Goal: Task Accomplishment & Management: Complete application form

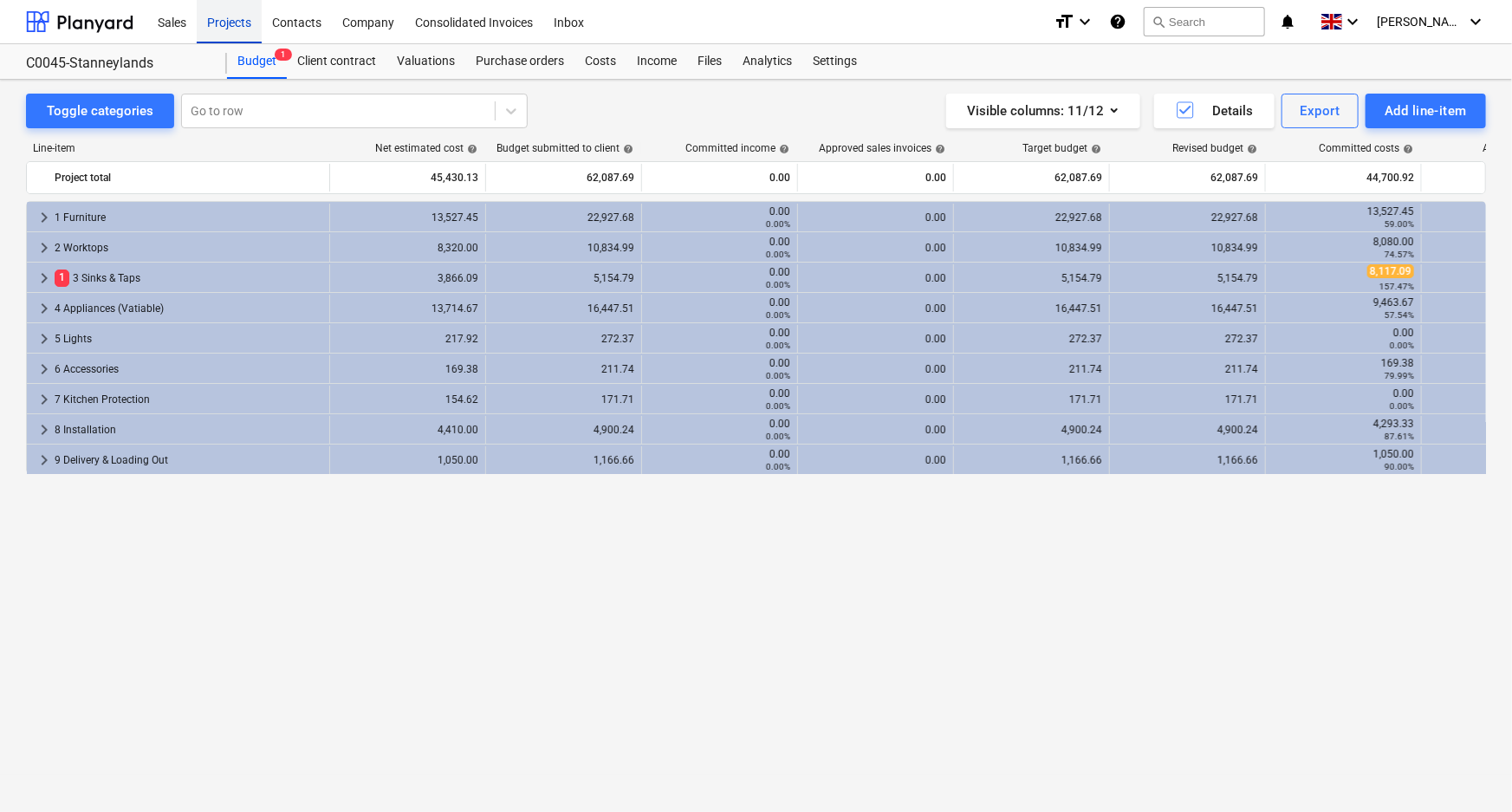
click at [226, 30] on div "Projects" at bounding box center [228, 21] width 65 height 44
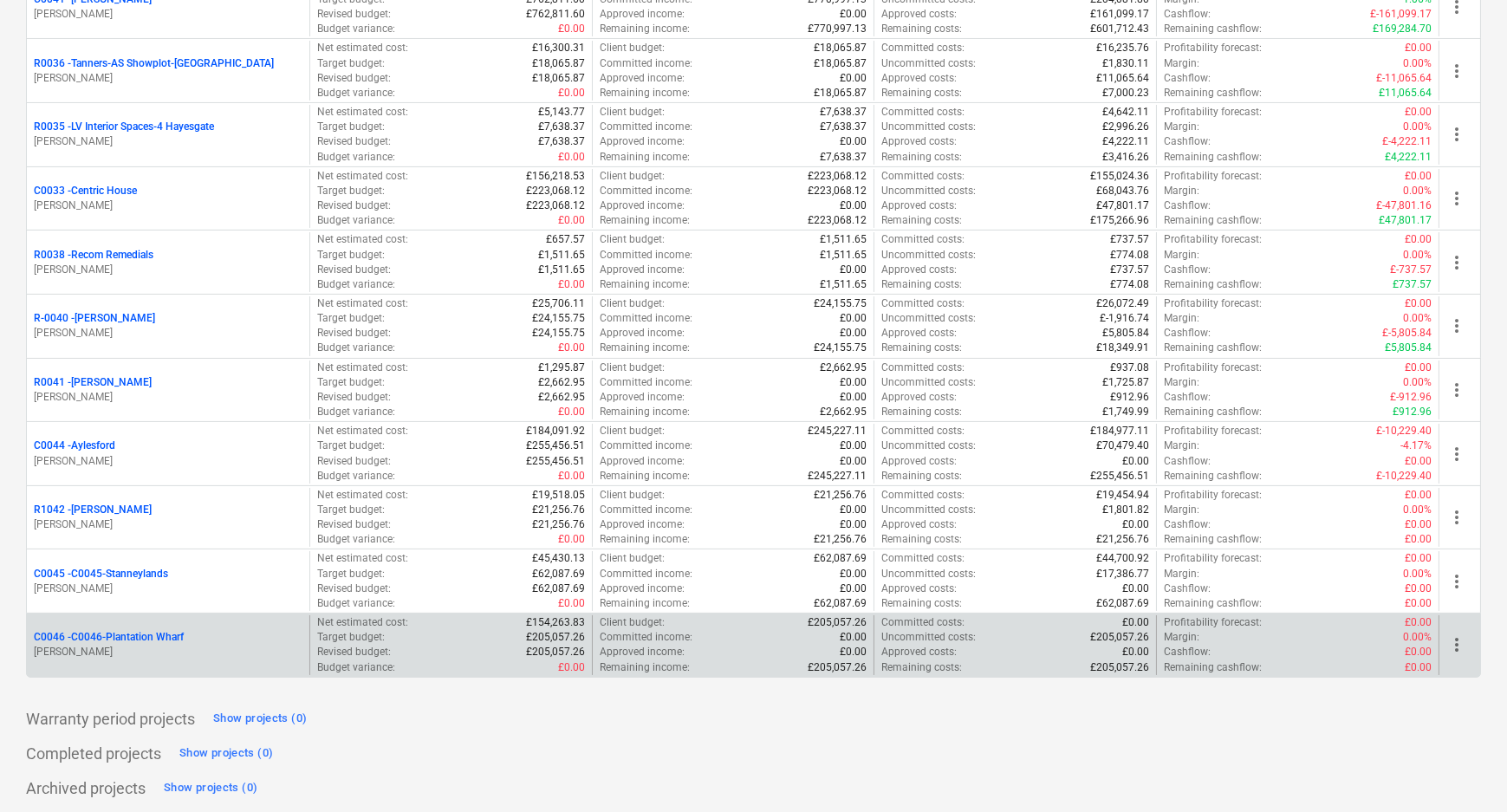
scroll to position [690, 0]
click at [181, 632] on p "C0046 - C0046-Plantation Wharf" at bounding box center [108, 635] width 150 height 15
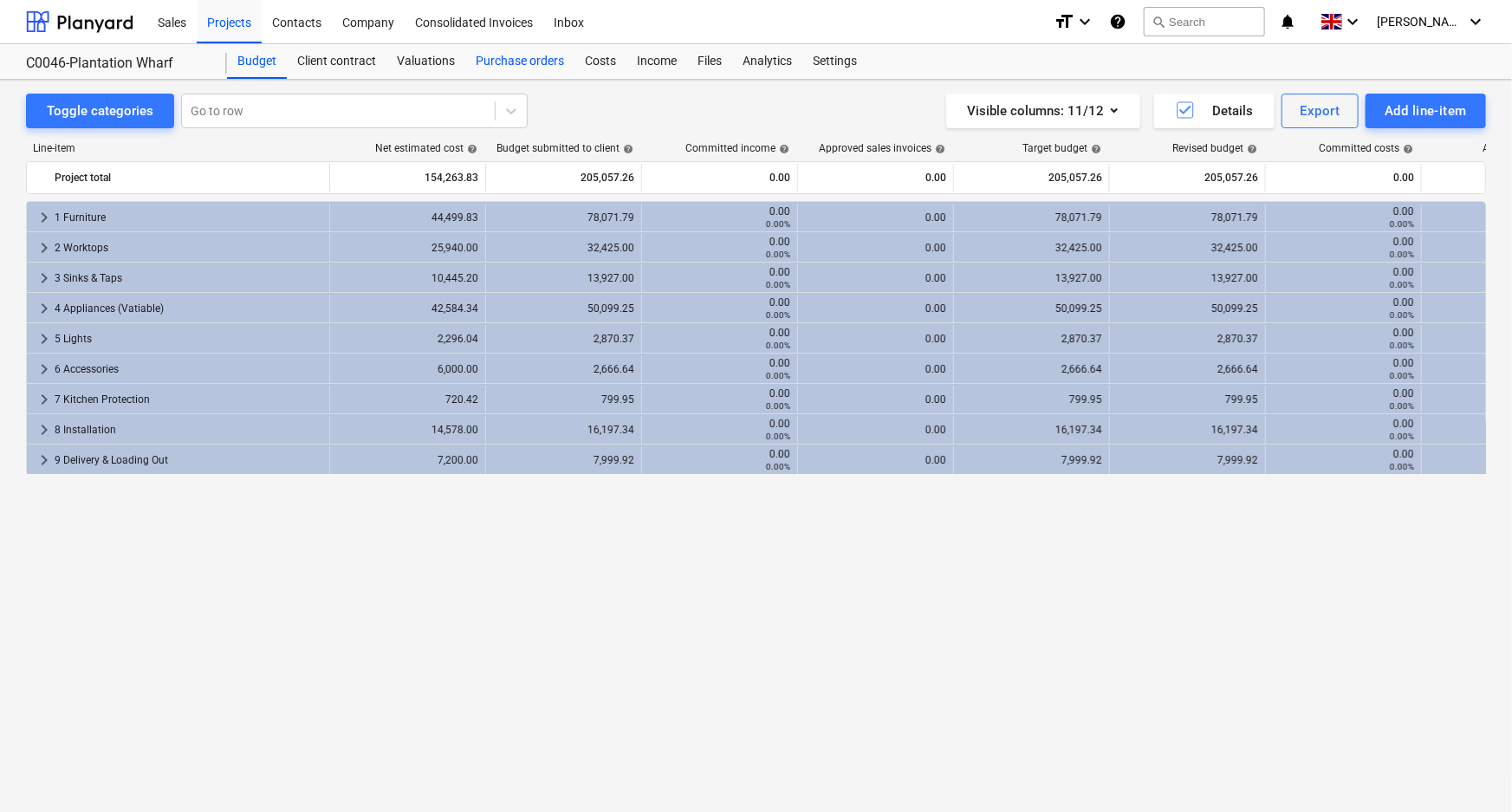
click at [485, 61] on div "Purchase orders" at bounding box center [519, 61] width 109 height 34
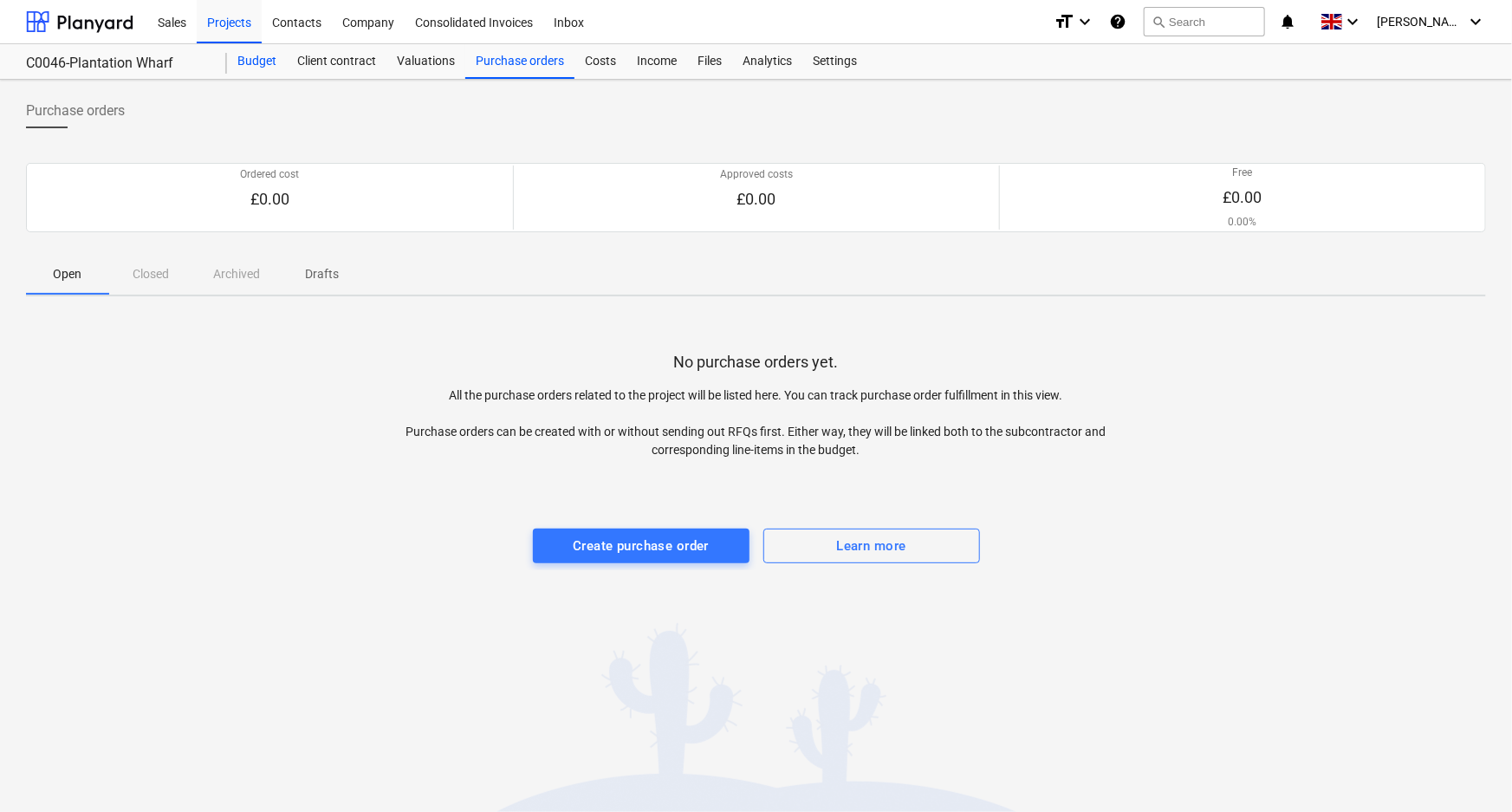
click at [252, 63] on div "Budget" at bounding box center [257, 61] width 60 height 34
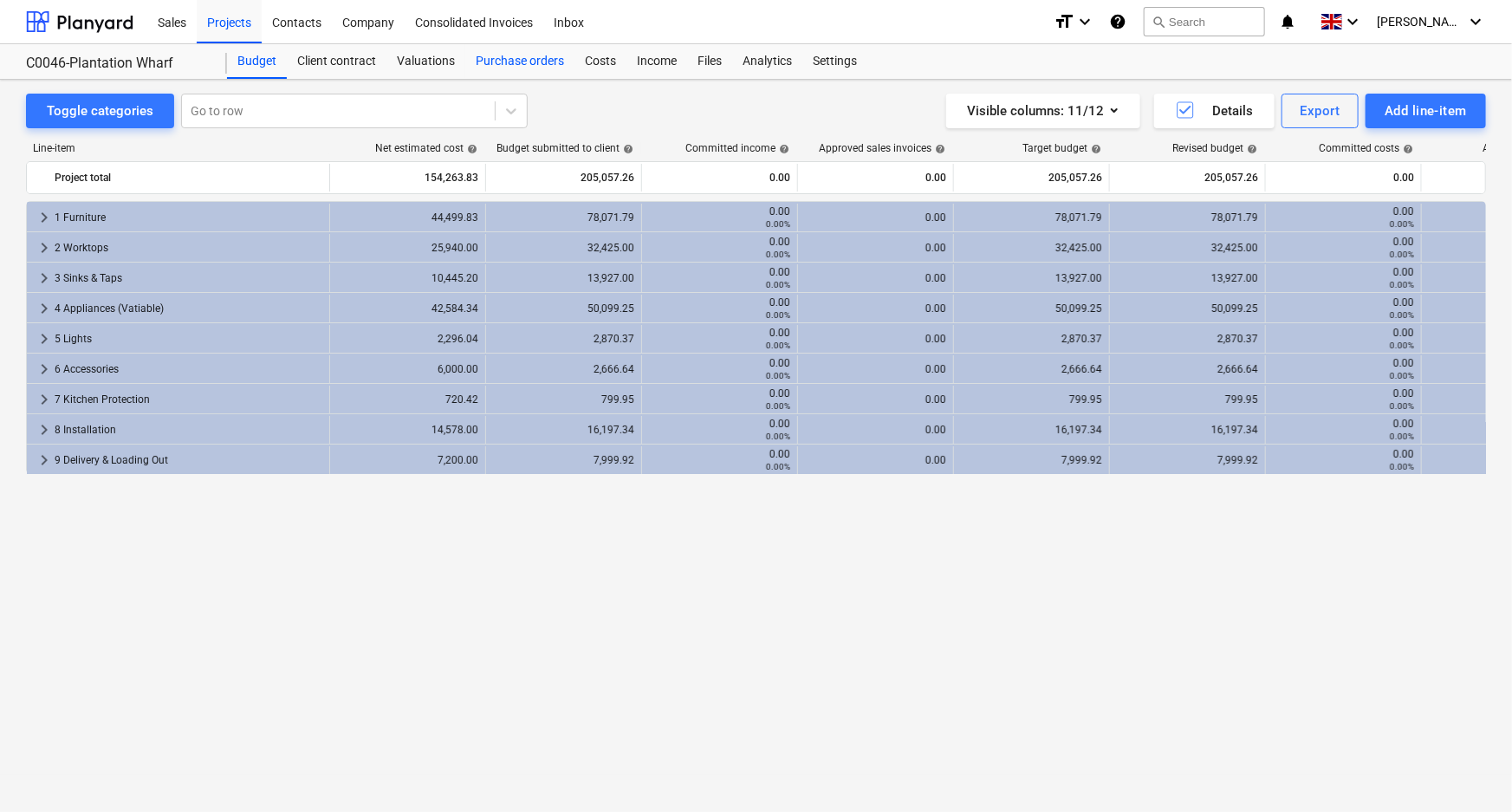
click at [526, 64] on div "Purchase orders" at bounding box center [519, 61] width 109 height 34
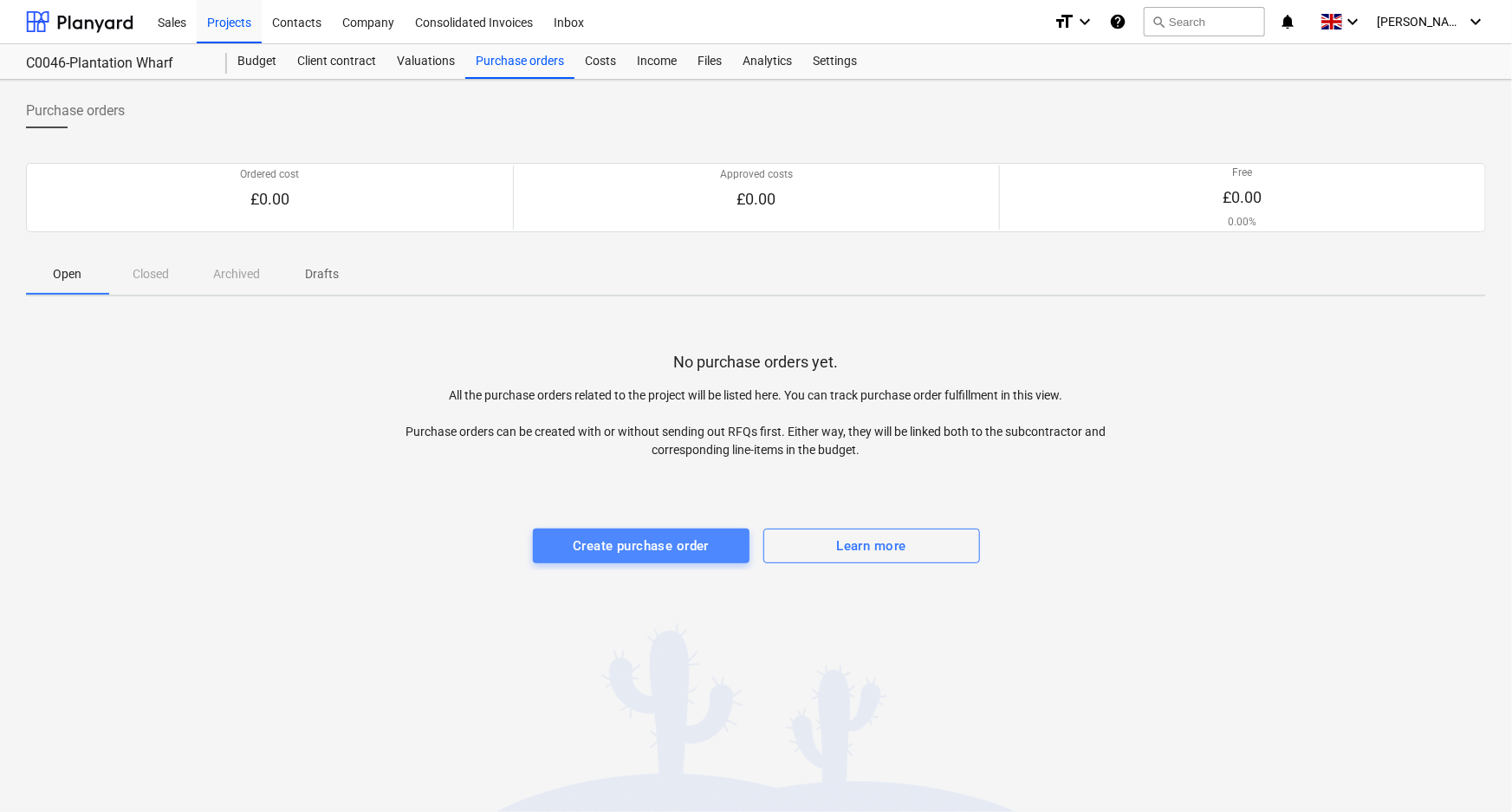
drag, startPoint x: 667, startPoint y: 550, endPoint x: 682, endPoint y: 551, distance: 15.0
click at [682, 551] on div "Create purchase order" at bounding box center [641, 545] width 136 height 22
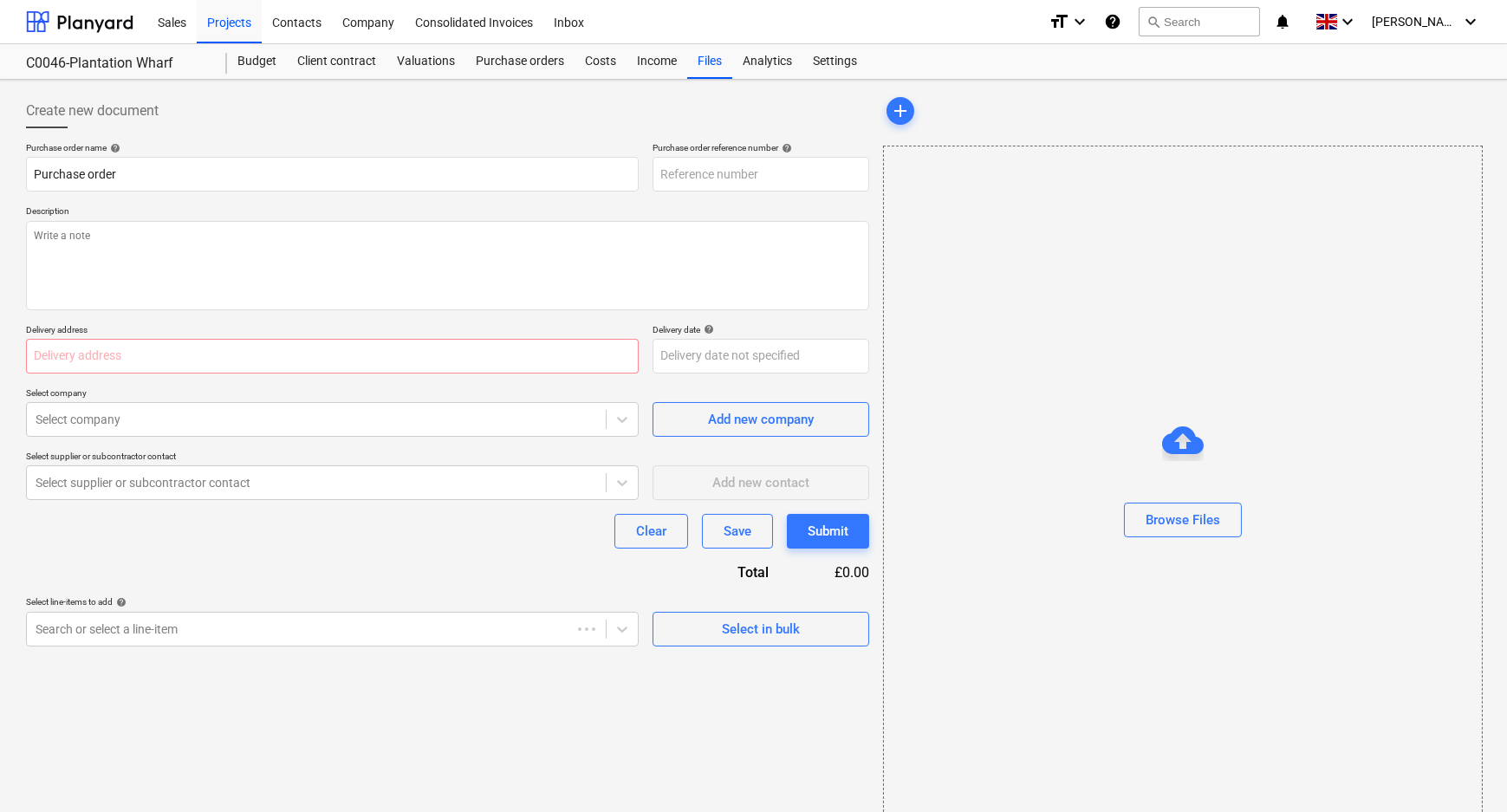
type textarea "x"
type input "C0046-PO-001"
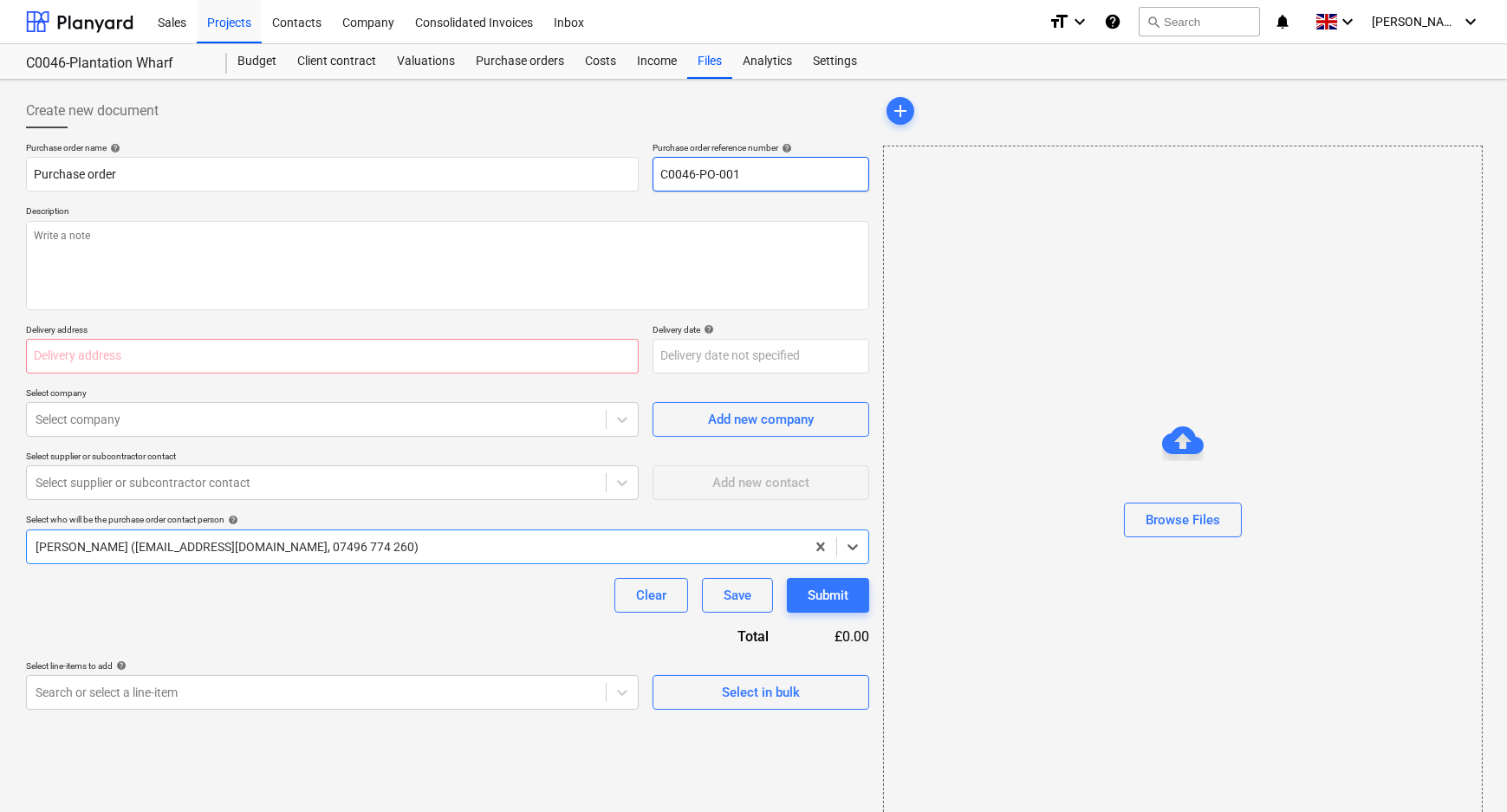
drag, startPoint x: 762, startPoint y: 179, endPoint x: 790, endPoint y: 173, distance: 28.6
click at [773, 179] on input "C0046-PO-001" at bounding box center [760, 173] width 217 height 34
type textarea "x"
type input "C0046-PO-001-"
type textarea "x"
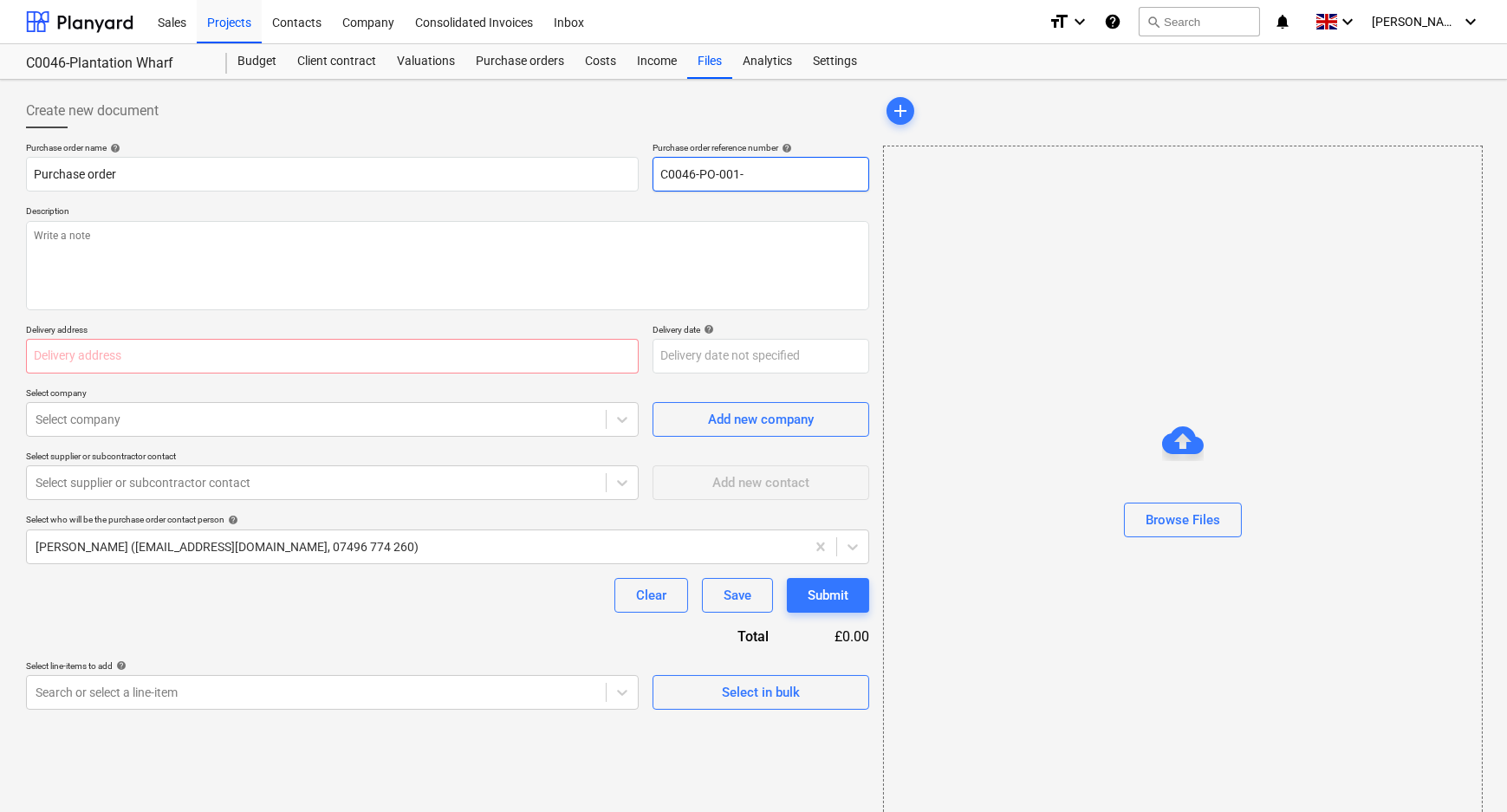
type input "C0046-PO-001-A"
type textarea "x"
type input "C0046-PO-001-Ab"
type textarea "x"
type input "C0046-PO-001-Abo"
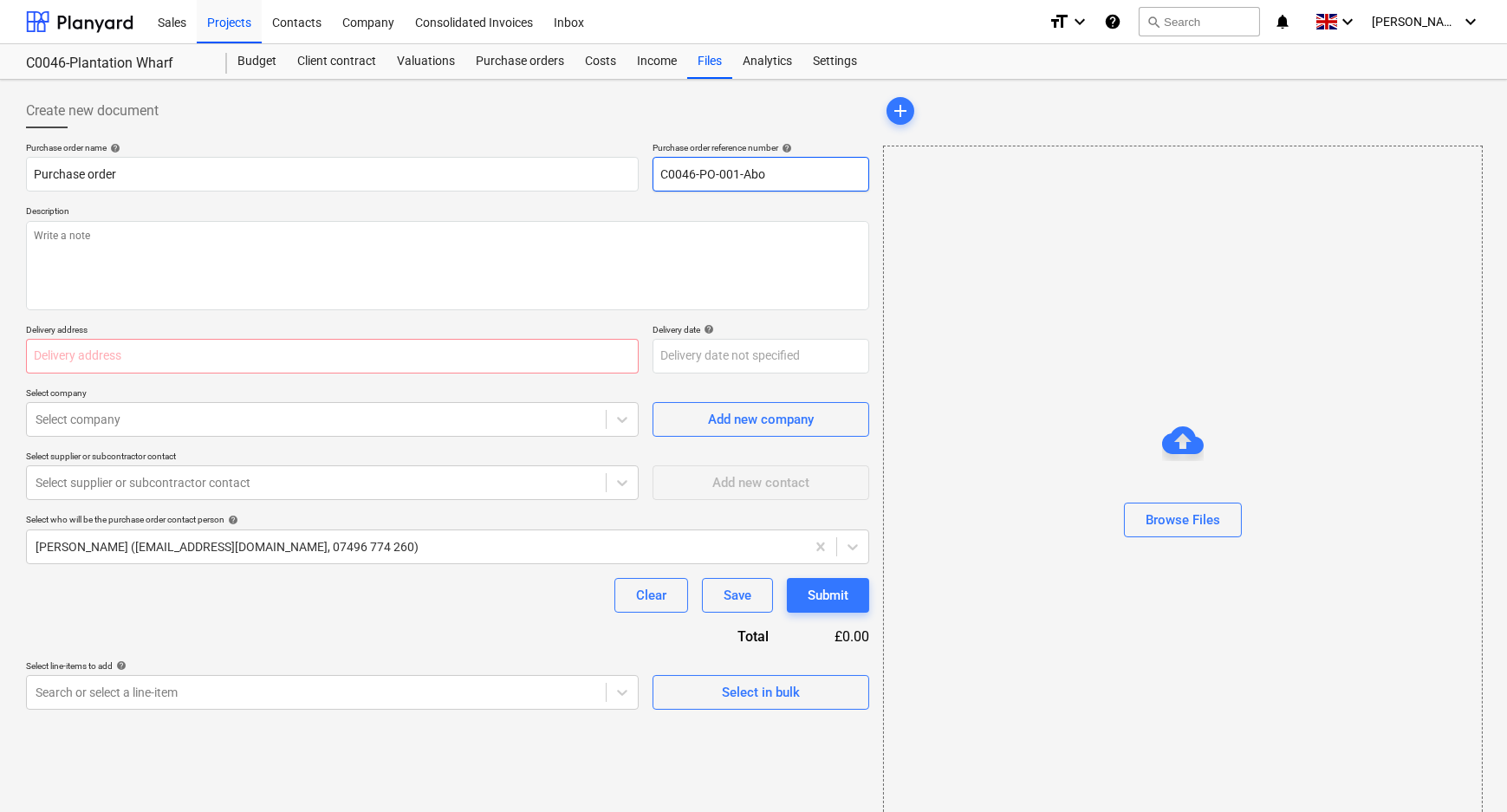
type textarea "x"
type input "C0046-PO-001-Abod"
type textarea "x"
type input "C0046-PO-001-Abode"
type textarea "x"
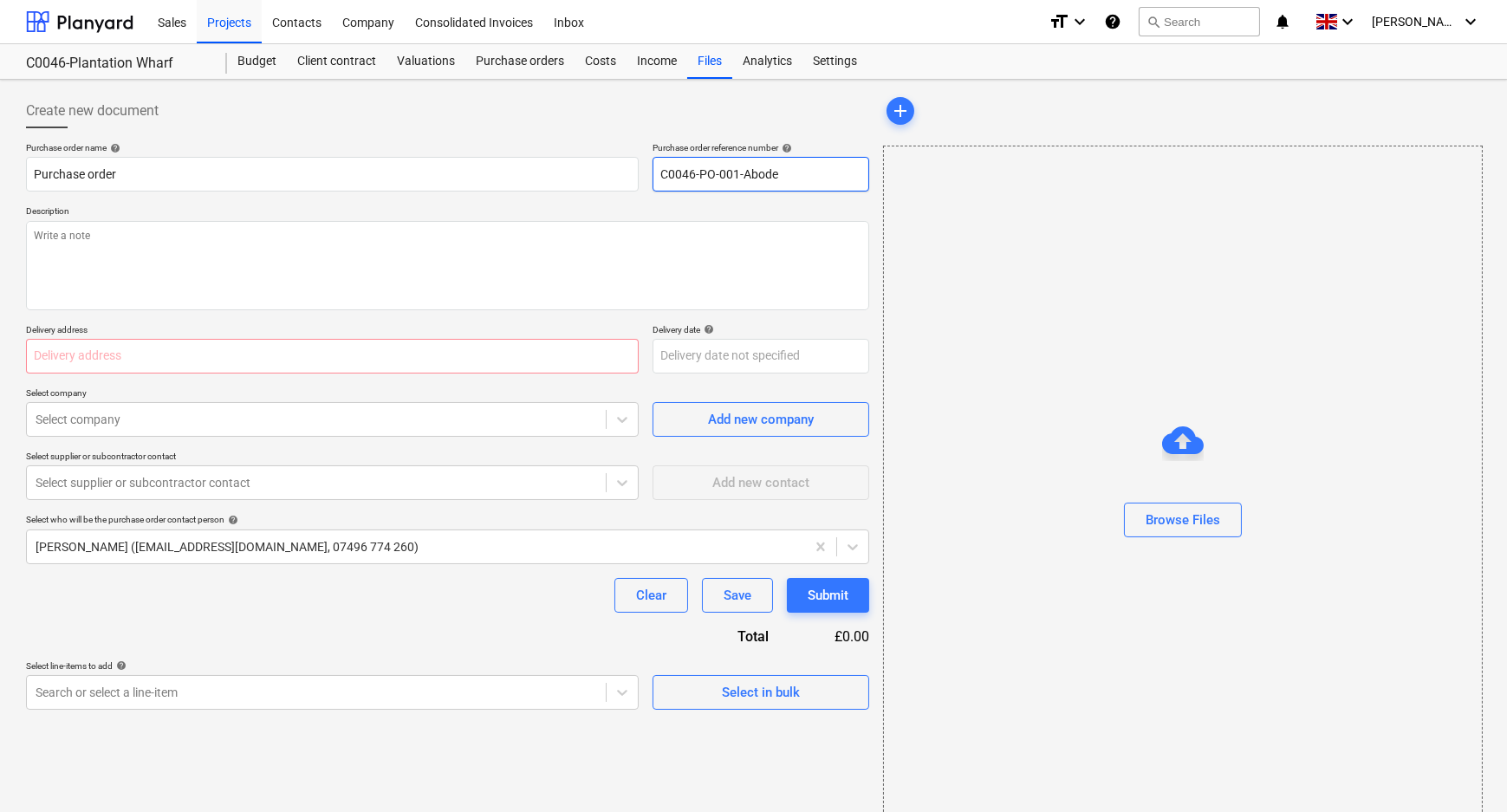
type input "C0046-PO-001-Abode-"
type textarea "x"
type input "C0046-PO-001-Abode-P"
type textarea "x"
type input "C0046-PO-001-Abode-Pl"
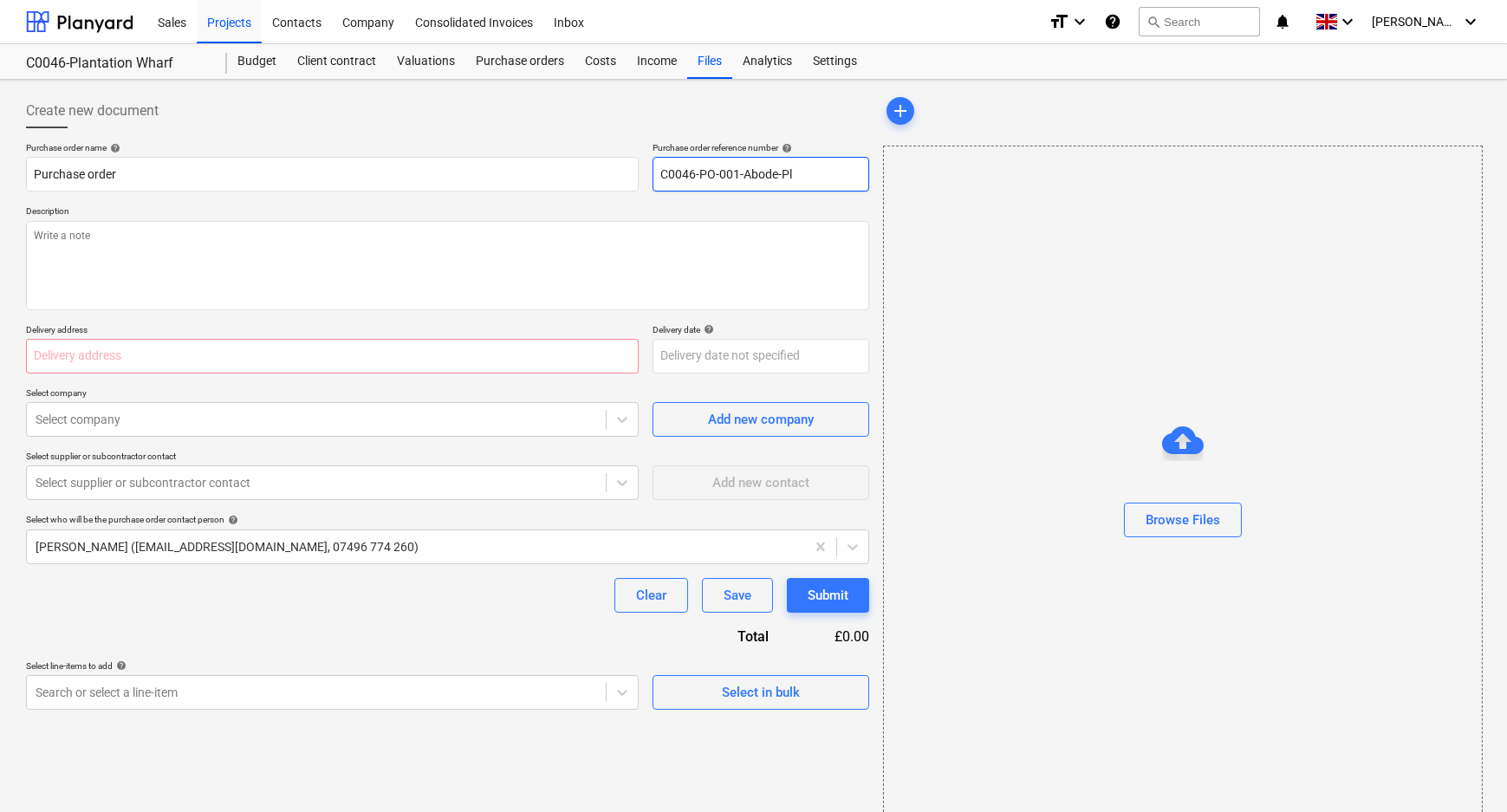
type textarea "x"
type input "C0046-PO-001-Abode-Pla"
type textarea "x"
type input "C0046-PO-001-Abode-Plan"
type textarea "x"
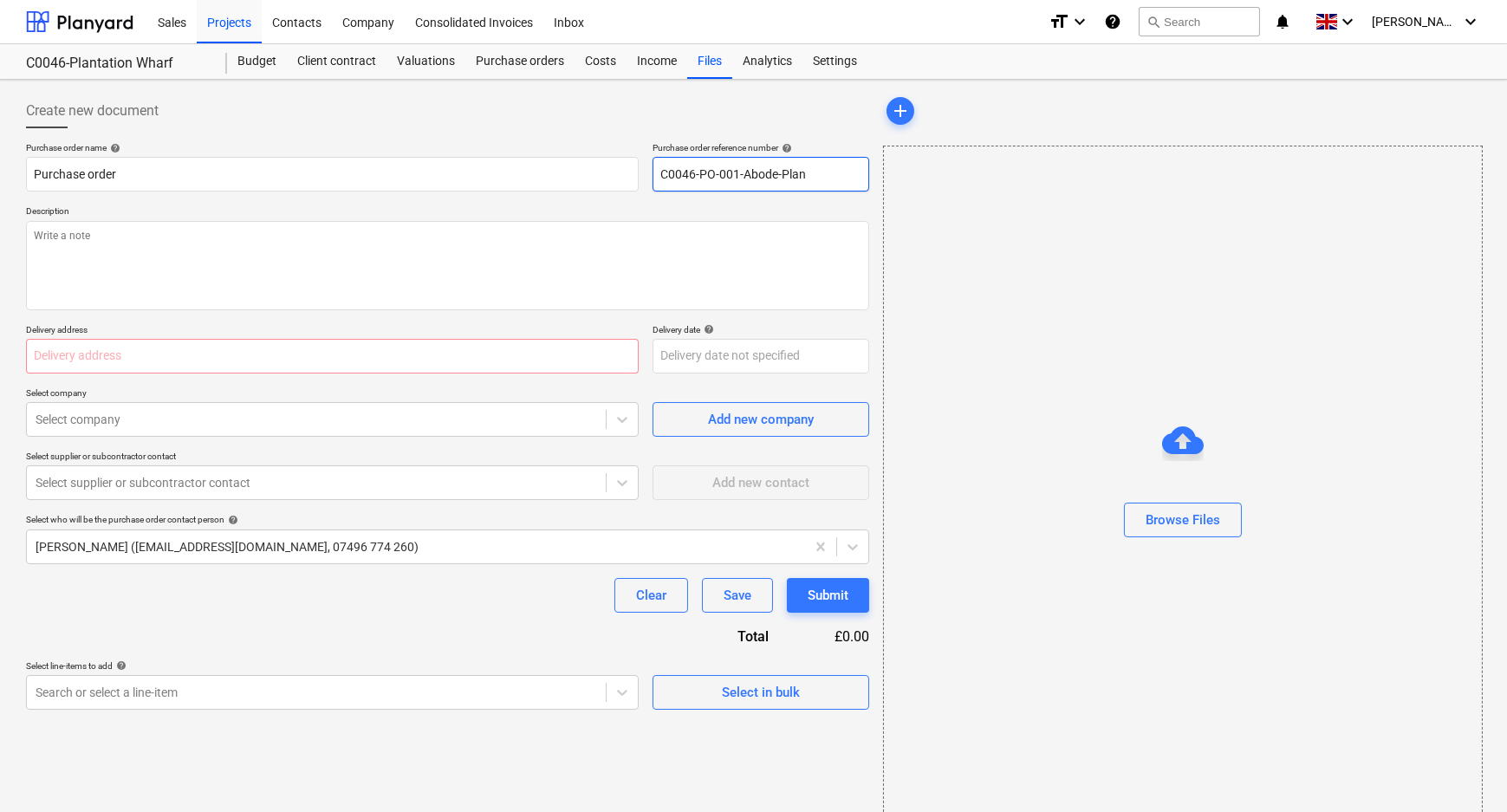
type input "C0046-PO-001-Abode-Plant"
type textarea "x"
type input "C0046-PO-001-Abode-Planta"
type textarea "x"
type input "C0046-PO-001-Abode-Plantati"
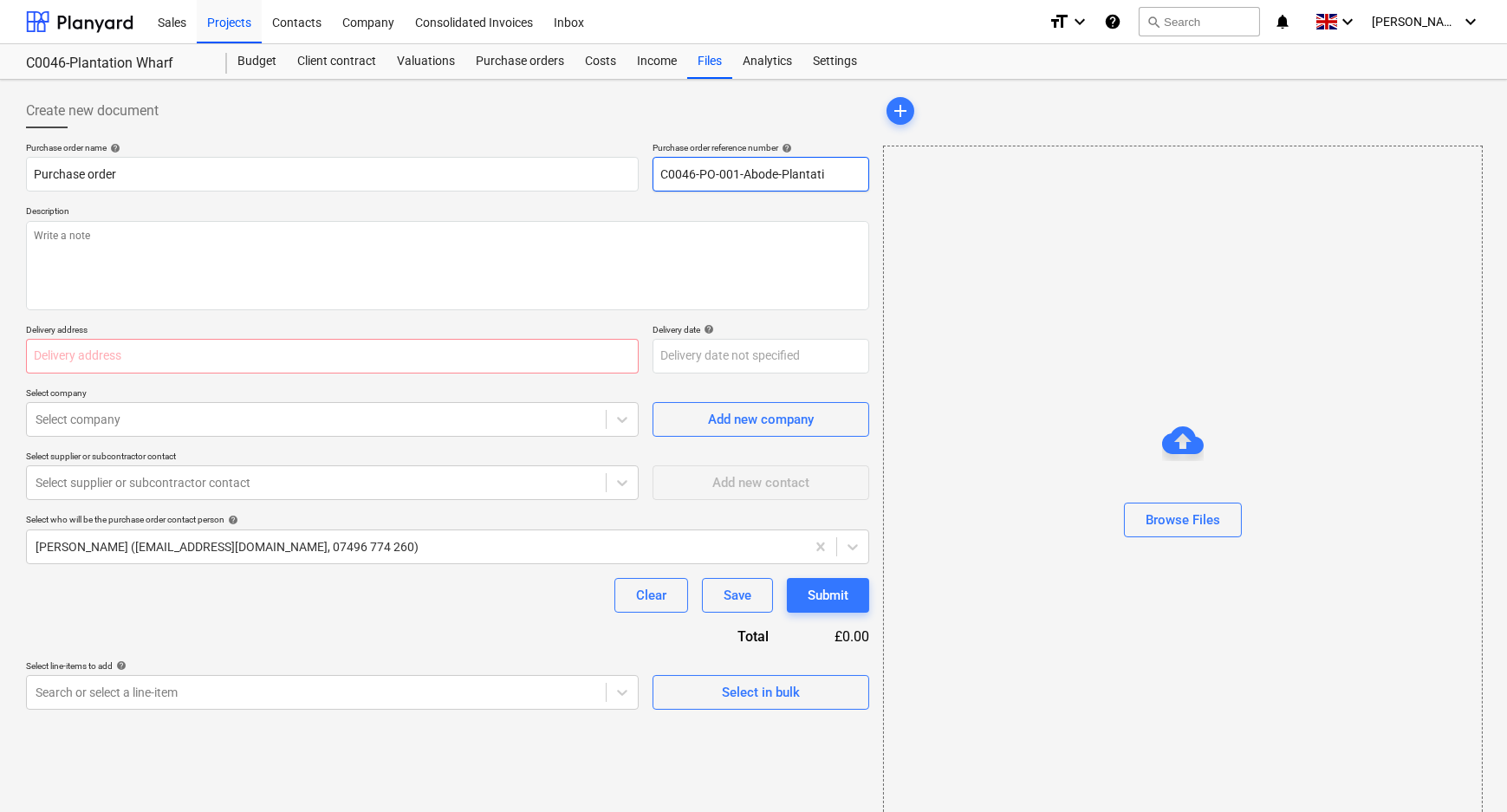
type textarea "x"
type input "C0046-PO-001-Abode-Plantatio"
type textarea "x"
type input "C0046-PO-001-Abode-Plantation"
type textarea "x"
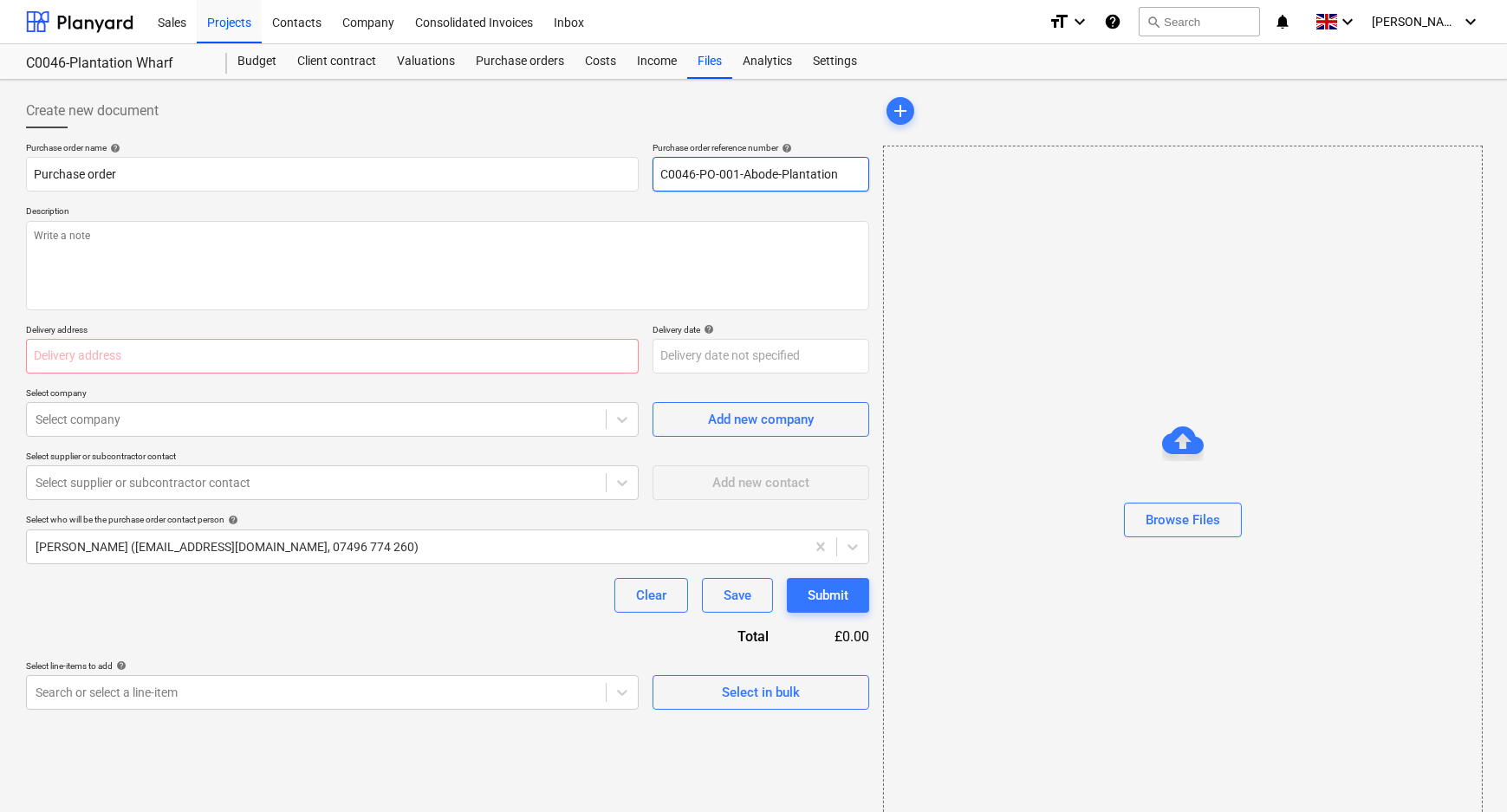
type input "C0046-PO-001-Abode-Plantation"
type textarea "x"
type input "C0046-PO-001-Abode-Plantation W"
type textarea "x"
type input "C0046-PO-001-Abode-Plantation Wh"
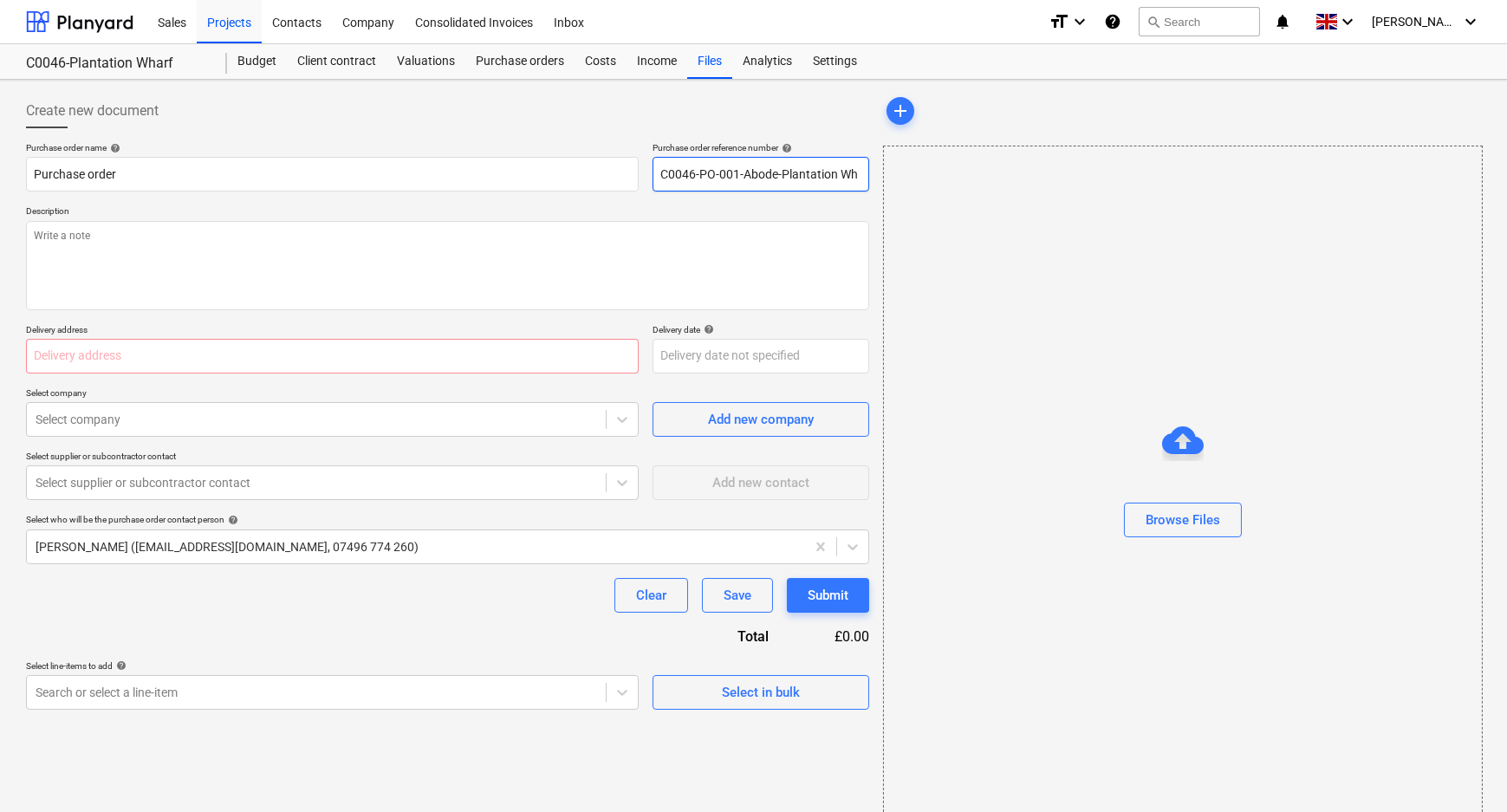
type textarea "x"
type input "C0046-PO-001-Abode-Plantation Wha"
type textarea "x"
type input "C0046-PO-001-Abode-Plantation Whar"
type textarea "x"
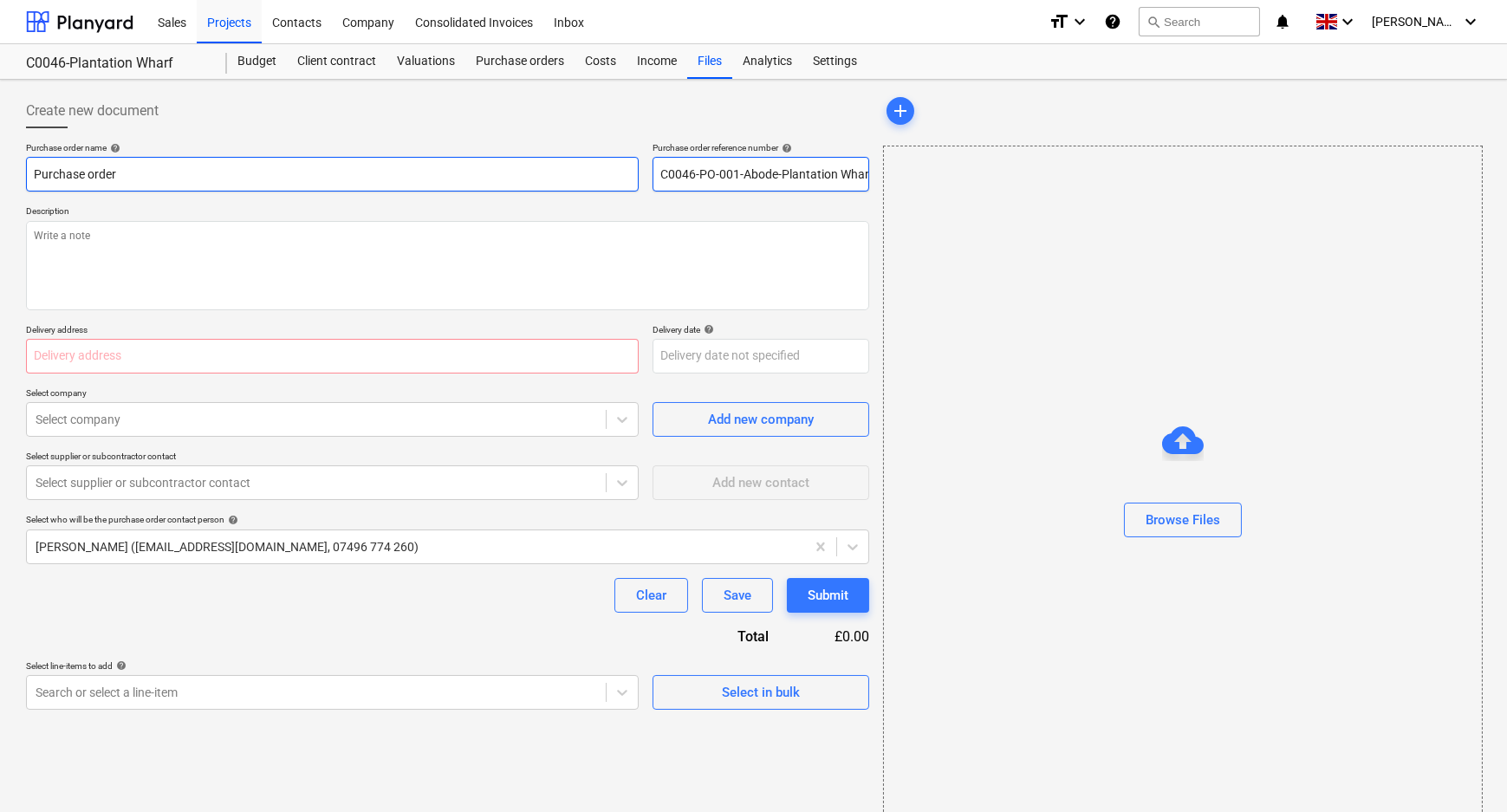
drag, startPoint x: 865, startPoint y: 173, endPoint x: 578, endPoint y: 171, distance: 287.0
click at [596, 170] on div "Purchase order name help Purchase order Purchase order reference number help C0…" at bounding box center [447, 167] width 843 height 50
type input "C0046-PO-001-Abode-Plantation Wharf"
drag, startPoint x: 148, startPoint y: 167, endPoint x: -19, endPoint y: 170, distance: 167.0
click at [0, 170] on html "Sales Projects Contacts Company Consolidated Invoices Inbox format_size keyboar…" at bounding box center [753, 406] width 1507 height 812
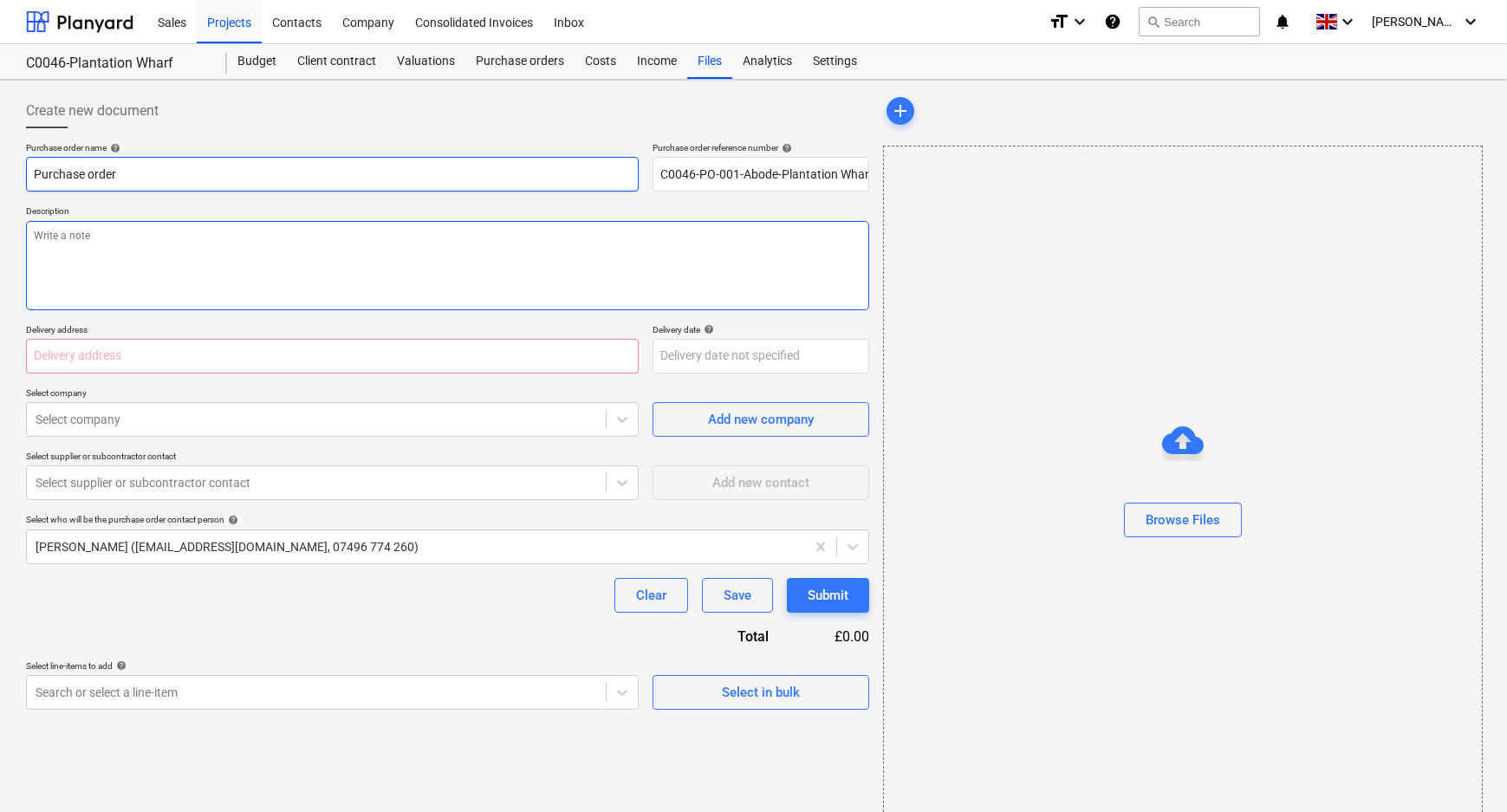
paste input "C0046-PO-001-Abode-Plantation Wha"
type textarea "x"
type input "C0046-PO-001-Abode-Plantation Whar"
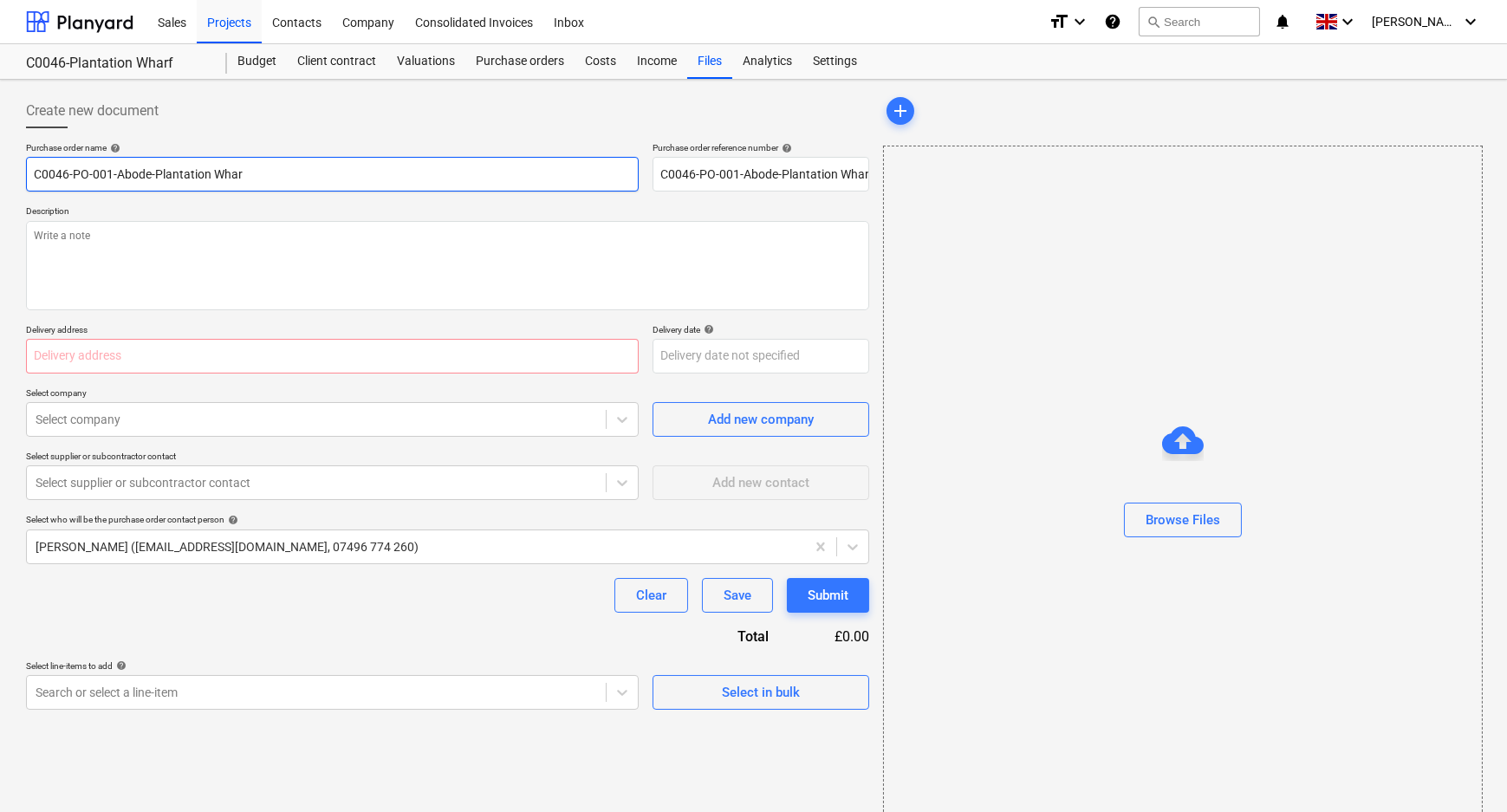
type textarea "x"
type input "C0046-PO-001-Abode-Plantation Wharf"
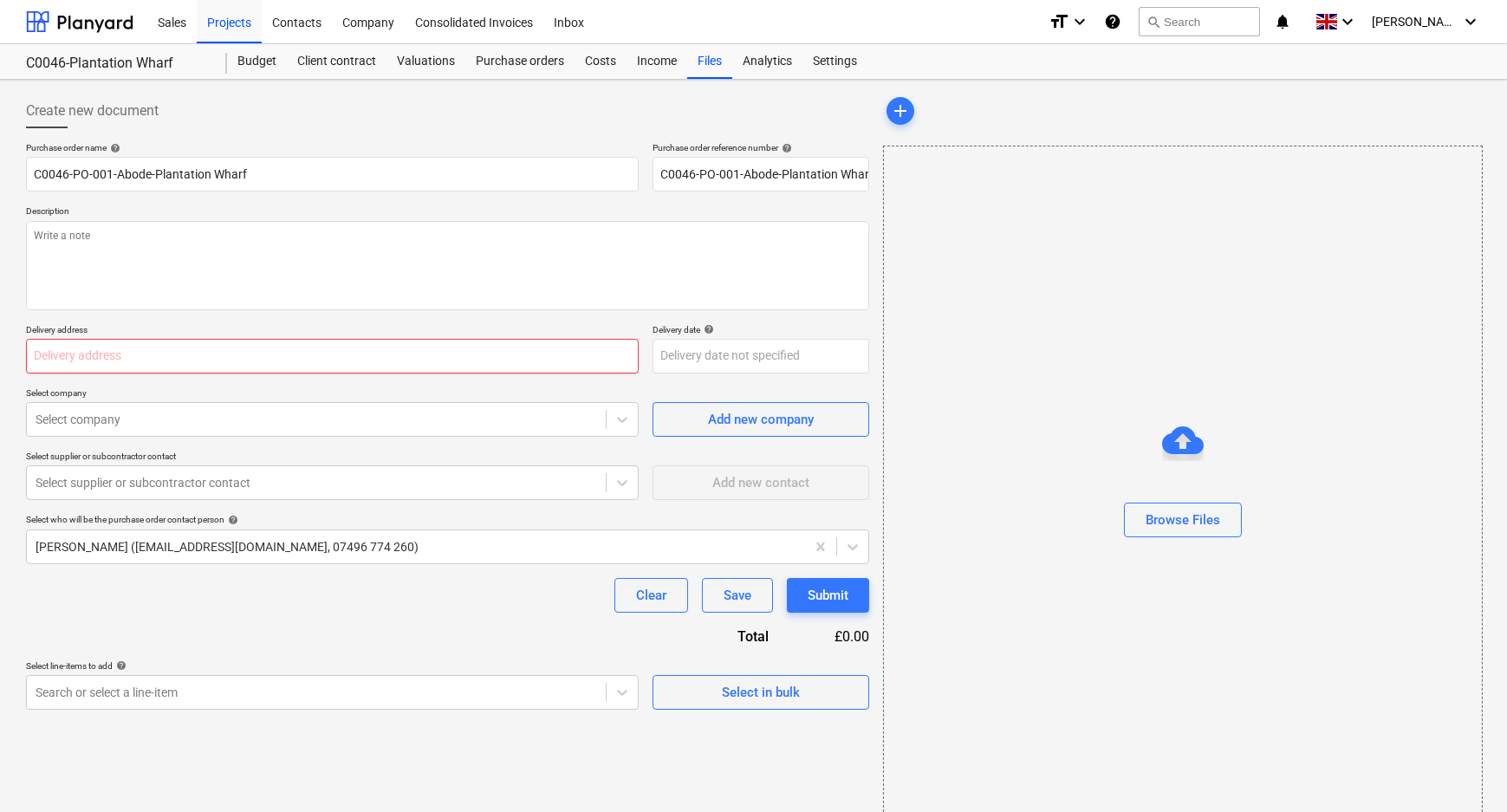
click at [297, 365] on input "text" at bounding box center [332, 356] width 612 height 34
paste input "L and B Transport Ltd, [STREET_ADDRESS]"
type textarea "x"
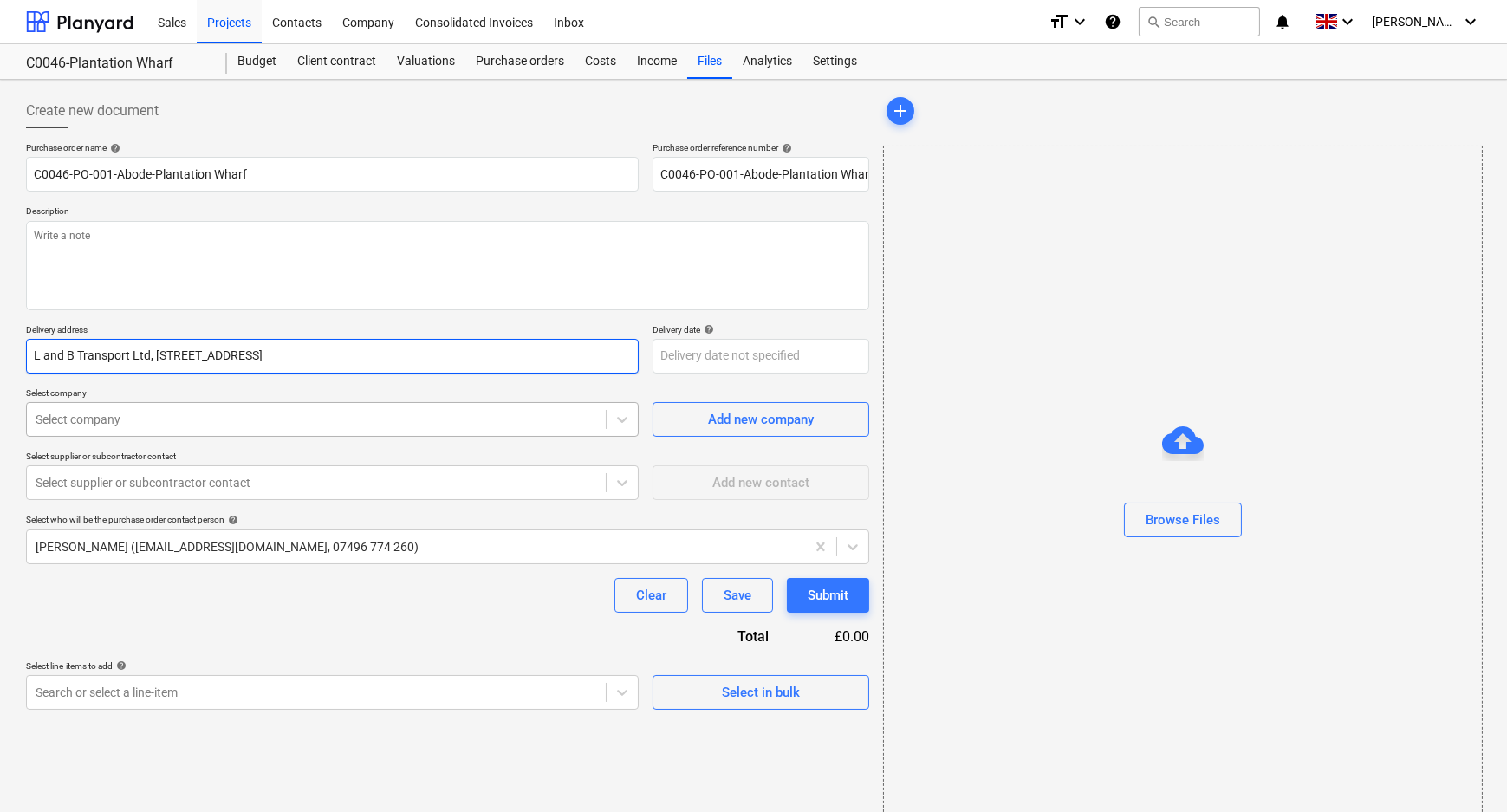
type input "L and B Transport Ltd, [STREET_ADDRESS]"
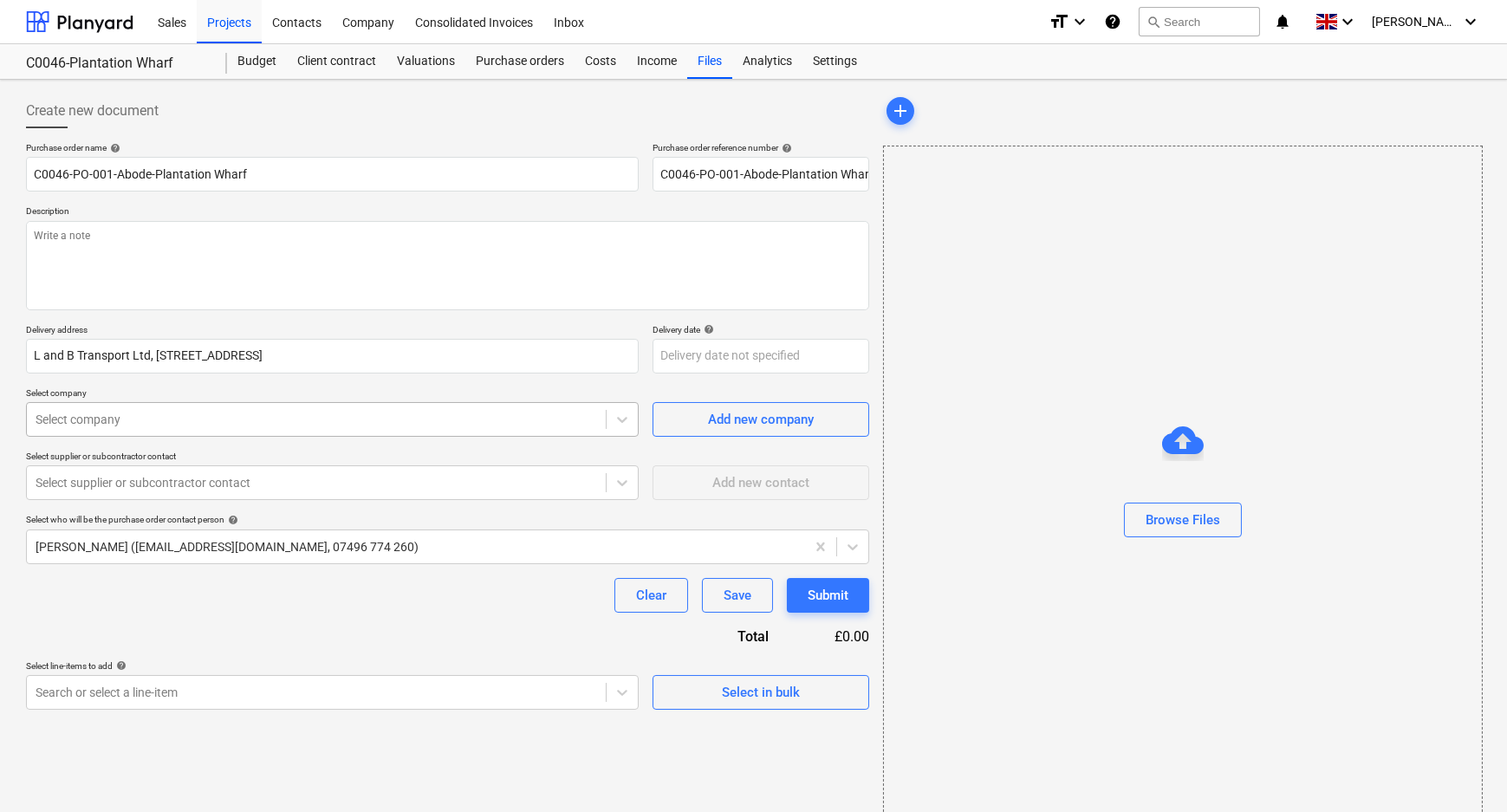
type textarea "x"
click at [295, 417] on div at bounding box center [316, 419] width 562 height 18
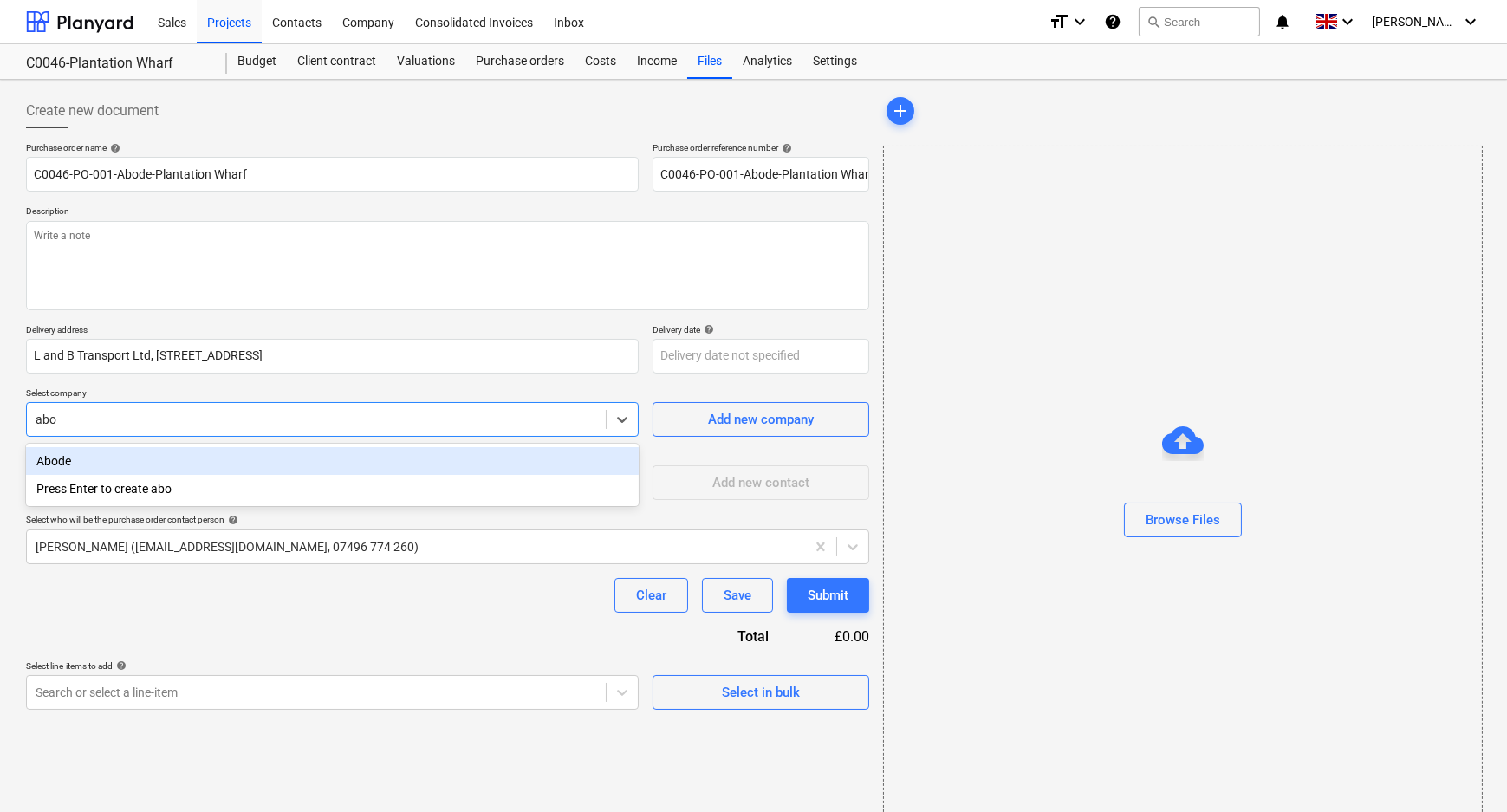
type input "abod"
click at [296, 466] on div "Abode" at bounding box center [332, 460] width 612 height 27
type textarea "x"
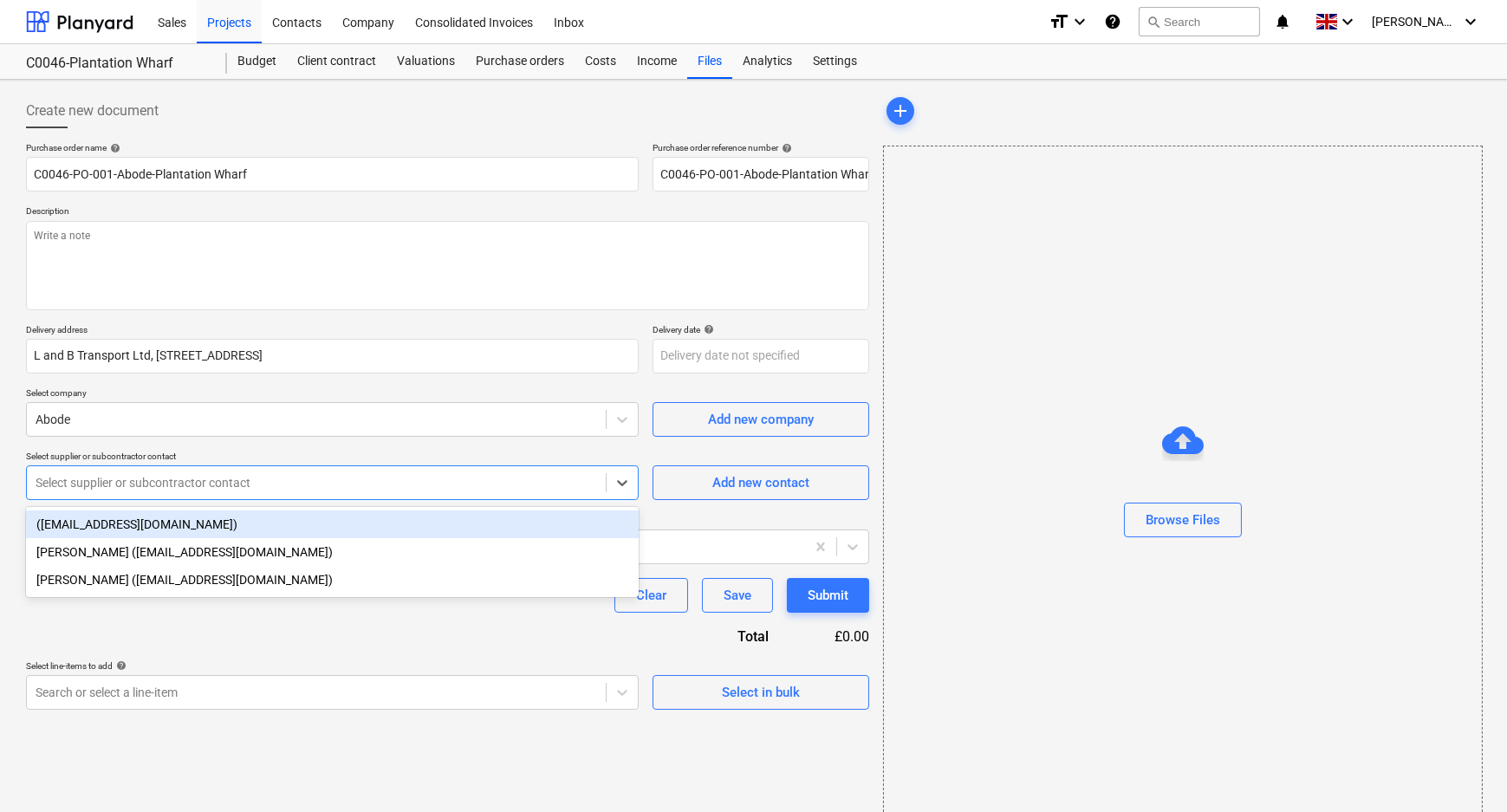
click at [293, 481] on div at bounding box center [316, 483] width 562 height 18
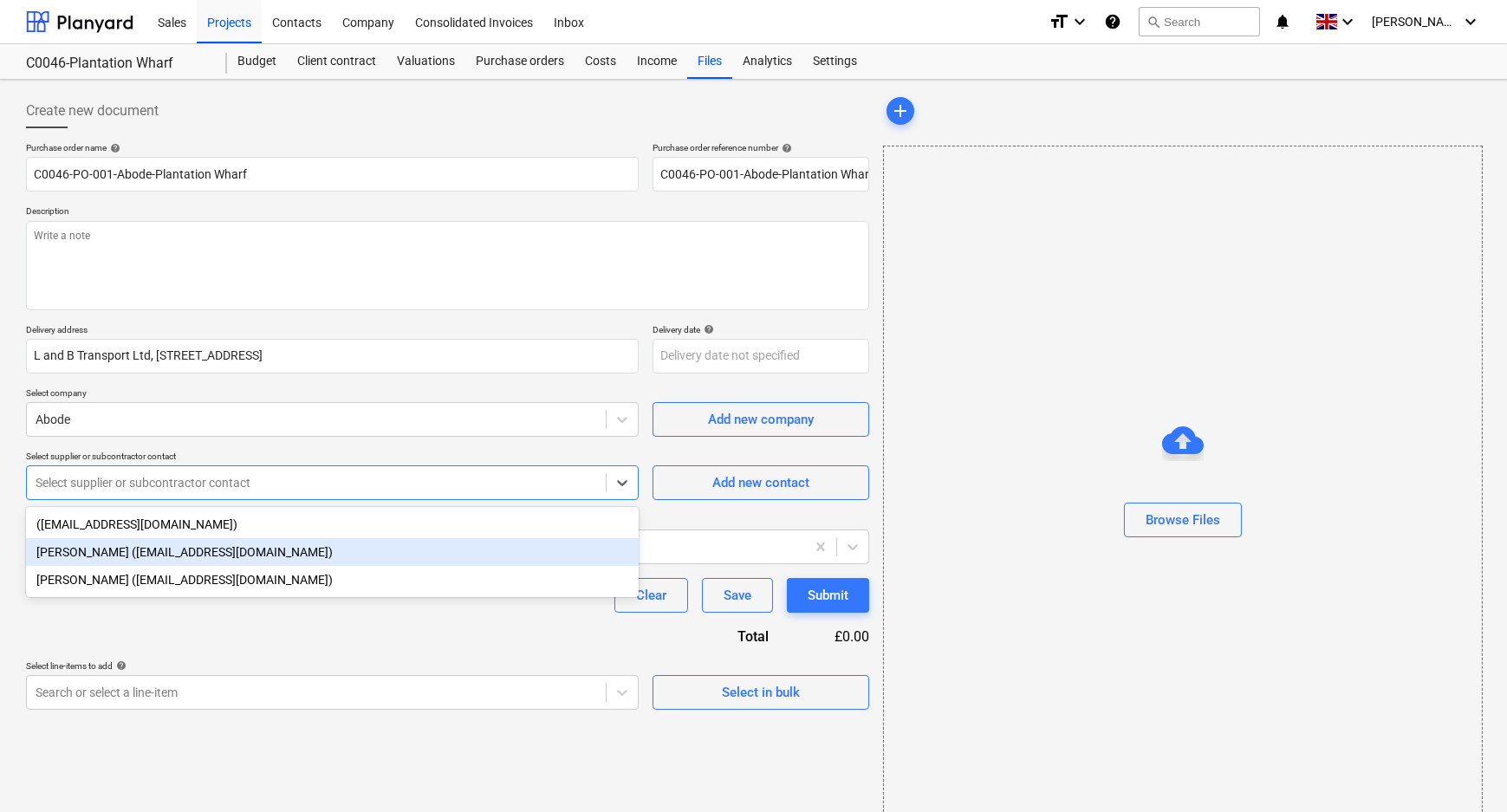
click at [289, 554] on div "[PERSON_NAME] ([EMAIL_ADDRESS][DOMAIN_NAME])" at bounding box center [332, 551] width 612 height 27
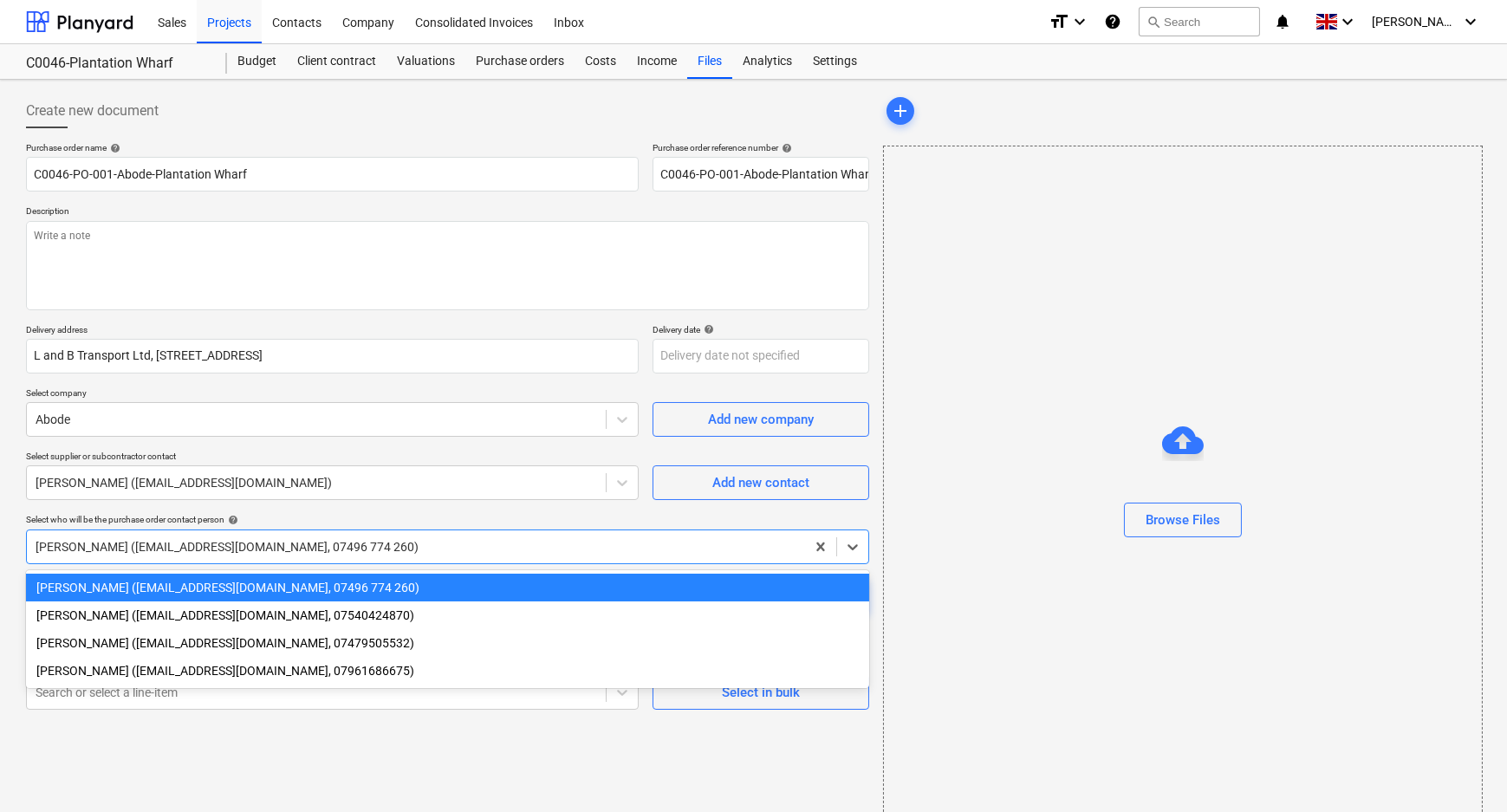
click at [289, 554] on div at bounding box center [416, 547] width 761 height 18
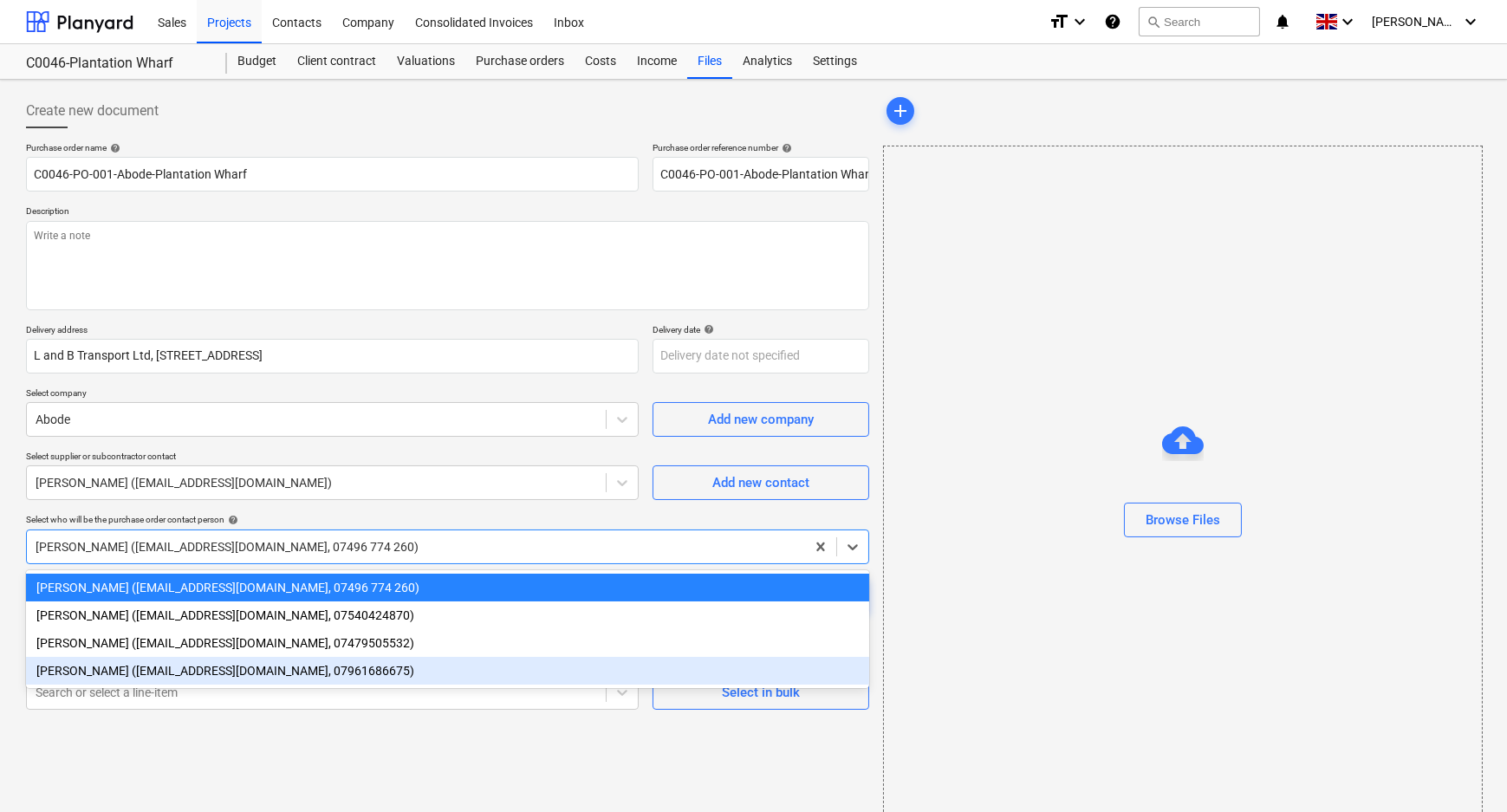
click at [270, 675] on div "[PERSON_NAME] ([EMAIL_ADDRESS][DOMAIN_NAME], 07961686675)" at bounding box center [447, 670] width 843 height 27
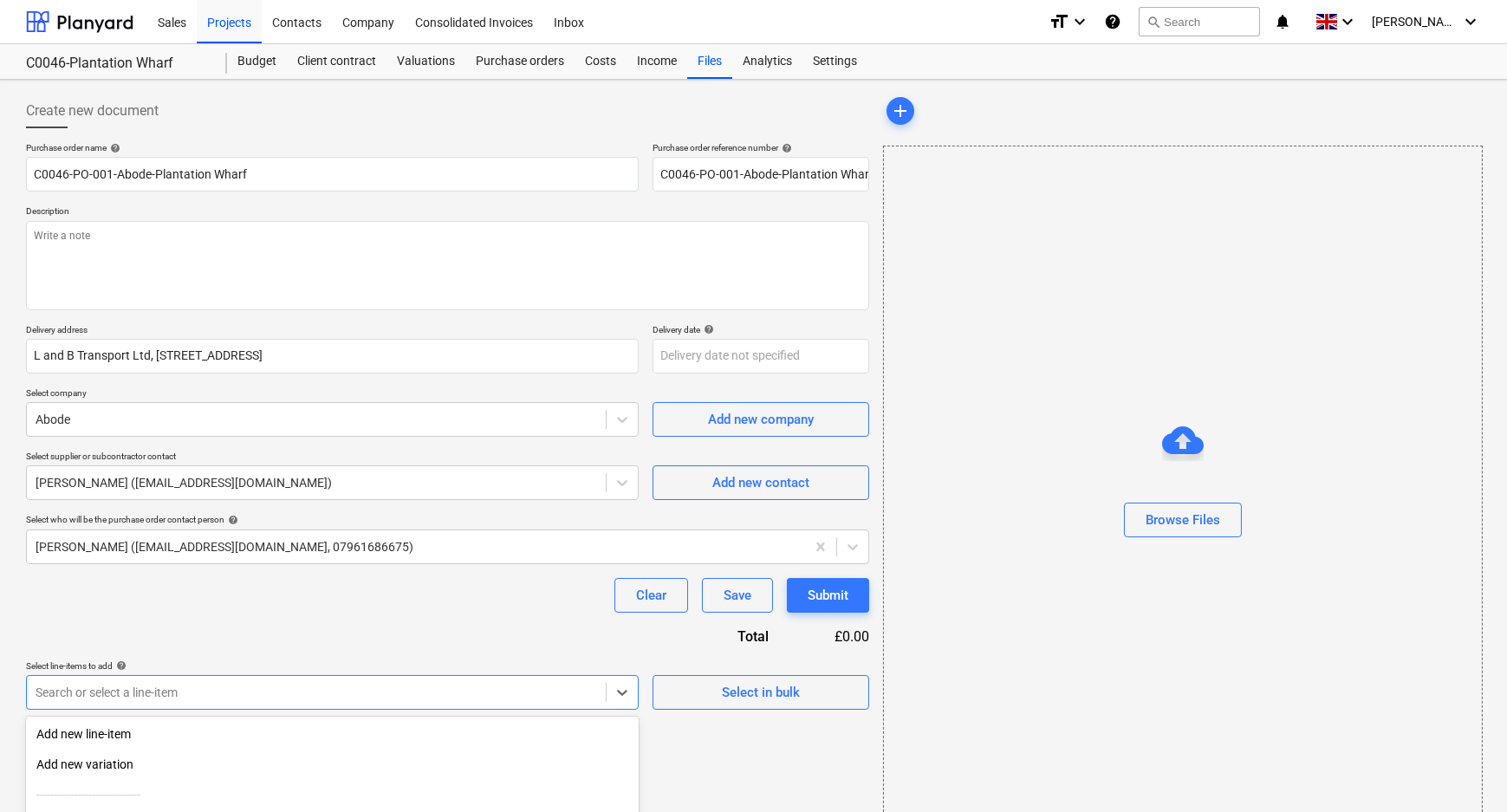
scroll to position [167, 0]
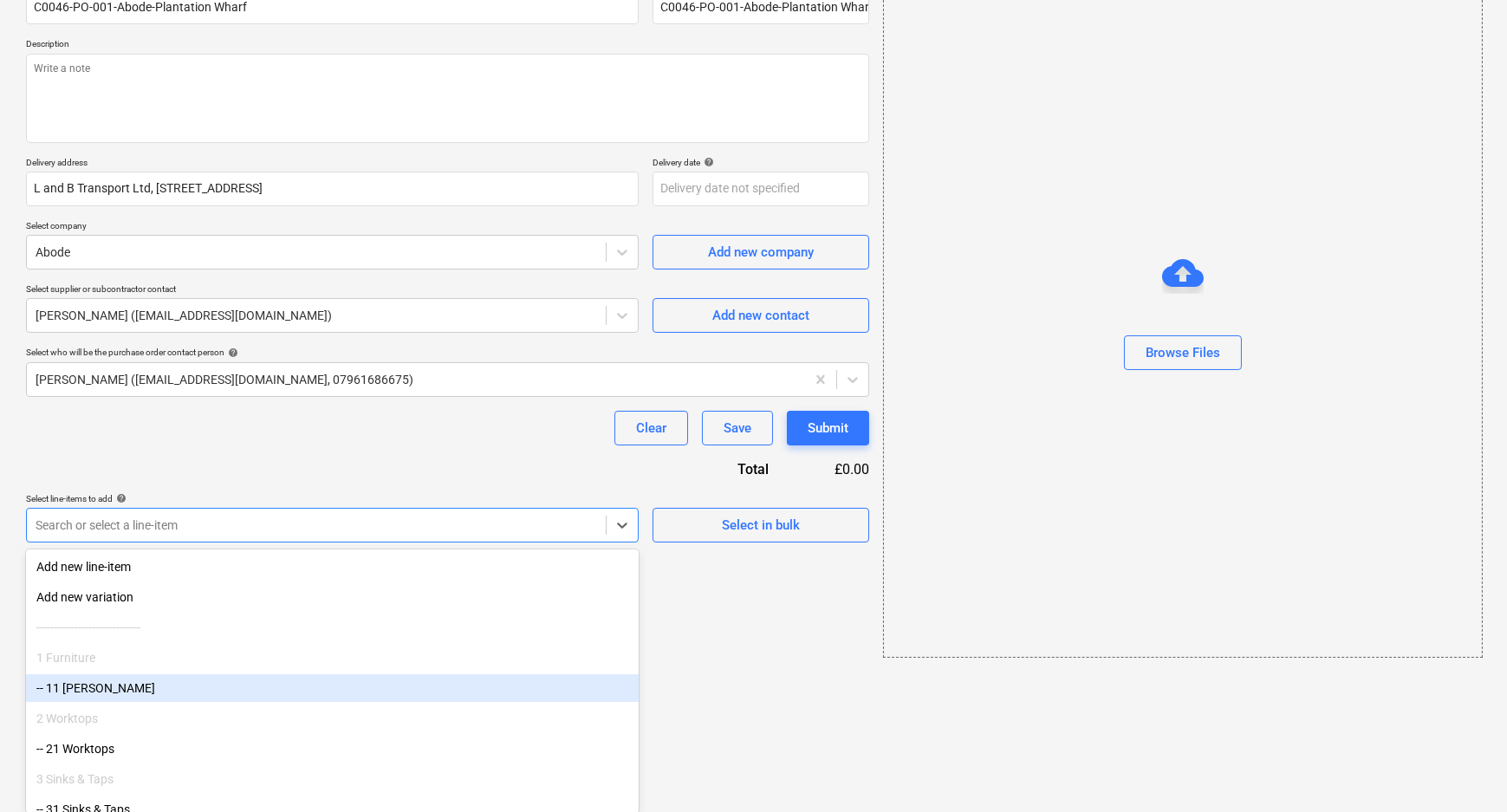
click at [269, 645] on body "Sales Projects Contacts Company Consolidated Invoices Inbox format_size keyboar…" at bounding box center [753, 239] width 1507 height 812
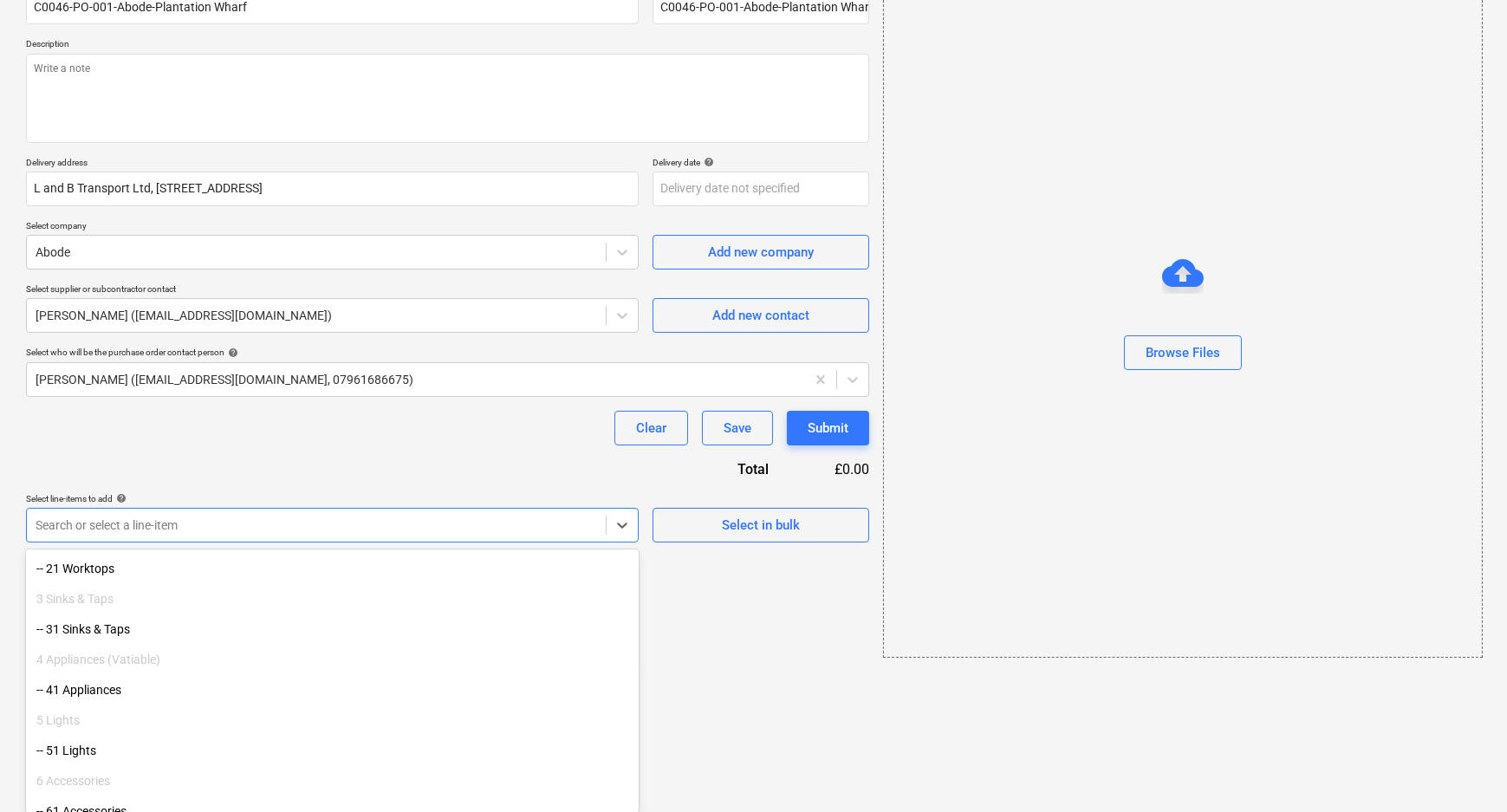
scroll to position [157, 0]
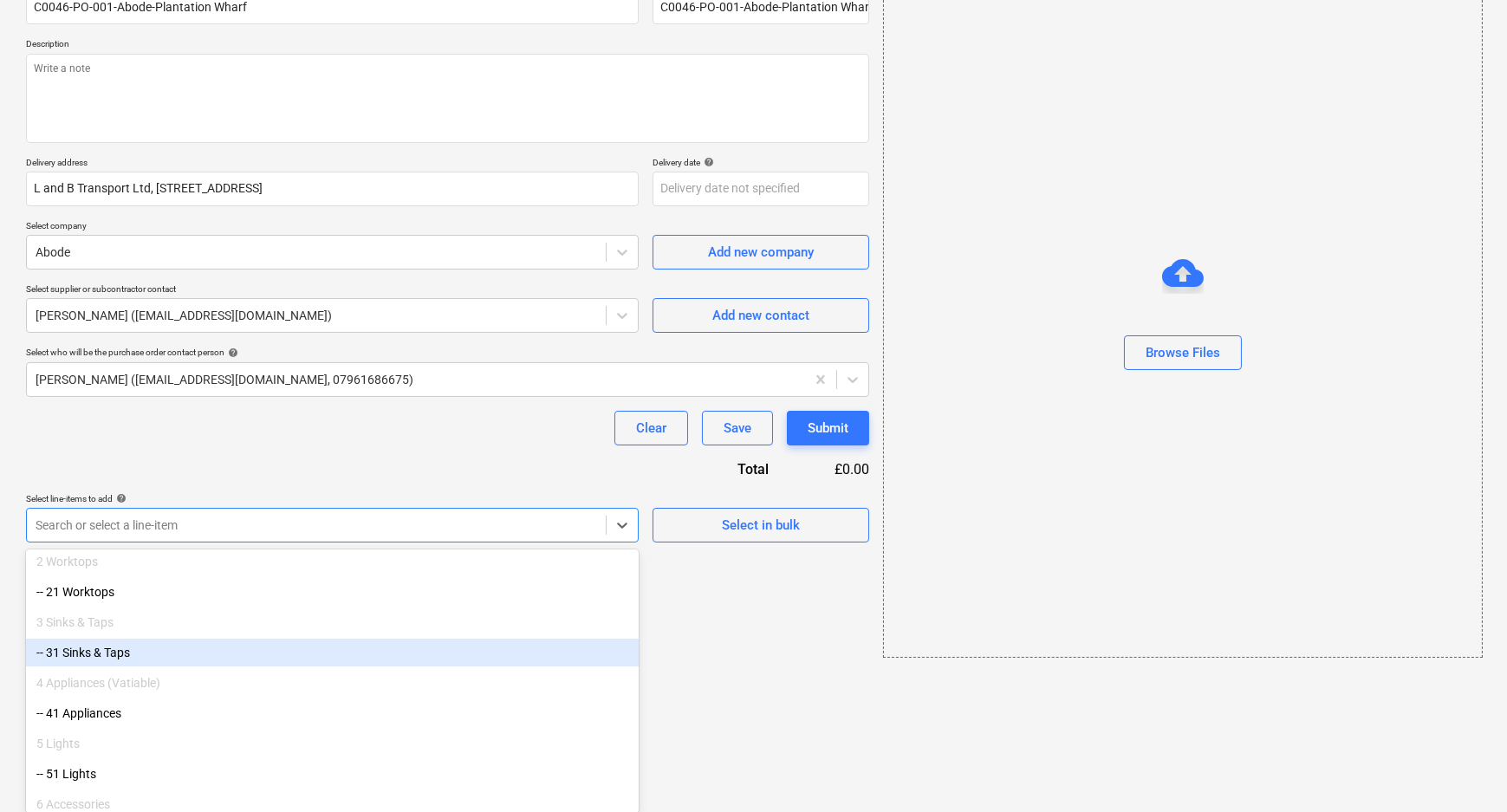
click at [231, 663] on div "-- 31 Sinks & Taps" at bounding box center [332, 652] width 612 height 27
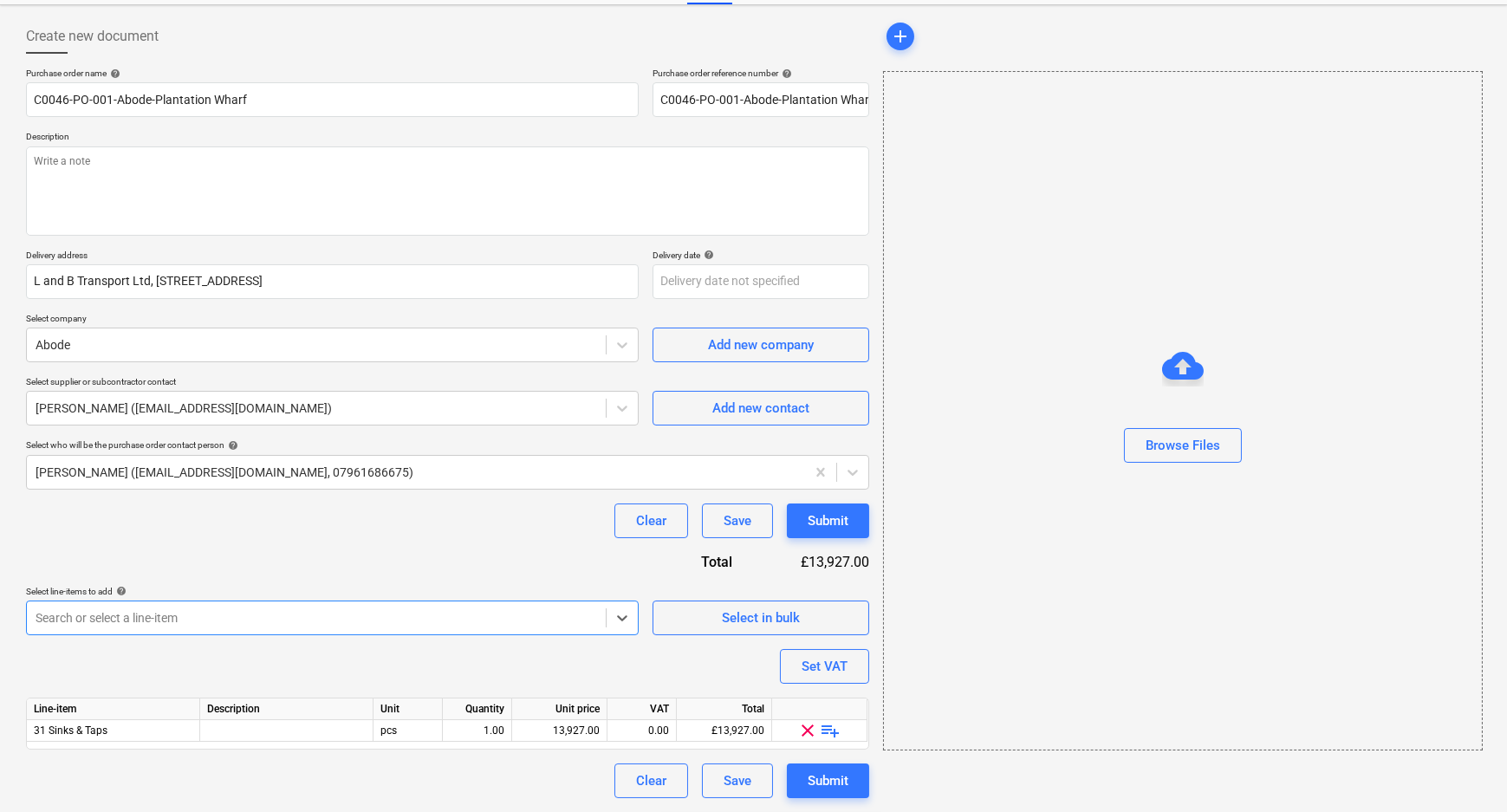
scroll to position [73, 0]
click at [232, 670] on div "Purchase order name help C0046-PO-001-Abode-Plantation Wharf Purchase order ref…" at bounding box center [447, 433] width 843 height 730
click at [827, 732] on span "playlist_add" at bounding box center [831, 732] width 21 height 21
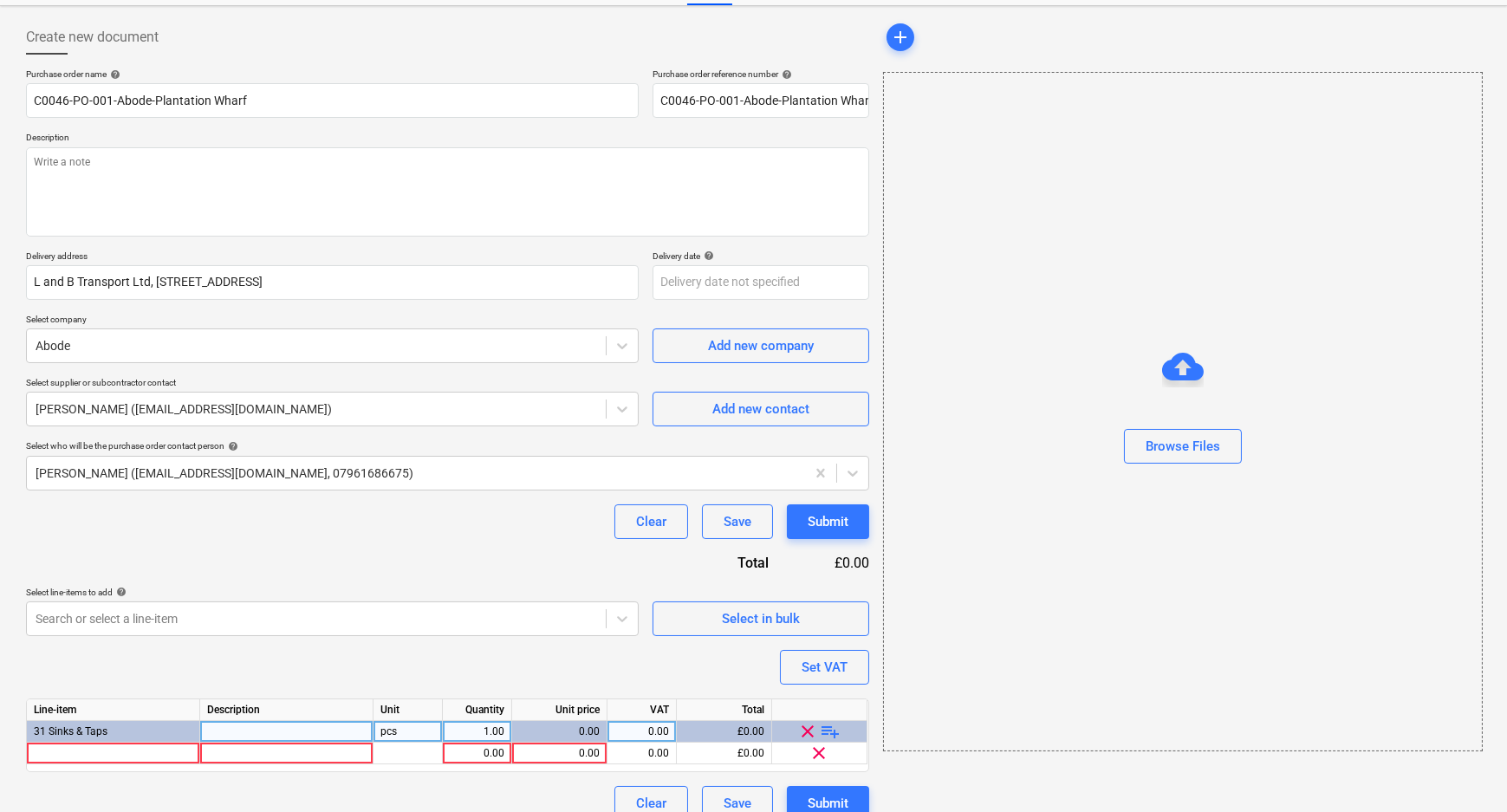
click at [828, 733] on span "playlist_add" at bounding box center [831, 732] width 21 height 21
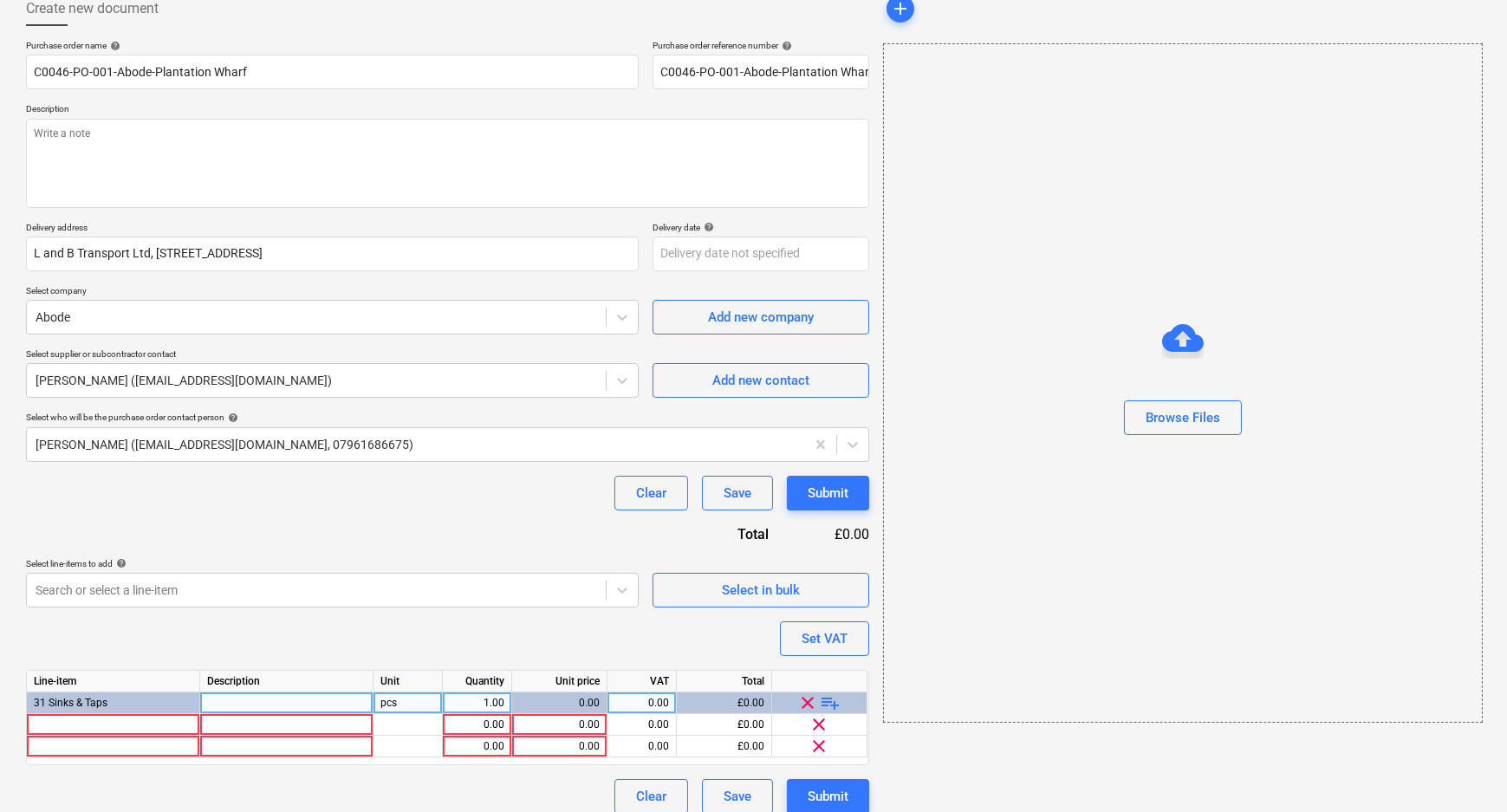
scroll to position [117, 0]
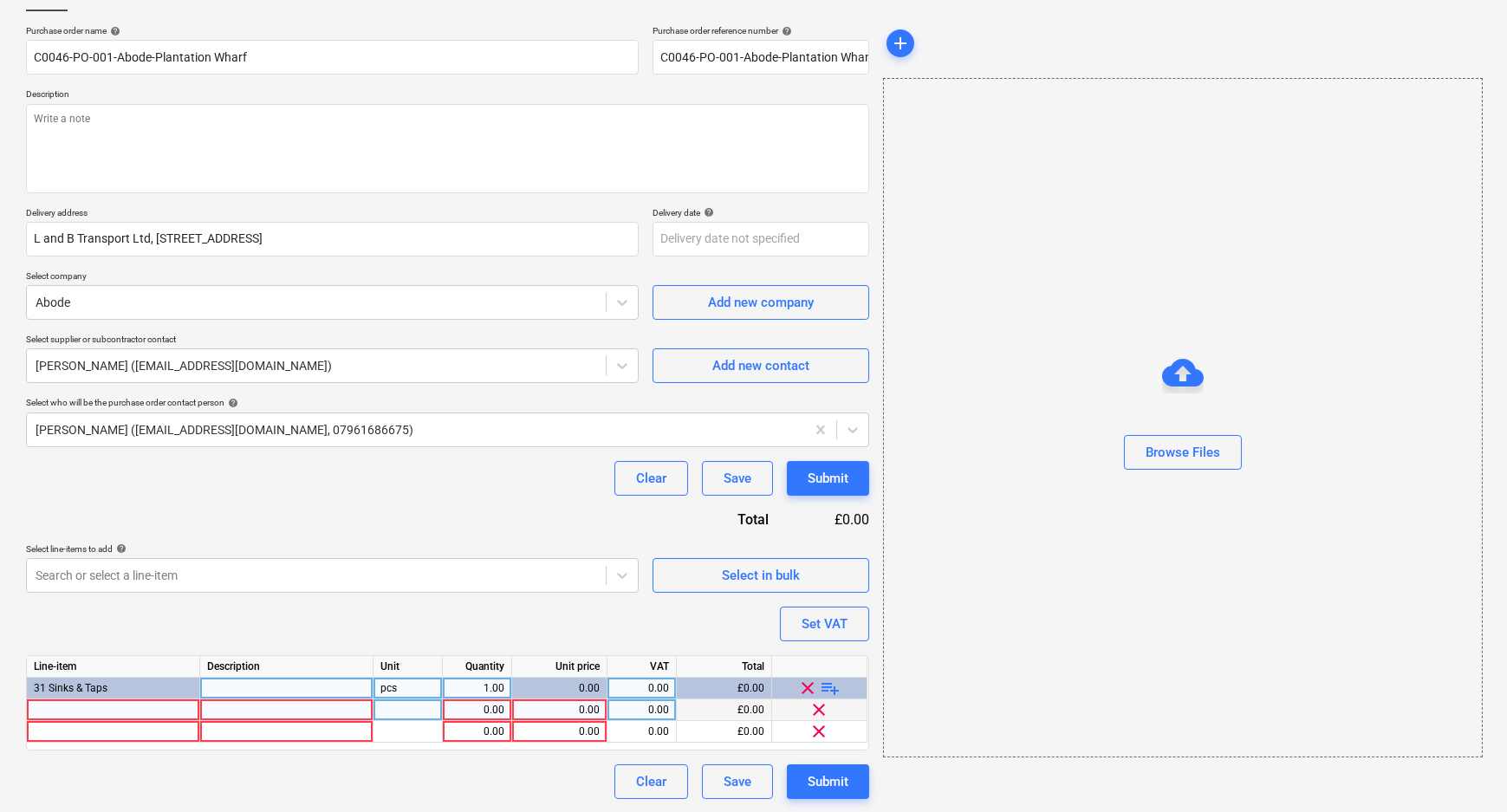
click at [77, 703] on div at bounding box center [113, 709] width 173 height 21
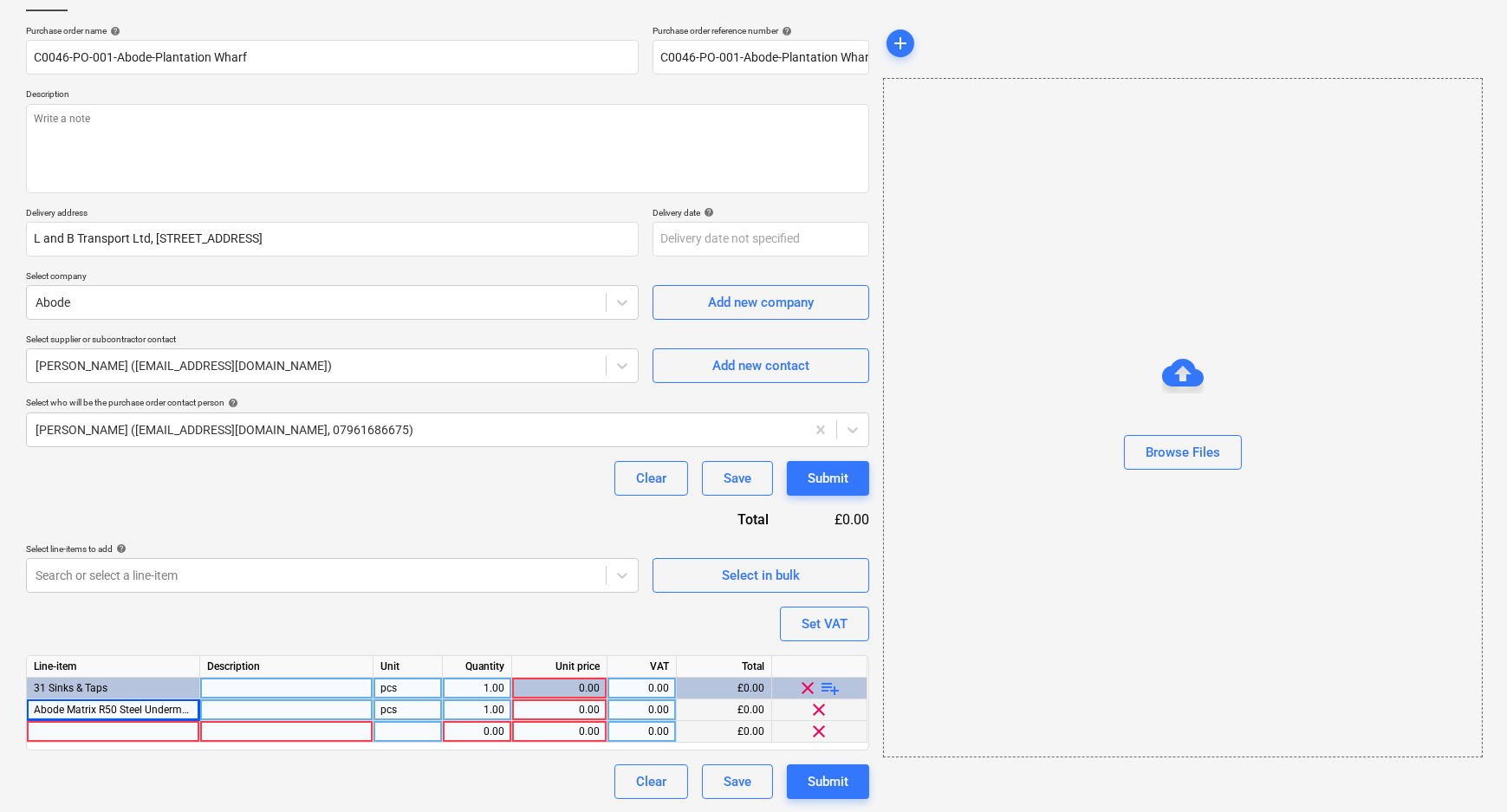
click at [167, 734] on div at bounding box center [113, 732] width 173 height 21
click at [274, 706] on div at bounding box center [287, 709] width 173 height 21
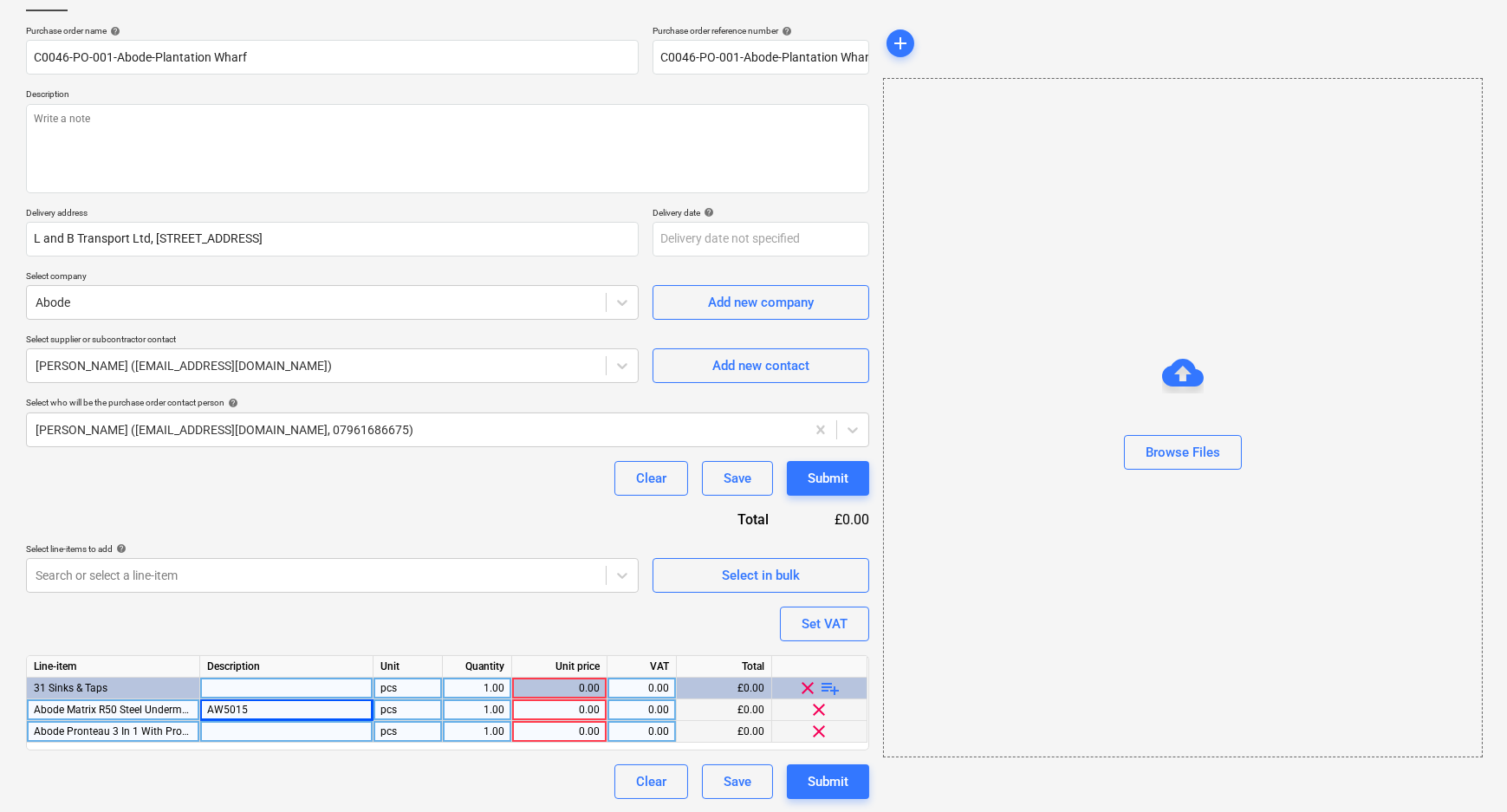
click at [354, 730] on div at bounding box center [287, 732] width 173 height 21
type textarea "x"
click at [554, 716] on div "0.00" at bounding box center [559, 709] width 81 height 21
type input "103.50"
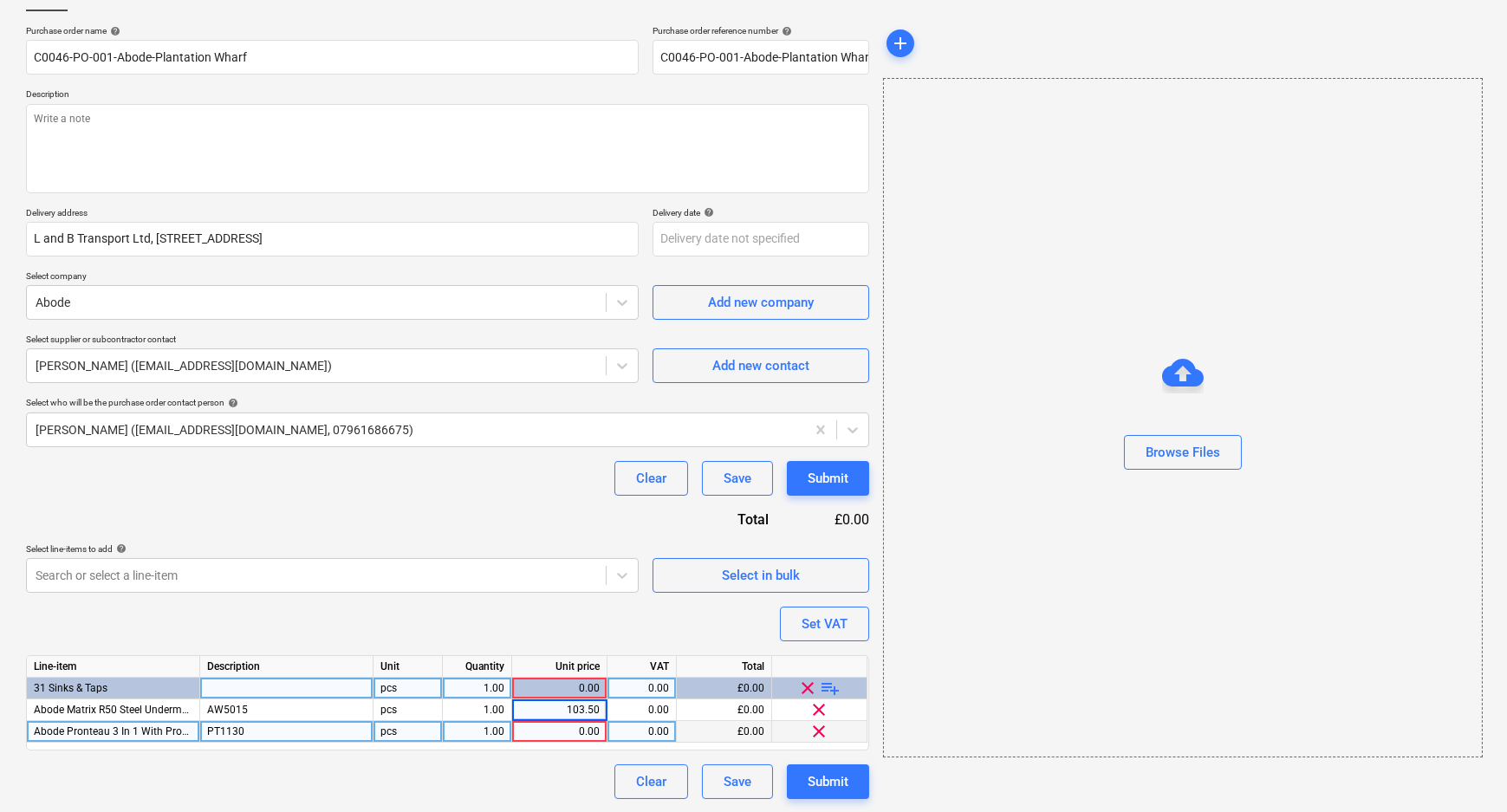
type textarea "x"
click at [572, 732] on div "0.00" at bounding box center [559, 732] width 81 height 21
type input "281.23"
type textarea "x"
drag, startPoint x: 591, startPoint y: 765, endPoint x: 603, endPoint y: 766, distance: 12.0
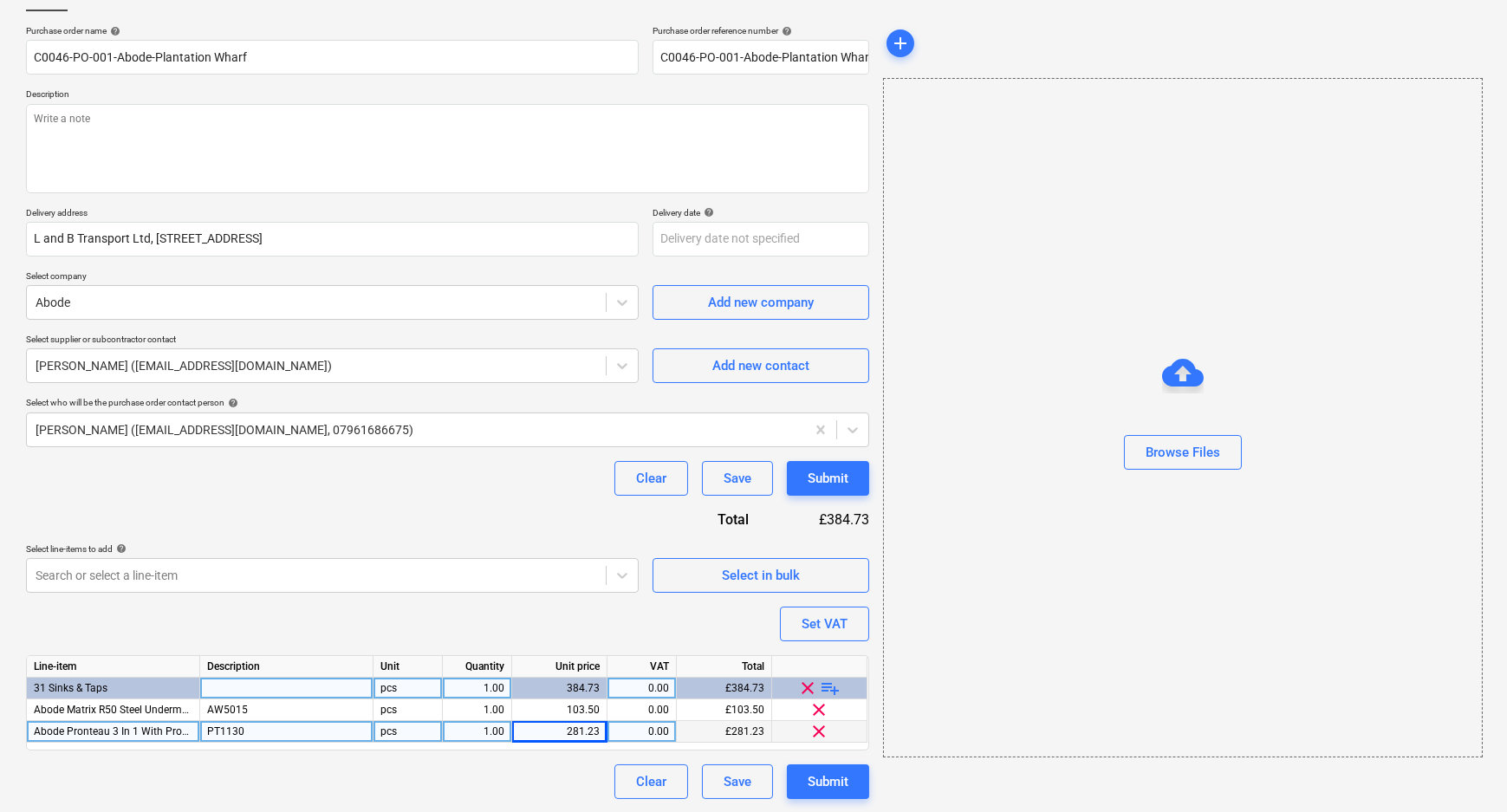
click at [593, 766] on div "Clear Save Submit" at bounding box center [447, 781] width 843 height 34
click at [813, 628] on div "Set VAT" at bounding box center [825, 623] width 46 height 22
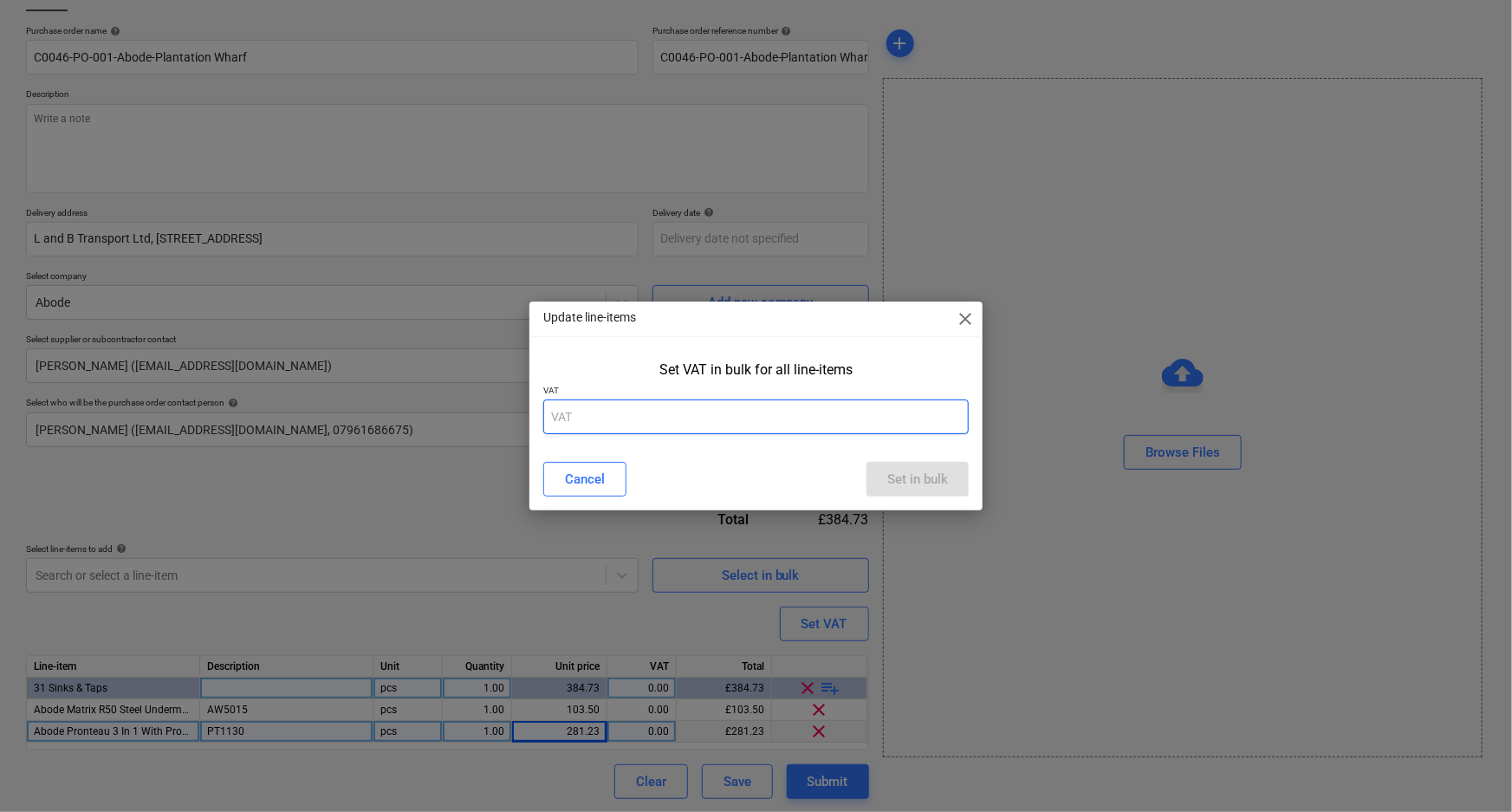
click at [733, 413] on input "text" at bounding box center [756, 416] width 426 height 34
type input "20"
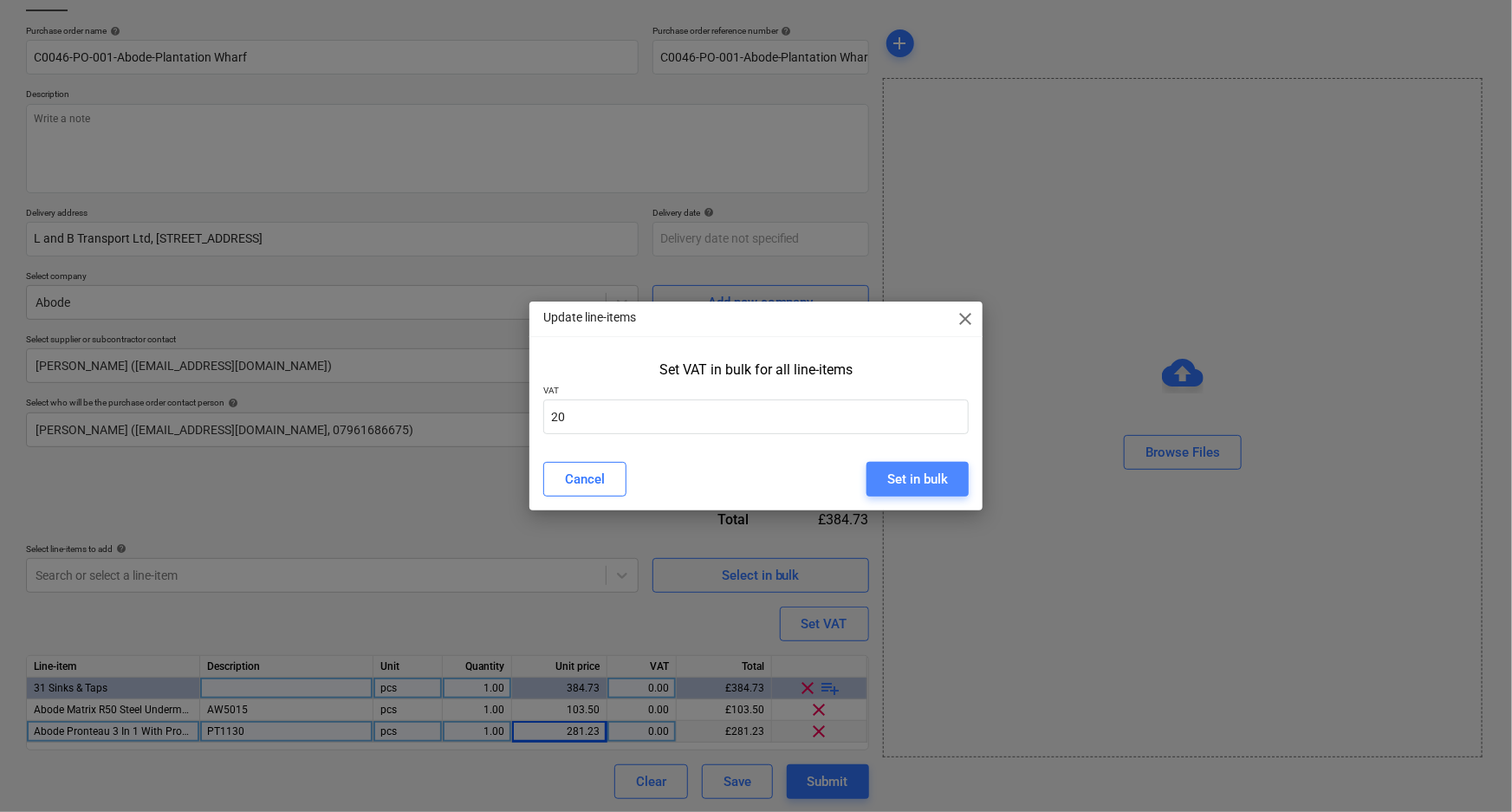
click at [940, 474] on div "Set in bulk" at bounding box center [917, 479] width 61 height 22
type textarea "x"
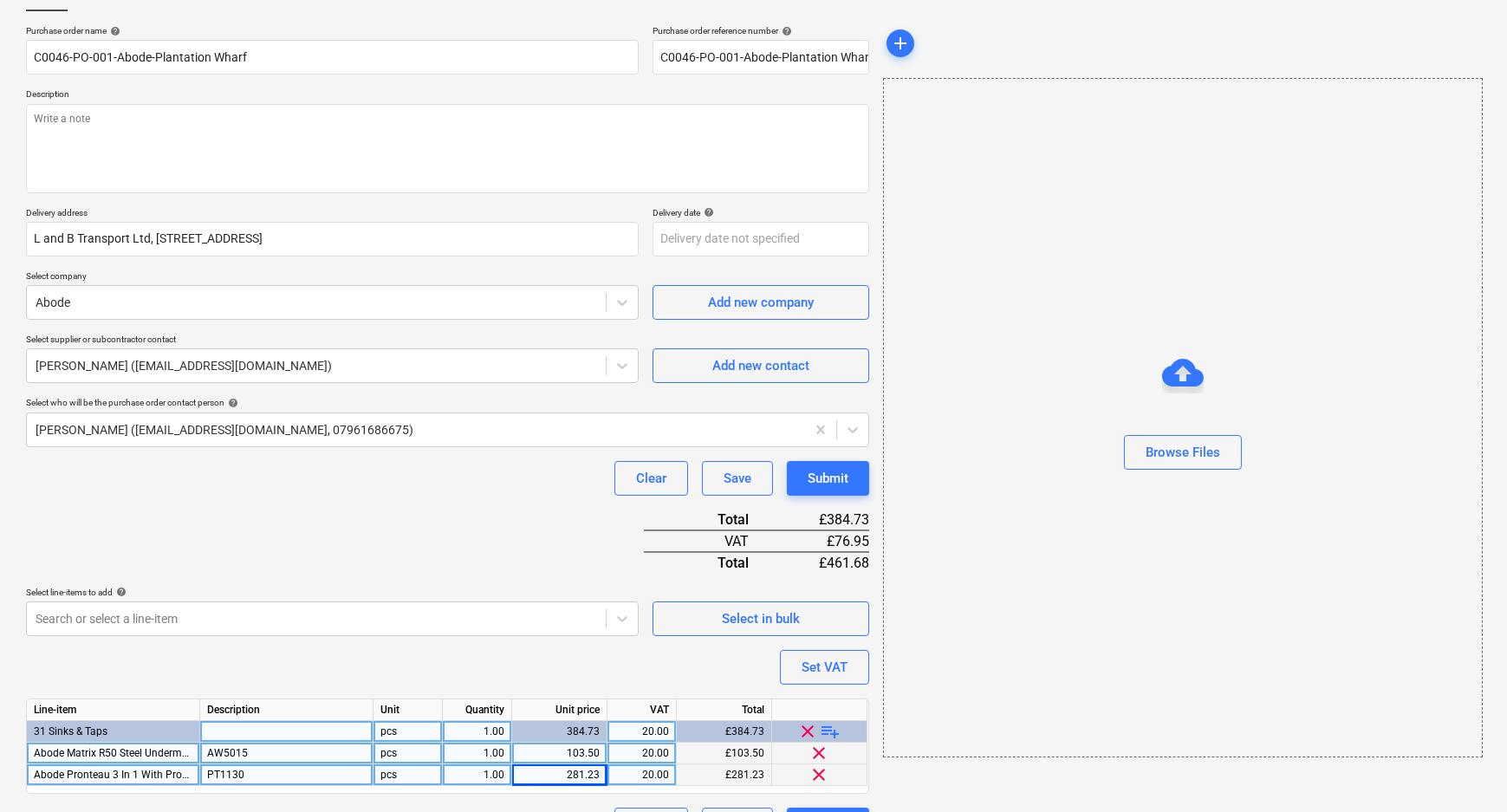
click at [481, 759] on div "1.00" at bounding box center [477, 753] width 55 height 21
type input "12"
type textarea "x"
click at [481, 778] on div "1.00" at bounding box center [477, 775] width 55 height 21
type input "12"
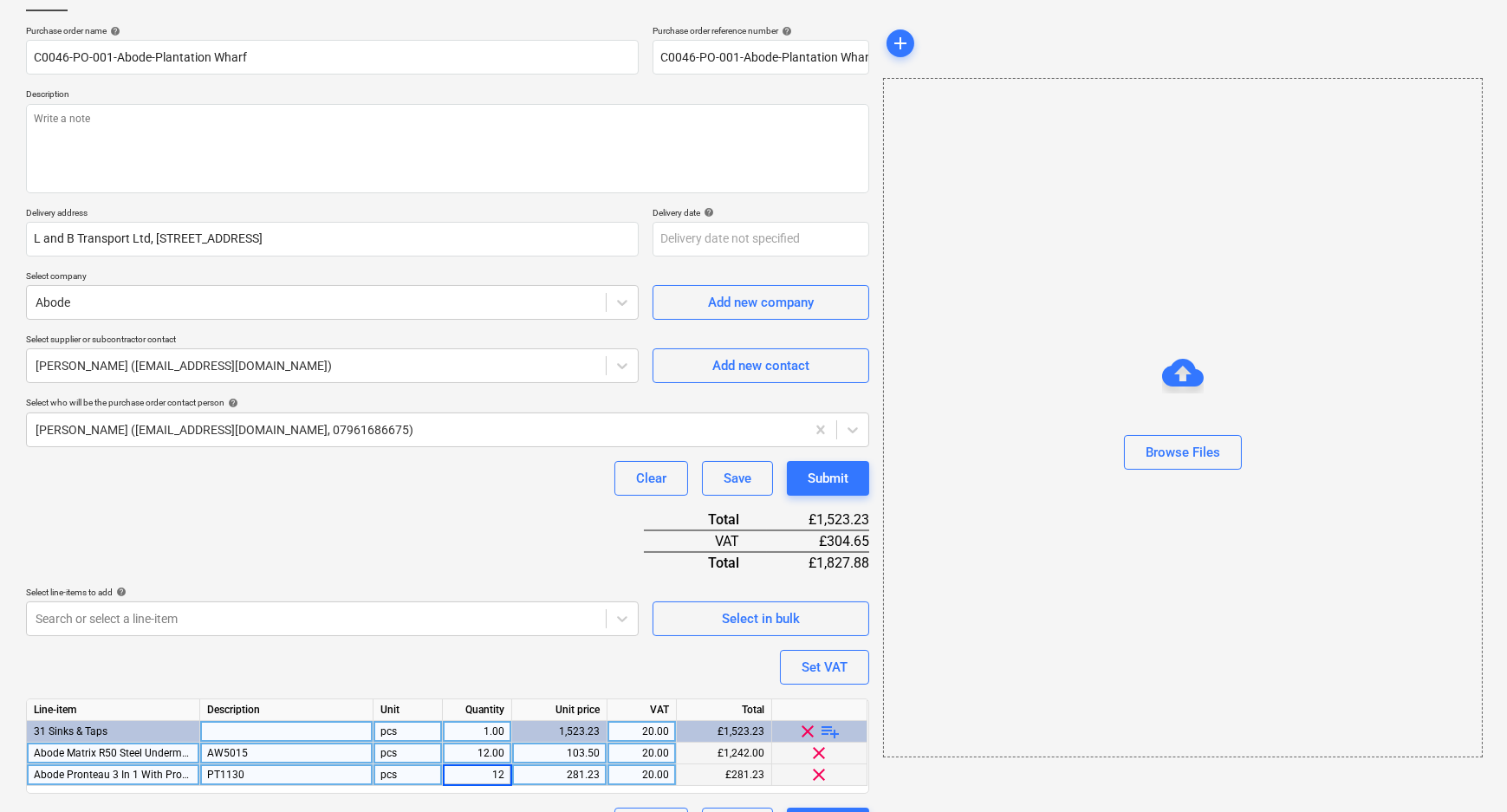
type textarea "x"
click at [500, 676] on div "Purchase order name help C0046-PO-001-Abode-Plantation Wharf Purchase order ref…" at bounding box center [447, 433] width 843 height 816
click at [596, 773] on div "281.23" at bounding box center [559, 775] width 81 height 21
click at [597, 775] on input "281.23" at bounding box center [559, 775] width 95 height 21
type input "281.24"
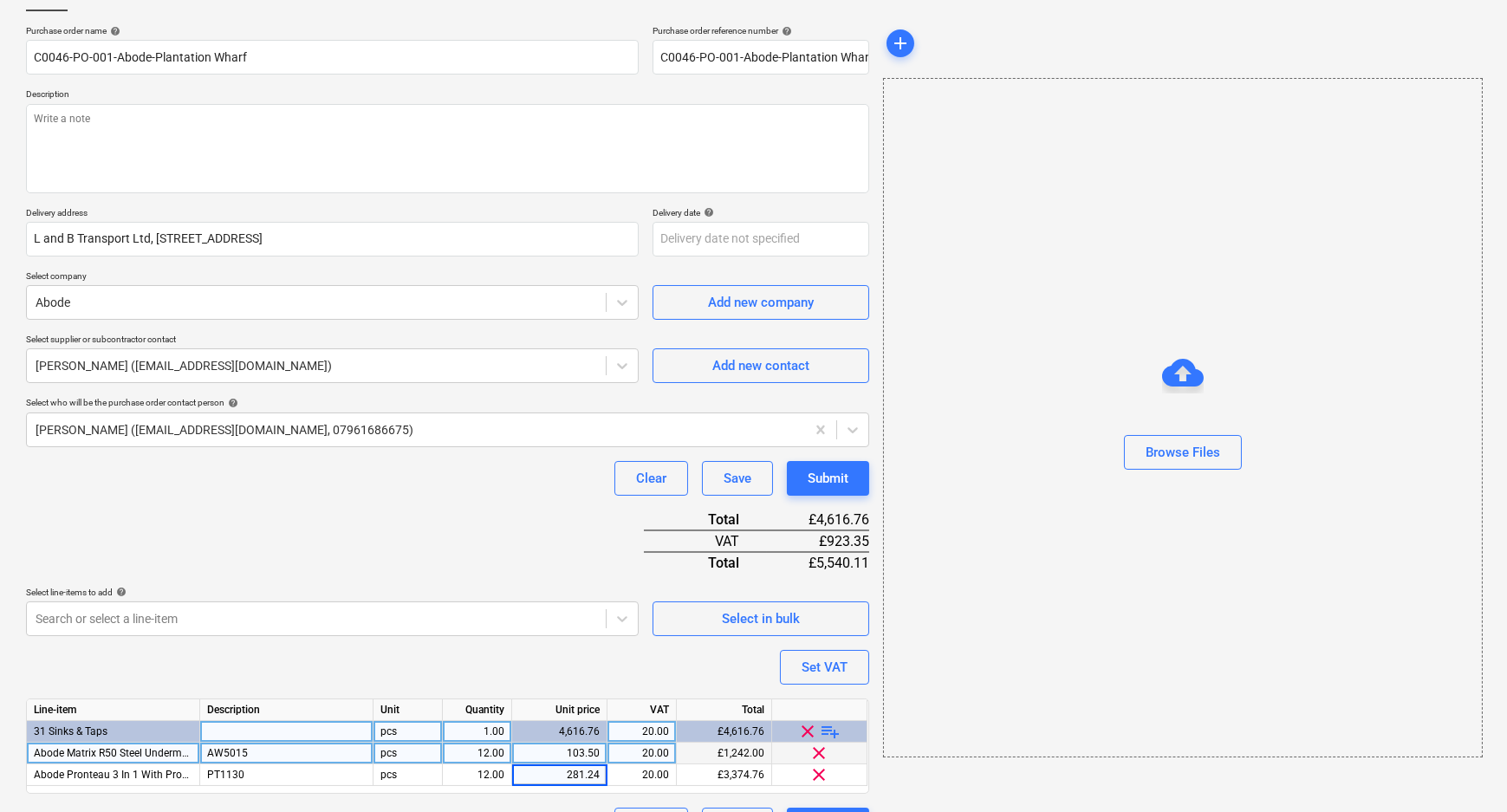
type textarea "x"
click at [581, 659] on div "Purchase order name help C0046-PO-001-Abode-Plantation Wharf Purchase order ref…" at bounding box center [447, 433] width 843 height 816
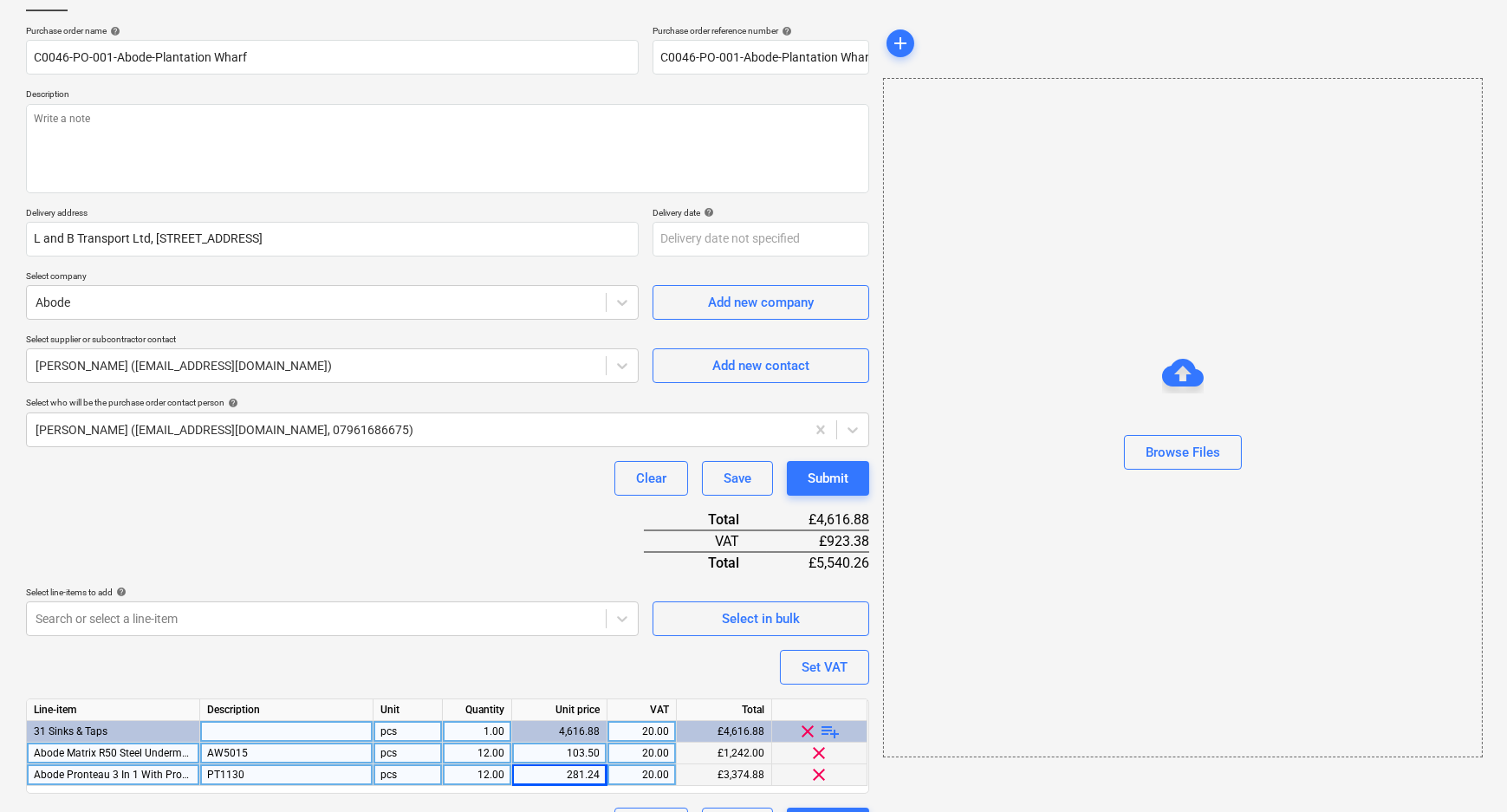
click at [593, 771] on div "281.24" at bounding box center [559, 775] width 81 height 21
click at [598, 774] on input "281.24" at bounding box center [559, 775] width 95 height 21
type input "281.235"
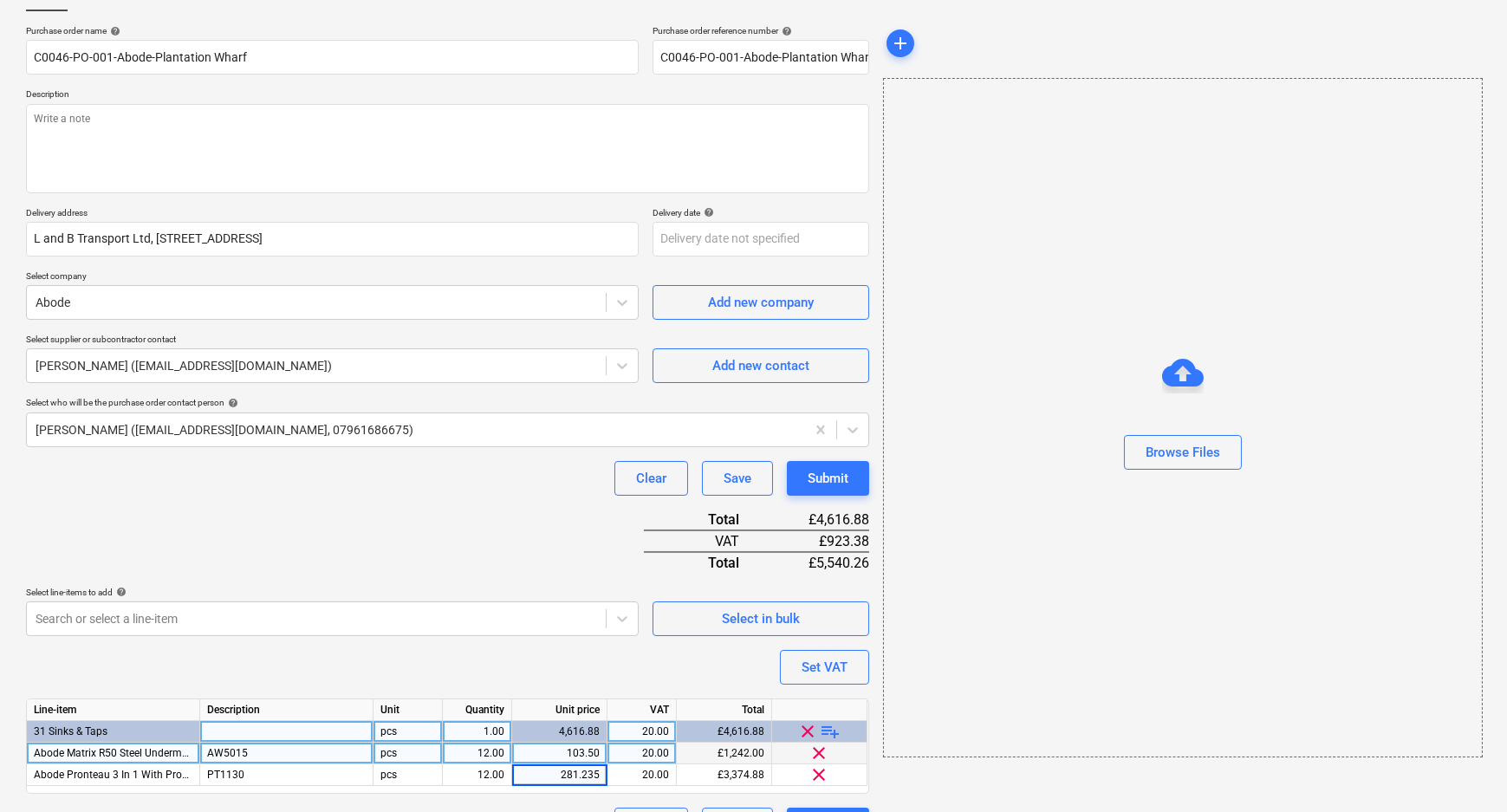
type textarea "x"
click at [592, 660] on div "Purchase order name help C0046-PO-001-Abode-Plantation Wharf Purchase order ref…" at bounding box center [447, 433] width 843 height 816
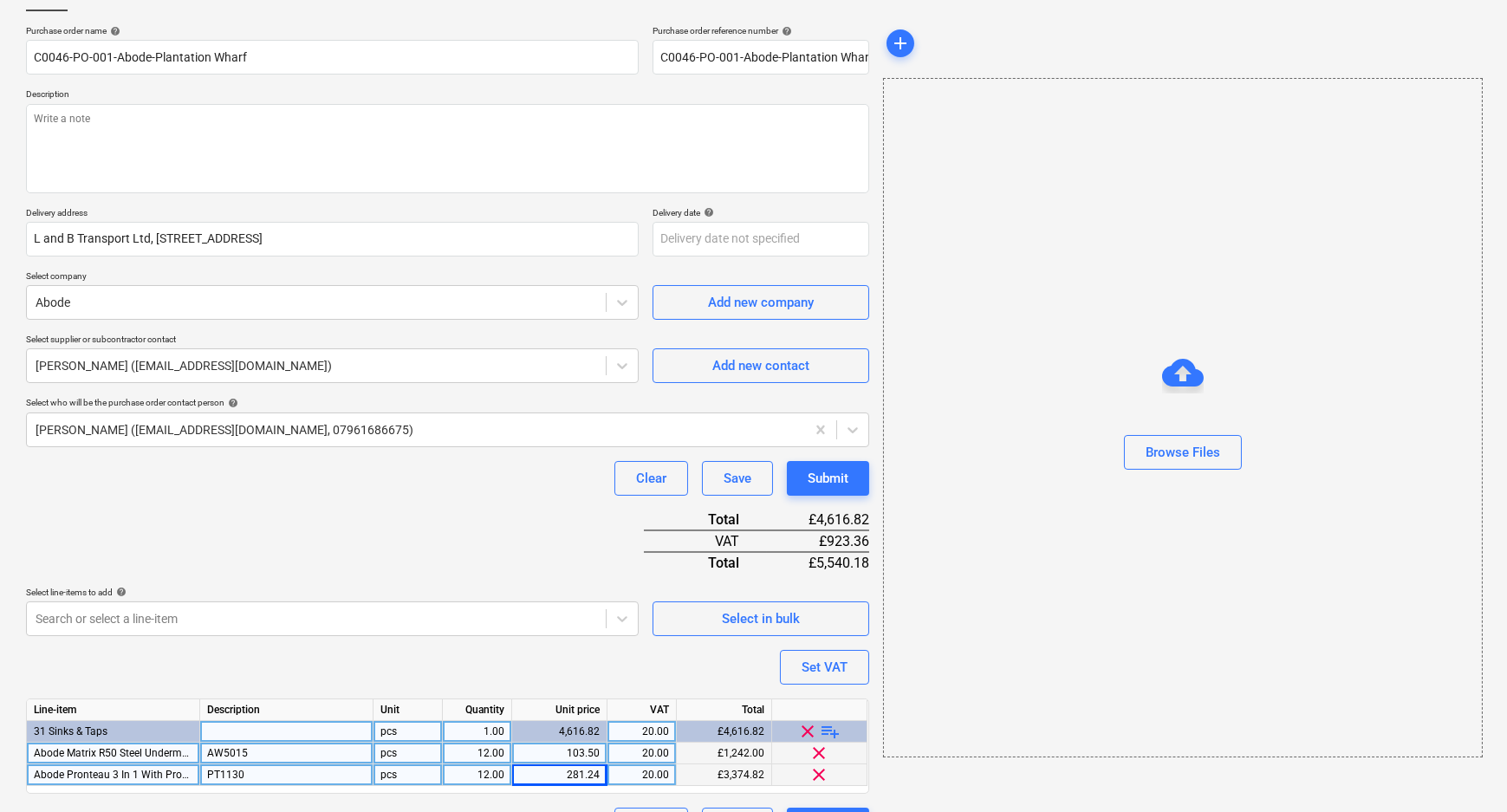
click at [601, 778] on div "281.24" at bounding box center [560, 775] width 96 height 21
click at [598, 773] on input "281.235" at bounding box center [559, 775] width 95 height 21
type input "281.233"
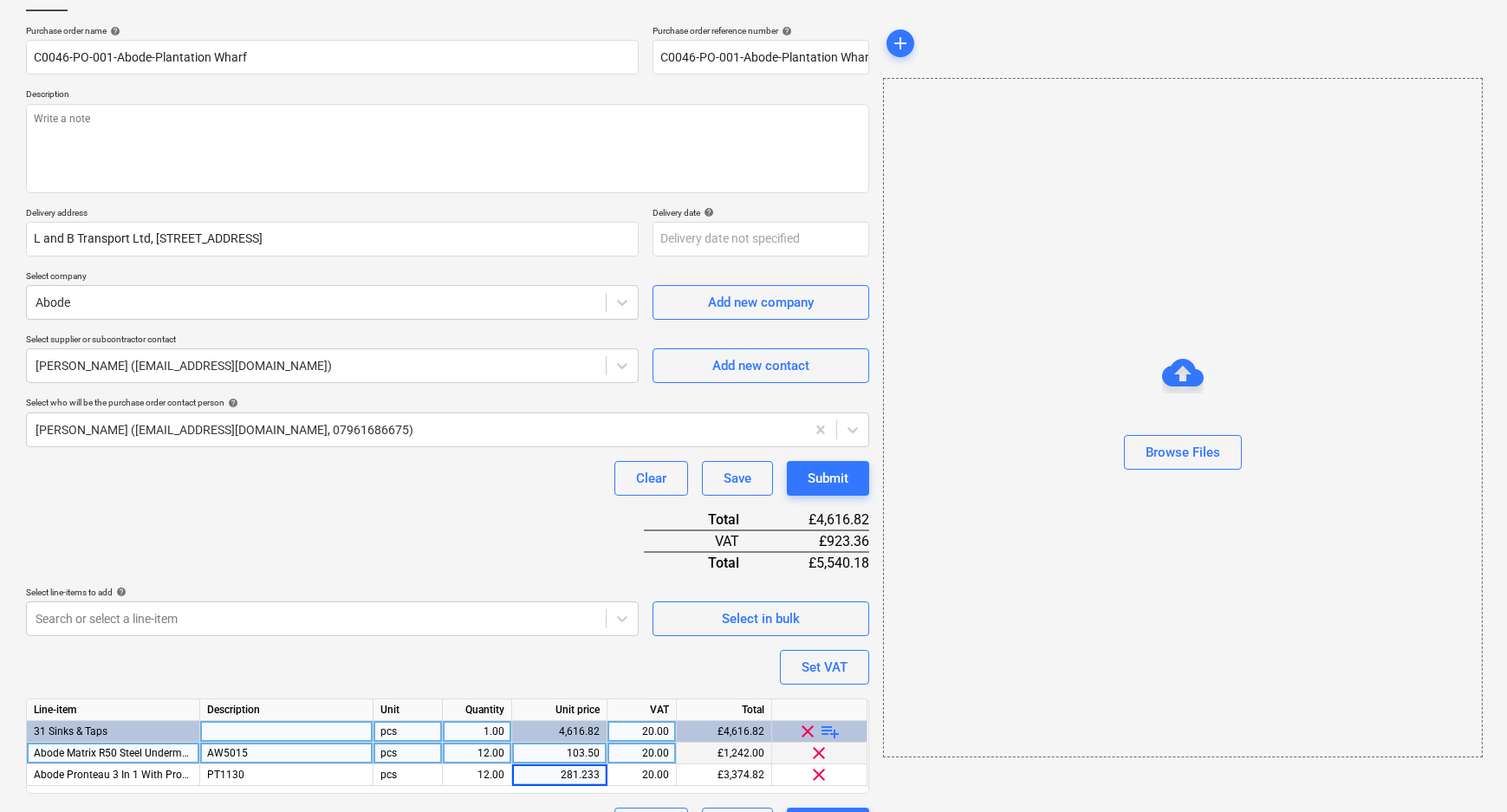
click at [608, 669] on div "Purchase order name help C0046-PO-001-Abode-Plantation Wharf Purchase order ref…" at bounding box center [447, 433] width 843 height 816
click at [841, 484] on div "Submit" at bounding box center [828, 478] width 41 height 22
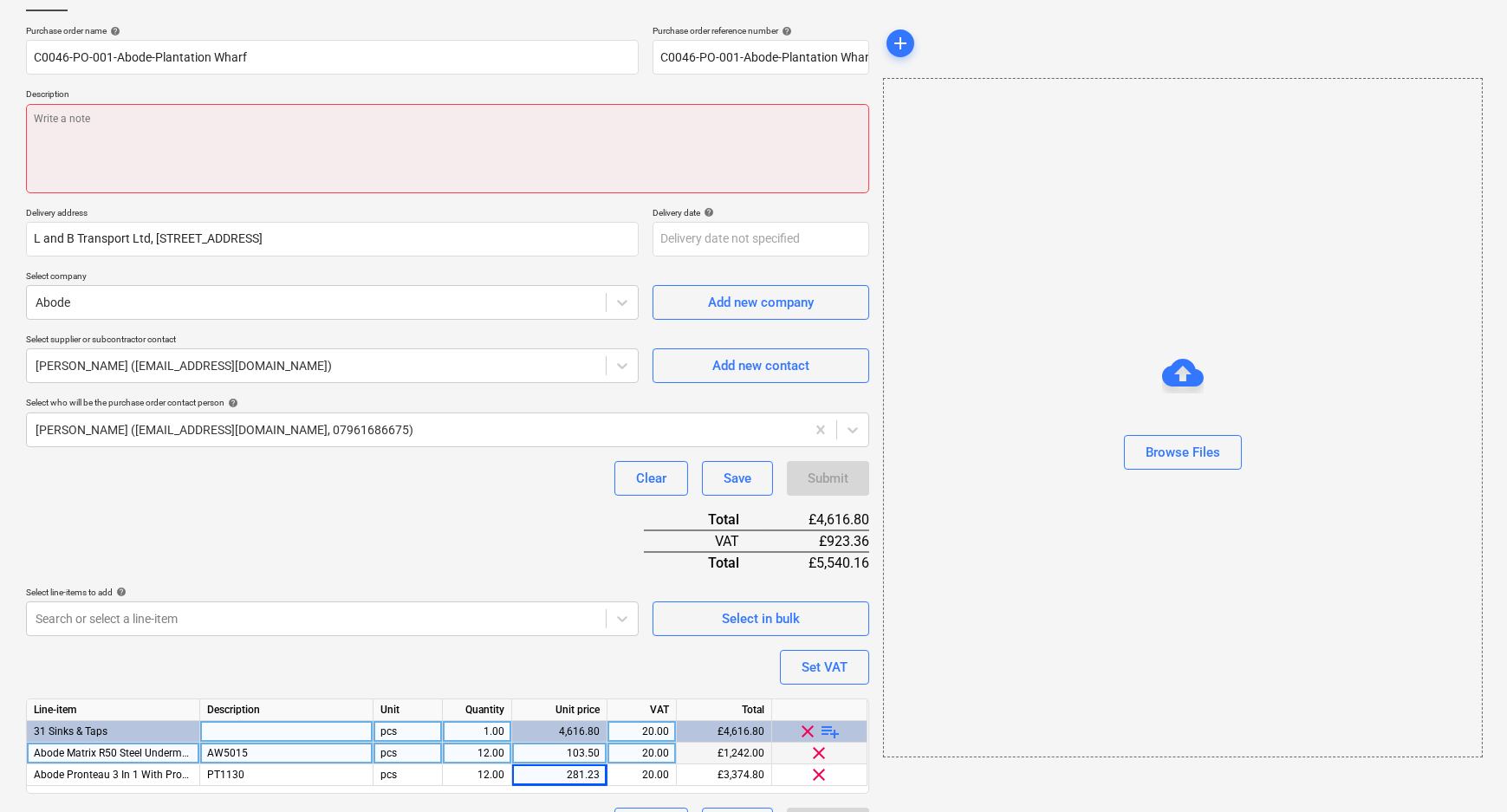
click at [480, 150] on textarea at bounding box center [447, 149] width 843 height 89
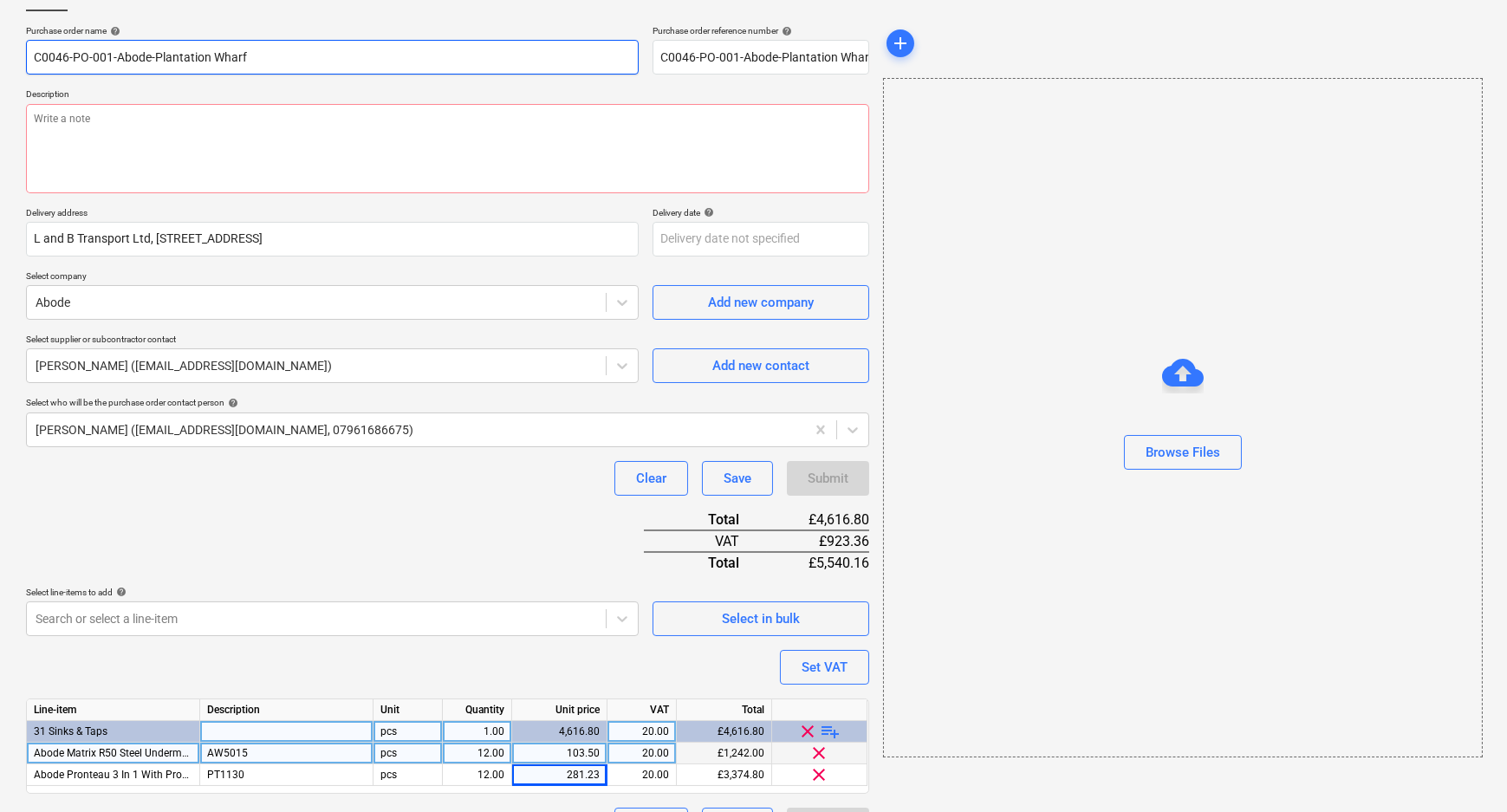
drag, startPoint x: 264, startPoint y: 57, endPoint x: -88, endPoint y: 55, distance: 352.0
click at [0, 55] on html "Sales Projects Contacts Company Consolidated Invoices Inbox format_size keyboar…" at bounding box center [753, 289] width 1507 height 812
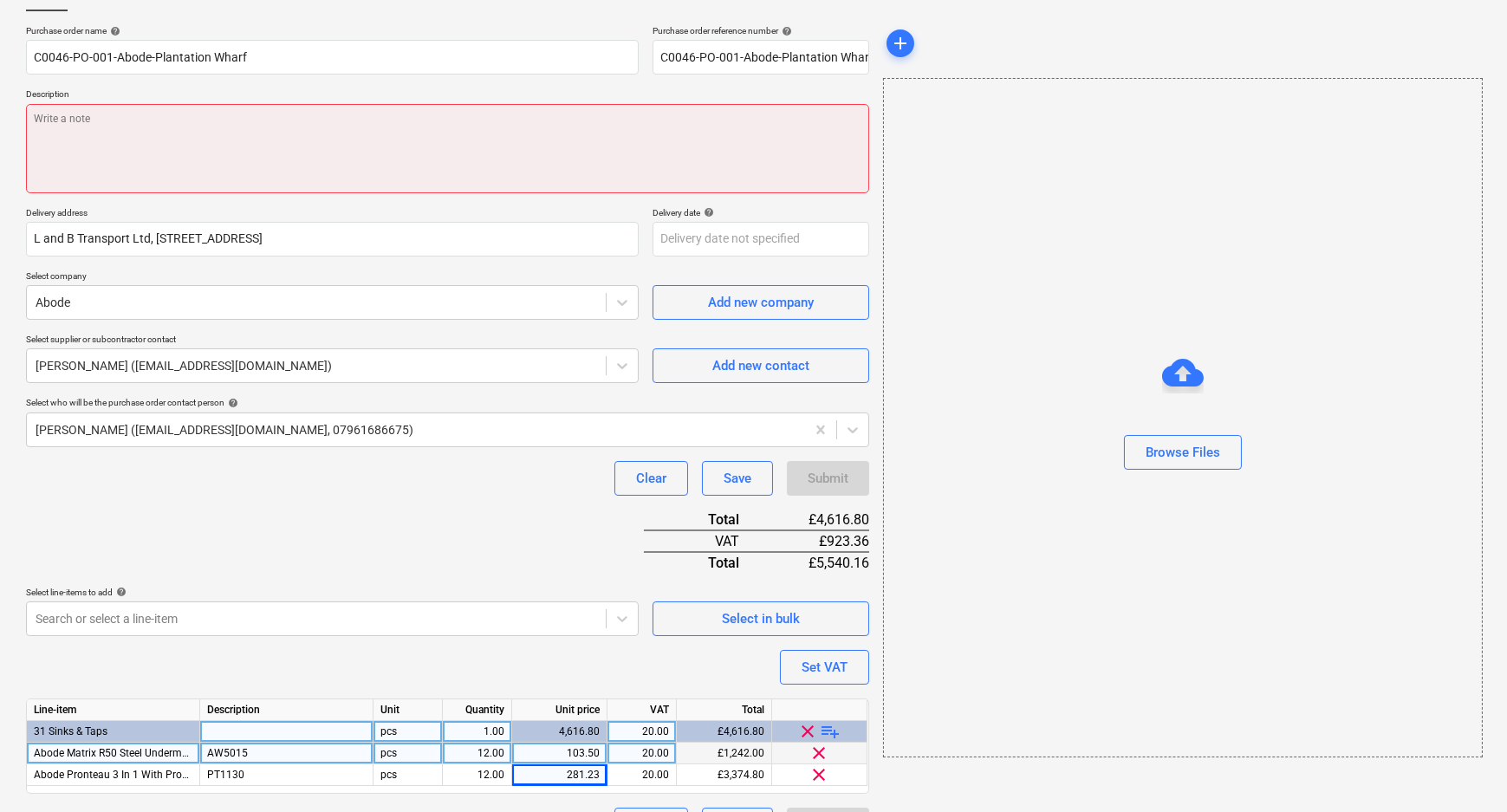
click at [233, 188] on textarea at bounding box center [447, 149] width 843 height 89
paste textarea "C0046-PO-001-Abode-Plantation Wharf"
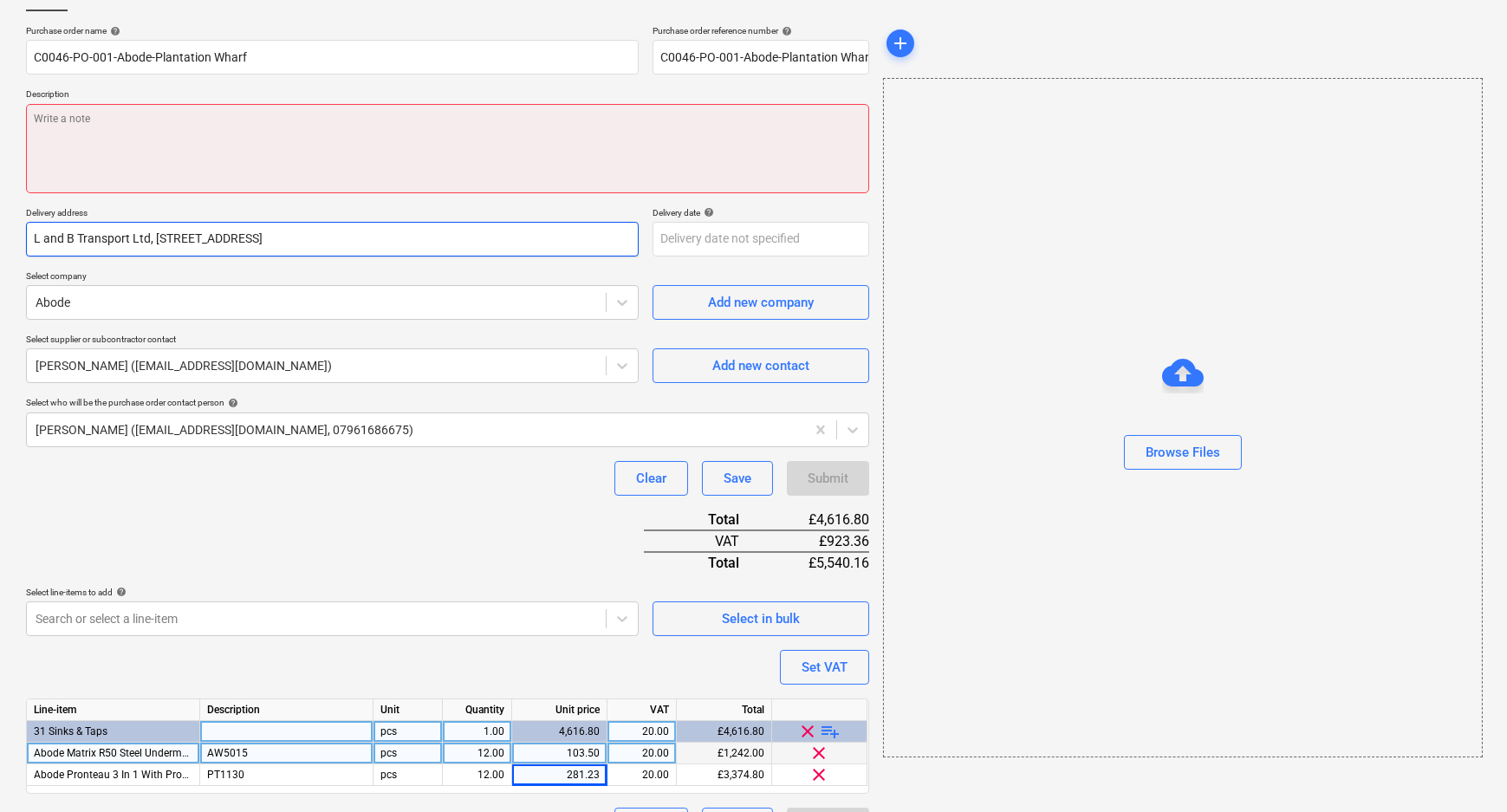
type textarea "x"
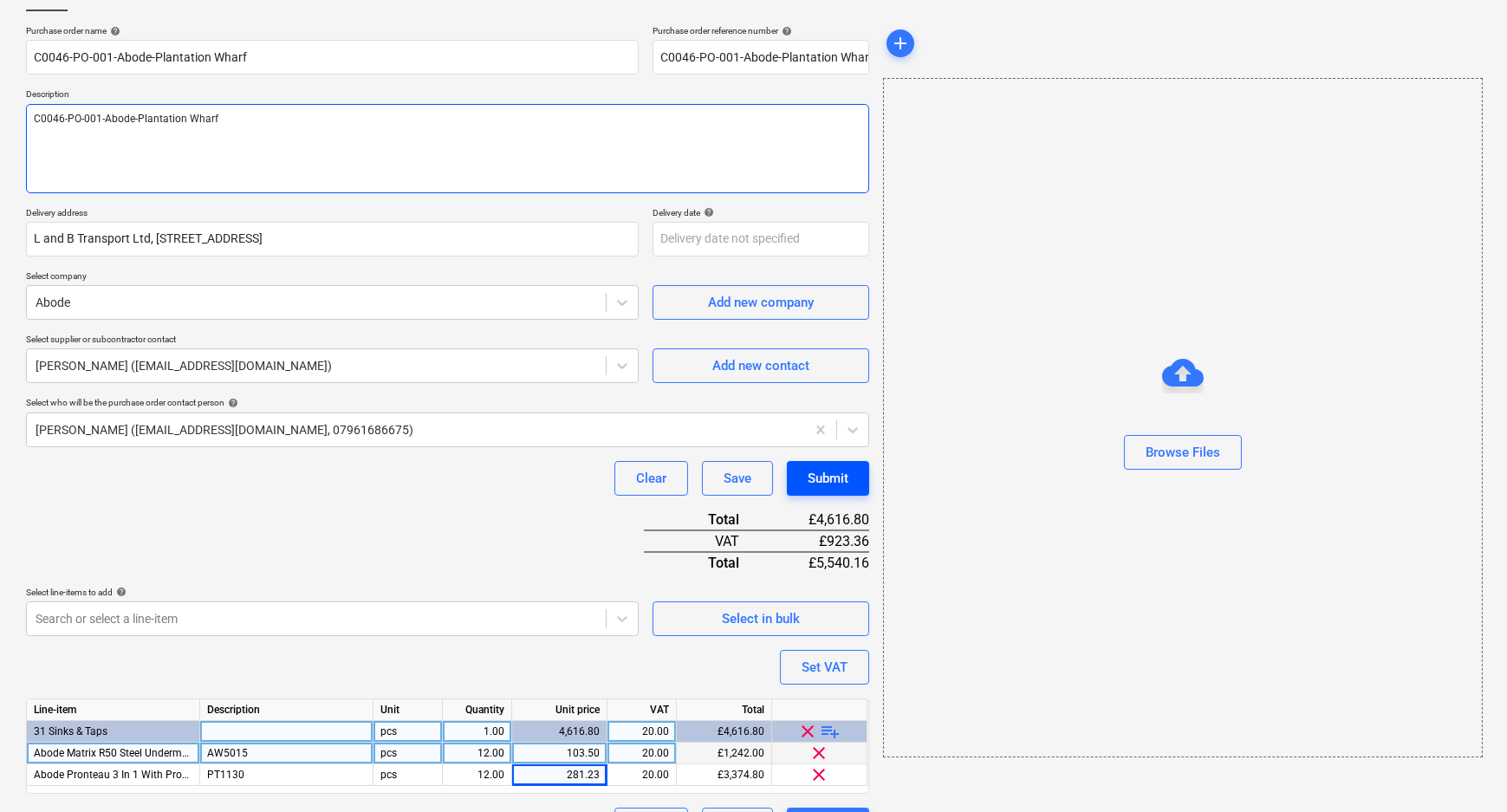
type textarea "C0046-PO-001-Abode-Plantation Wharf"
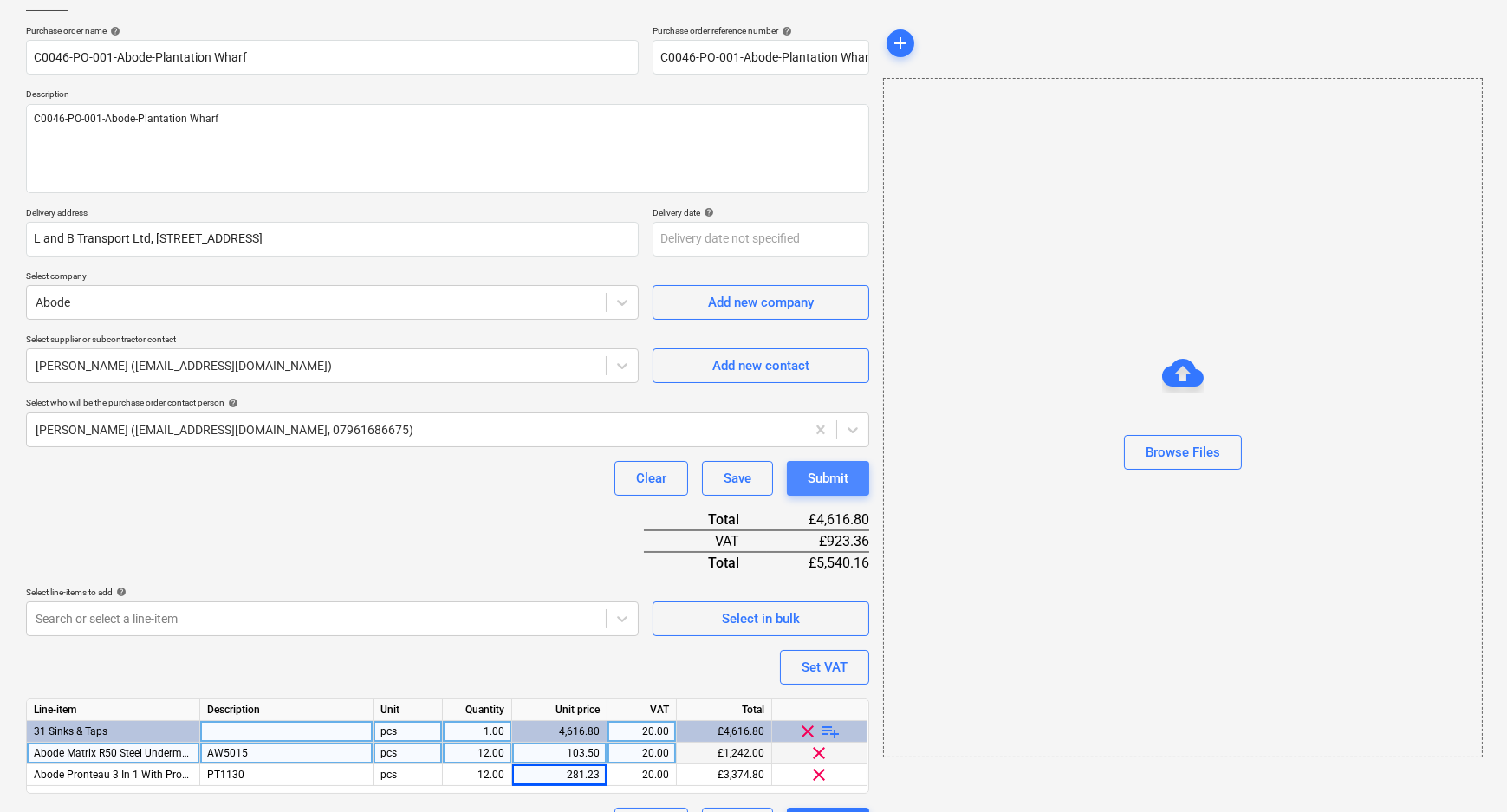
click at [850, 469] on button "Submit" at bounding box center [827, 478] width 82 height 34
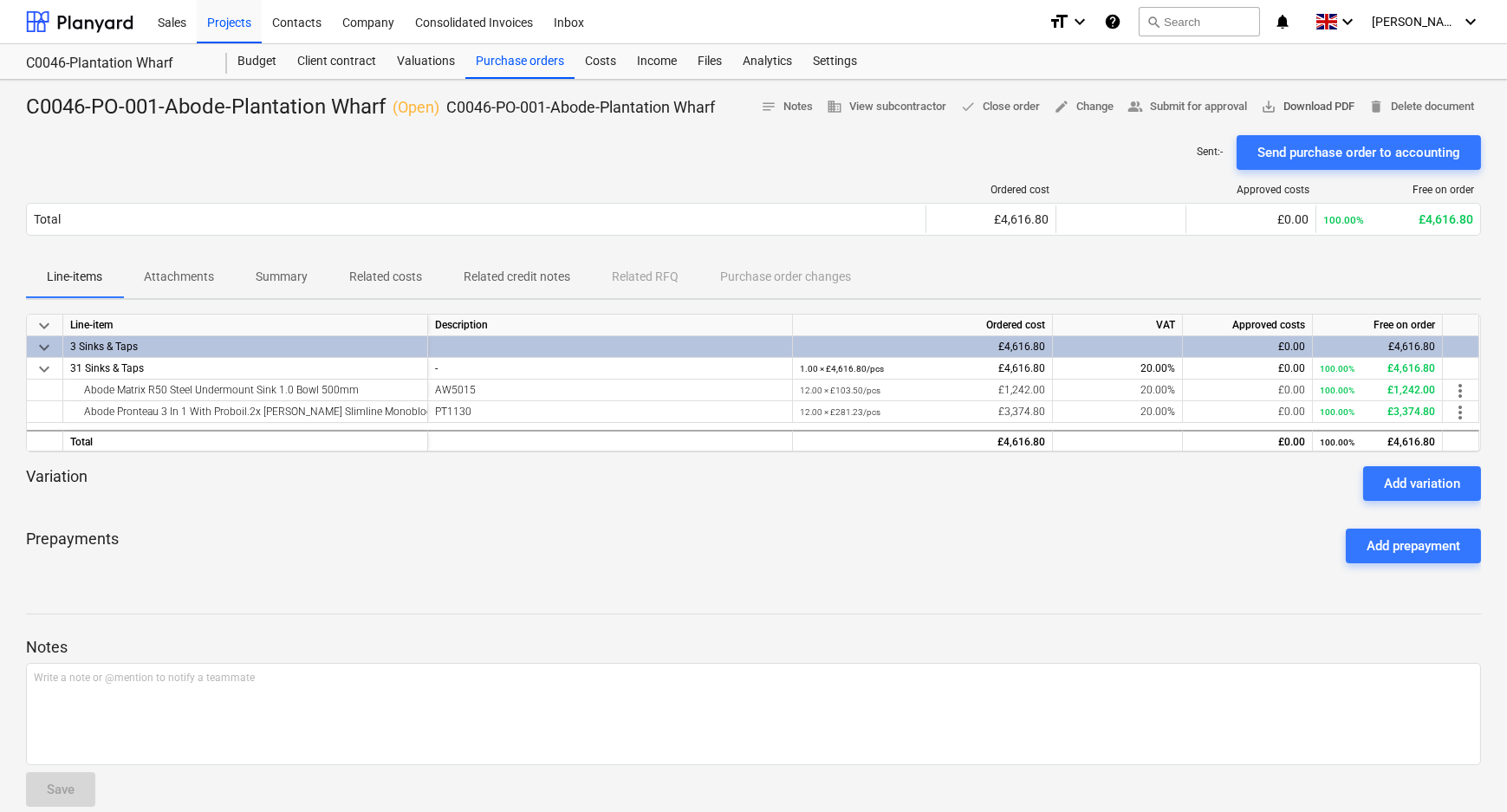
click at [1342, 104] on span "save_alt Download PDF" at bounding box center [1308, 107] width 94 height 20
click at [486, 65] on div "Purchase orders" at bounding box center [519, 61] width 109 height 34
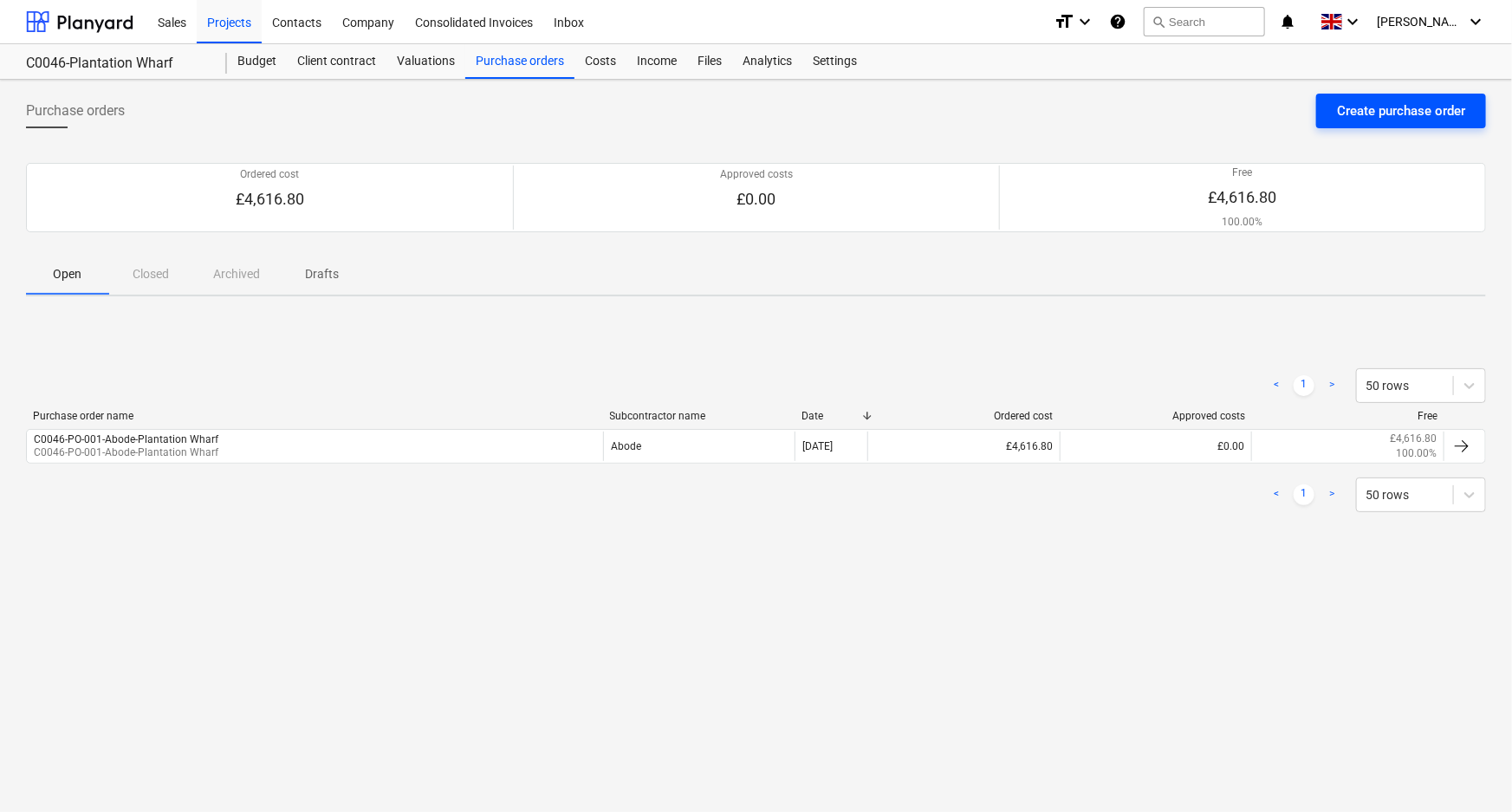
click at [1386, 106] on div "Create purchase order" at bounding box center [1401, 111] width 128 height 22
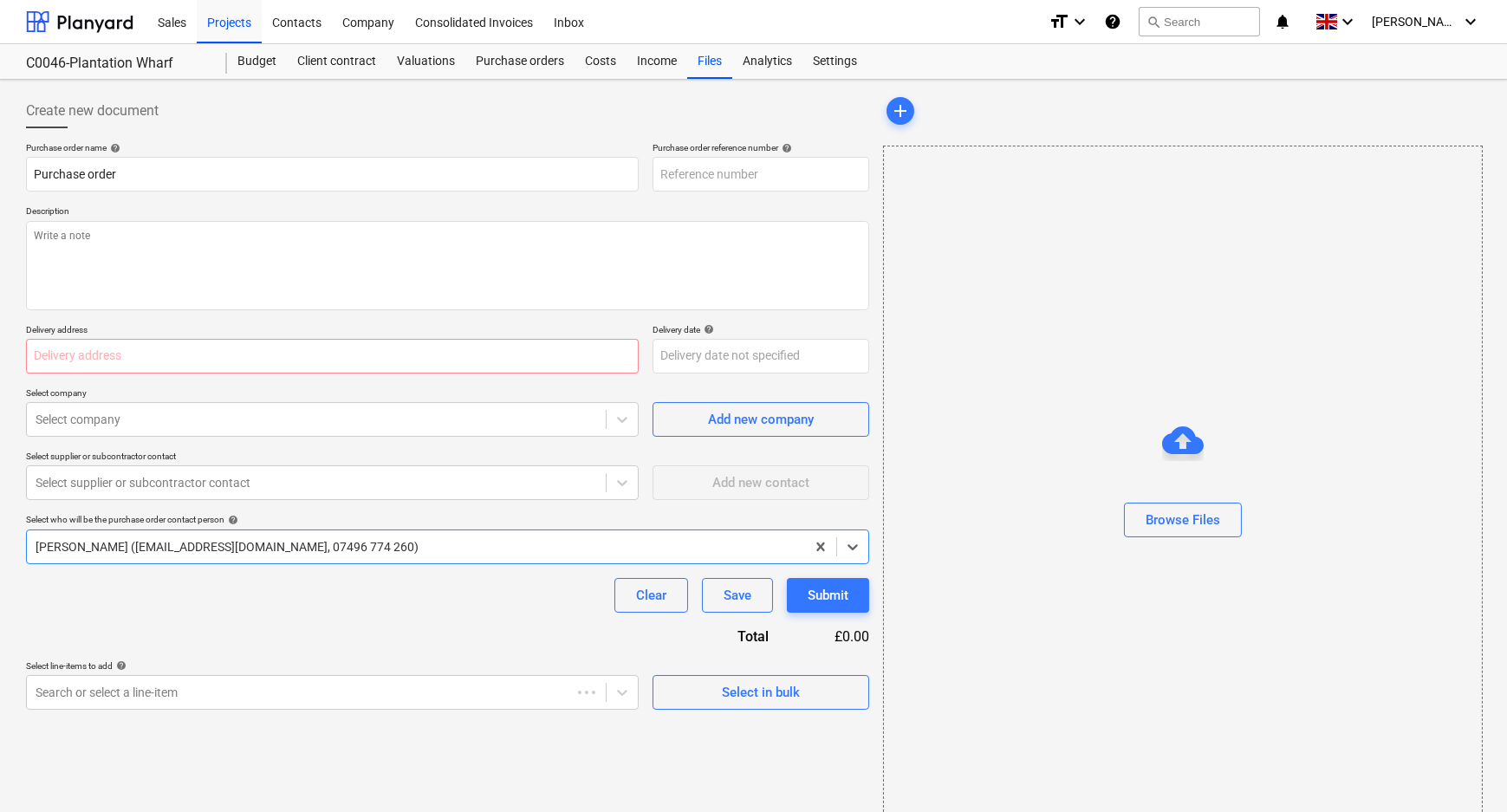
type textarea "x"
type input "C0046-PO-002"
click at [818, 173] on input "C0046-PO-002" at bounding box center [760, 173] width 217 height 34
type textarea "x"
type input "C0046-PO-002-"
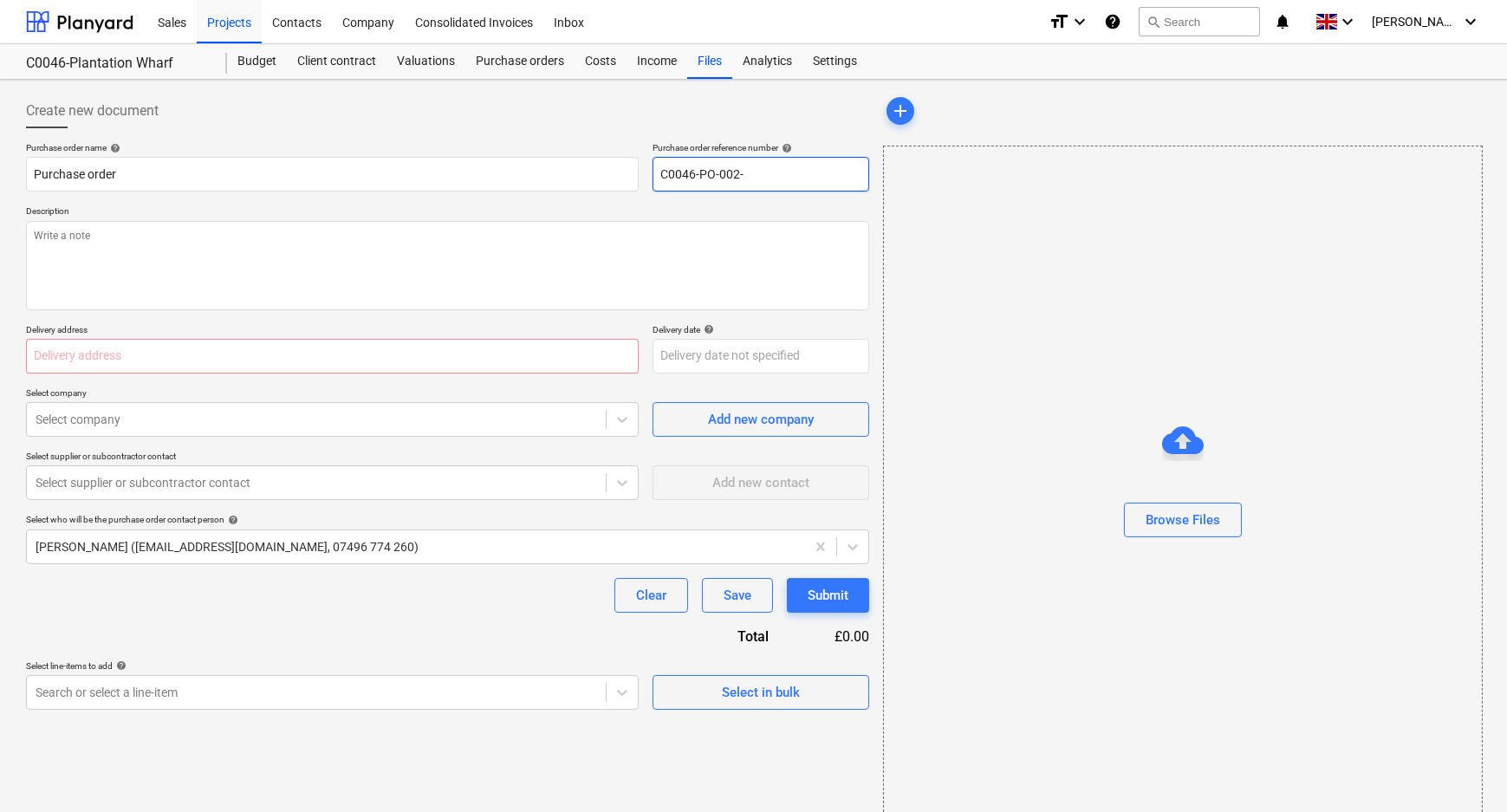
type textarea "x"
type input "C0046-PO-002-E"
type textarea "x"
type input "C0046-PO-002-El"
type textarea "x"
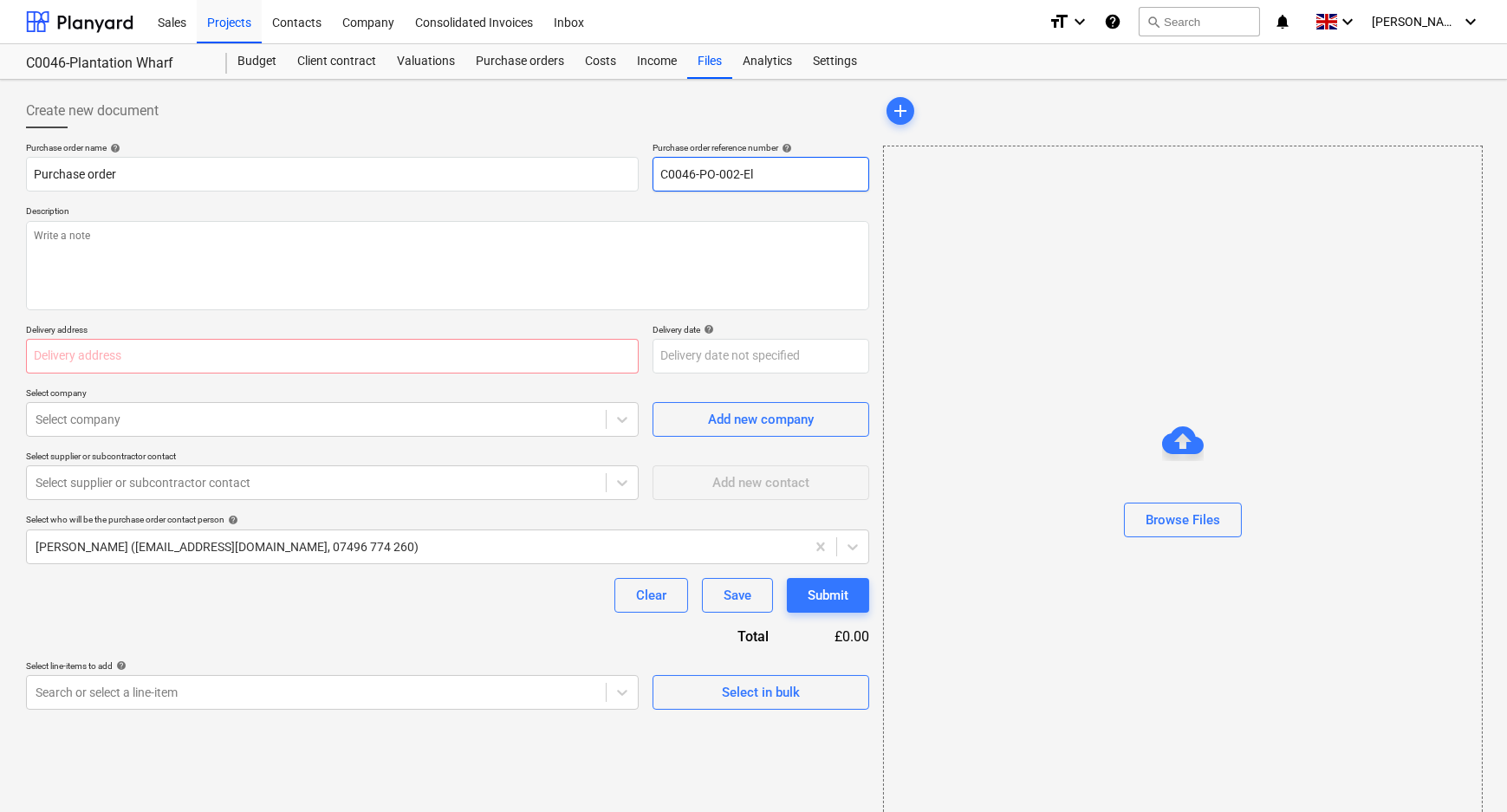
type input "C0046-PO-002-[PERSON_NAME]"
type textarea "x"
type input "C0046-PO-002-Elic"
type textarea "x"
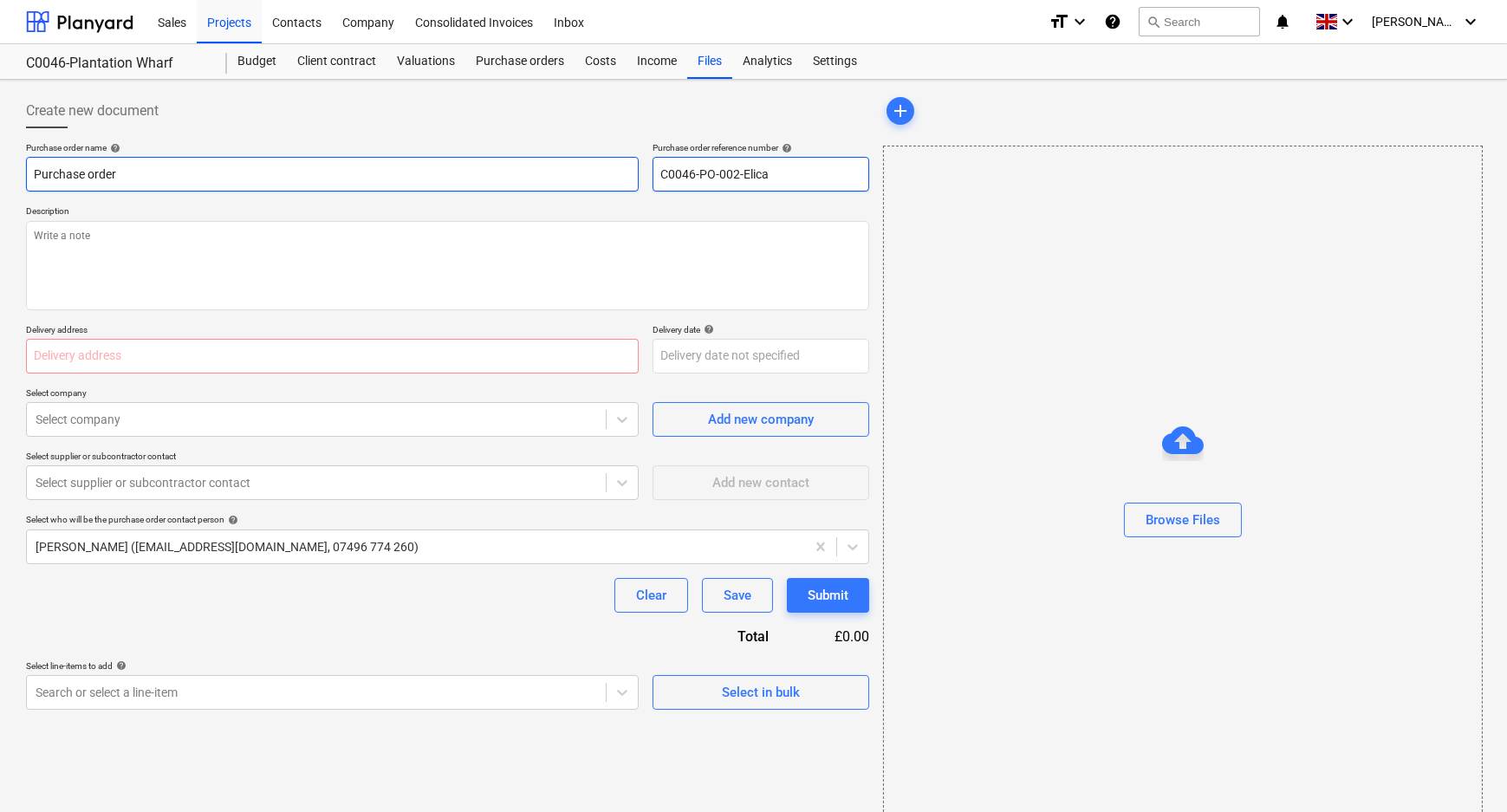
drag, startPoint x: 810, startPoint y: 175, endPoint x: 590, endPoint y: 179, distance: 220.0
click at [611, 180] on div "Purchase order name help Purchase order Purchase order reference number help C0…" at bounding box center [447, 167] width 843 height 50
type input "C0046-PO-002-Elica"
drag, startPoint x: 142, startPoint y: 175, endPoint x: -88, endPoint y: 174, distance: 230.0
click at [0, 174] on html "Sales Projects Contacts Company Consolidated Invoices Inbox format_size keyboar…" at bounding box center [753, 406] width 1507 height 812
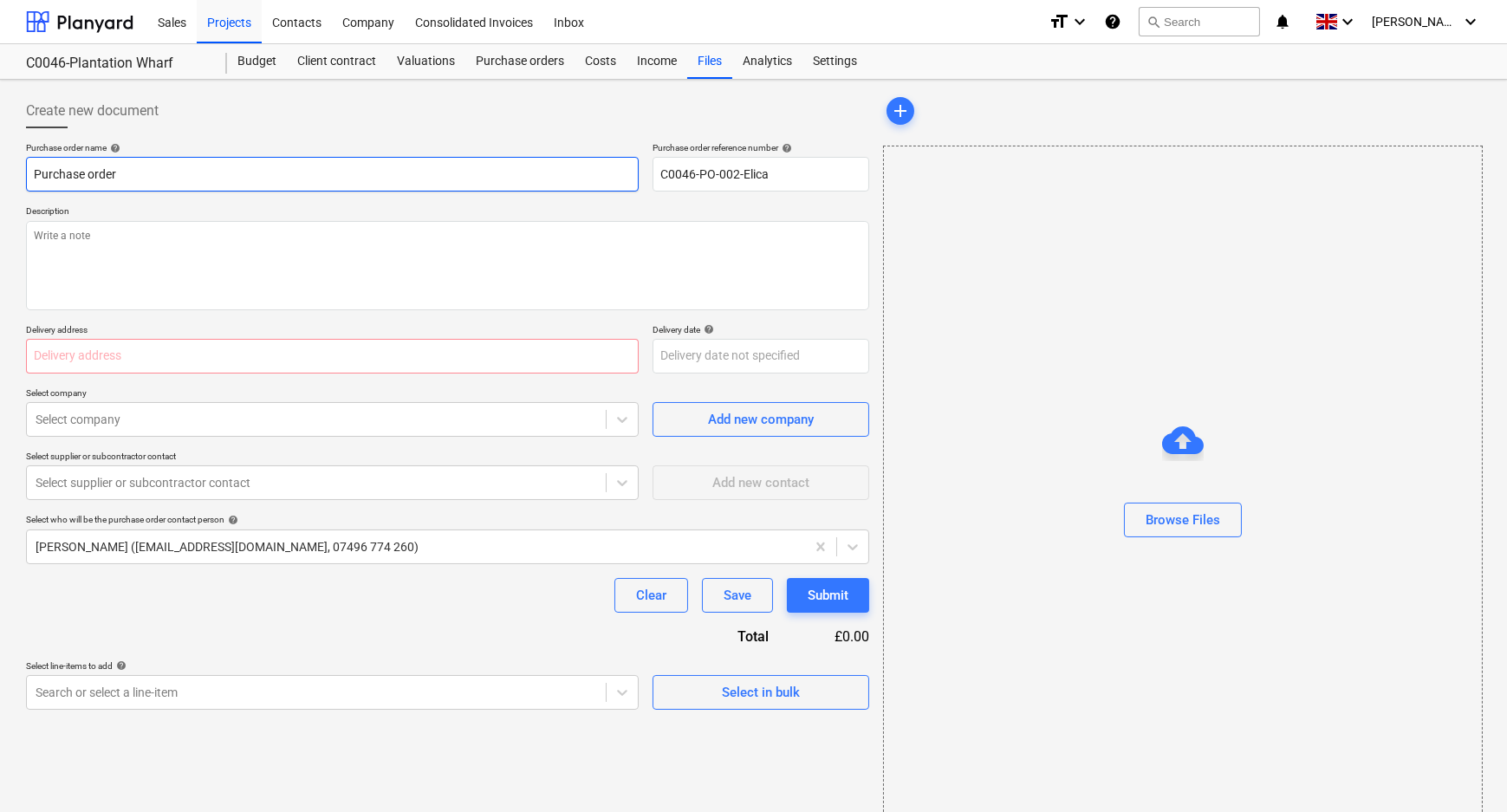
paste input "C0046-PO-002-Elica"
type textarea "x"
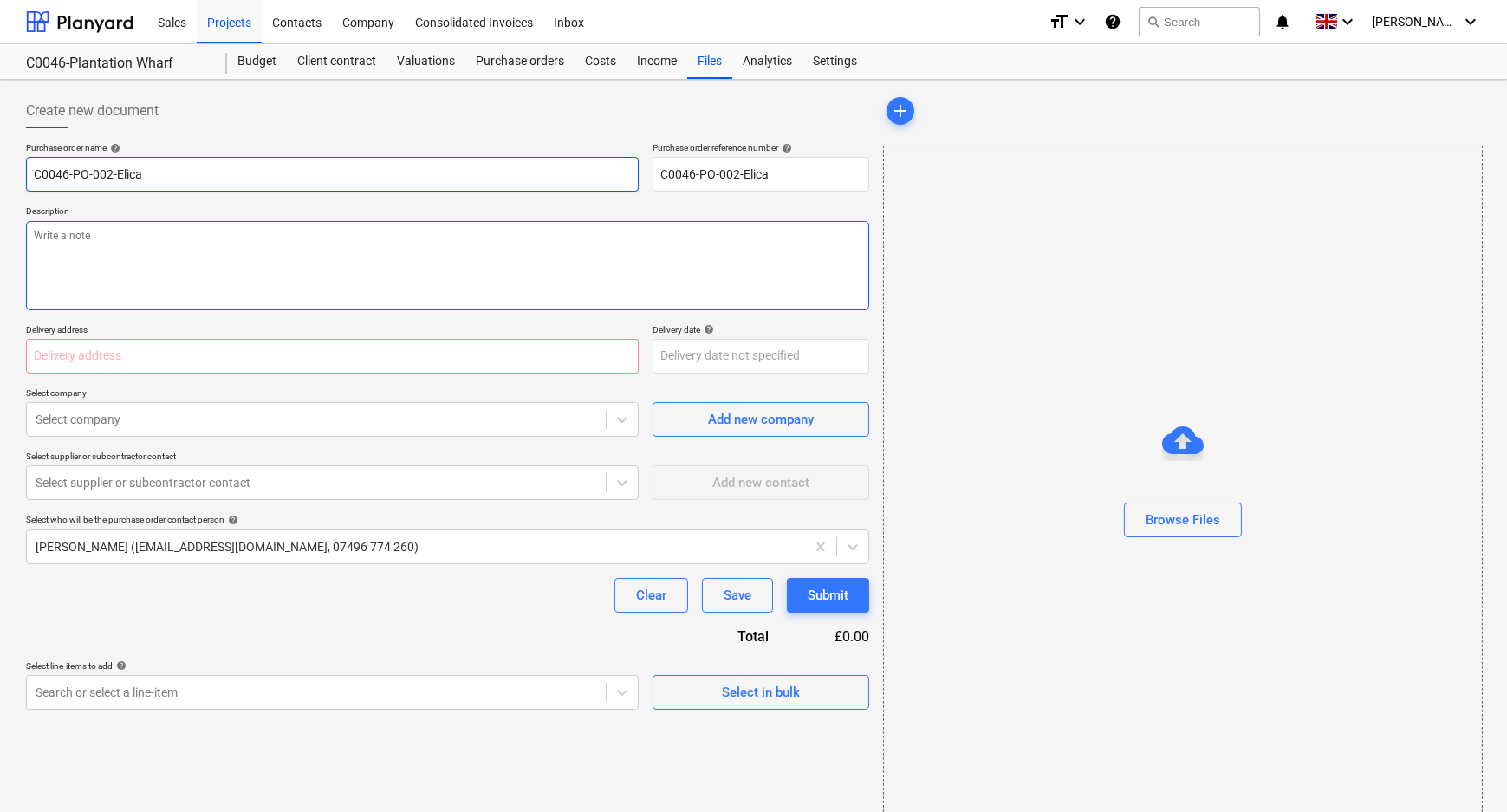
type input "C0046-PO-002-Elica"
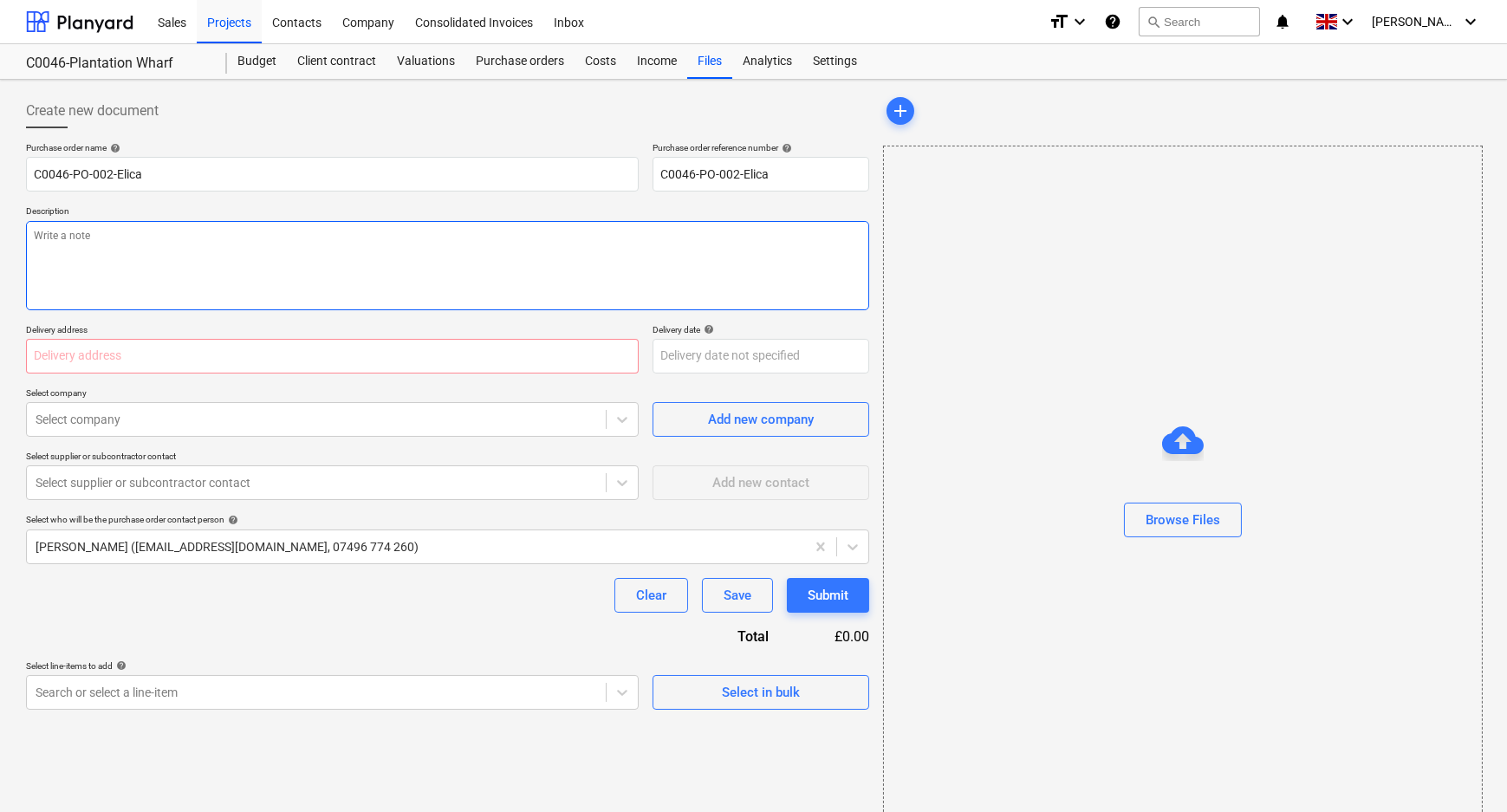
click at [204, 246] on textarea at bounding box center [447, 265] width 843 height 89
paste textarea "C0046-PO-002-Elica"
type textarea "x"
type textarea "C0046-PO-002-Elica"
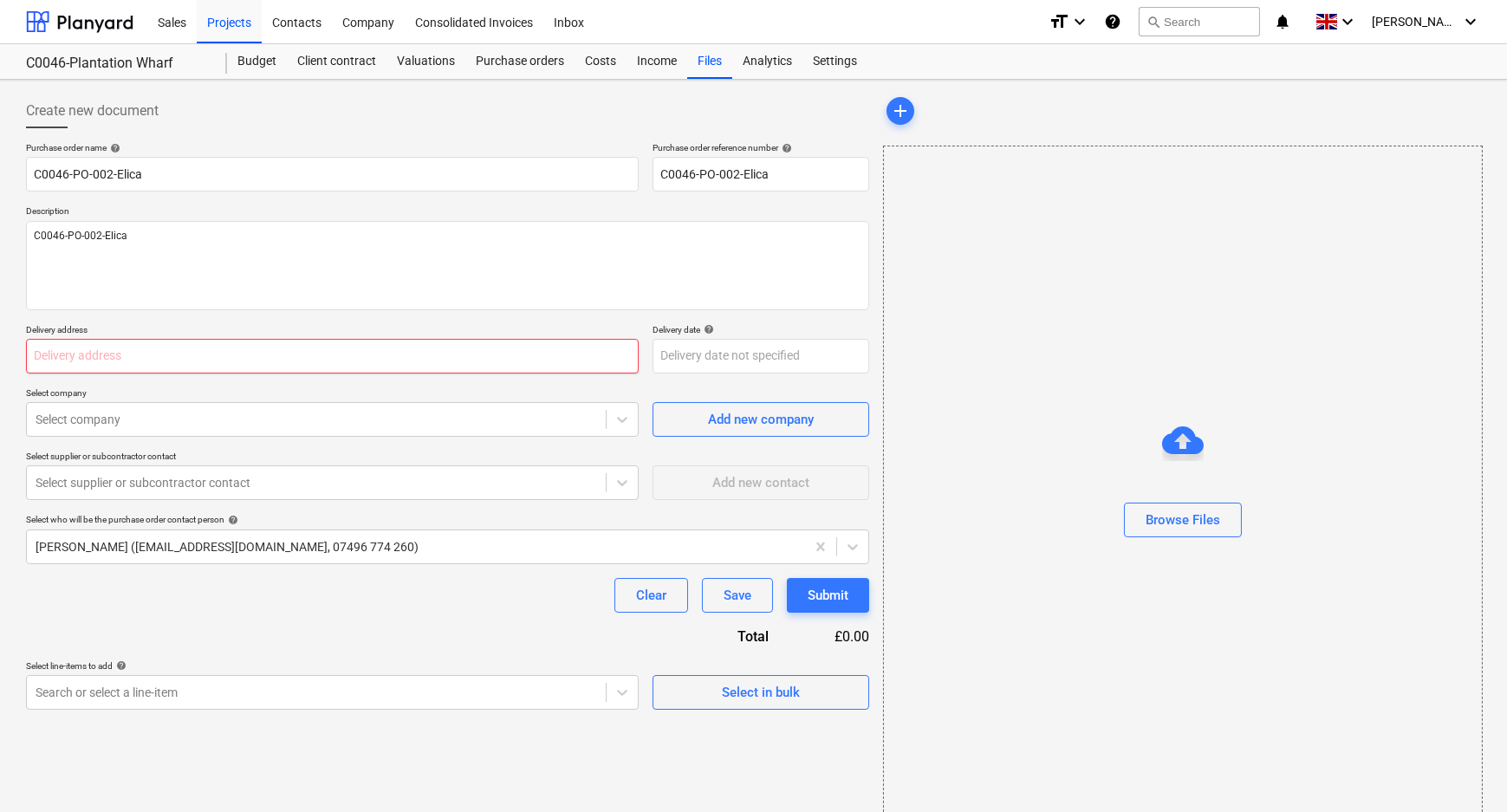
click at [339, 366] on input "text" at bounding box center [332, 356] width 612 height 34
paste input "L and B Transport Ltd, [STREET_ADDRESS]"
type textarea "x"
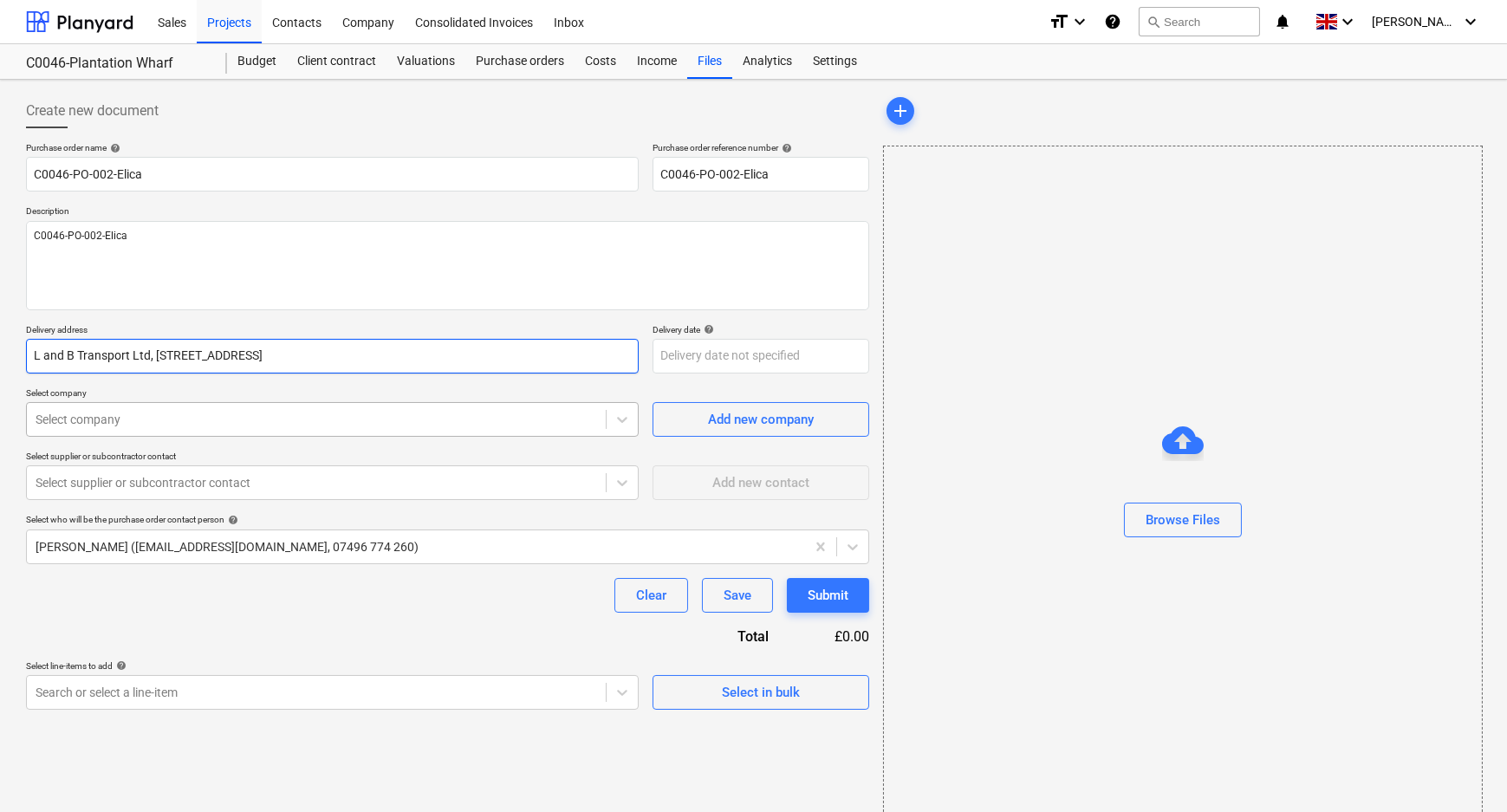
type input "L and B Transport Ltd, [STREET_ADDRESS]"
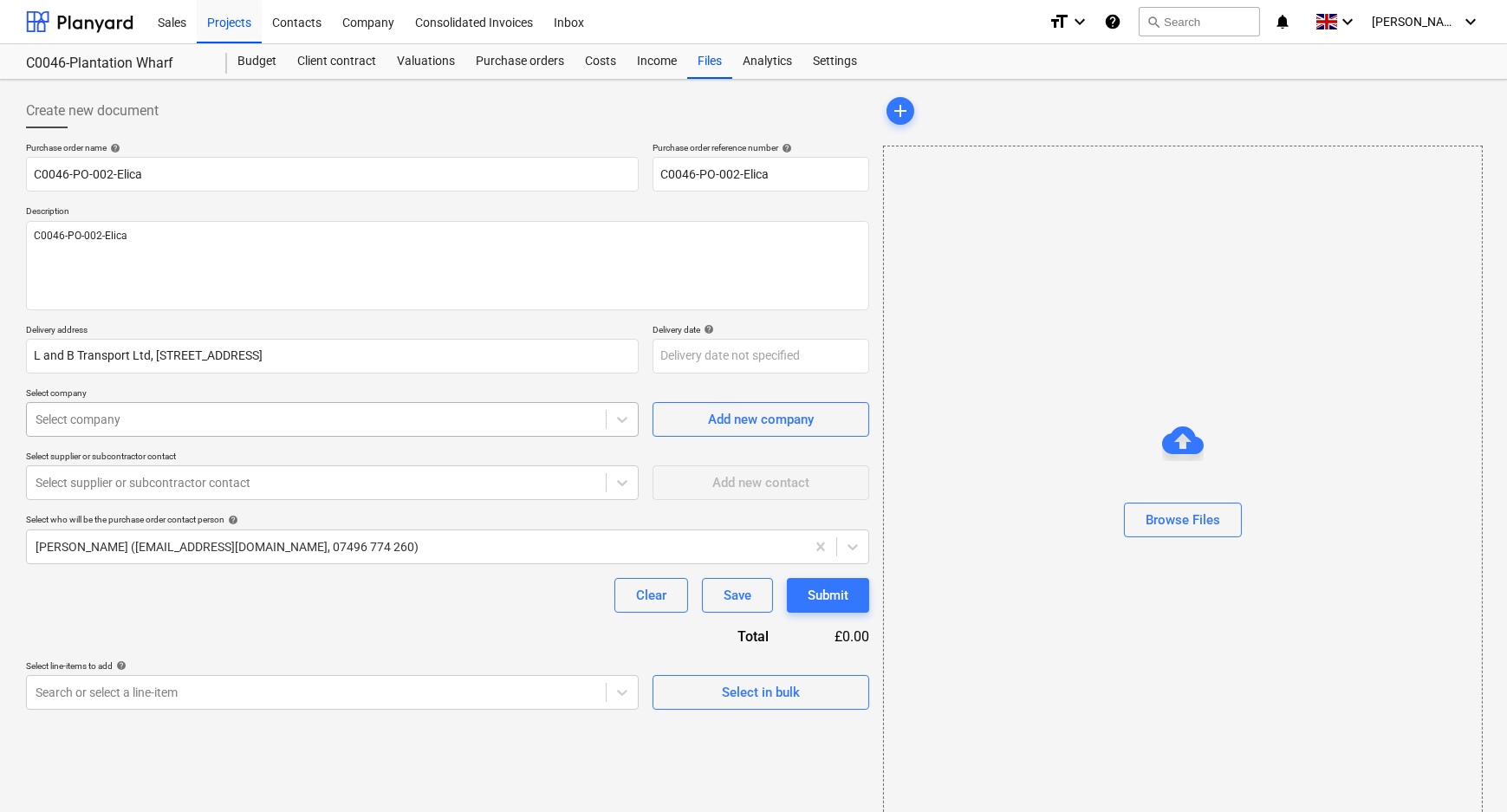
type textarea "x"
click at [328, 421] on div at bounding box center [316, 419] width 562 height 18
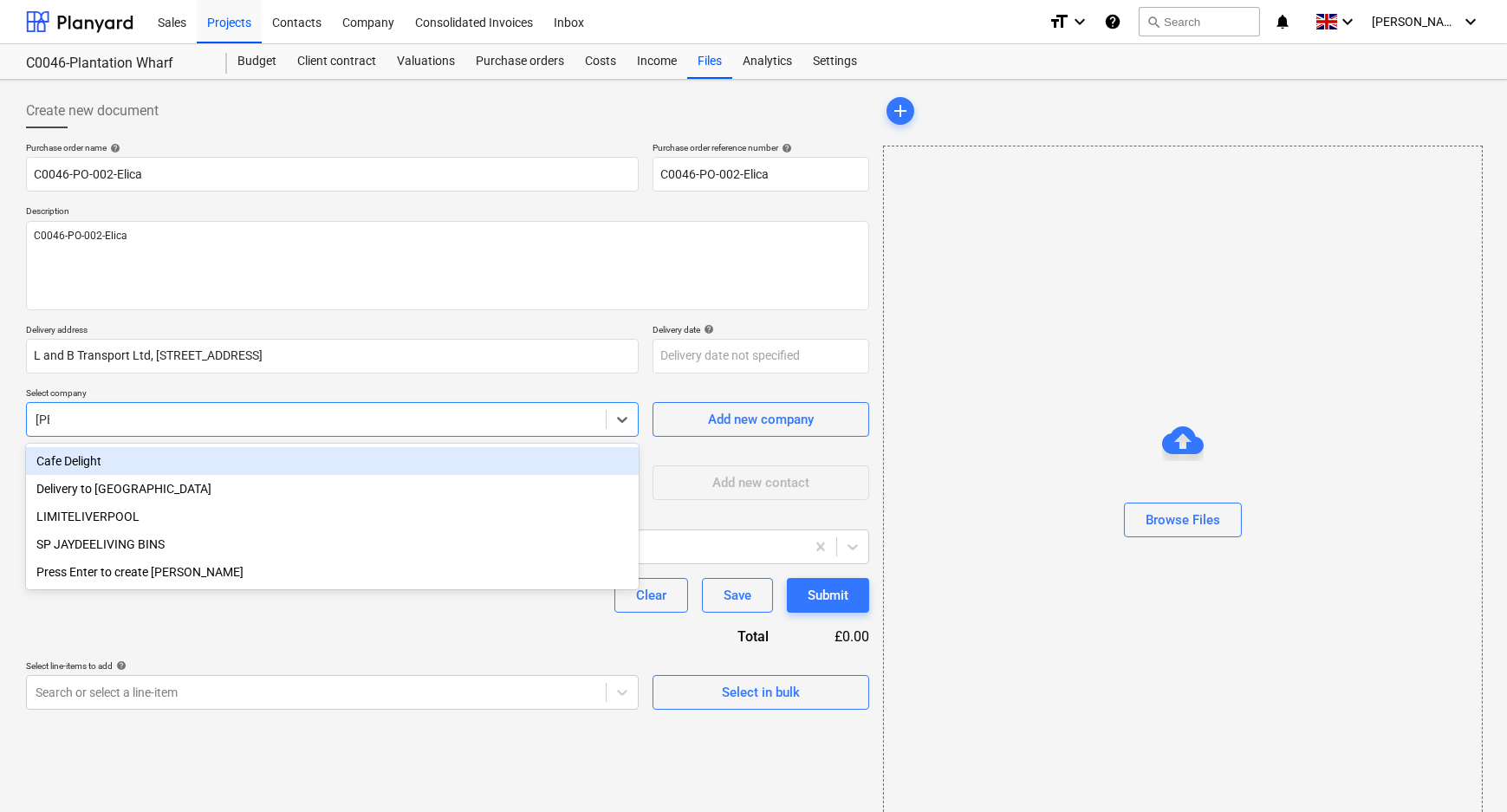
type input "elic"
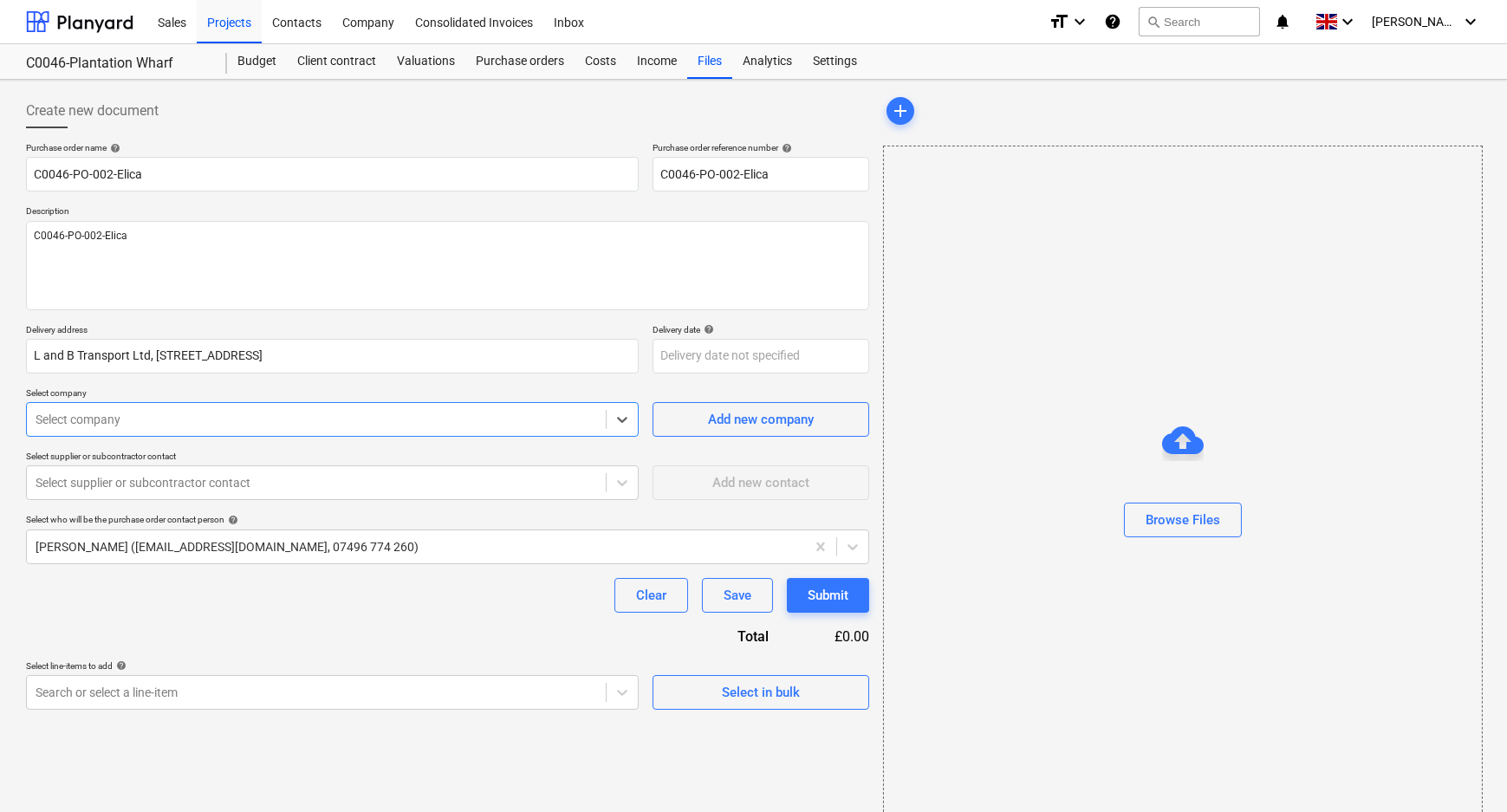
drag, startPoint x: 62, startPoint y: 431, endPoint x: 32, endPoint y: 431, distance: 30.0
click at [32, 431] on div "Select company" at bounding box center [316, 418] width 579 height 24
click at [96, 421] on div at bounding box center [316, 419] width 562 height 18
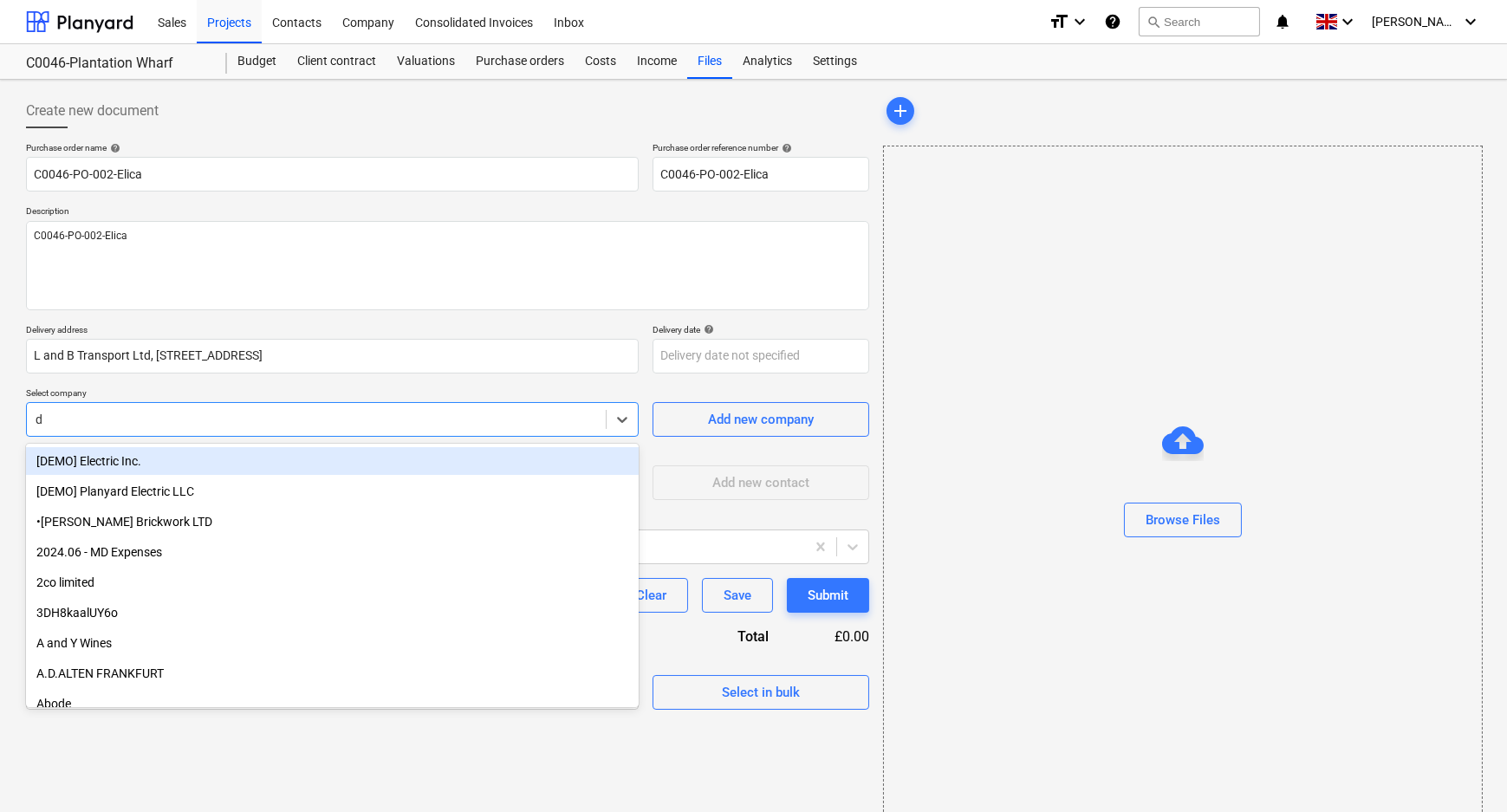
type input "dr"
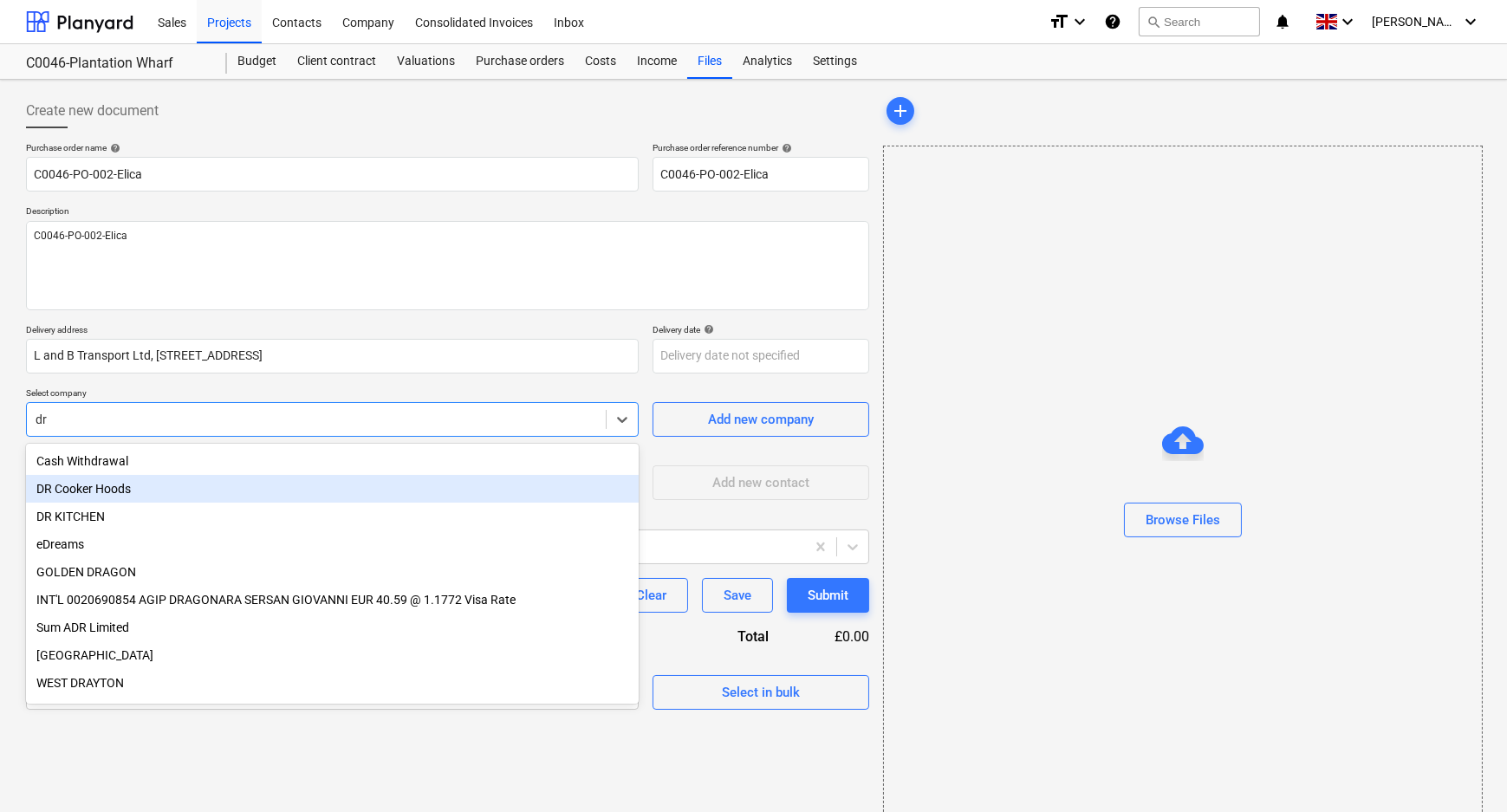
click at [164, 485] on div "DR Cooker Hoods" at bounding box center [332, 488] width 612 height 27
type textarea "x"
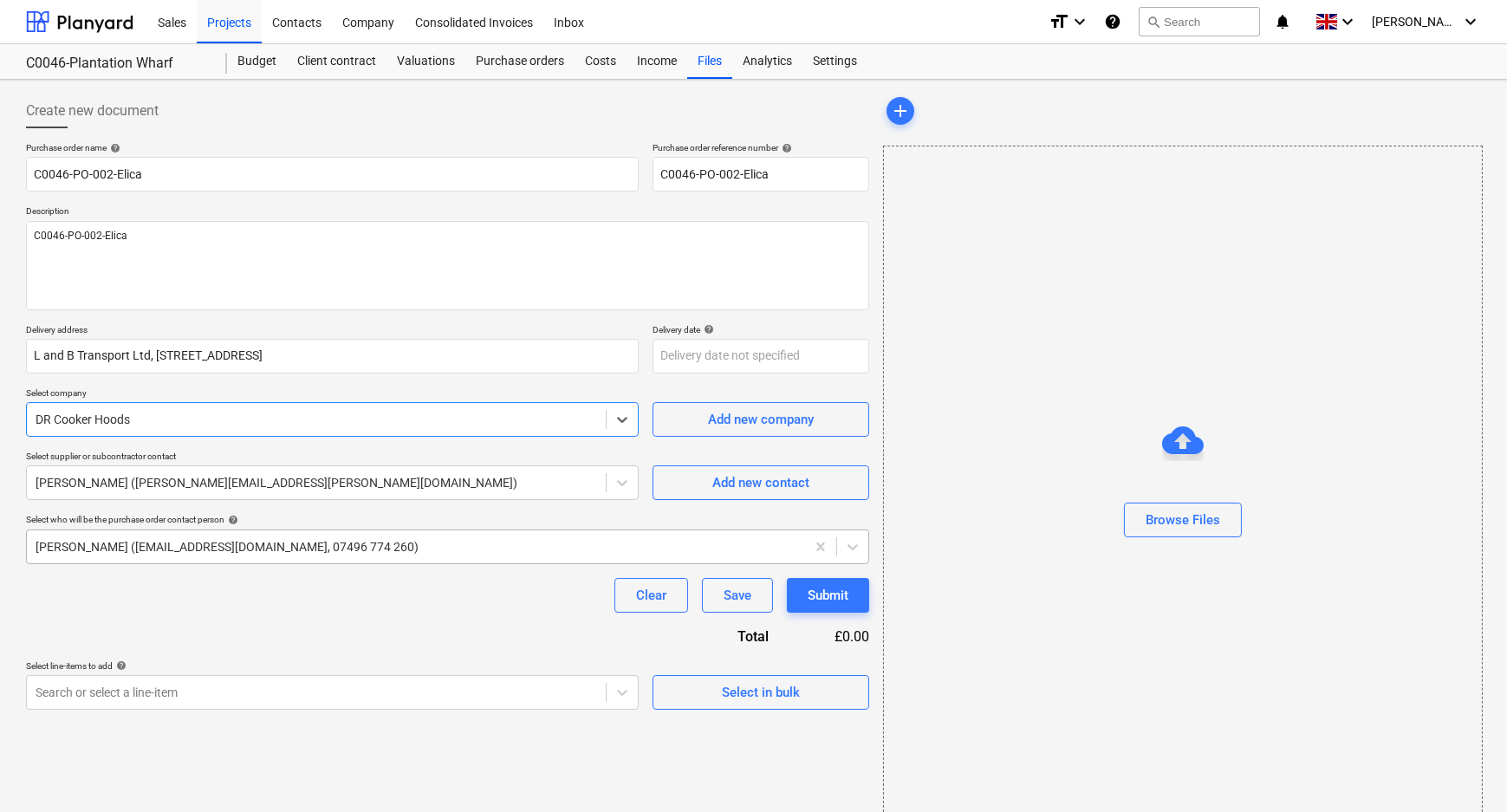
click at [175, 535] on div "[PERSON_NAME] ([EMAIL_ADDRESS][DOMAIN_NAME], 07496 774 260)" at bounding box center [415, 546] width 778 height 24
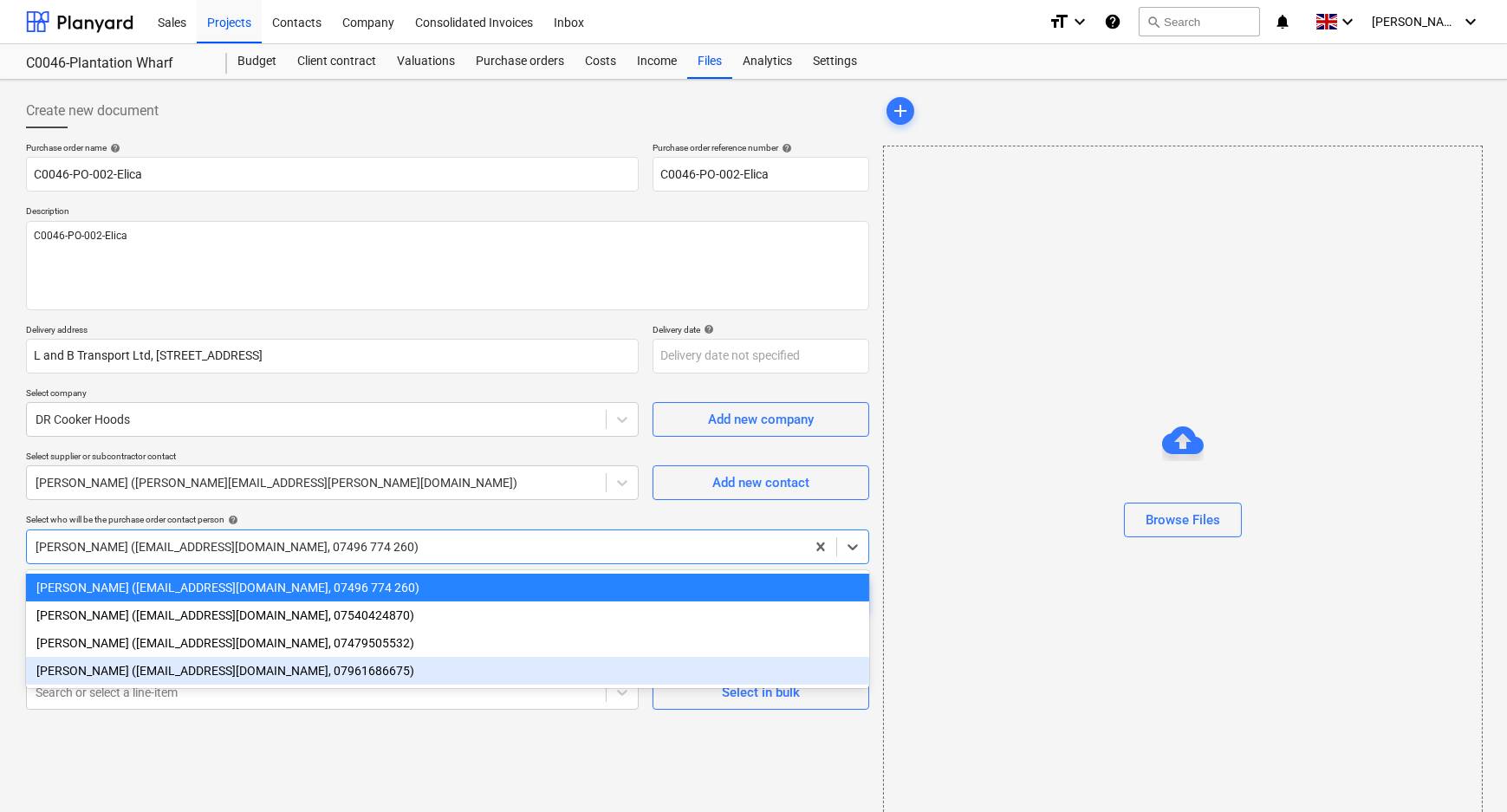
click at [174, 675] on div "[PERSON_NAME] ([EMAIL_ADDRESS][DOMAIN_NAME], 07961686675)" at bounding box center [447, 670] width 843 height 27
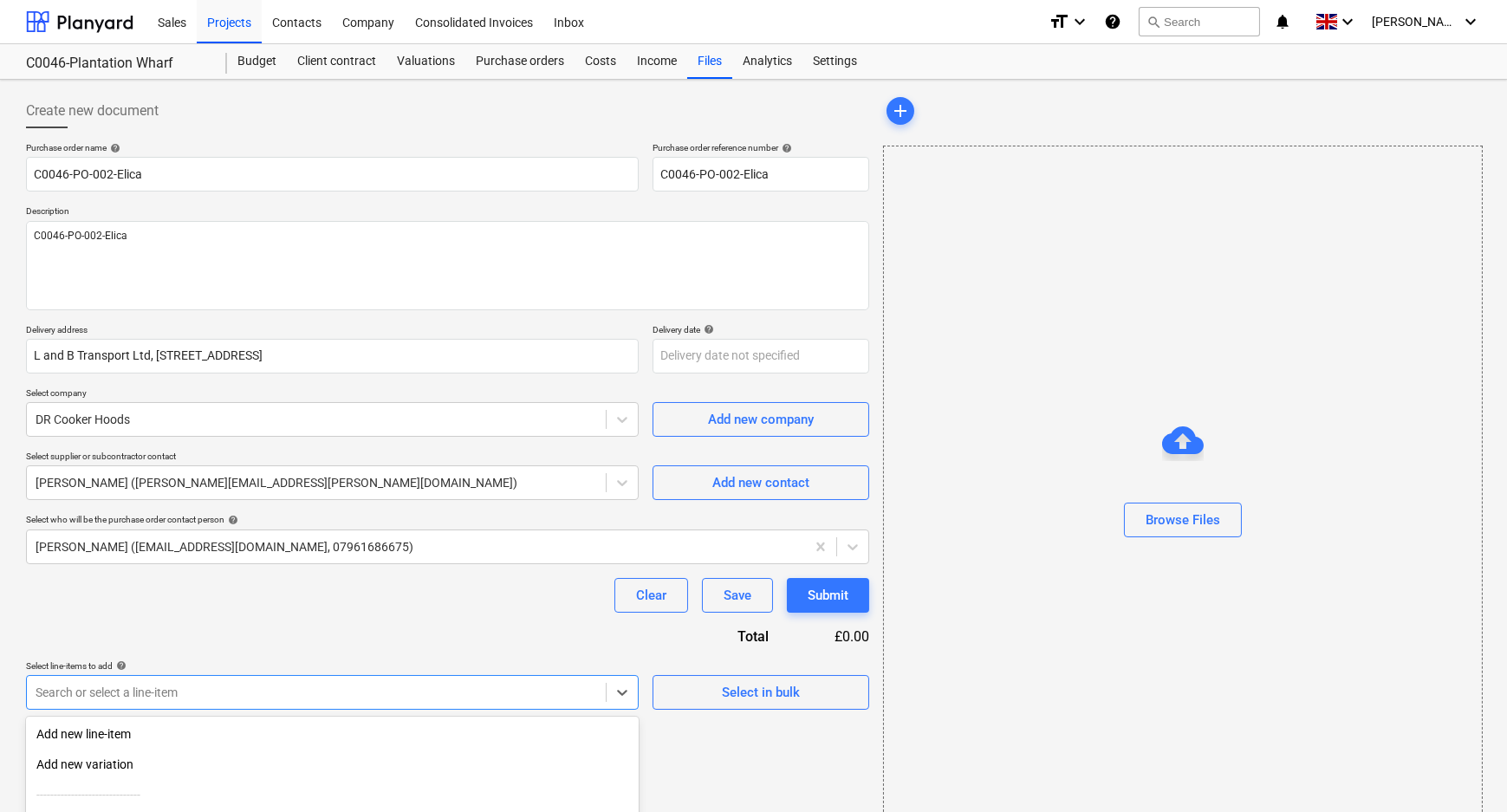
scroll to position [167, 0]
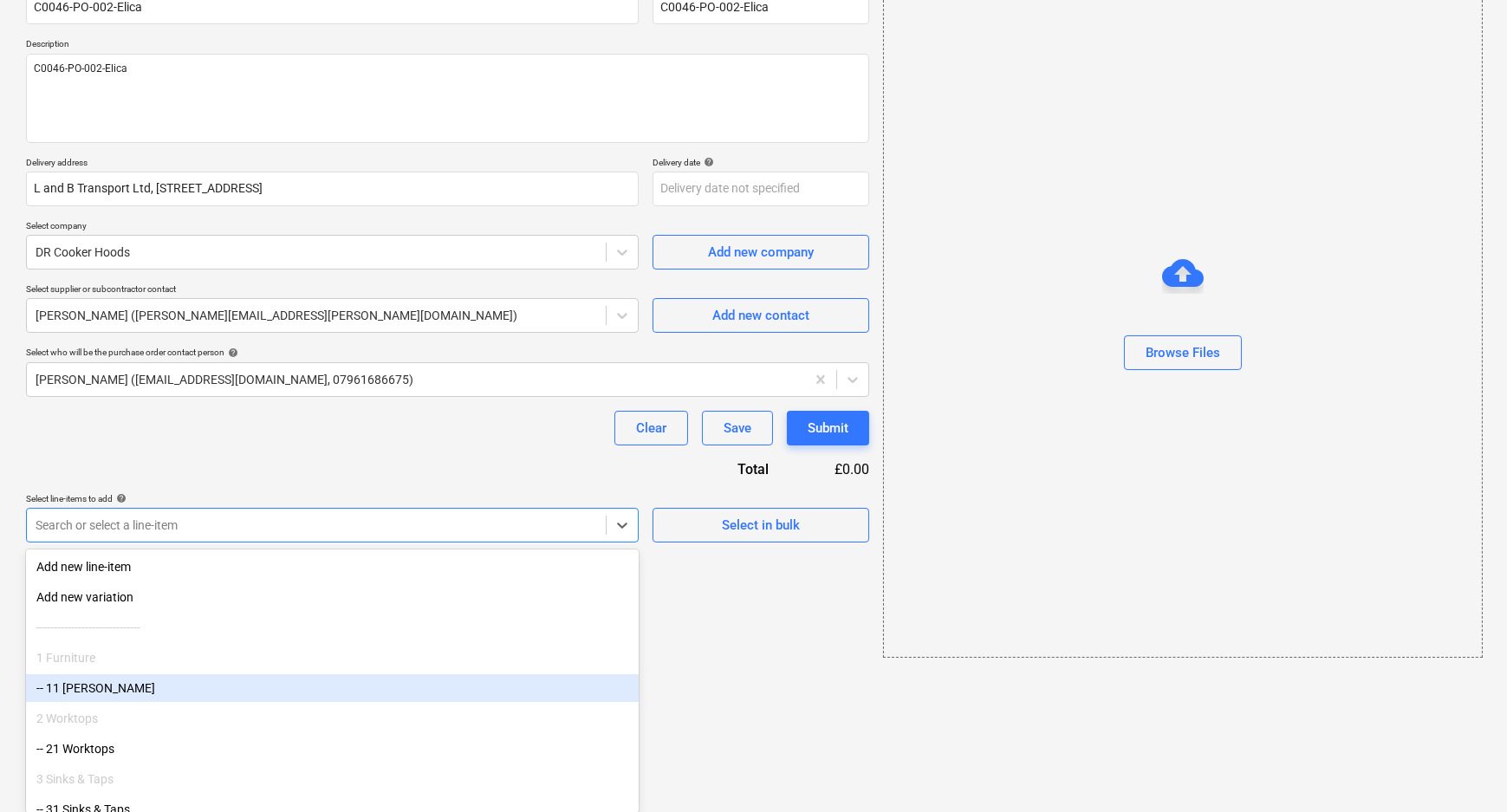
click at [174, 645] on body "Sales Projects Contacts Company Consolidated Invoices Inbox format_size keyboar…" at bounding box center [753, 239] width 1507 height 812
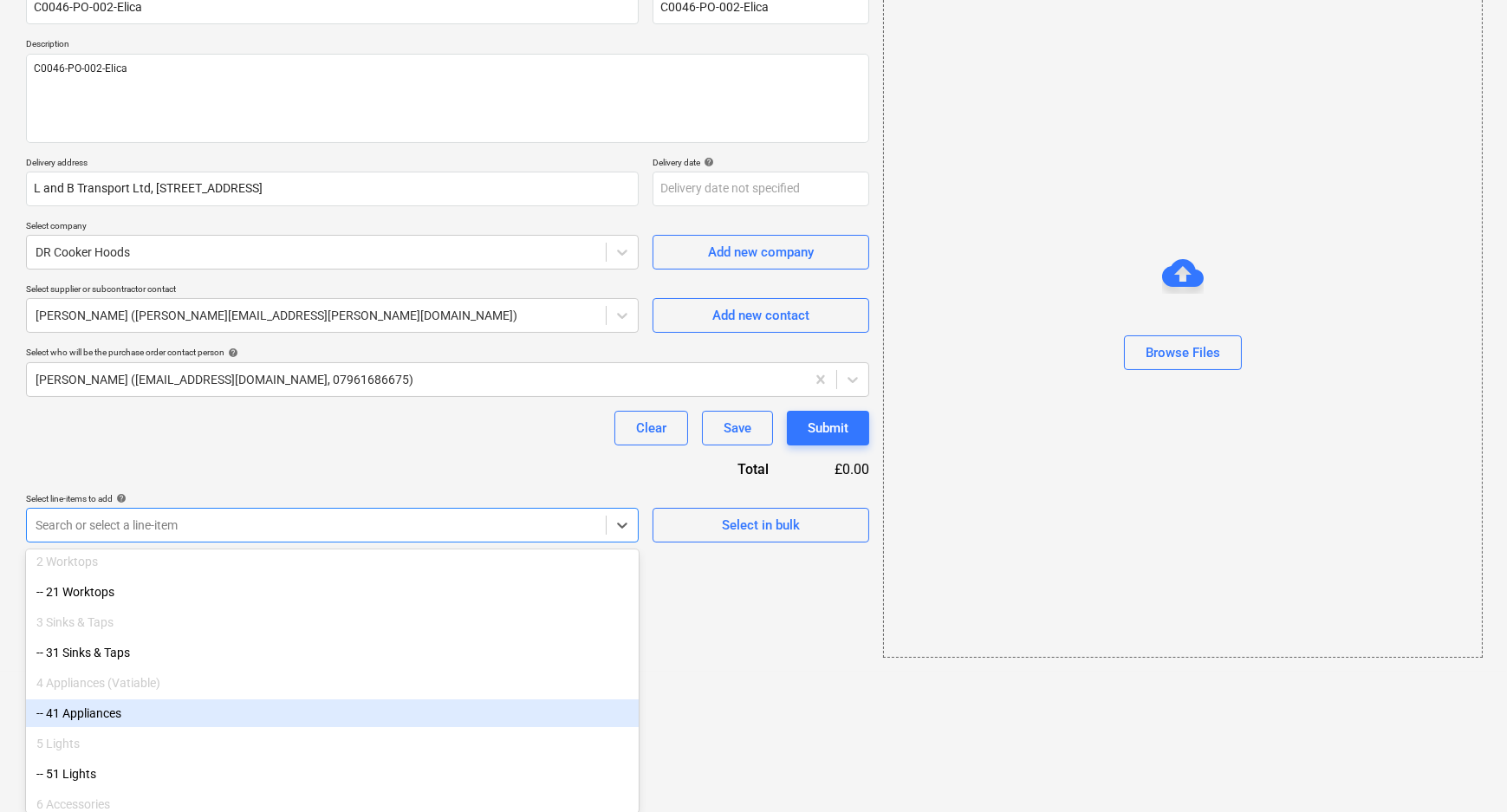
scroll to position [235, 0]
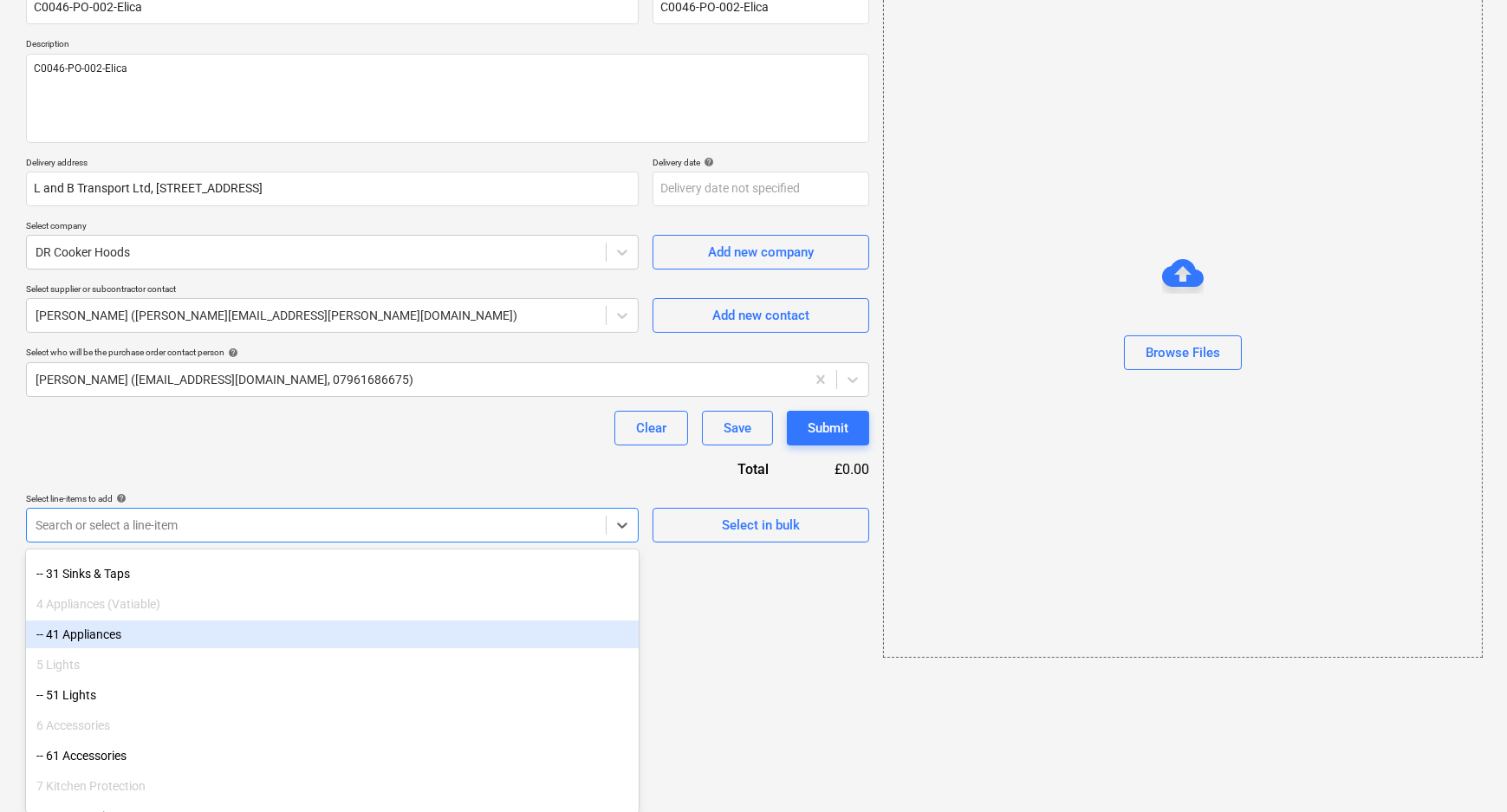
click at [166, 640] on div "-- 41 Appliances" at bounding box center [332, 633] width 612 height 27
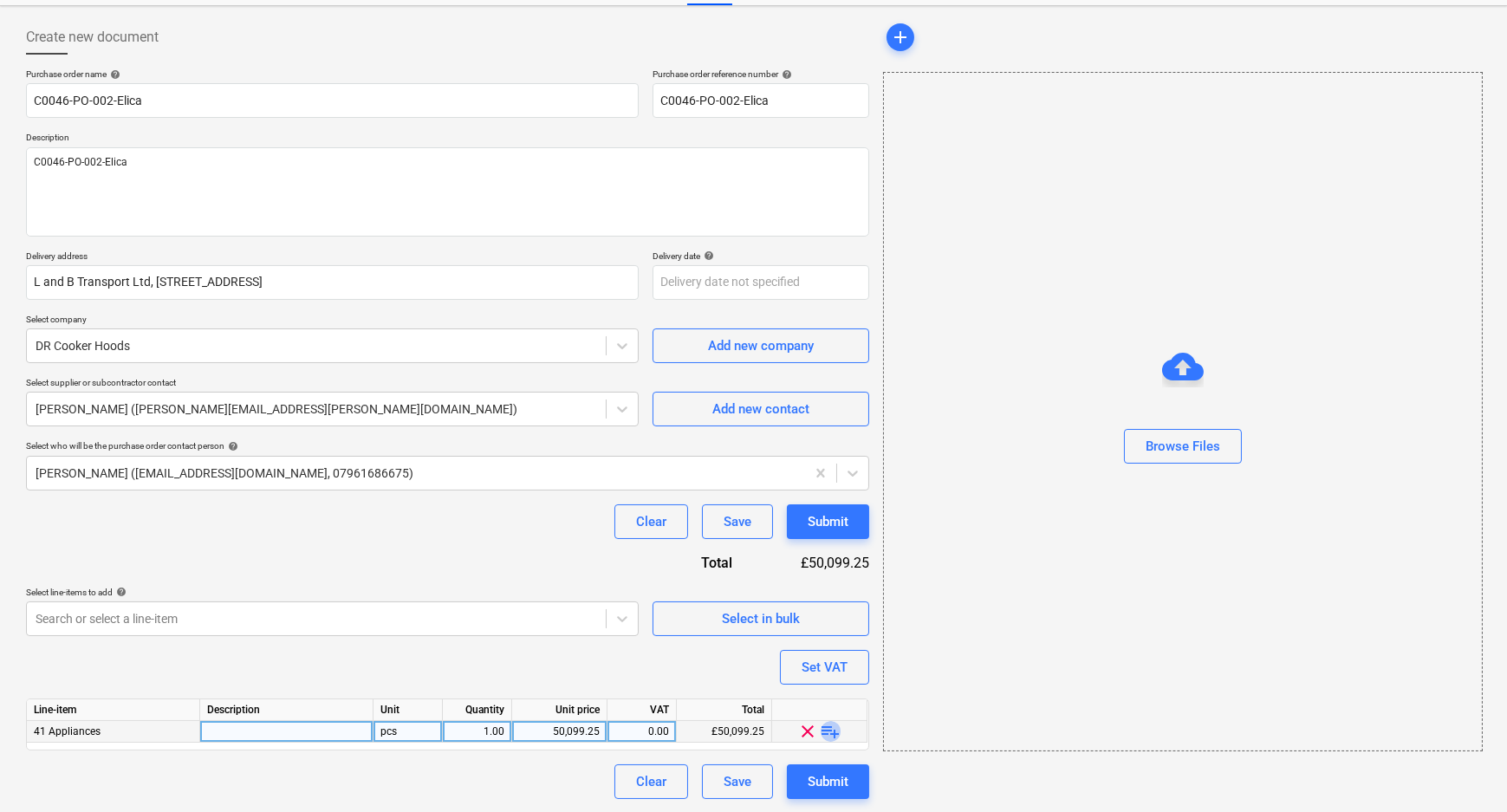
click at [828, 731] on span "playlist_add" at bounding box center [831, 732] width 21 height 21
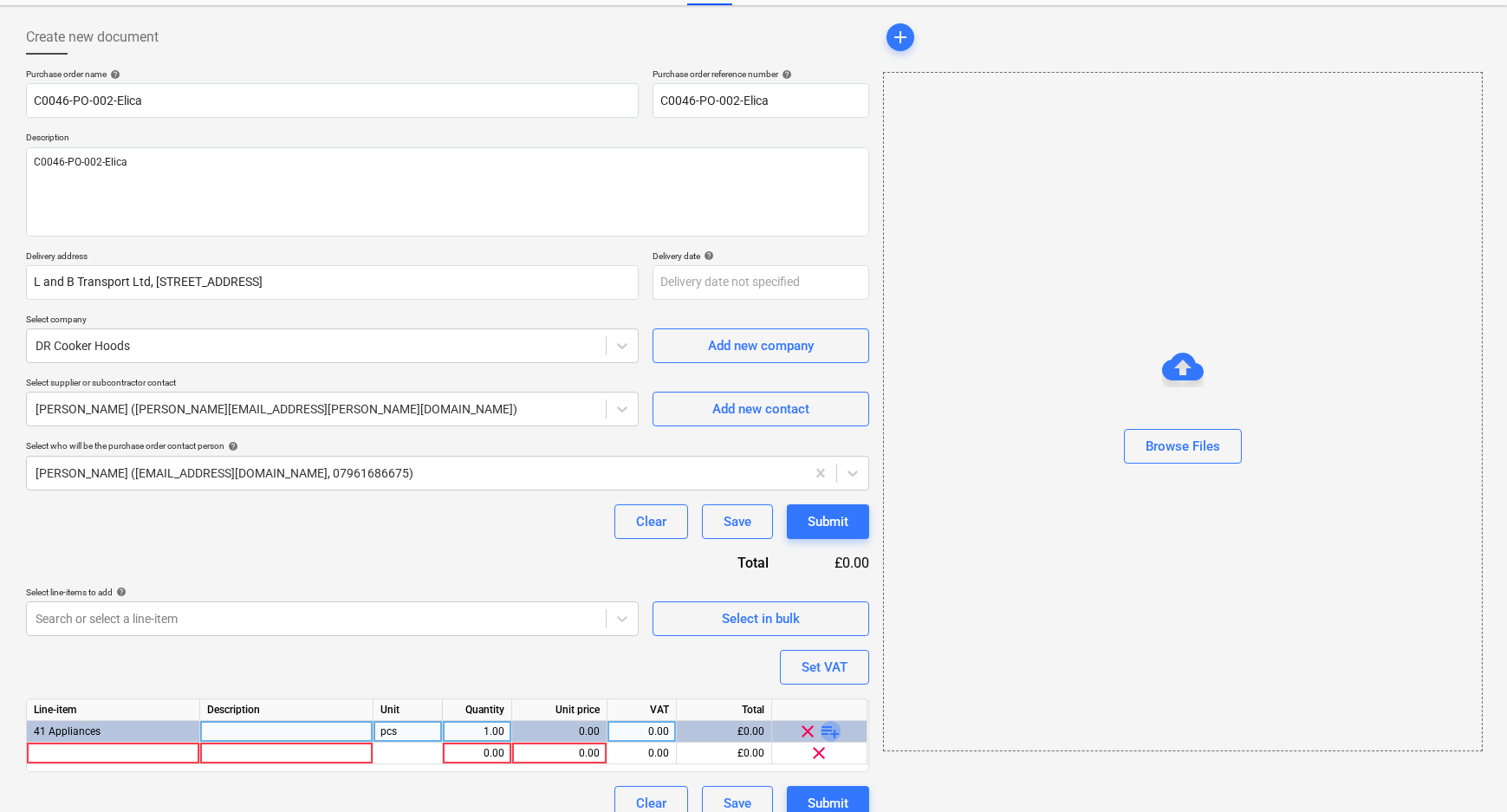
click at [828, 731] on span "playlist_add" at bounding box center [831, 732] width 21 height 21
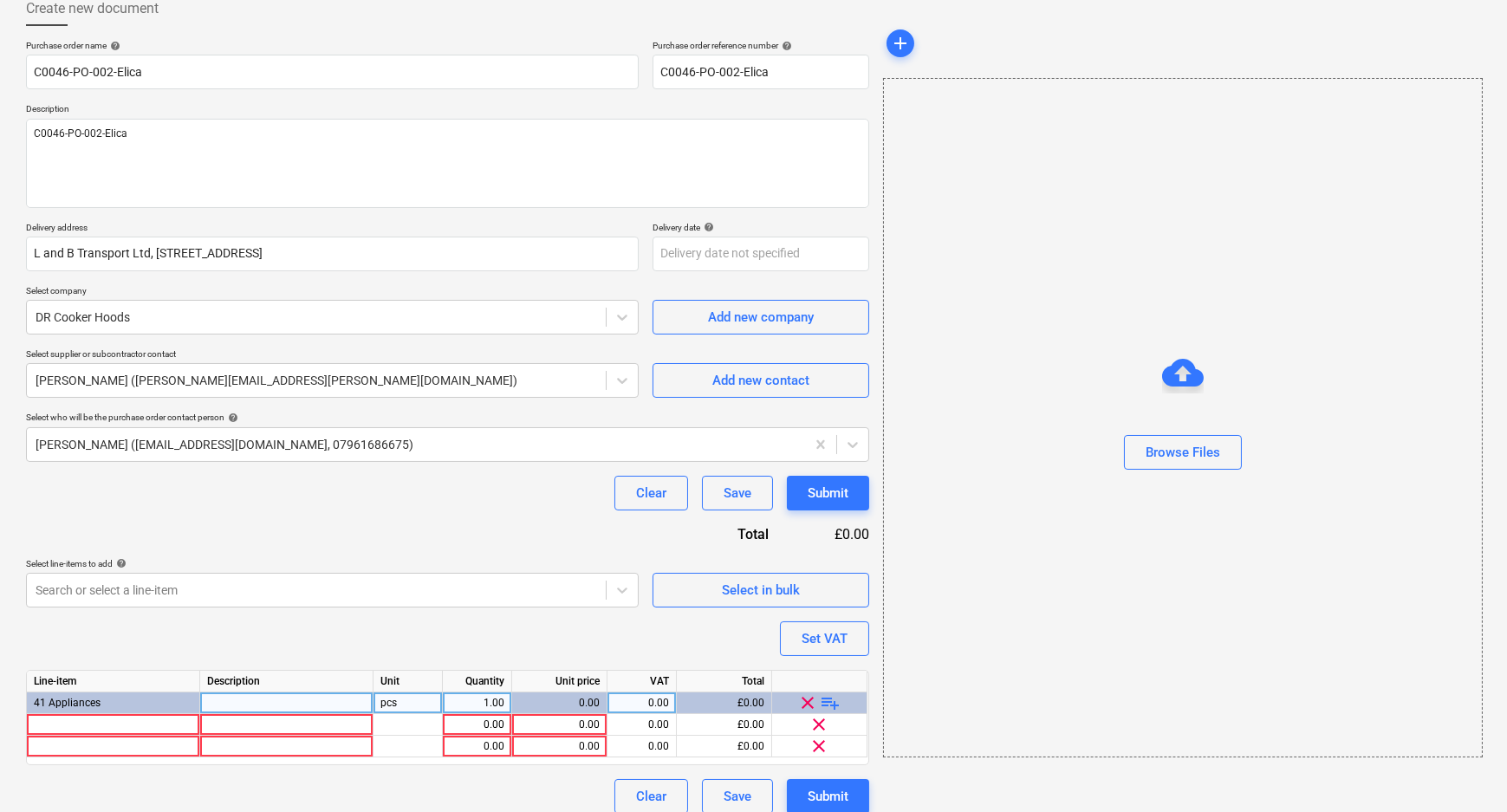
scroll to position [117, 0]
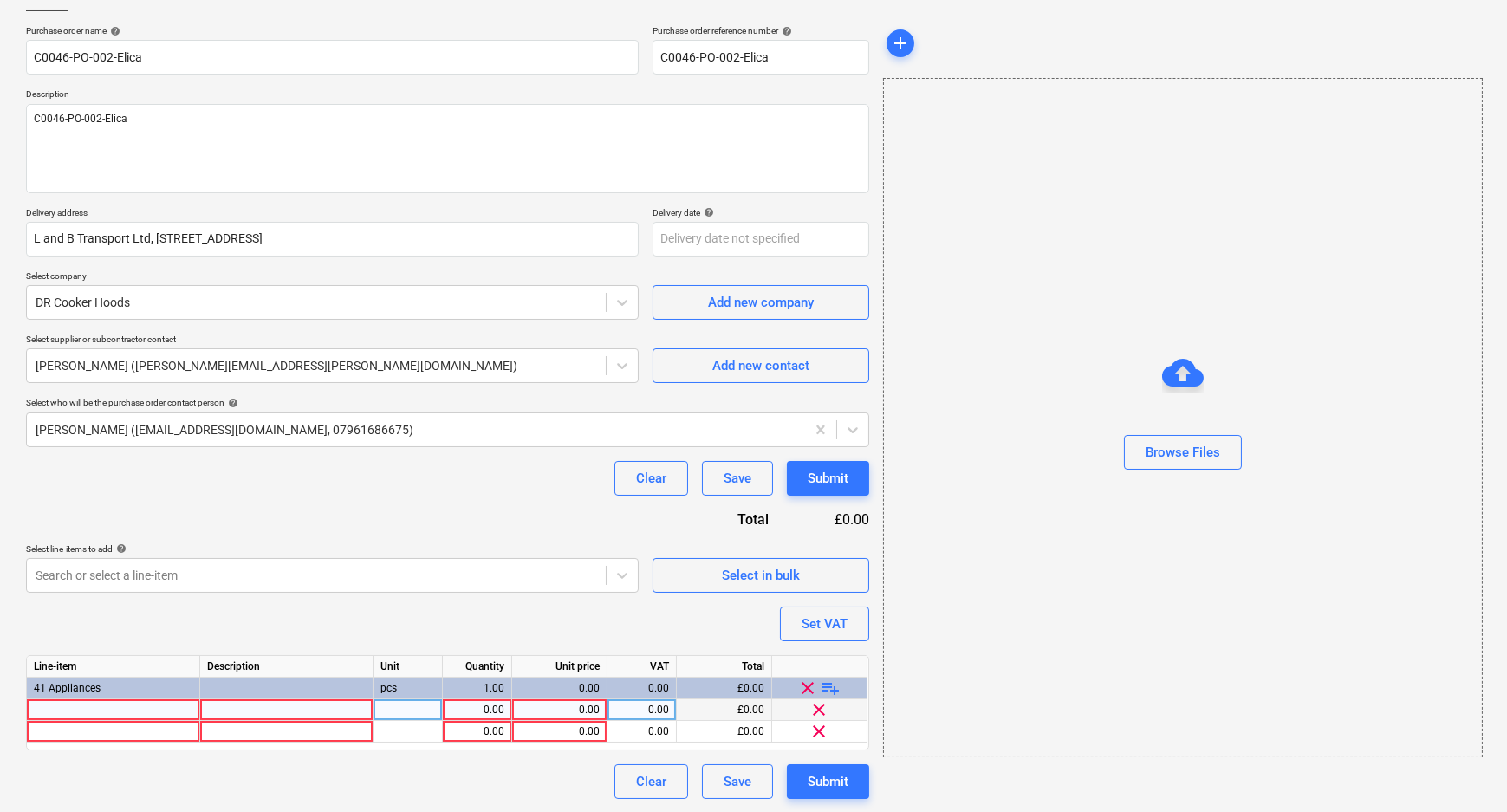
type textarea "x"
click at [104, 702] on div at bounding box center [113, 709] width 173 height 21
type input "Elica Era Built-in Extractor Lux Stainless Steel 60"
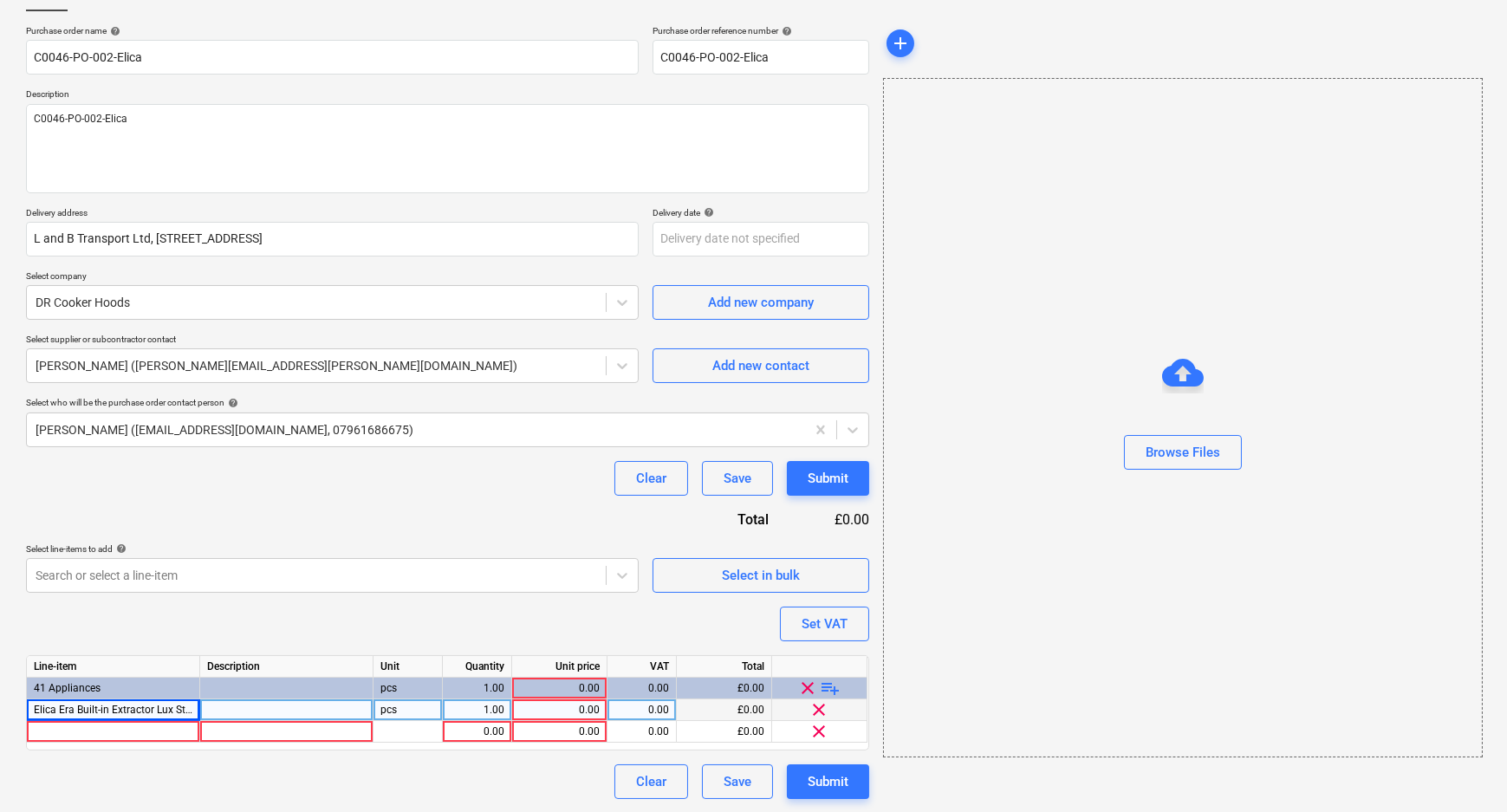
click at [261, 716] on div at bounding box center [287, 709] width 173 height 21
type textarea "x"
type input "ERA-LUX-SS-60"
click at [477, 711] on div "1.00" at bounding box center [477, 709] width 55 height 21
type textarea "x"
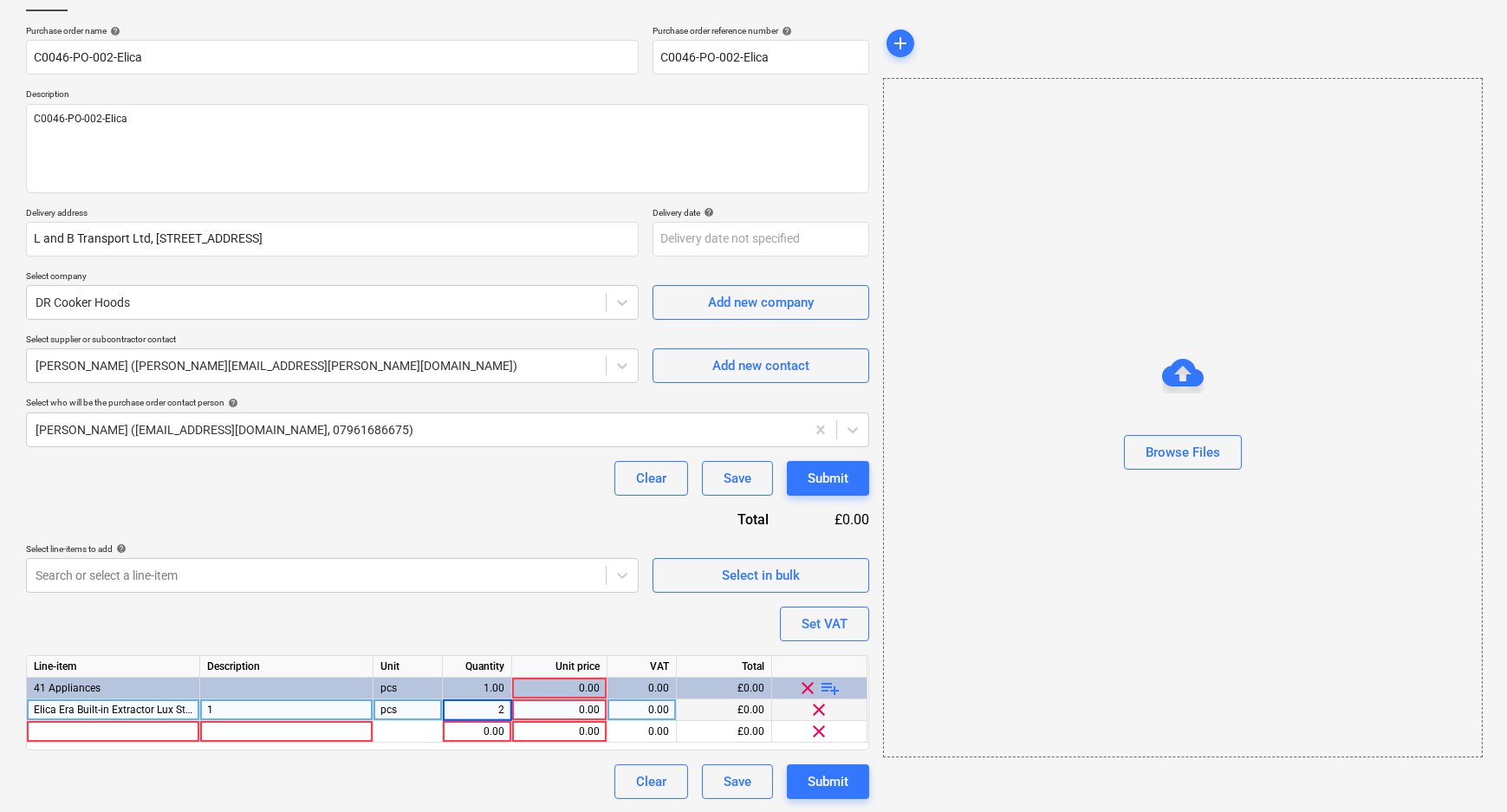
drag, startPoint x: 488, startPoint y: 708, endPoint x: 518, endPoint y: 709, distance: 30.0
click at [0, 0] on div "Elica Era Built-in Extractor Lux Stainless Steel 60 1 pcs 2 0.00 0.00 £0.00 cle…" at bounding box center [0, 0] width 0 height 0
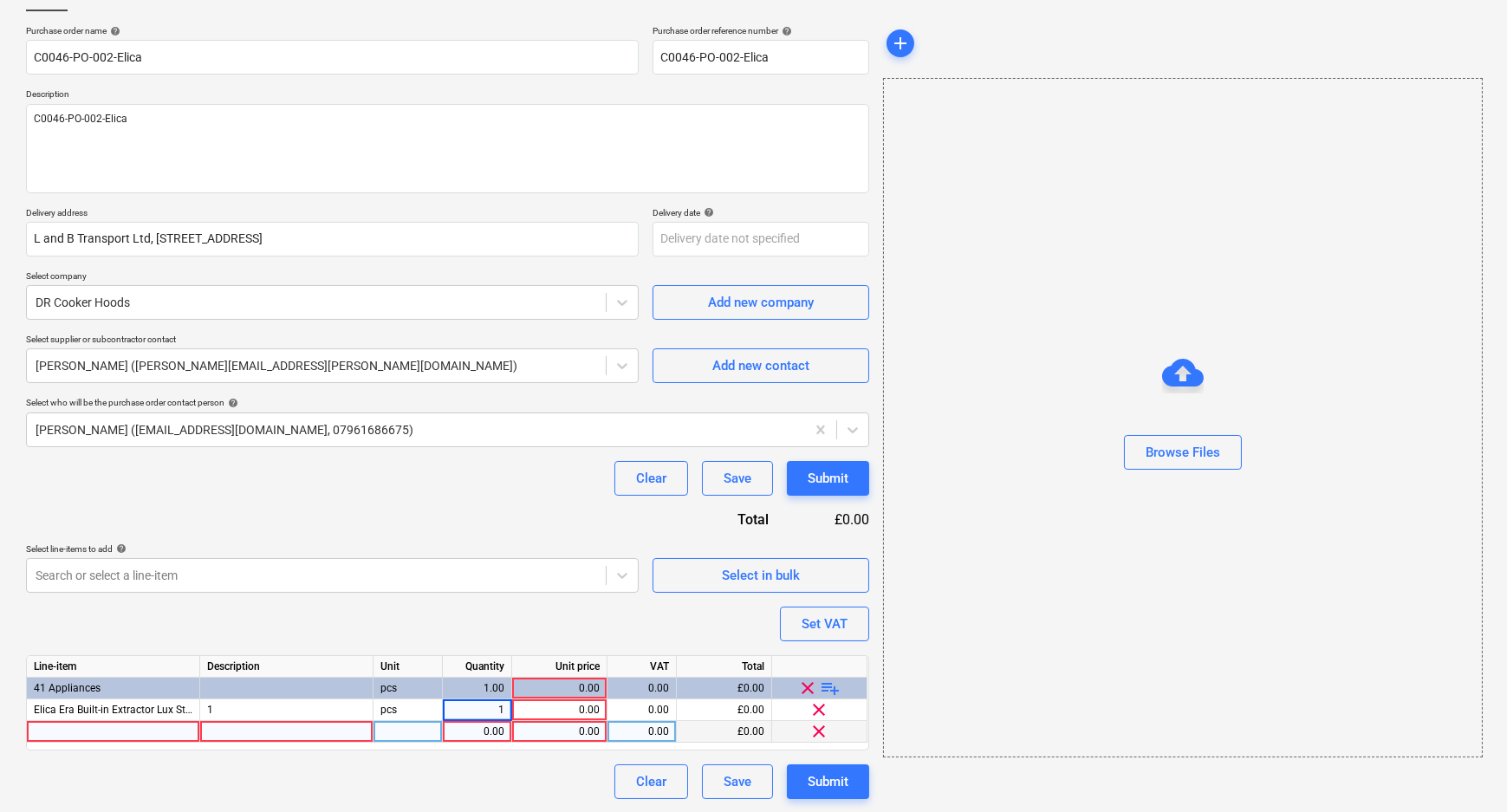
type input "12"
click at [132, 728] on div at bounding box center [113, 732] width 173 height 21
click at [128, 719] on div "Elica Era Built-in Extractor Lux Stainless Steel 60" at bounding box center [113, 709] width 173 height 21
click at [128, 730] on div at bounding box center [113, 732] width 173 height 21
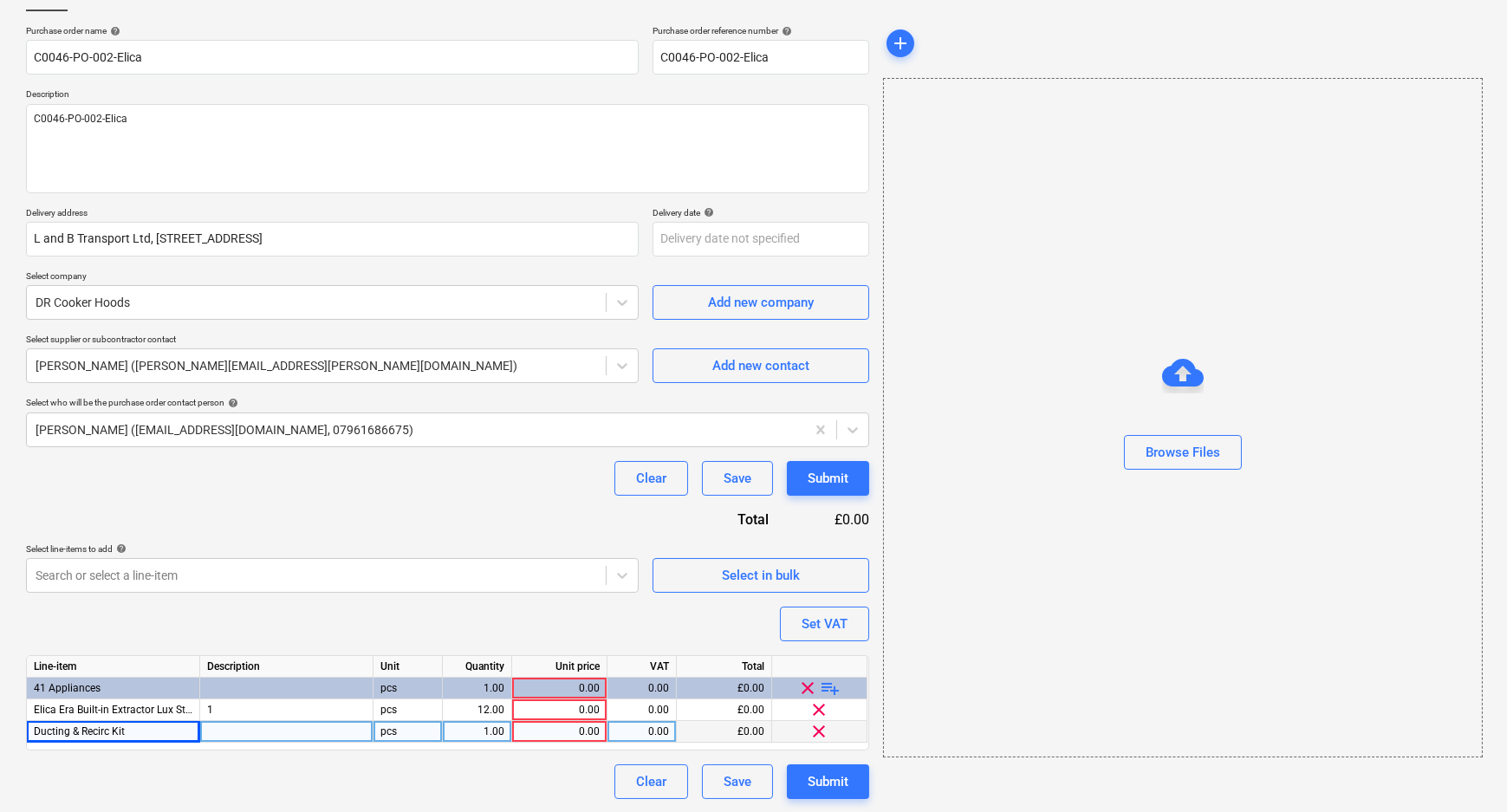
type textarea "x"
click at [243, 738] on div at bounding box center [287, 732] width 173 height 21
click at [251, 729] on input at bounding box center [286, 732] width 173 height 21
type input "Ducting & Recirc Kit"
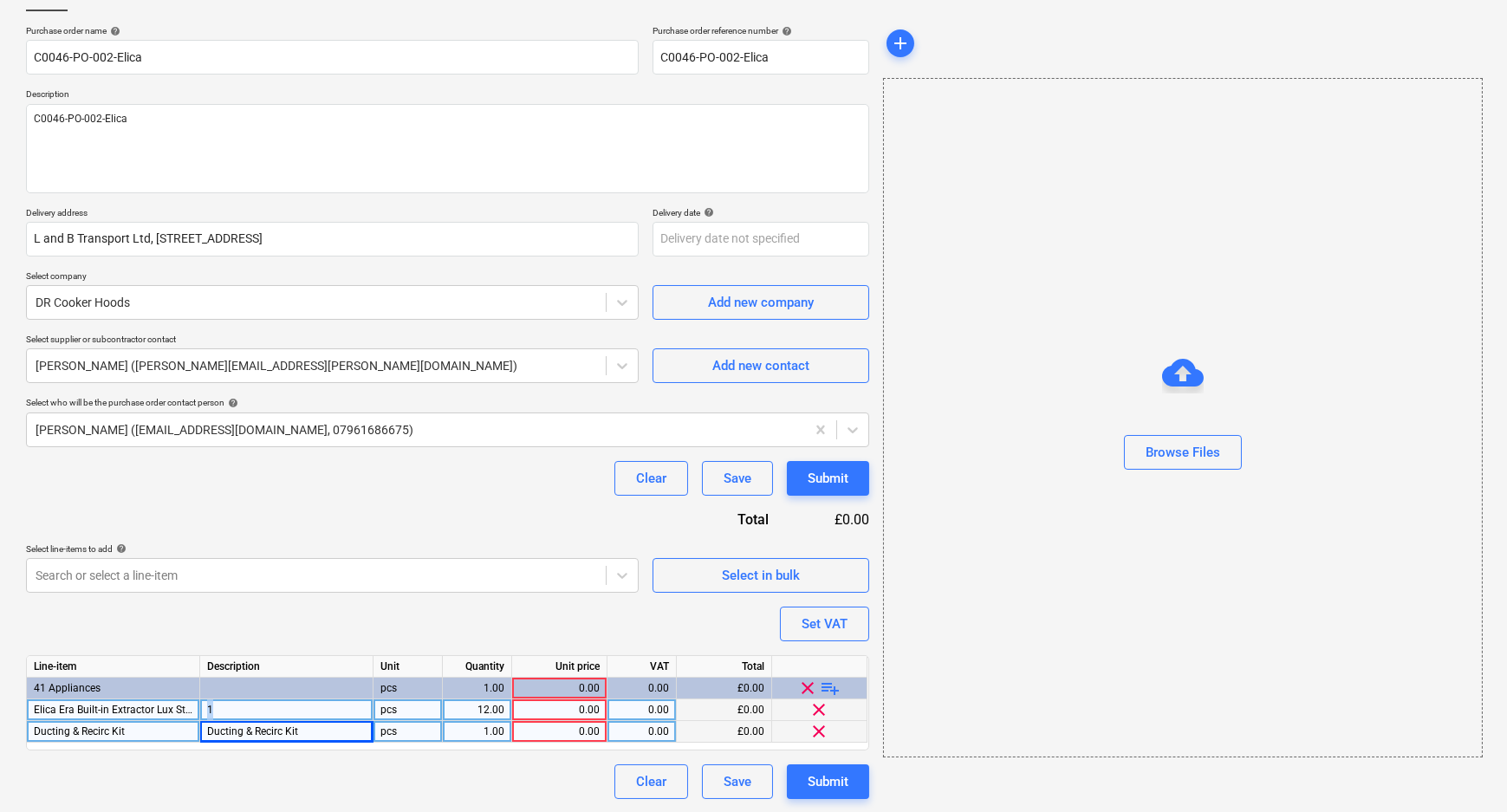
drag, startPoint x: 227, startPoint y: 712, endPoint x: 186, endPoint y: 711, distance: 41.0
click at [0, 0] on div "Elica Era Built-in Extractor Lux Stainless Steel 60 1 pcs 12.00 0.00 0.00 £0.00…" at bounding box center [0, 0] width 0 height 0
type textarea "x"
click at [329, 701] on div "1" at bounding box center [287, 709] width 173 height 21
type input "ERA-LUX-SS-60"
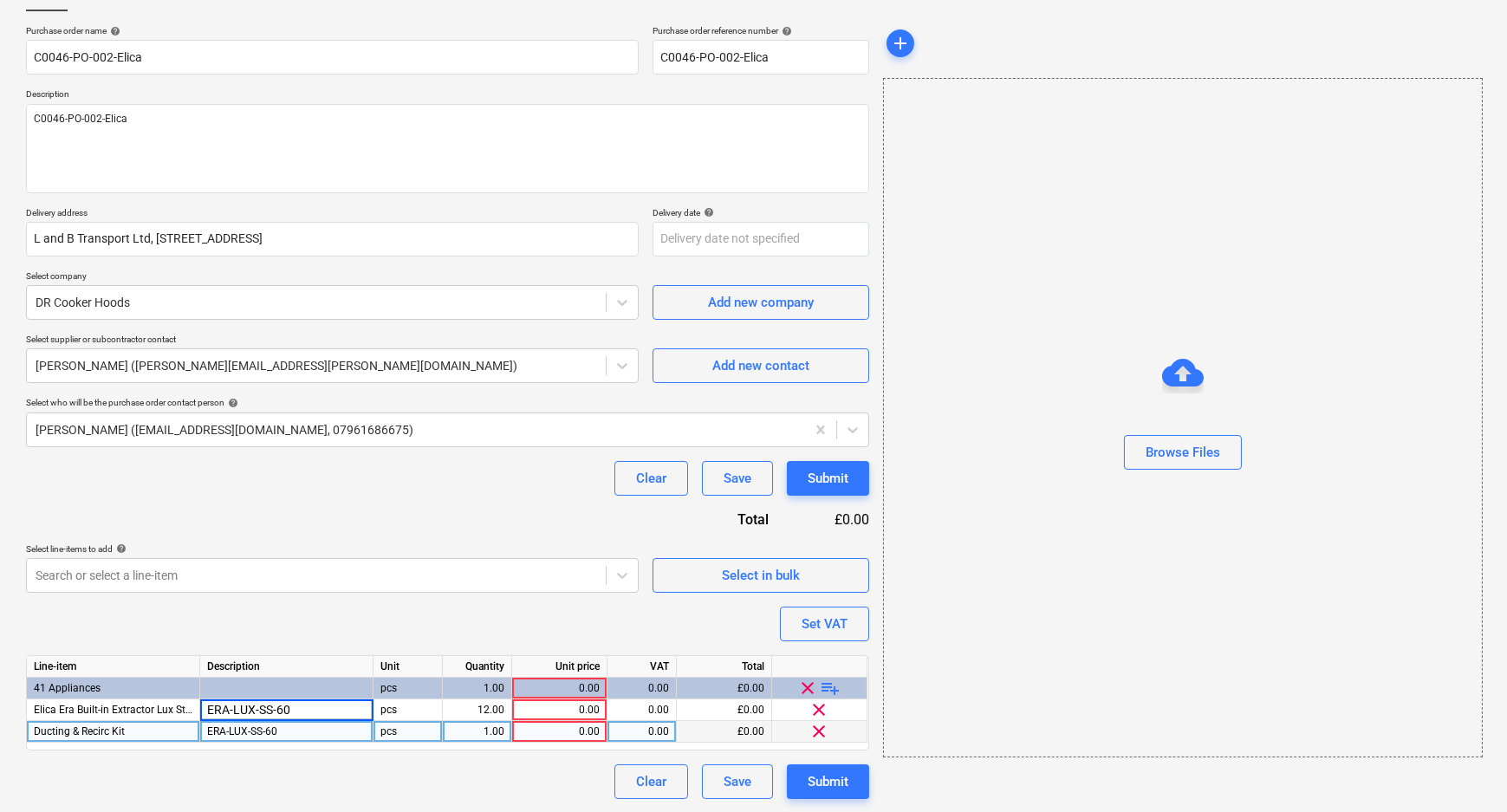
type textarea "x"
click at [307, 731] on div "ERA-LUX-SS-60" at bounding box center [287, 732] width 173 height 21
type textarea "x"
click at [484, 728] on div "1.00" at bounding box center [477, 732] width 55 height 21
type input "12"
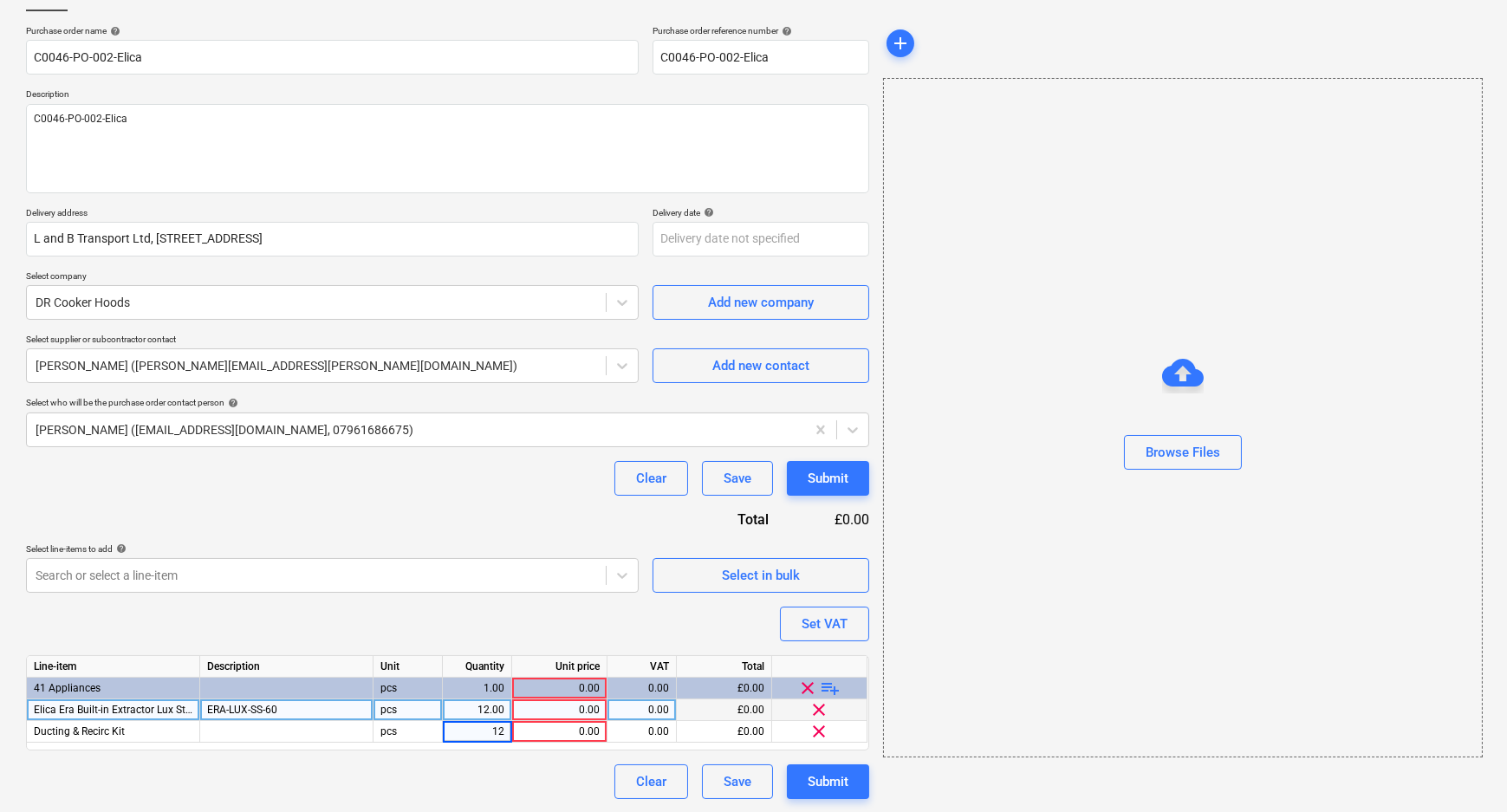
type textarea "x"
click at [556, 716] on div "0.00" at bounding box center [559, 709] width 81 height 21
type input "117"
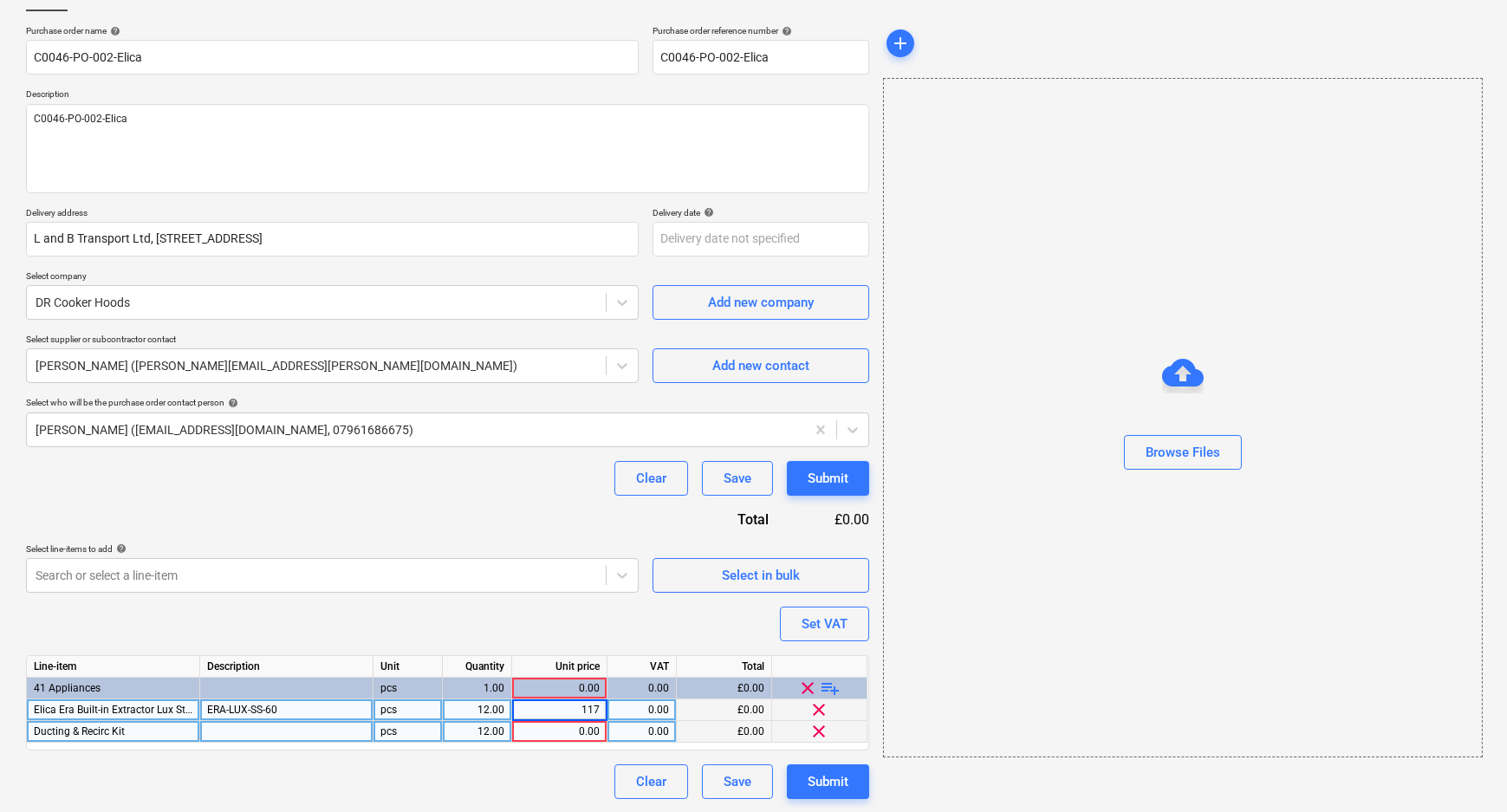
type textarea "x"
click at [590, 732] on div "0.00" at bounding box center [559, 732] width 81 height 21
type input "30"
click at [681, 624] on div "Purchase order name help C0046-PO-002-Elica Purchase order reference number hel…" at bounding box center [447, 411] width 843 height 773
click at [832, 778] on div "Submit" at bounding box center [828, 781] width 41 height 22
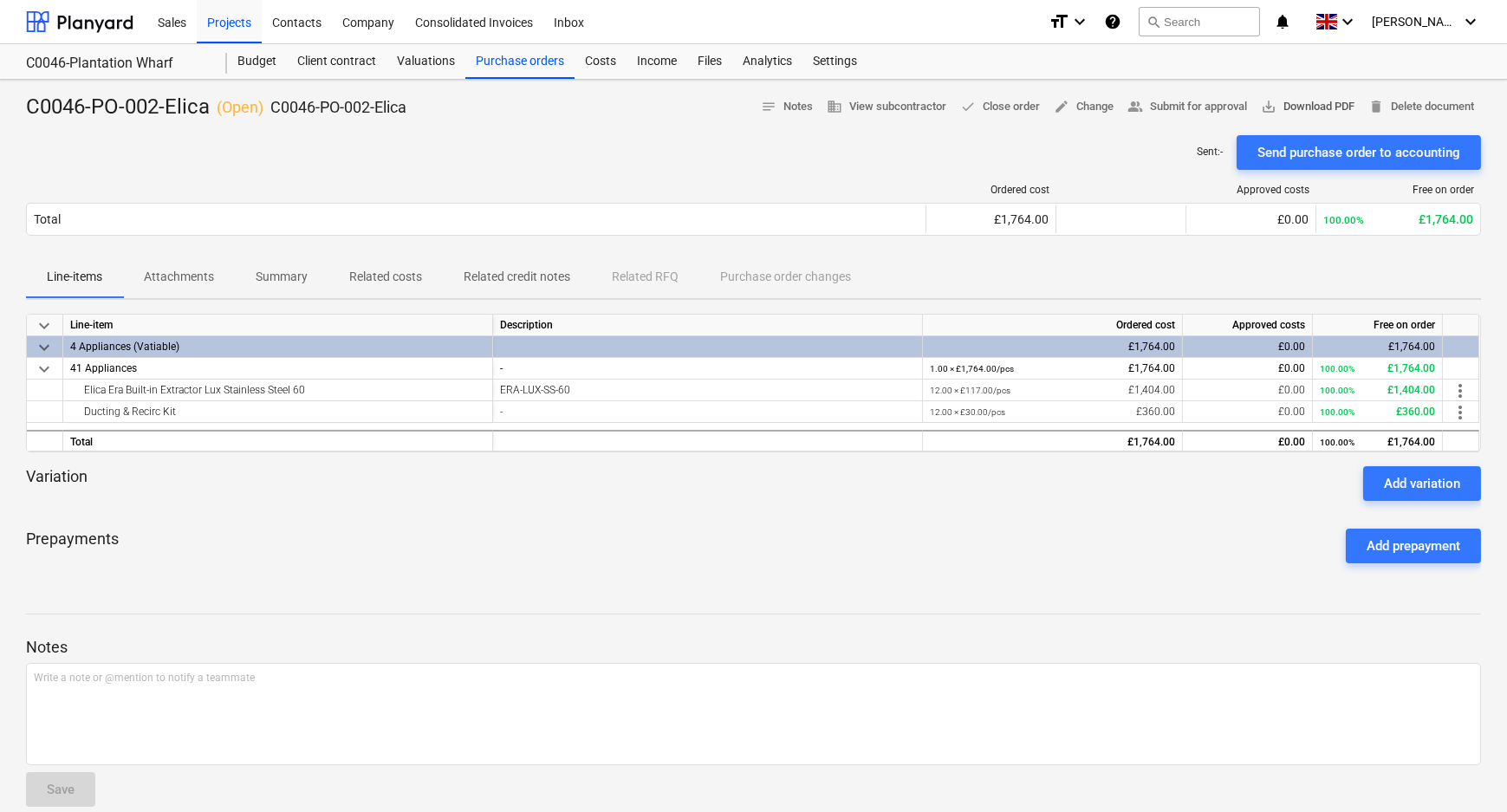
click at [1319, 103] on span "save_alt Download PDF" at bounding box center [1308, 107] width 94 height 20
click at [513, 77] on div "Purchase orders" at bounding box center [519, 61] width 109 height 34
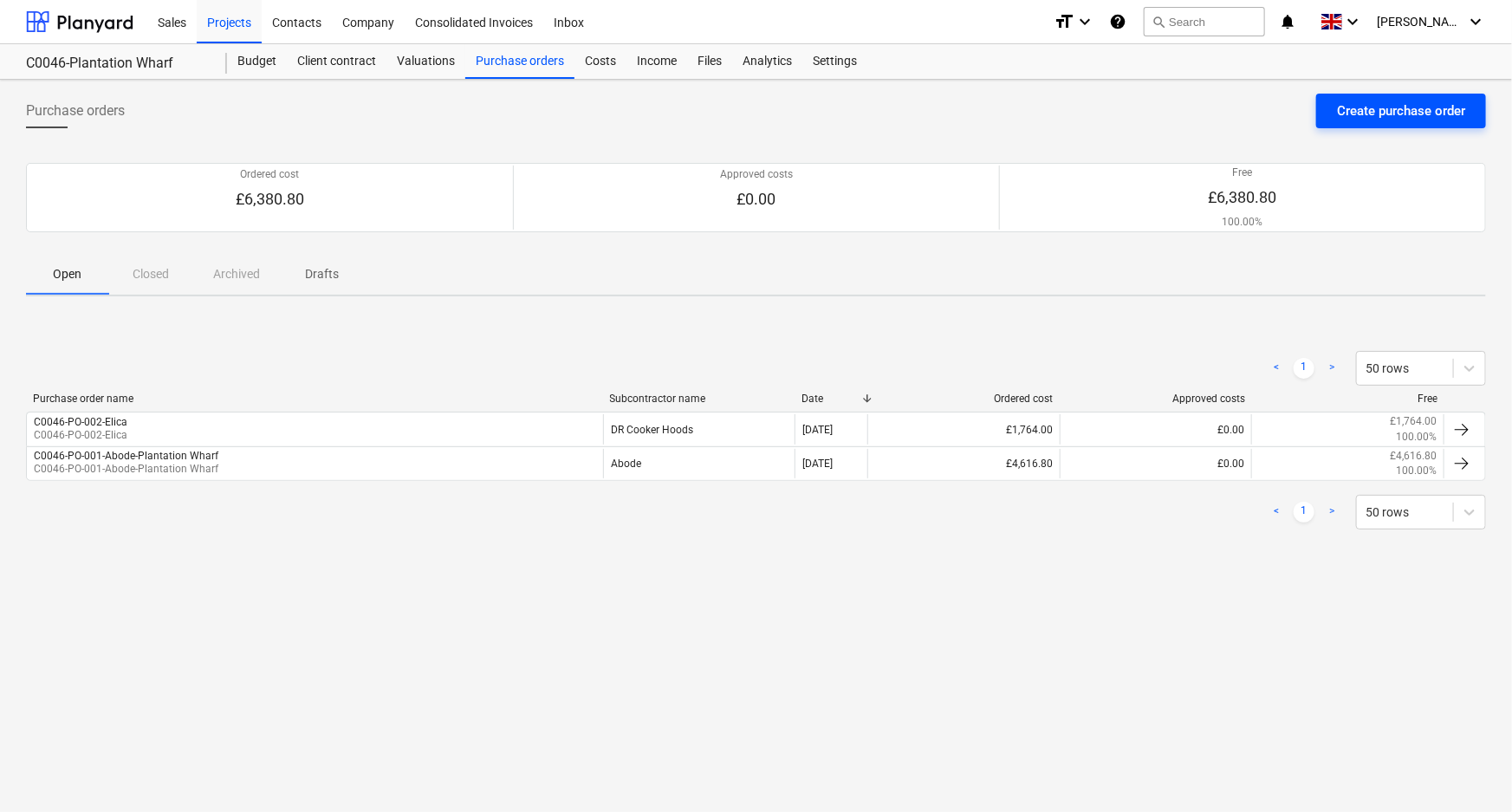
click at [1371, 112] on div "Create purchase order" at bounding box center [1401, 111] width 128 height 22
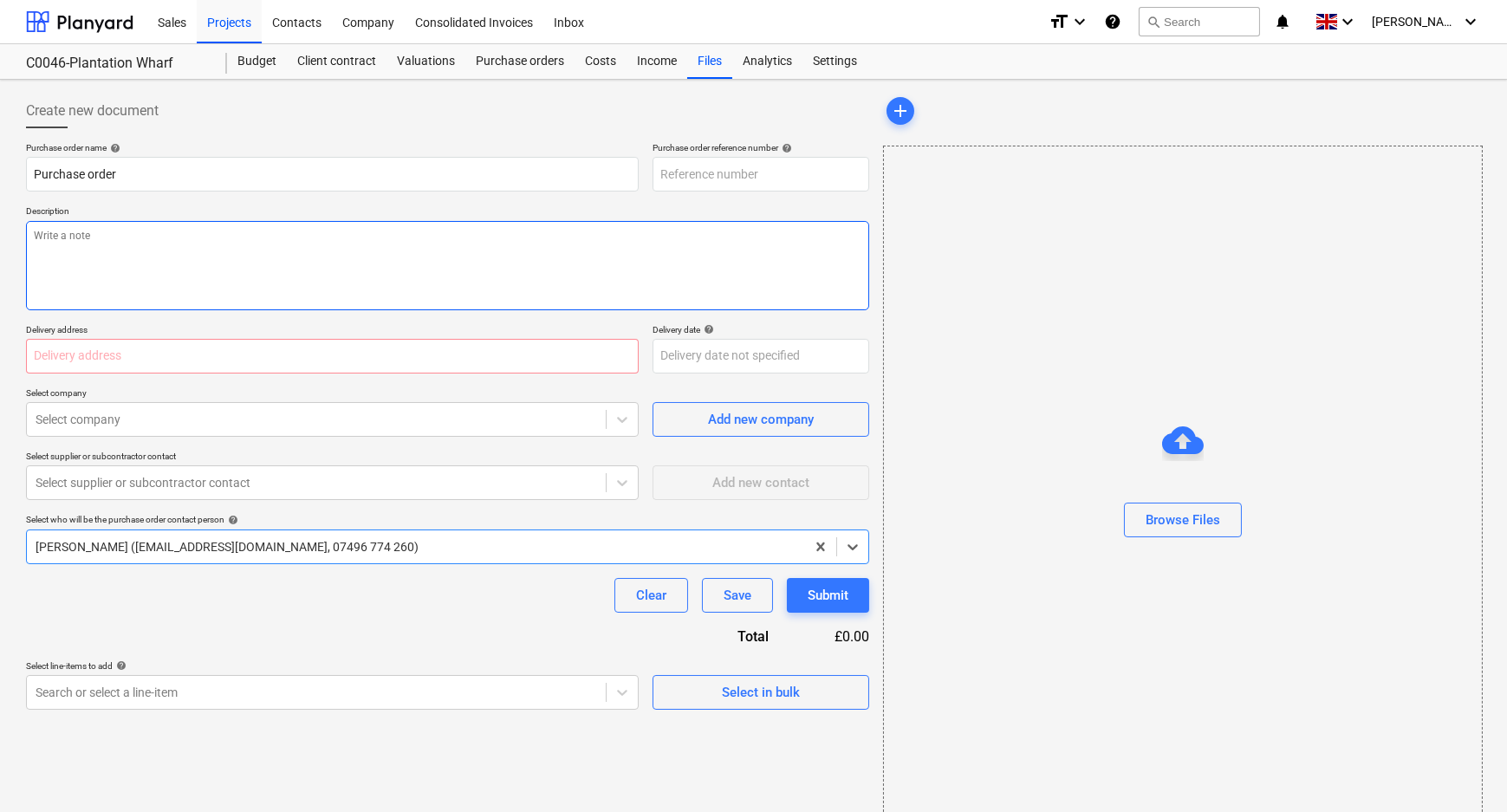
type textarea "x"
type input "C0046-PO-003"
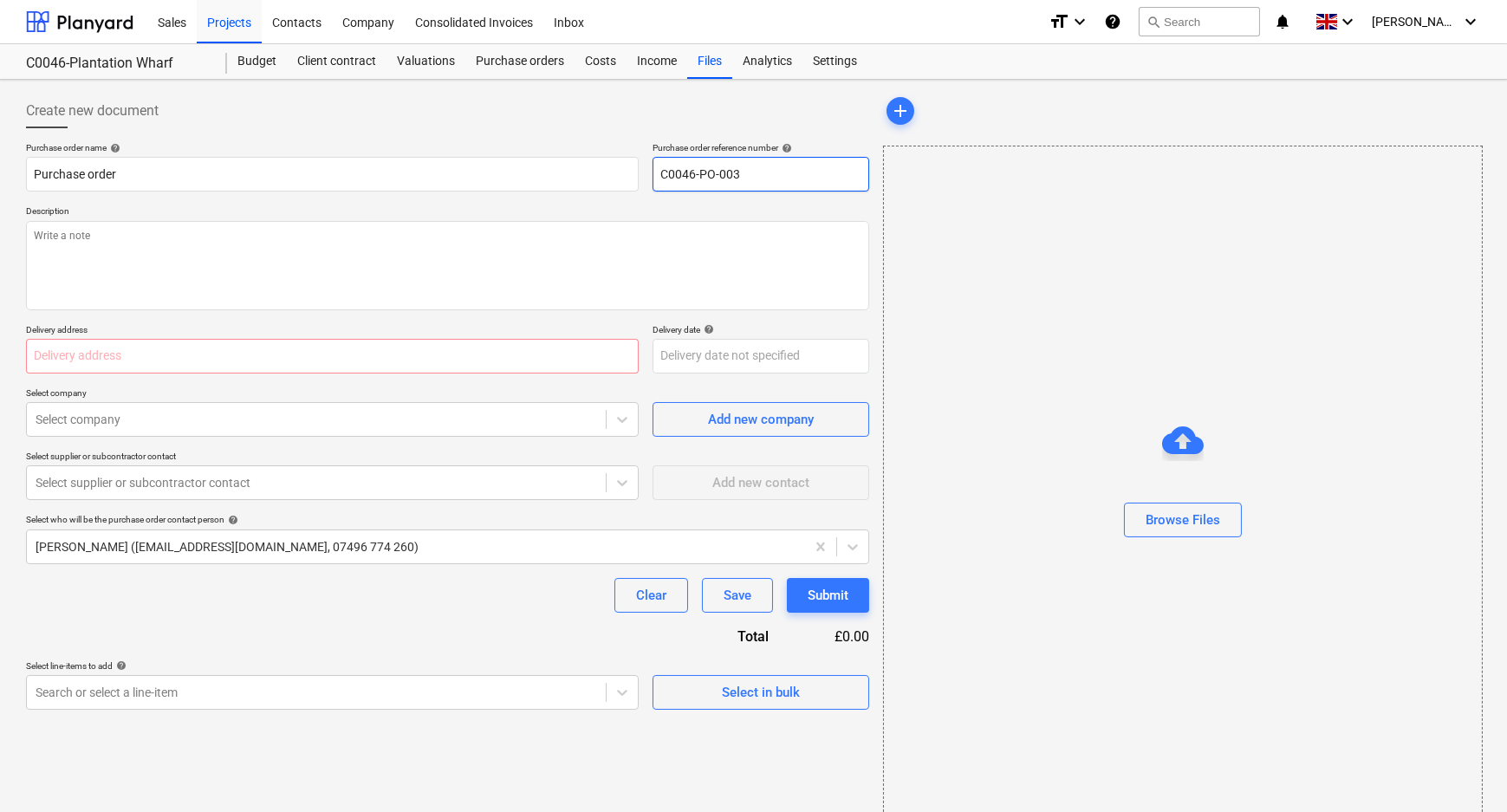
click at [810, 181] on input "C0046-PO-003" at bounding box center [760, 173] width 217 height 34
type textarea "x"
type input "C0046-PO-003-"
type textarea "x"
type input "C0046-PO-003-B"
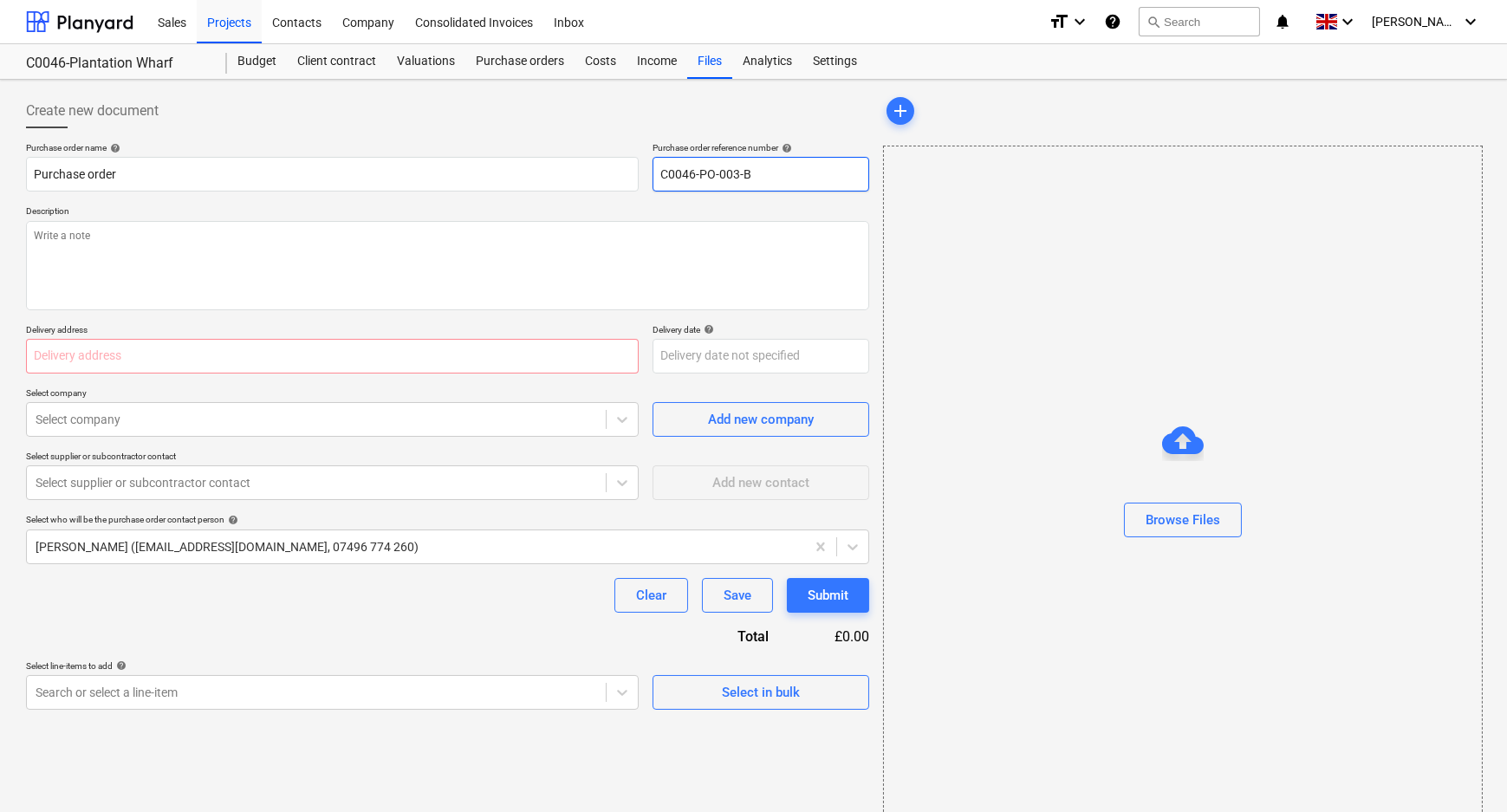
type textarea "x"
type input "C0046-PO-003-BS"
type textarea "x"
type input "C0046-PO-003-BSH"
type textarea "x"
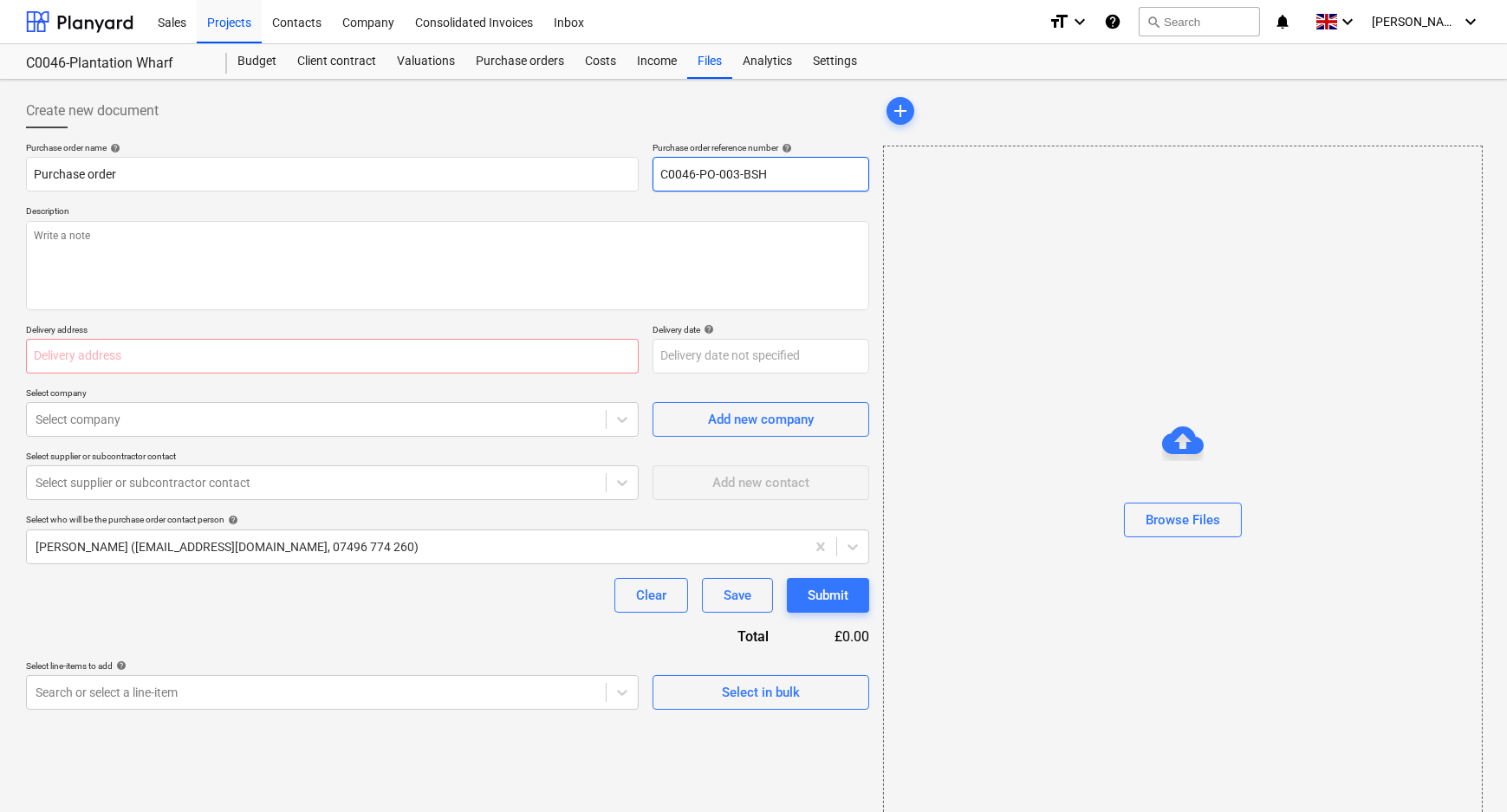
type input "C0046-PO-003-BSH-"
type textarea "x"
type input "C0046-PO-003-BSH-P"
type textarea "x"
type input "C0046-PO-003-BSH-Pl"
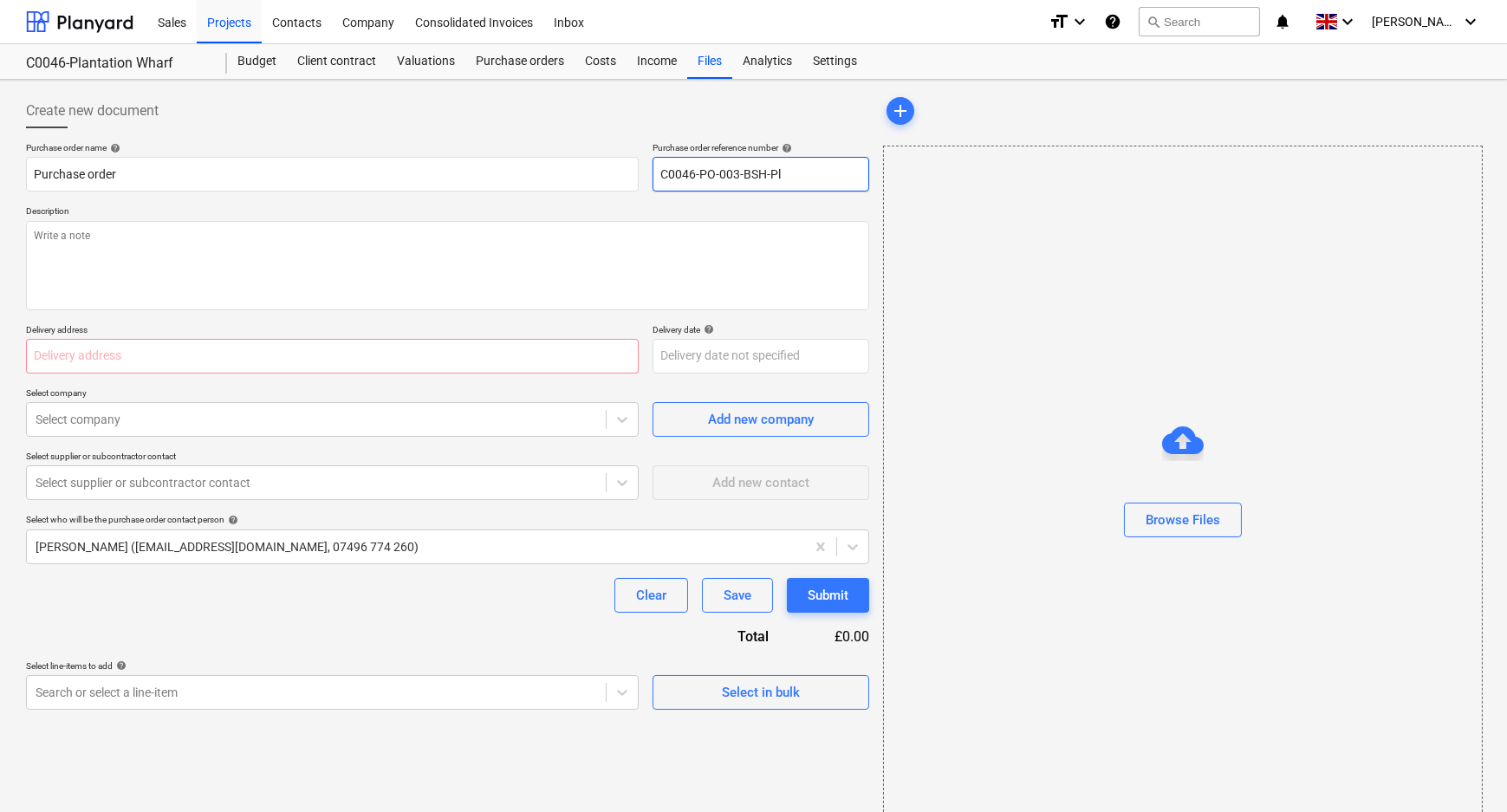
type textarea "x"
type input "C0046-PO-003-BSH-Pla"
type textarea "x"
type input "C0046-PO-003-BSH-Plan"
type textarea "x"
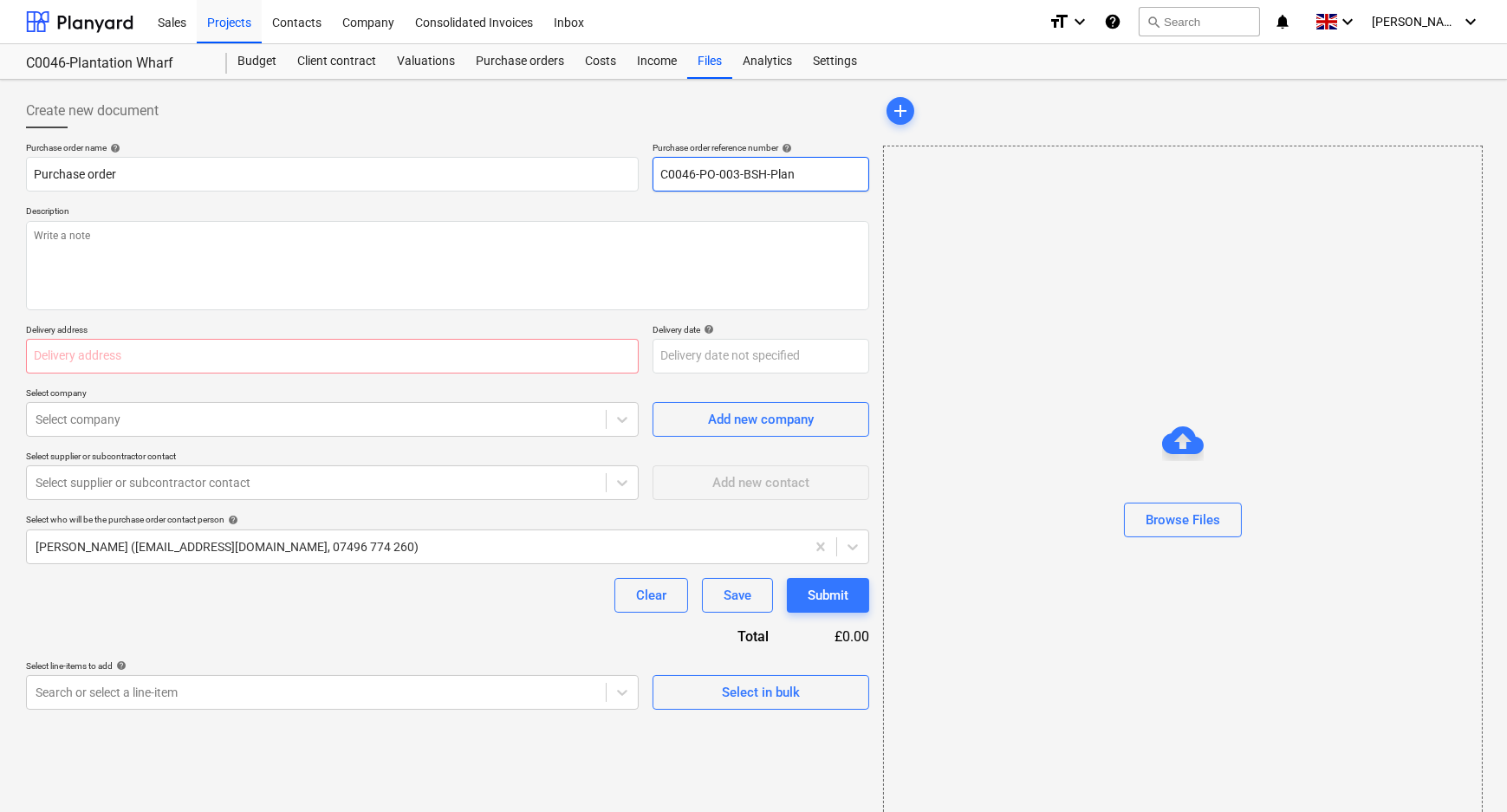
type input "C0046-PO-003-BSH-Plant"
type textarea "x"
type input "C0046-PO-003-BSH-Plantat"
type textarea "x"
type input "C0046-PO-003-BSH-Plantati"
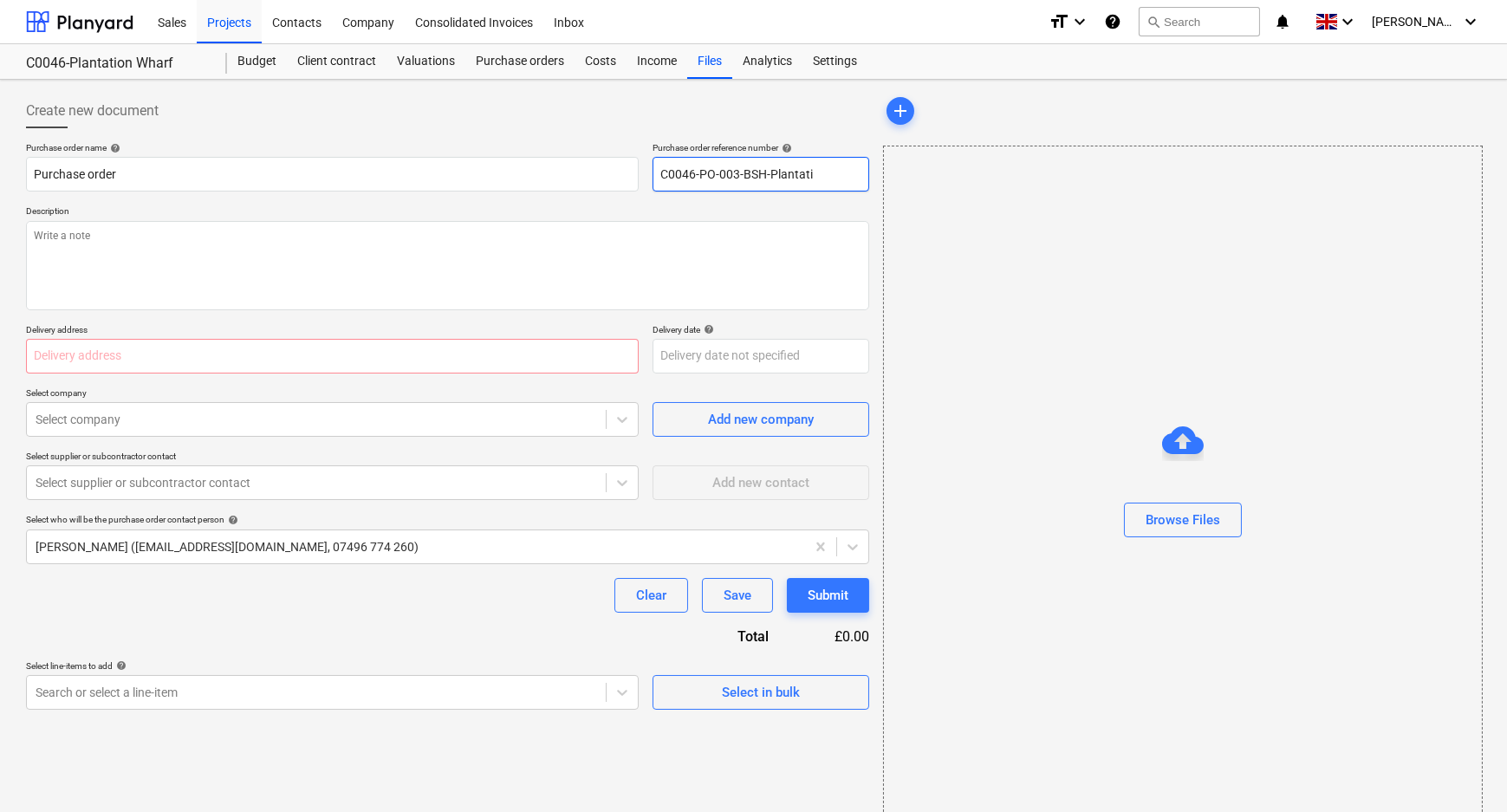
type textarea "x"
type input "C0046-PO-003-BSH-Plantatio"
type textarea "x"
type input "C0046-PO-003-BSH-Plantation"
type textarea "x"
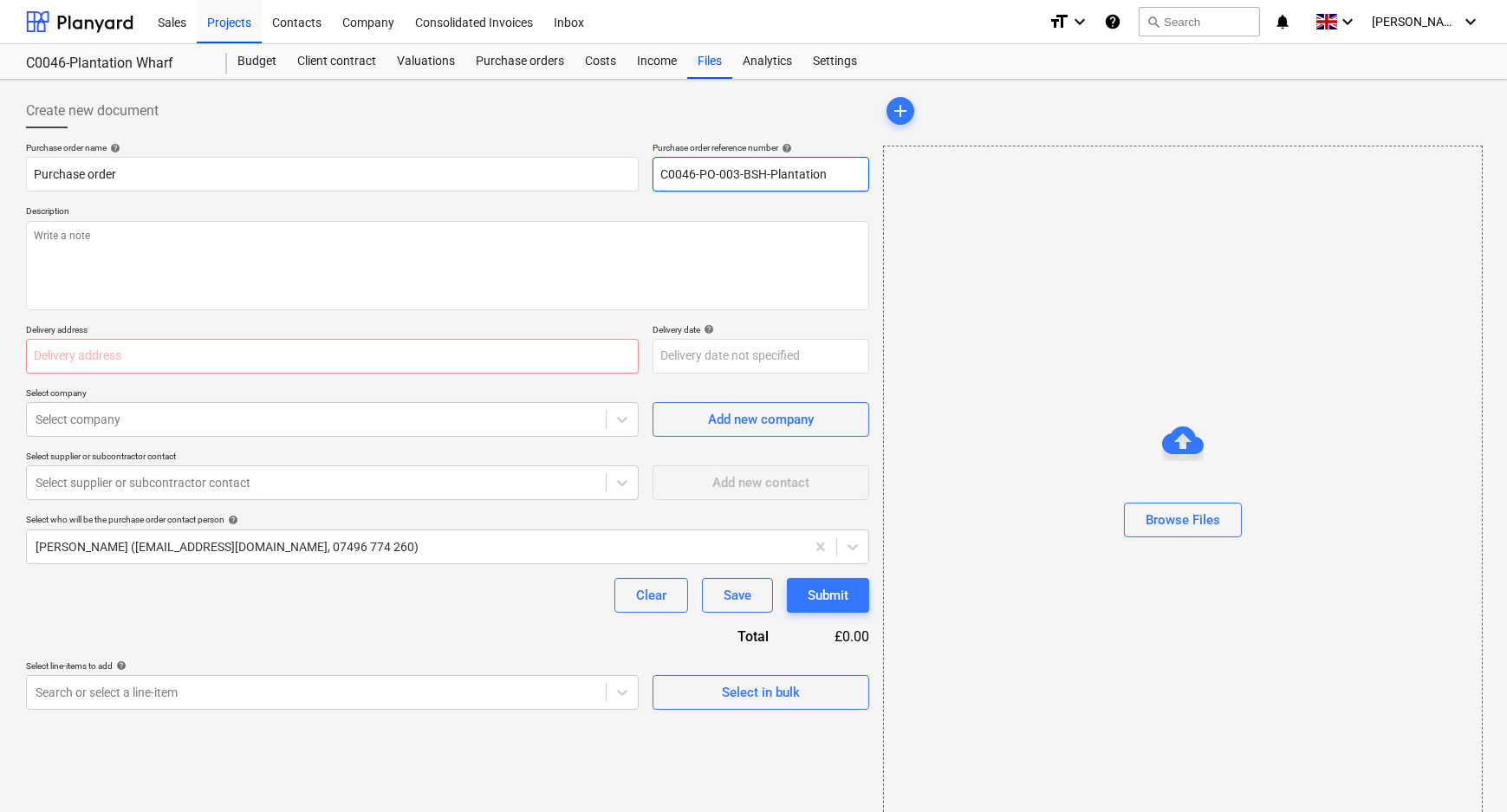
type input "C0046-PO-003-BSH-Plantation"
type textarea "x"
type input "C0046-PO-003-BSH-Plantation Wh"
type textarea "x"
type input "C0046-PO-003-BSH-Plantation Wha"
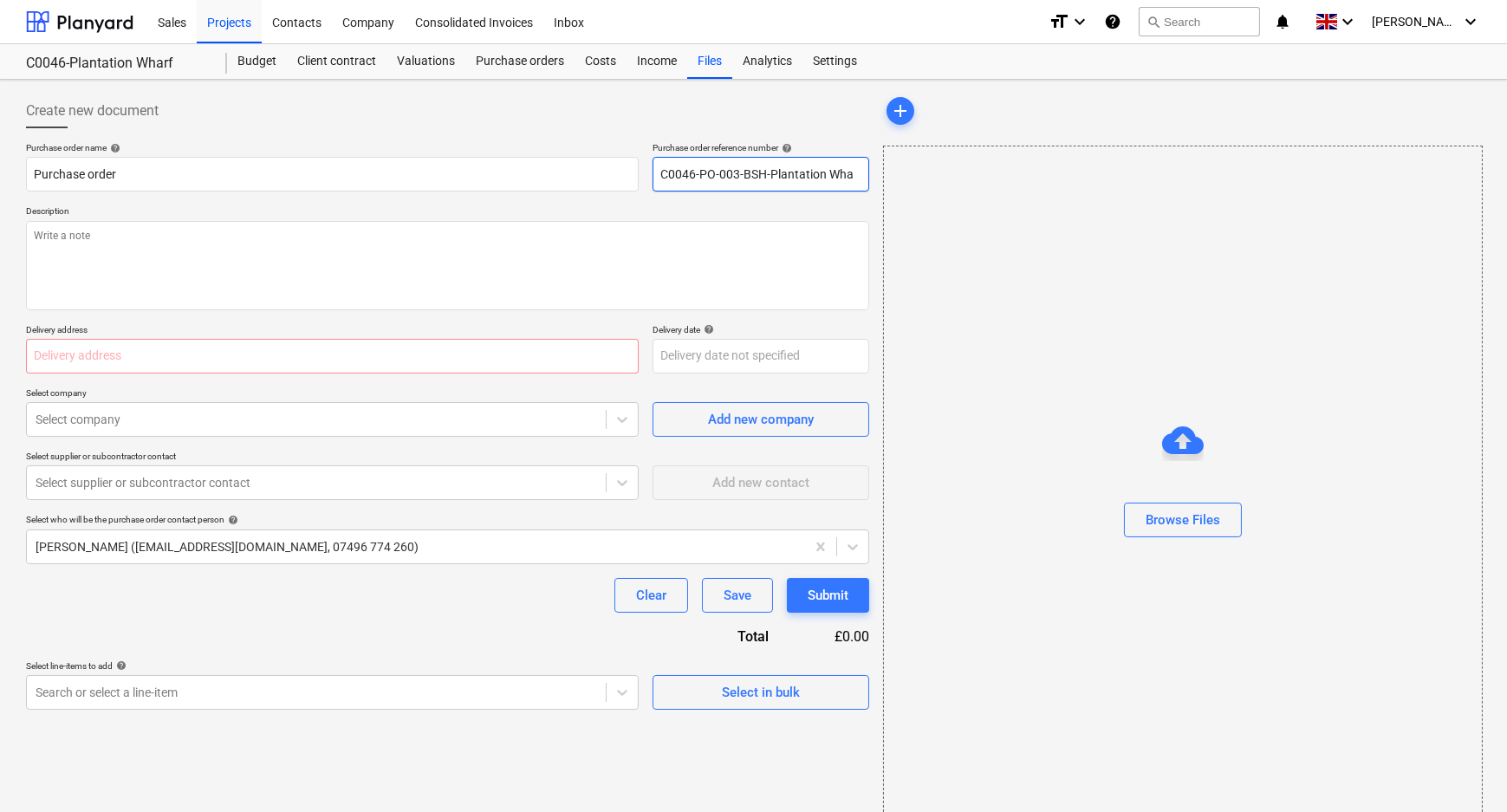
type textarea "x"
type input "C0046-PO-003-BSH-Plantation Whar"
type textarea "x"
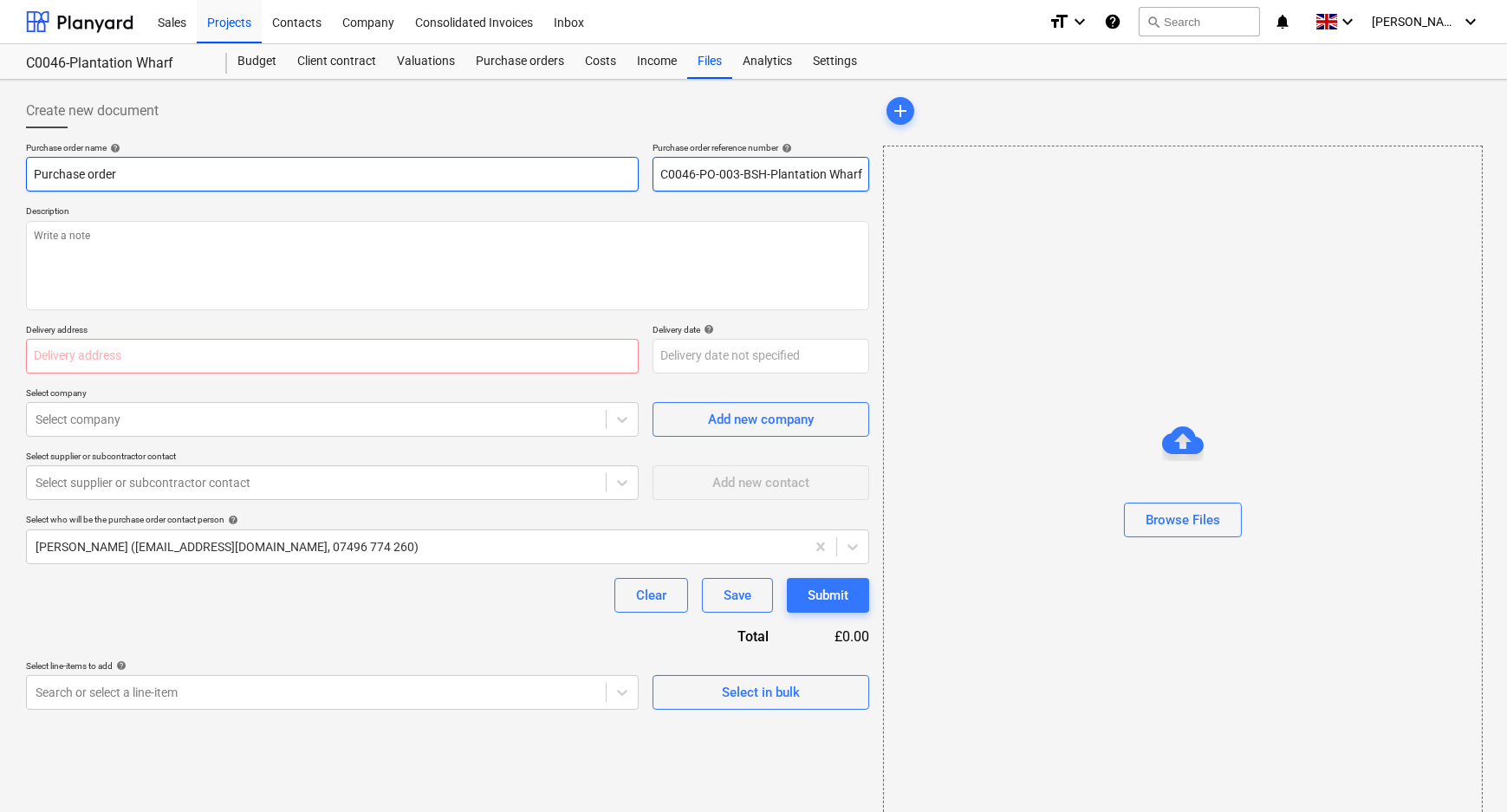
drag, startPoint x: 865, startPoint y: 177, endPoint x: 508, endPoint y: 175, distance: 357.0
click at [532, 180] on div "Purchase order name help Purchase order Purchase order reference number help C0…" at bounding box center [447, 167] width 843 height 50
type input "C0046-PO-003-BSH-Plantation Wharf"
drag, startPoint x: 320, startPoint y: 173, endPoint x: -59, endPoint y: 173, distance: 379.0
click at [0, 173] on html "Sales Projects Contacts Company Consolidated Invoices Inbox format_size keyboar…" at bounding box center [753, 406] width 1507 height 812
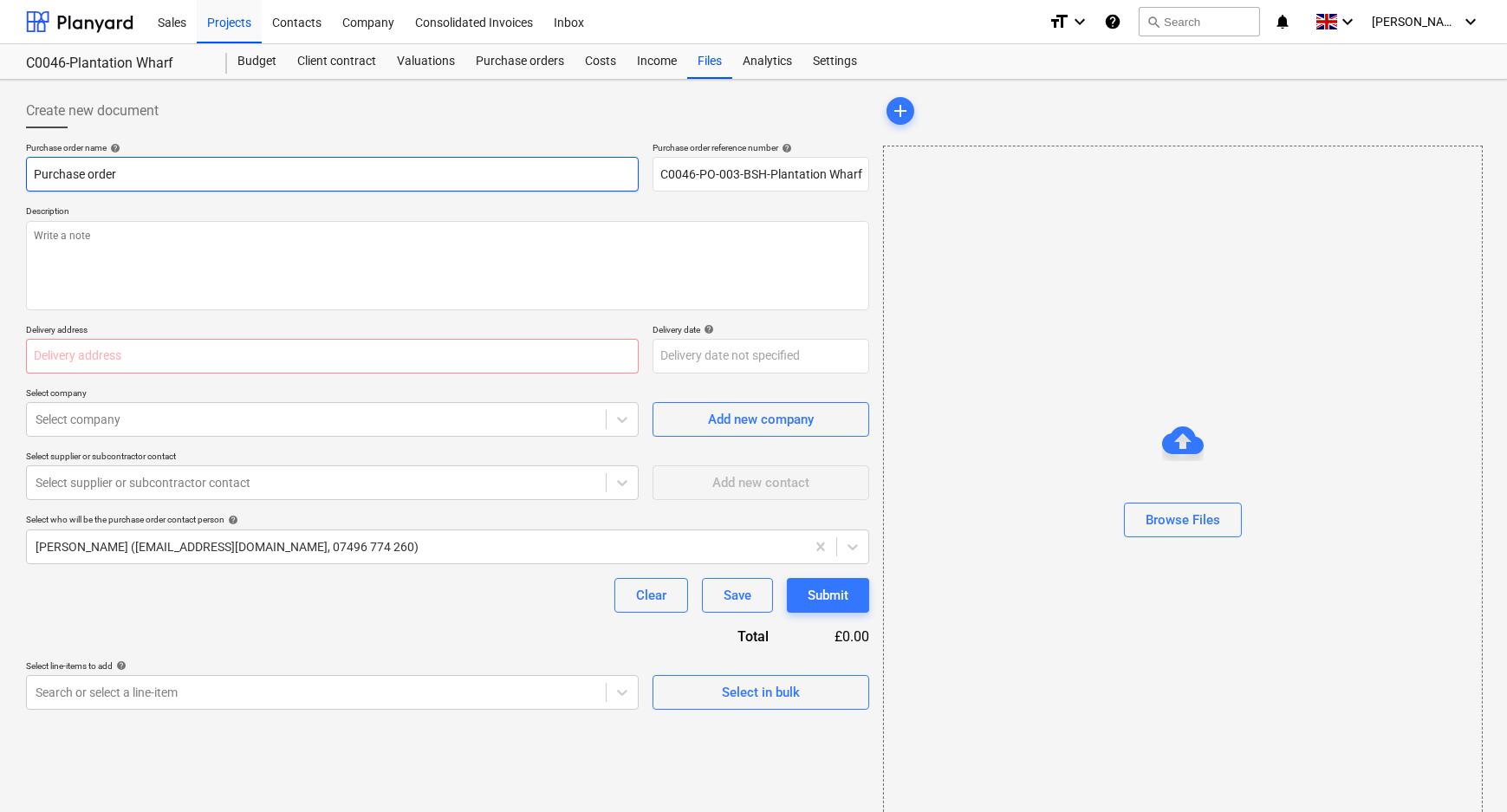
paste input "C0046-PO-003-BSH-Plantation Wharf"
type textarea "x"
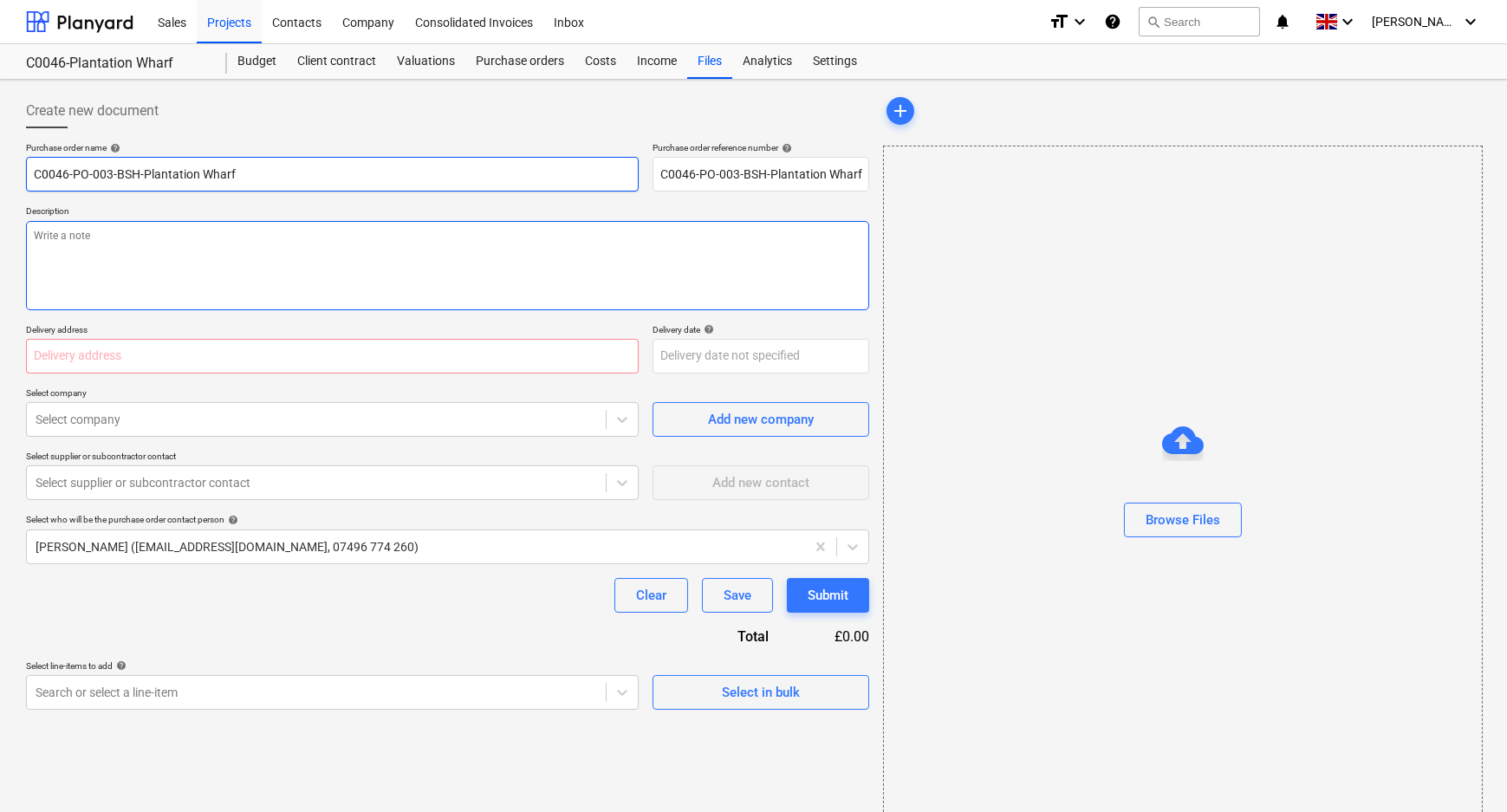
type input "C0046-PO-003-BSH-Plantation Wharf"
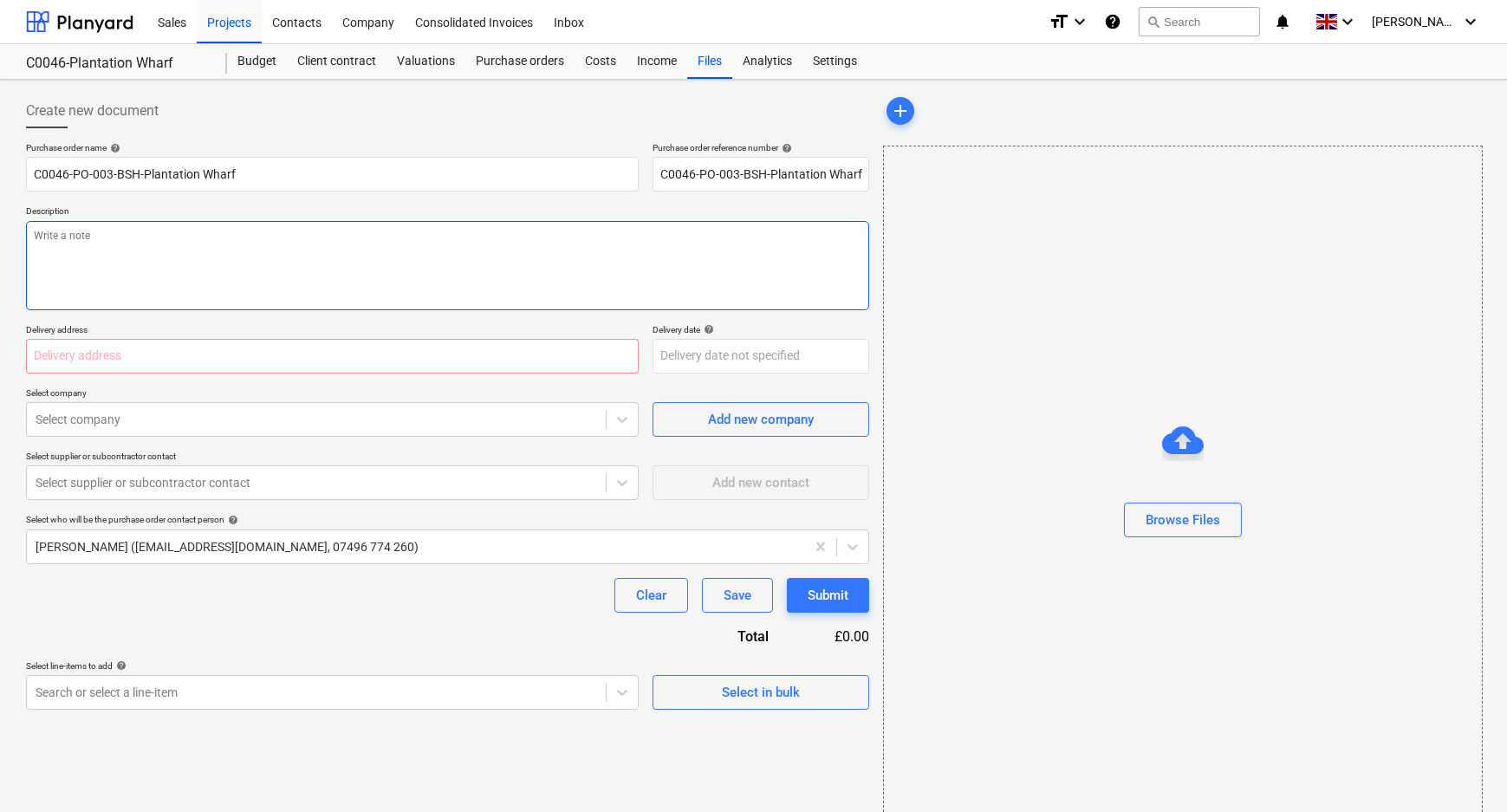
click at [120, 272] on textarea at bounding box center [447, 265] width 843 height 89
paste textarea "C0046-PO-003-BSH-Plantation Wharf"
type textarea "x"
type textarea "C0046-PO-003-BSH-Plantation Wharf"
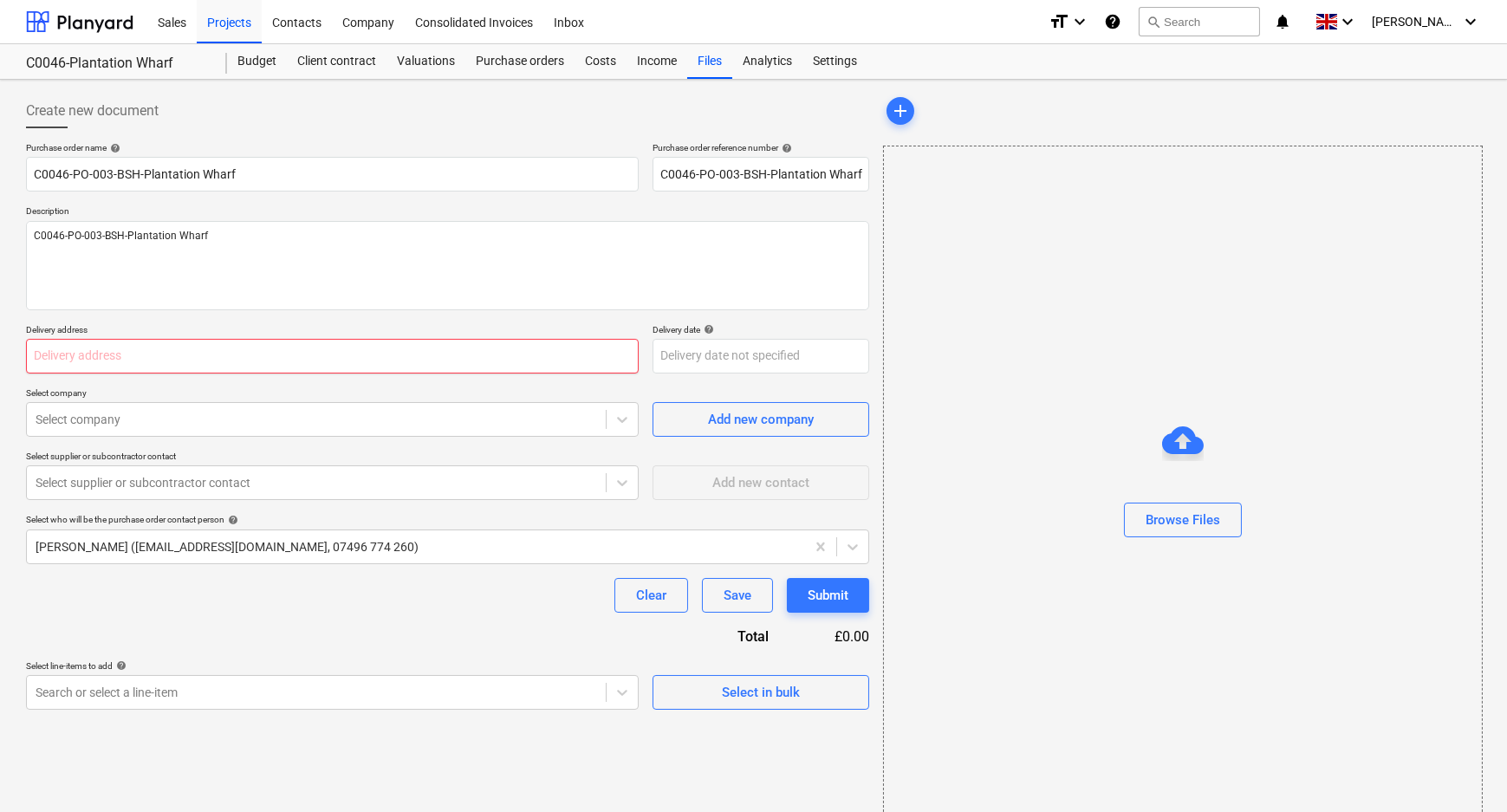
click at [289, 347] on input "text" at bounding box center [332, 356] width 612 height 34
paste input "L and B Transport Ltd, [STREET_ADDRESS]"
type textarea "x"
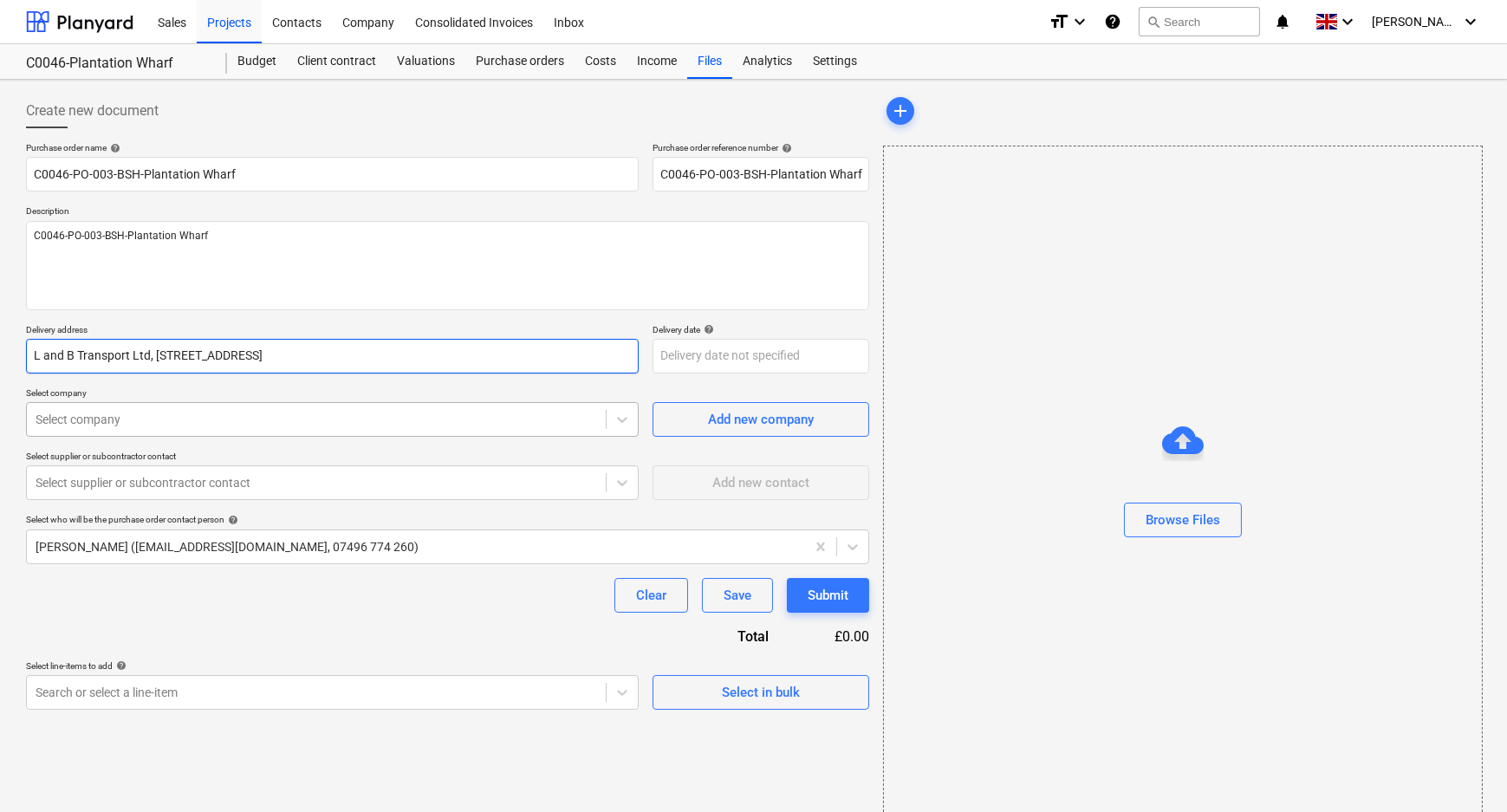
type input "L and B Transport Ltd, [STREET_ADDRESS]"
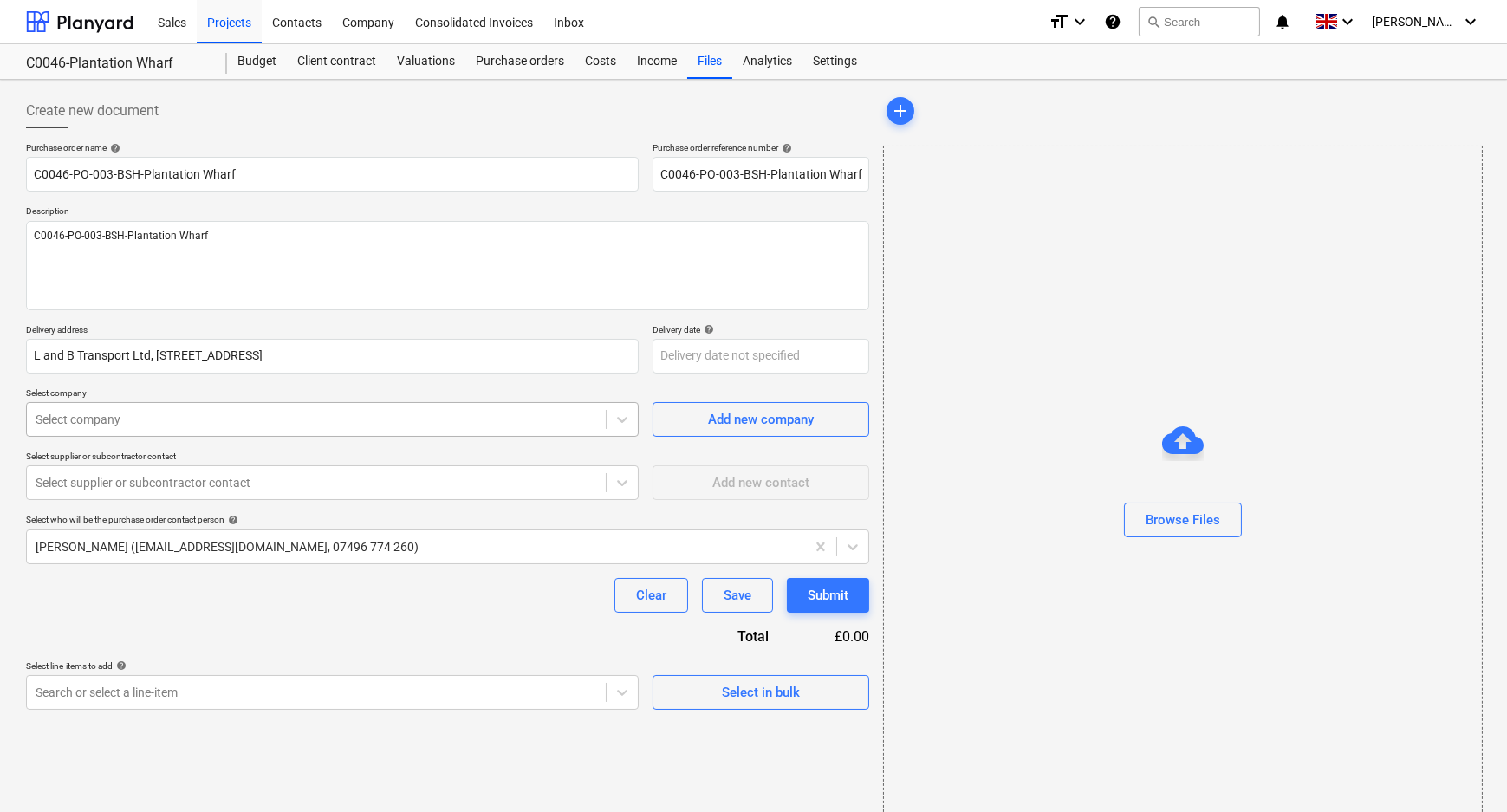
type textarea "x"
click at [267, 413] on div at bounding box center [316, 419] width 562 height 18
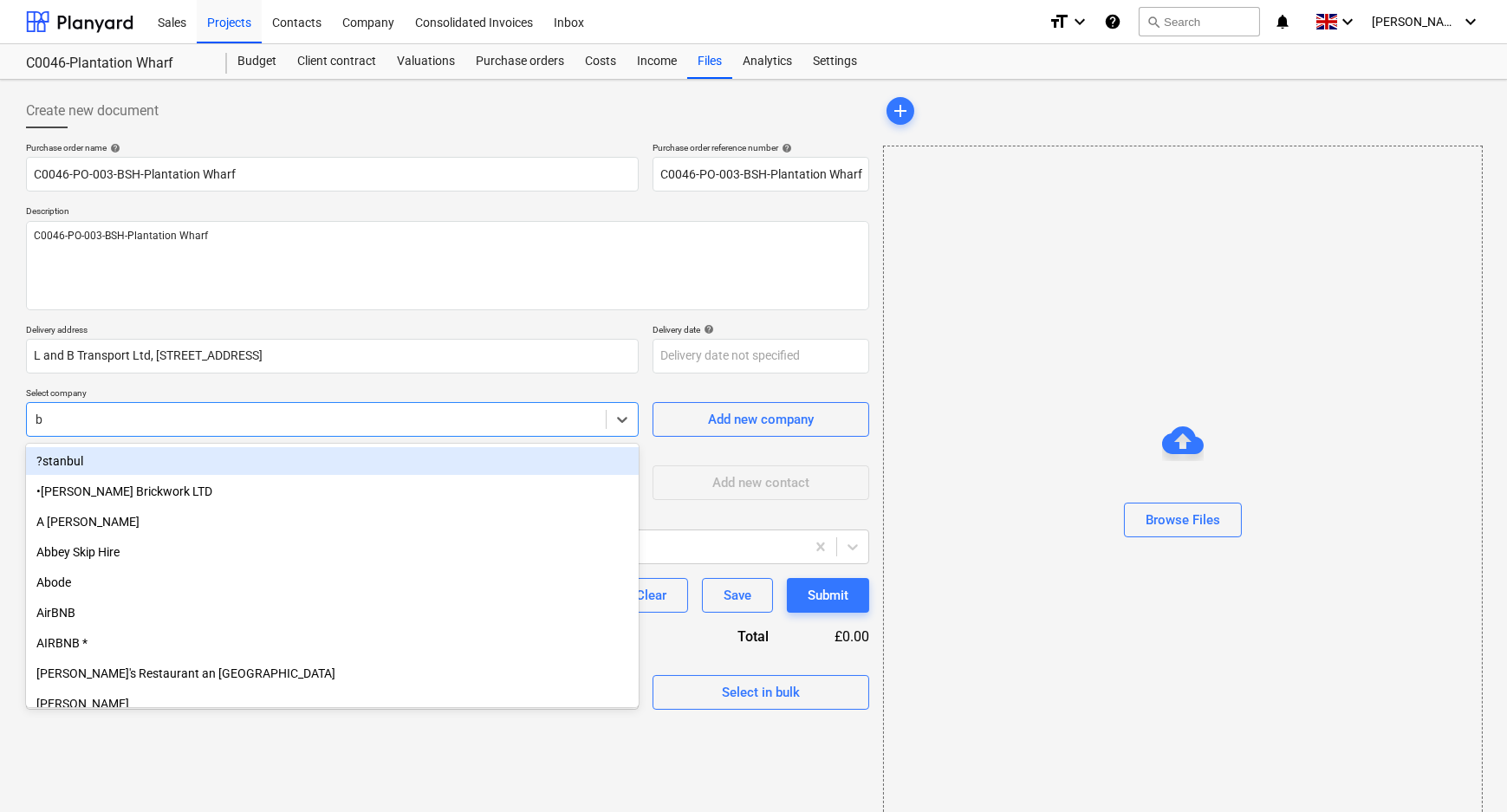
type input "bs"
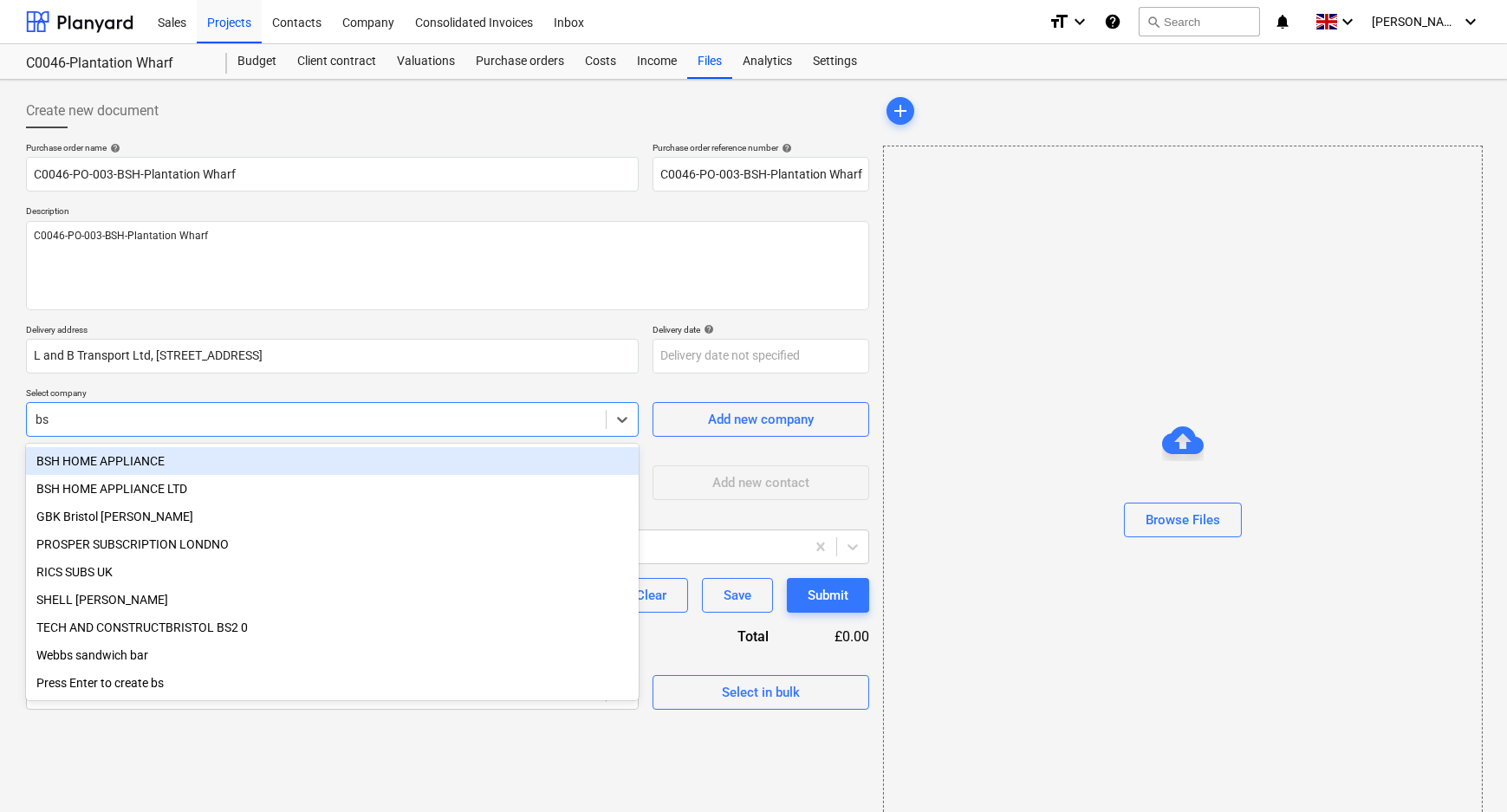
click at [242, 457] on div "BSH HOME APPLIANCE" at bounding box center [332, 460] width 612 height 27
type textarea "x"
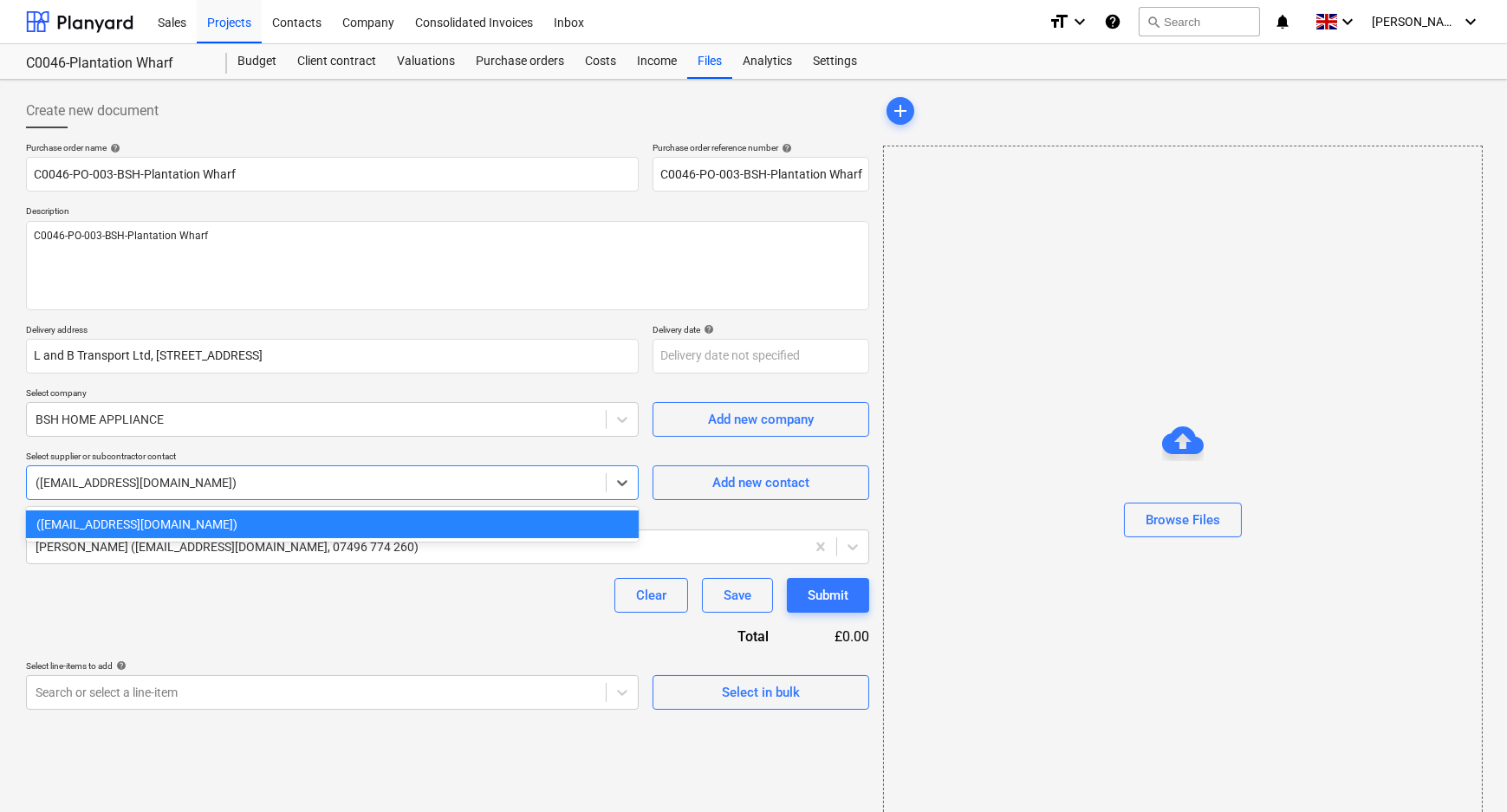
click at [235, 484] on div at bounding box center [316, 483] width 562 height 18
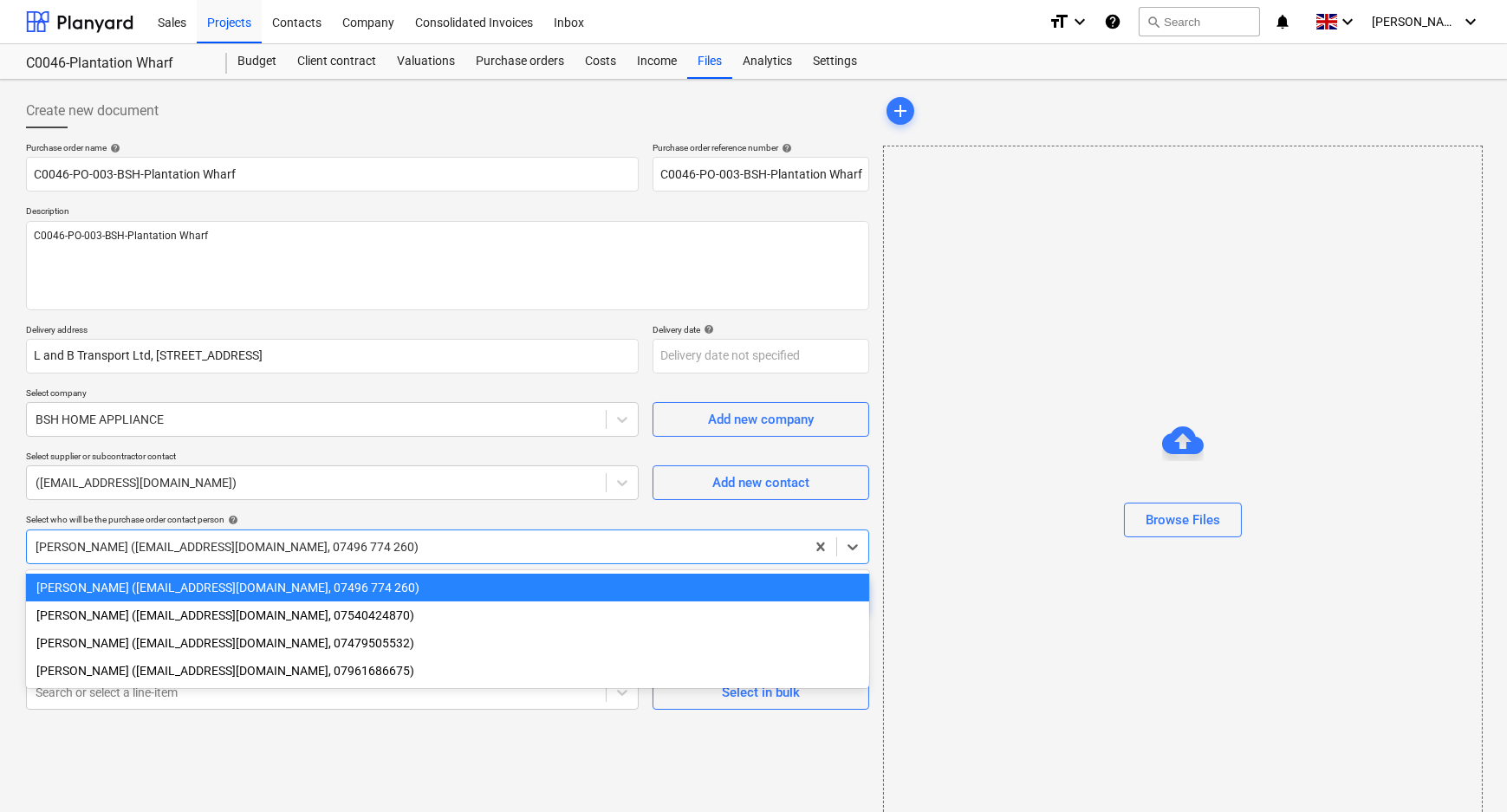
click at [221, 546] on div at bounding box center [416, 547] width 761 height 18
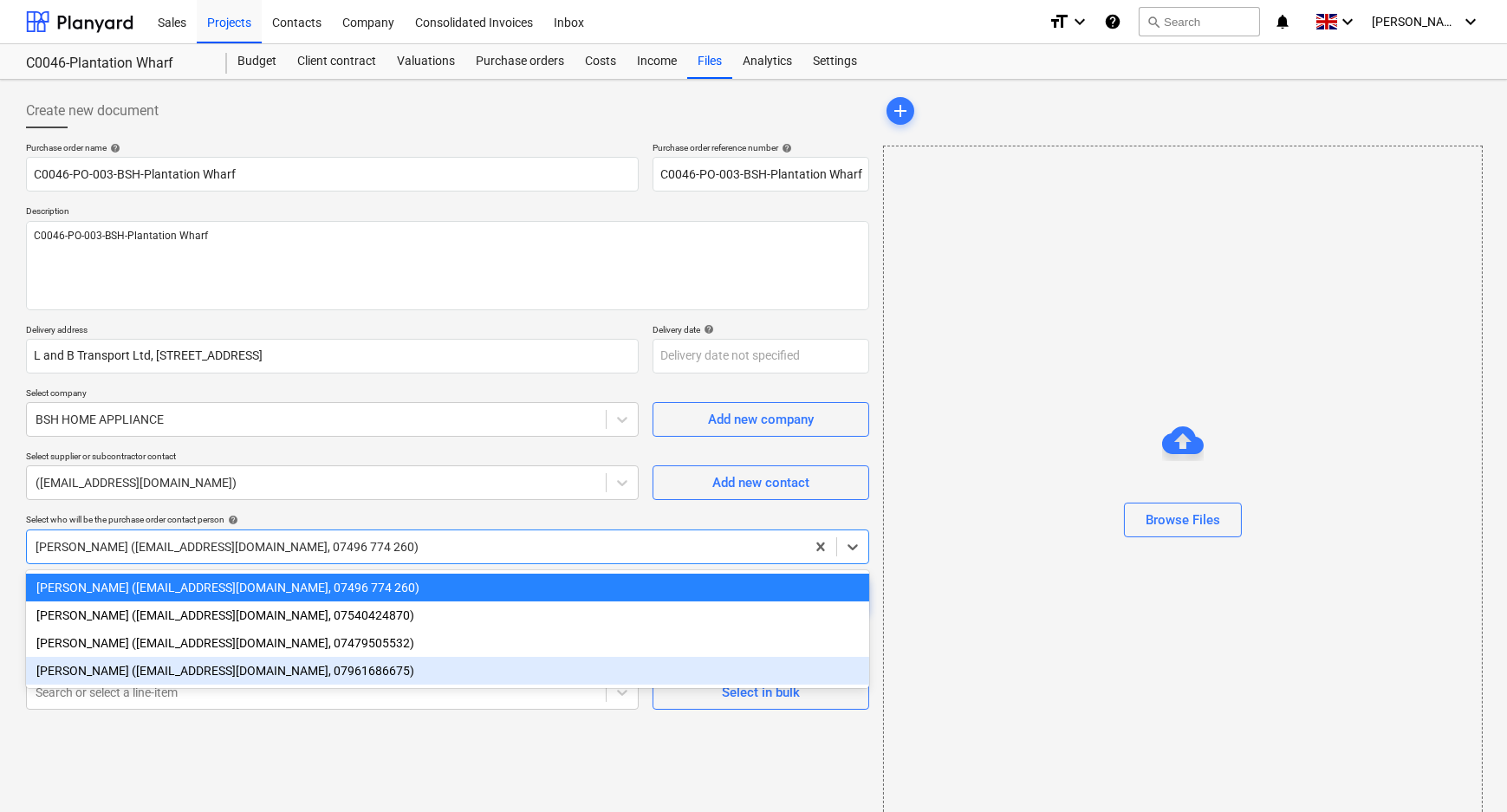
click at [202, 671] on div "[PERSON_NAME] ([EMAIL_ADDRESS][DOMAIN_NAME], 07961686675)" at bounding box center [447, 670] width 843 height 27
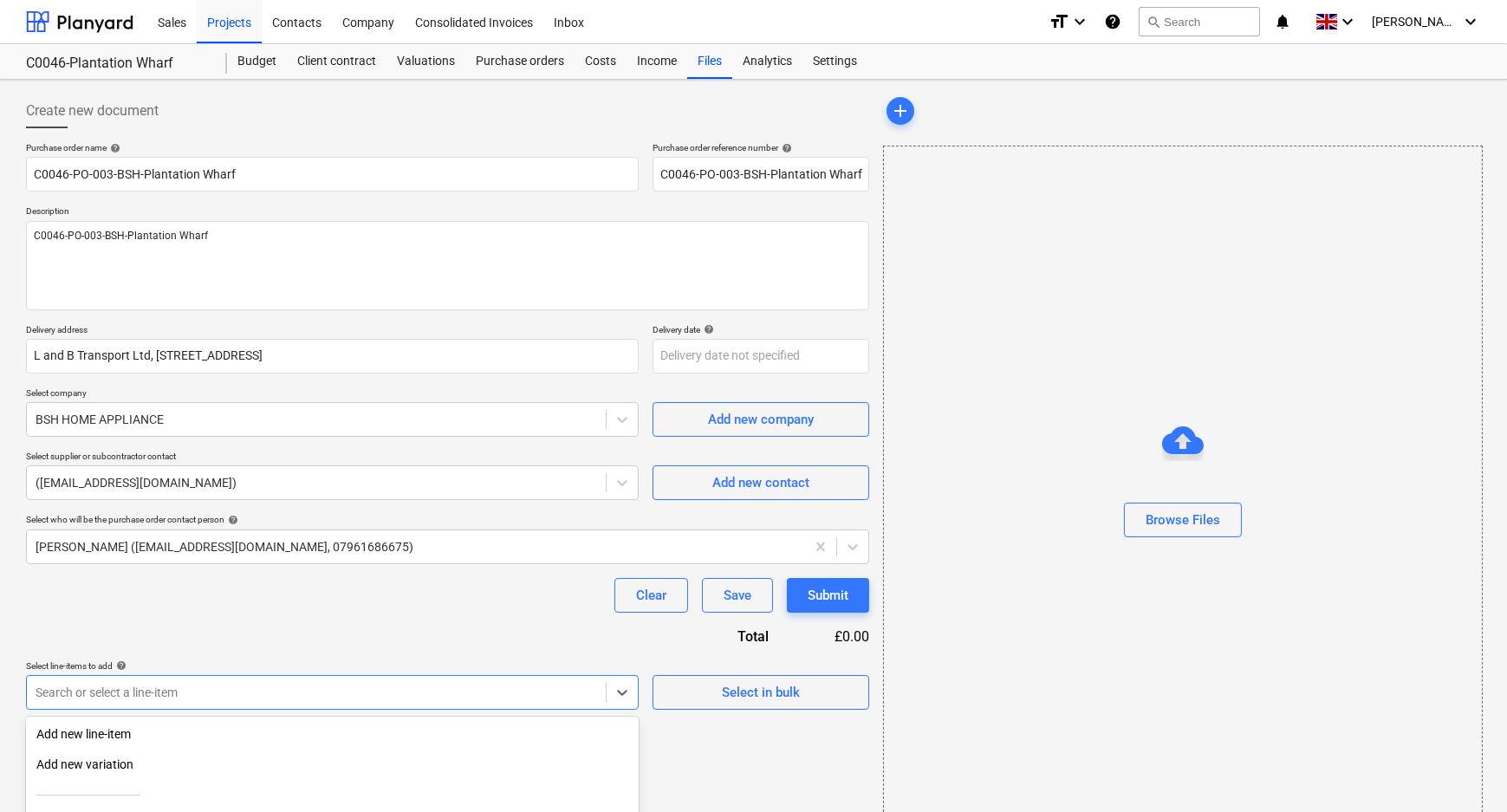
scroll to position [167, 0]
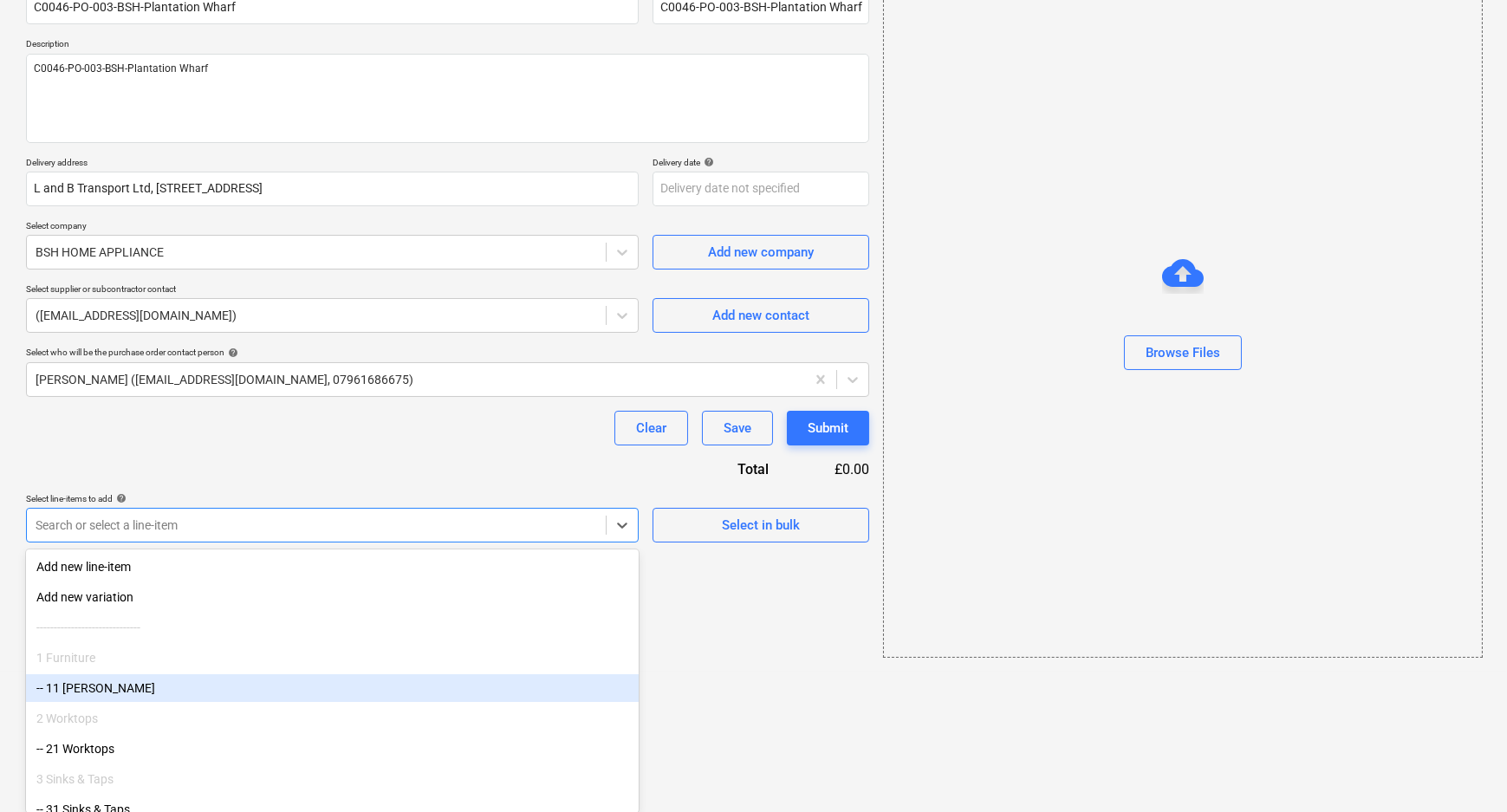
click at [201, 645] on body "Sales Projects Contacts Company Consolidated Invoices Inbox format_size keyboar…" at bounding box center [753, 239] width 1507 height 812
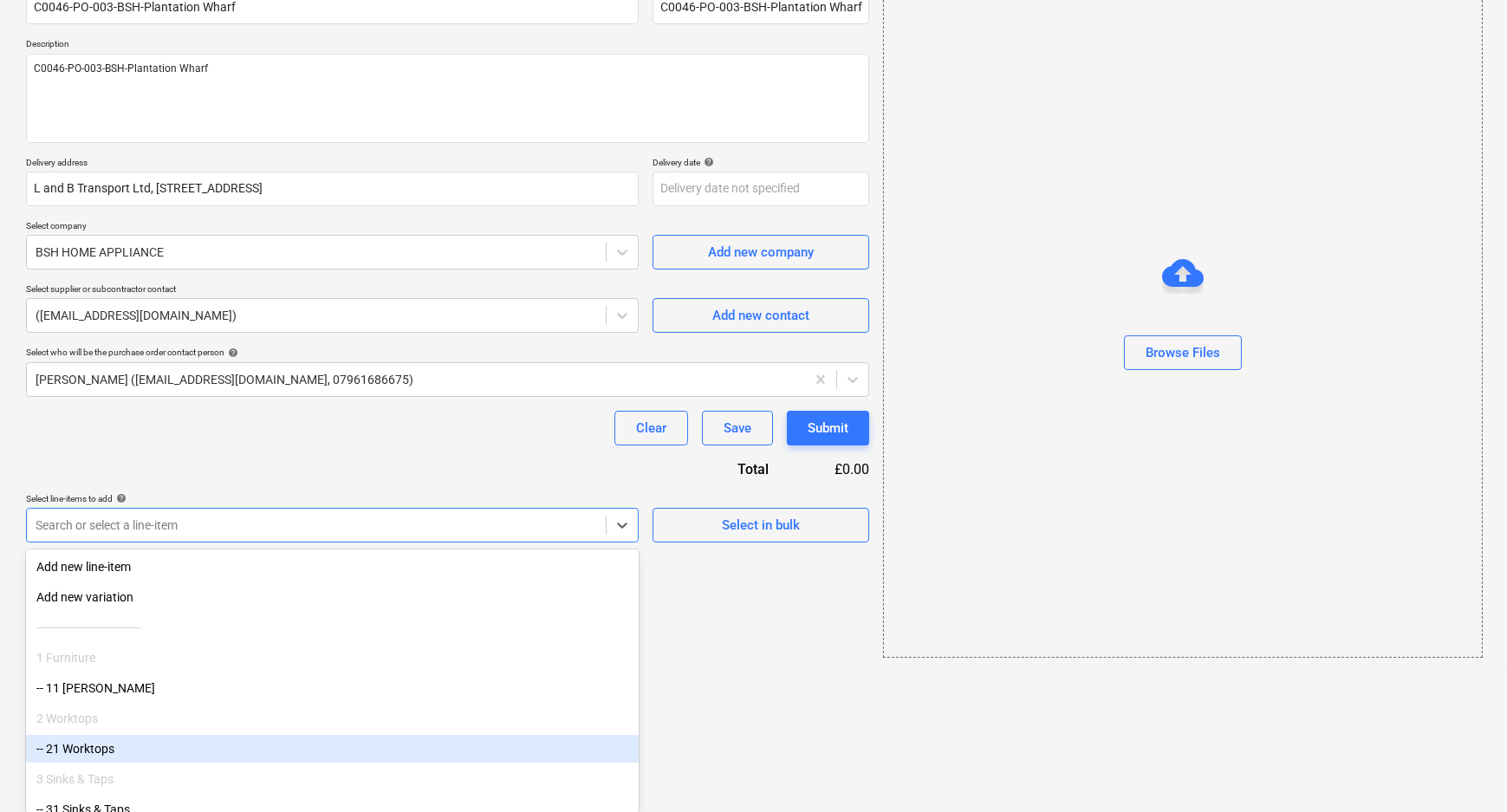
scroll to position [78, 0]
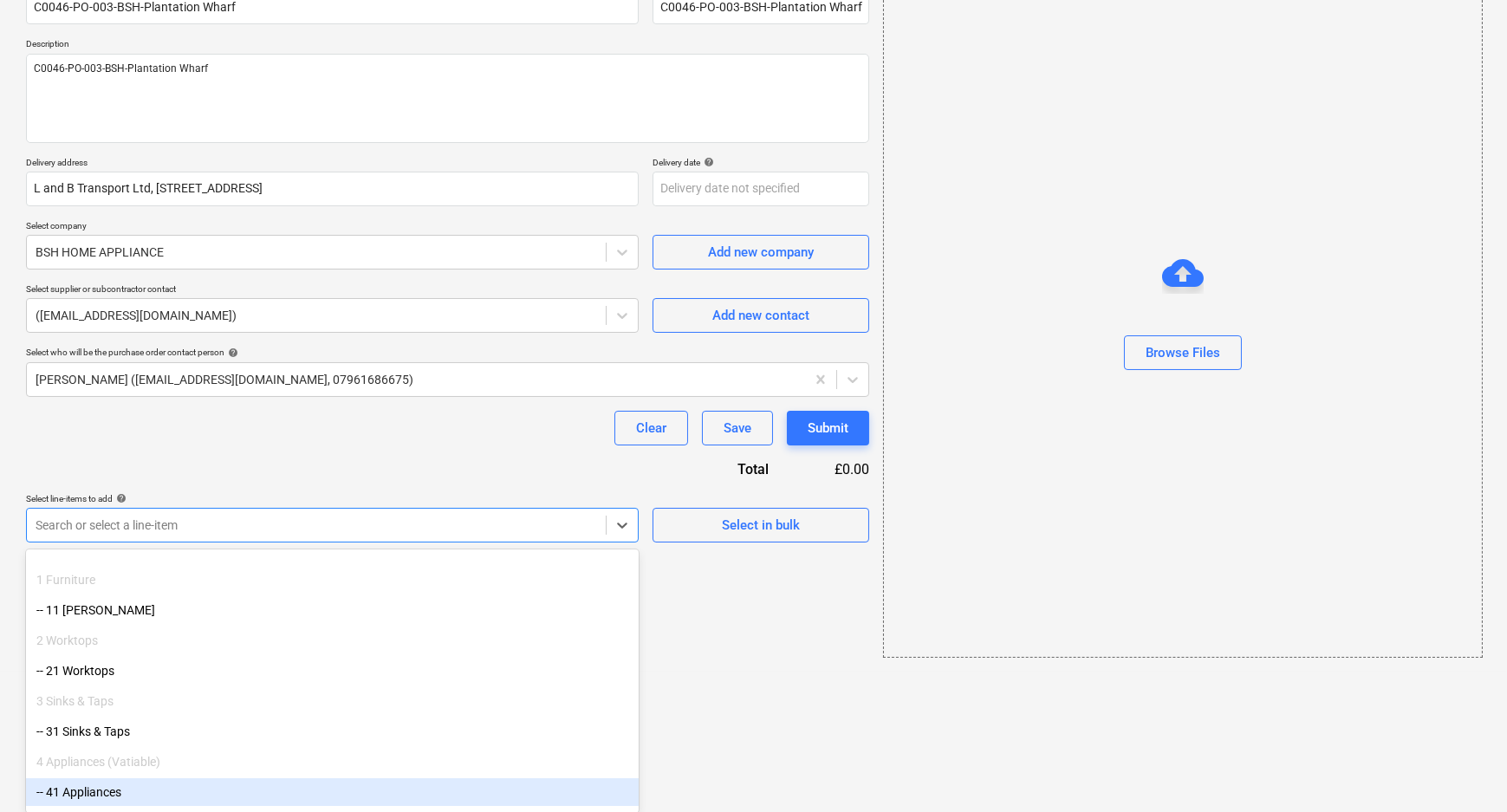
click at [148, 782] on div "-- 41 Appliances" at bounding box center [332, 791] width 612 height 27
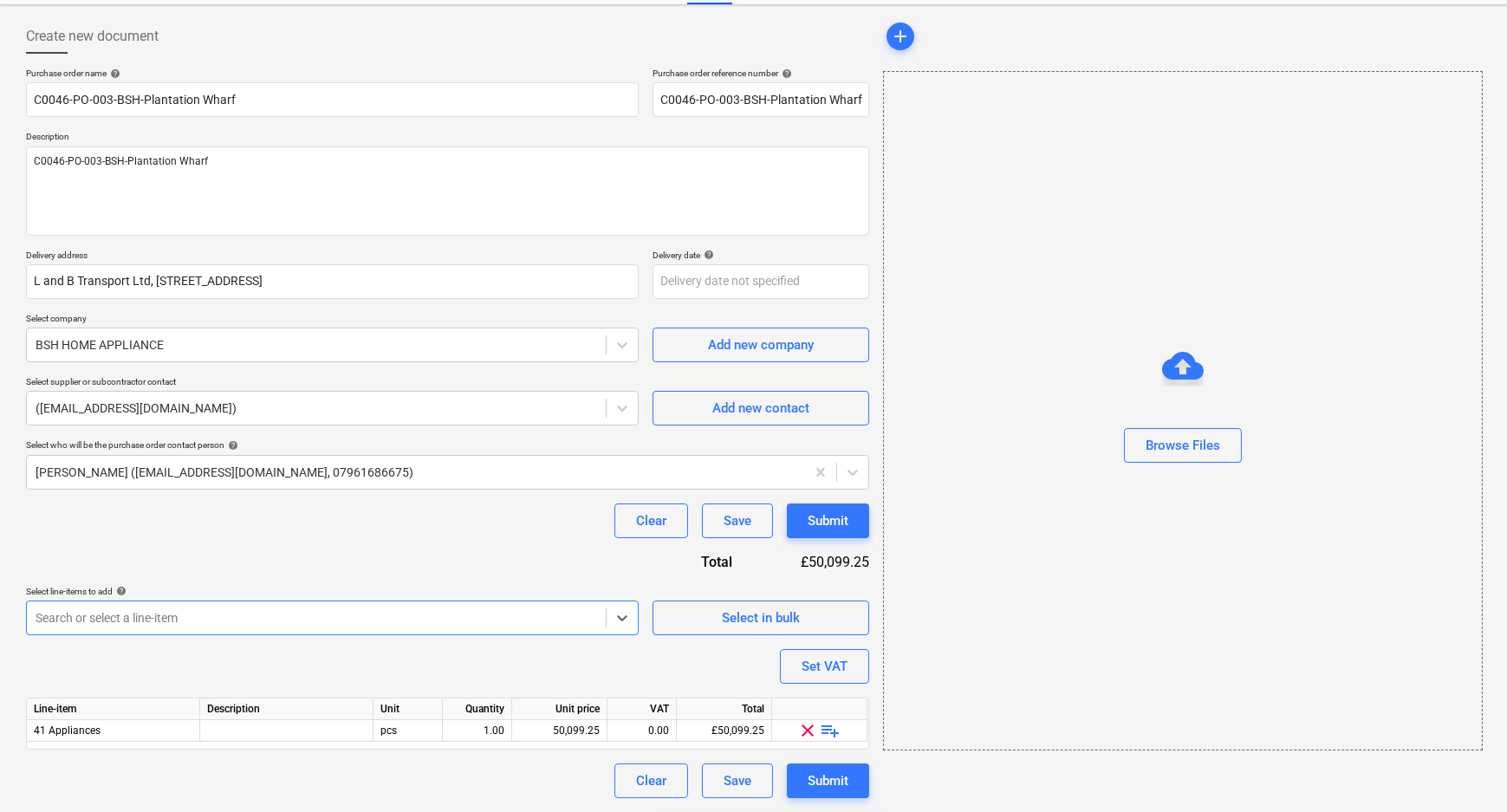
scroll to position [73, 0]
click at [829, 728] on span "playlist_add" at bounding box center [831, 732] width 21 height 21
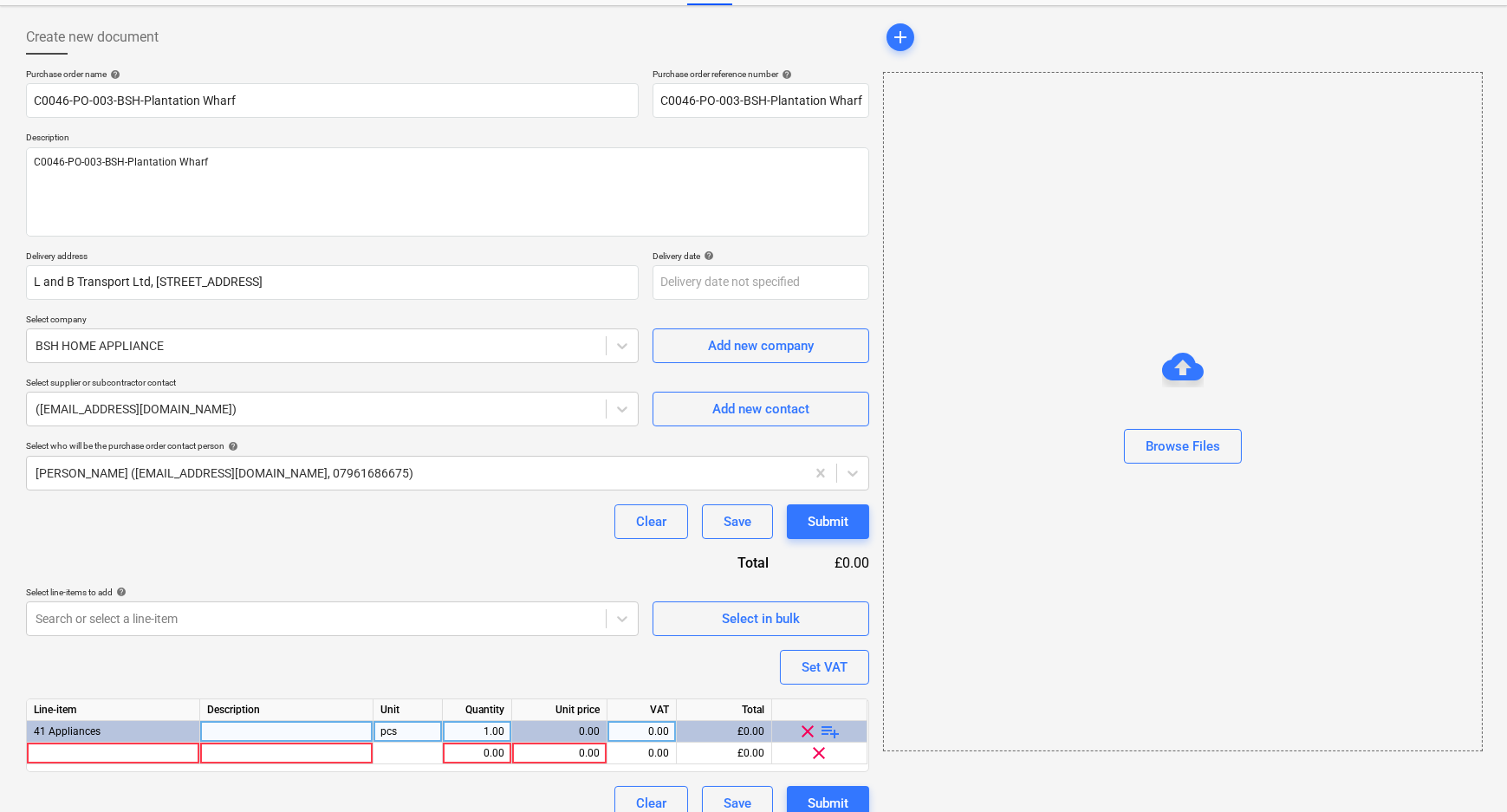
click at [829, 728] on span "playlist_add" at bounding box center [831, 732] width 21 height 21
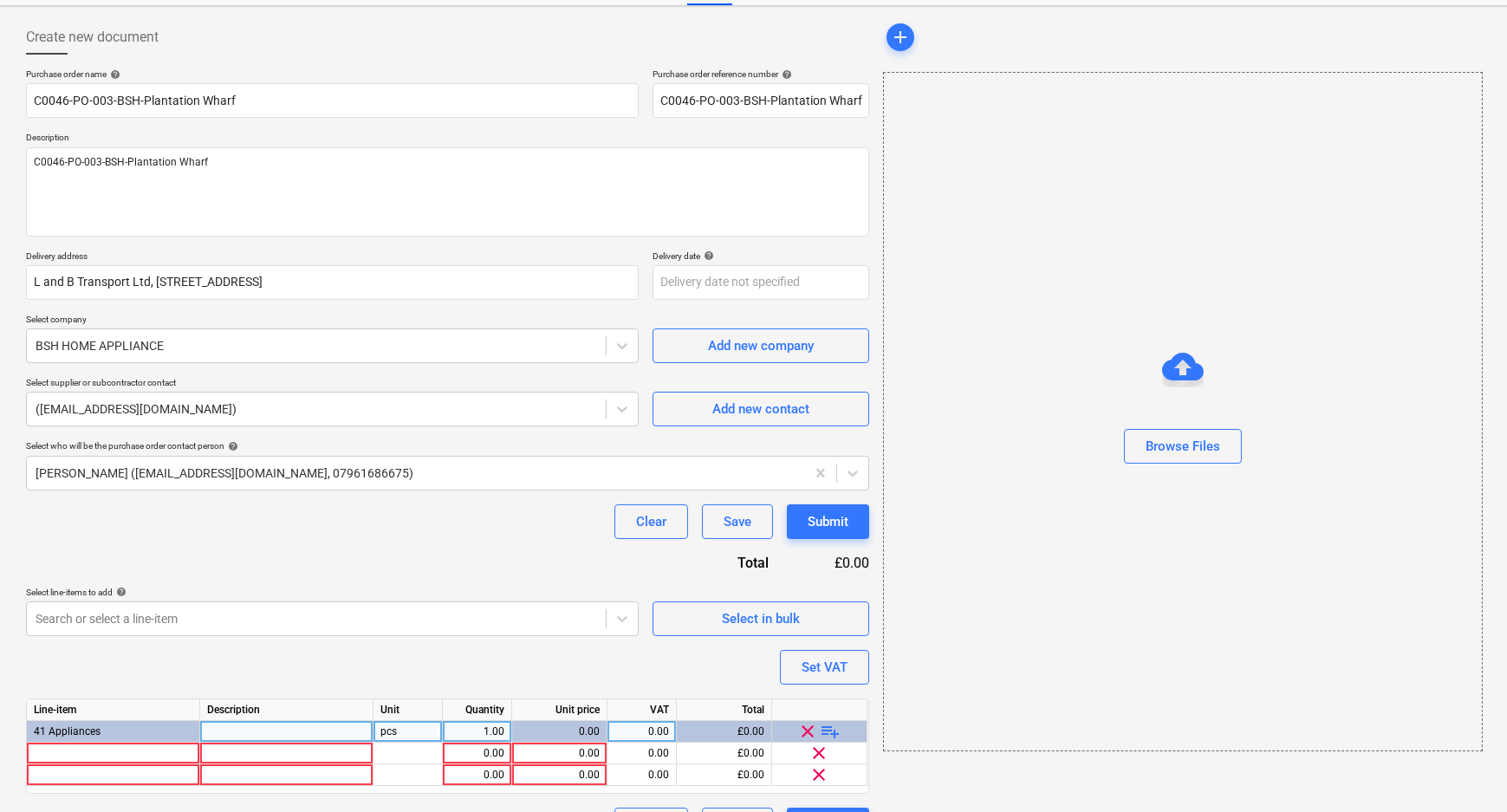
click at [829, 728] on span "playlist_add" at bounding box center [831, 732] width 21 height 21
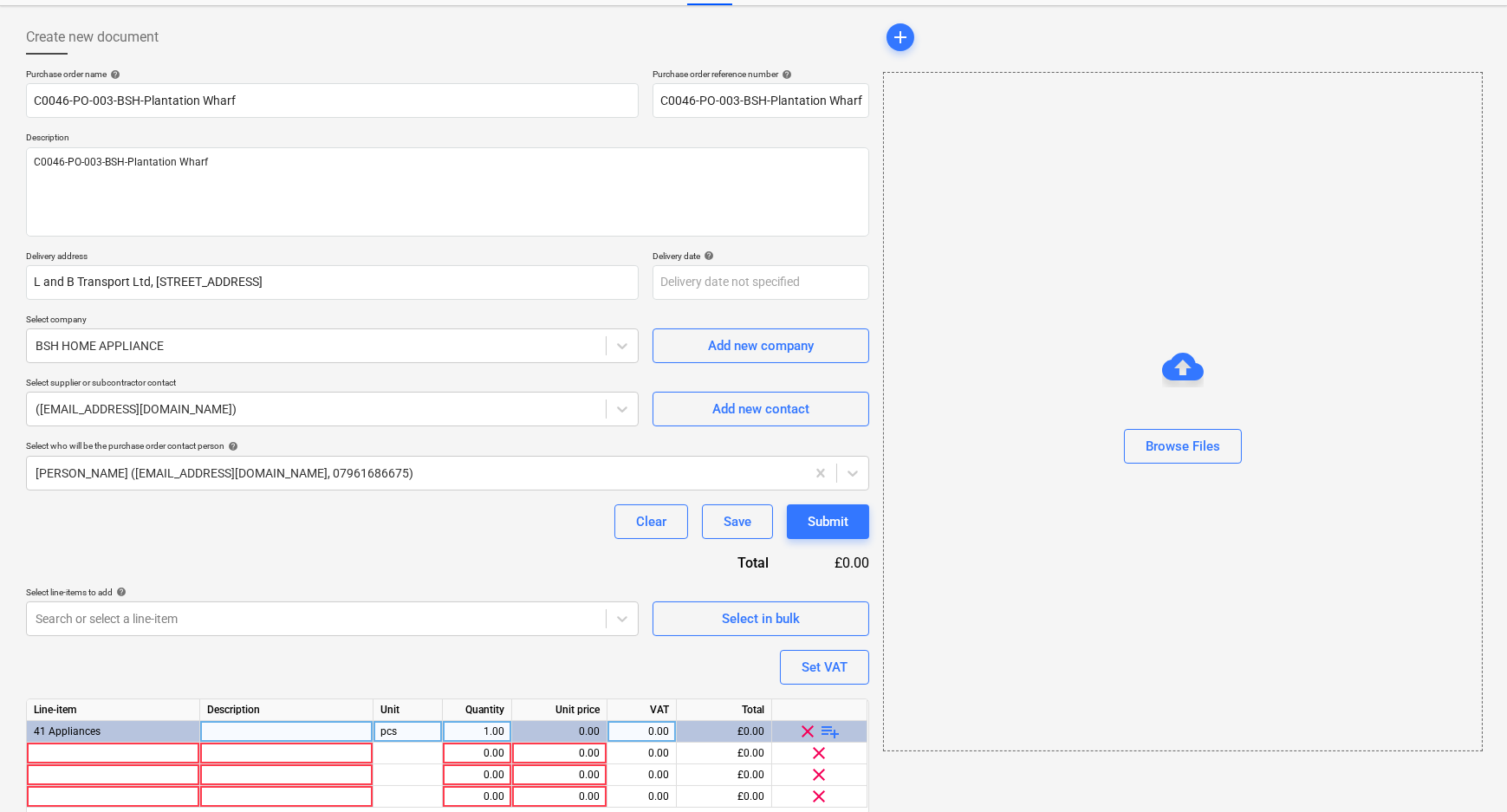
click at [829, 728] on span "playlist_add" at bounding box center [831, 732] width 21 height 21
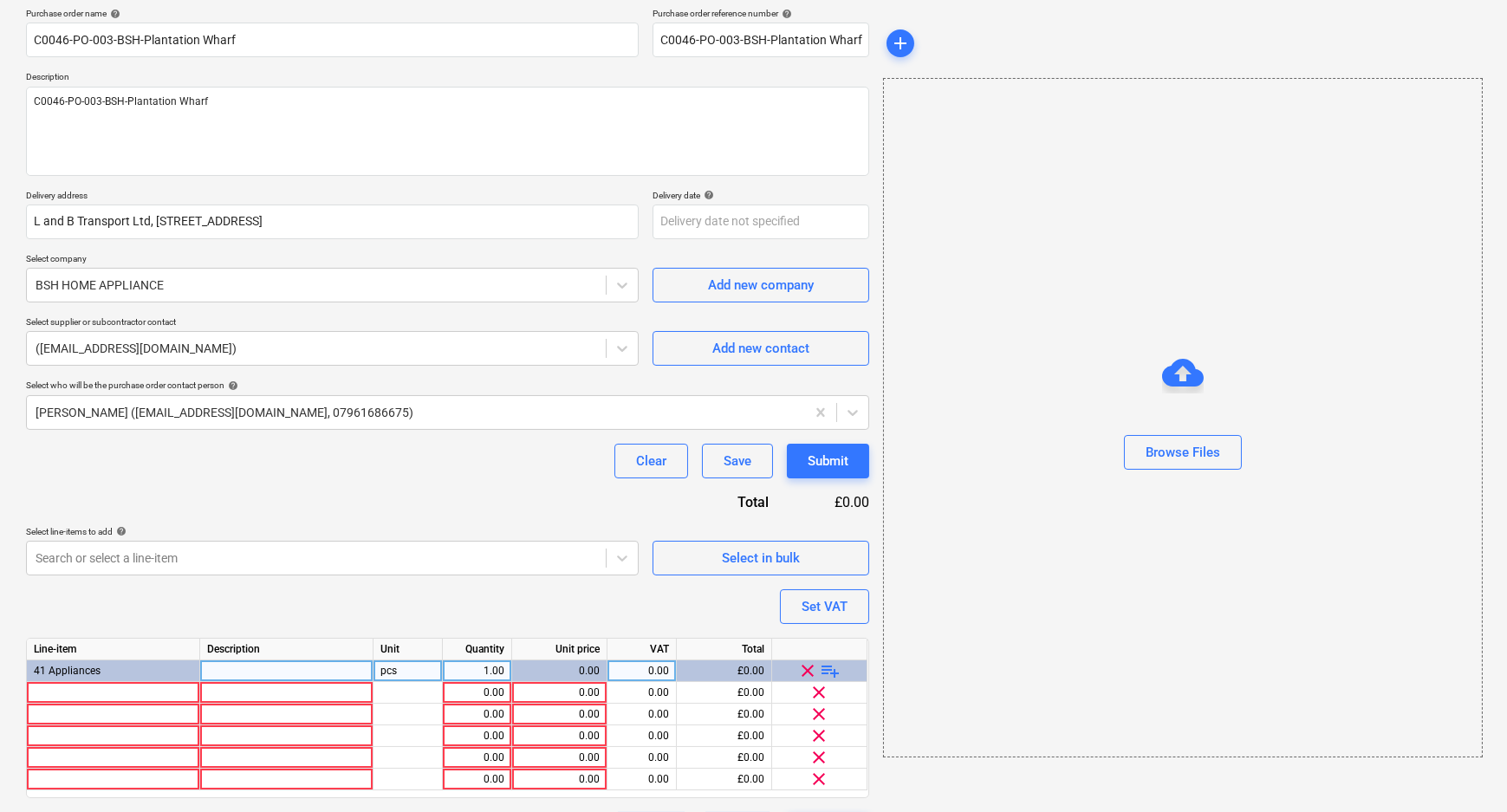
scroll to position [182, 0]
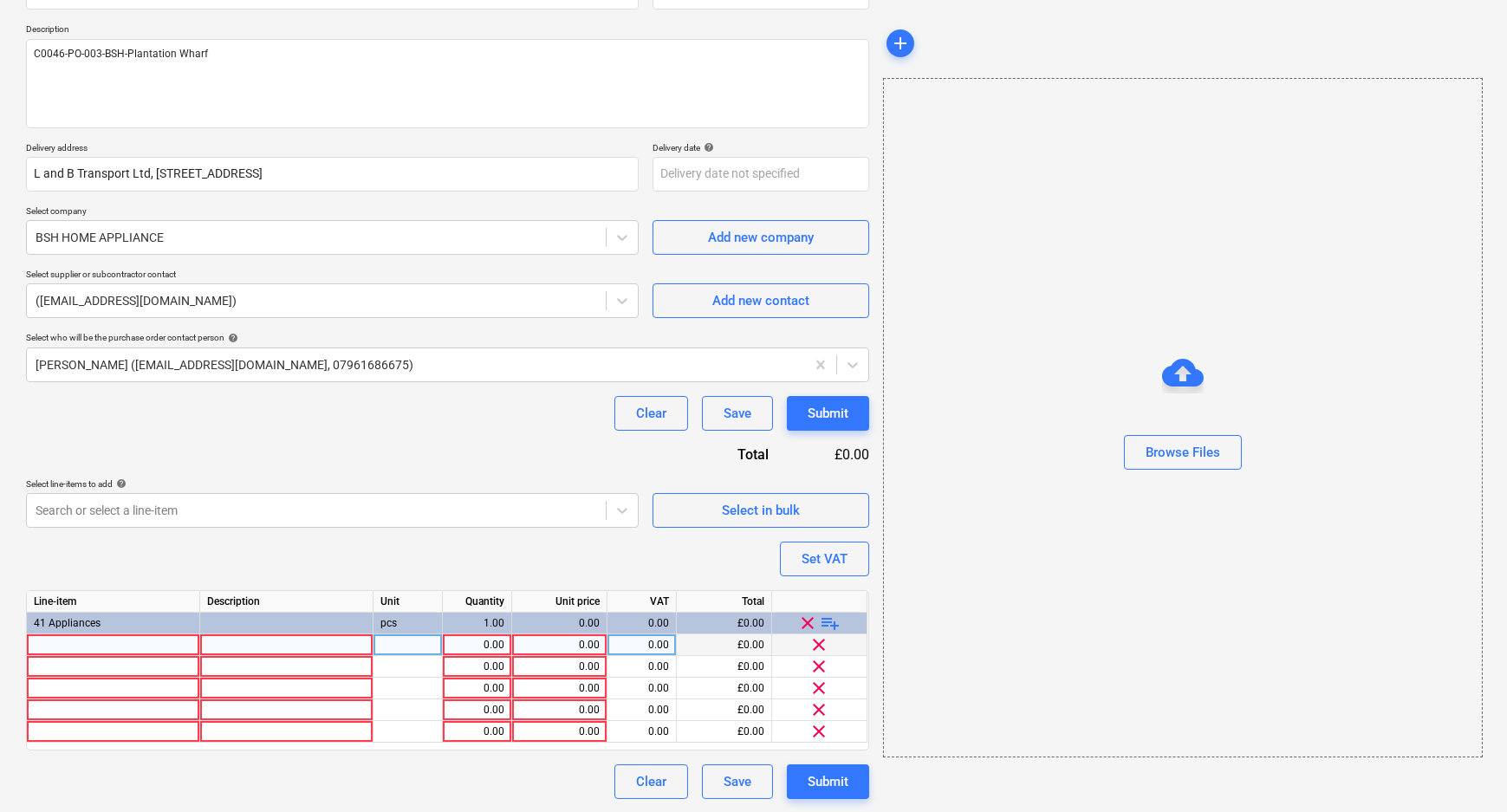
type textarea "x"
click at [106, 647] on div at bounding box center [113, 645] width 173 height 21
type input "Siemens Single Oven Iq500 A+"
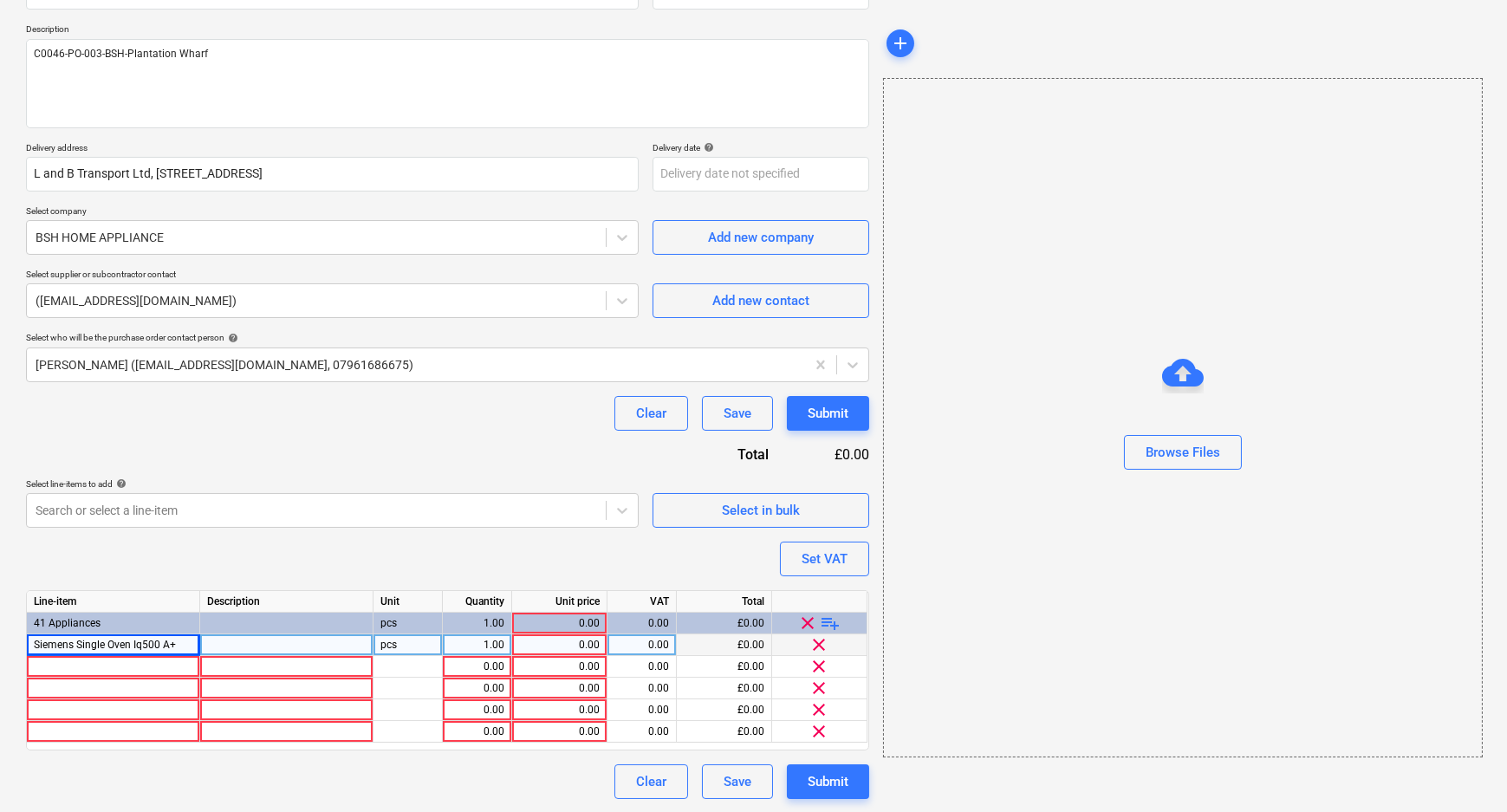
click at [227, 645] on div at bounding box center [287, 645] width 173 height 21
type textarea "x"
click at [499, 647] on div "1.00" at bounding box center [477, 645] width 55 height 21
type input "12"
type textarea "x"
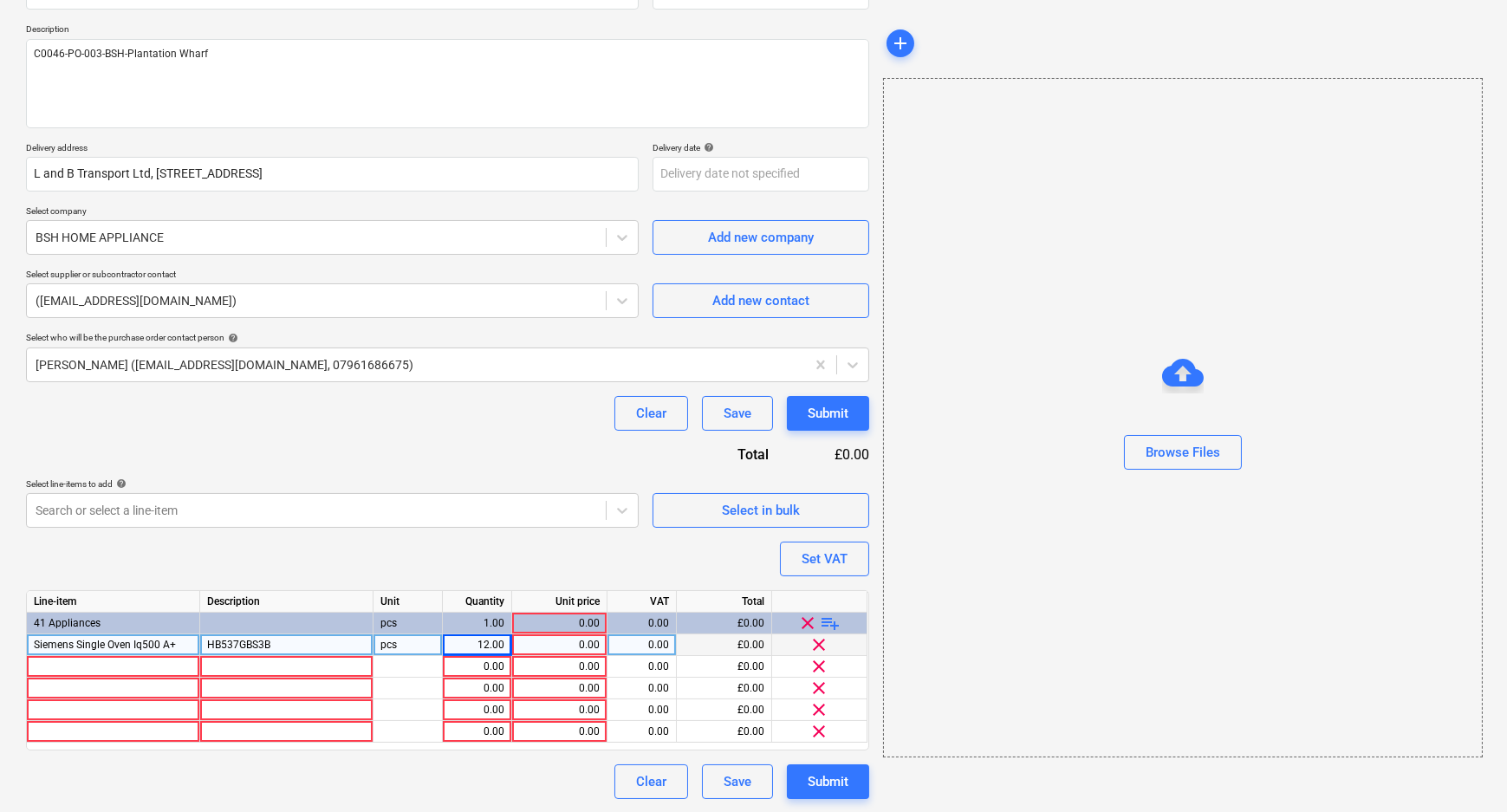
click at [547, 647] on div "0.00" at bounding box center [559, 645] width 81 height 21
type input "347.61"
click at [96, 670] on div at bounding box center [113, 666] width 173 height 21
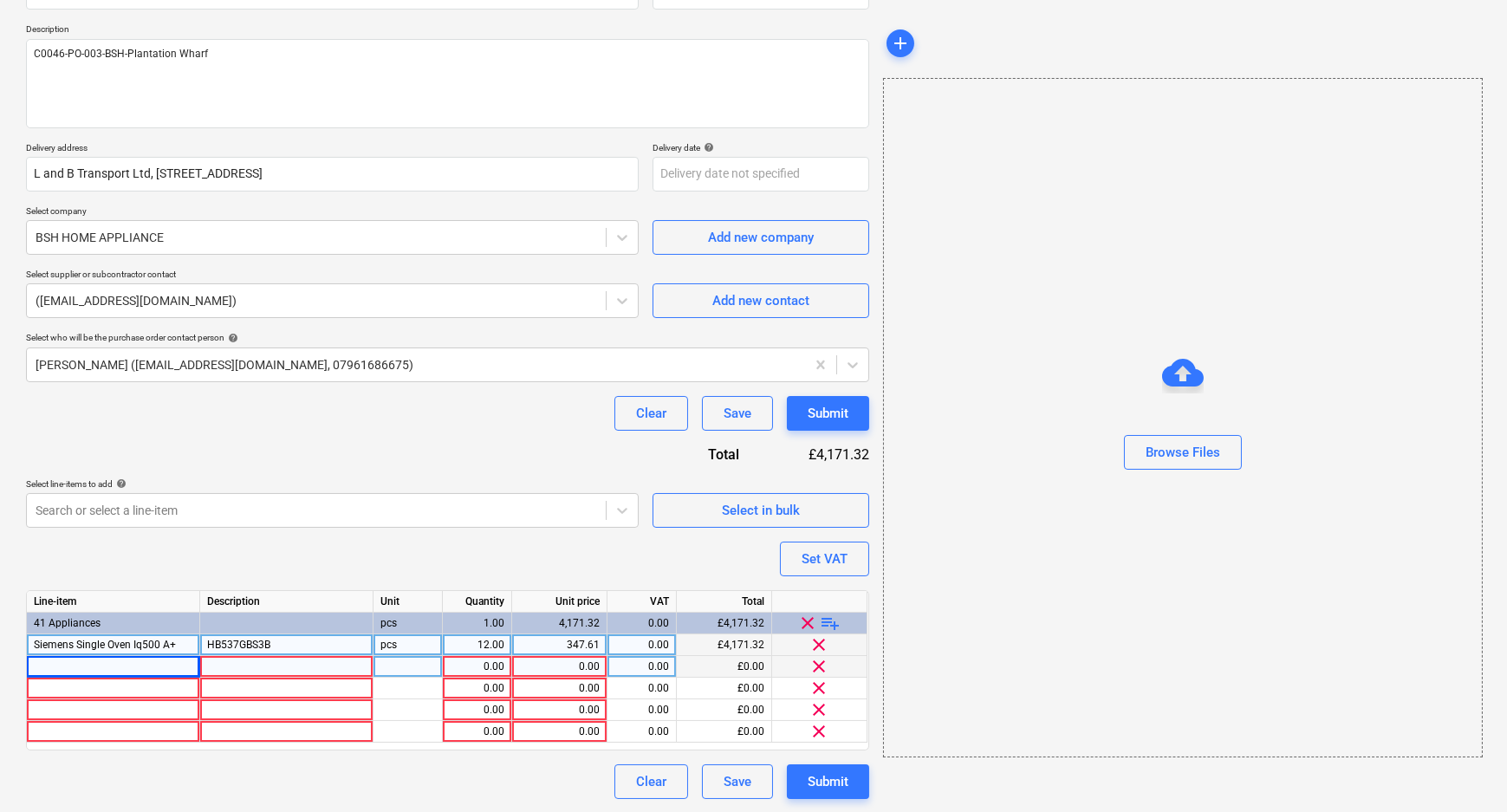
click at [103, 676] on div "Line-item Description Unit Quantity Unit price VAT Total 41 Appliances pcs 1.00…" at bounding box center [447, 670] width 843 height 160
type textarea "x"
click at [103, 674] on div at bounding box center [113, 666] width 173 height 21
type input "Siemens Induction Hob Iq100 Black Glass 60 Cm"
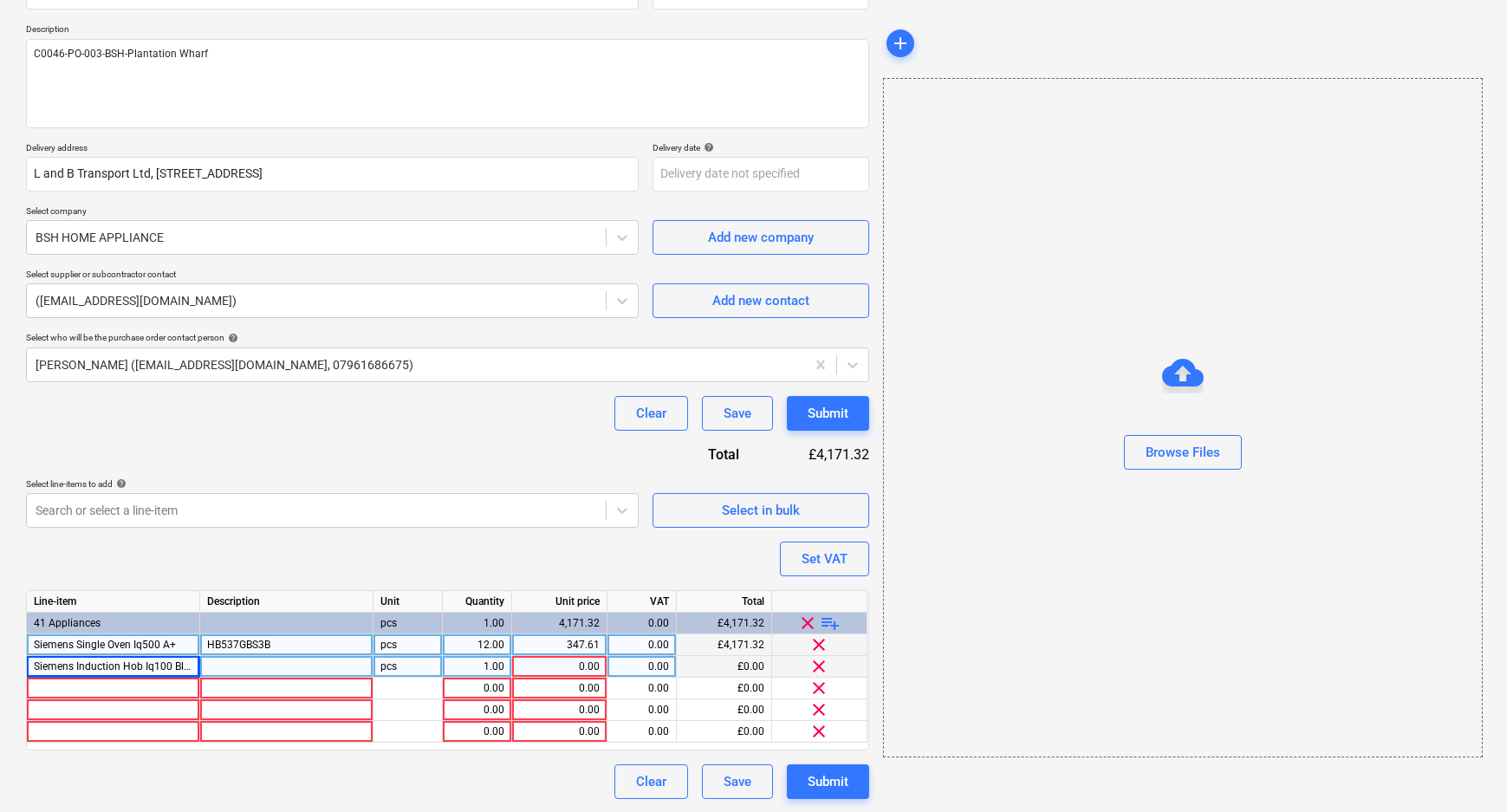
click at [215, 663] on div at bounding box center [287, 666] width 173 height 21
type textarea "x"
click at [487, 664] on div "1.00" at bounding box center [477, 666] width 55 height 21
type input "12"
type textarea "x"
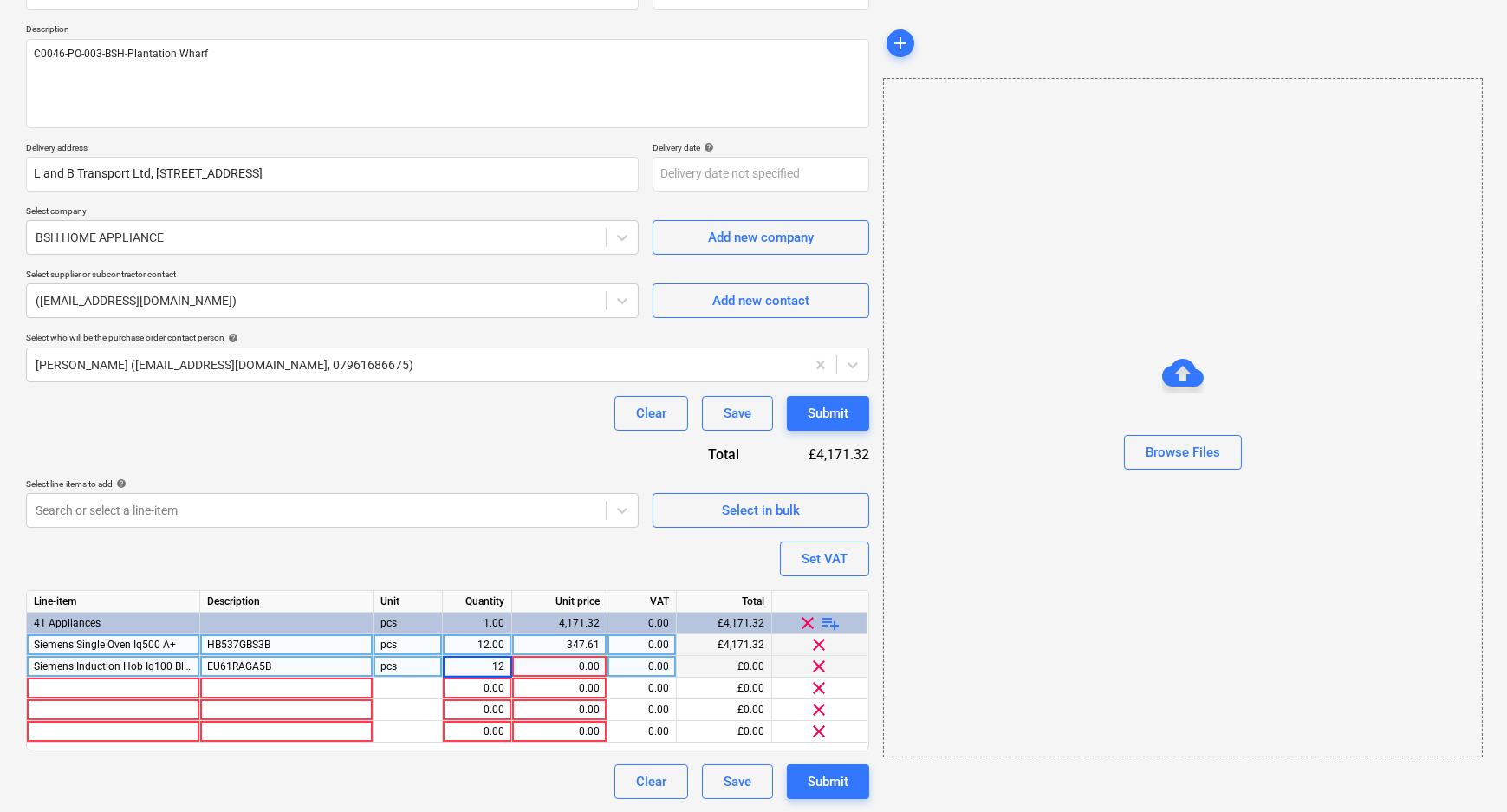
click at [559, 668] on div "0.00" at bounding box center [559, 666] width 81 height 21
type input "195.91"
type textarea "x"
click at [118, 692] on div at bounding box center [113, 688] width 173 height 21
type input "Siemens Iq500 Blac"
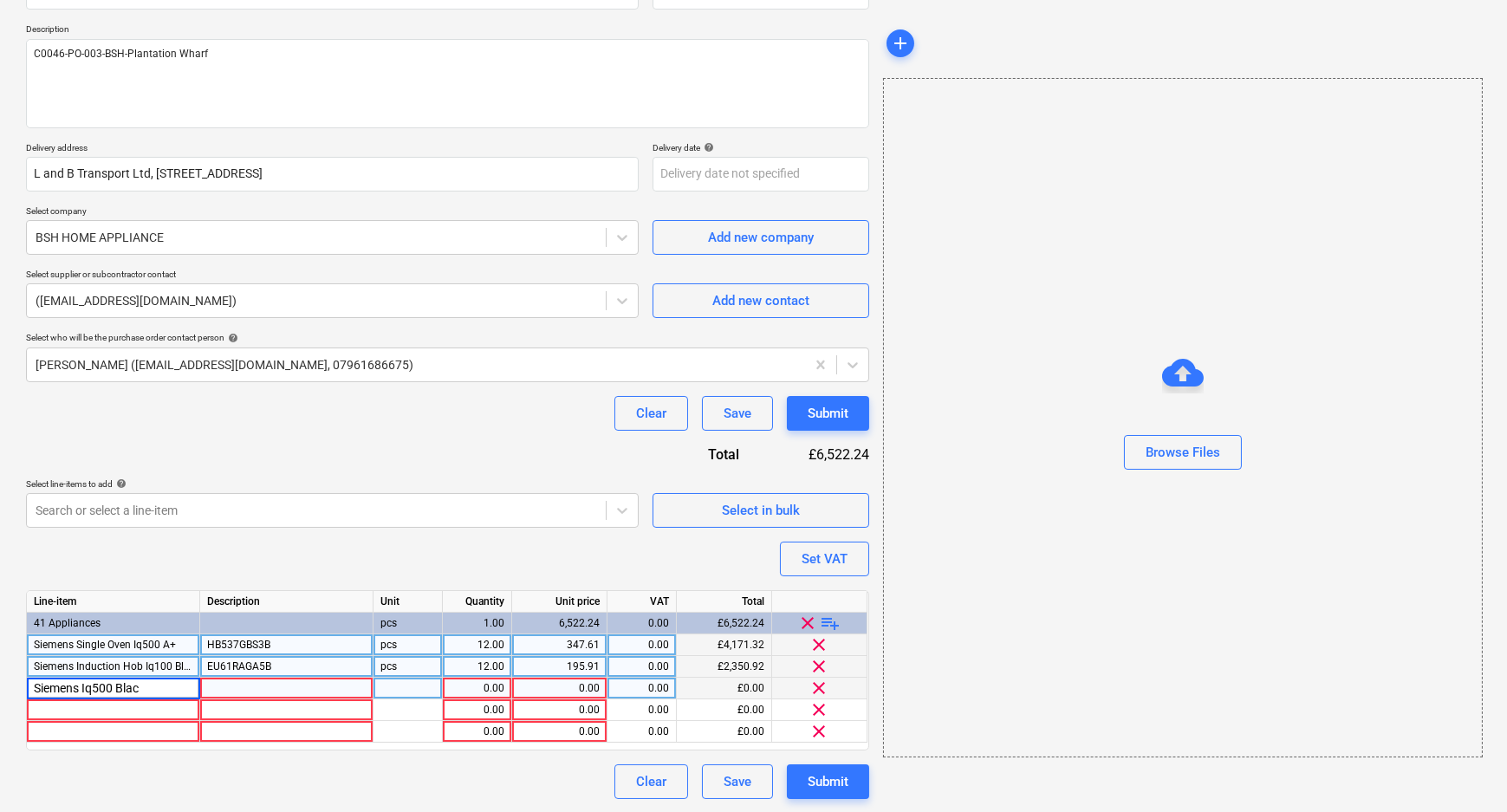
type textarea "x"
type input "Siemens Iq500 Blacl Microwave"
type textarea "x"
click at [308, 691] on div at bounding box center [287, 688] width 173 height 21
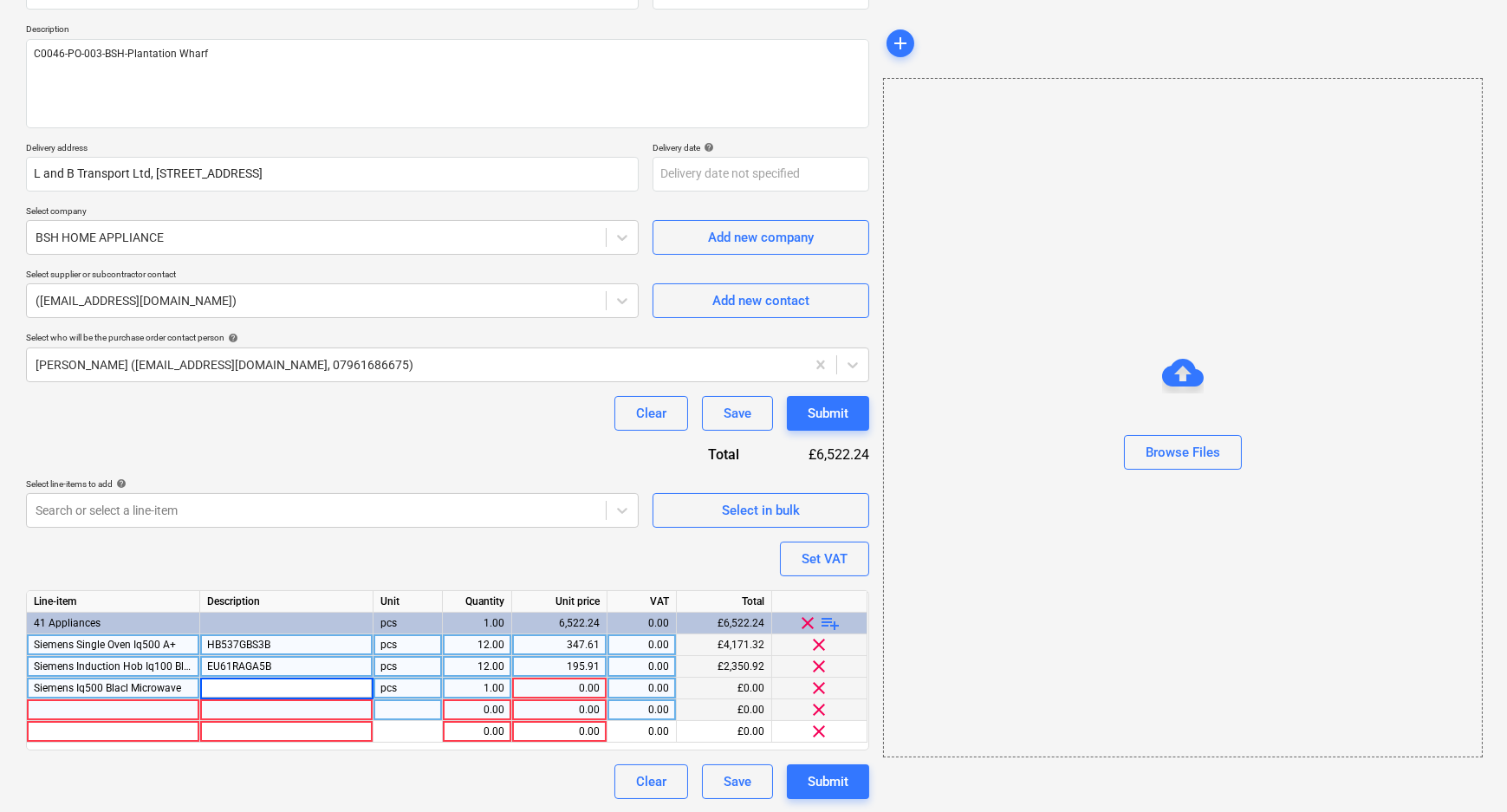
type input "CM585AGS1B"
type textarea "x"
click at [481, 693] on div "1.00" at bounding box center [477, 688] width 55 height 21
type input "6"
type textarea "x"
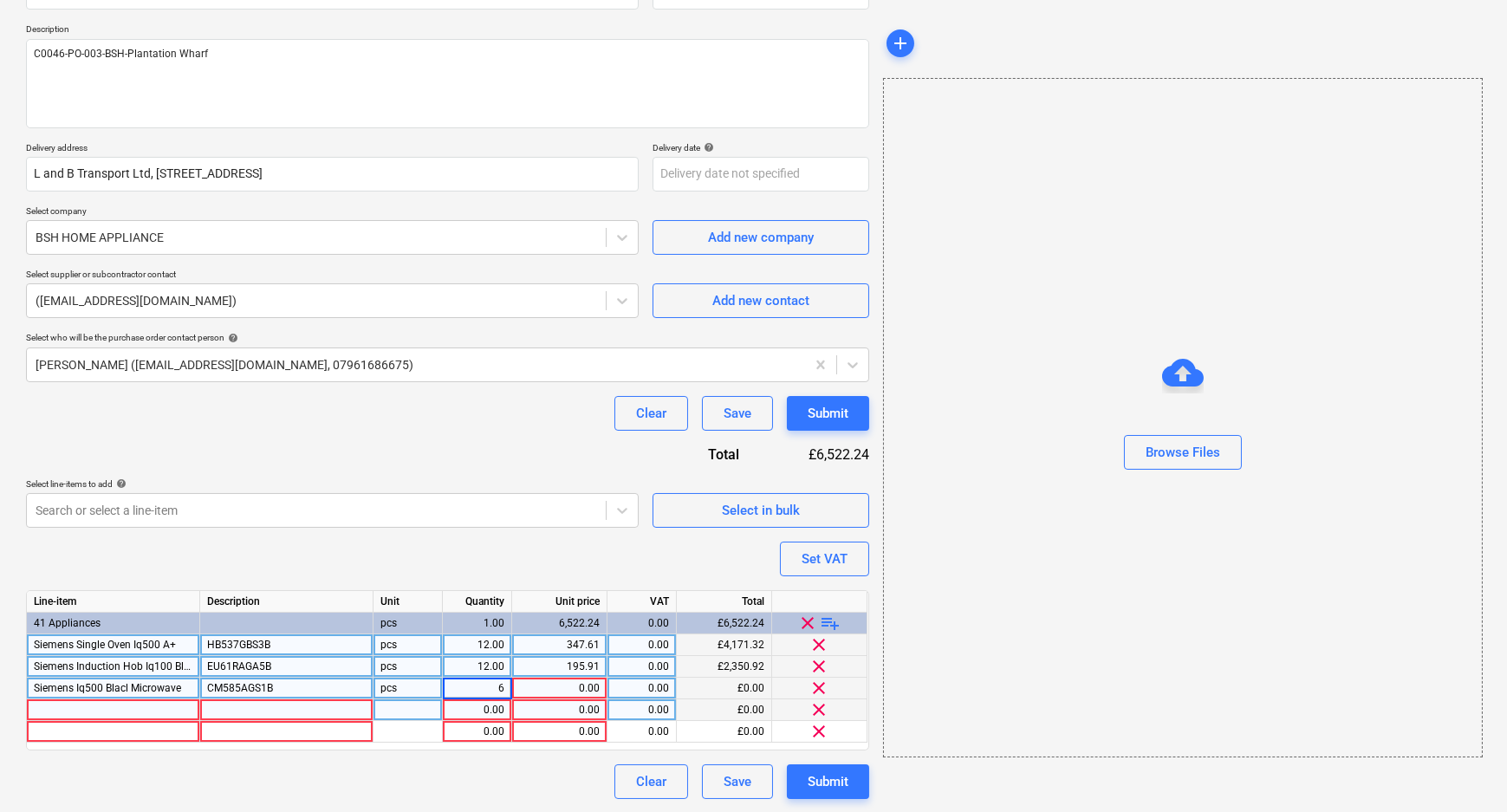
click at [485, 711] on div "0.00" at bounding box center [477, 709] width 55 height 21
type input "6"
type textarea "x"
click at [548, 689] on div "0.00" at bounding box center [559, 688] width 81 height 21
type input "474.84"
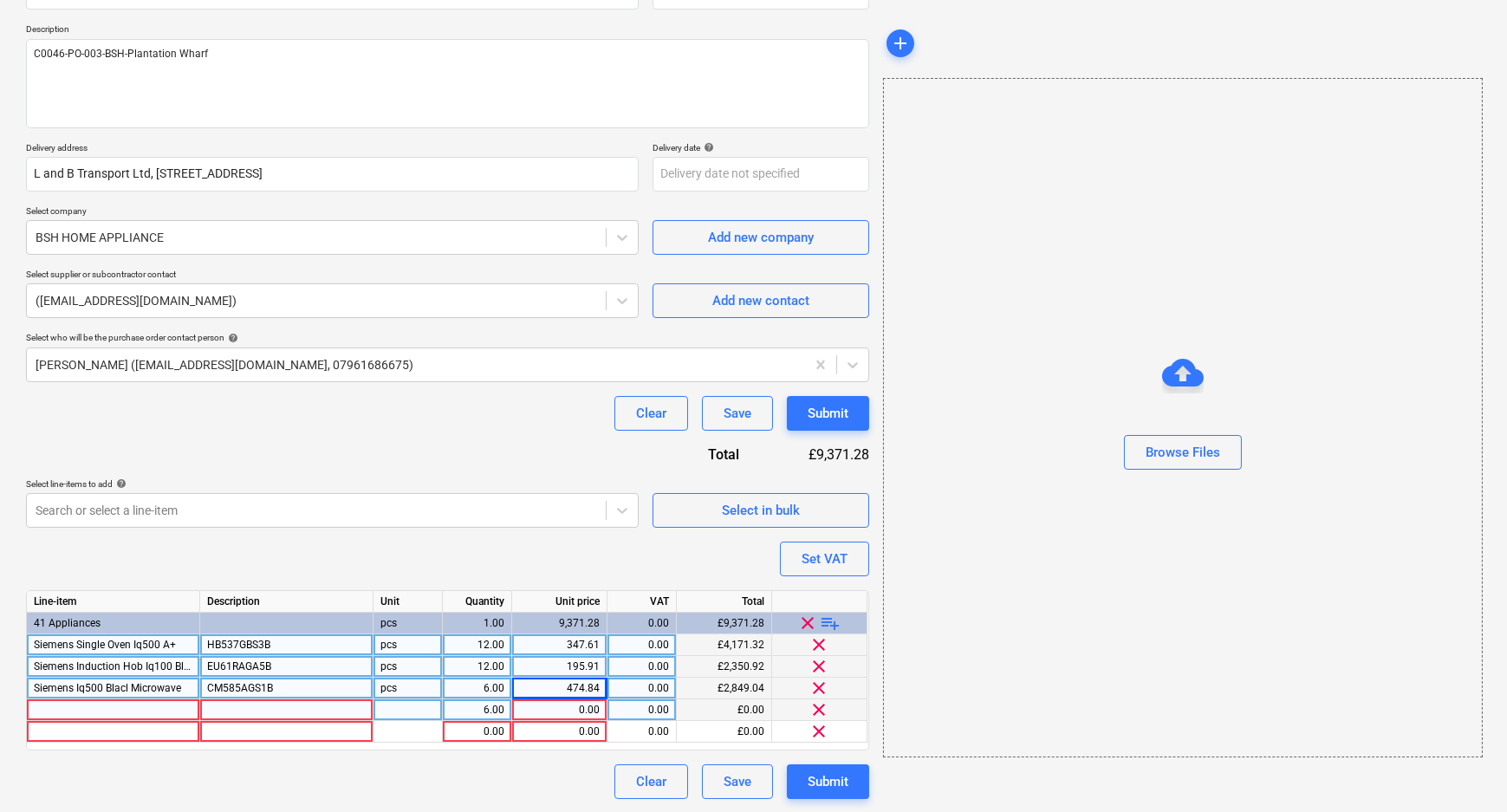
type textarea "x"
click at [102, 706] on div at bounding box center [113, 709] width 173 height 21
type input "Siemens Microwave Oven Iq500 Black"
type textarea "x"
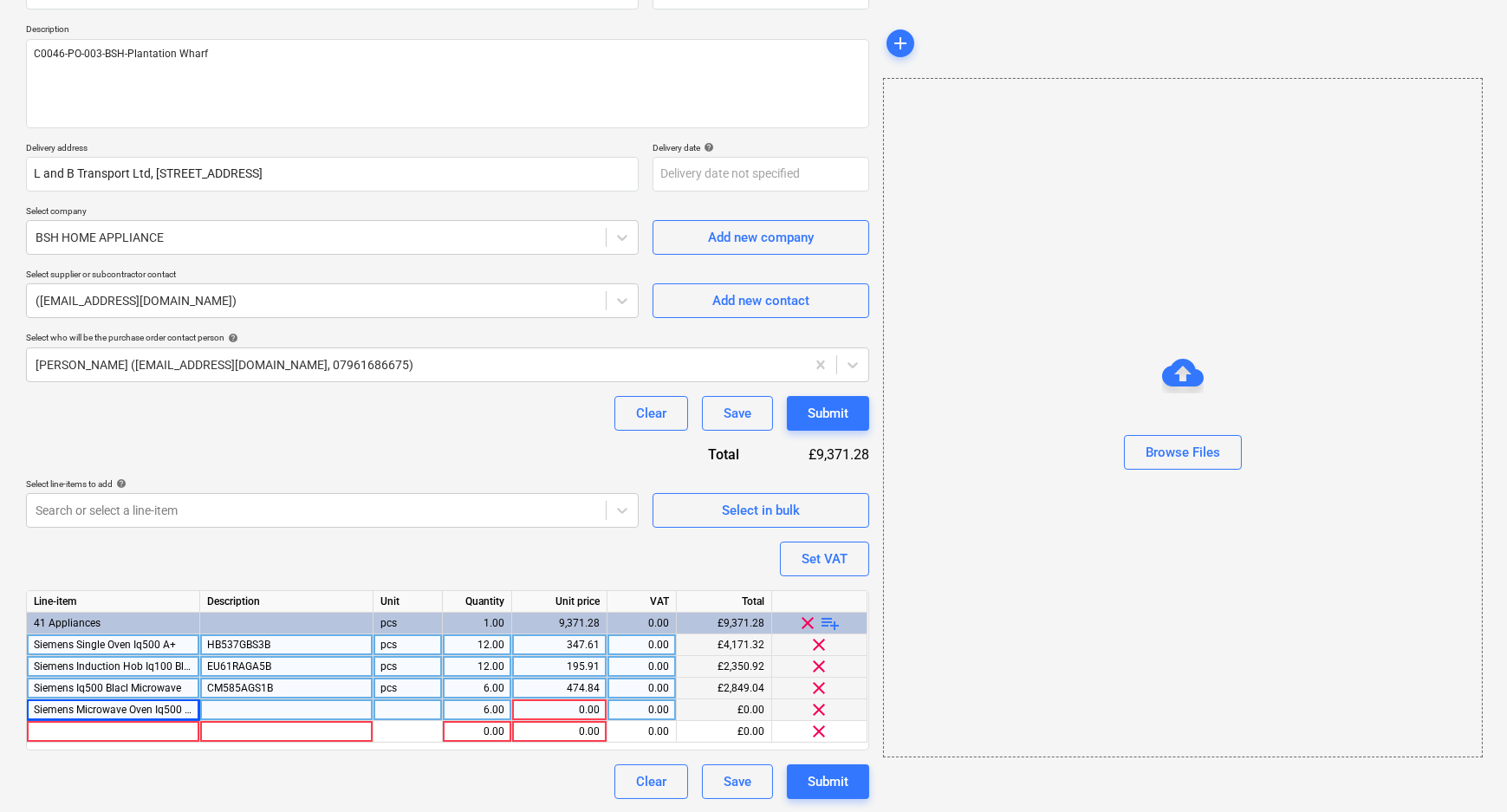
click at [274, 708] on div at bounding box center [287, 709] width 173 height 21
type input "BF525LMB1B"
type textarea "x"
click at [573, 710] on div "0.00" at bounding box center [559, 709] width 81 height 21
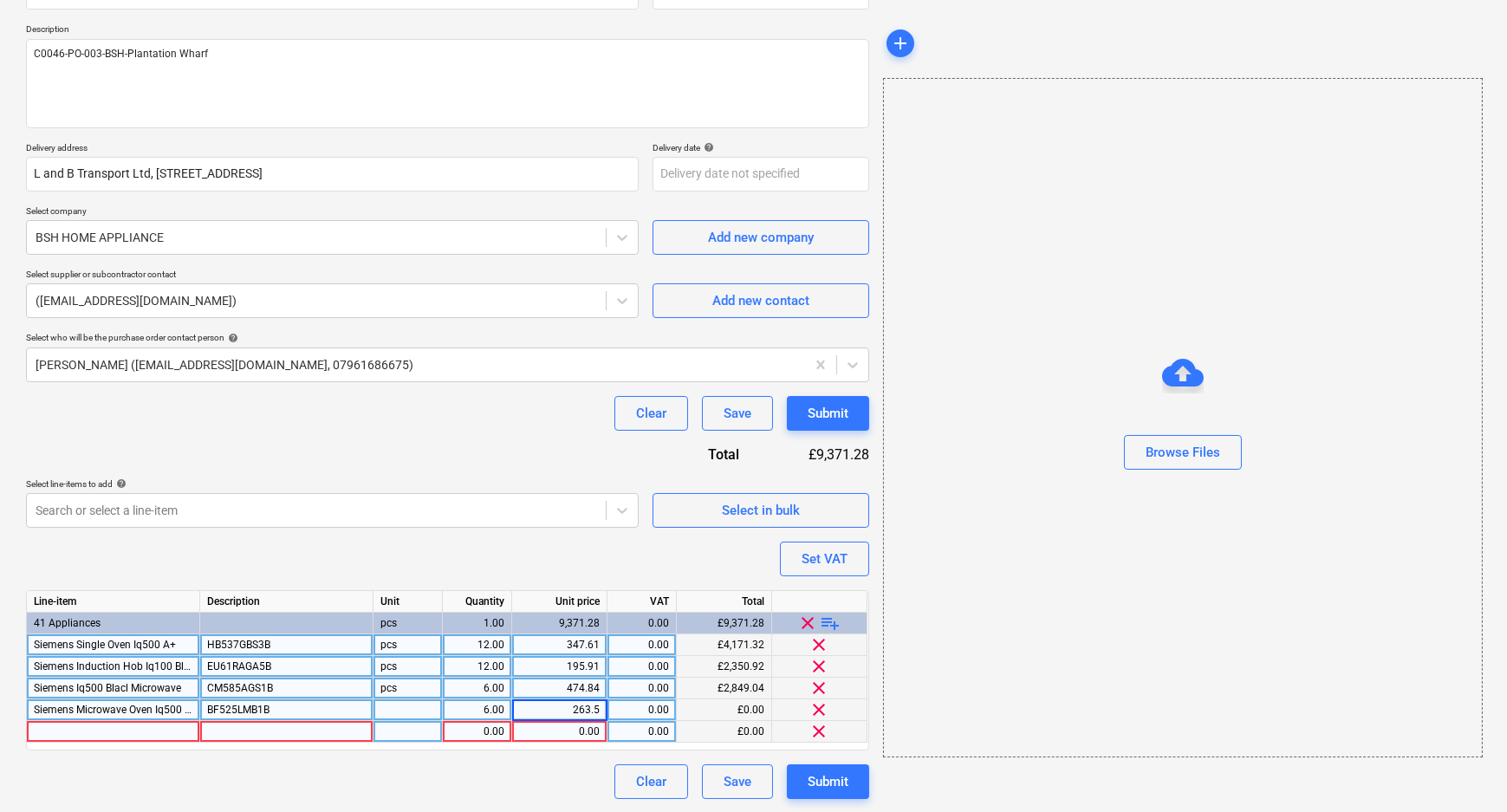
type input "263.54"
click at [110, 725] on div at bounding box center [113, 732] width 173 height 21
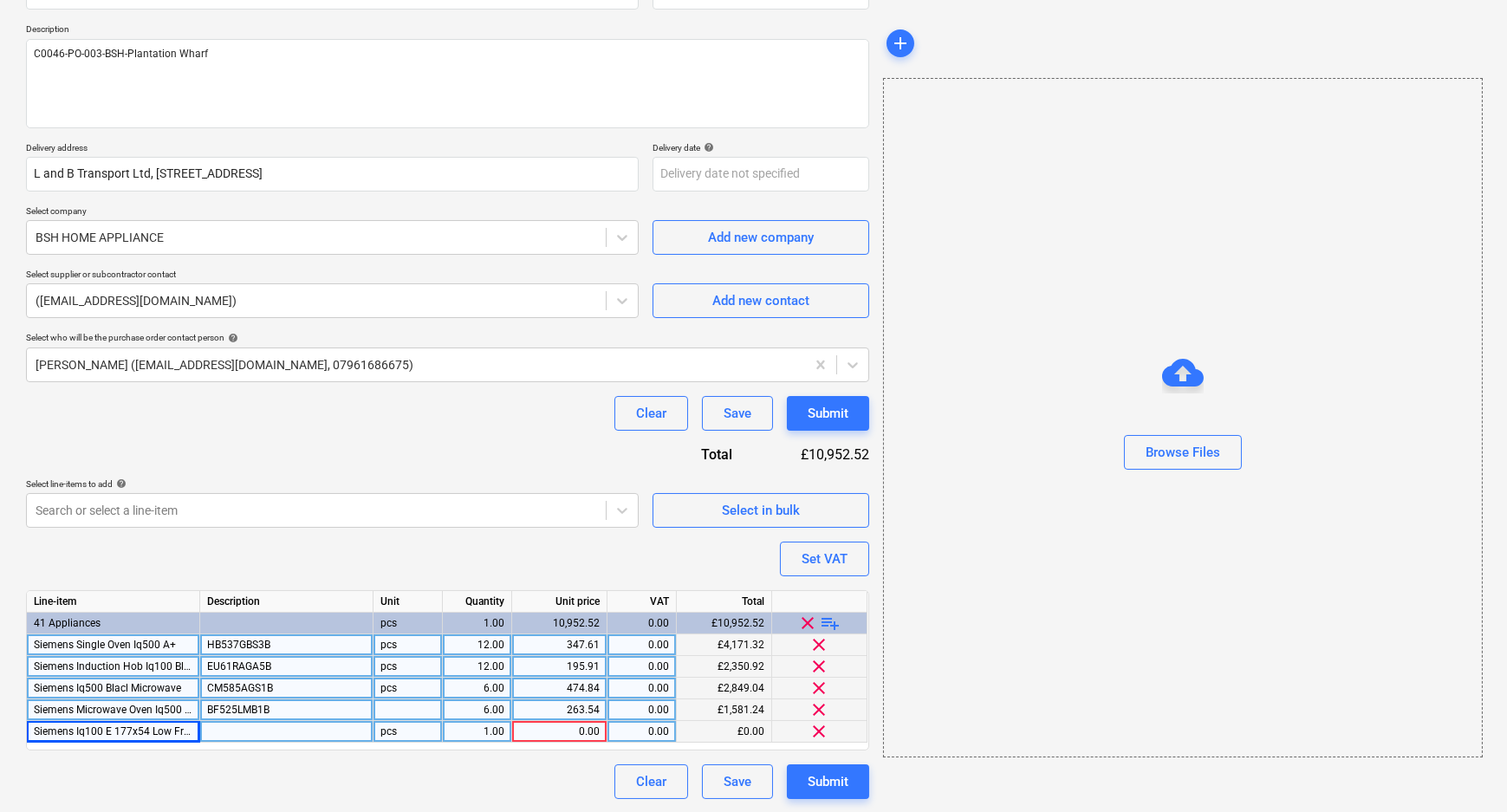
type textarea "x"
click at [318, 738] on div at bounding box center [287, 732] width 173 height 21
type input "KI87VNSE0G"
type textarea "x"
click at [438, 698] on div "pcs" at bounding box center [408, 688] width 69 height 21
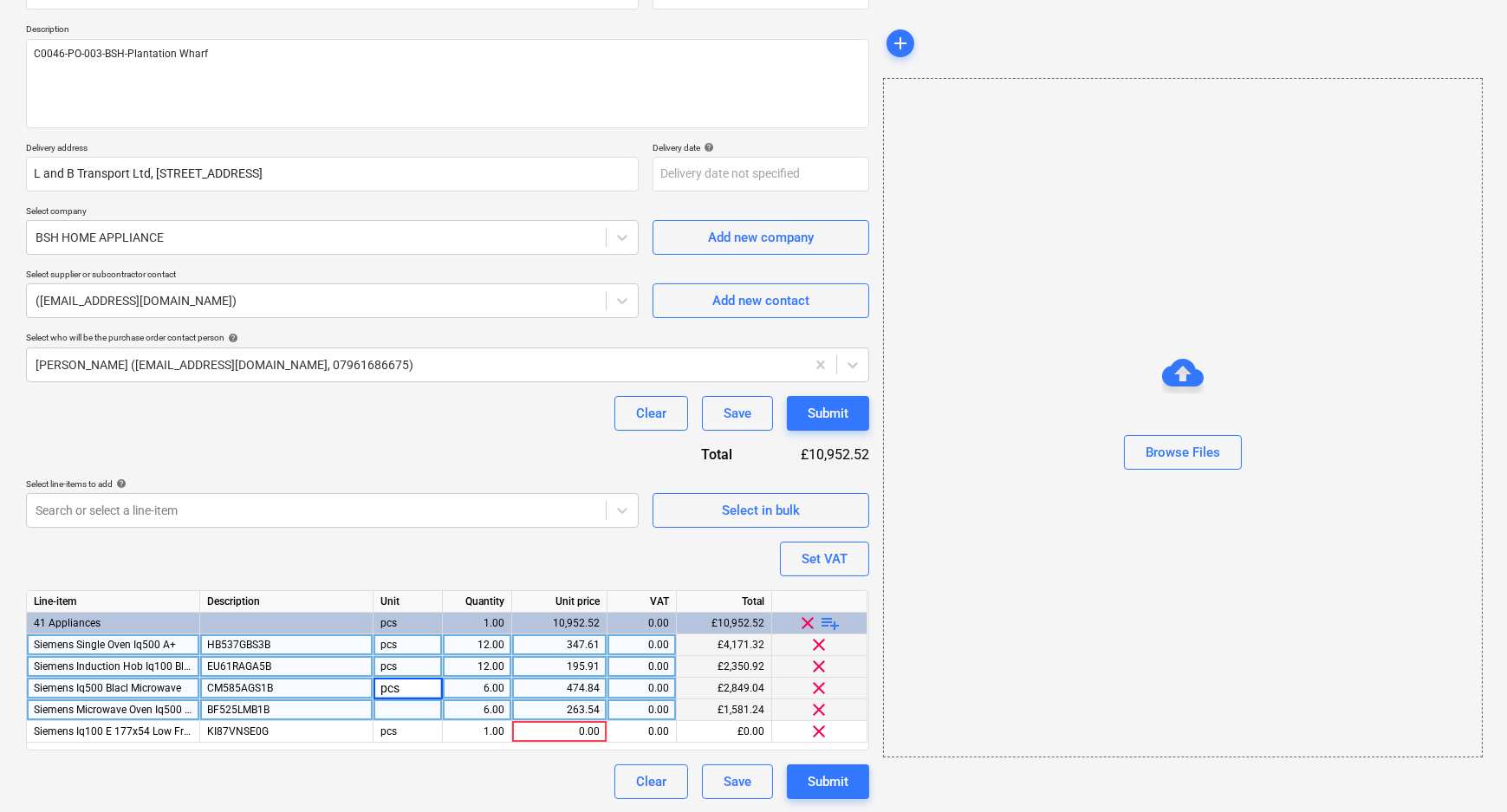
click at [428, 707] on div at bounding box center [408, 709] width 69 height 21
drag, startPoint x: 497, startPoint y: 729, endPoint x: 559, endPoint y: 744, distance: 63.8
click at [504, 732] on div "1.00" at bounding box center [477, 732] width 55 height 21
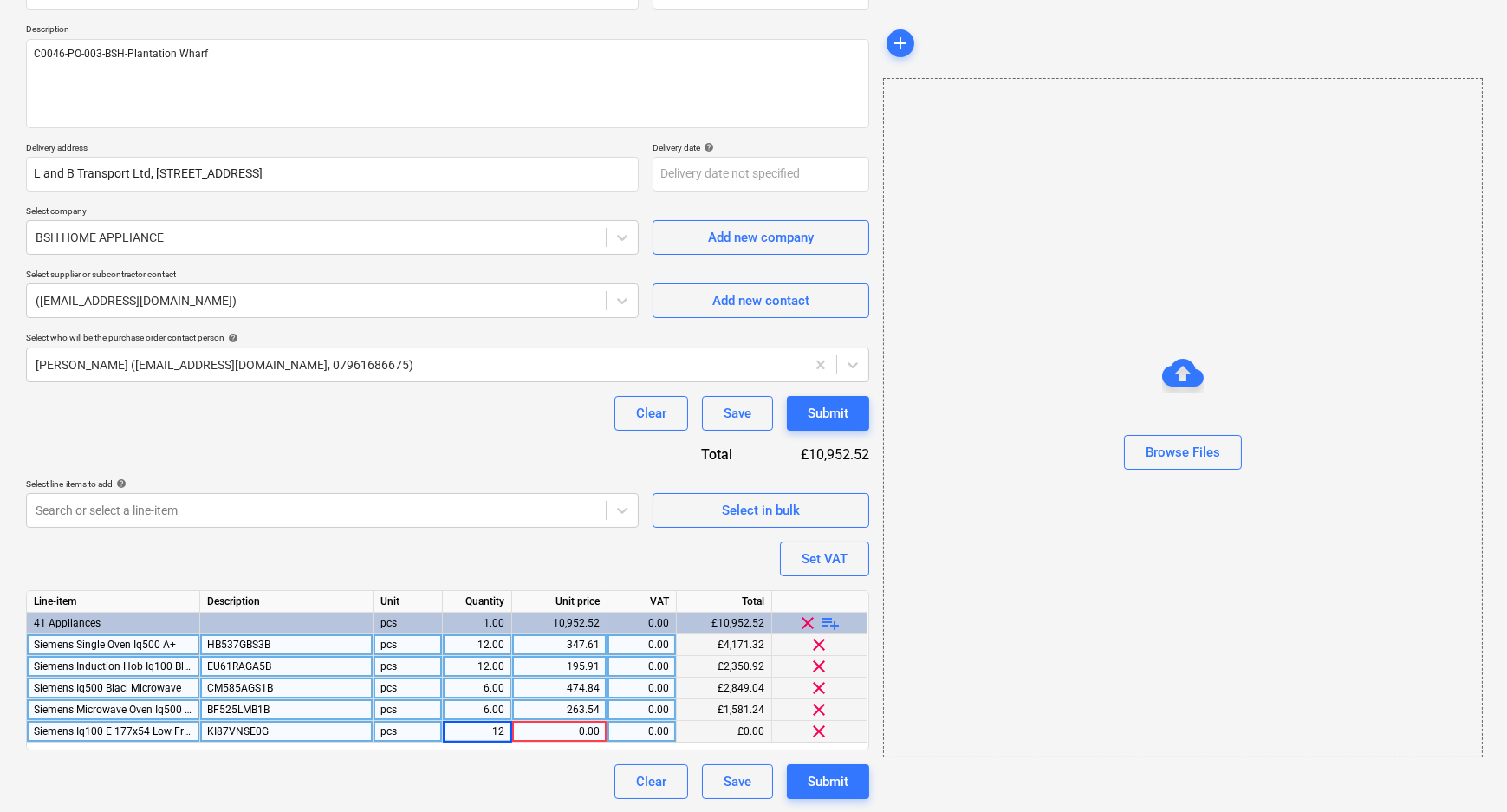
click at [565, 731] on div "0.00" at bounding box center [559, 732] width 81 height 21
click at [828, 623] on span "playlist_add" at bounding box center [831, 623] width 21 height 21
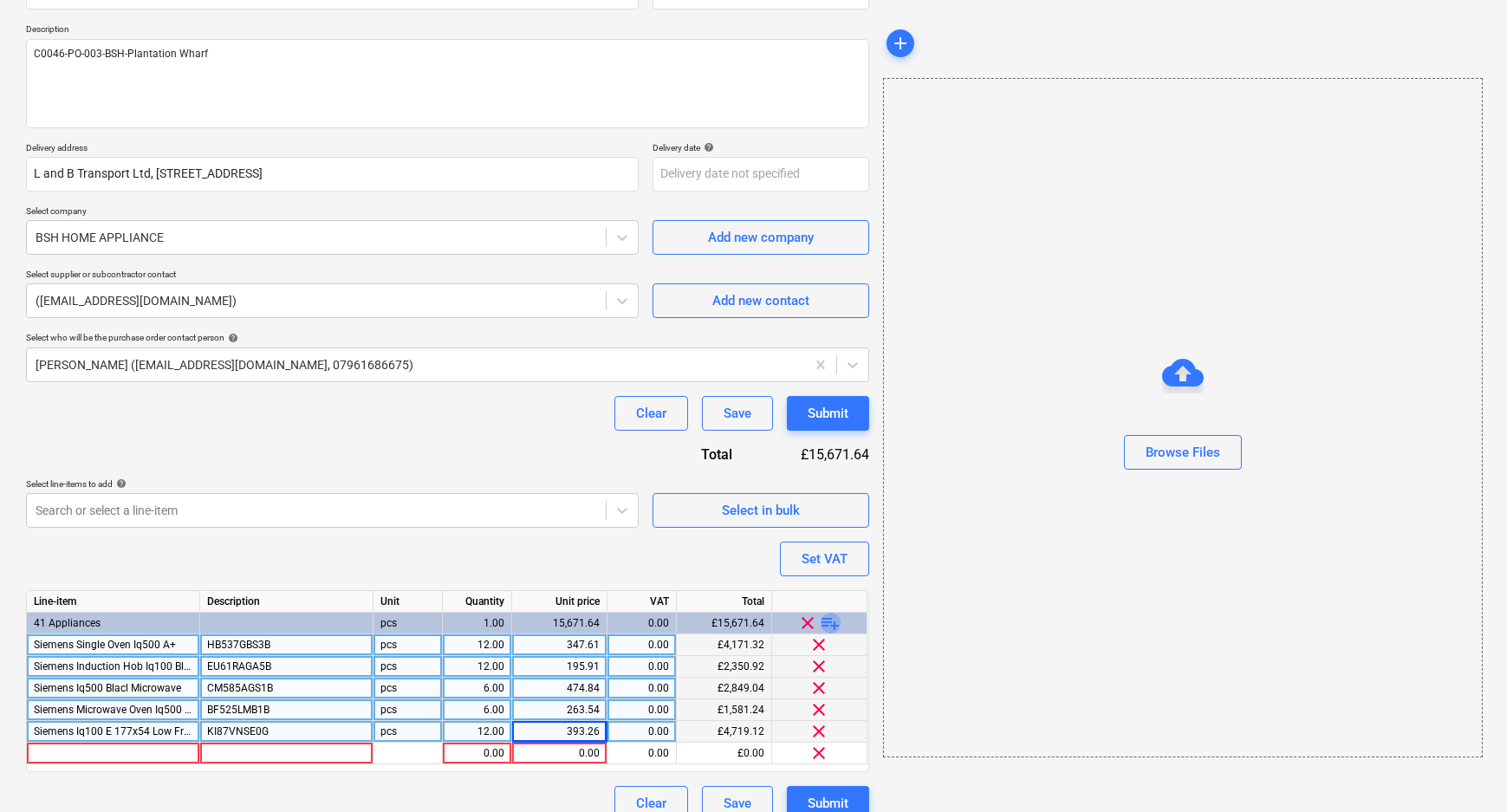
click at [828, 623] on span "playlist_add" at bounding box center [831, 623] width 21 height 21
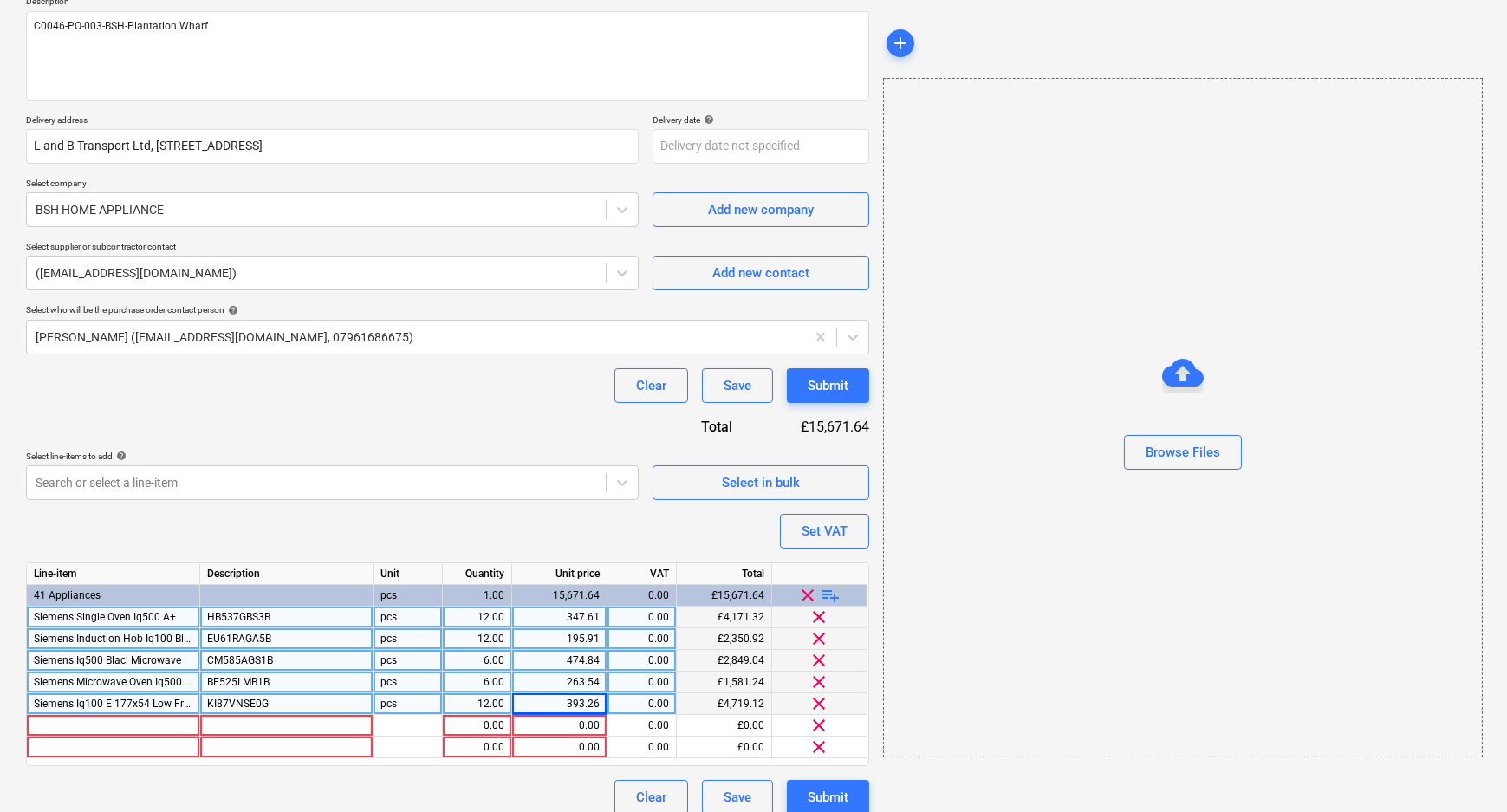
scroll to position [226, 0]
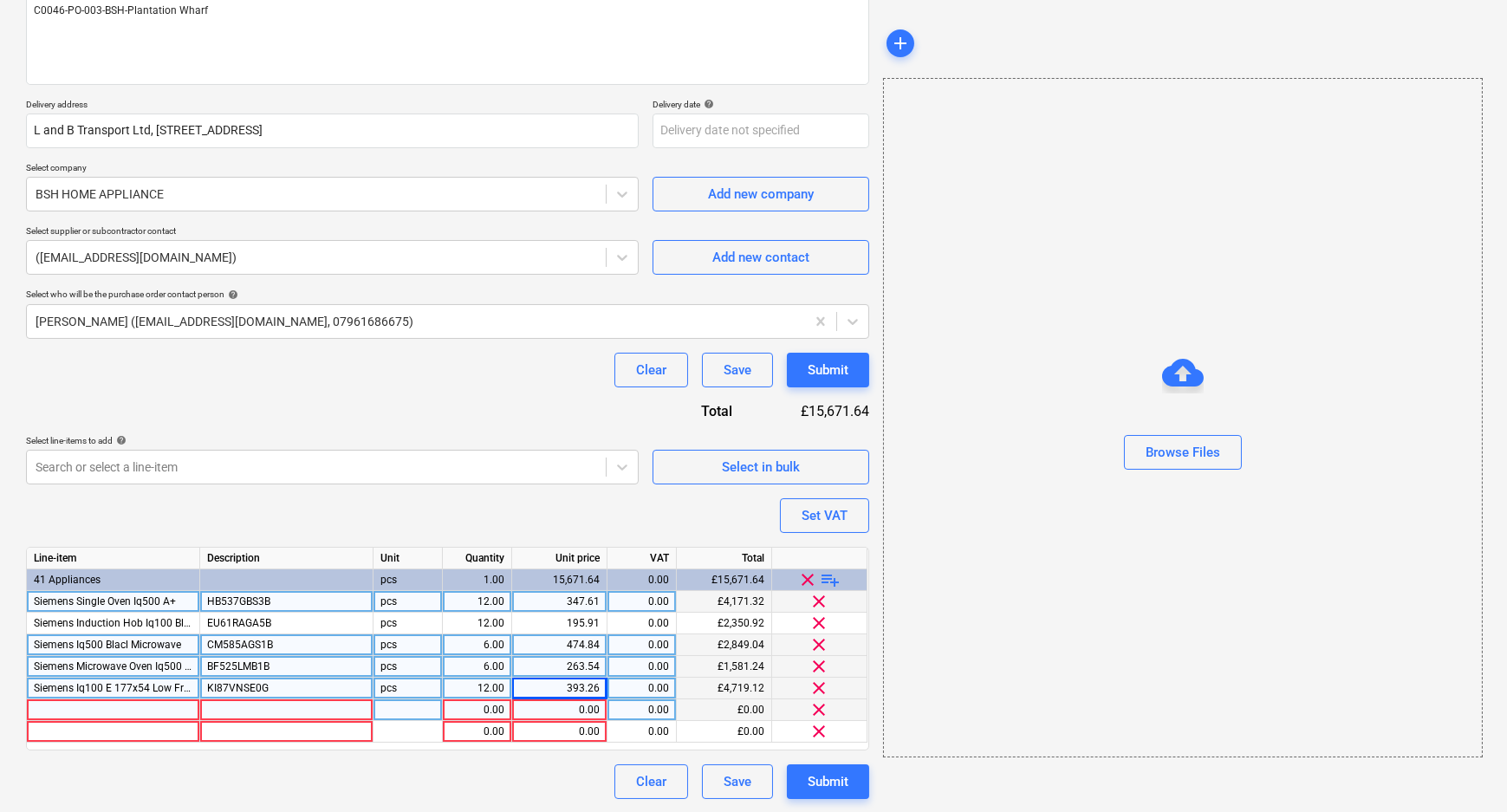
click at [142, 707] on div at bounding box center [113, 709] width 173 height 21
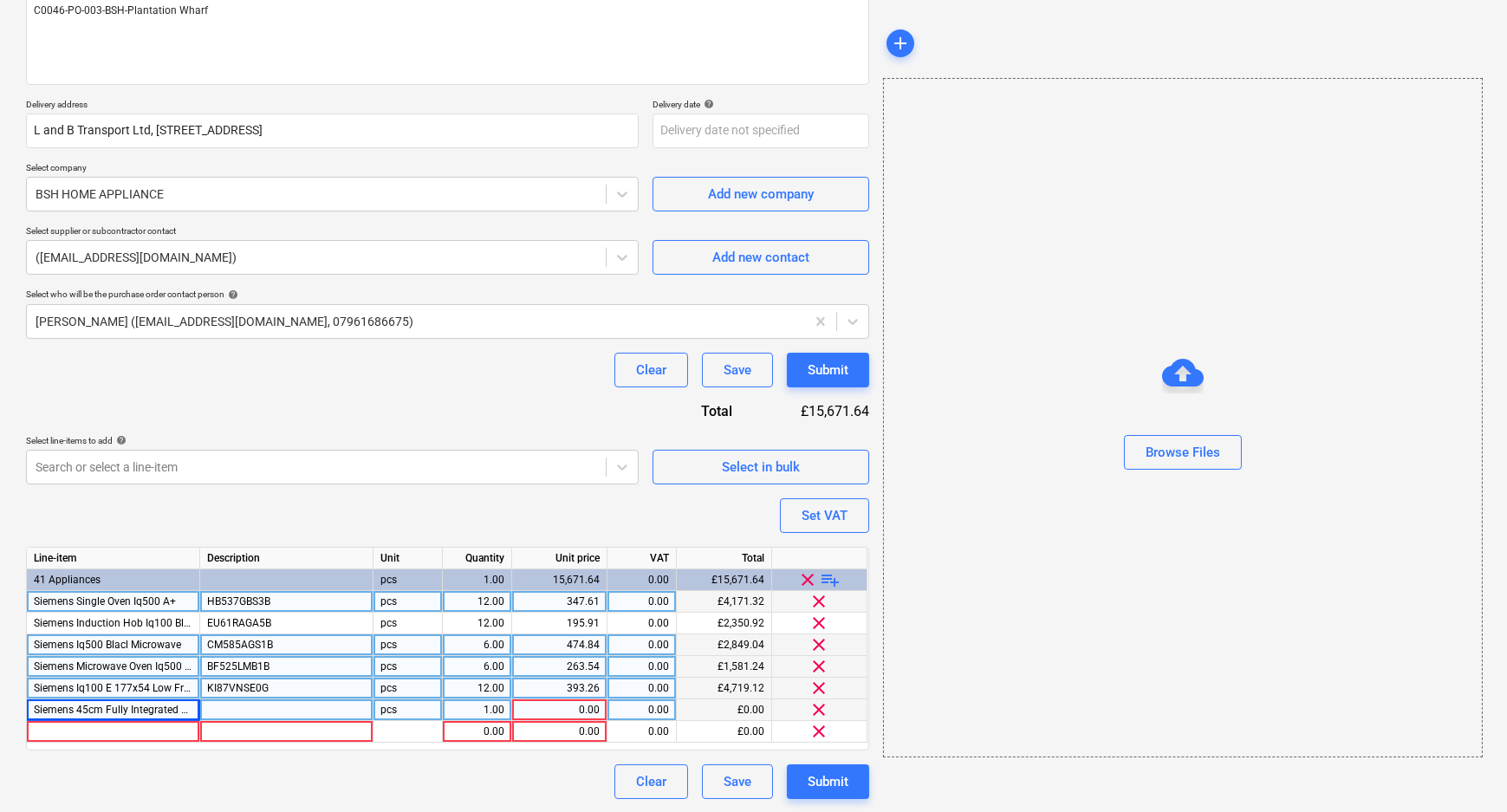
click at [233, 710] on div at bounding box center [287, 709] width 173 height 21
click at [175, 708] on span "Siemens 45cm Fully Integrated Dishwasher" at bounding box center [135, 709] width 202 height 12
click at [827, 576] on span "playlist_add" at bounding box center [831, 579] width 21 height 21
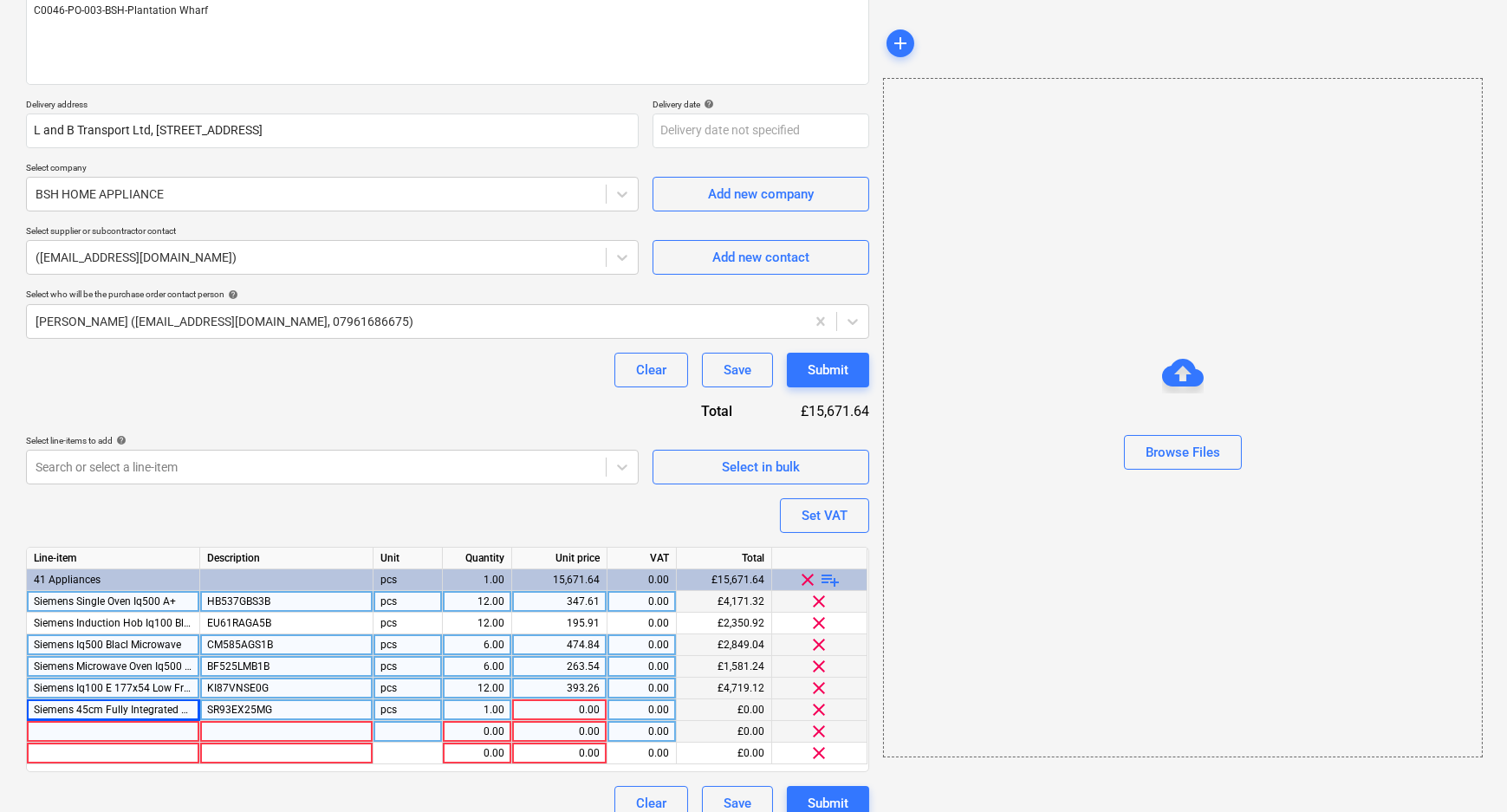
click at [158, 732] on div at bounding box center [113, 732] width 173 height 21
click at [497, 732] on div "0.00" at bounding box center [477, 732] width 55 height 21
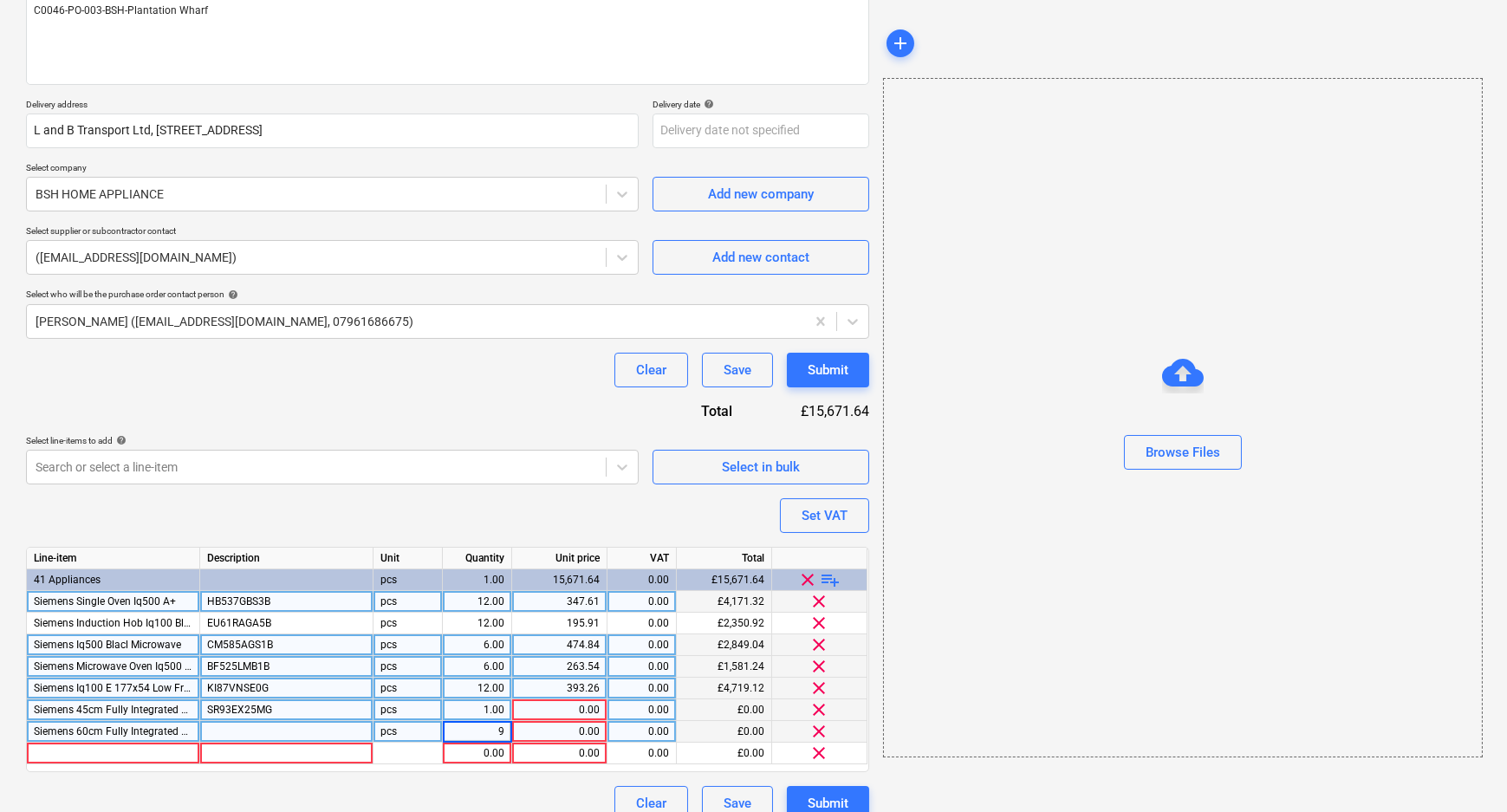
click at [495, 710] on div "1.00" at bounding box center [477, 709] width 55 height 21
click at [299, 728] on div at bounding box center [287, 732] width 173 height 21
click at [565, 732] on div "0.00" at bounding box center [559, 732] width 81 height 21
click at [566, 701] on div "0.00" at bounding box center [559, 709] width 81 height 21
click at [78, 754] on div at bounding box center [113, 753] width 173 height 21
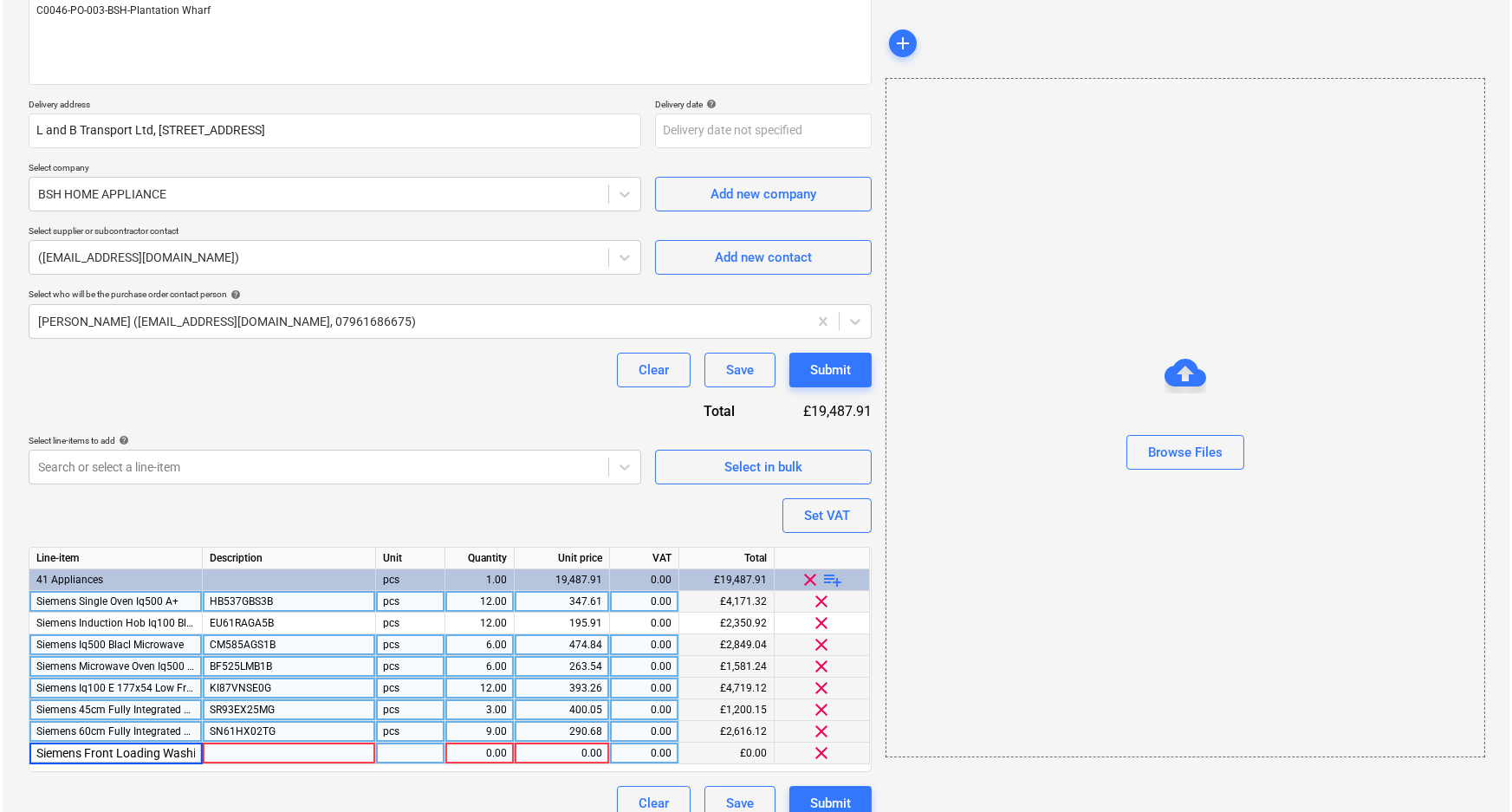
scroll to position [0, 63]
click at [232, 759] on div at bounding box center [287, 753] width 173 height 21
click at [462, 753] on div "1.00" at bounding box center [477, 753] width 55 height 21
click at [554, 750] on div "0.00" at bounding box center [559, 753] width 81 height 21
click at [846, 516] on div "Set VAT" at bounding box center [825, 515] width 46 height 22
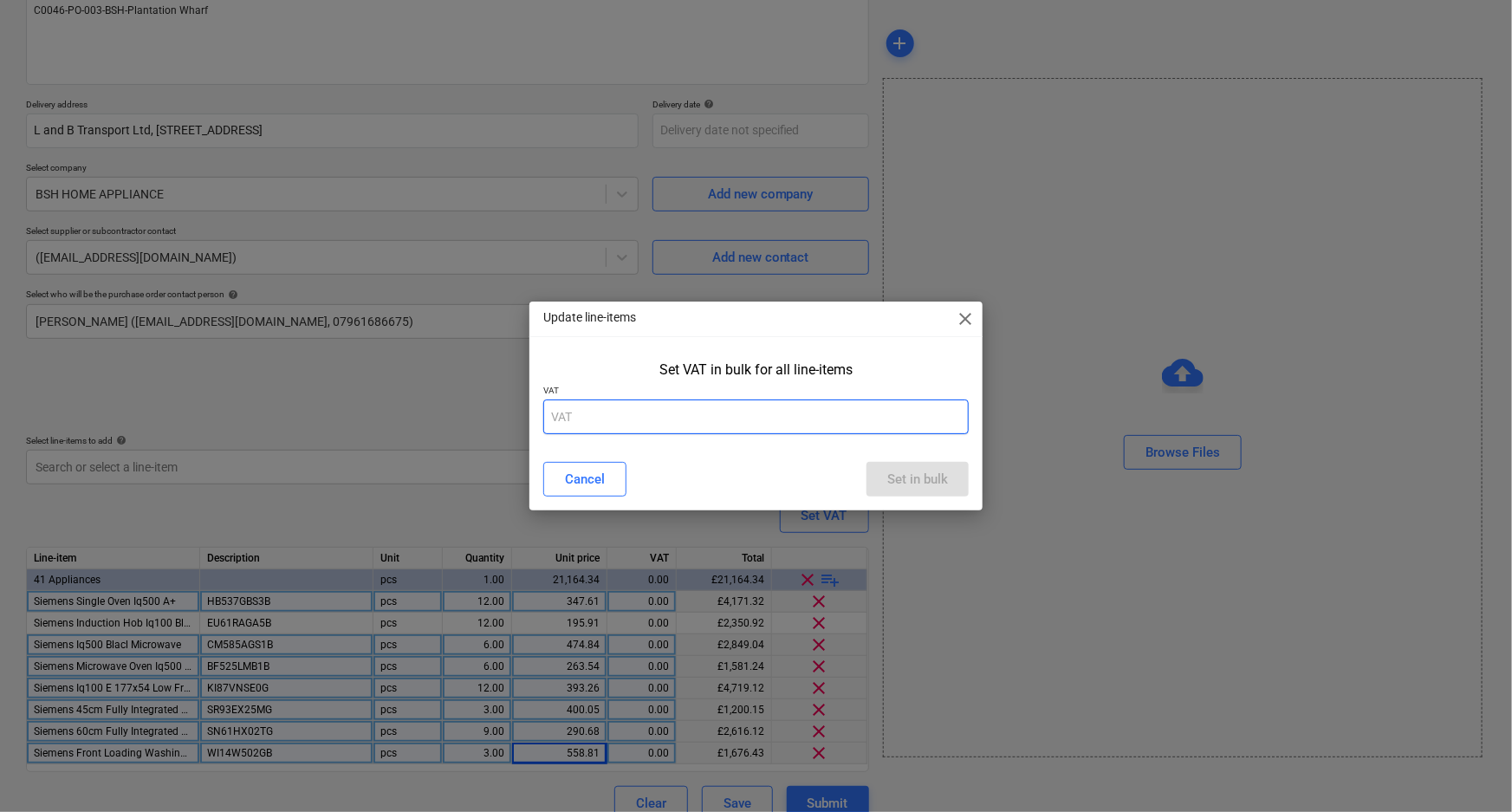
click at [677, 425] on input "text" at bounding box center [756, 416] width 426 height 34
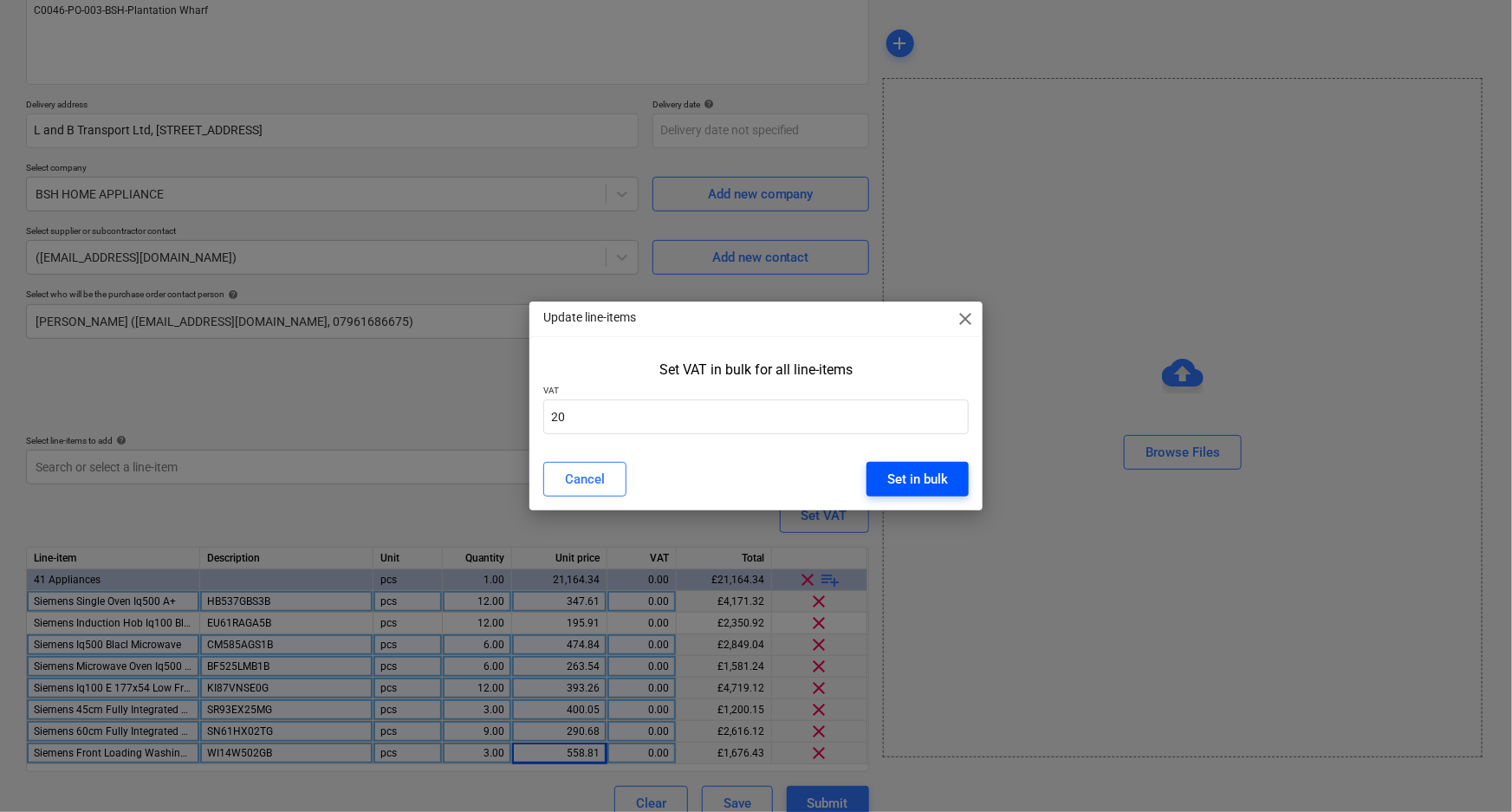
click at [962, 477] on button "Set in bulk" at bounding box center [917, 479] width 103 height 34
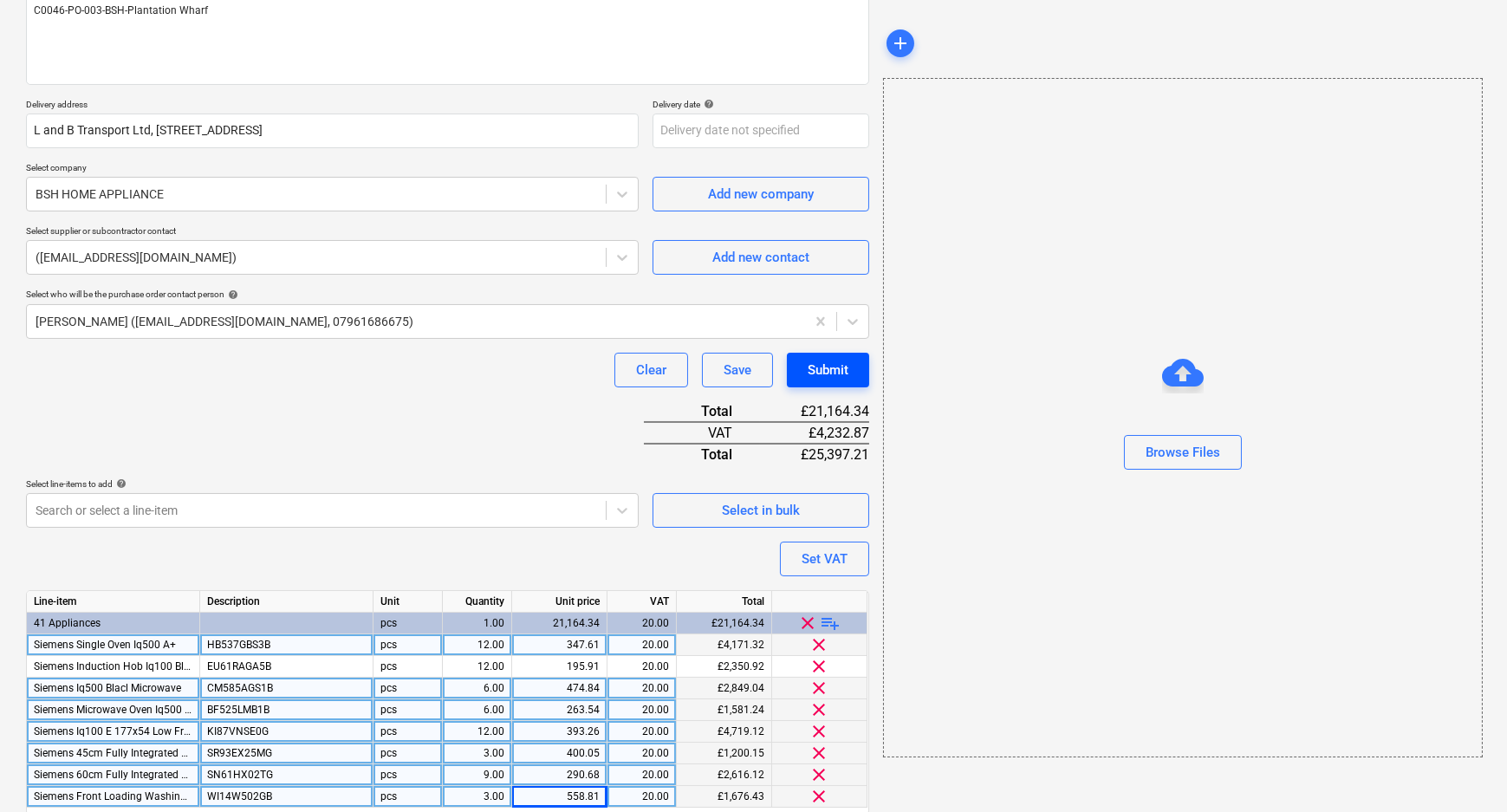
click at [834, 368] on div "Submit" at bounding box center [828, 369] width 41 height 22
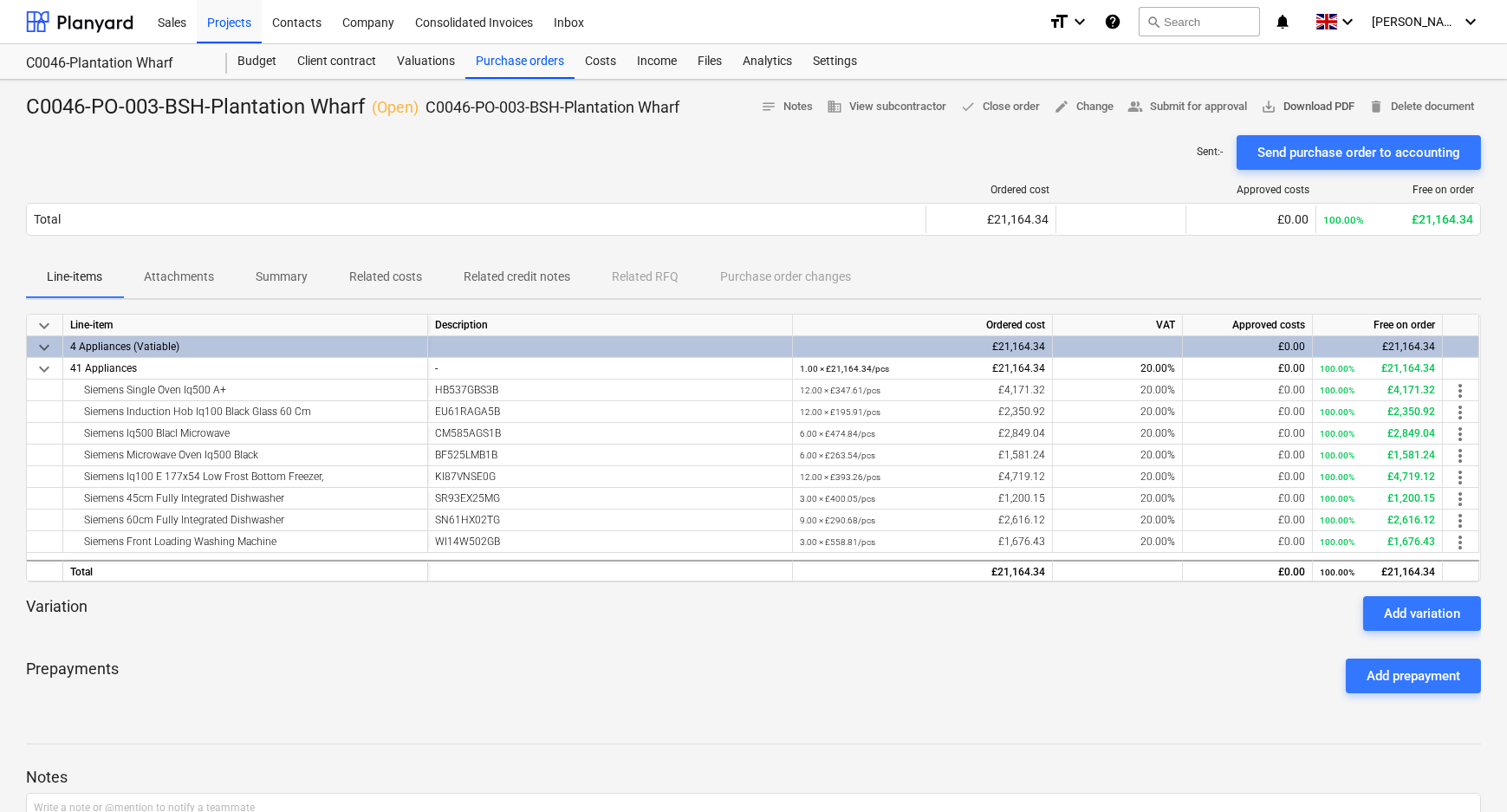
click at [1296, 103] on span "save_alt Download PDF" at bounding box center [1308, 107] width 94 height 20
drag, startPoint x: 527, startPoint y: 64, endPoint x: 537, endPoint y: 64, distance: 10.0
click at [527, 64] on div "Purchase orders" at bounding box center [519, 61] width 109 height 34
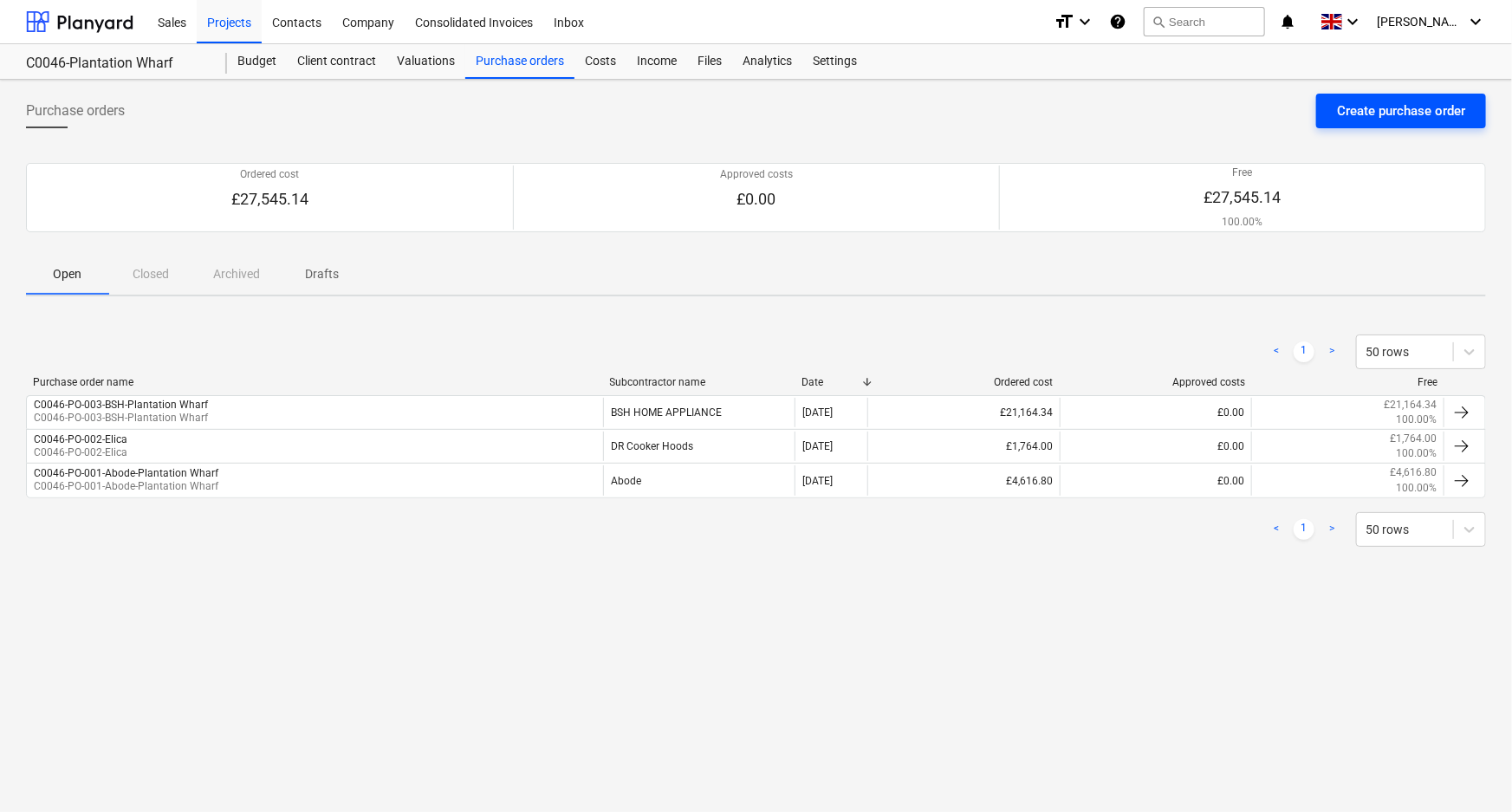
click at [1347, 120] on div "Create purchase order" at bounding box center [1401, 111] width 128 height 22
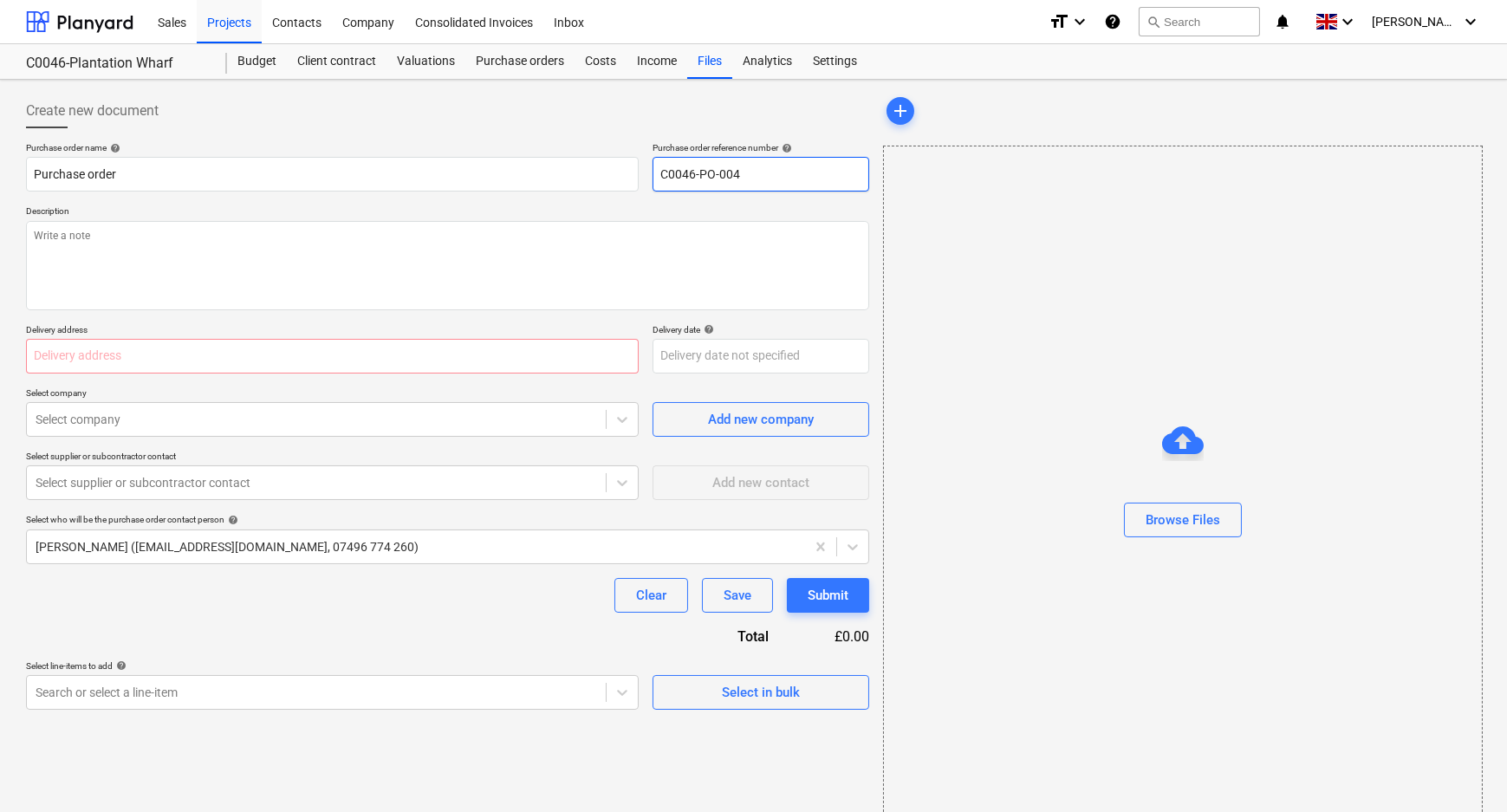
click at [813, 180] on input "C0046-PO-004" at bounding box center [760, 173] width 217 height 34
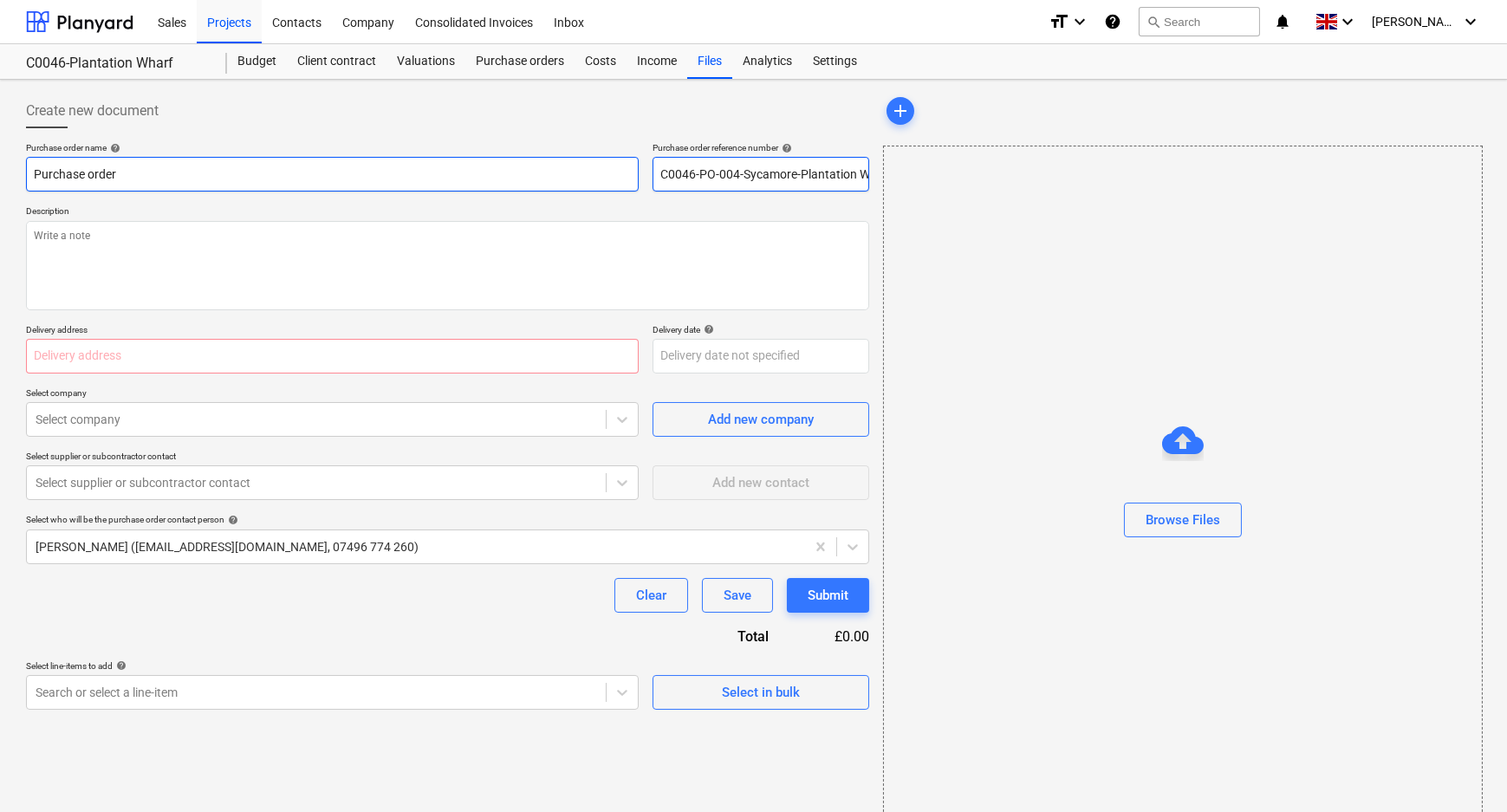
drag, startPoint x: 865, startPoint y: 173, endPoint x: 614, endPoint y: 183, distance: 251.2
click at [621, 183] on div "Purchase order name help Purchase order Purchase order reference number help C0…" at bounding box center [447, 167] width 843 height 50
drag, startPoint x: 468, startPoint y: 180, endPoint x: -137, endPoint y: 182, distance: 605.0
click at [0, 182] on html "Sales Projects Contacts Company Consolidated Invoices Inbox format_size keyboar…" at bounding box center [753, 406] width 1507 height 812
paste input "C0046-PO-004-Sycamore-Plantation Wha"
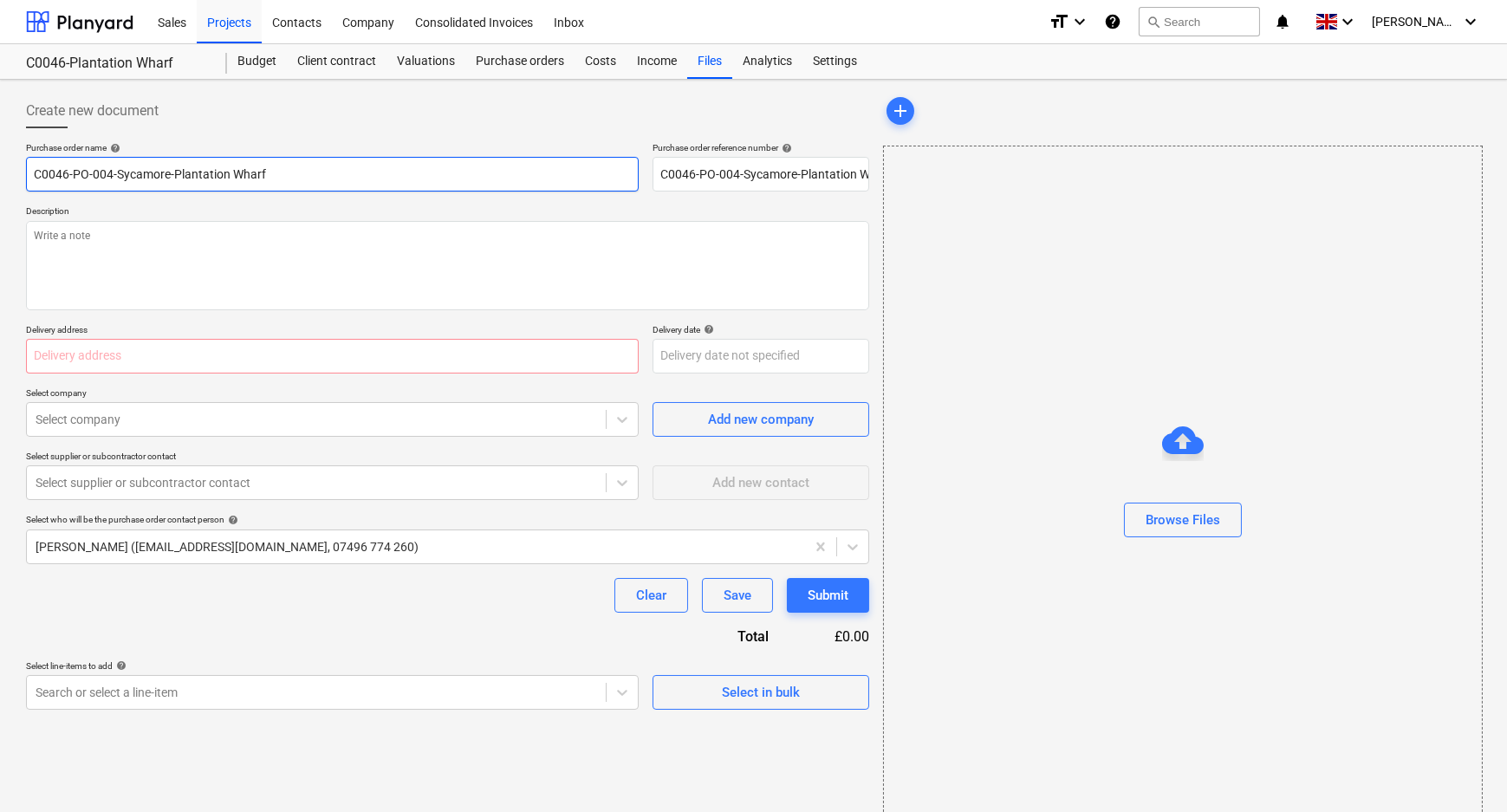
drag, startPoint x: 251, startPoint y: 175, endPoint x: -104, endPoint y: 178, distance: 355.0
click at [0, 178] on html "Sales Projects Contacts Company Consolidated Invoices Inbox format_size keyboar…" at bounding box center [753, 406] width 1507 height 812
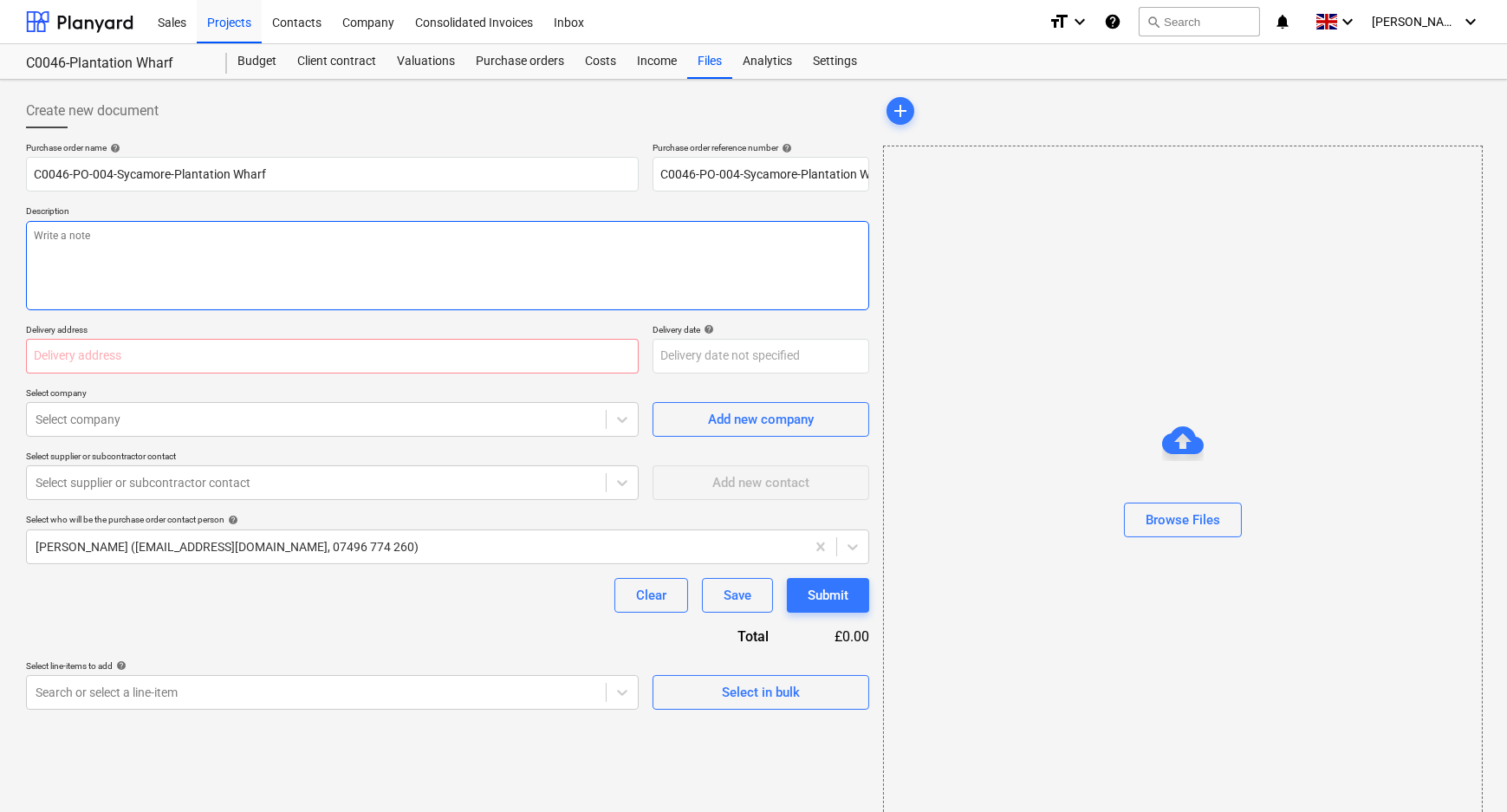
click at [180, 253] on textarea at bounding box center [447, 265] width 843 height 89
paste textarea "C0046-PO-004-Sycamore-Plantation Wharf"
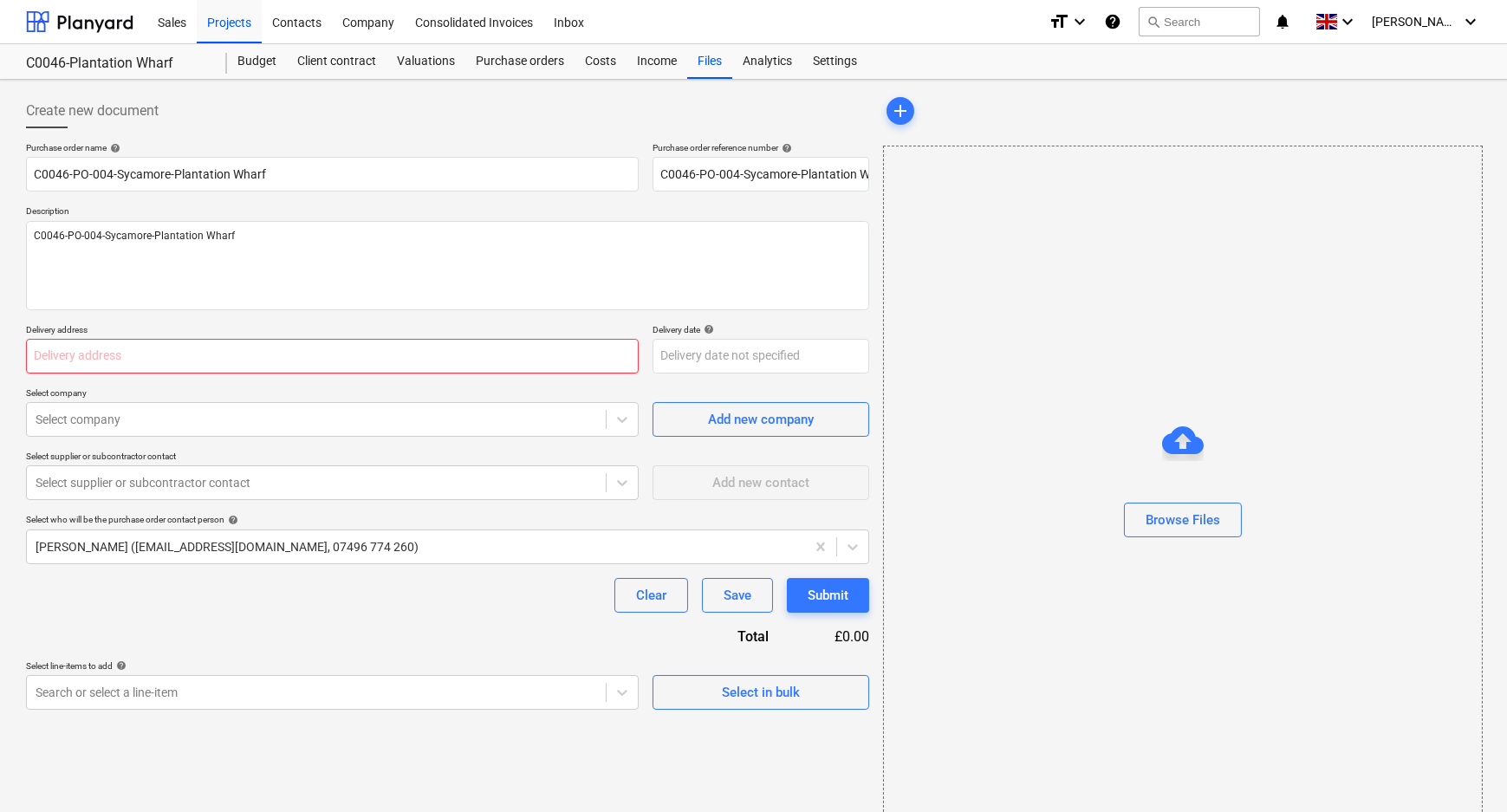
click at [182, 362] on input "text" at bounding box center [332, 356] width 612 height 34
paste input "L and B Transport Ltd, [STREET_ADDRESS]"
click at [177, 423] on div at bounding box center [316, 419] width 562 height 18
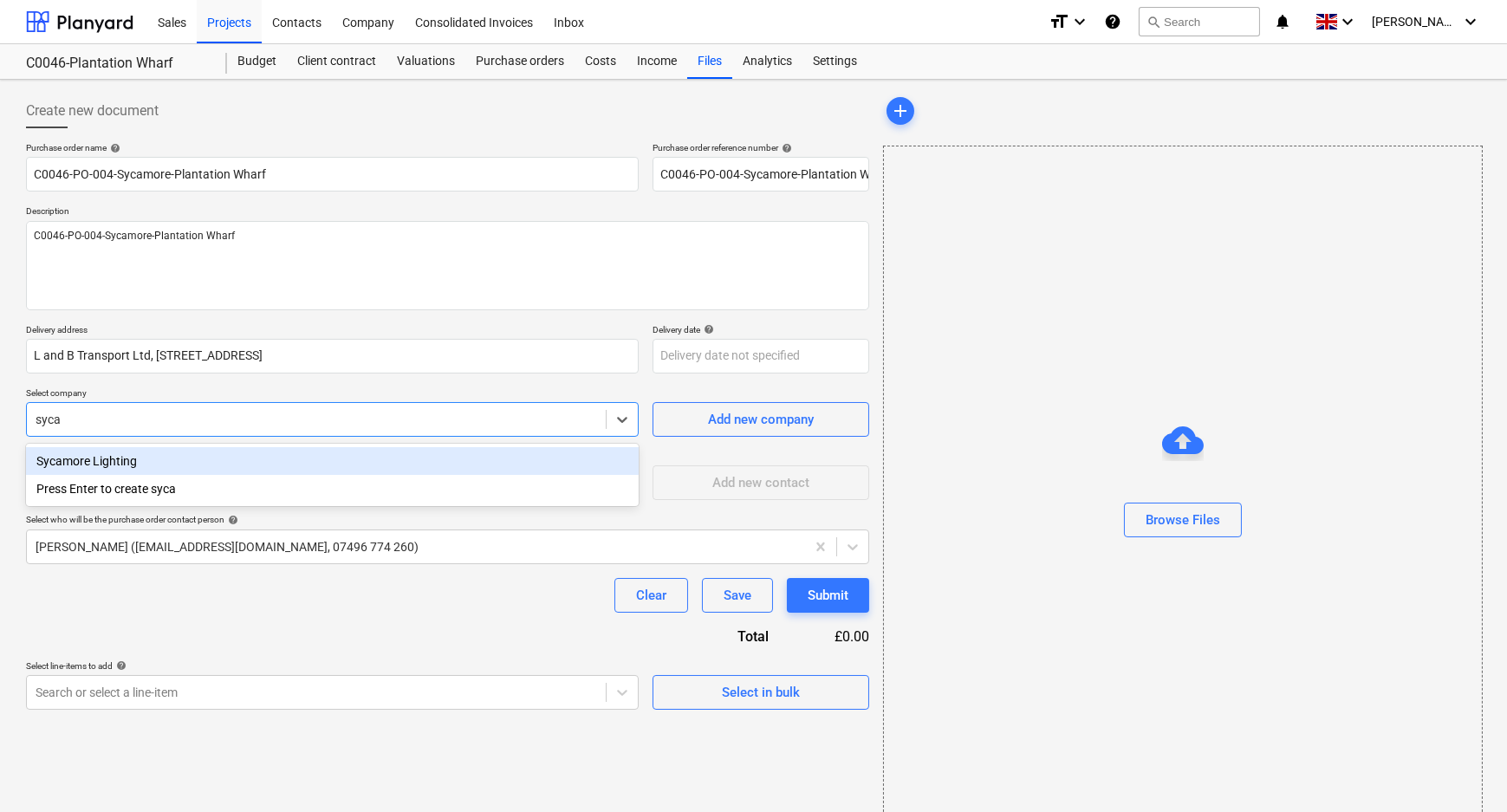
click at [204, 462] on div "Sycamore Lighting" at bounding box center [332, 460] width 612 height 27
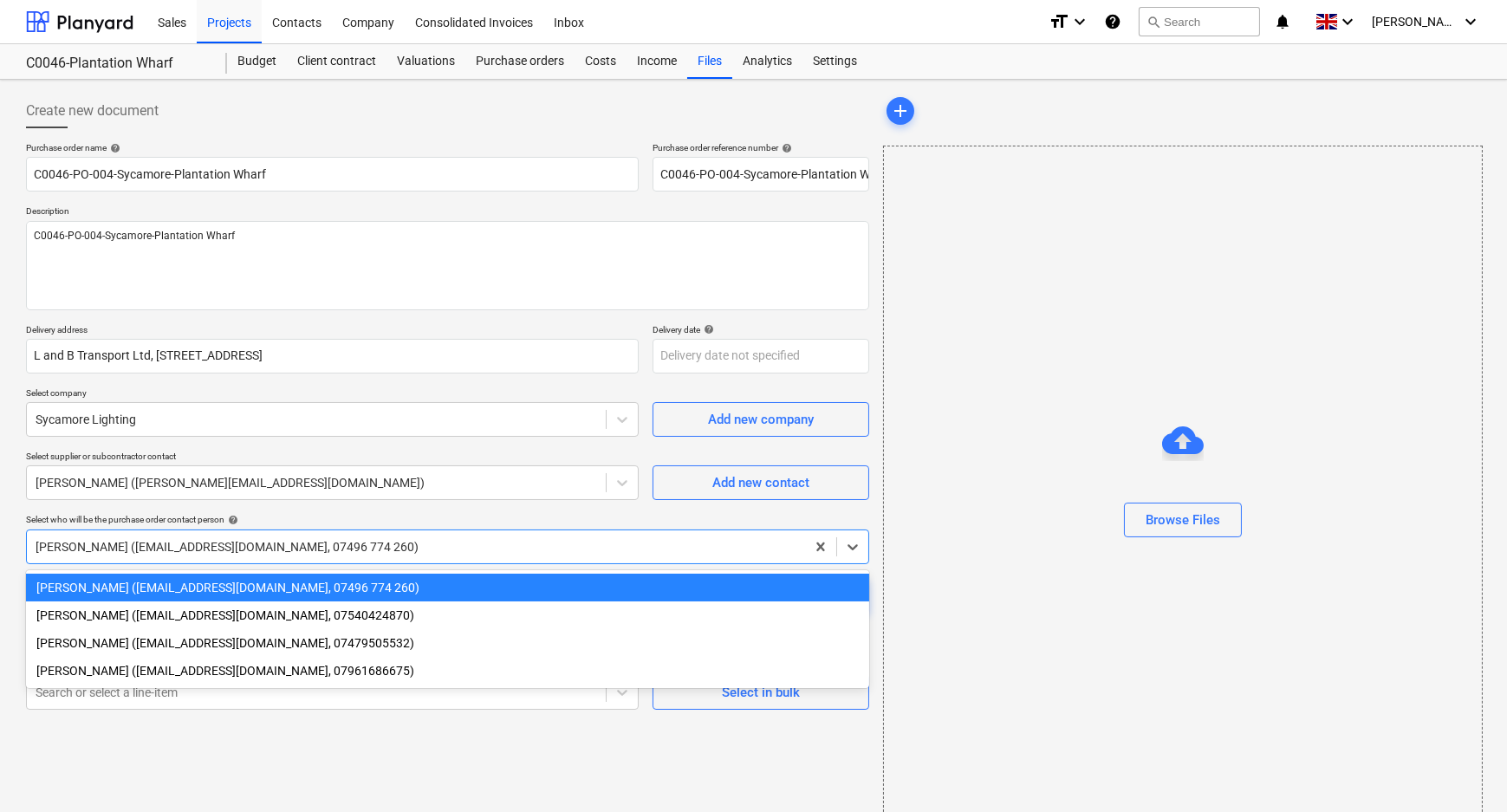
drag, startPoint x: 177, startPoint y: 537, endPoint x: 146, endPoint y: 575, distance: 49.0
click at [176, 541] on div at bounding box center [416, 547] width 761 height 18
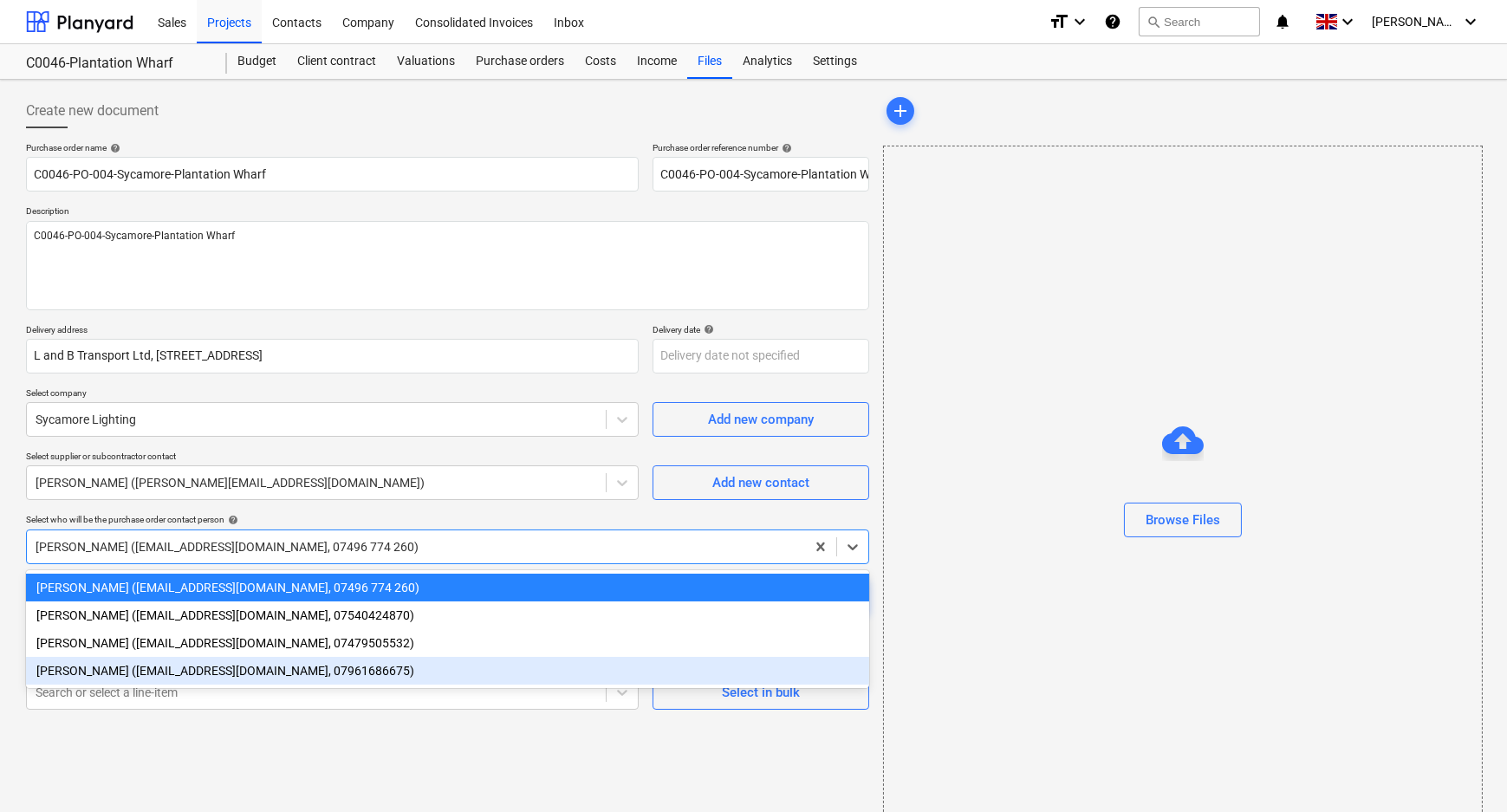
click at [102, 678] on div "[PERSON_NAME] ([EMAIL_ADDRESS][DOMAIN_NAME], 07961686675)" at bounding box center [447, 670] width 843 height 27
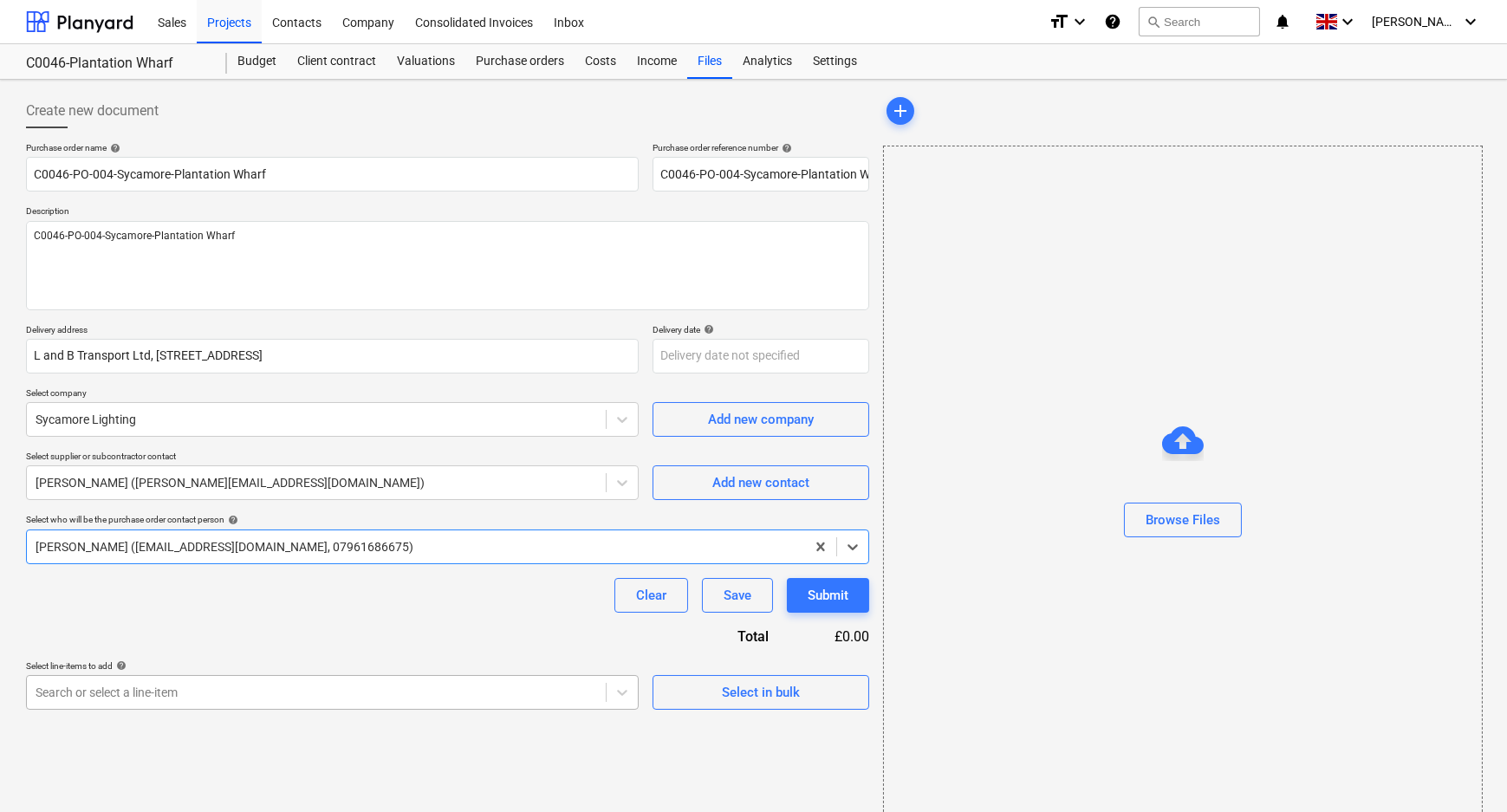
click at [102, 688] on body "Sales Projects Contacts Company Consolidated Invoices Inbox format_size keyboar…" at bounding box center [753, 406] width 1507 height 812
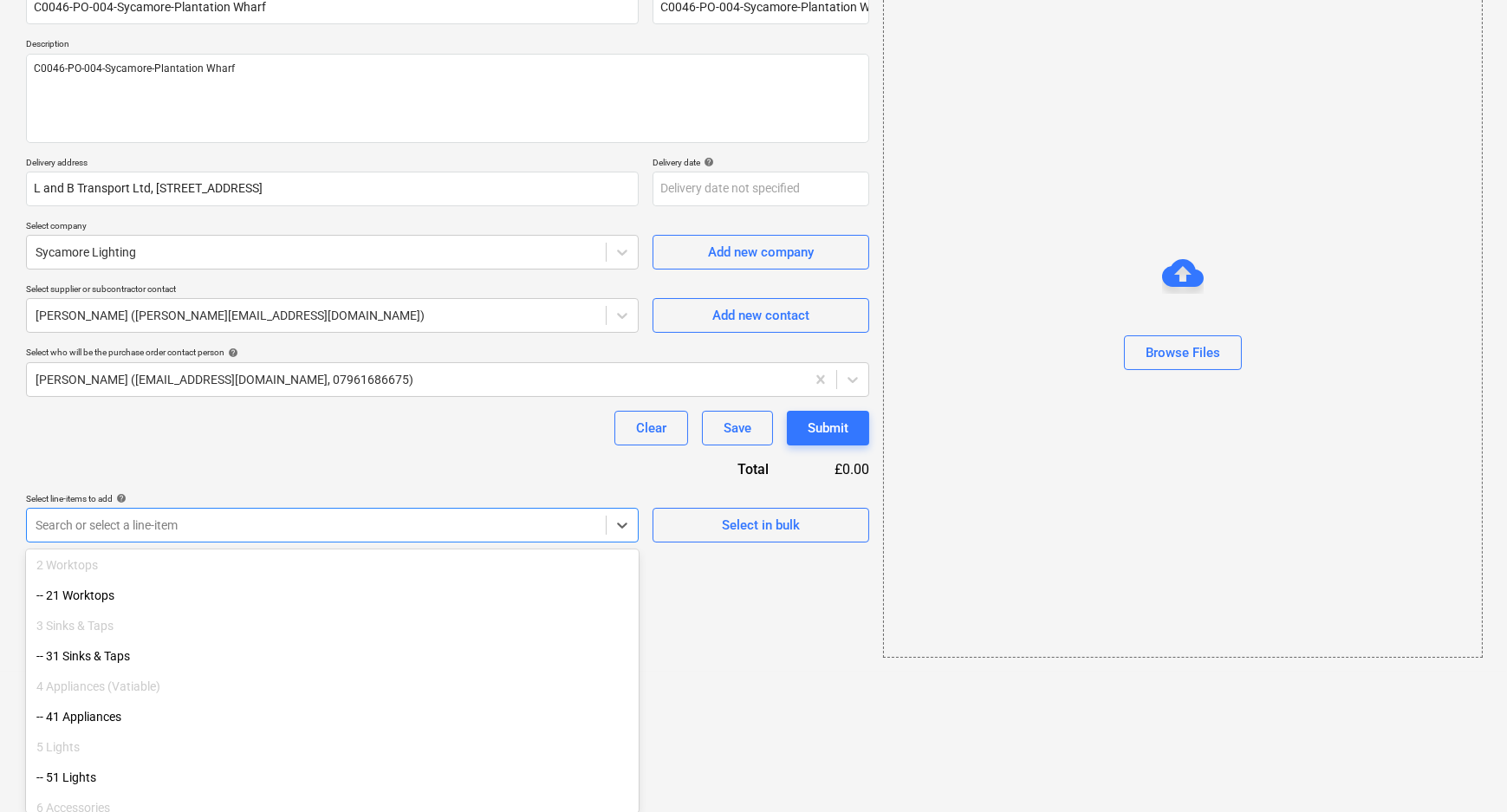
scroll to position [157, 0]
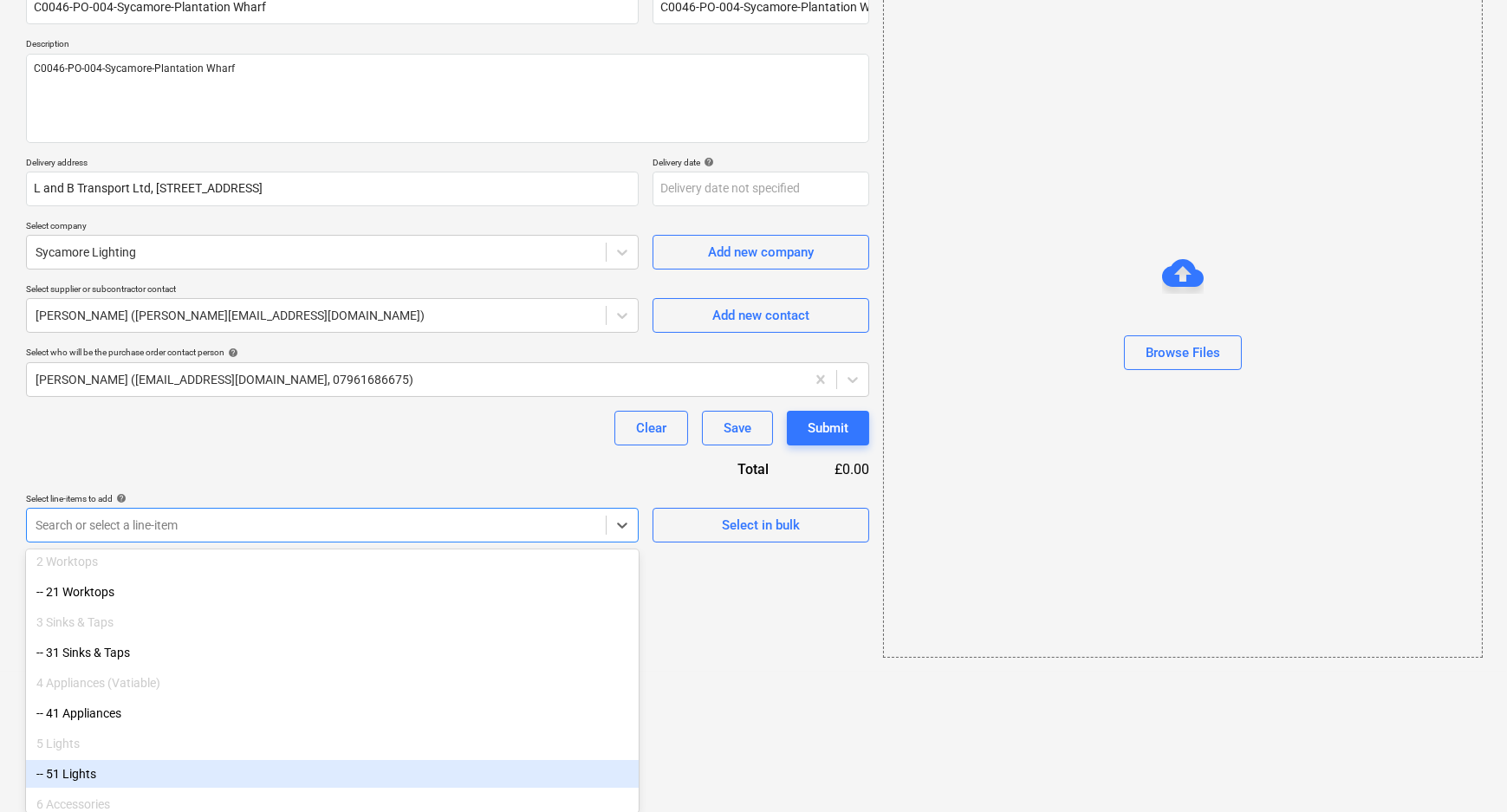
drag, startPoint x: 92, startPoint y: 762, endPoint x: 193, endPoint y: 762, distance: 101.0
click at [74, 785] on div "-- 51 Lights" at bounding box center [332, 773] width 612 height 27
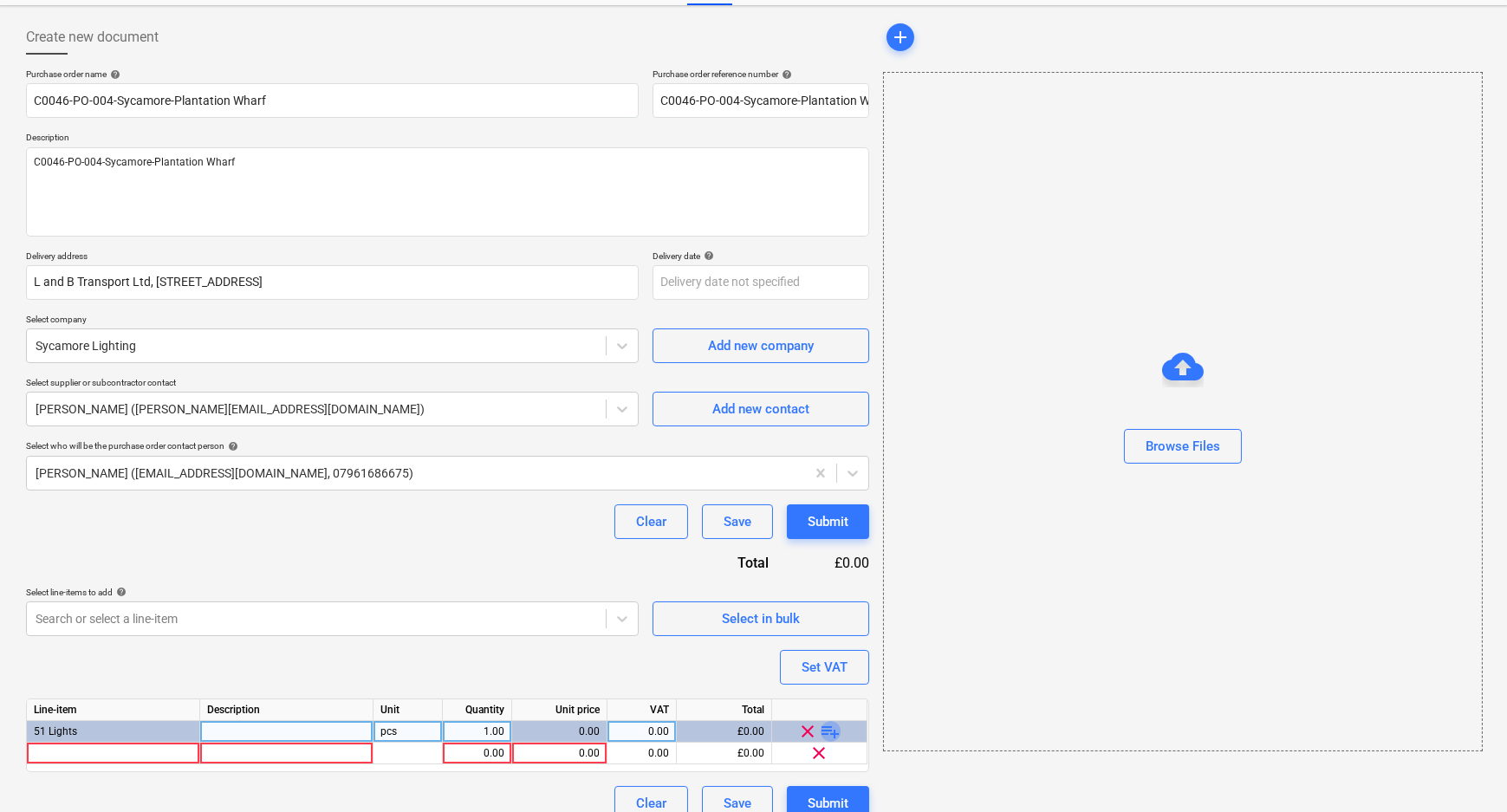
click at [831, 732] on span "playlist_add" at bounding box center [831, 732] width 21 height 21
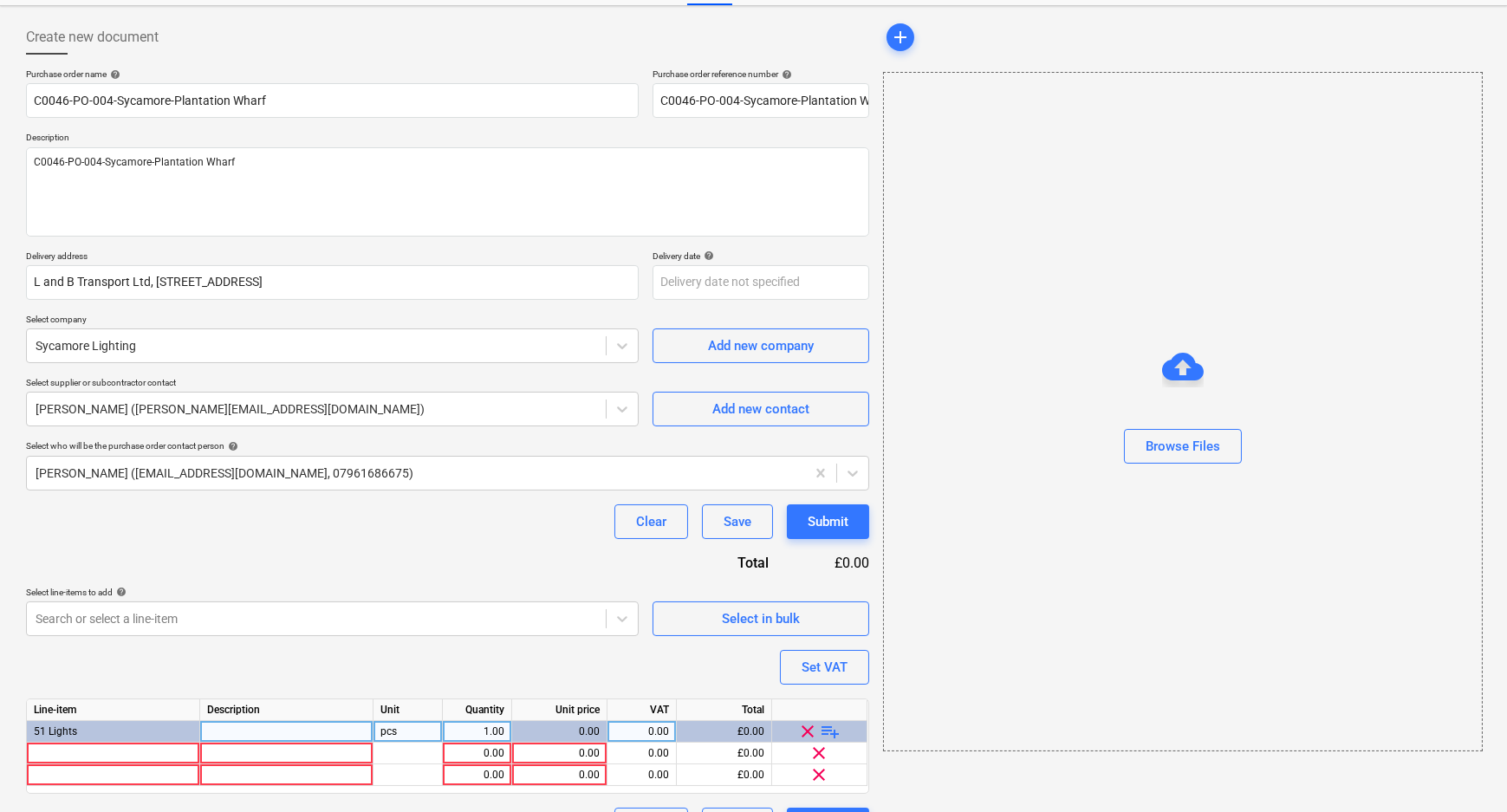
click at [831, 732] on span "playlist_add" at bounding box center [831, 732] width 21 height 21
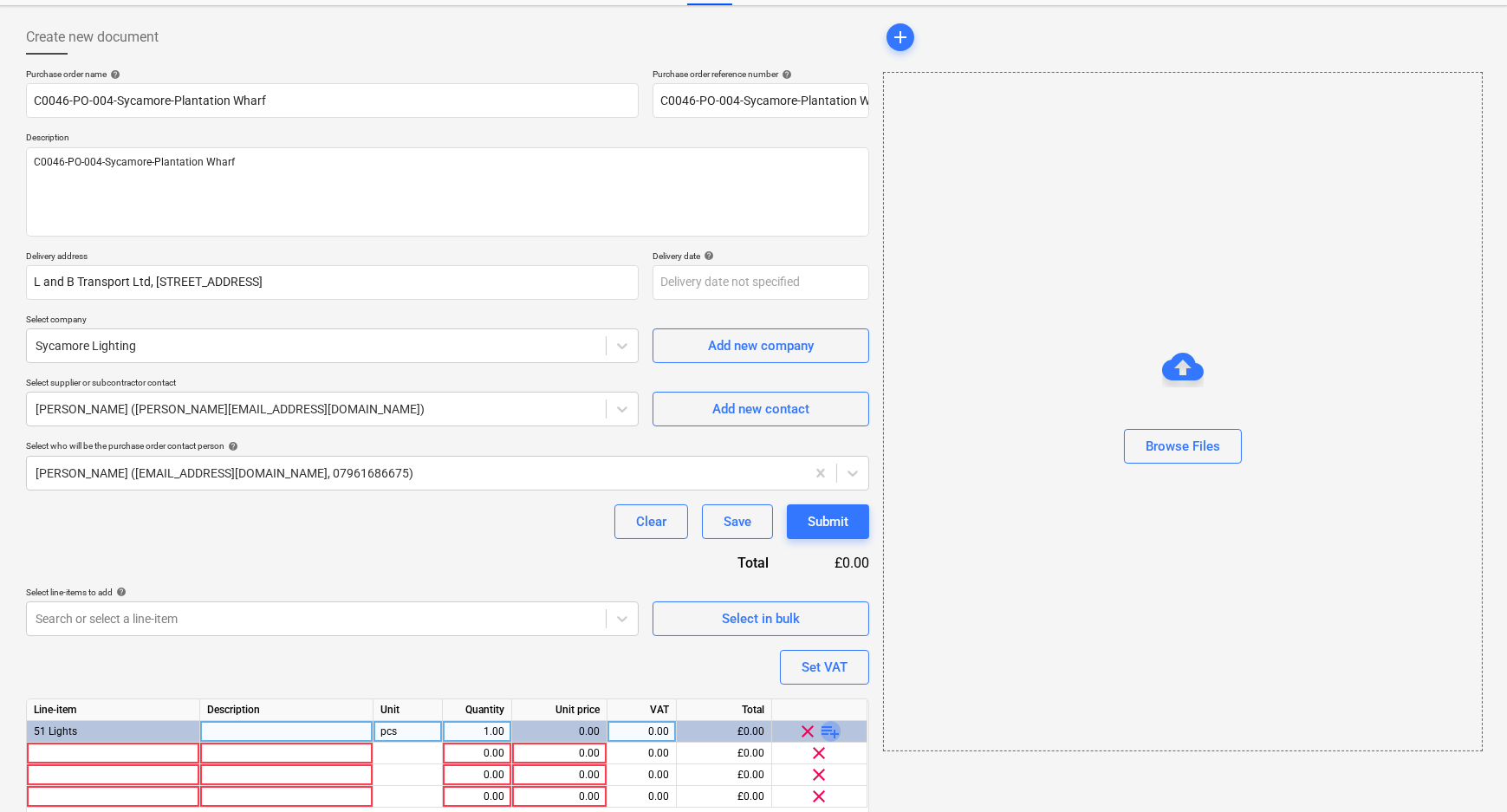
click at [831, 732] on span "playlist_add" at bounding box center [831, 732] width 21 height 21
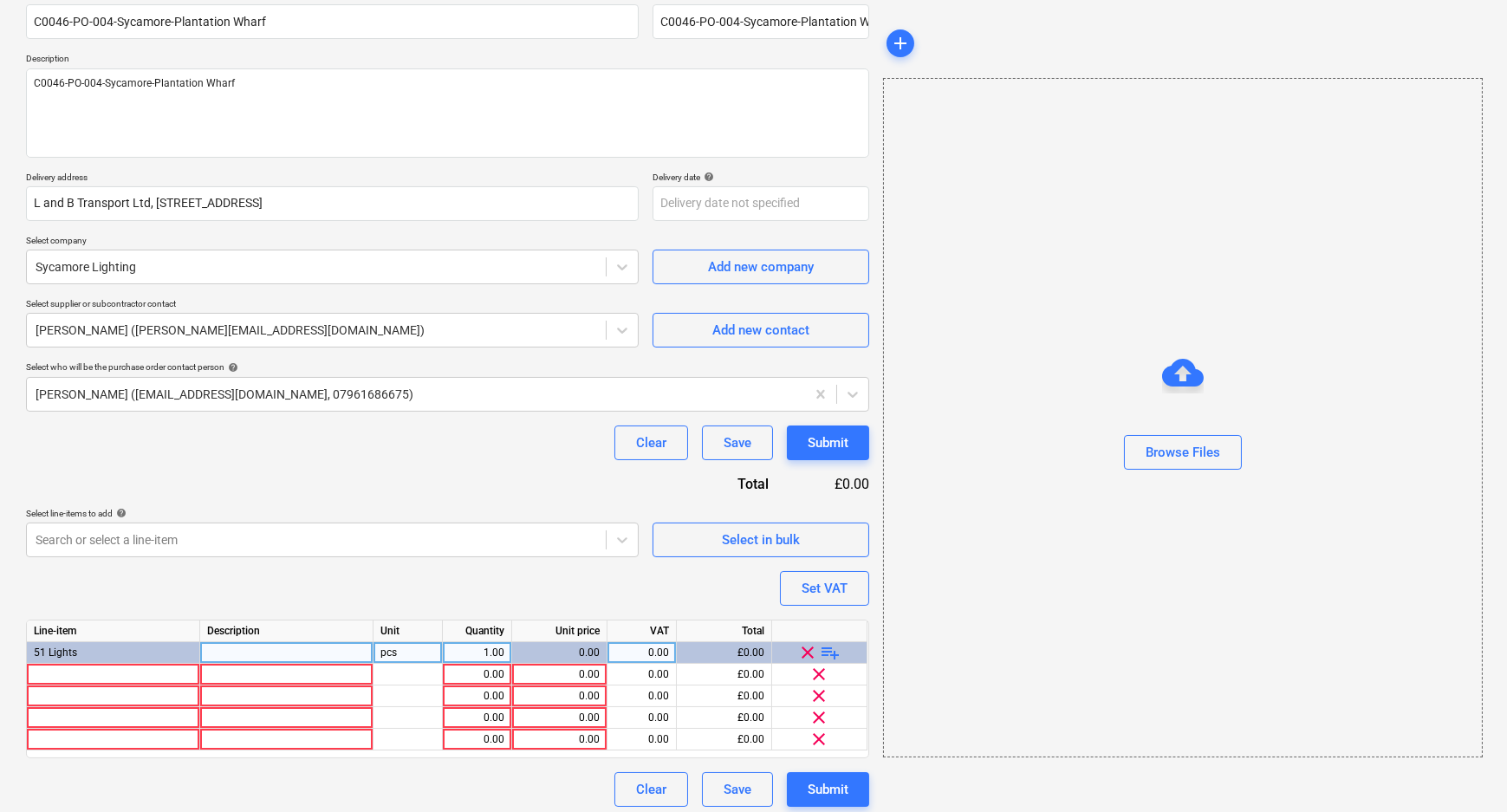
scroll to position [160, 0]
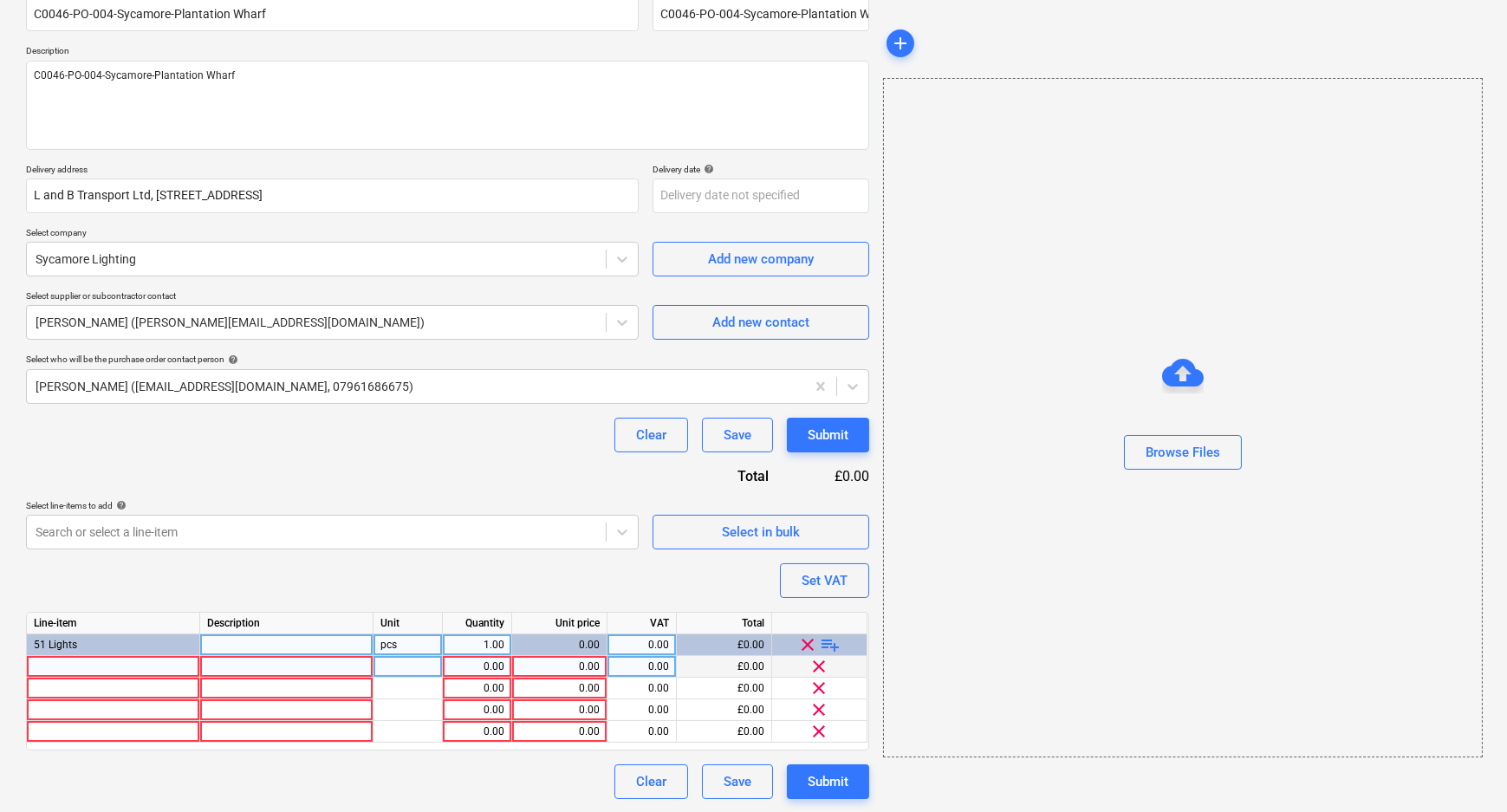
click at [88, 661] on div at bounding box center [113, 666] width 173 height 21
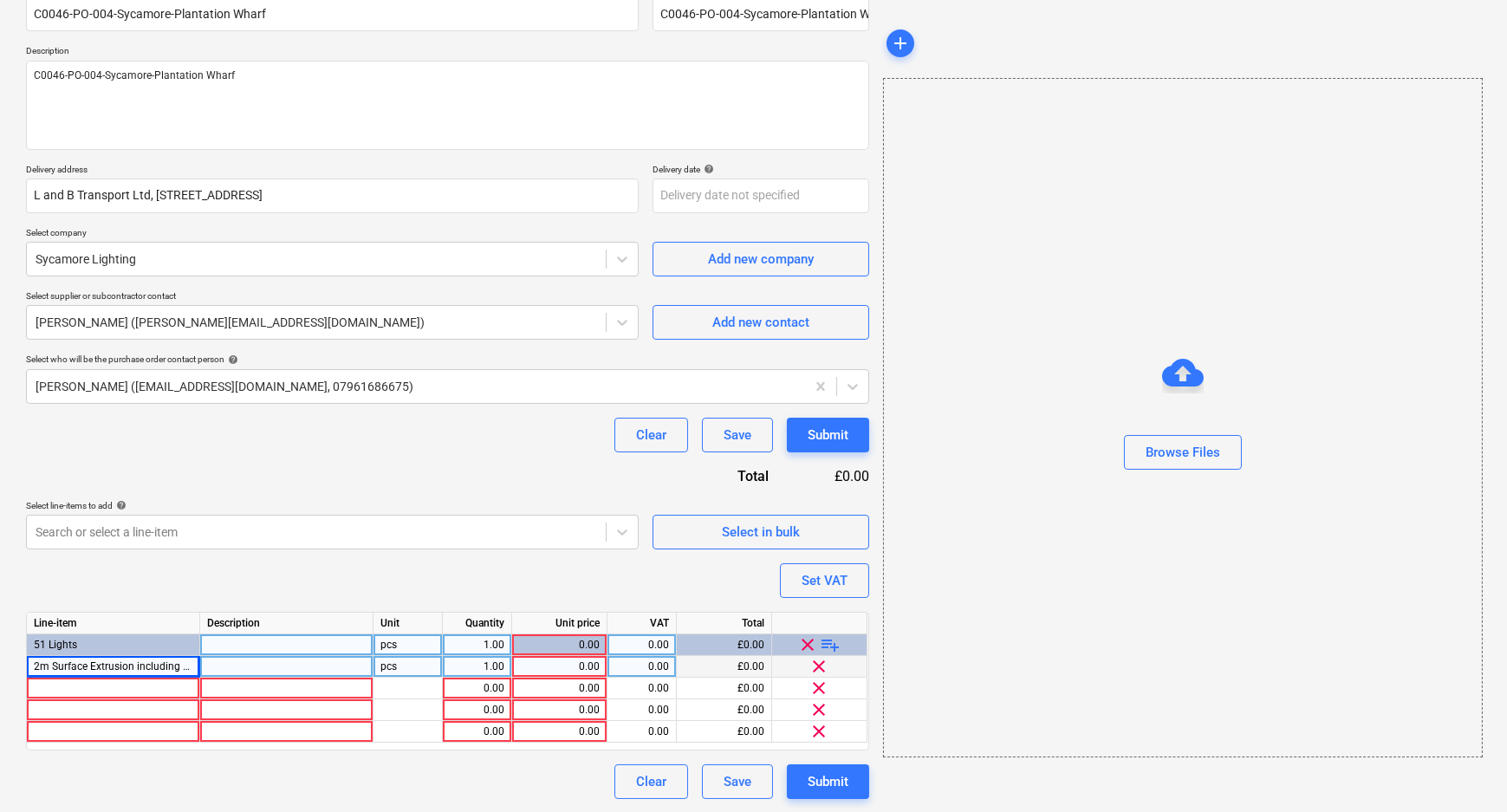
click at [259, 659] on div at bounding box center [287, 666] width 173 height 21
click at [474, 667] on div "1.00" at bounding box center [477, 666] width 55 height 21
click at [624, 672] on div "0.00" at bounding box center [642, 666] width 55 height 21
click at [589, 670] on div "0.00" at bounding box center [559, 666] width 81 height 21
click at [450, 663] on div "12.00" at bounding box center [477, 666] width 55 height 21
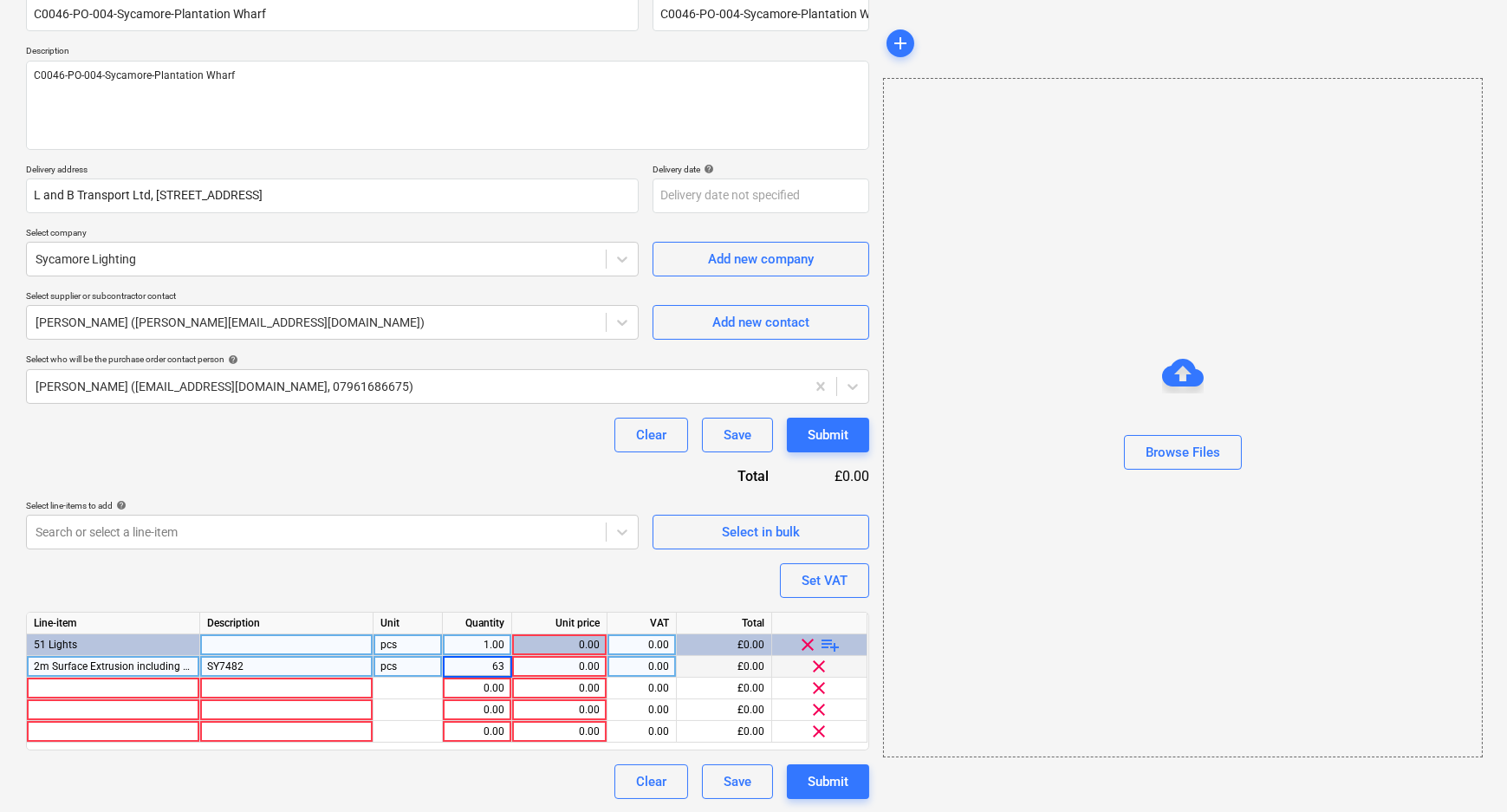
click at [555, 673] on div "0.00" at bounding box center [559, 666] width 81 height 21
click at [578, 668] on input "4" at bounding box center [559, 666] width 95 height 21
click at [88, 687] on div at bounding box center [113, 688] width 173 height 21
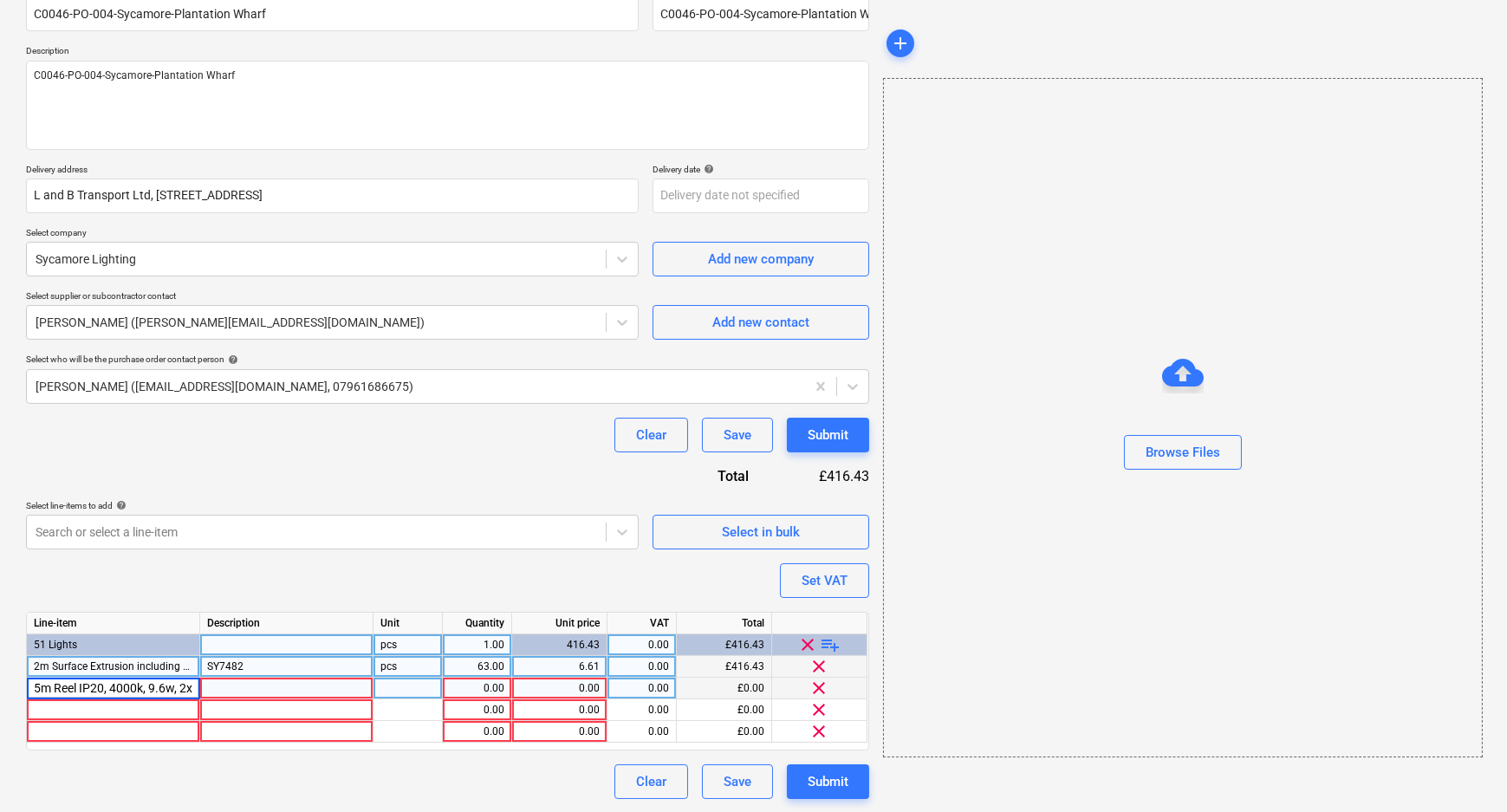
scroll to position [0, 192]
drag, startPoint x: 286, startPoint y: 691, endPoint x: 375, endPoint y: 690, distance: 89.0
click at [286, 691] on div at bounding box center [287, 688] width 173 height 21
click at [488, 686] on div "1.00" at bounding box center [477, 688] width 55 height 21
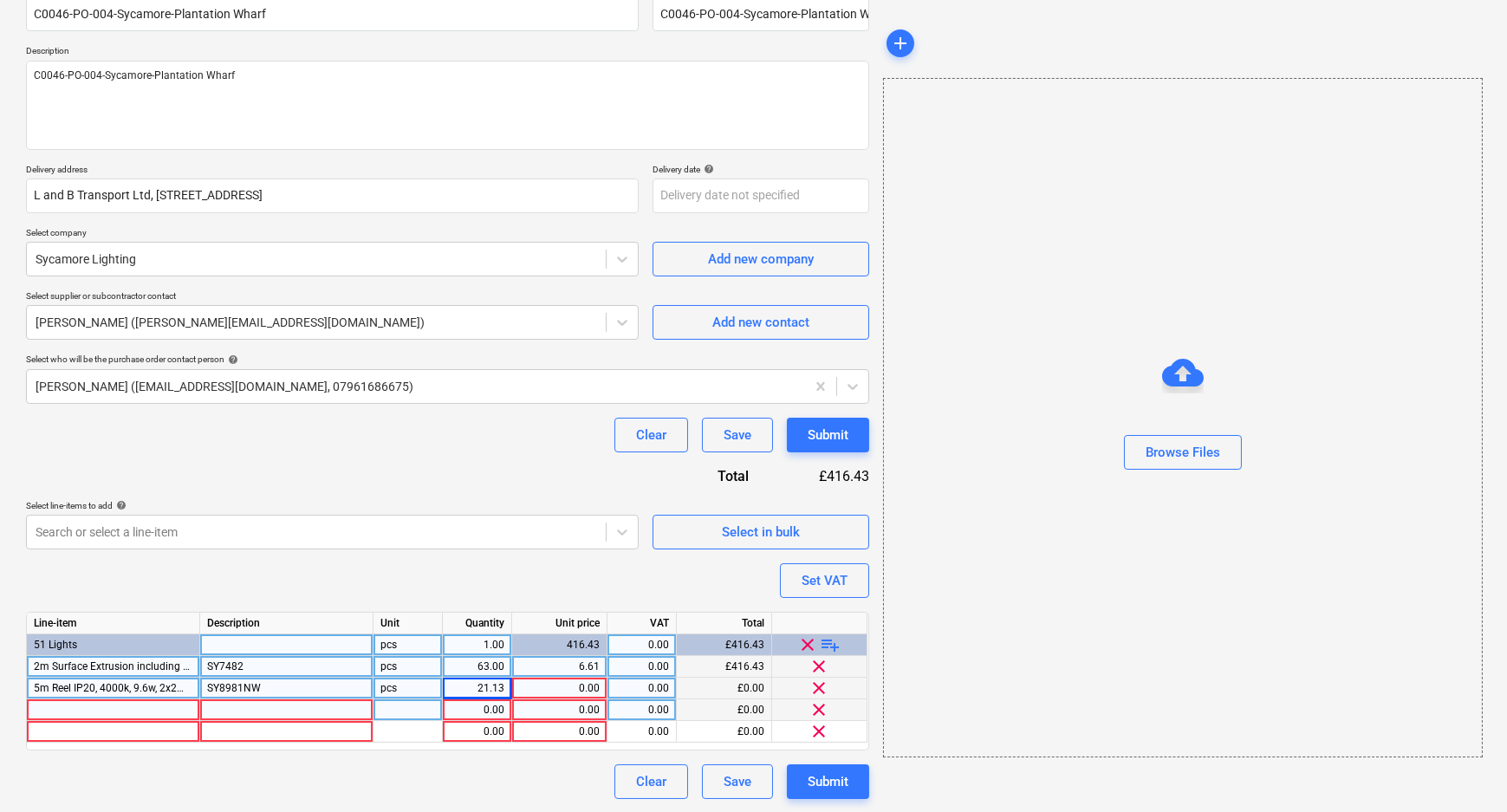
click at [73, 705] on div at bounding box center [113, 709] width 173 height 21
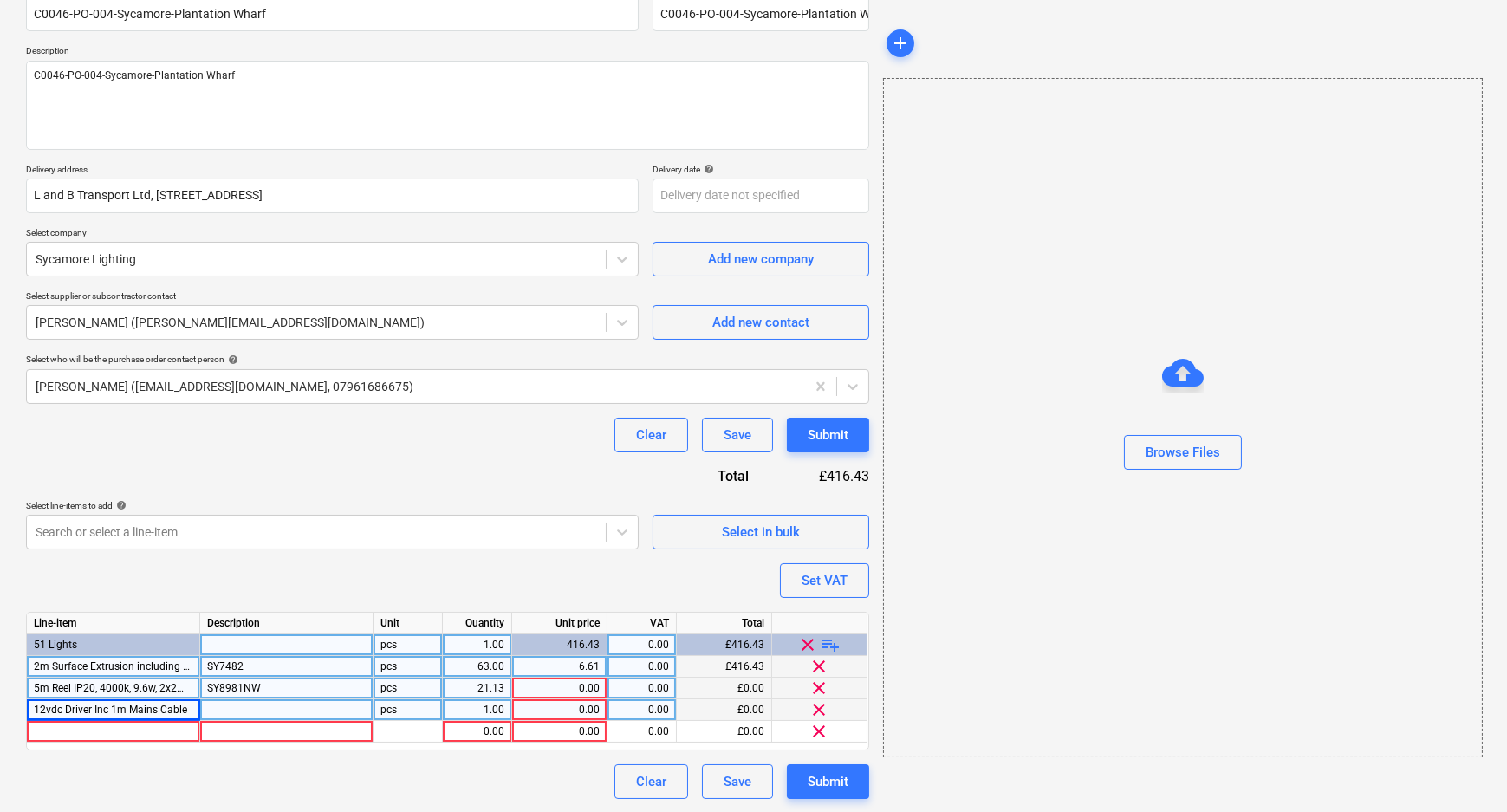
click at [291, 716] on div at bounding box center [287, 709] width 173 height 21
click at [494, 718] on div "1.00" at bounding box center [477, 709] width 55 height 21
click at [546, 712] on div "0.00" at bounding box center [559, 709] width 81 height 21
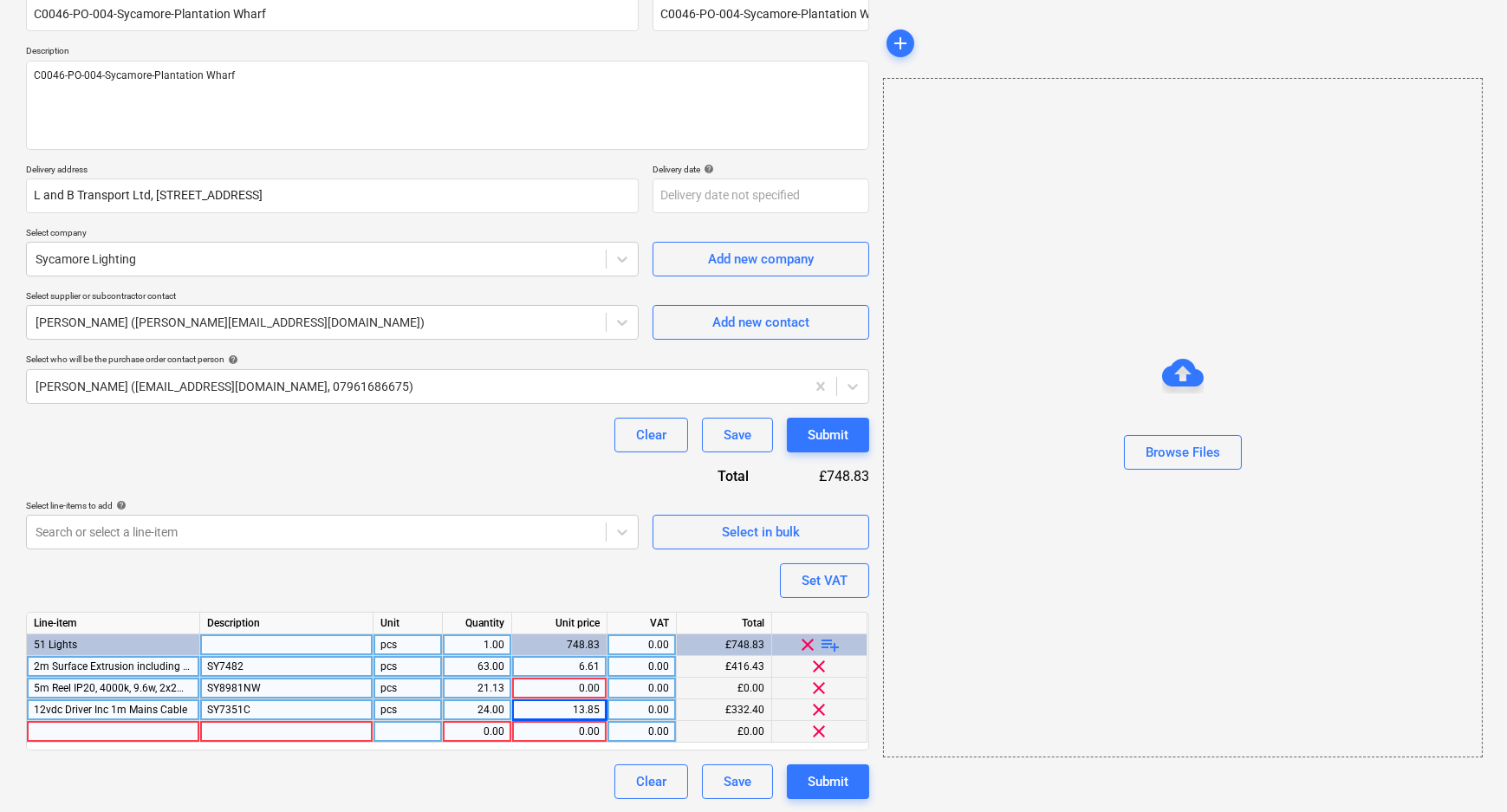
click at [87, 723] on div at bounding box center [113, 732] width 173 height 21
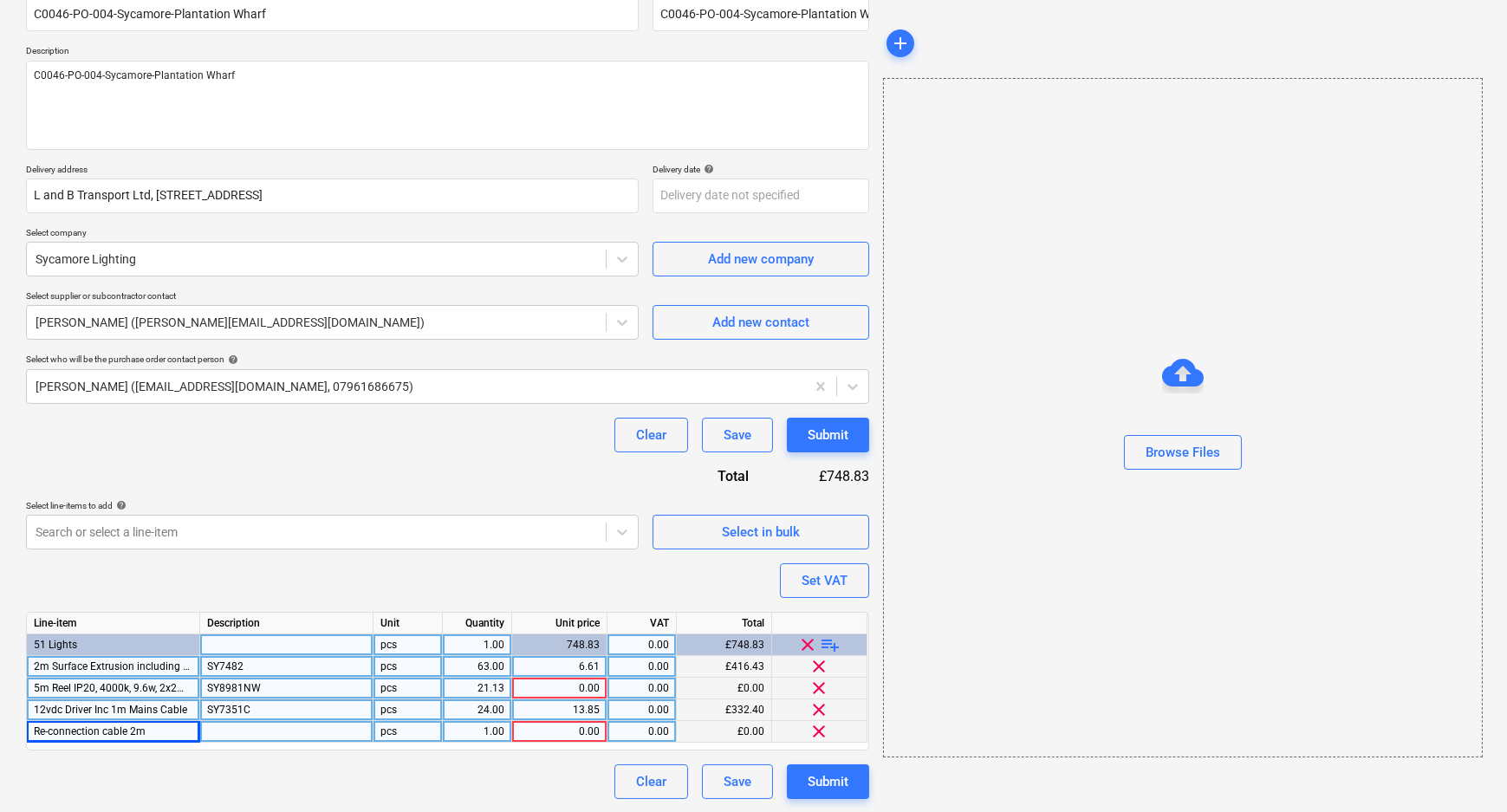
click at [235, 727] on div at bounding box center [287, 732] width 173 height 21
click at [827, 642] on span "playlist_add" at bounding box center [831, 645] width 21 height 21
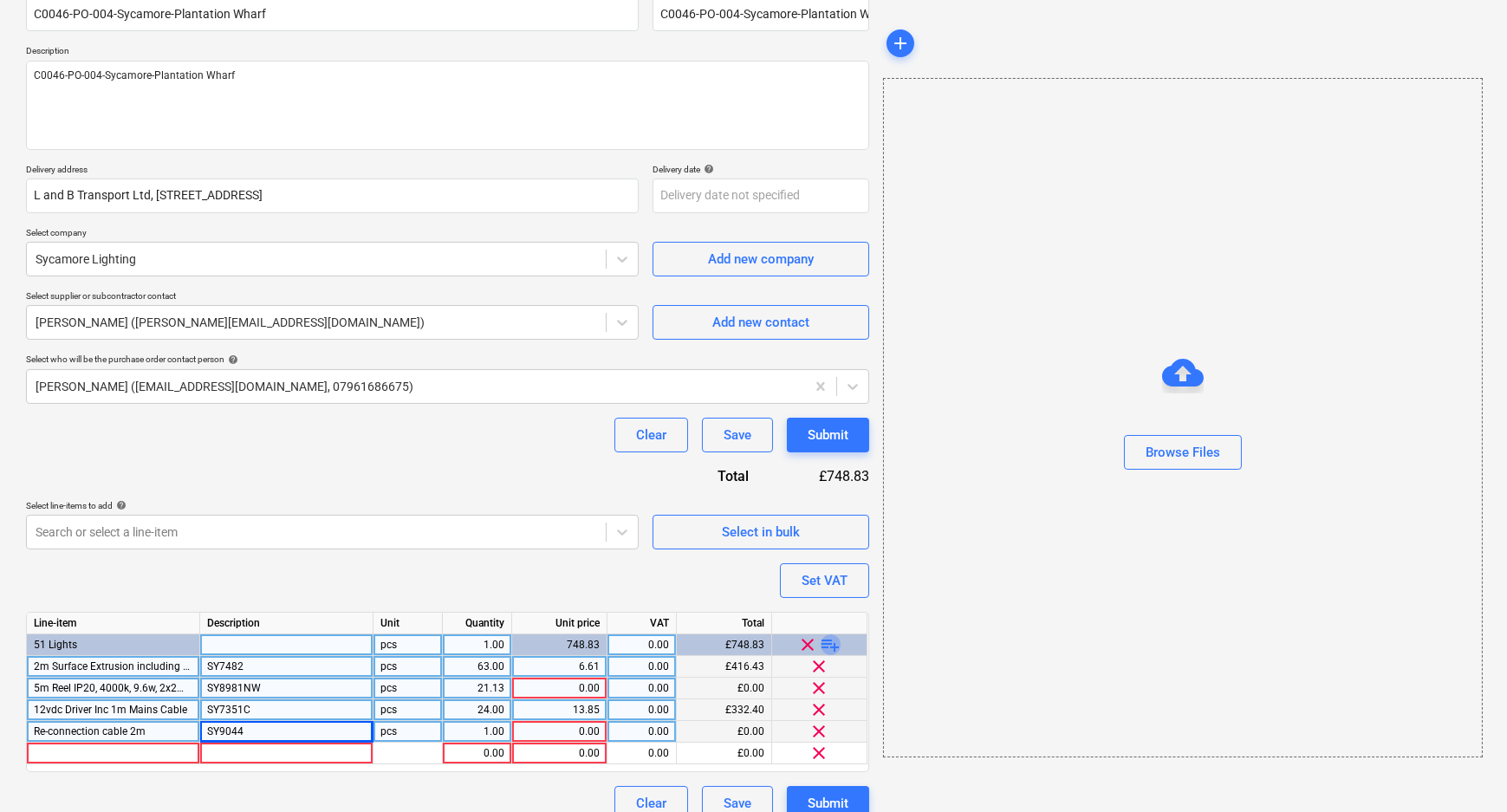
click at [827, 642] on span "playlist_add" at bounding box center [831, 645] width 21 height 21
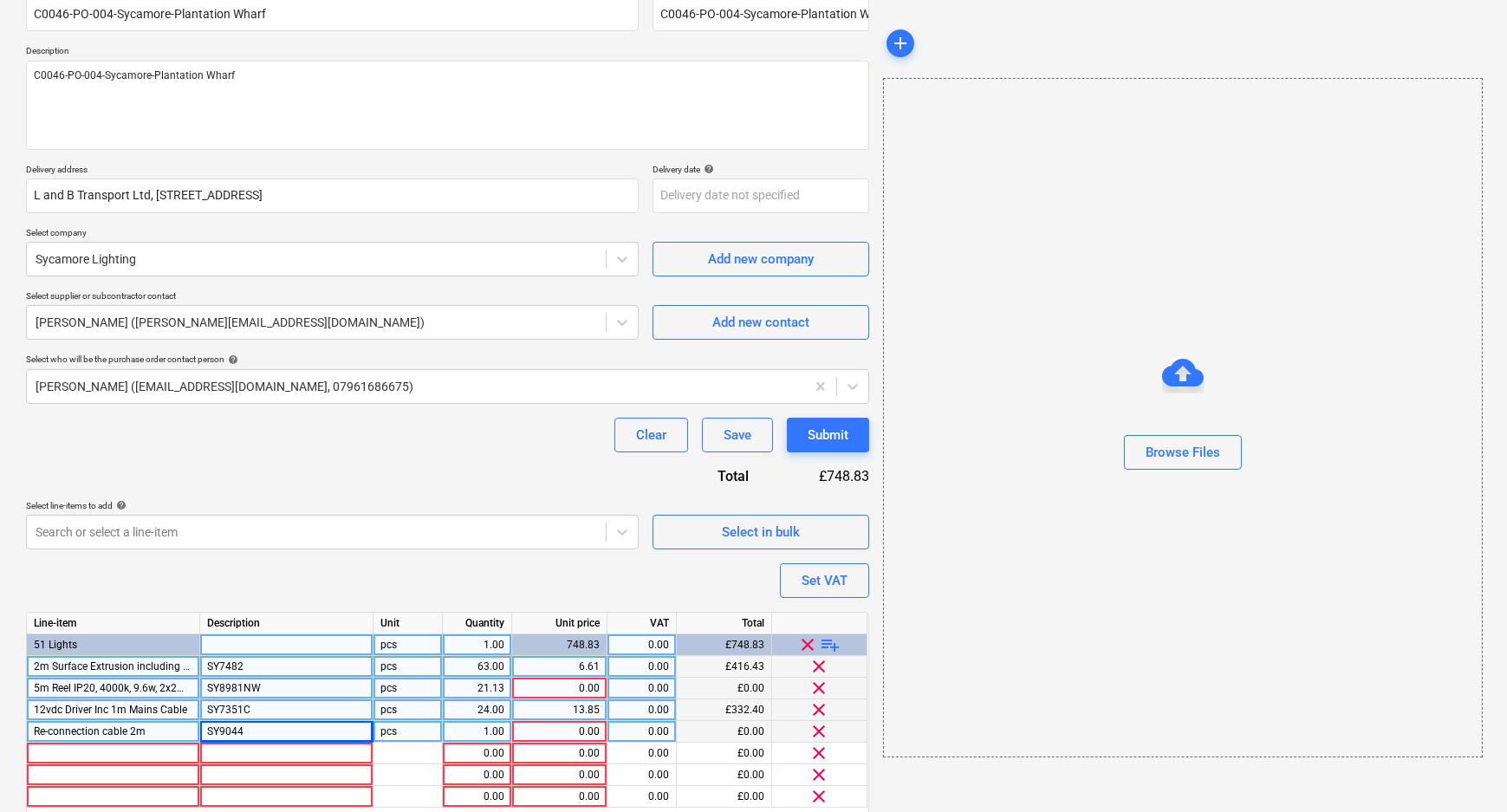
click at [459, 727] on div "1.00" at bounding box center [477, 732] width 55 height 21
click at [589, 731] on div "0.00" at bounding box center [559, 732] width 81 height 21
click at [88, 750] on div at bounding box center [113, 753] width 173 height 21
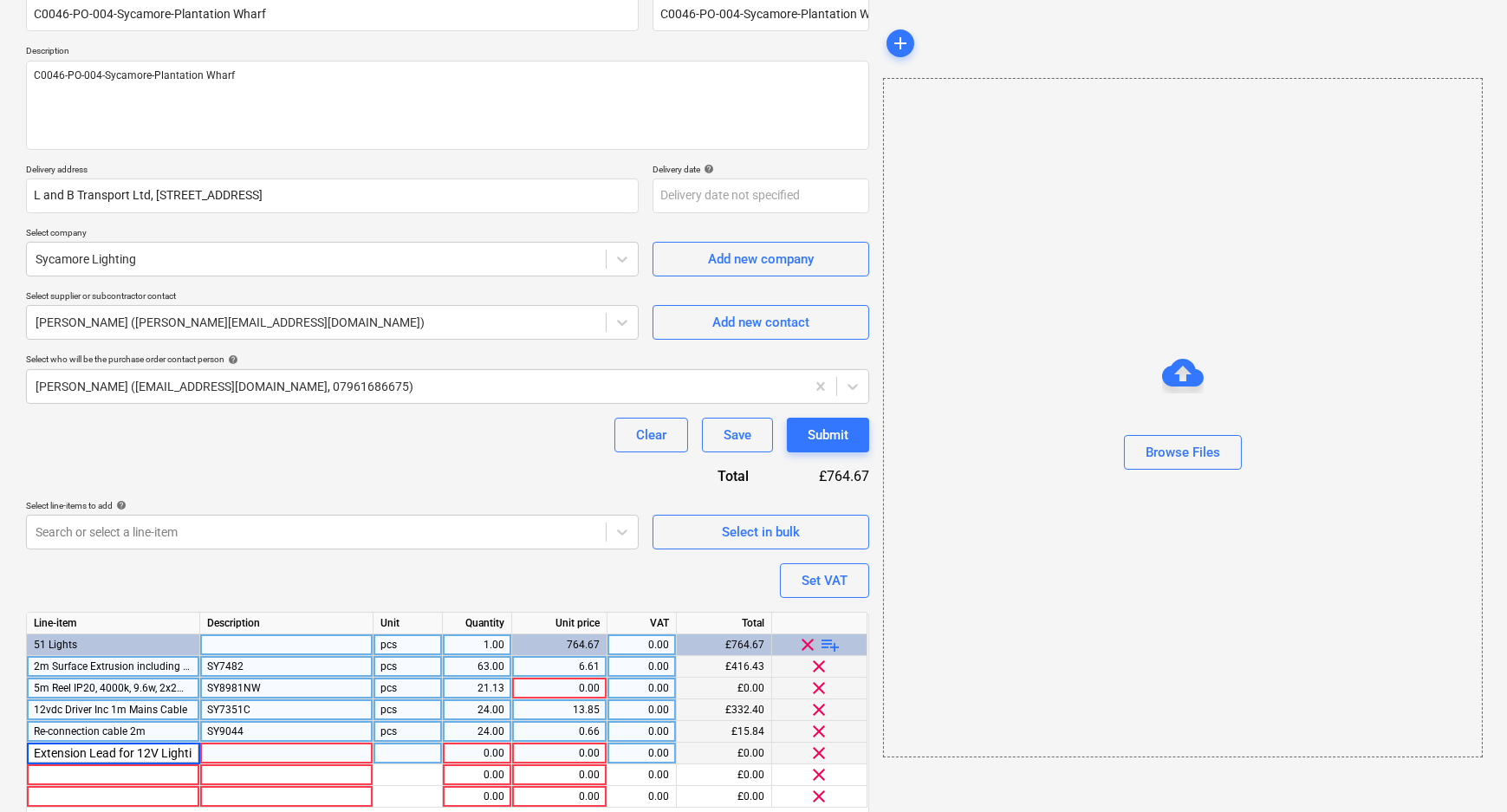
scroll to position [0, 259]
click at [274, 745] on div at bounding box center [287, 753] width 173 height 21
click at [486, 756] on div "1.00" at bounding box center [477, 753] width 55 height 21
click at [534, 755] on div "0.00" at bounding box center [559, 753] width 81 height 21
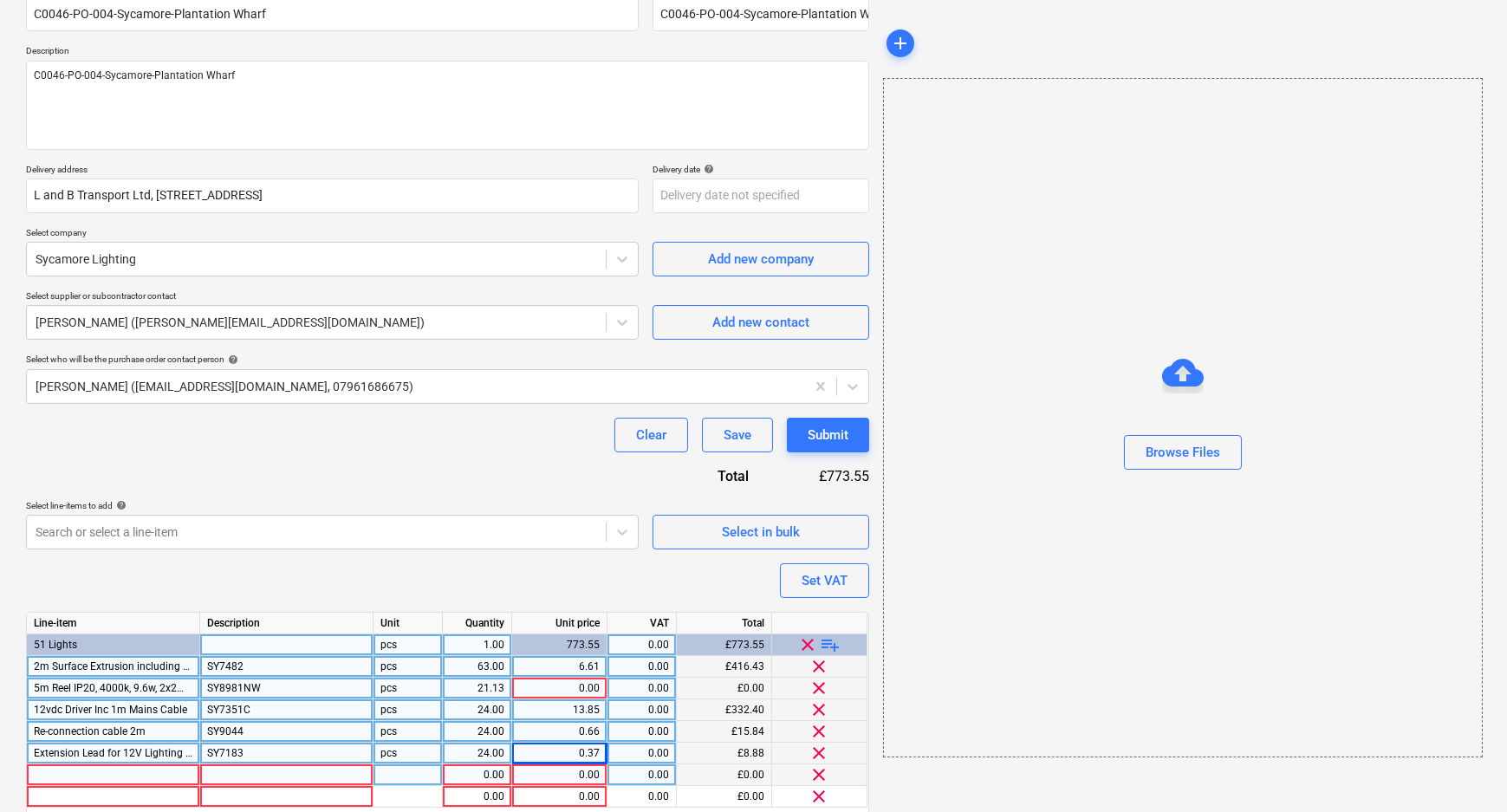
click at [820, 774] on span "clear" at bounding box center [820, 775] width 21 height 21
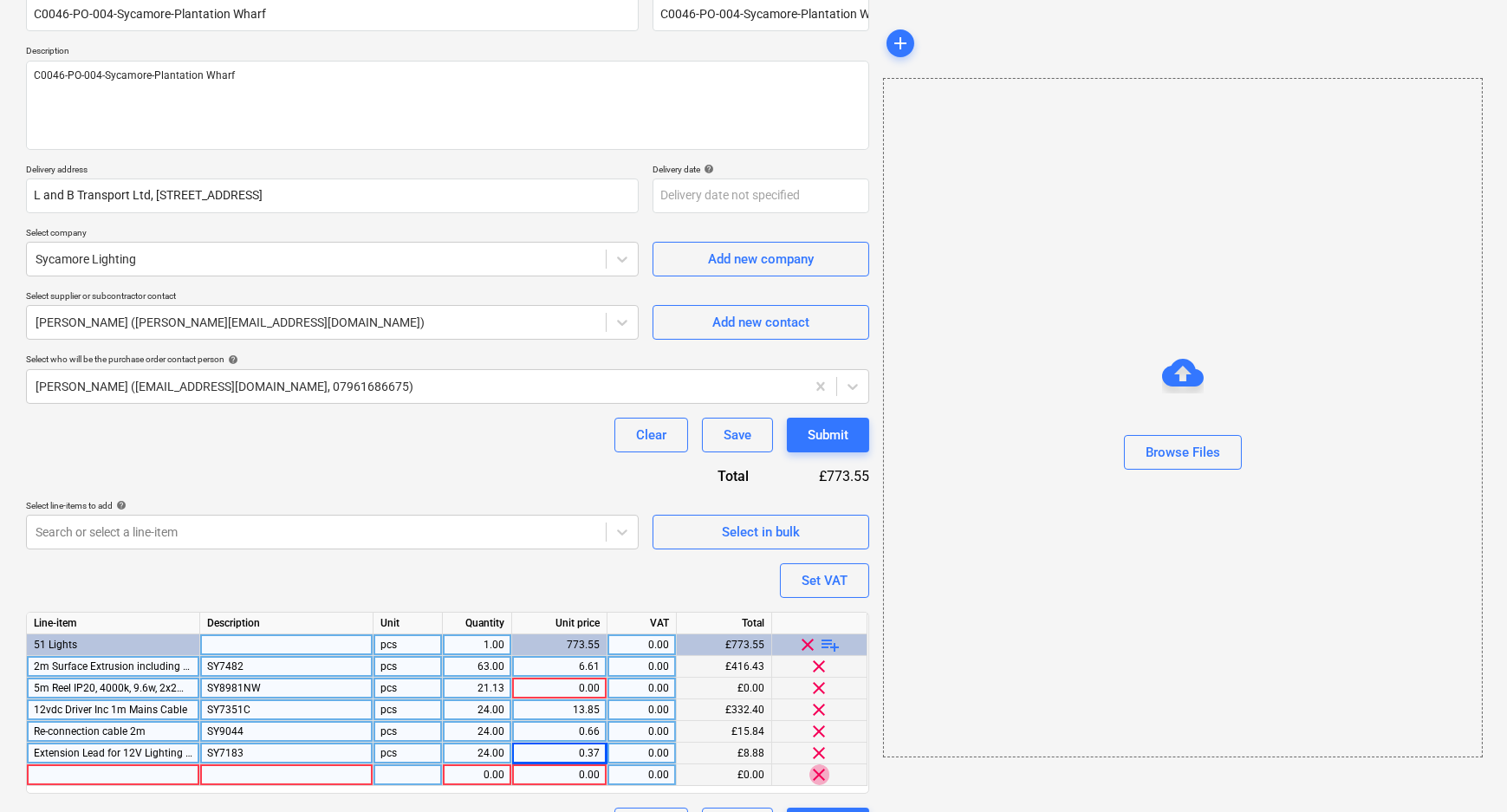
click at [820, 777] on span "clear" at bounding box center [820, 775] width 21 height 21
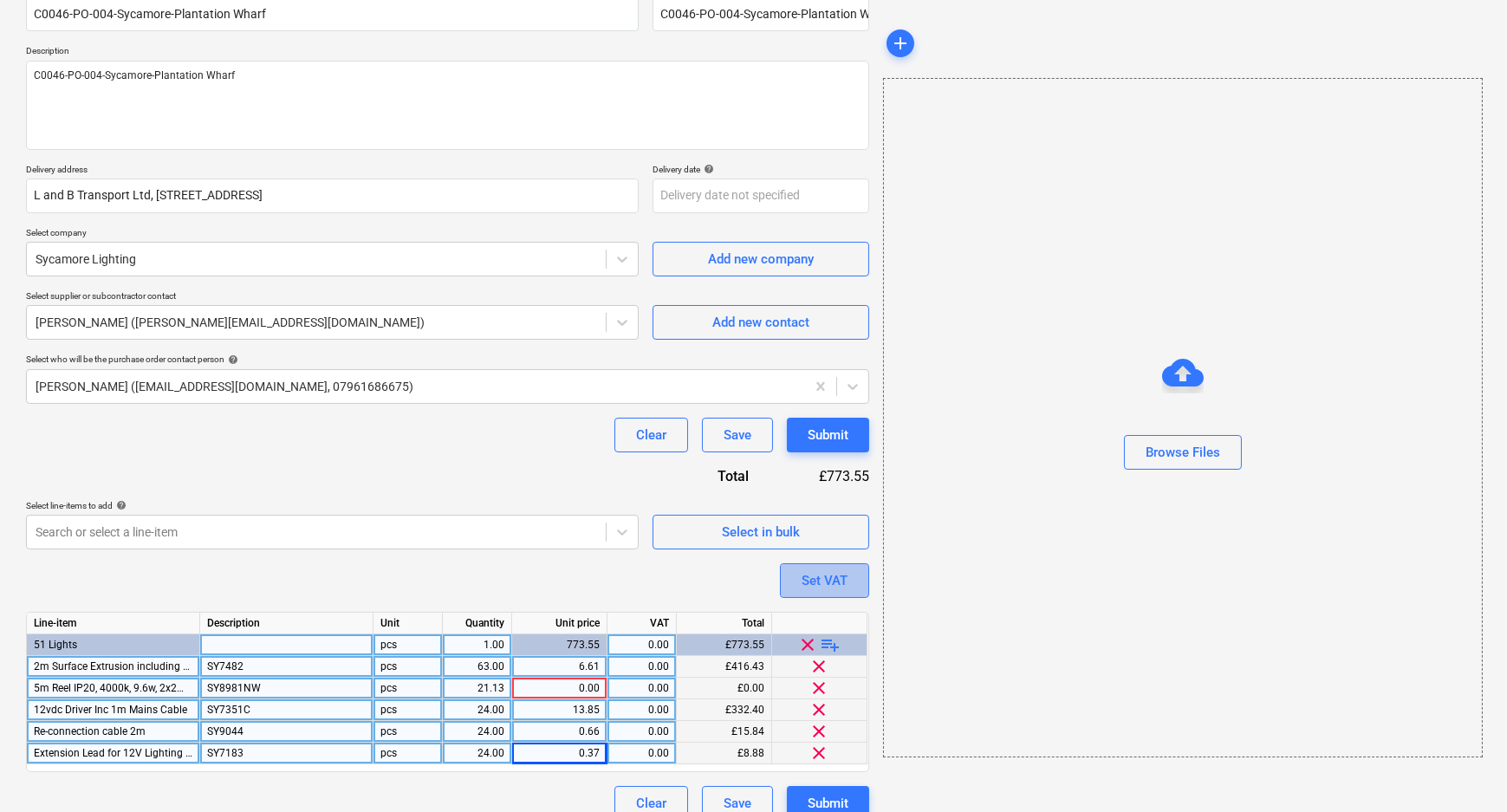
click at [836, 569] on div "Set VAT" at bounding box center [825, 579] width 46 height 22
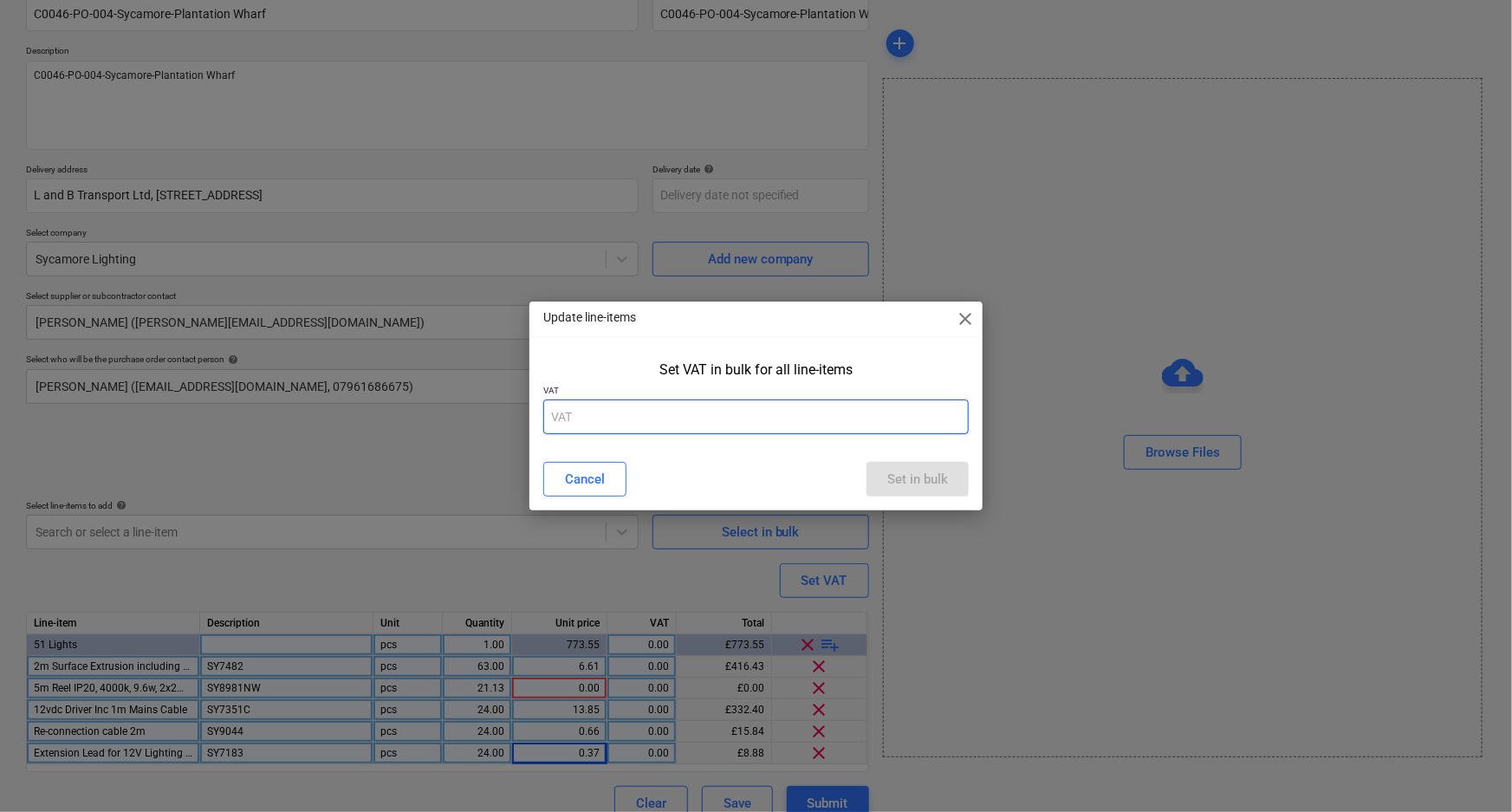
click at [693, 412] on input "text" at bounding box center [756, 416] width 426 height 34
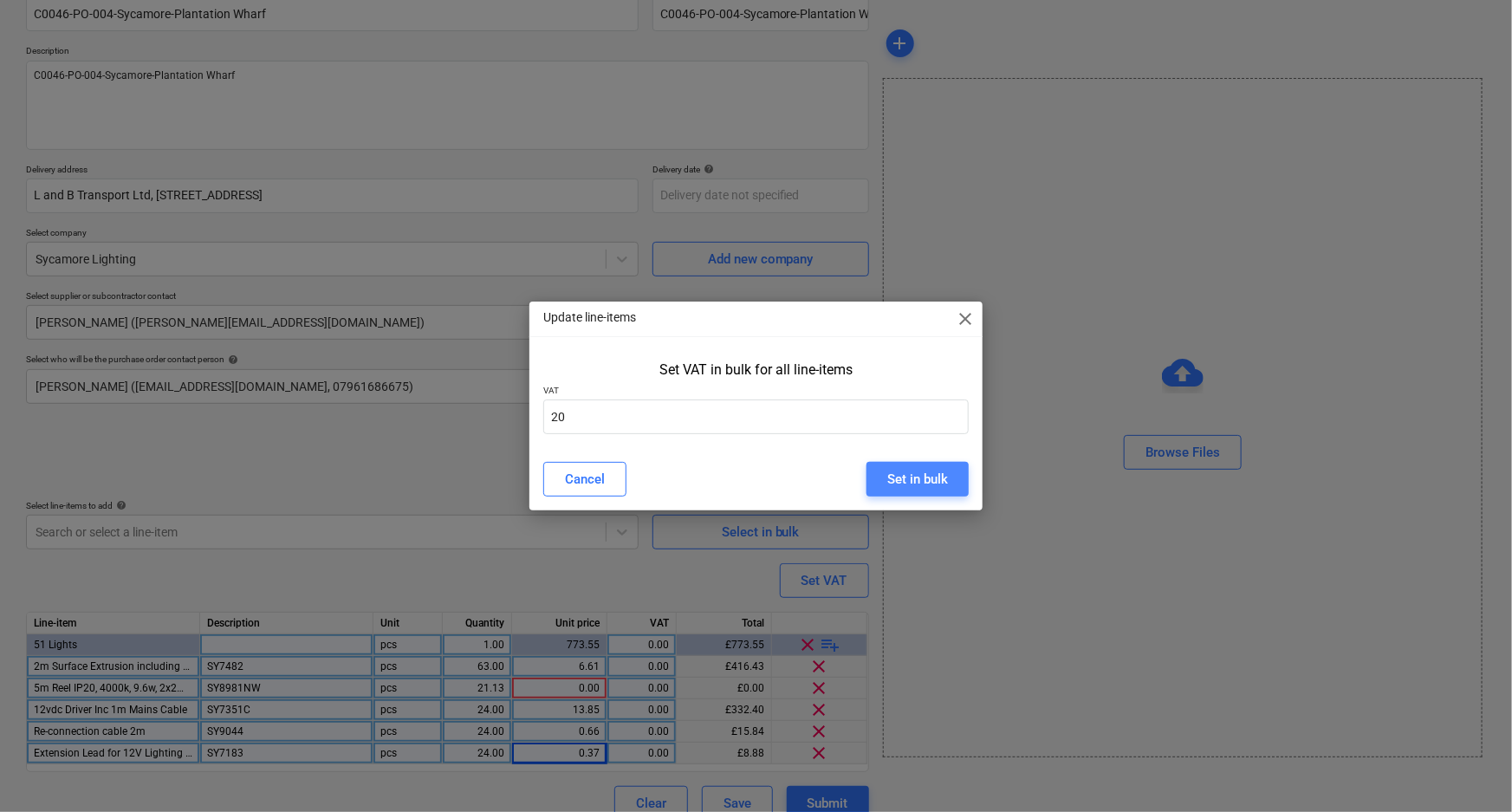
click at [922, 485] on div "Set in bulk" at bounding box center [917, 479] width 61 height 22
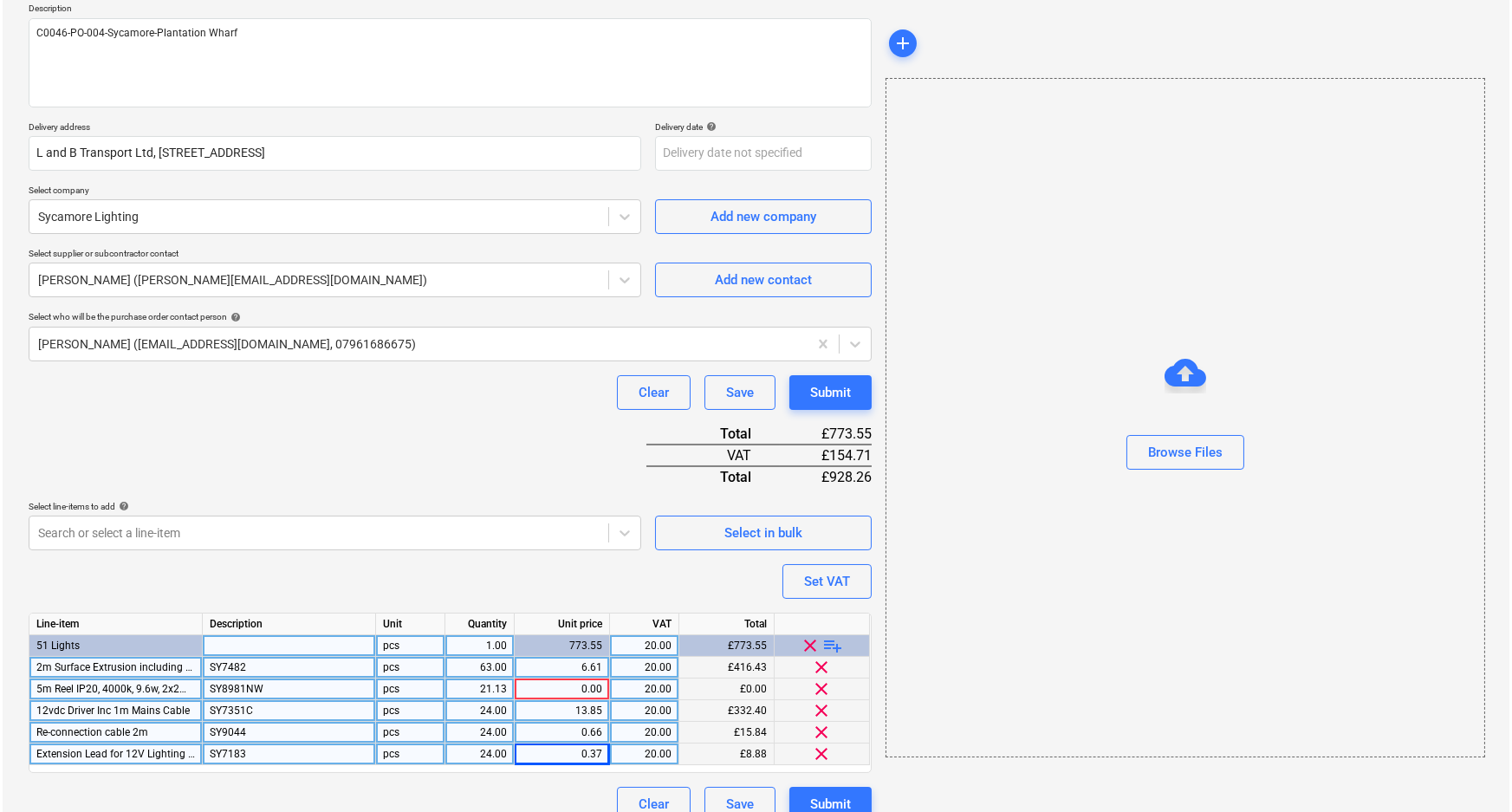
scroll to position [226, 0]
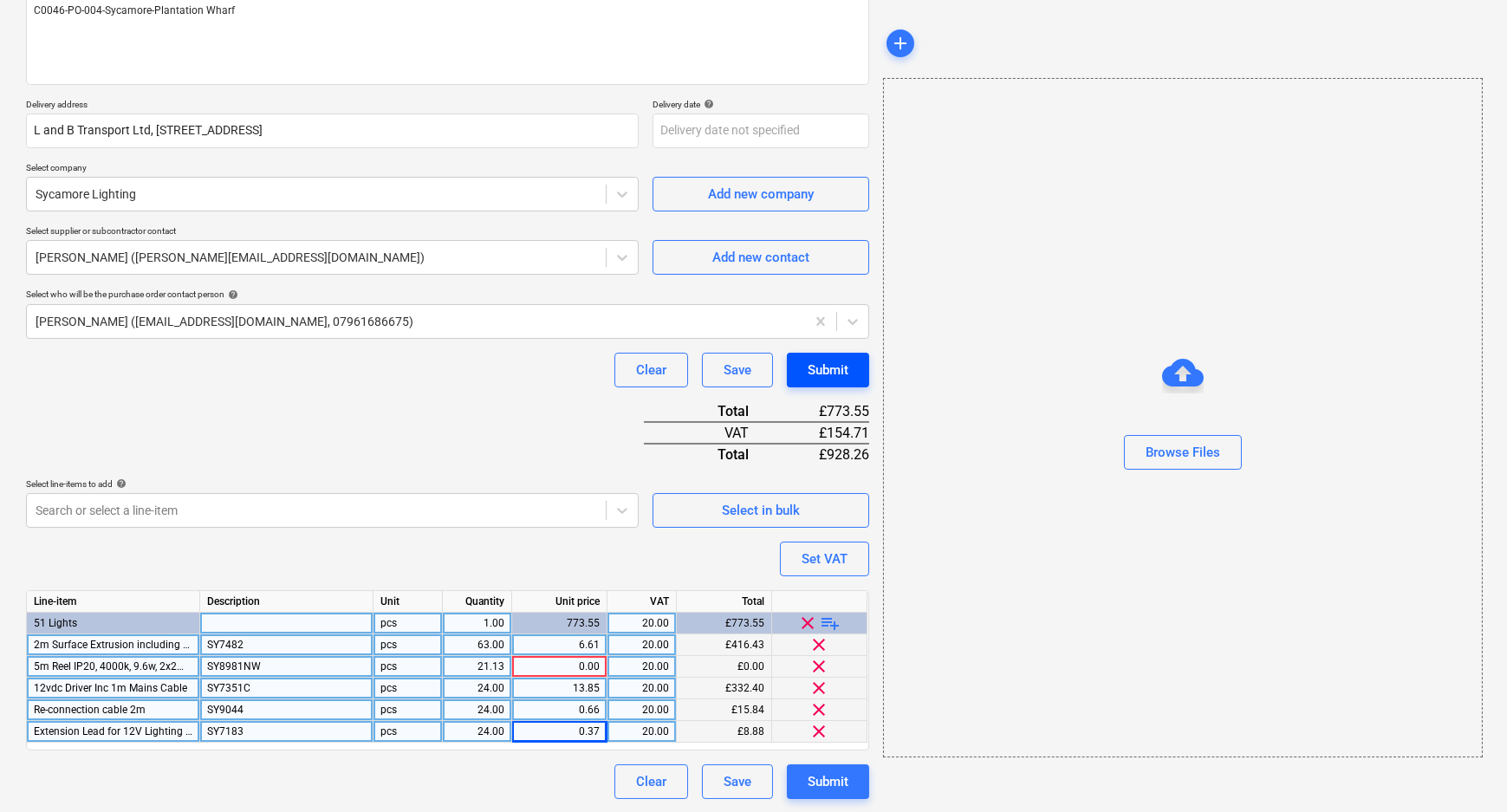
click at [823, 367] on div "Submit" at bounding box center [828, 369] width 41 height 22
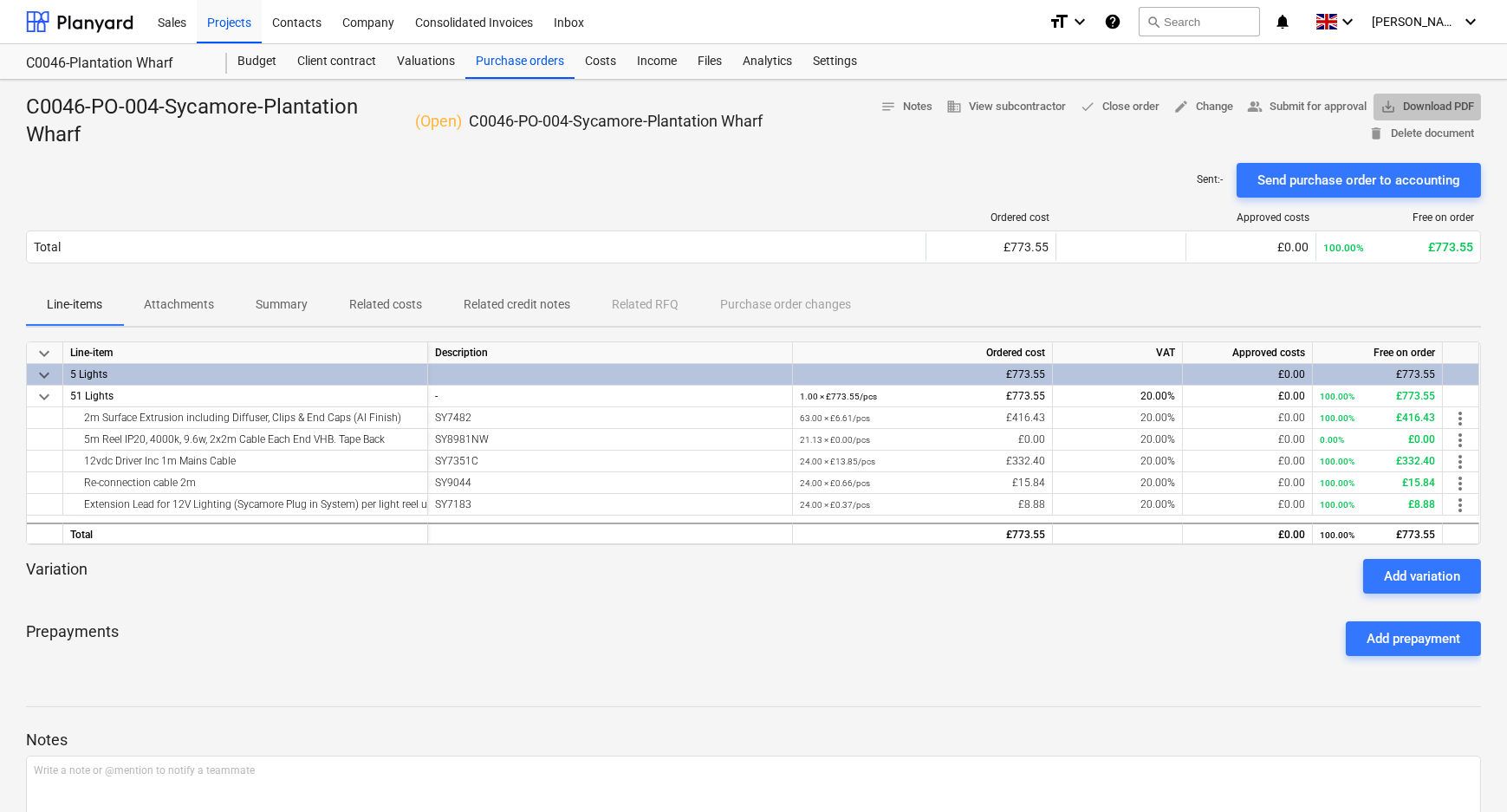
click at [1406, 100] on span "save_alt Download PDF" at bounding box center [1427, 107] width 94 height 20
click at [519, 64] on div "Purchase orders" at bounding box center [519, 61] width 109 height 34
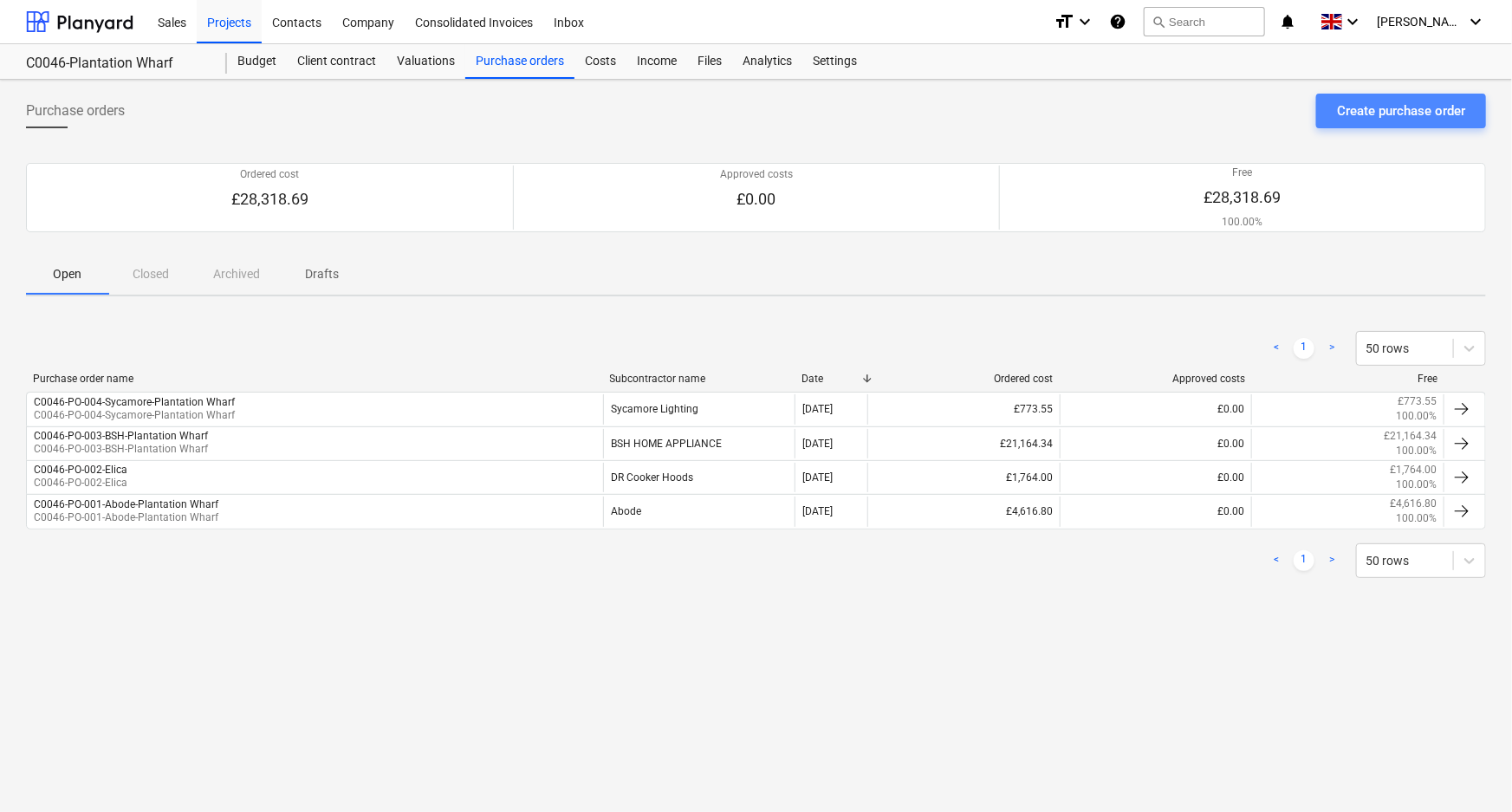
click at [1379, 109] on div "Create purchase order" at bounding box center [1401, 111] width 128 height 22
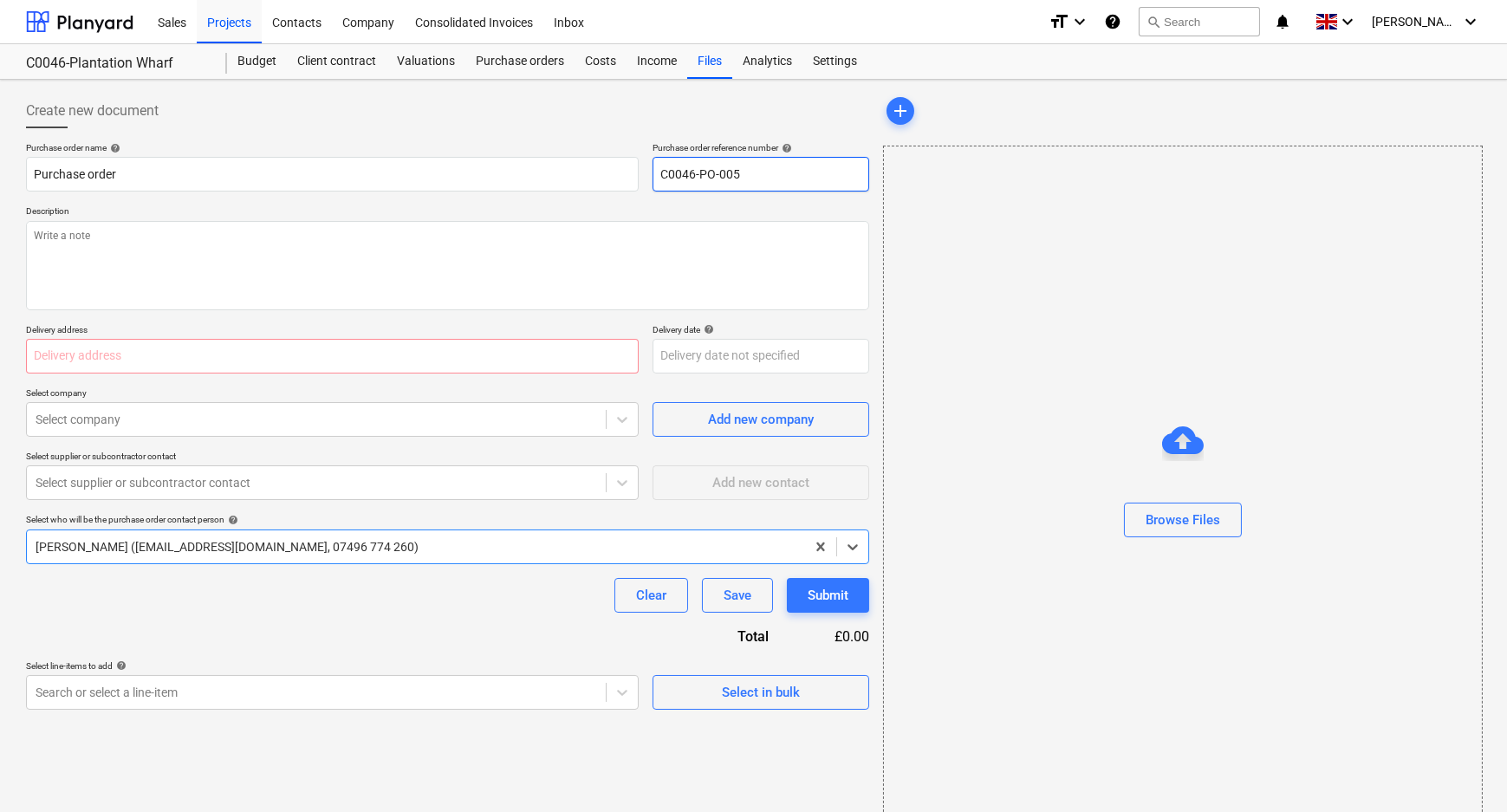
click at [762, 181] on input "C0046-PO-005" at bounding box center [760, 173] width 217 height 34
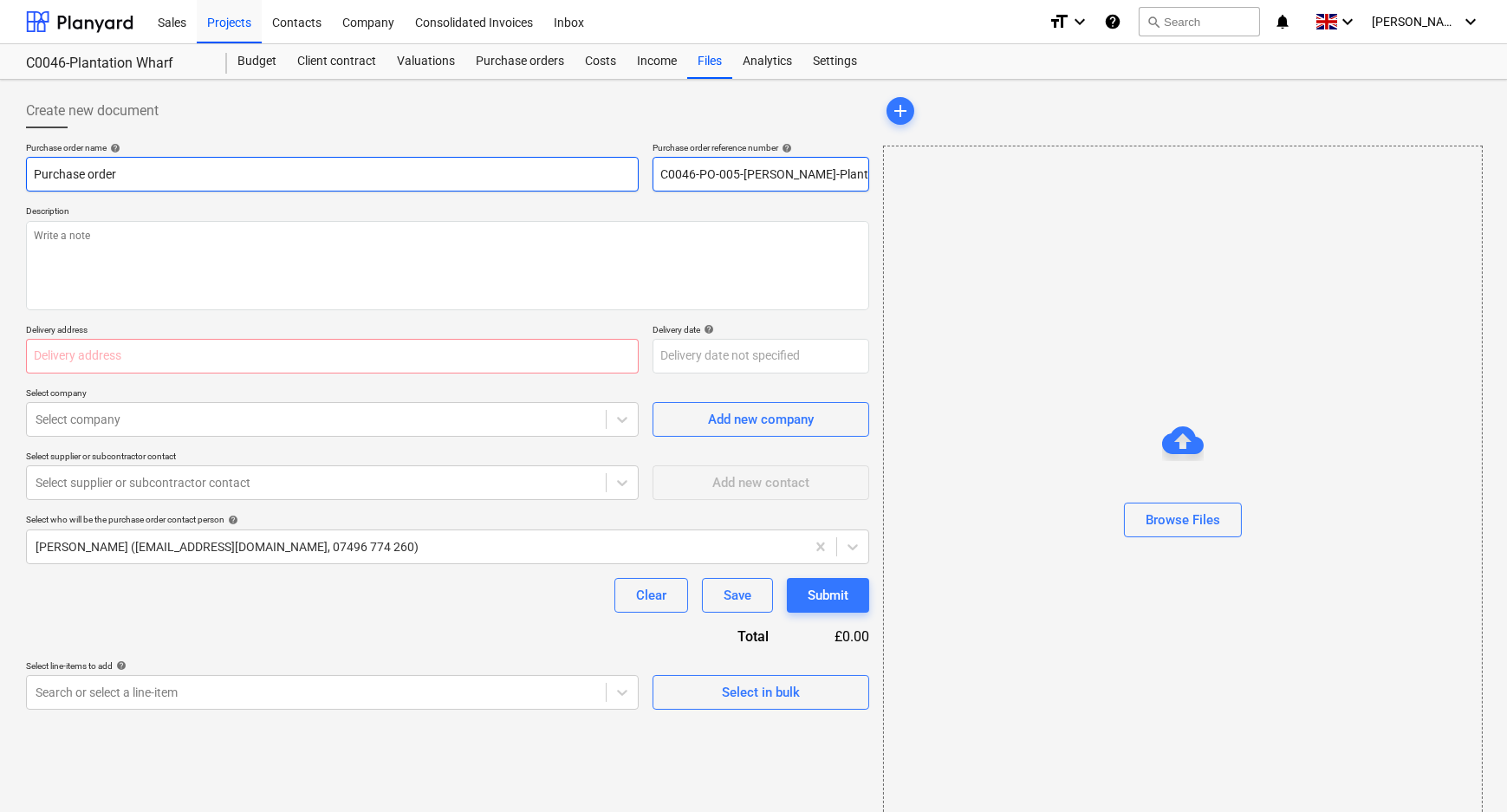
drag, startPoint x: 867, startPoint y: 175, endPoint x: 537, endPoint y: 165, distance: 330.2
click at [572, 168] on div "Purchase order name help Purchase order Purchase order reference number help C0…" at bounding box center [447, 167] width 843 height 50
drag, startPoint x: 312, startPoint y: 176, endPoint x: 22, endPoint y: 175, distance: 290.0
click at [22, 175] on div "Create new document Purchase order name help Purchase order Purchase order refe…" at bounding box center [448, 459] width 857 height 745
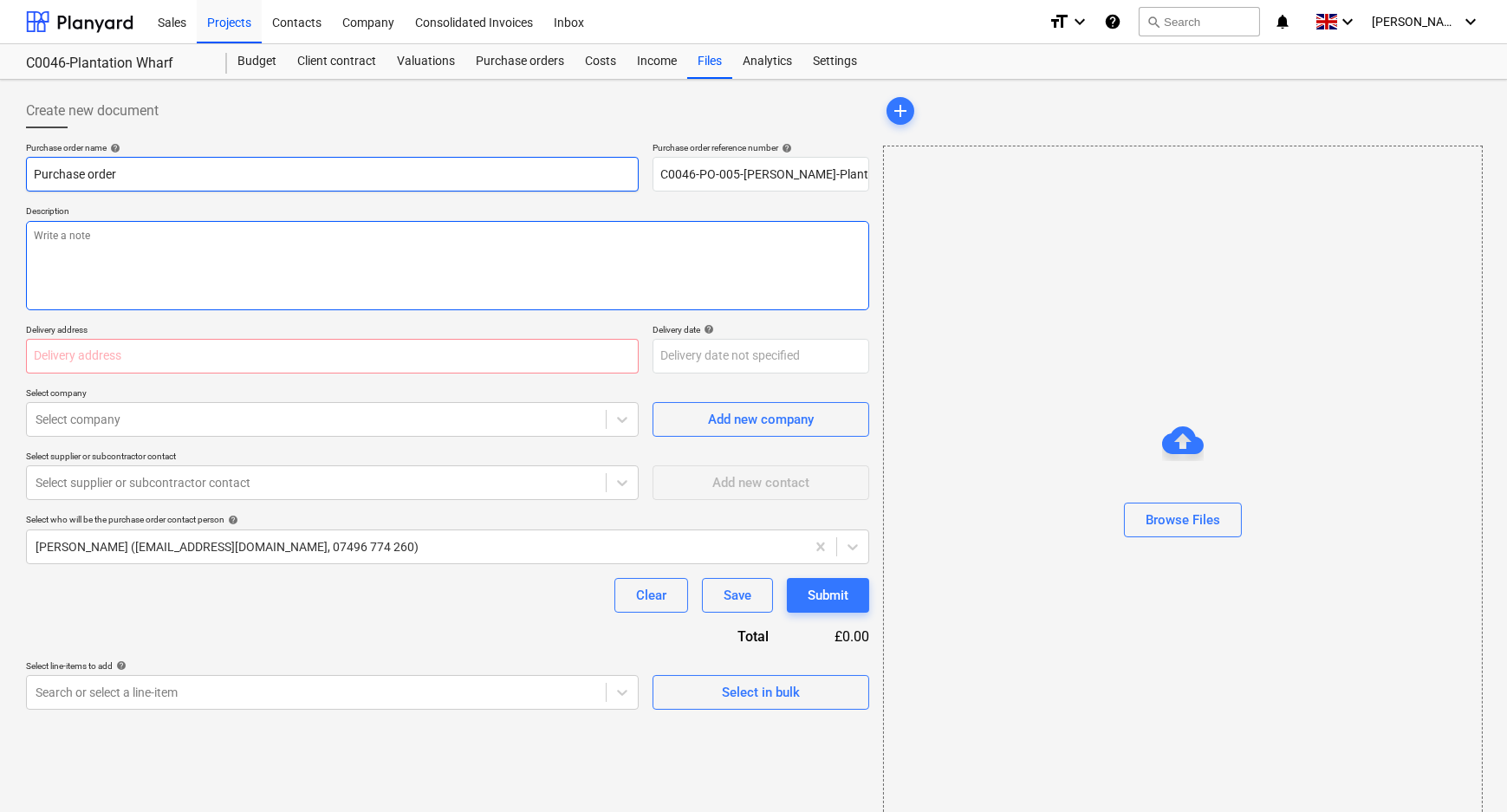
paste input "C0046-PO-005-[PERSON_NAME]-Plantation Wharf"
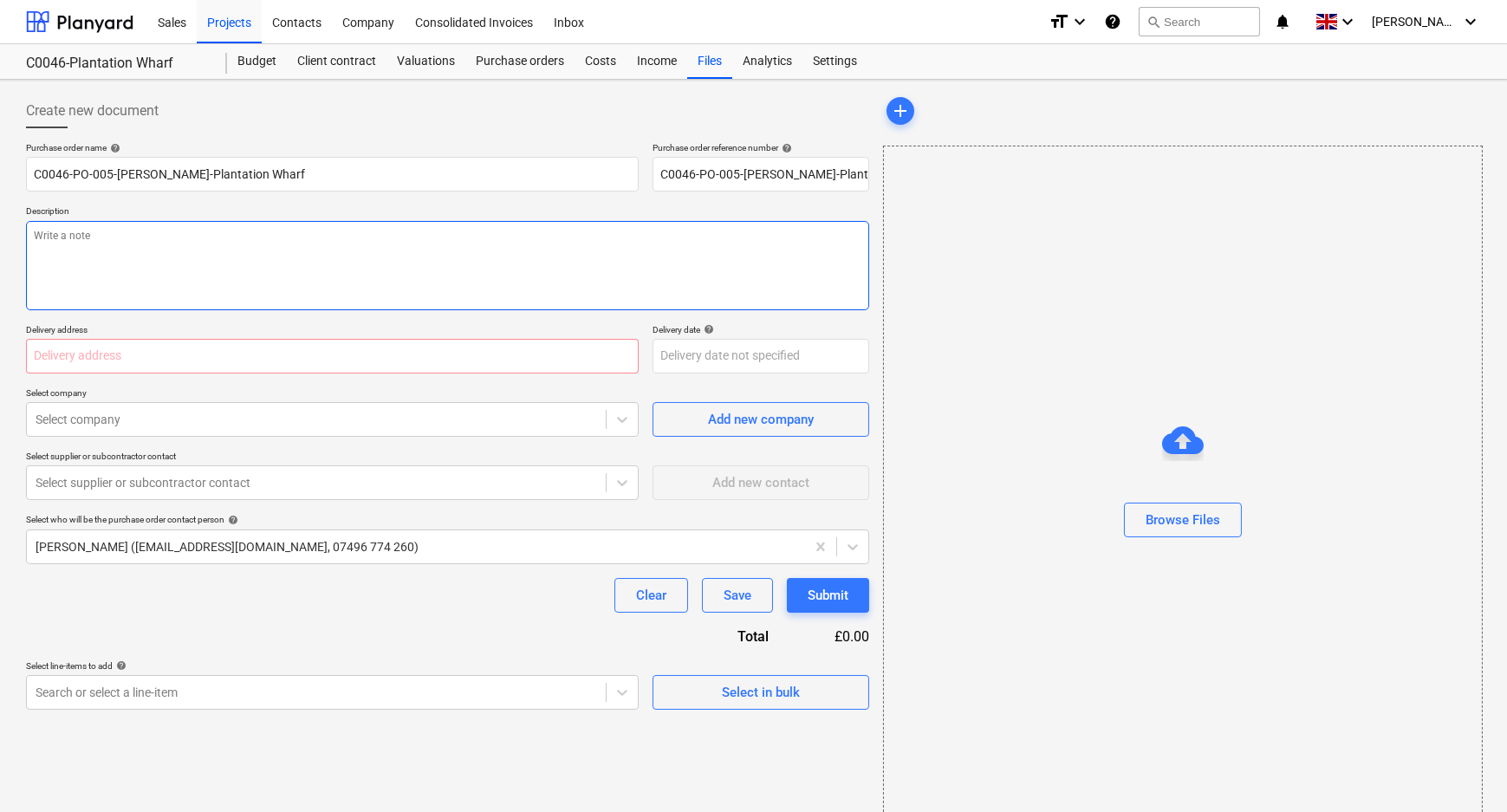
click at [137, 263] on textarea at bounding box center [447, 265] width 843 height 89
paste textarea "C0046-PO-005-[PERSON_NAME]-Plantation Wharf"
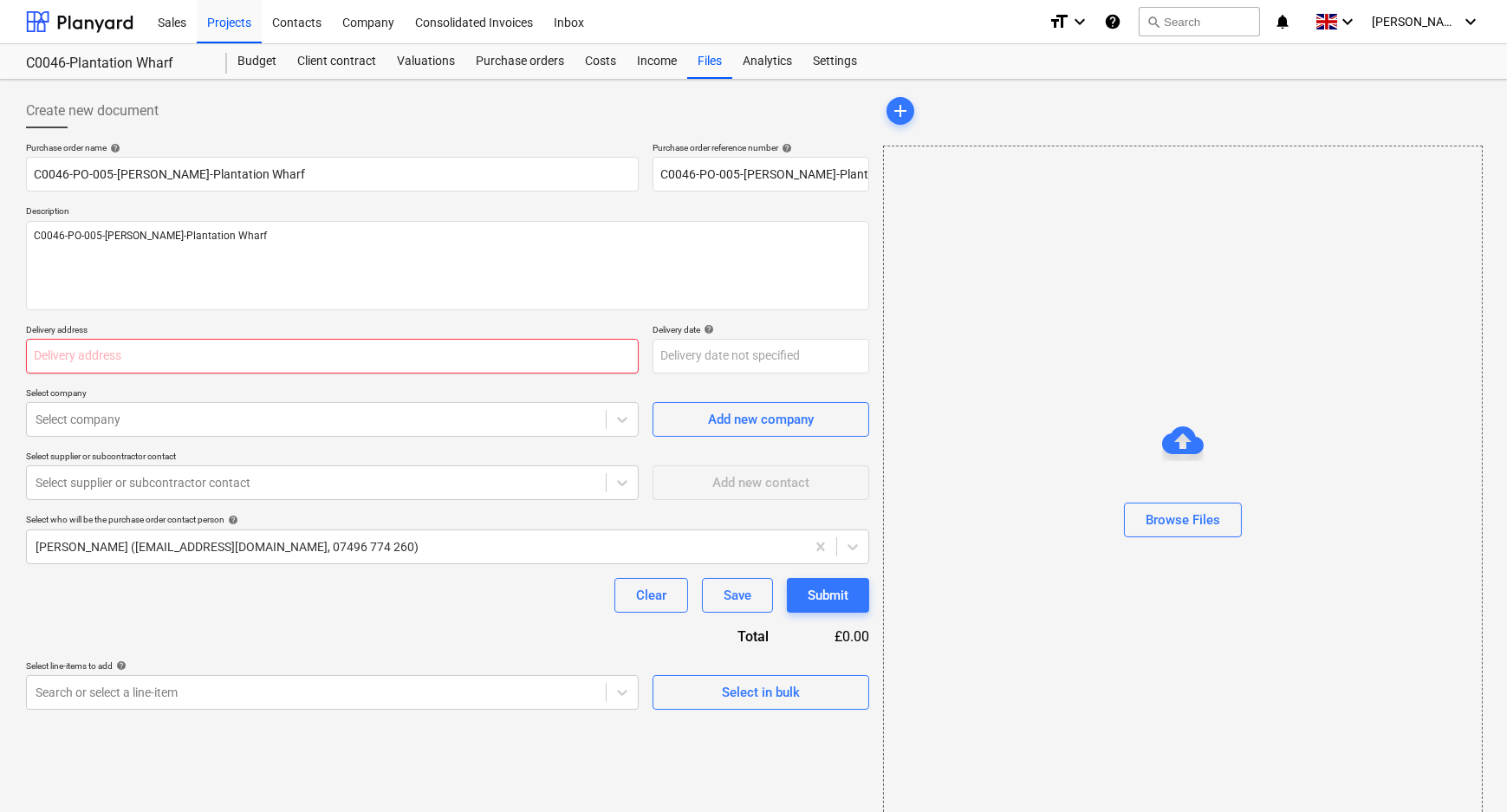
click at [289, 363] on input "text" at bounding box center [332, 356] width 612 height 34
paste input "L and B Transport Ltd, [STREET_ADDRESS]"
click at [278, 415] on div at bounding box center [316, 419] width 562 height 18
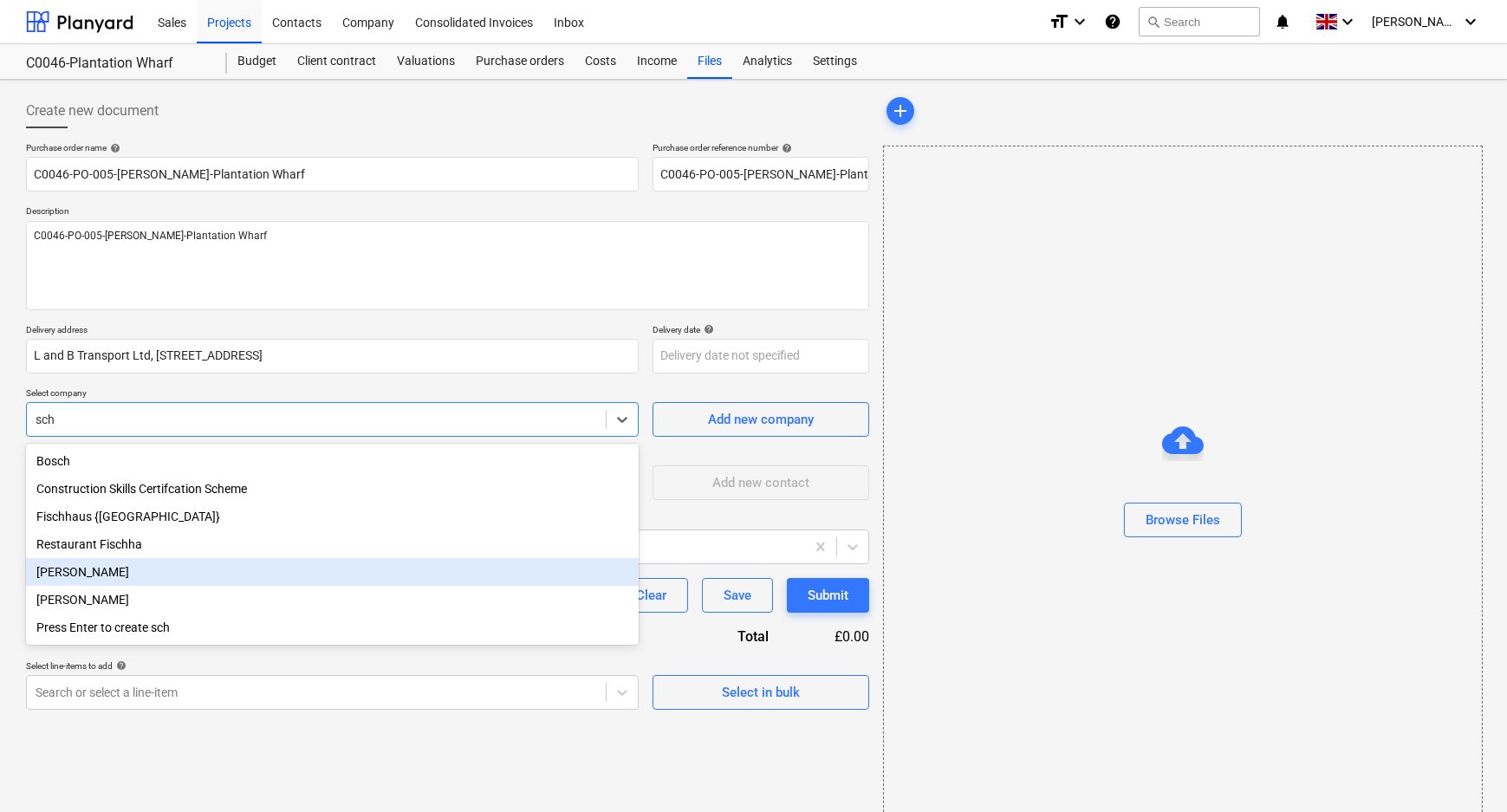
click at [127, 568] on div "[PERSON_NAME]" at bounding box center [332, 571] width 612 height 27
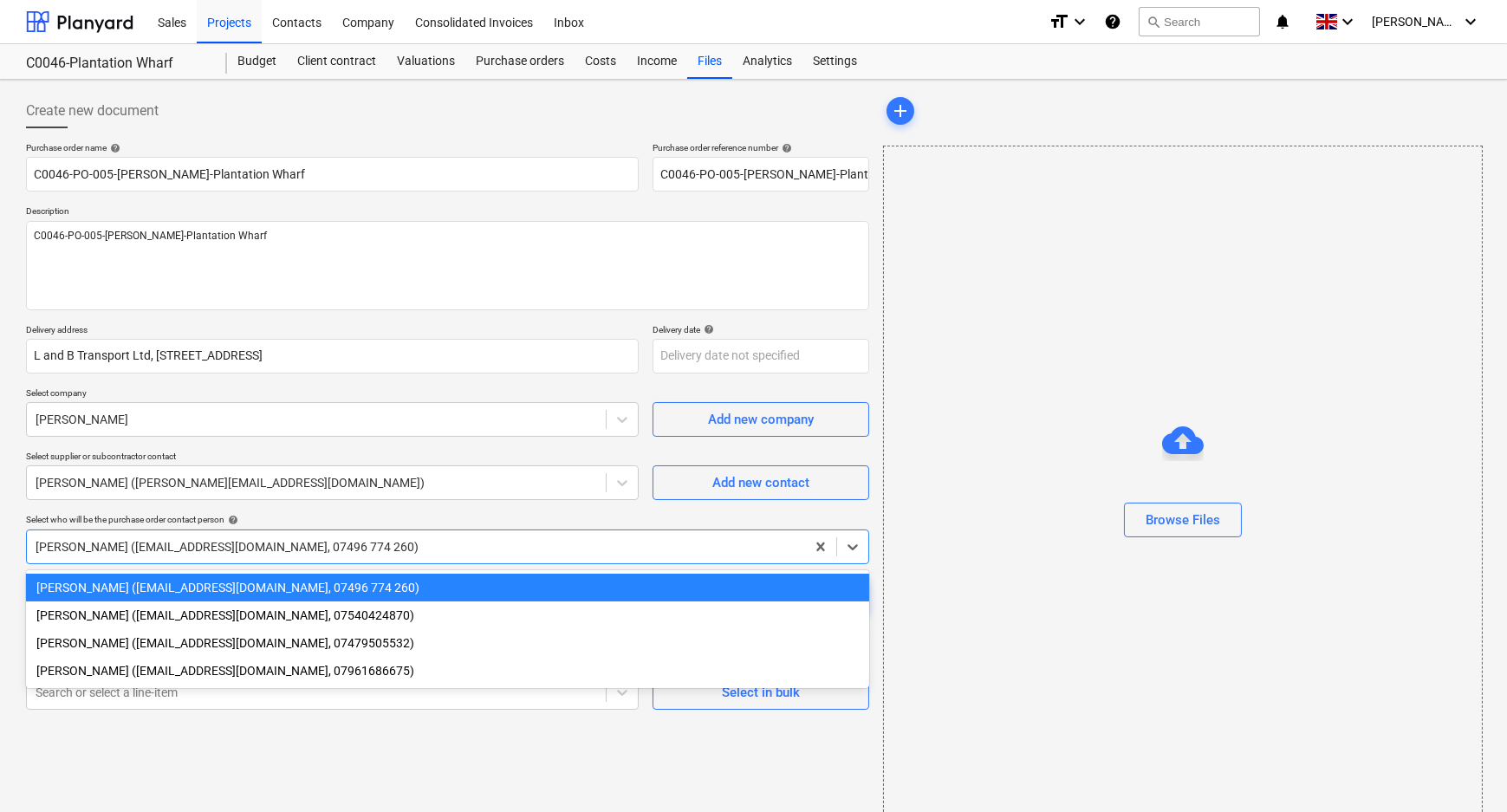
click at [128, 545] on div at bounding box center [416, 547] width 761 height 18
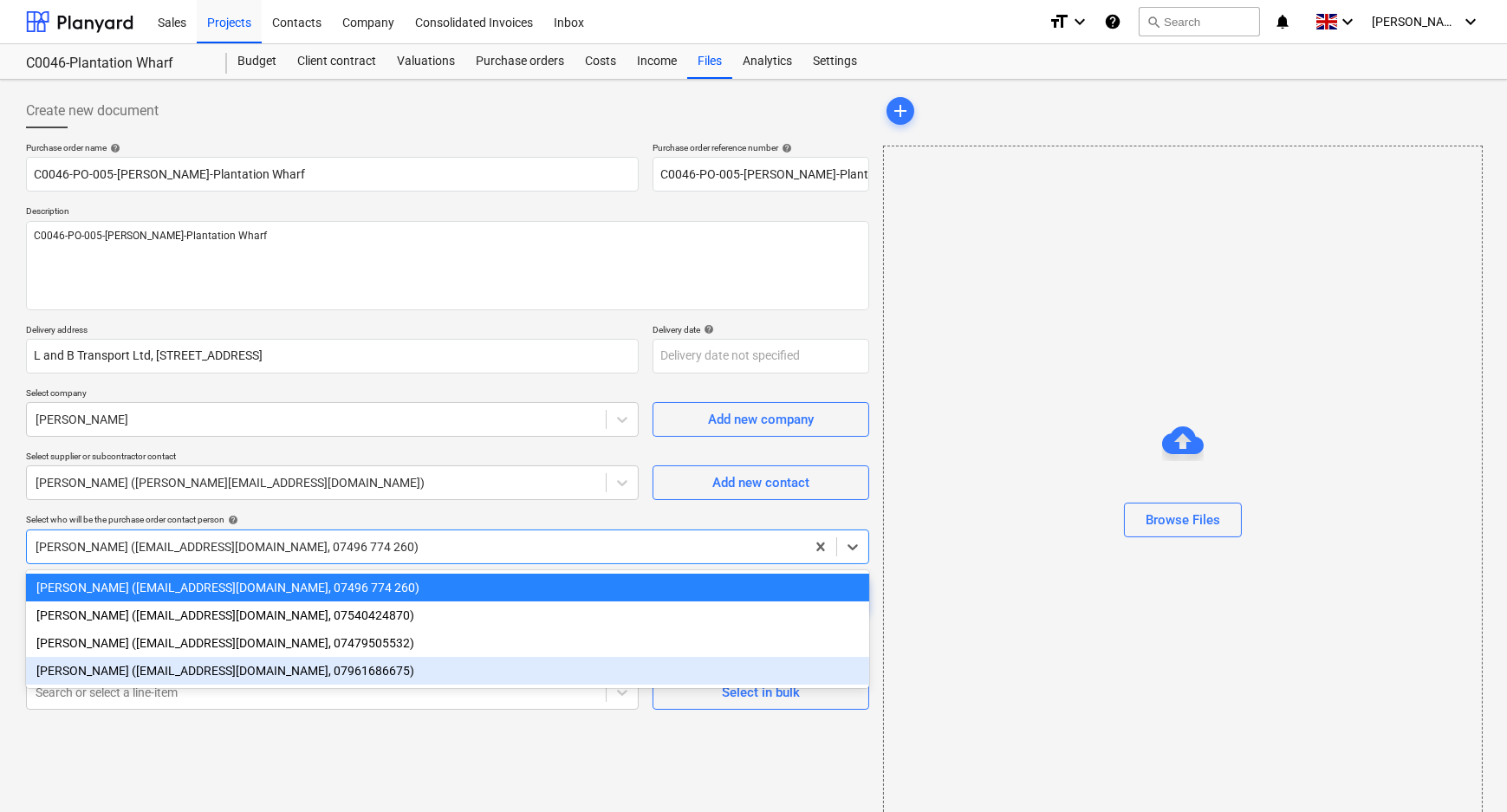
click at [128, 677] on div "[PERSON_NAME] ([EMAIL_ADDRESS][DOMAIN_NAME], 07961686675)" at bounding box center [447, 670] width 843 height 27
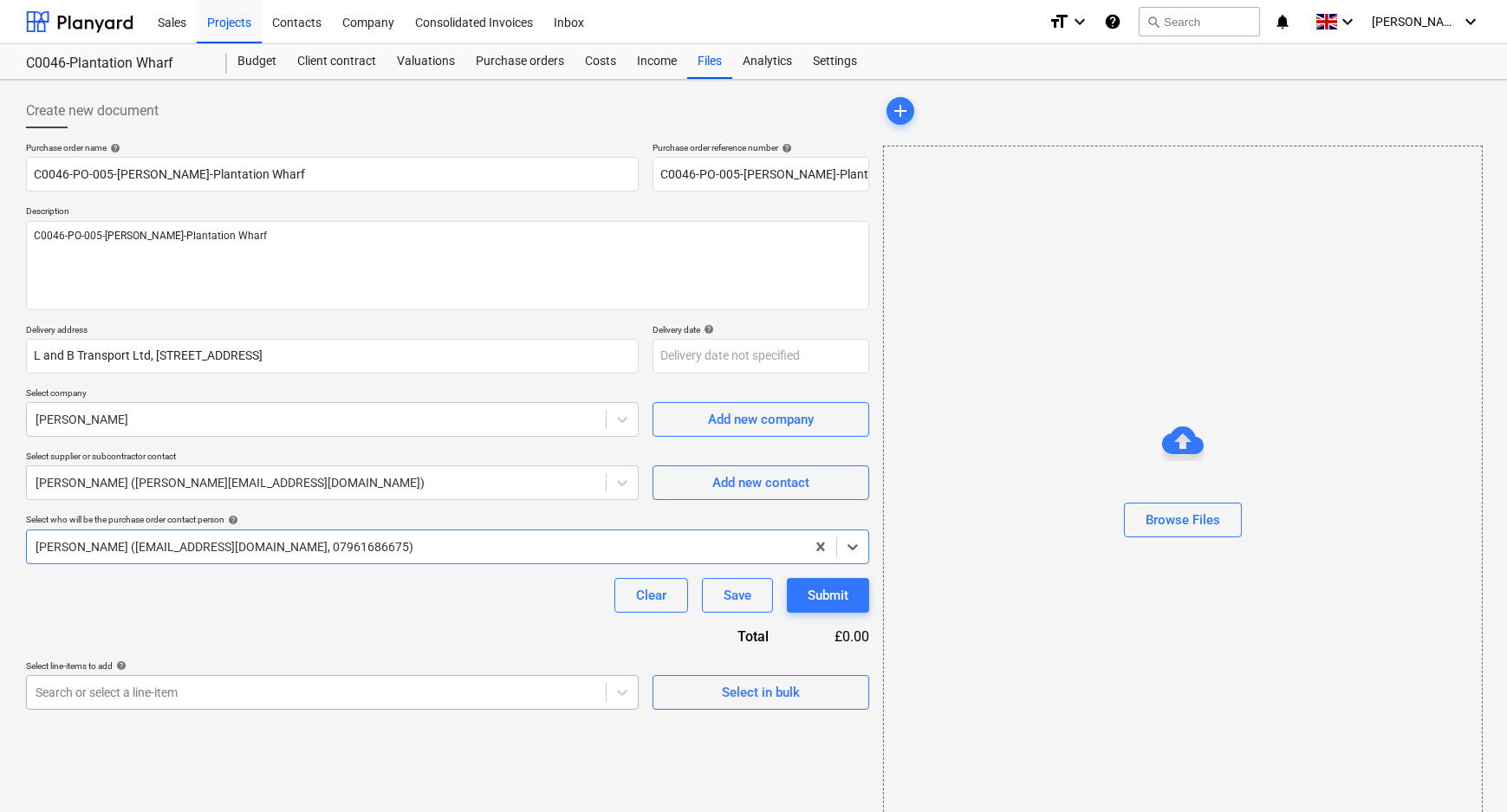
click at [130, 687] on body "Sales Projects Contacts Company Consolidated Invoices Inbox format_size keyboar…" at bounding box center [753, 406] width 1507 height 812
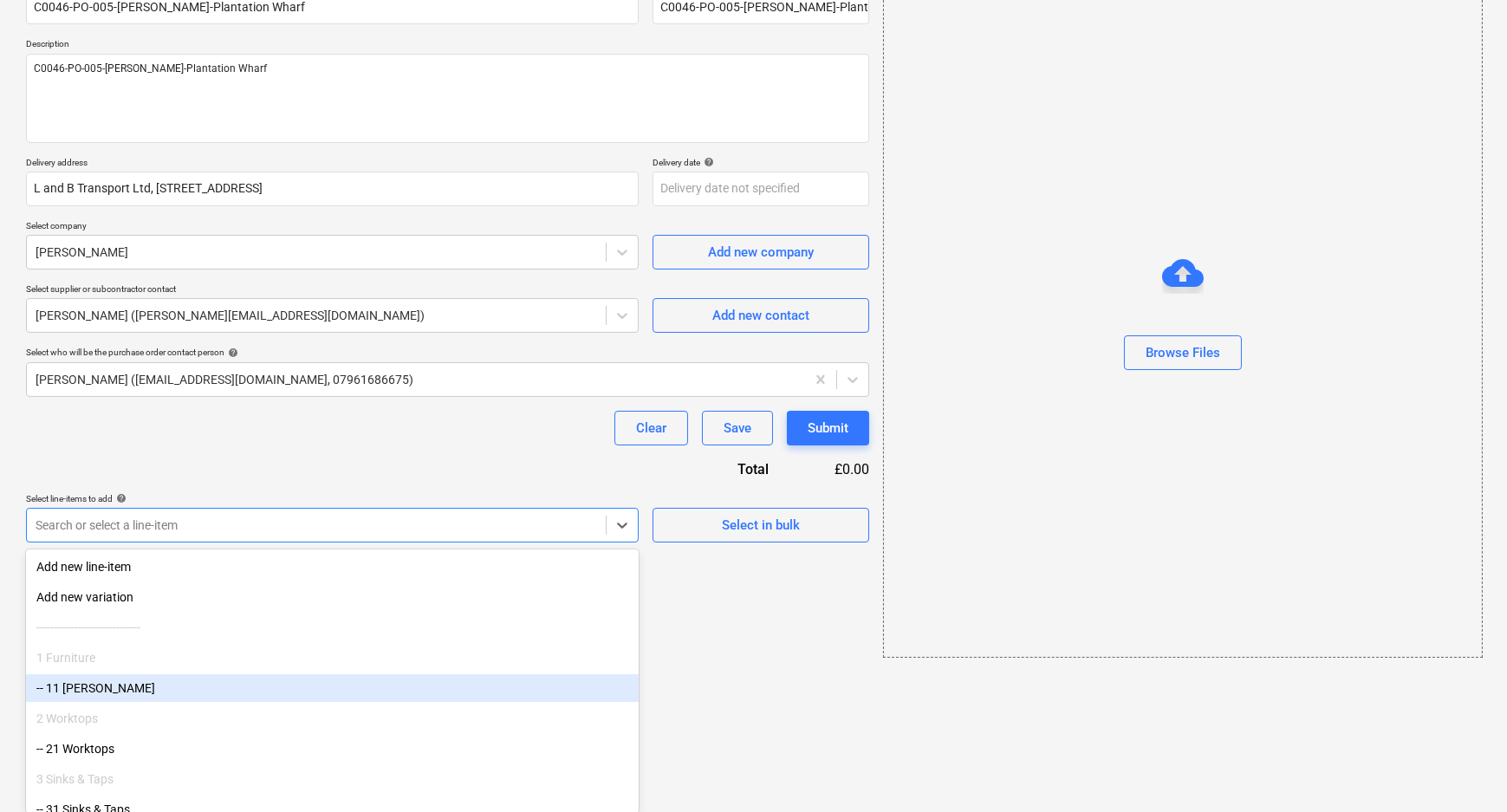
click at [110, 682] on div "-- 11 [PERSON_NAME]" at bounding box center [332, 687] width 612 height 27
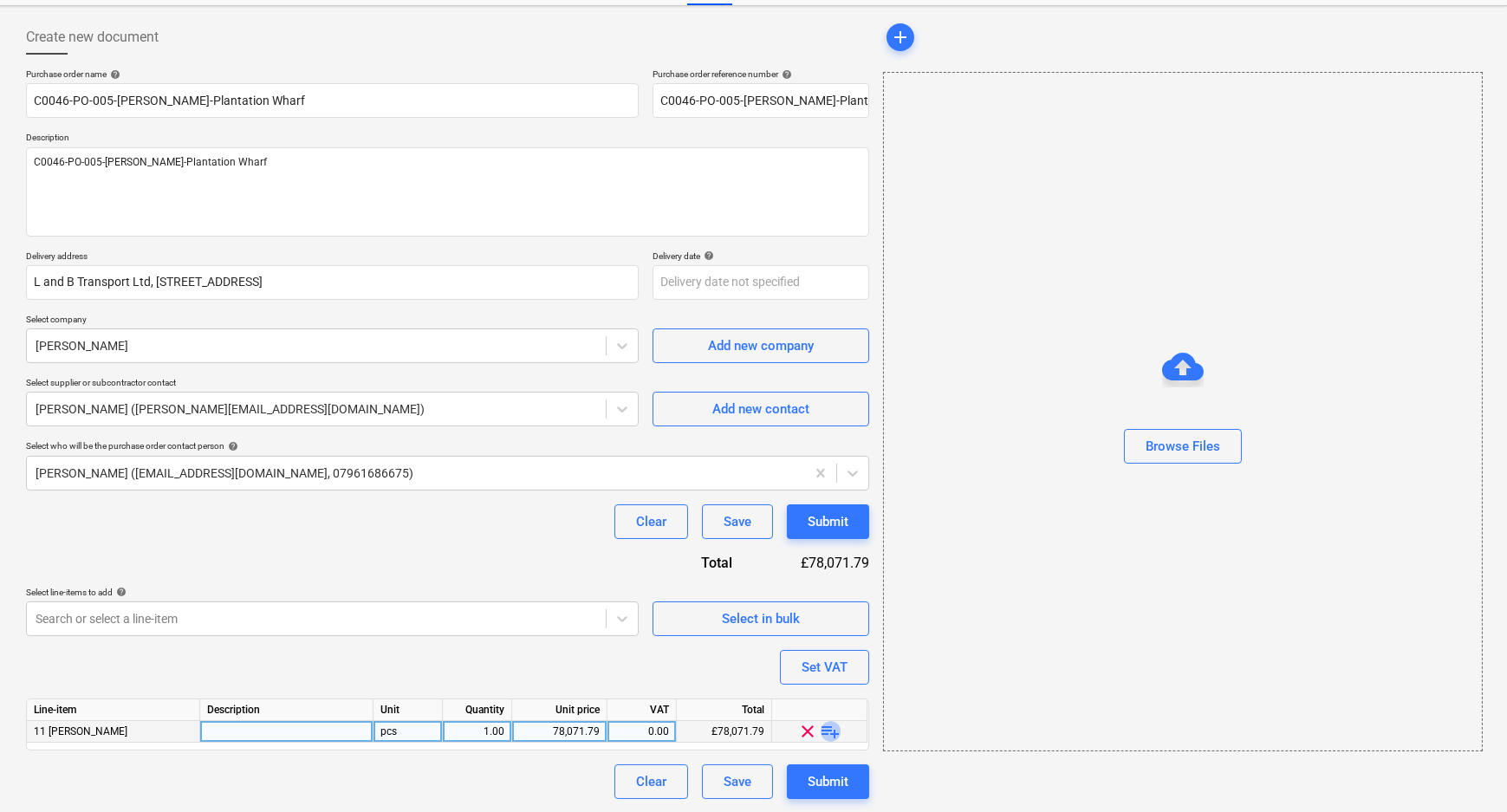
click at [833, 728] on span "playlist_add" at bounding box center [831, 732] width 21 height 21
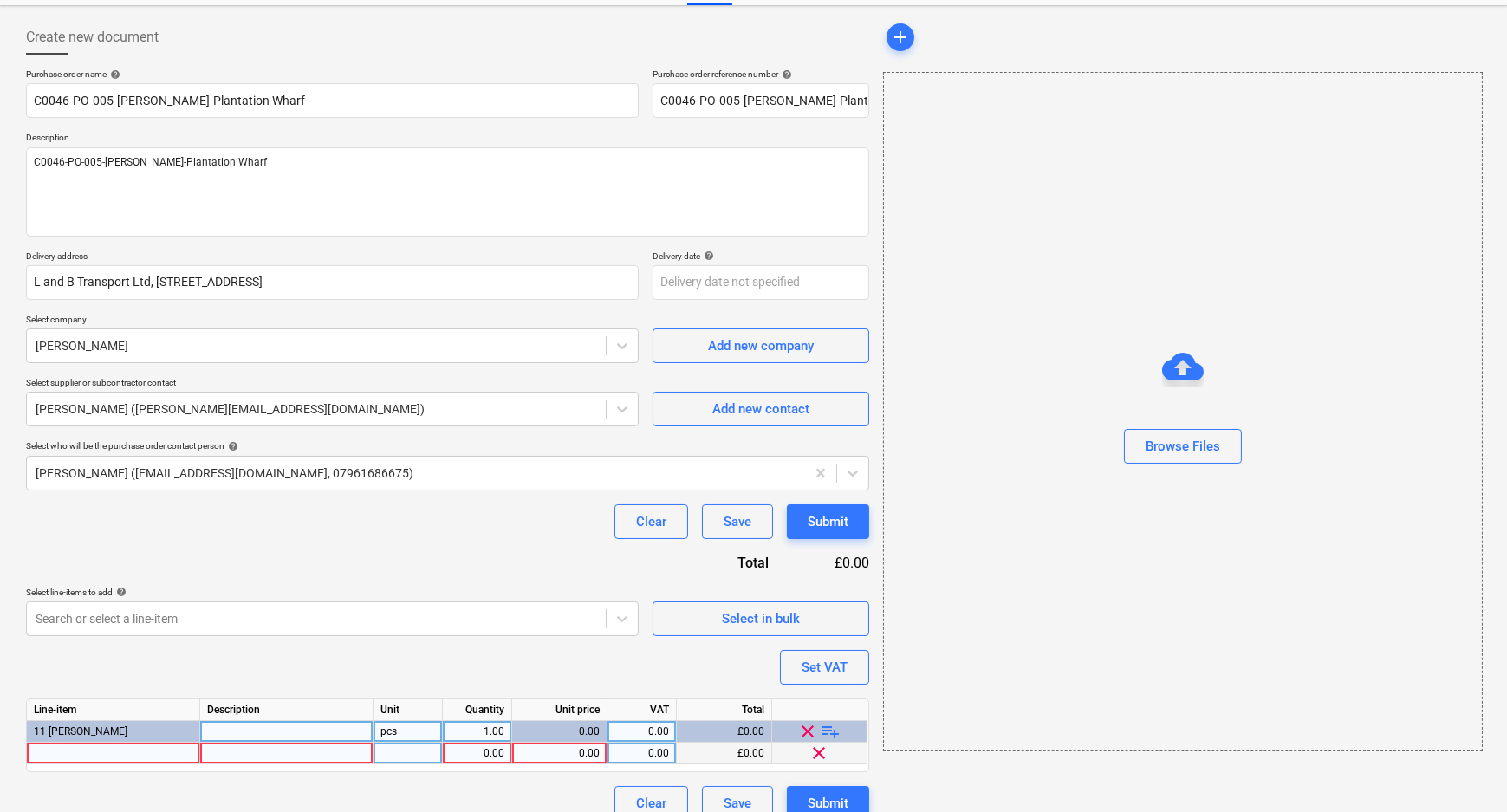
click at [102, 744] on div at bounding box center [113, 753] width 173 height 21
click at [572, 749] on div "0.00" at bounding box center [559, 753] width 81 height 21
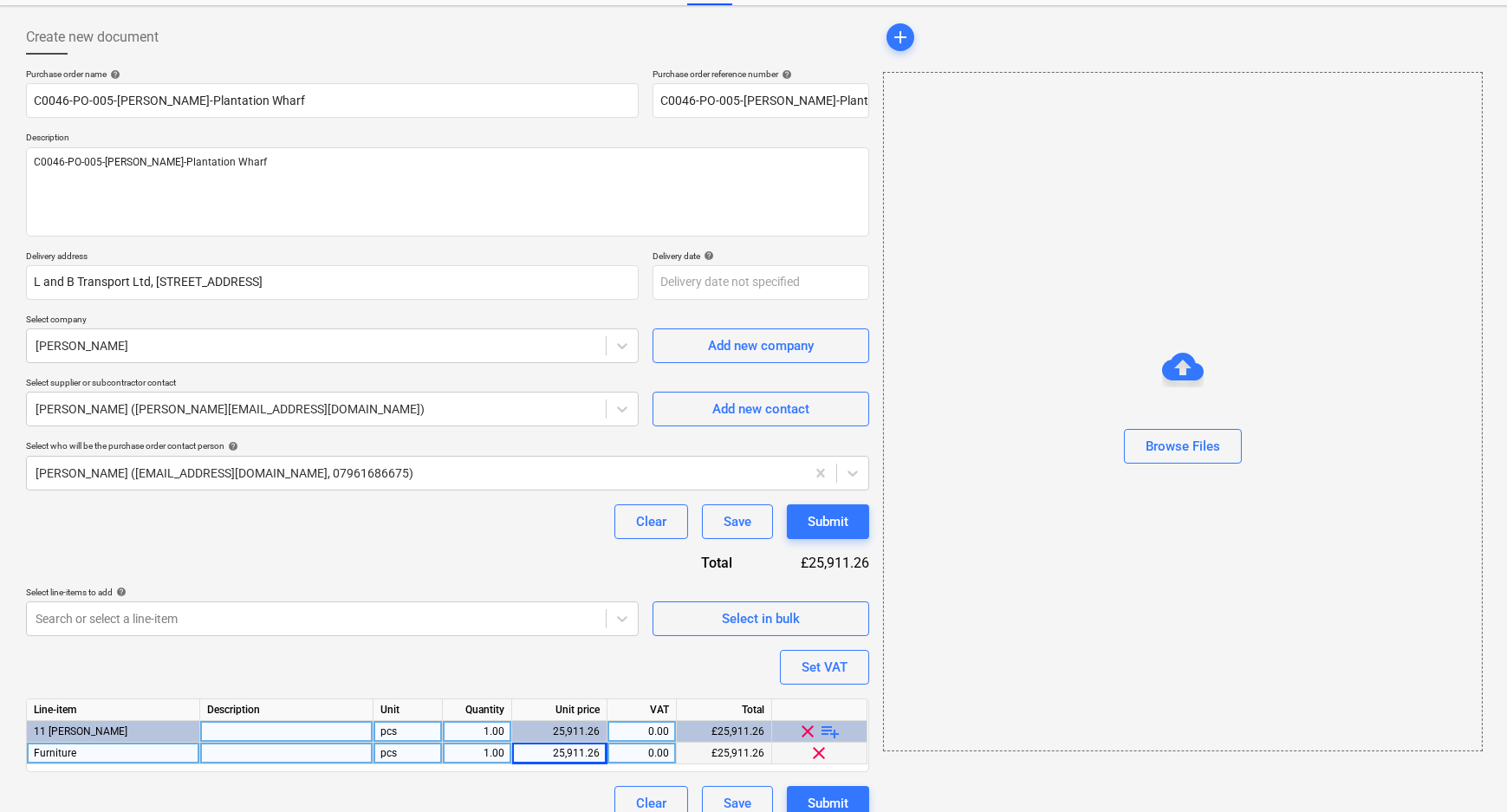
click at [548, 673] on div "Purchase order name help C0046-PO-005-[PERSON_NAME]-Plantation Wharf Purchase o…" at bounding box center [447, 444] width 843 height 752
click at [836, 787] on button "Submit" at bounding box center [827, 802] width 82 height 34
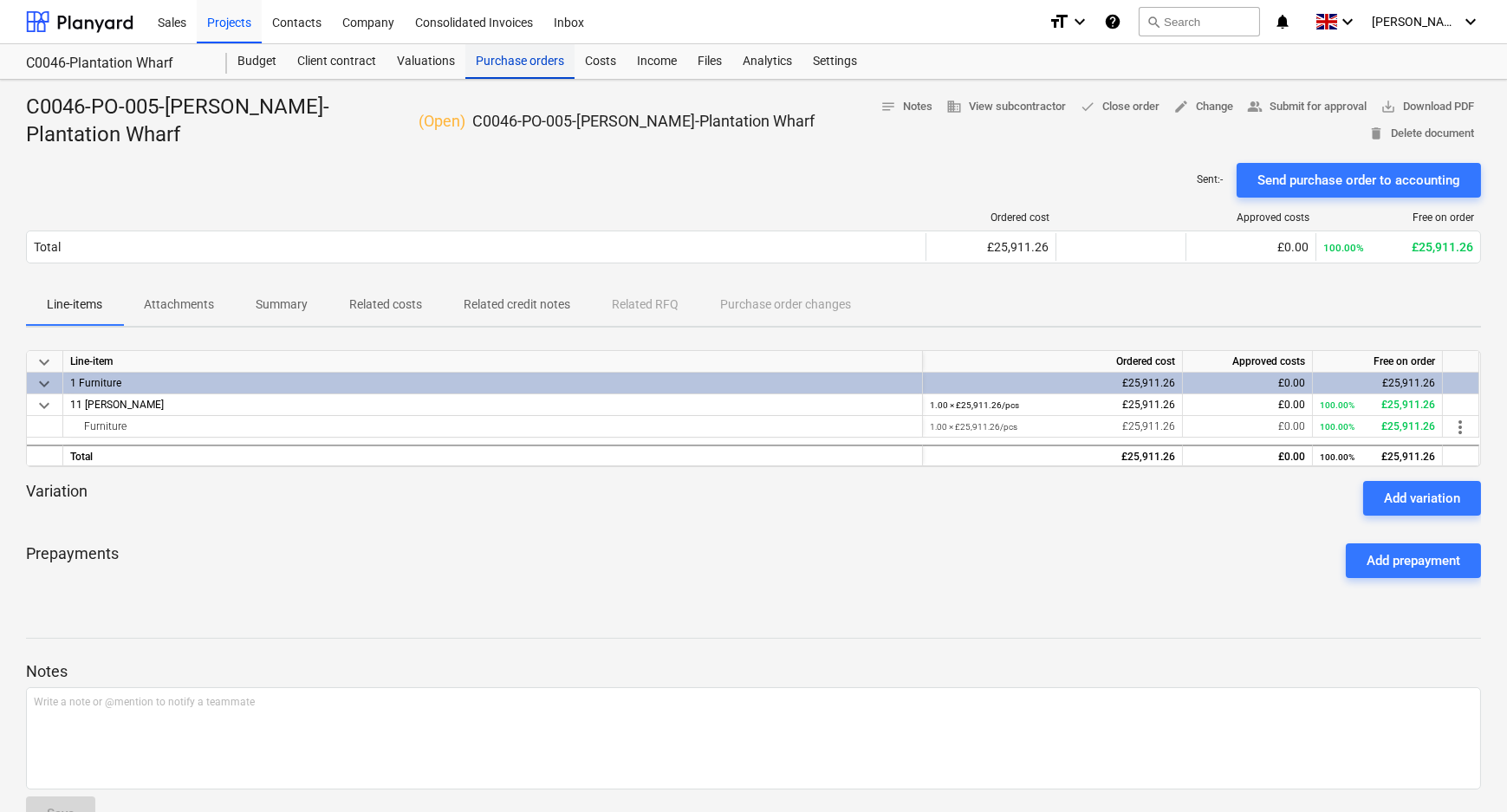
click at [499, 51] on div "Purchase orders" at bounding box center [519, 61] width 109 height 34
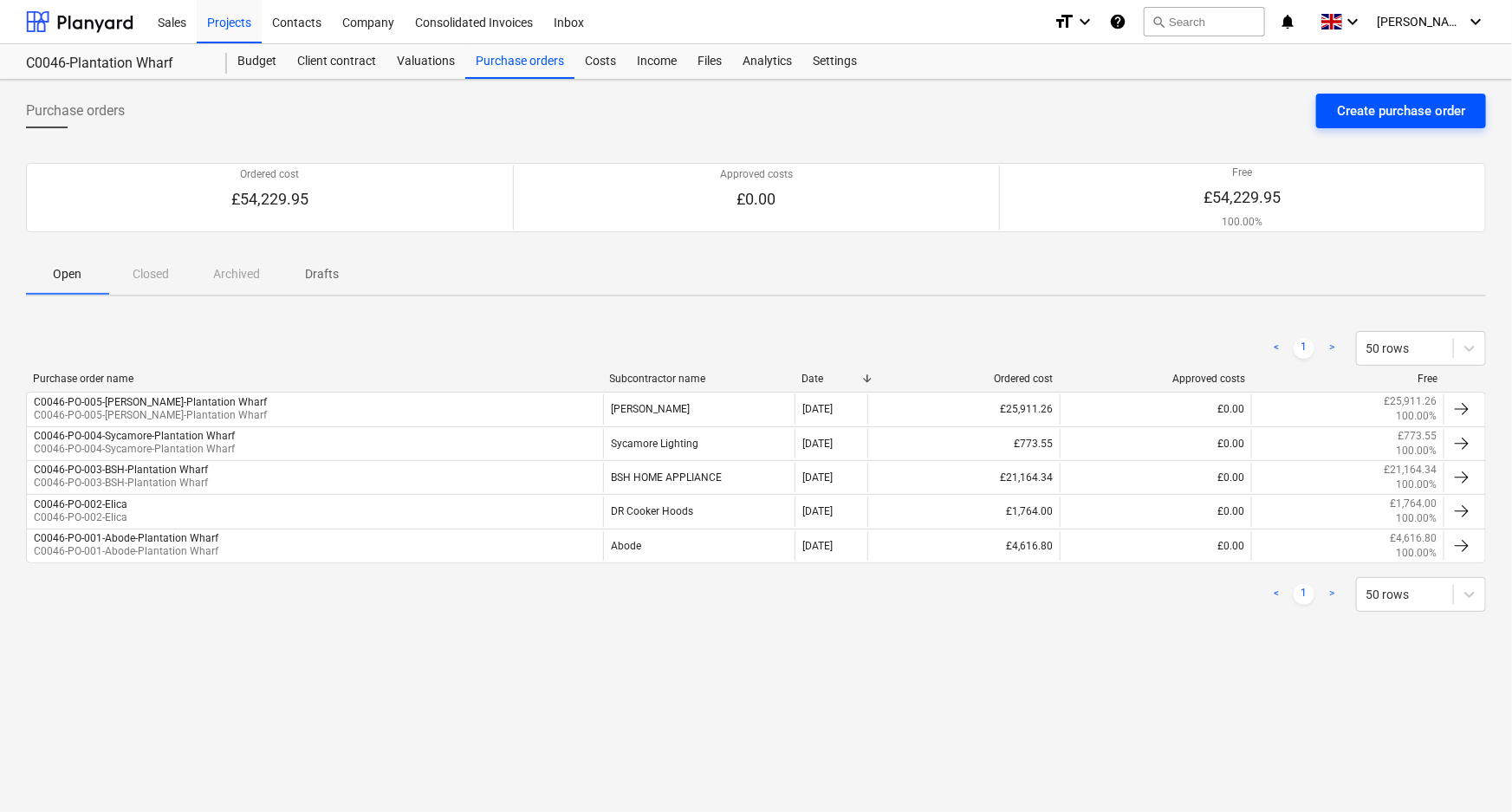
click at [1344, 120] on div "Create purchase order" at bounding box center [1401, 111] width 128 height 22
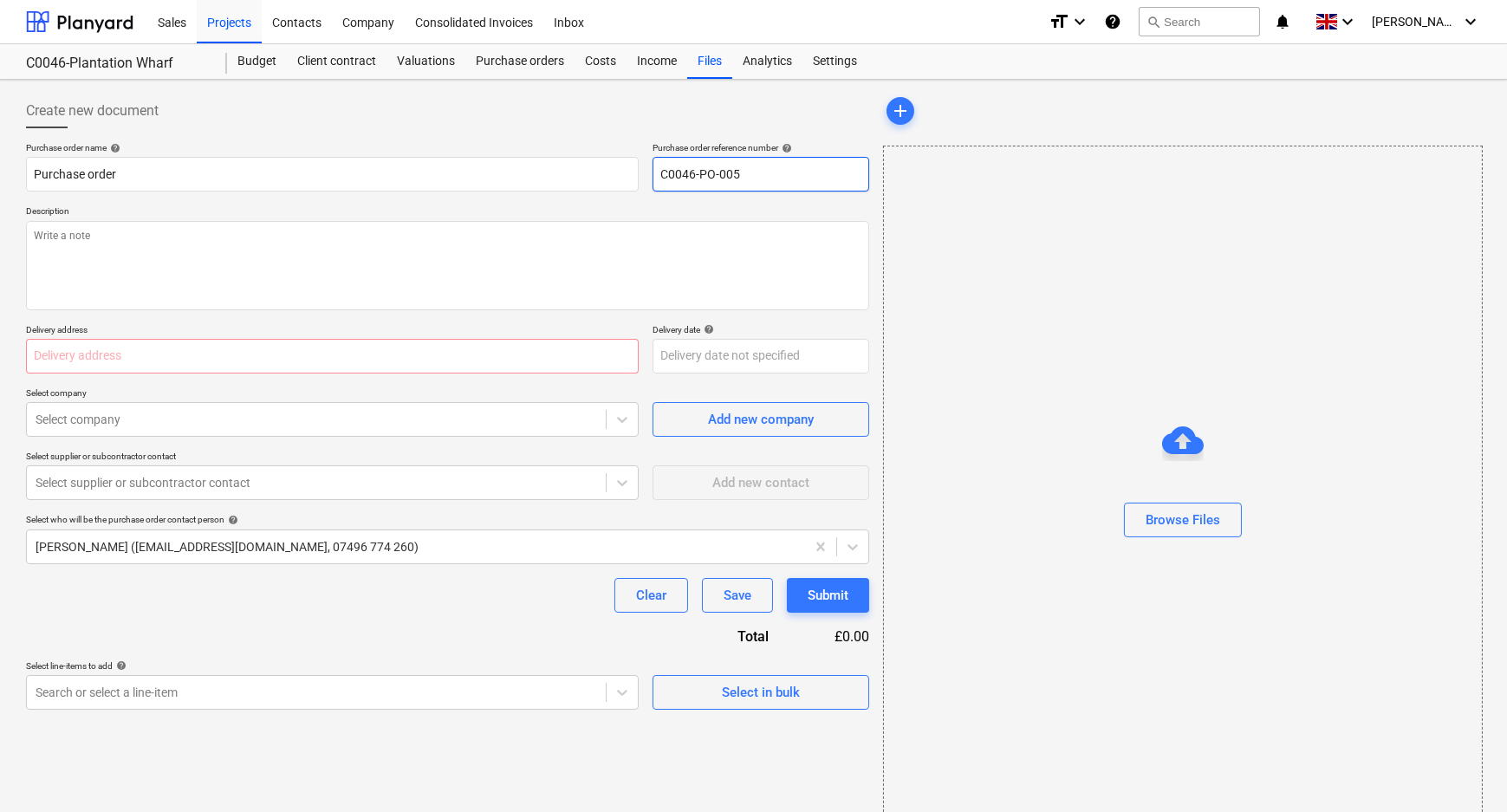
click at [766, 177] on input "C0046-PO-005" at bounding box center [760, 173] width 217 height 34
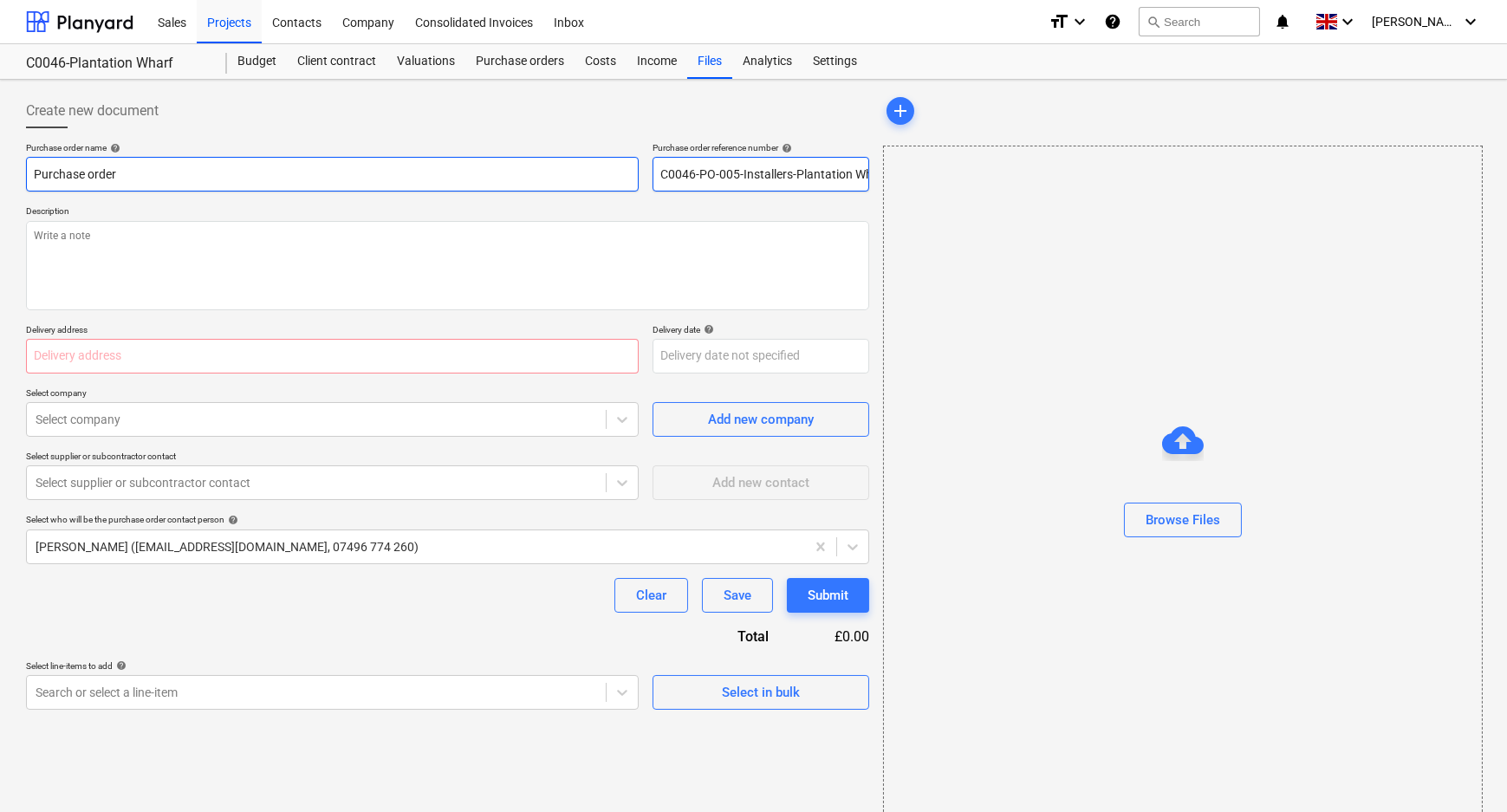
drag, startPoint x: 865, startPoint y: 175, endPoint x: 596, endPoint y: 175, distance: 269.0
click at [596, 175] on div "Purchase order name help Purchase order Purchase order reference number help C0…" at bounding box center [447, 167] width 843 height 50
drag, startPoint x: 327, startPoint y: 182, endPoint x: 44, endPoint y: 185, distance: 283.0
click at [44, 185] on input "Purchase order" at bounding box center [332, 173] width 612 height 34
click at [182, 177] on input "Purchase order" at bounding box center [332, 173] width 612 height 34
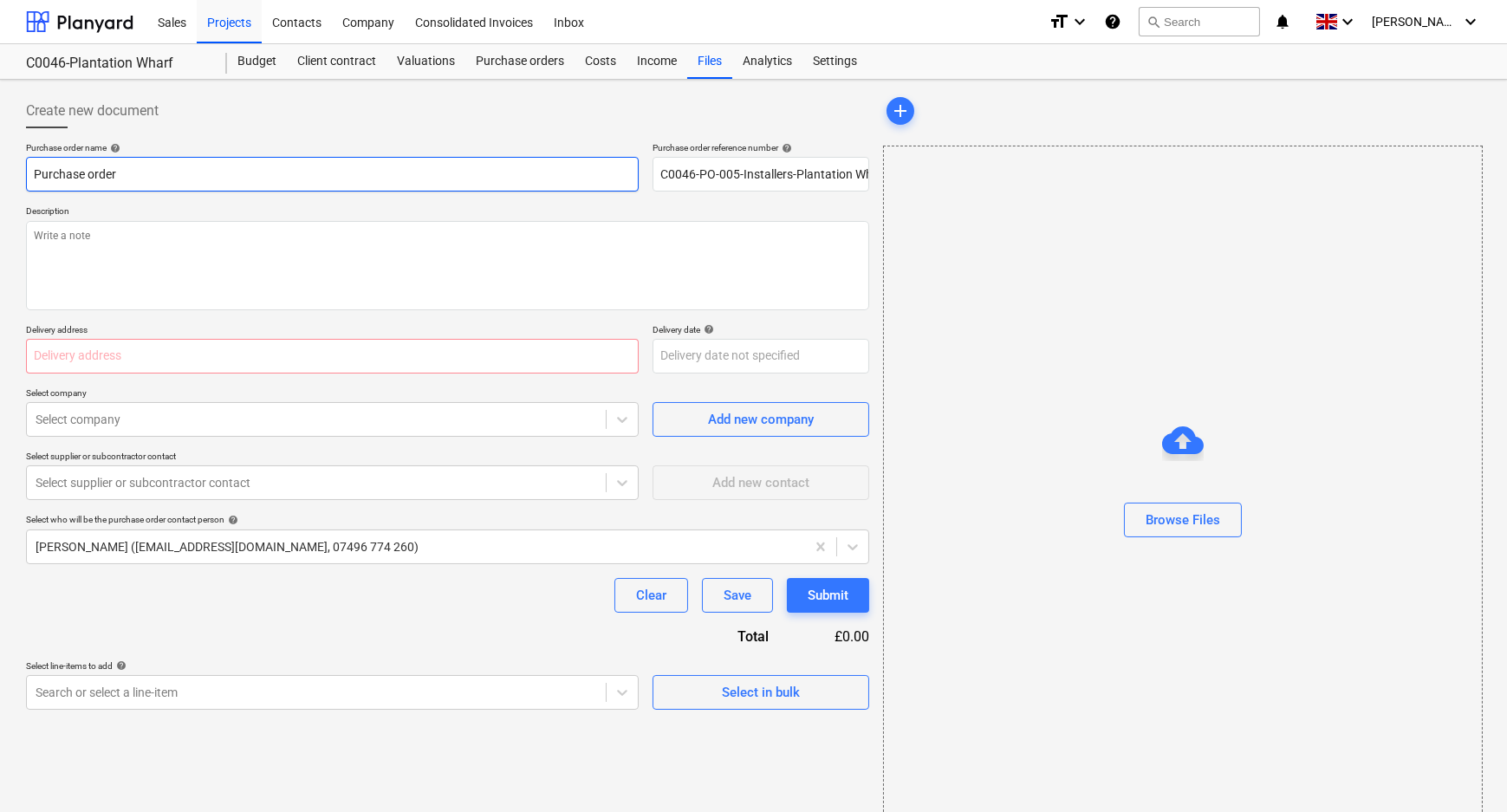
click at [182, 176] on input "Purchase order" at bounding box center [332, 173] width 612 height 34
paste input "C0046-PO-005-Installers-Plantation Wharf"
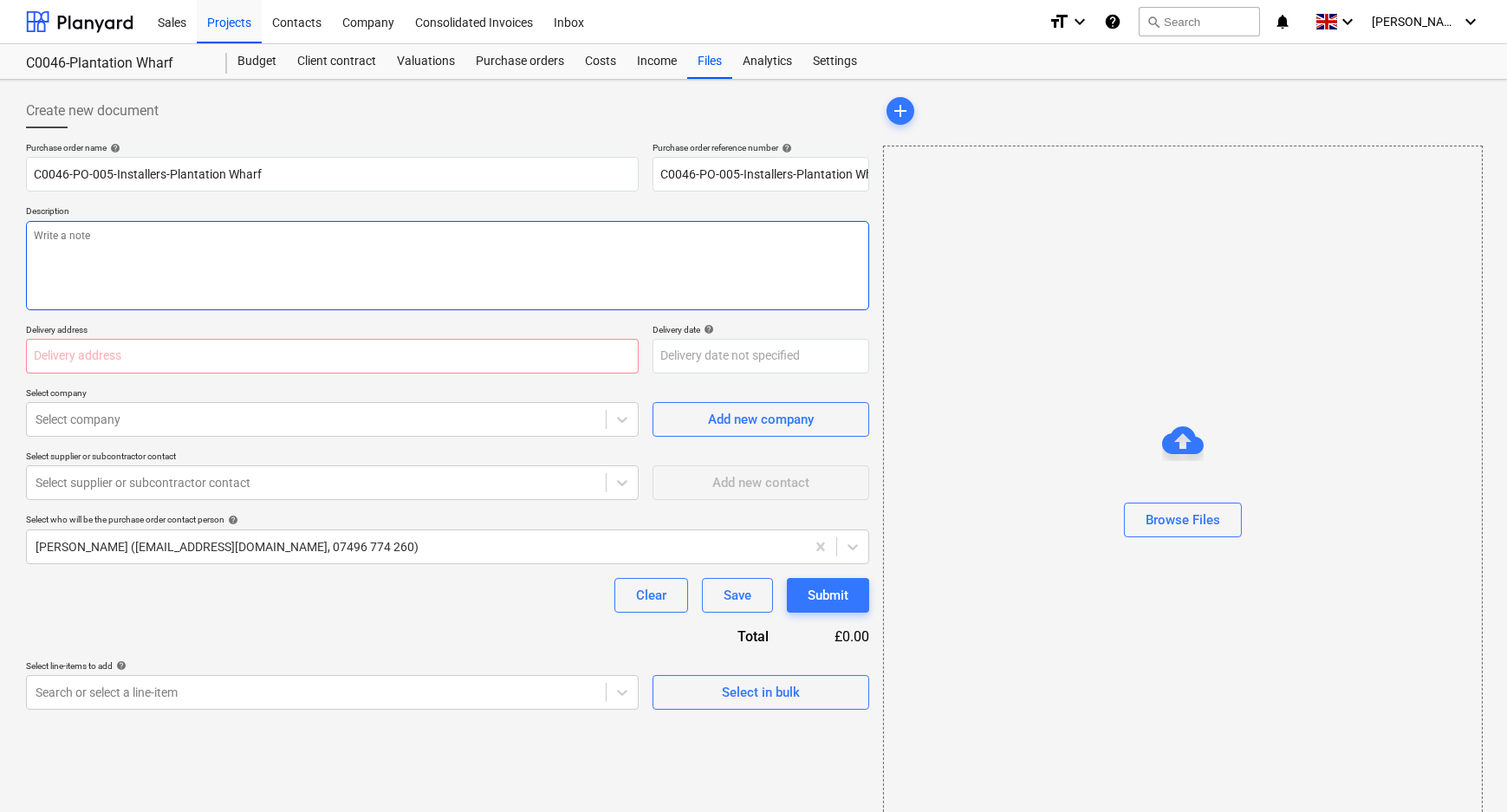
click at [216, 282] on textarea at bounding box center [447, 265] width 843 height 89
paste textarea "C0046-PO-005-Installers-Plantation Wharf"
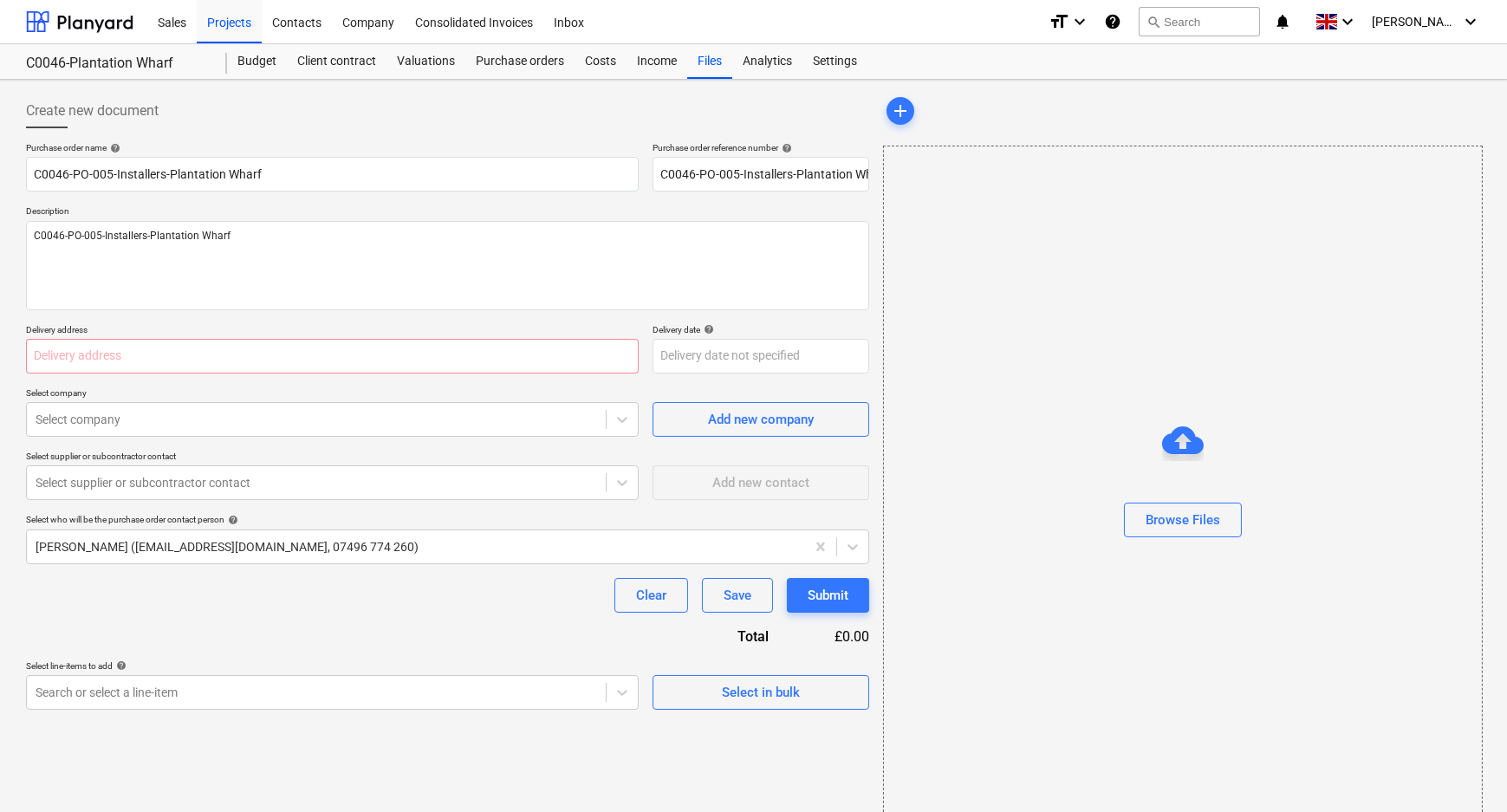
click at [354, 372] on div "Purchase order name help C0046-PO-005-Installers-Plantation Wharf Purchase orde…" at bounding box center [447, 425] width 843 height 567
click at [353, 360] on input "text" at bounding box center [332, 356] width 612 height 34
paste input "L and B Transport Ltd, [STREET_ADDRESS]"
click at [320, 422] on div at bounding box center [316, 419] width 562 height 18
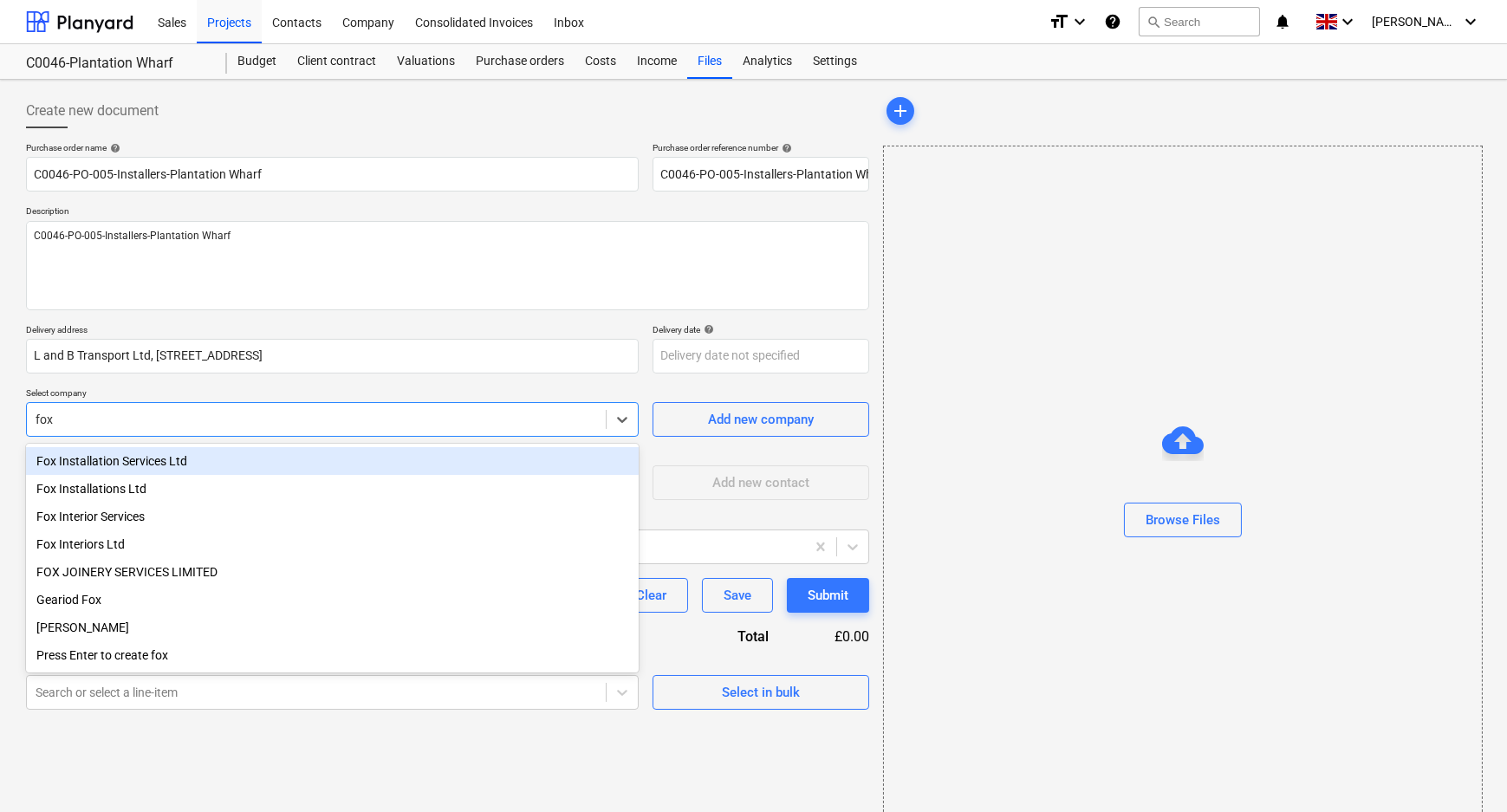
click at [308, 459] on div "Fox Installation Services Ltd" at bounding box center [332, 460] width 612 height 27
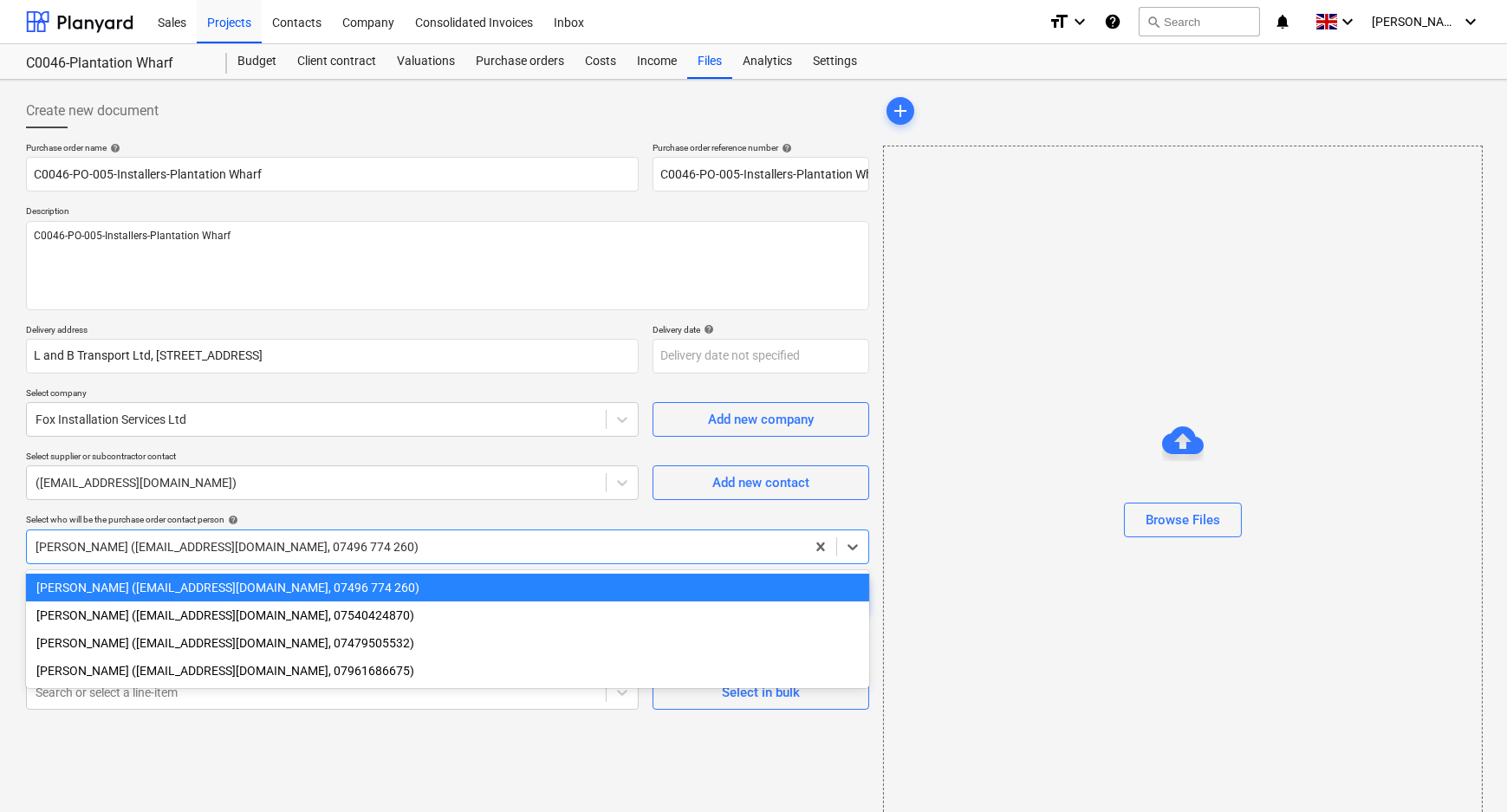
click at [229, 537] on div "[PERSON_NAME] ([EMAIL_ADDRESS][DOMAIN_NAME], 07496 774 260)" at bounding box center [447, 546] width 843 height 34
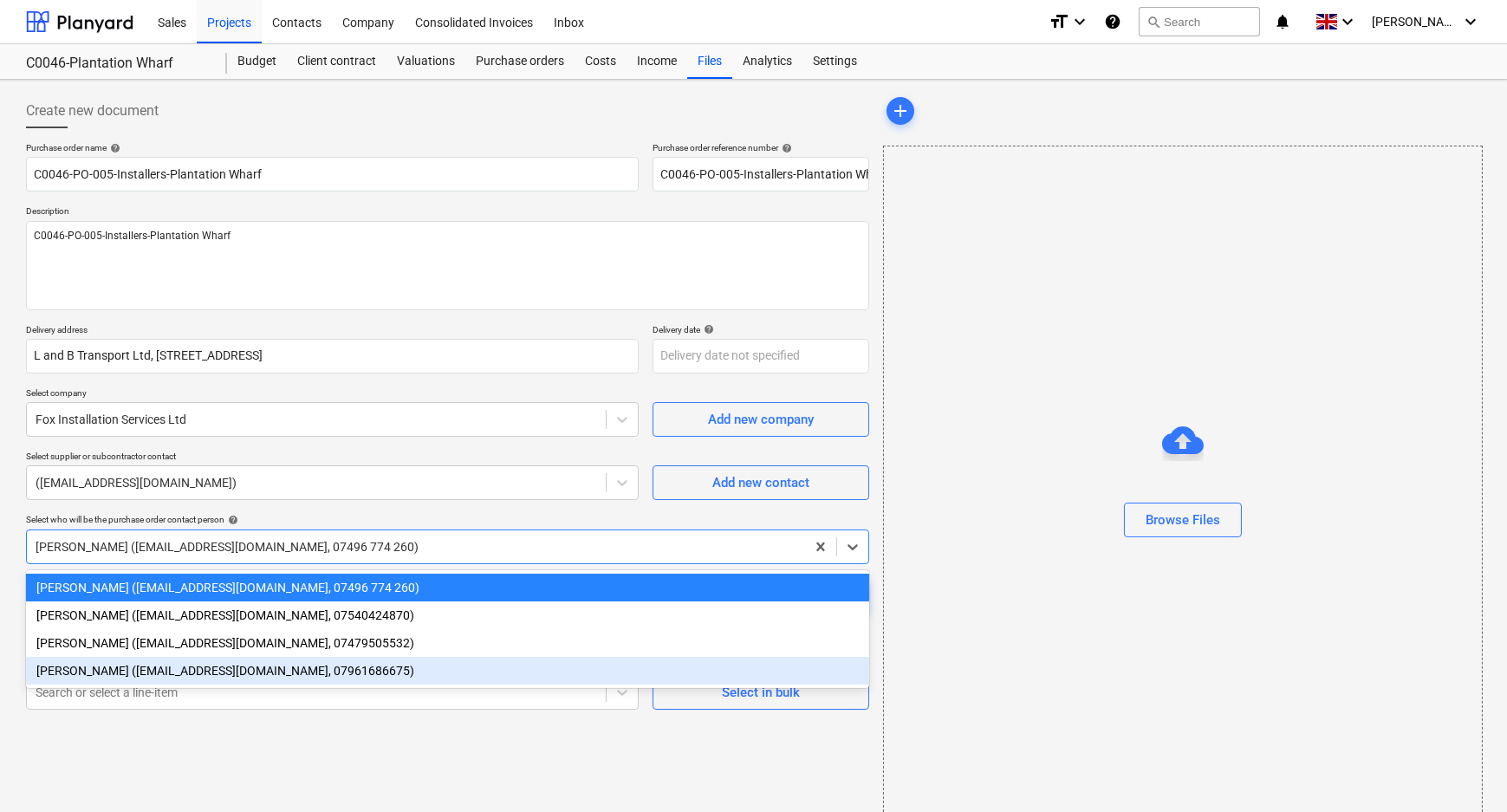
click at [171, 675] on div "[PERSON_NAME] ([EMAIL_ADDRESS][DOMAIN_NAME], 07961686675)" at bounding box center [447, 670] width 843 height 27
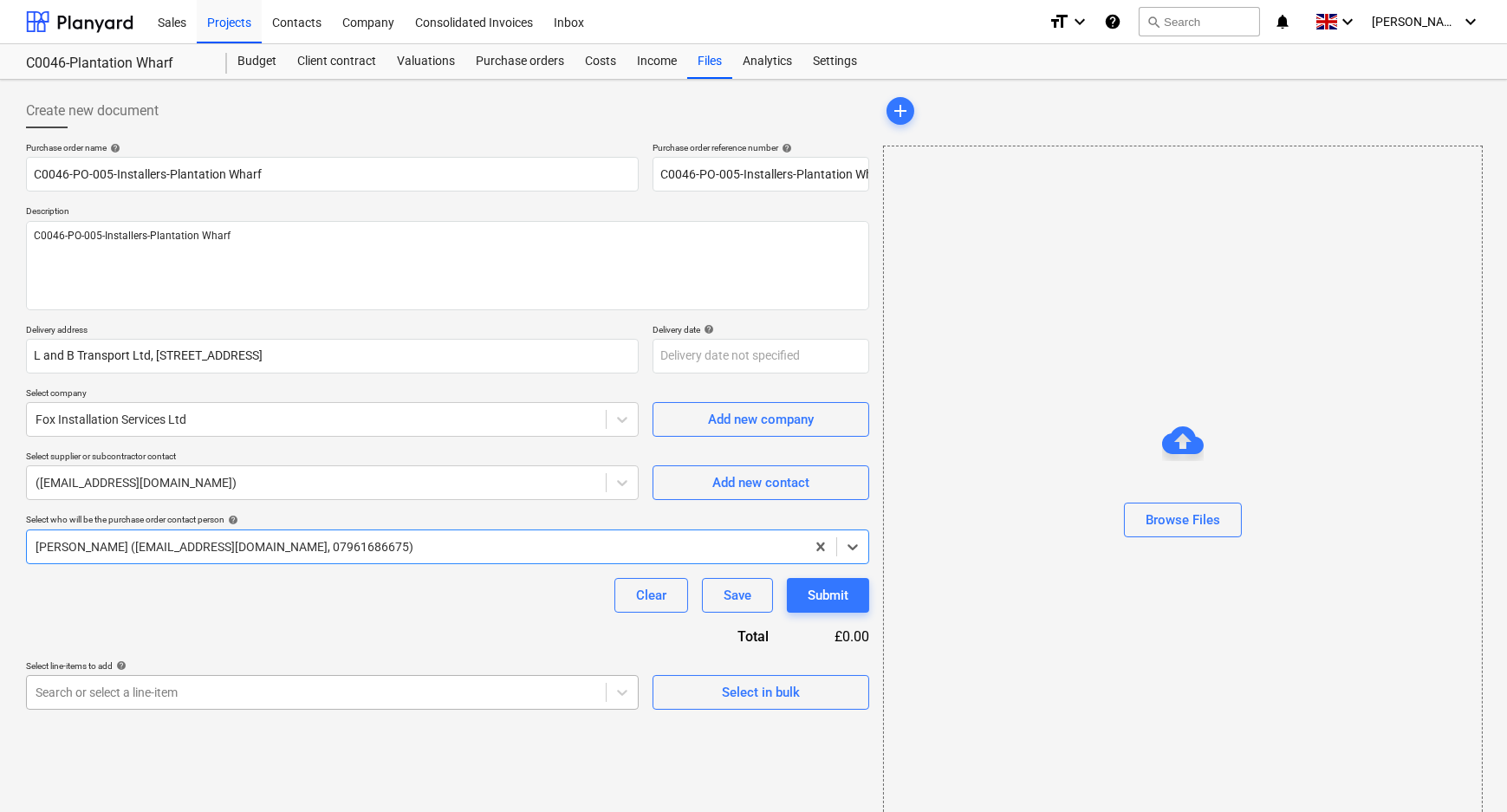
click at [167, 687] on body "Sales Projects Contacts Company Consolidated Invoices Inbox format_size keyboar…" at bounding box center [753, 406] width 1507 height 812
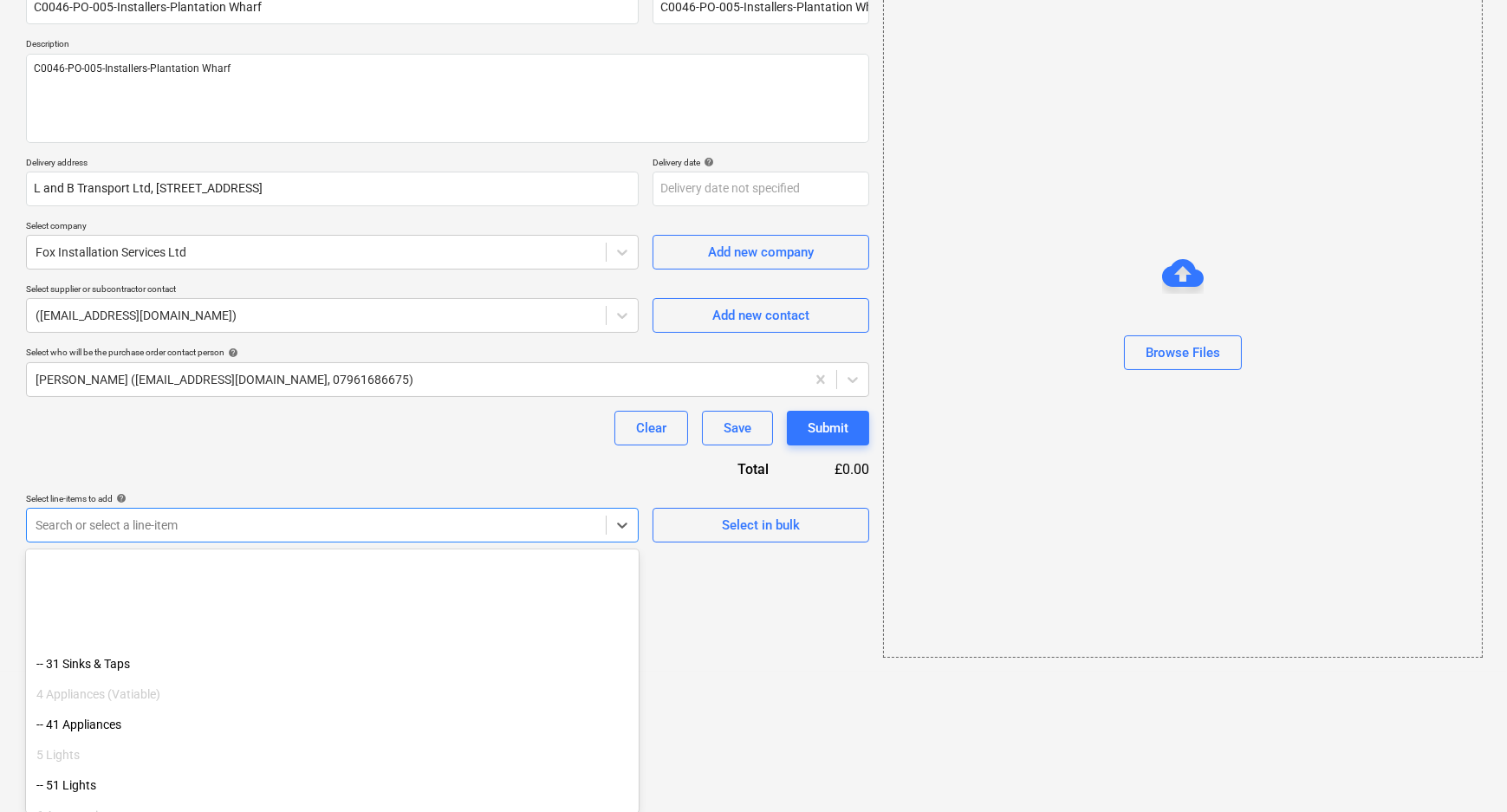
scroll to position [377, 0]
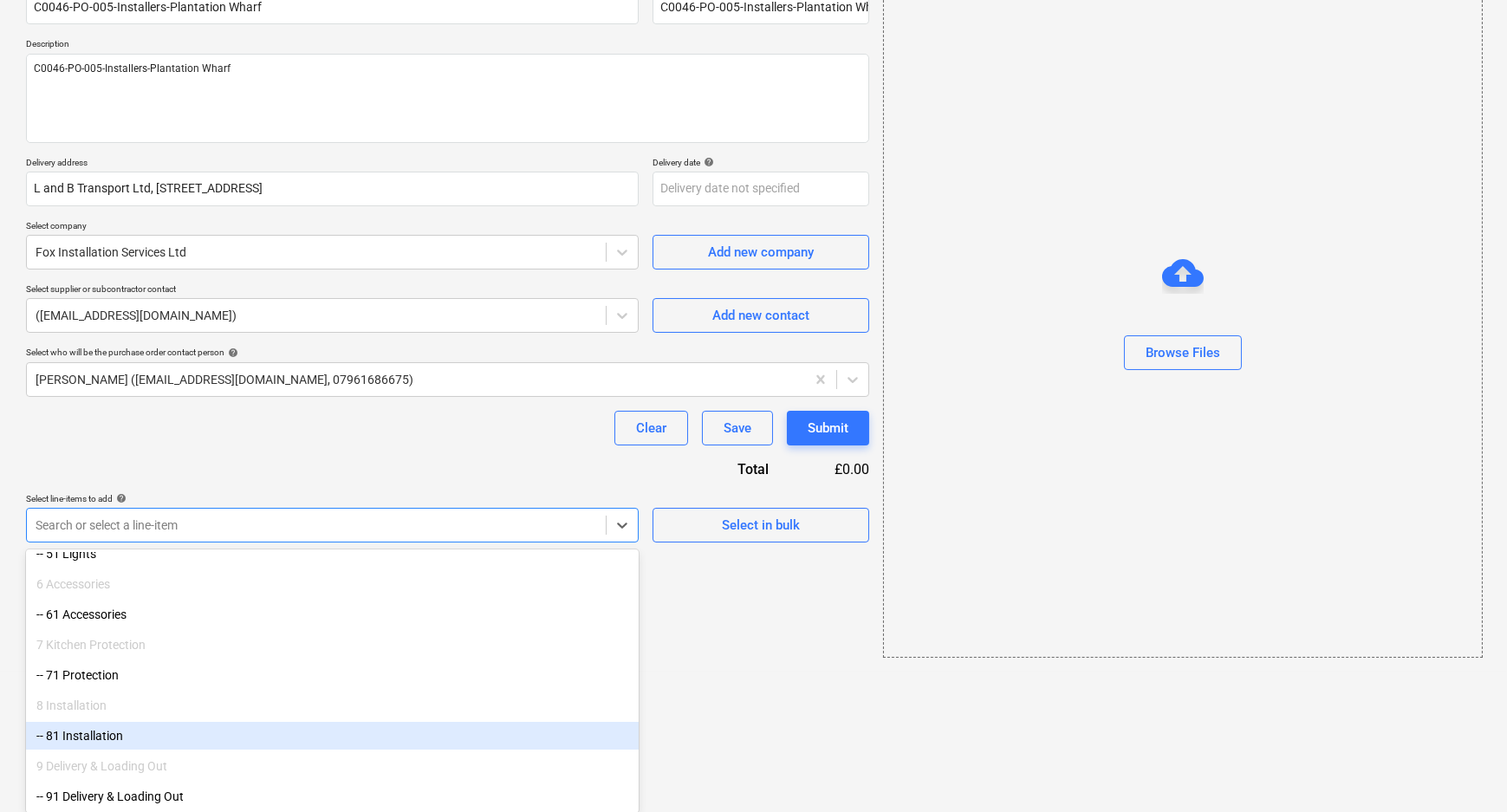
click at [149, 732] on div "-- 81 Installation" at bounding box center [332, 735] width 612 height 27
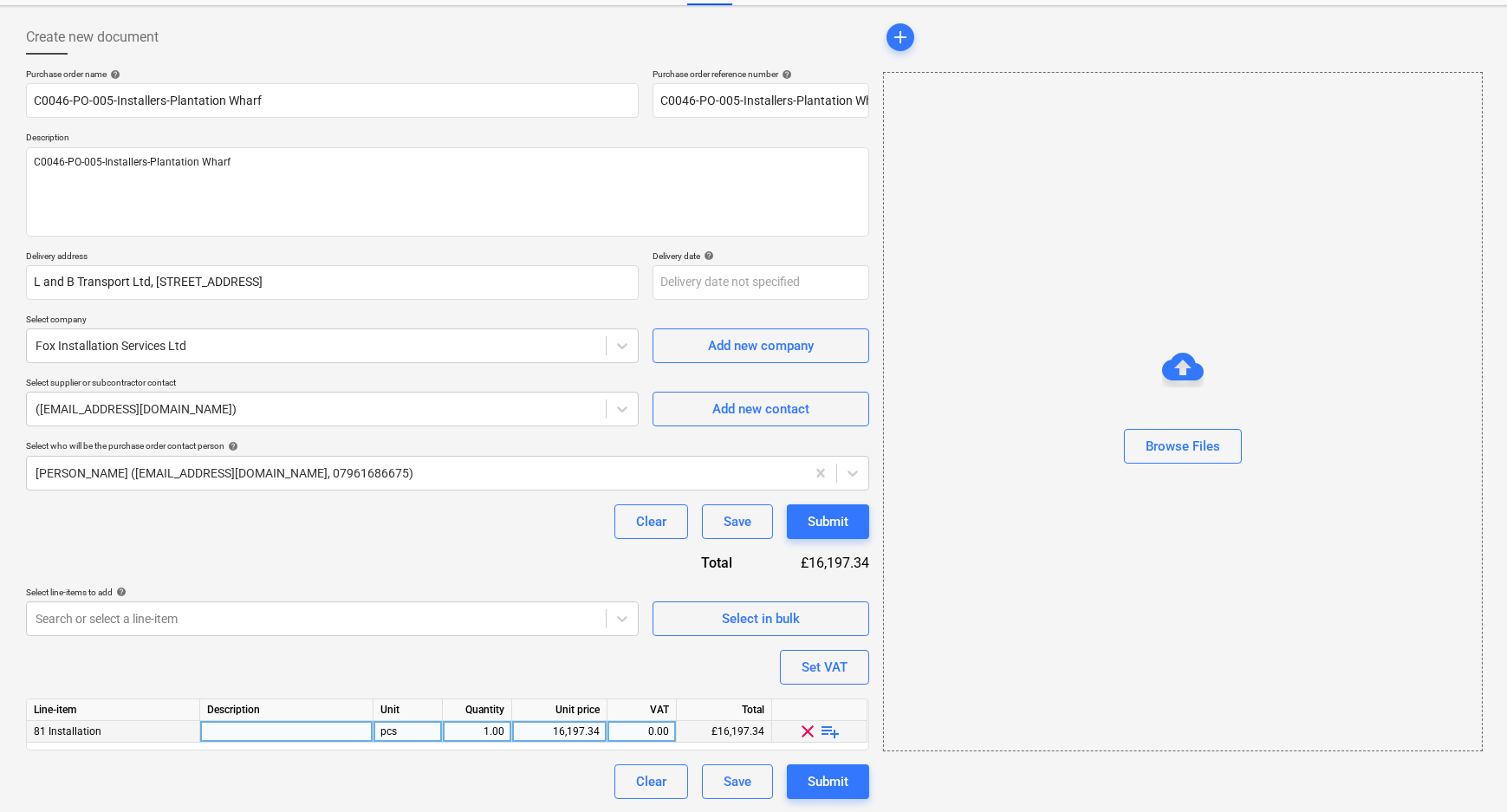
drag, startPoint x: 831, startPoint y: 731, endPoint x: 516, endPoint y: 729, distance: 315.0
click at [831, 731] on span "playlist_add" at bounding box center [831, 732] width 21 height 21
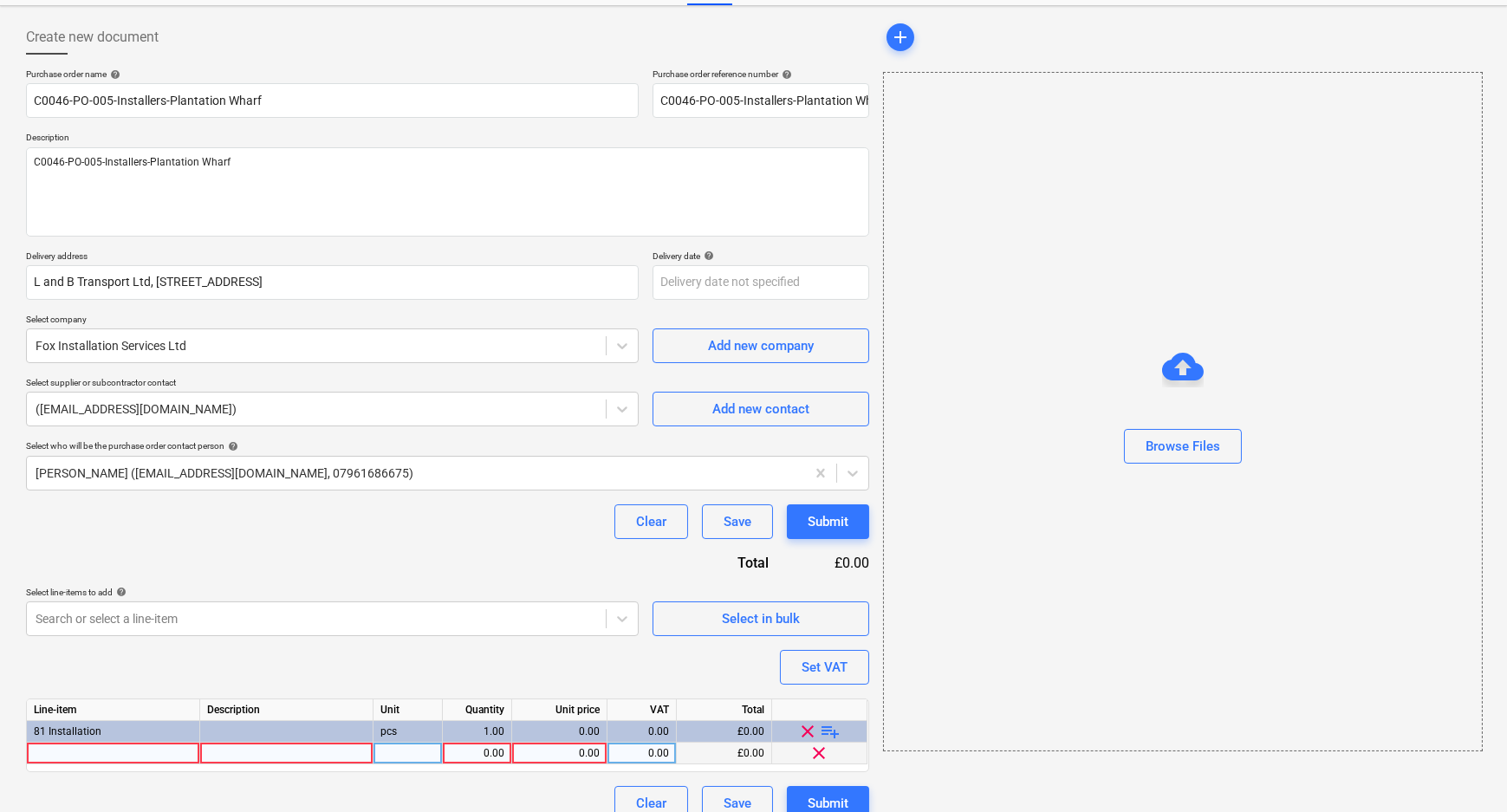
click at [142, 750] on div at bounding box center [113, 753] width 173 height 21
click at [581, 747] on div "0.00" at bounding box center [559, 753] width 81 height 21
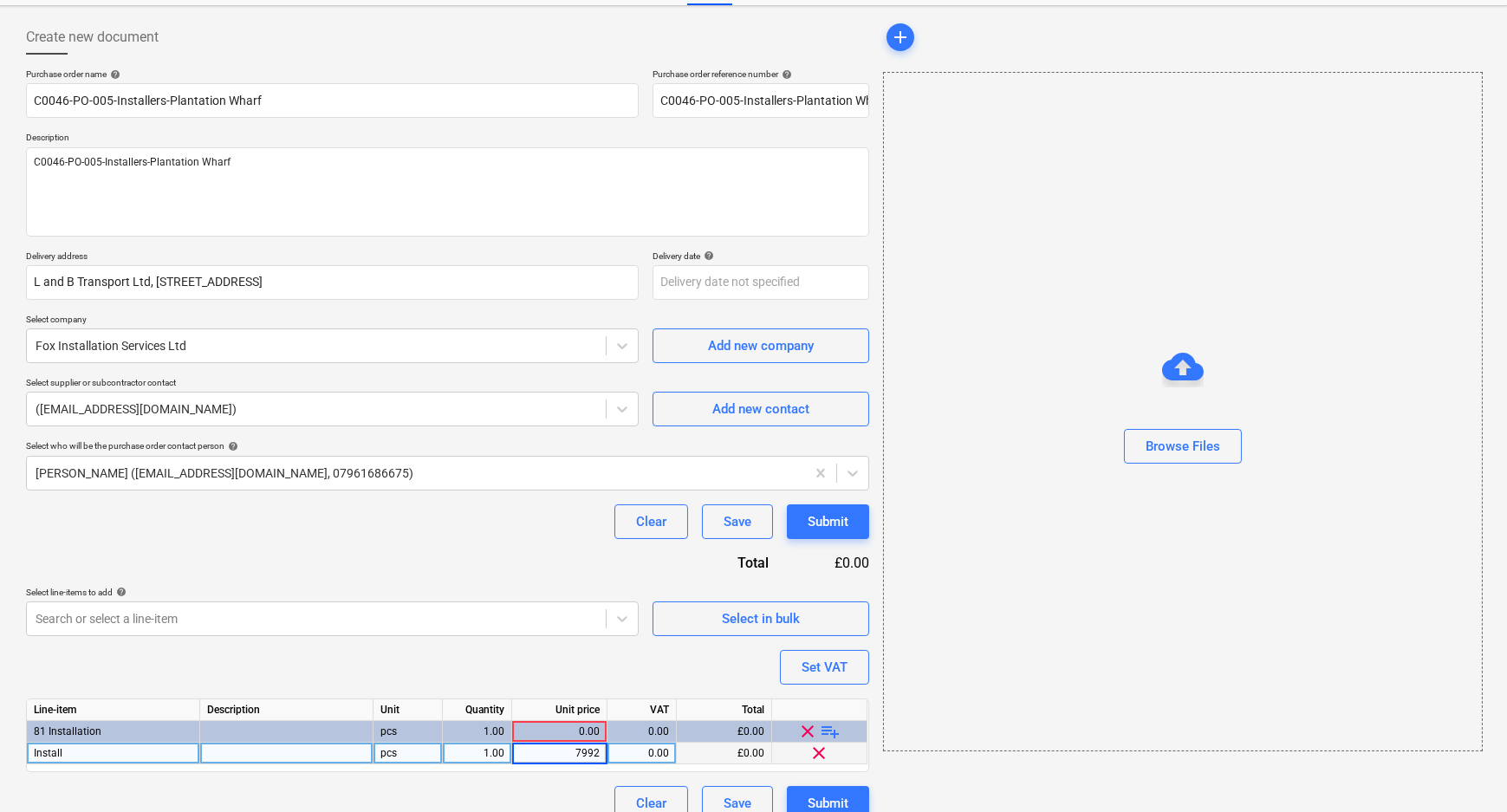
click at [556, 674] on div "Purchase order name help C0046-PO-005-Installers-Plantation Wharf Purchase orde…" at bounding box center [447, 444] width 843 height 752
click at [828, 527] on div "Submit" at bounding box center [828, 521] width 41 height 22
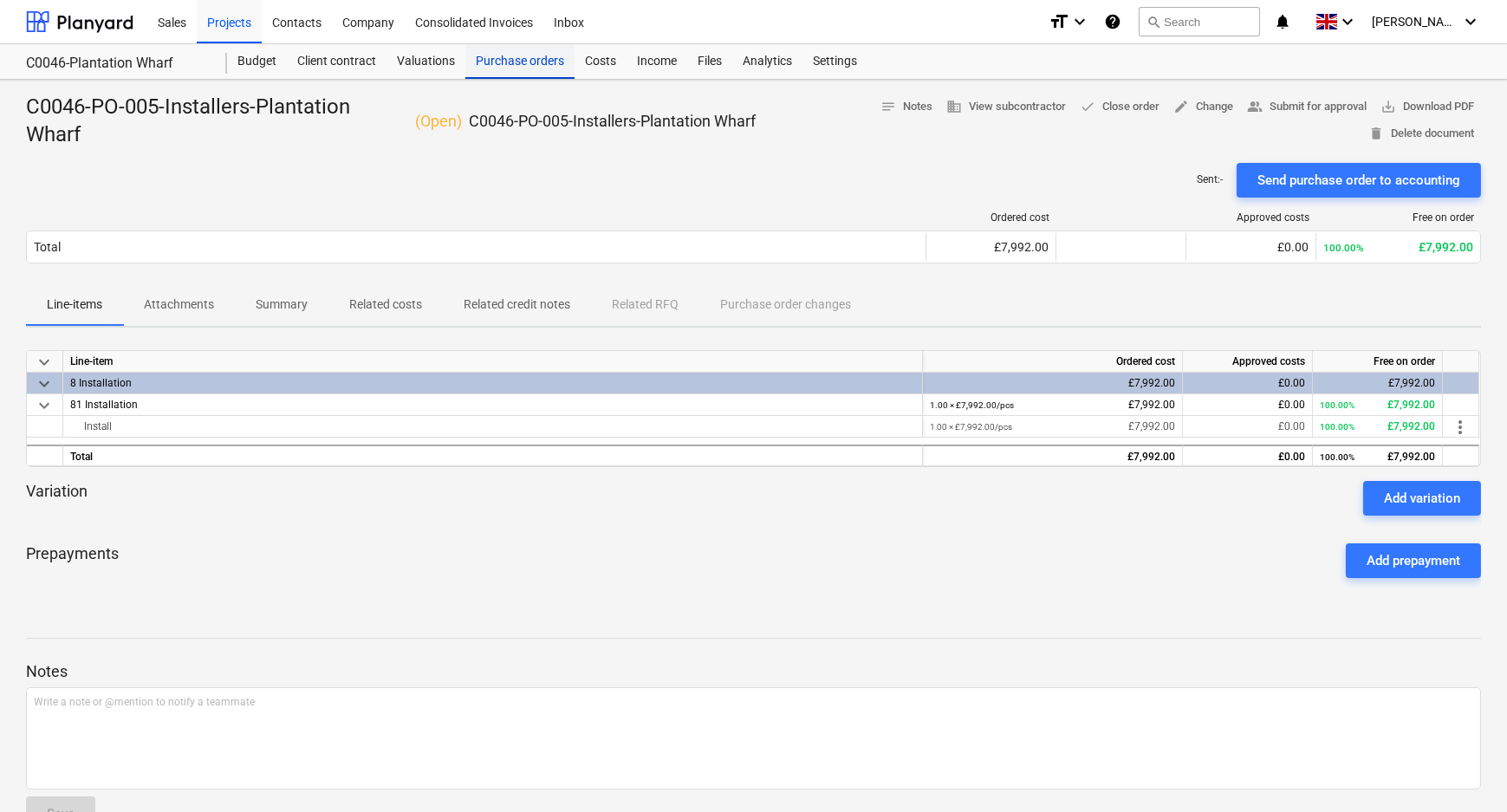
click at [504, 63] on div "Purchase orders" at bounding box center [519, 61] width 109 height 34
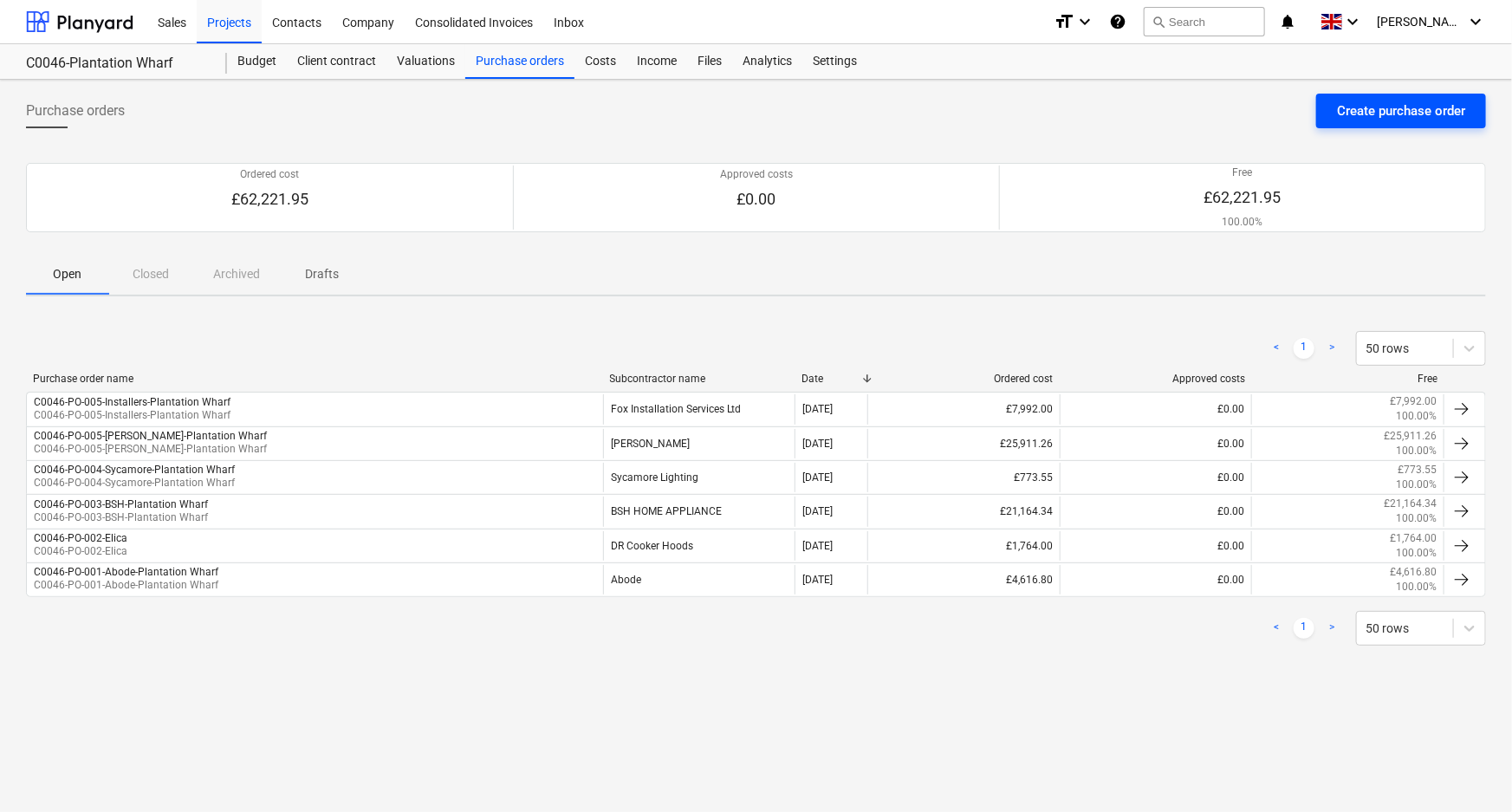
click at [1353, 111] on div "Create purchase order" at bounding box center [1401, 111] width 128 height 22
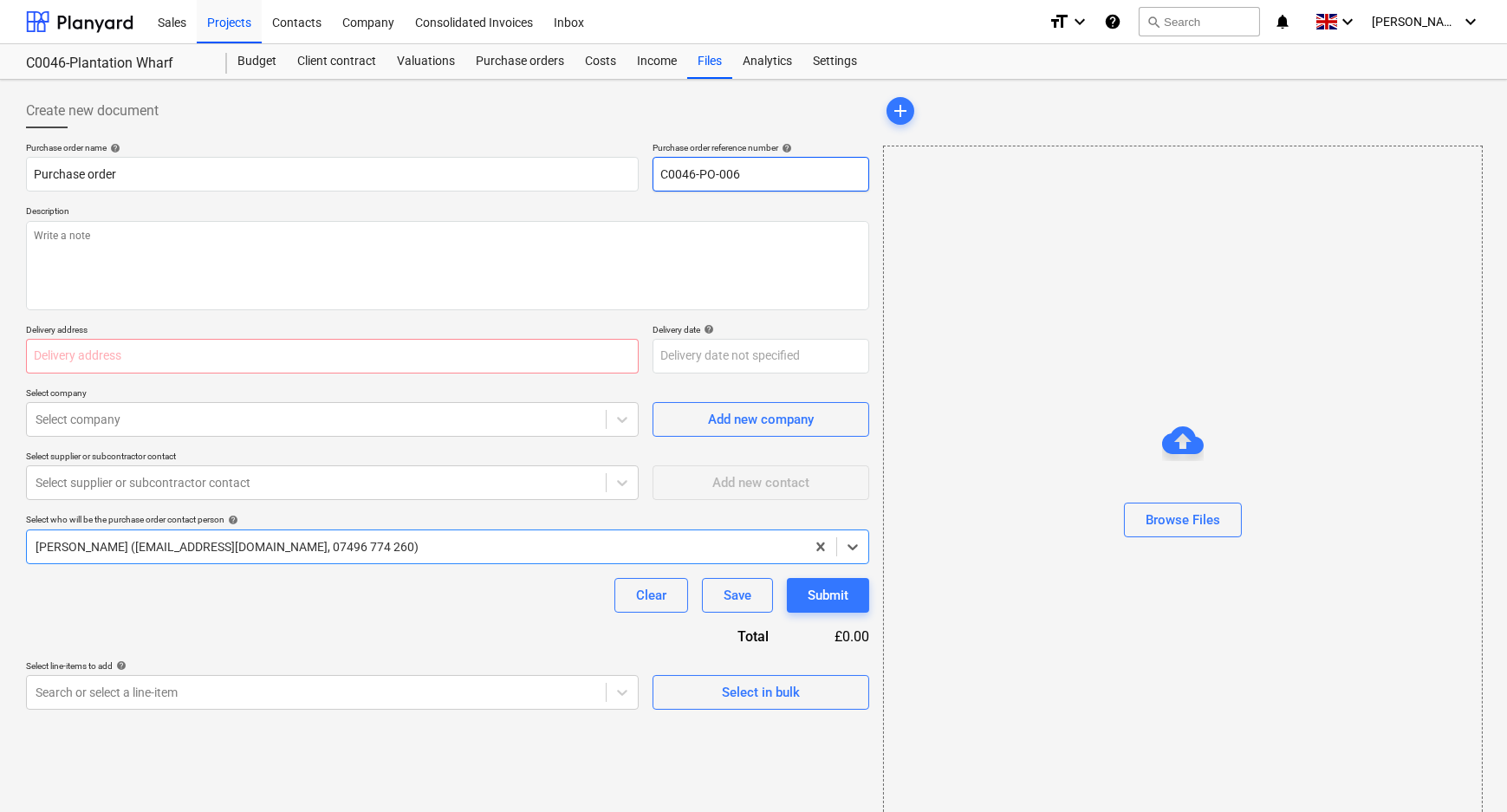
click at [802, 172] on input "C0046-PO-006" at bounding box center [760, 173] width 217 height 34
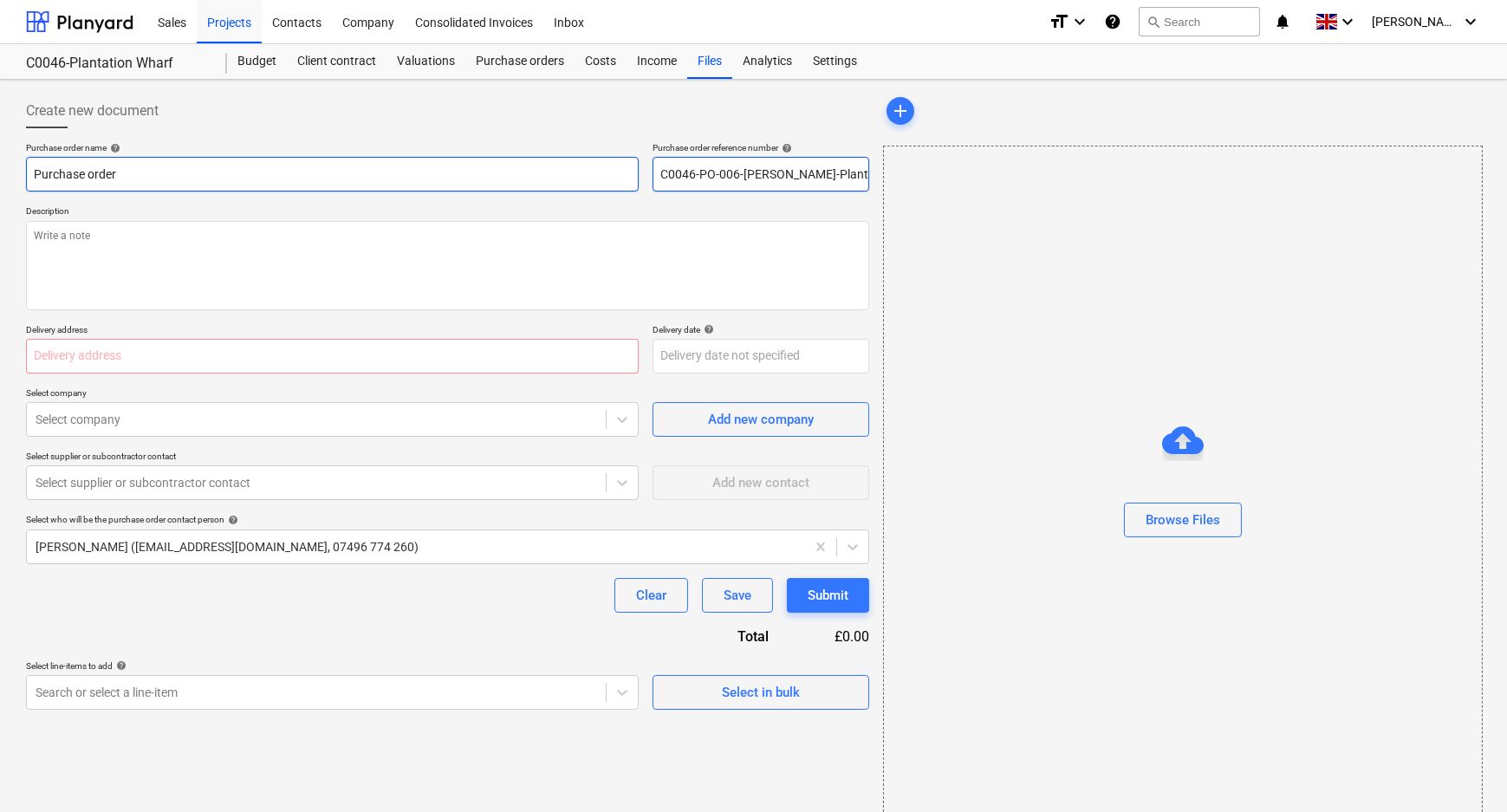
drag, startPoint x: 793, startPoint y: 178, endPoint x: 514, endPoint y: 188, distance: 279.2
click at [565, 184] on div "Purchase order name help Purchase order Purchase order reference number help C0…" at bounding box center [447, 167] width 843 height 50
drag, startPoint x: -109, startPoint y: 188, endPoint x: -135, endPoint y: 188, distance: 26.0
click at [0, 188] on html "Sales Projects Contacts Company Consolidated Invoices Inbox format_size keyboar…" at bounding box center [753, 406] width 1507 height 812
paste input "C0046-PO-006-[PERSON_NAME]-Plantation Wharf"
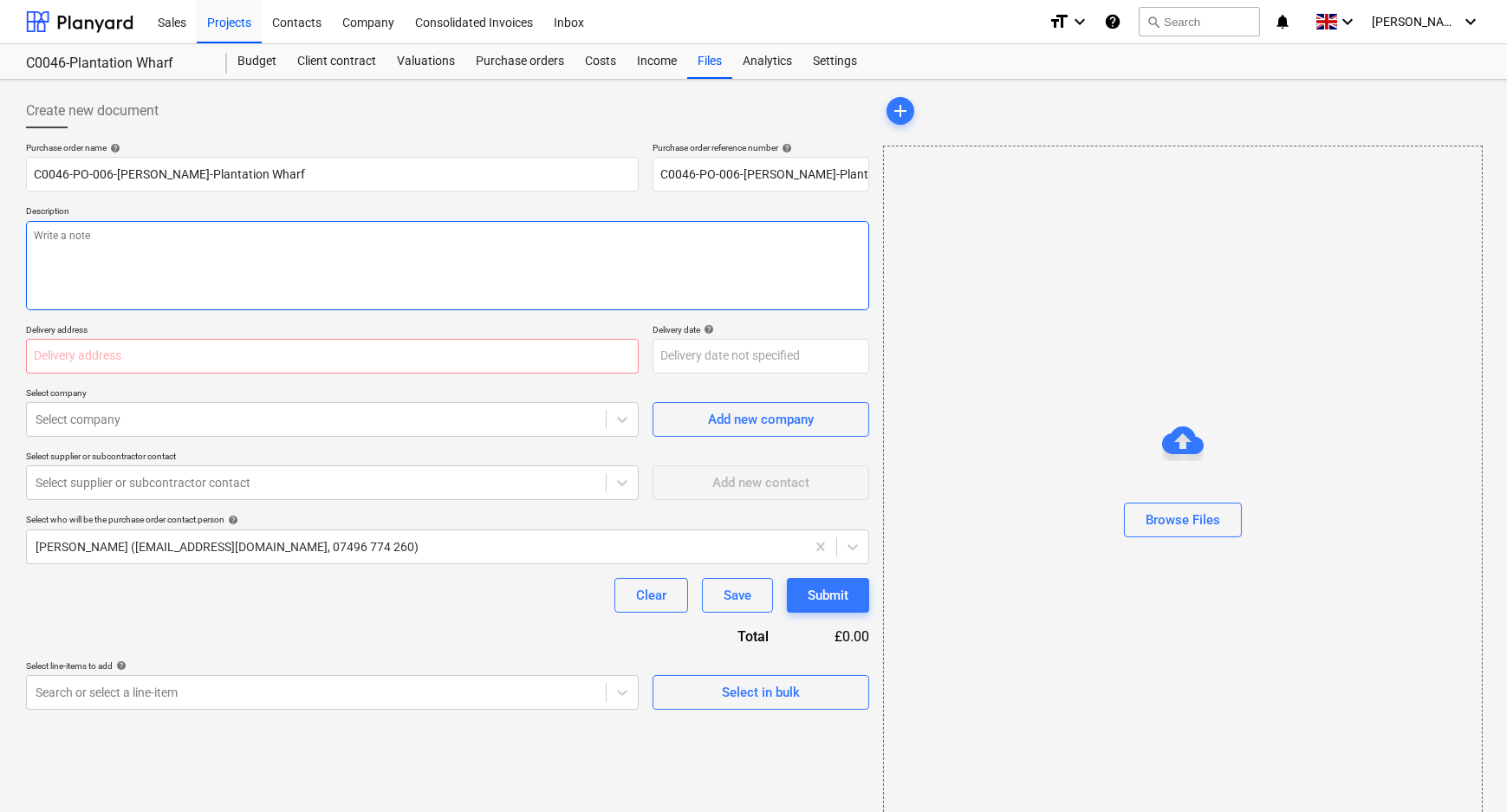
click at [176, 259] on textarea at bounding box center [447, 265] width 843 height 89
paste textarea "C0046-PO-006-[PERSON_NAME]-Plantation Wharf"
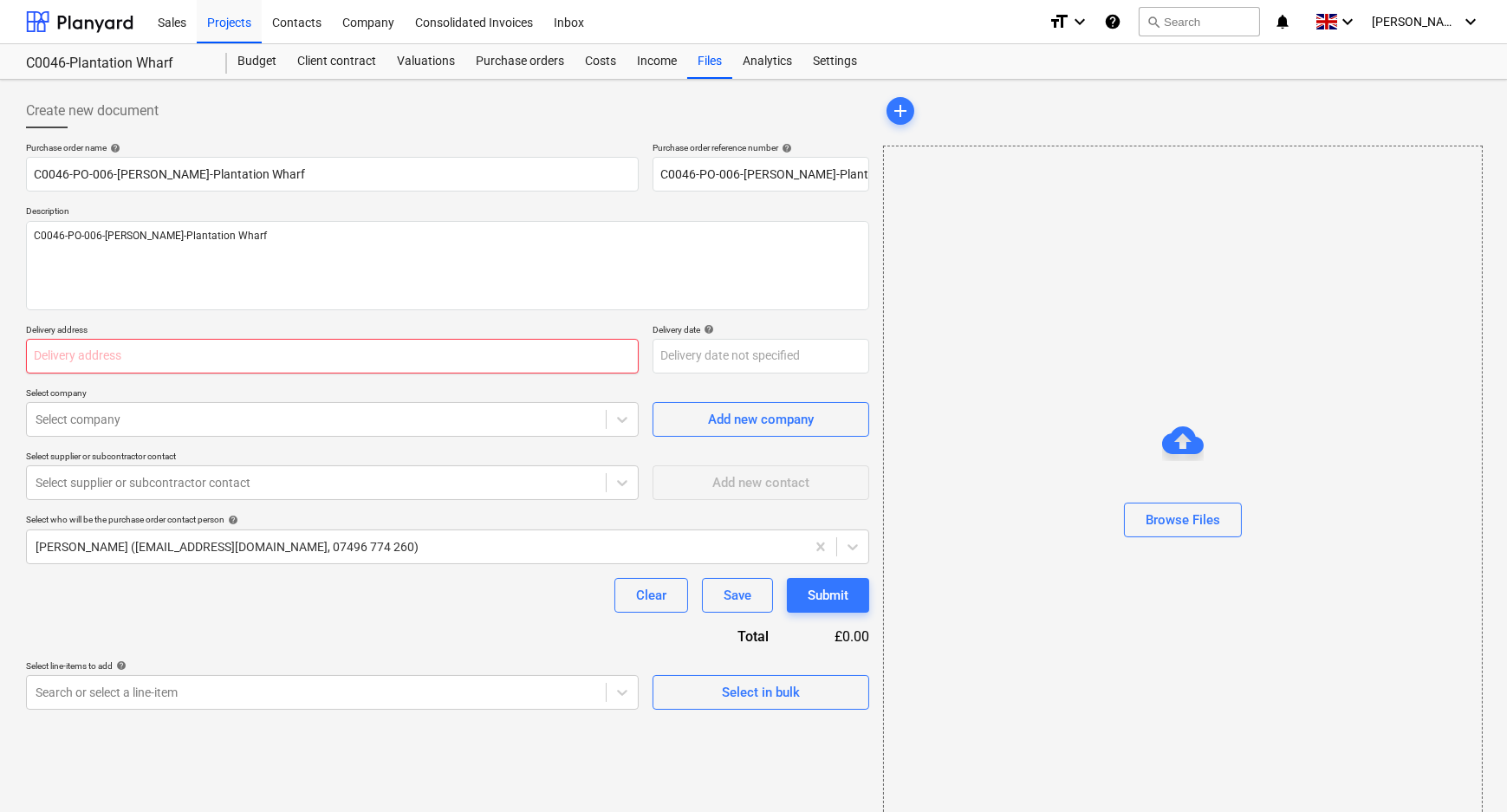
click at [387, 353] on input "text" at bounding box center [332, 356] width 612 height 34
paste input "L and B Transport Ltd, [STREET_ADDRESS]"
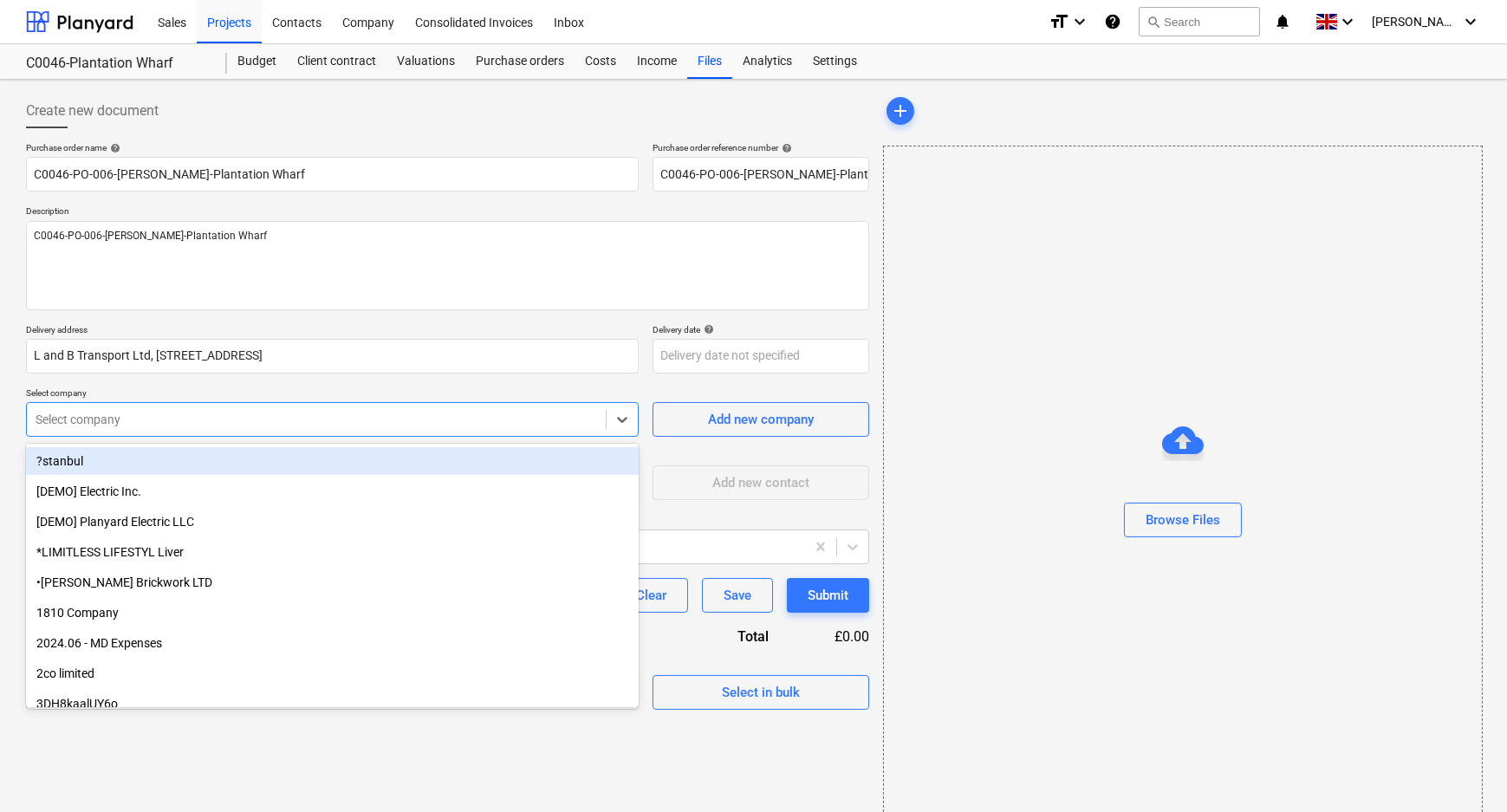
click at [242, 422] on div at bounding box center [316, 419] width 562 height 18
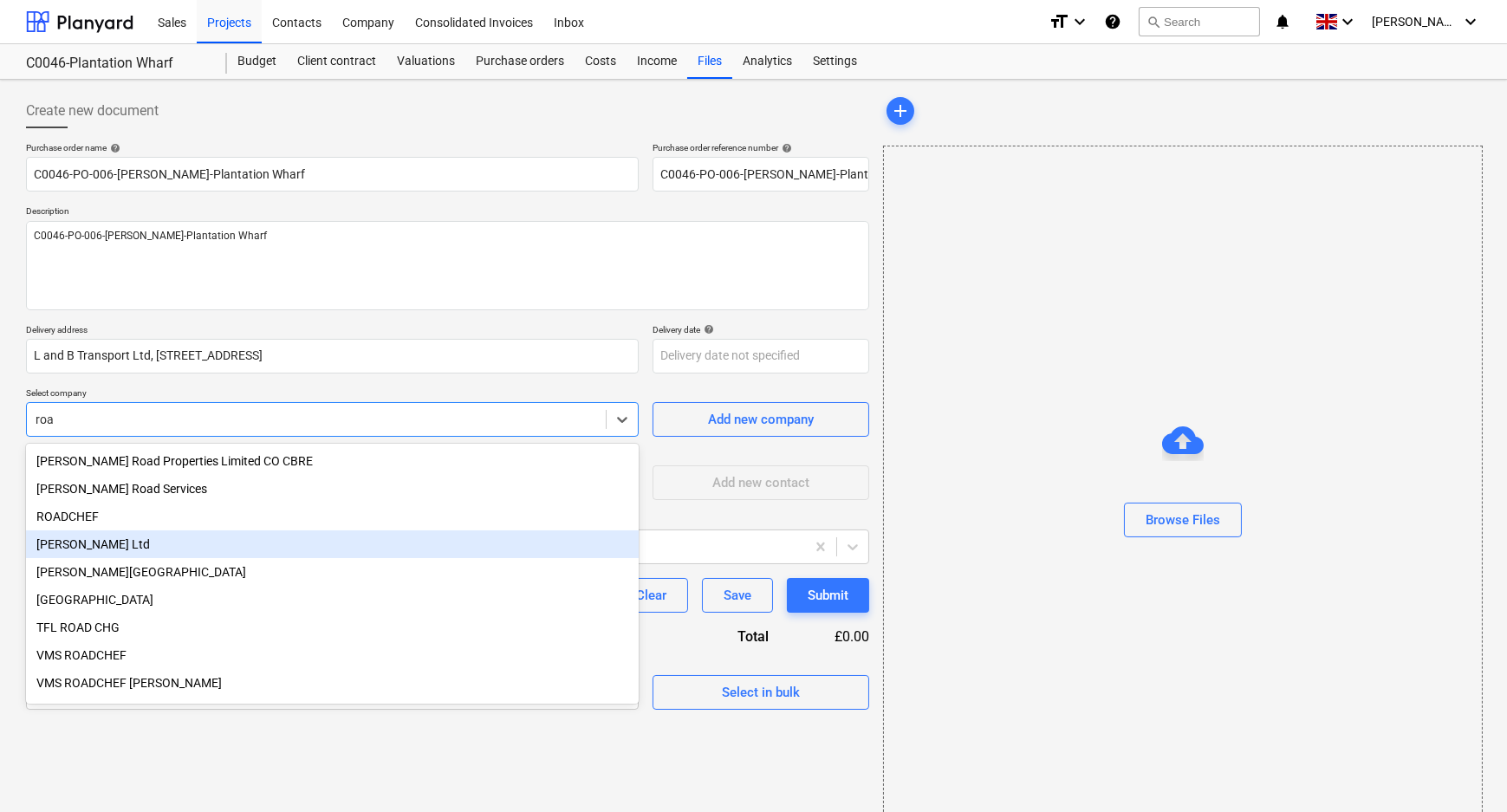
click at [187, 551] on div "[PERSON_NAME] Ltd" at bounding box center [332, 543] width 612 height 27
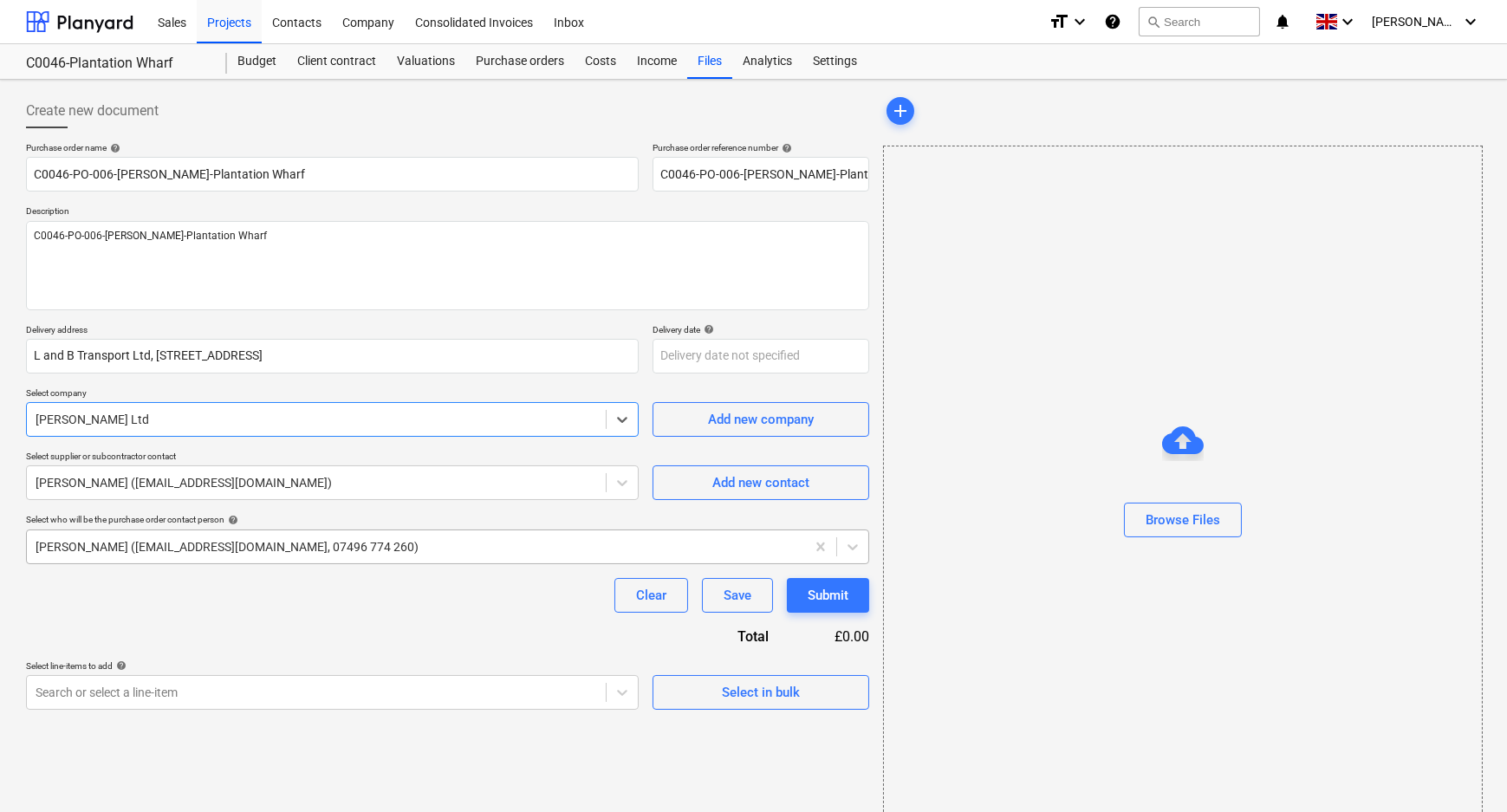
click at [165, 558] on div "[PERSON_NAME] ([EMAIL_ADDRESS][DOMAIN_NAME], 07496 774 260)" at bounding box center [415, 546] width 778 height 24
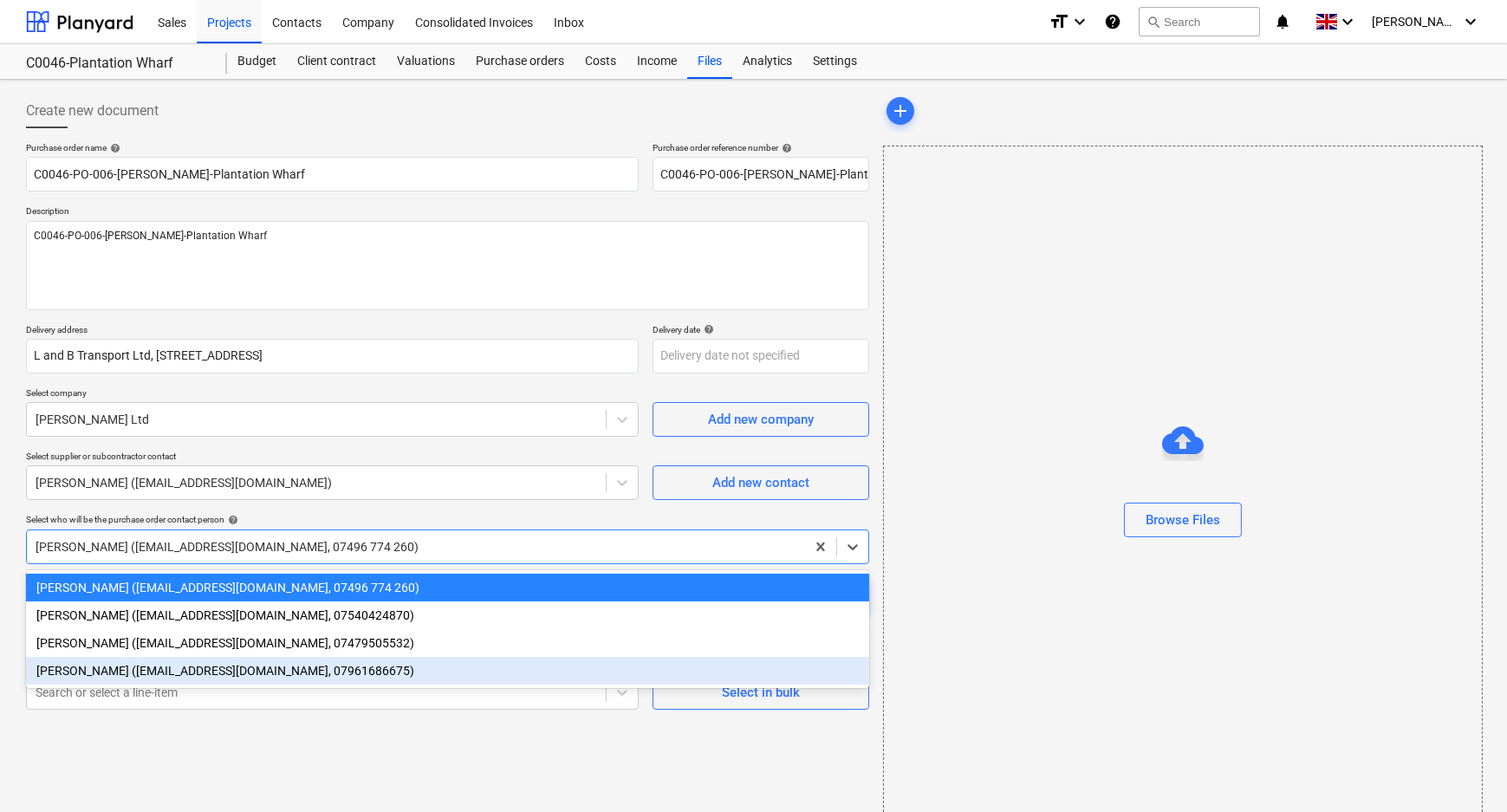
click at [138, 673] on div "[PERSON_NAME] ([EMAIL_ADDRESS][DOMAIN_NAME], 07961686675)" at bounding box center [447, 670] width 843 height 27
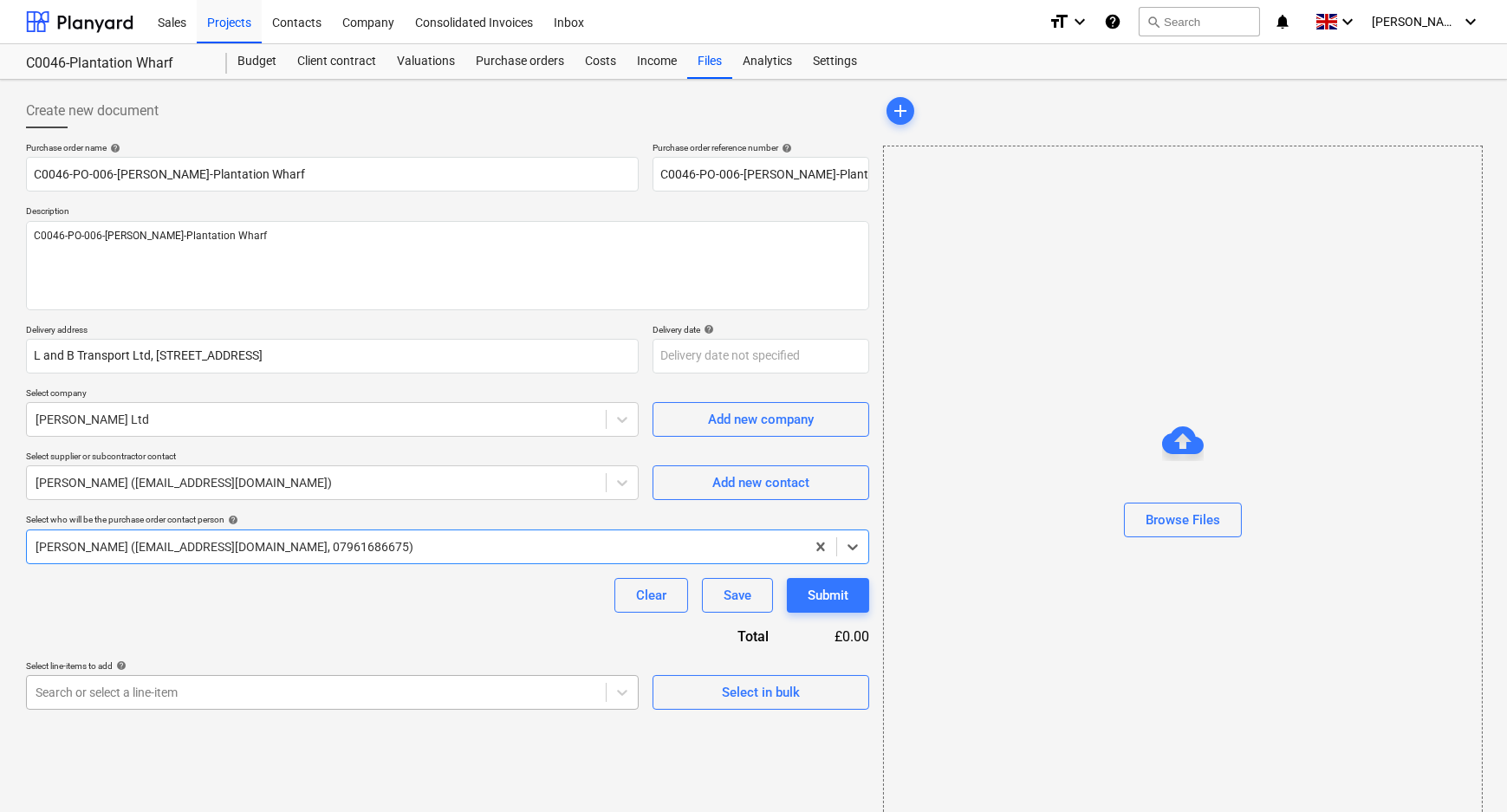
click at [137, 695] on body "Sales Projects Contacts Company Consolidated Invoices Inbox format_size keyboar…" at bounding box center [753, 406] width 1507 height 812
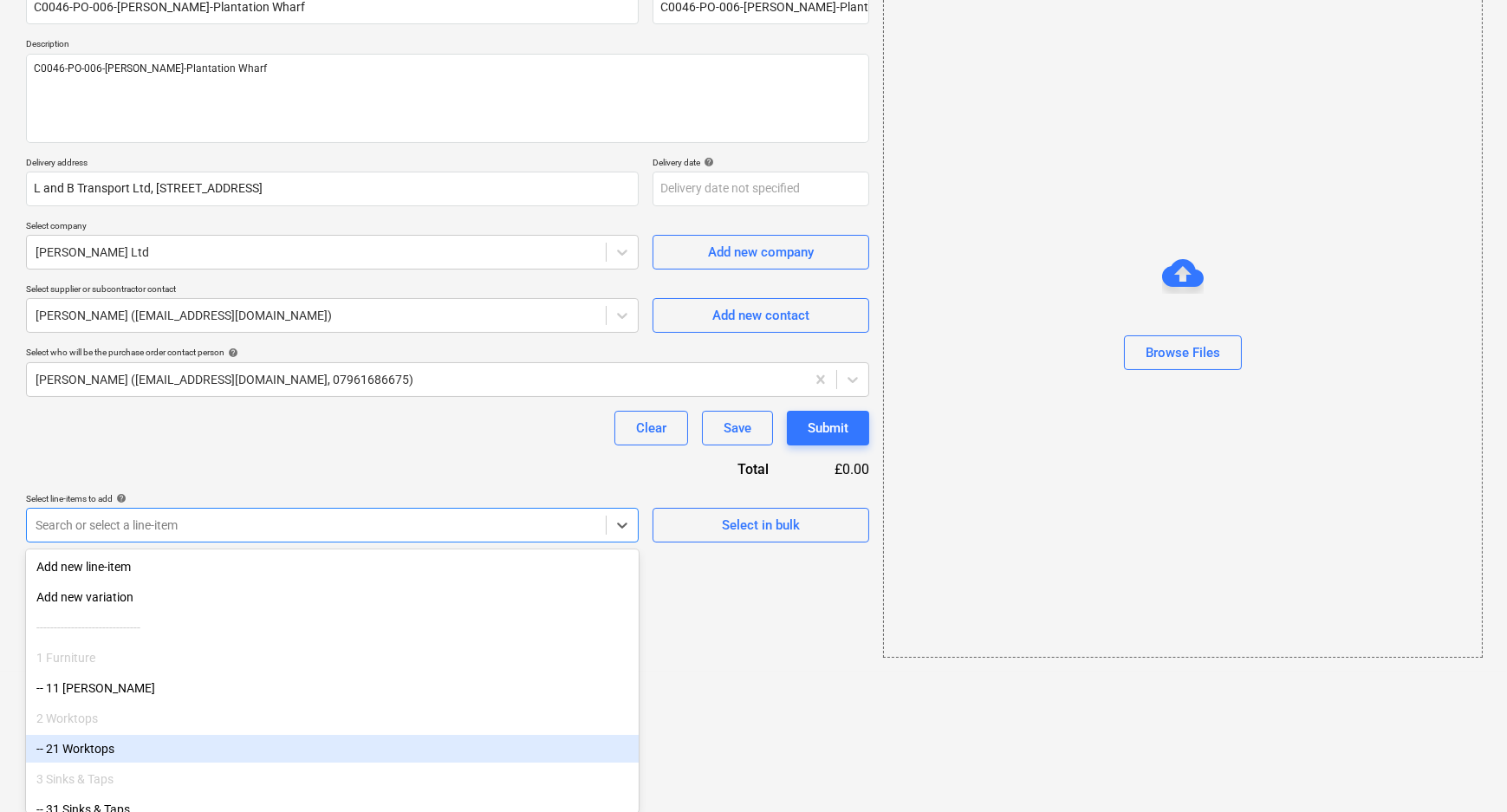
drag, startPoint x: 121, startPoint y: 736, endPoint x: 122, endPoint y: 748, distance: 12.0
click at [122, 748] on div "-- 21 Worktops" at bounding box center [332, 747] width 612 height 27
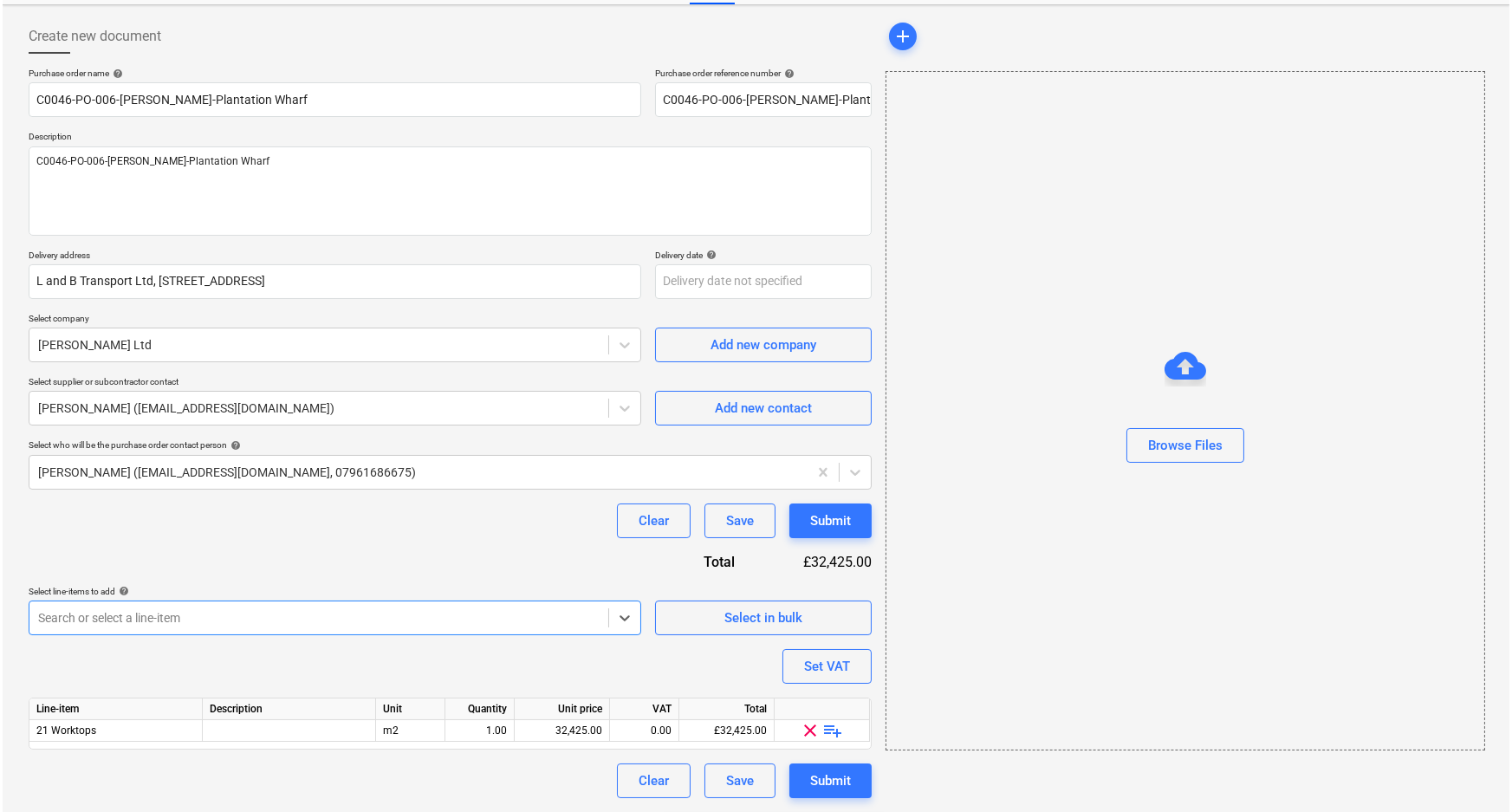
scroll to position [73, 0]
click at [826, 729] on span "playlist_add" at bounding box center [831, 732] width 21 height 21
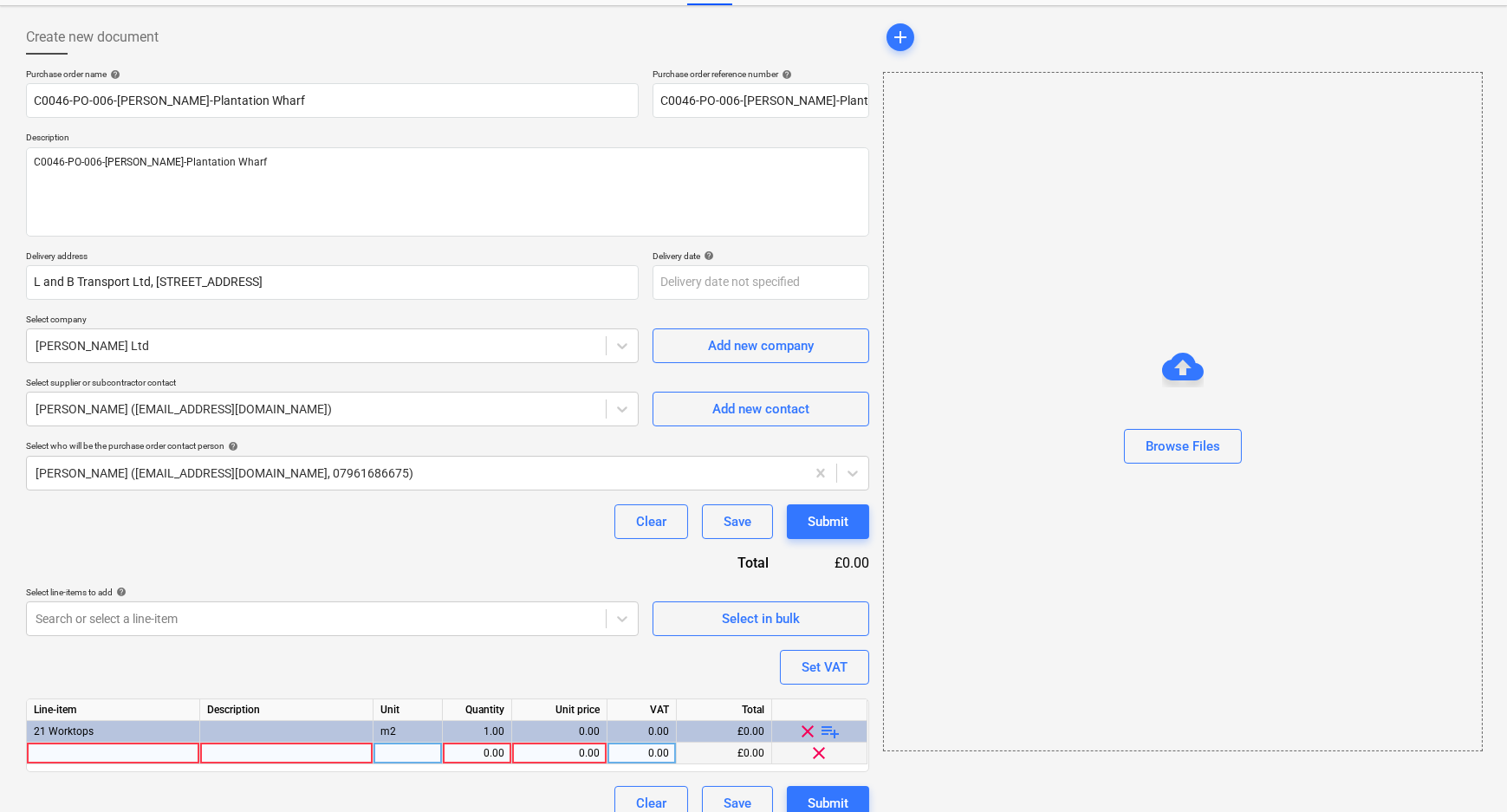
click at [130, 755] on div at bounding box center [113, 753] width 173 height 21
drag, startPoint x: 457, startPoint y: 752, endPoint x: 538, endPoint y: 753, distance: 81.0
click at [459, 752] on div "1.00" at bounding box center [477, 753] width 55 height 21
click at [567, 750] on div "0.00" at bounding box center [559, 753] width 81 height 21
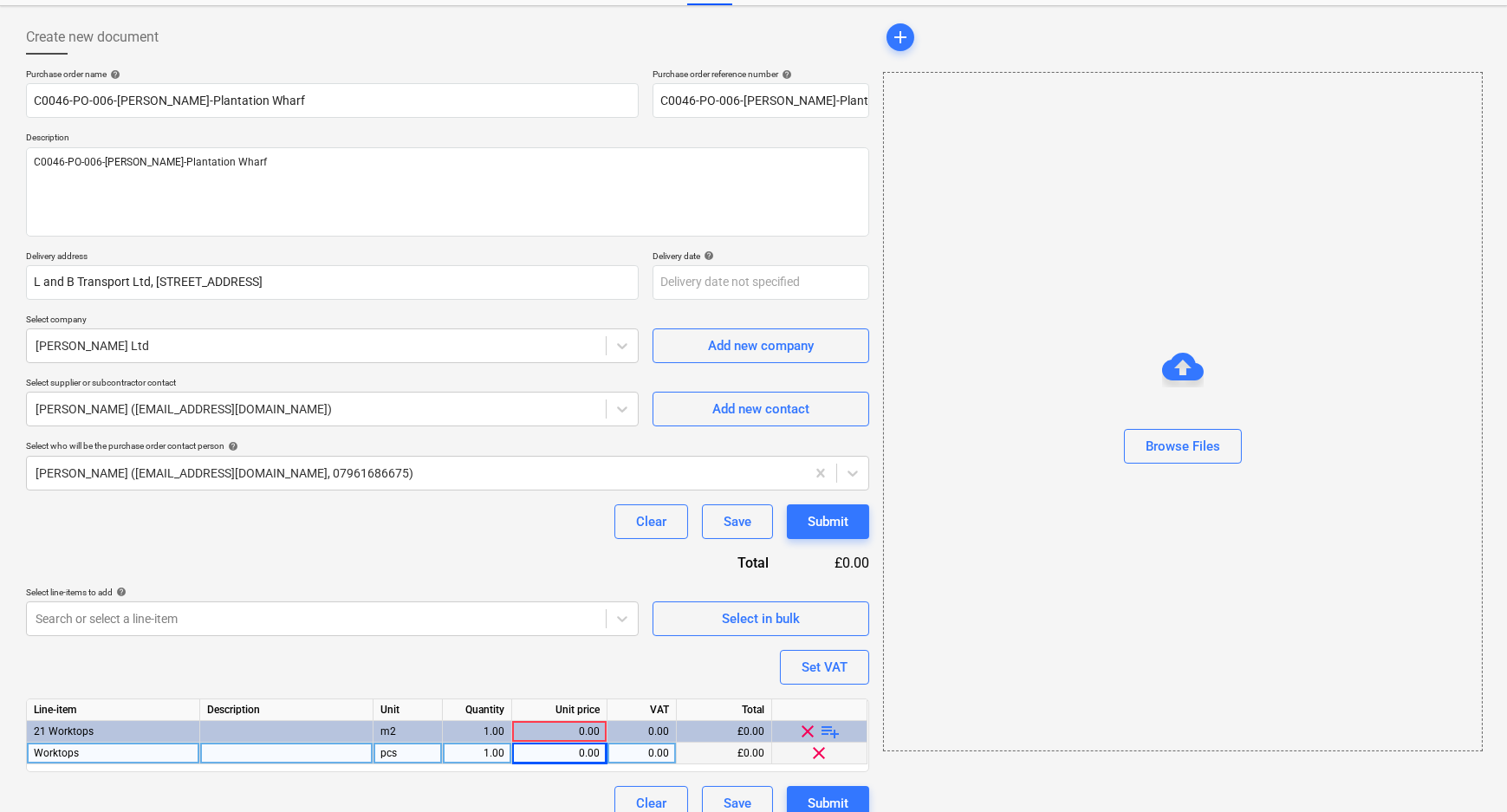
click at [573, 750] on div "0.00" at bounding box center [559, 753] width 81 height 21
click at [846, 667] on div "Set VAT" at bounding box center [825, 666] width 46 height 22
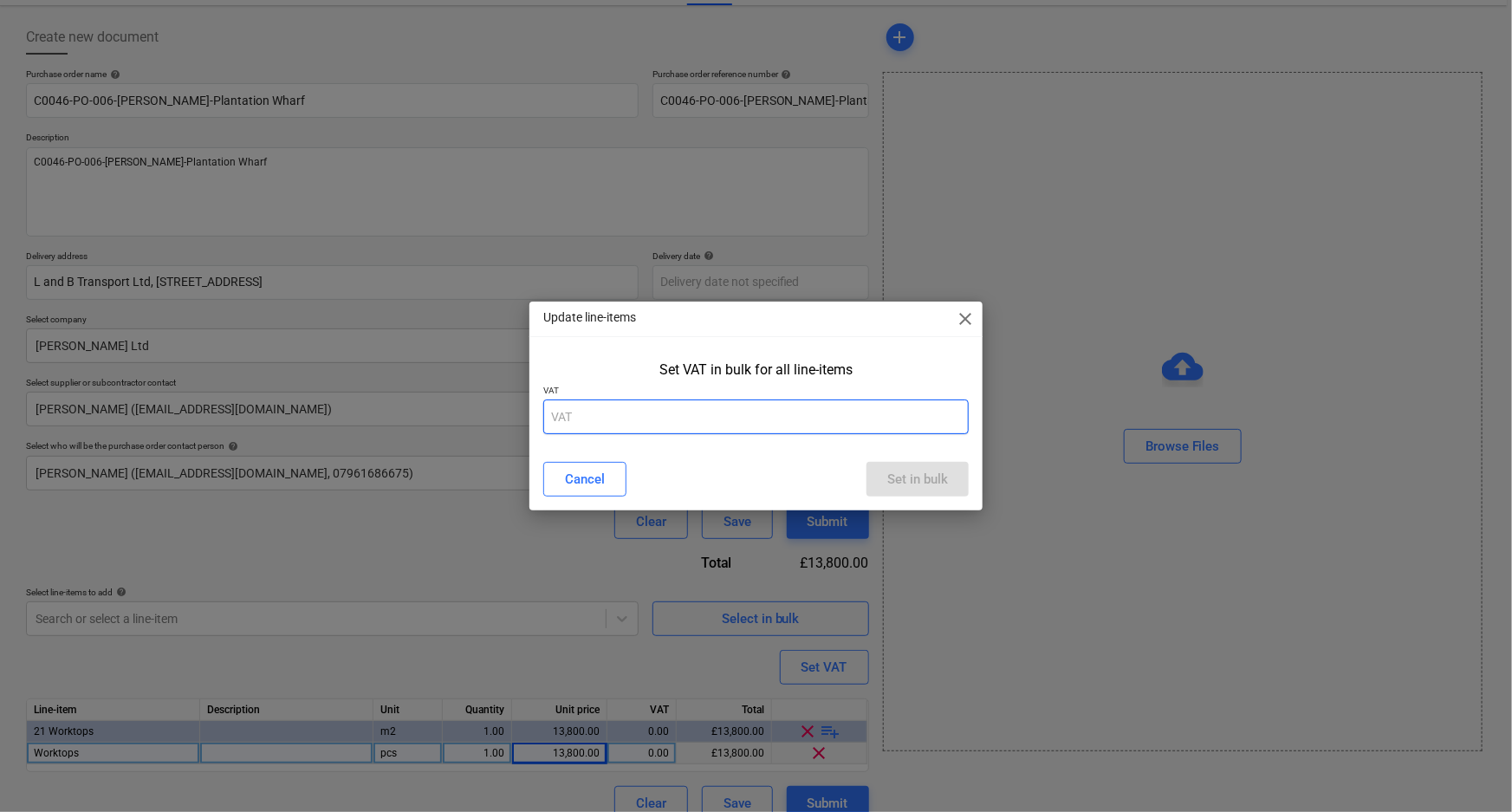
click at [708, 424] on input "text" at bounding box center [756, 416] width 426 height 34
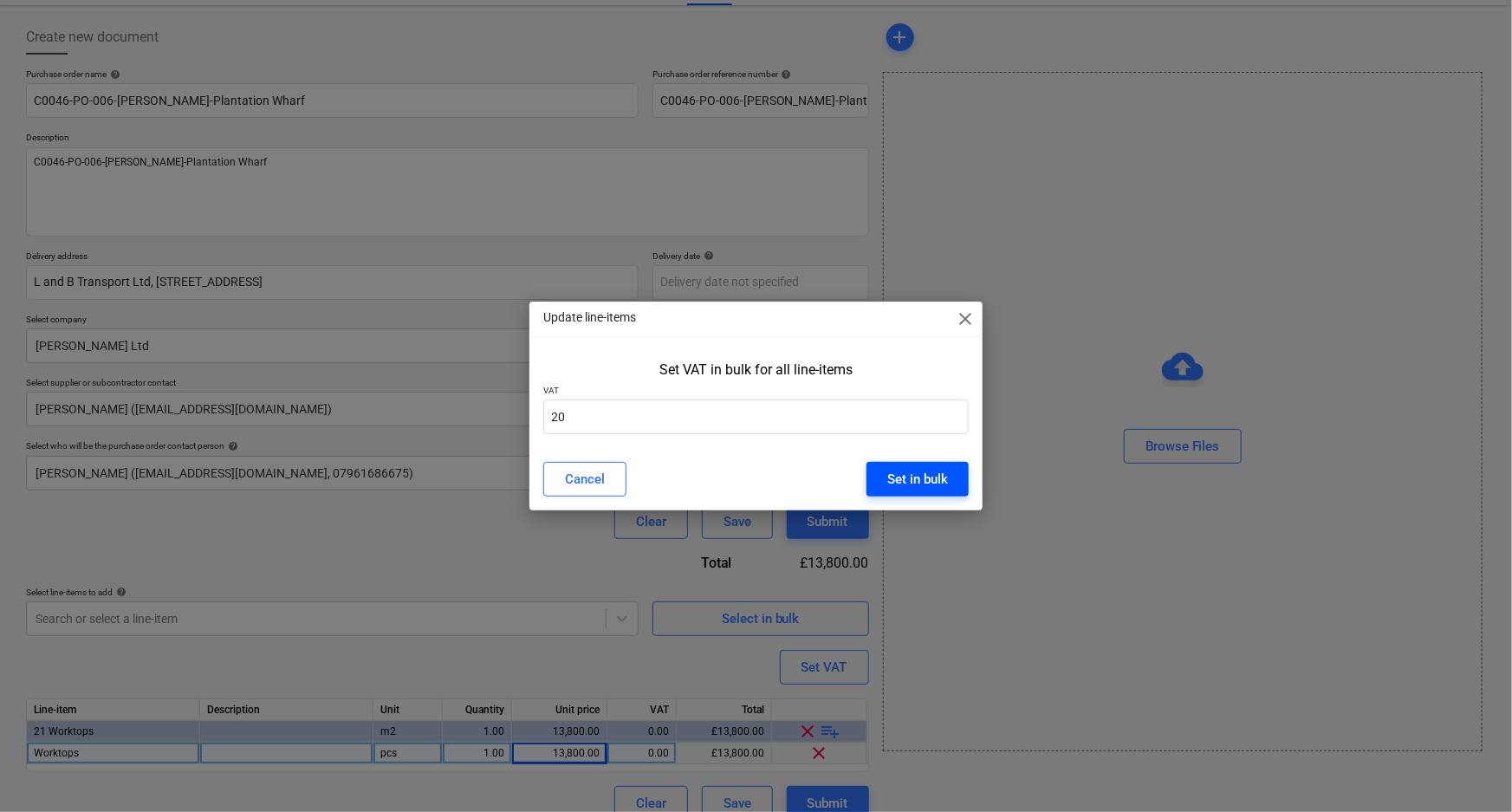
click at [900, 484] on div "Set in bulk" at bounding box center [917, 479] width 61 height 22
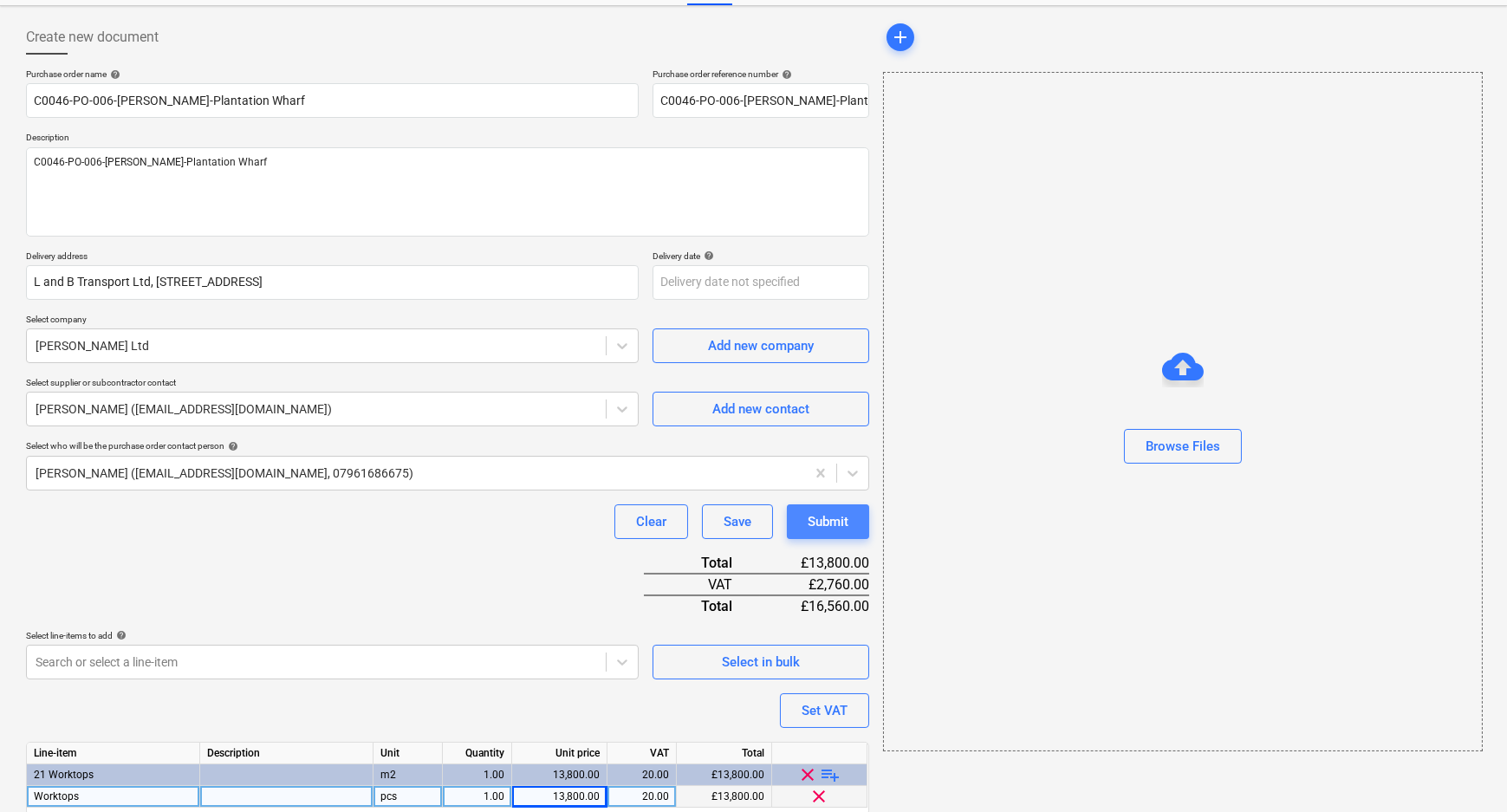
click at [848, 526] on div "Submit" at bounding box center [828, 521] width 41 height 22
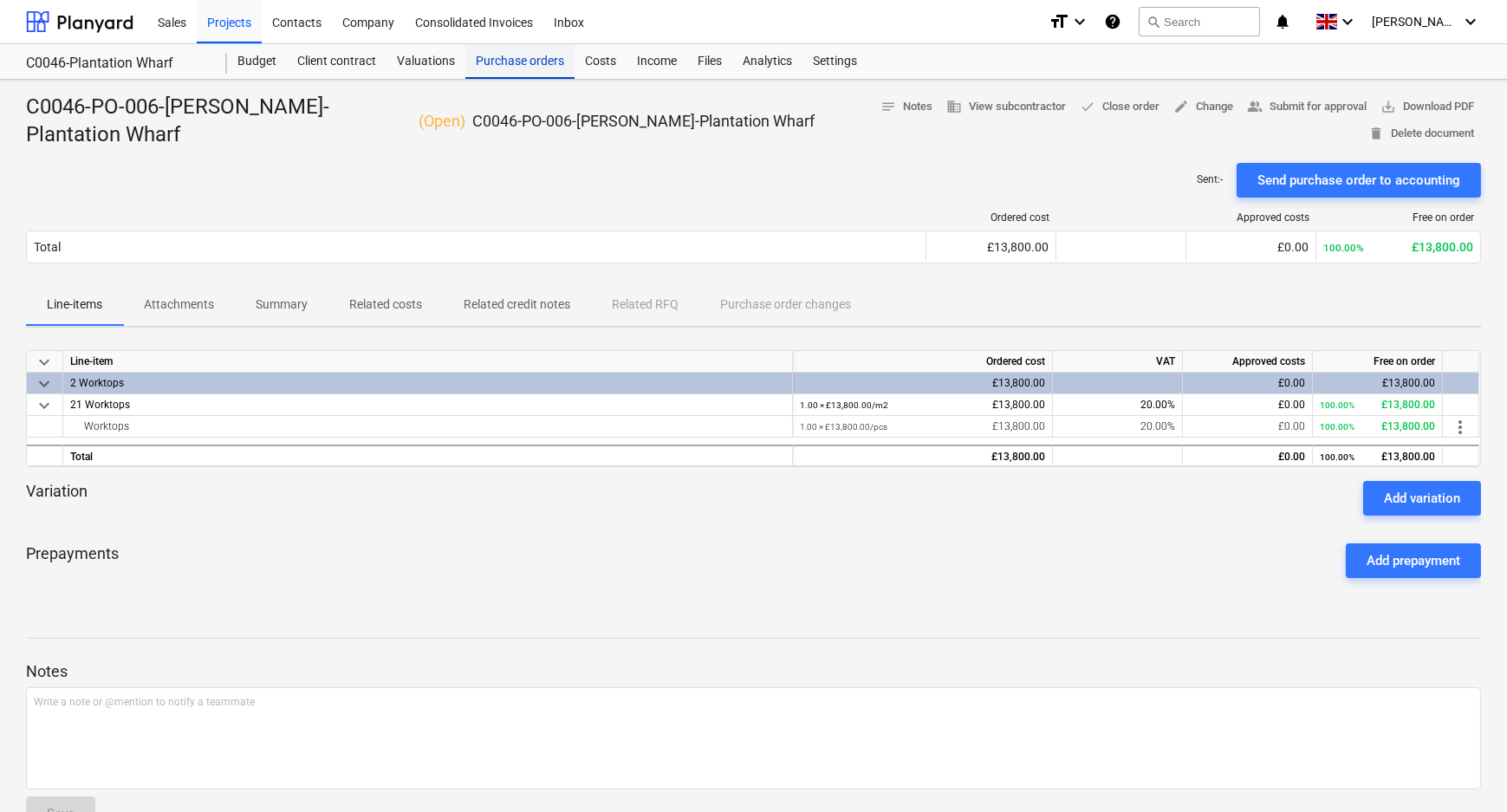
drag, startPoint x: 519, startPoint y: 61, endPoint x: 556, endPoint y: 73, distance: 38.9
click at [519, 61] on div "Purchase orders" at bounding box center [519, 61] width 109 height 34
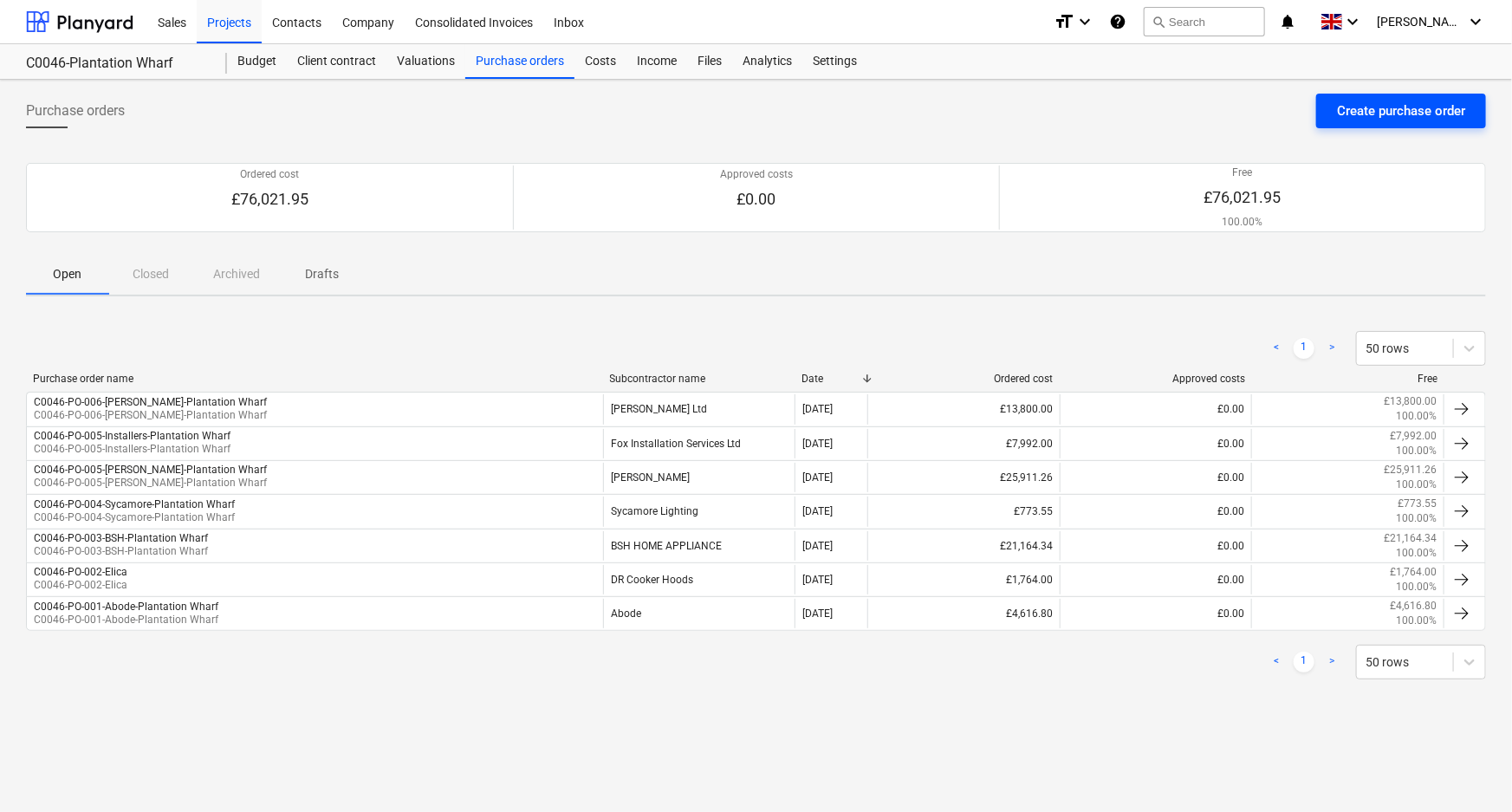
click at [1323, 119] on button "Create purchase order" at bounding box center [1401, 111] width 170 height 34
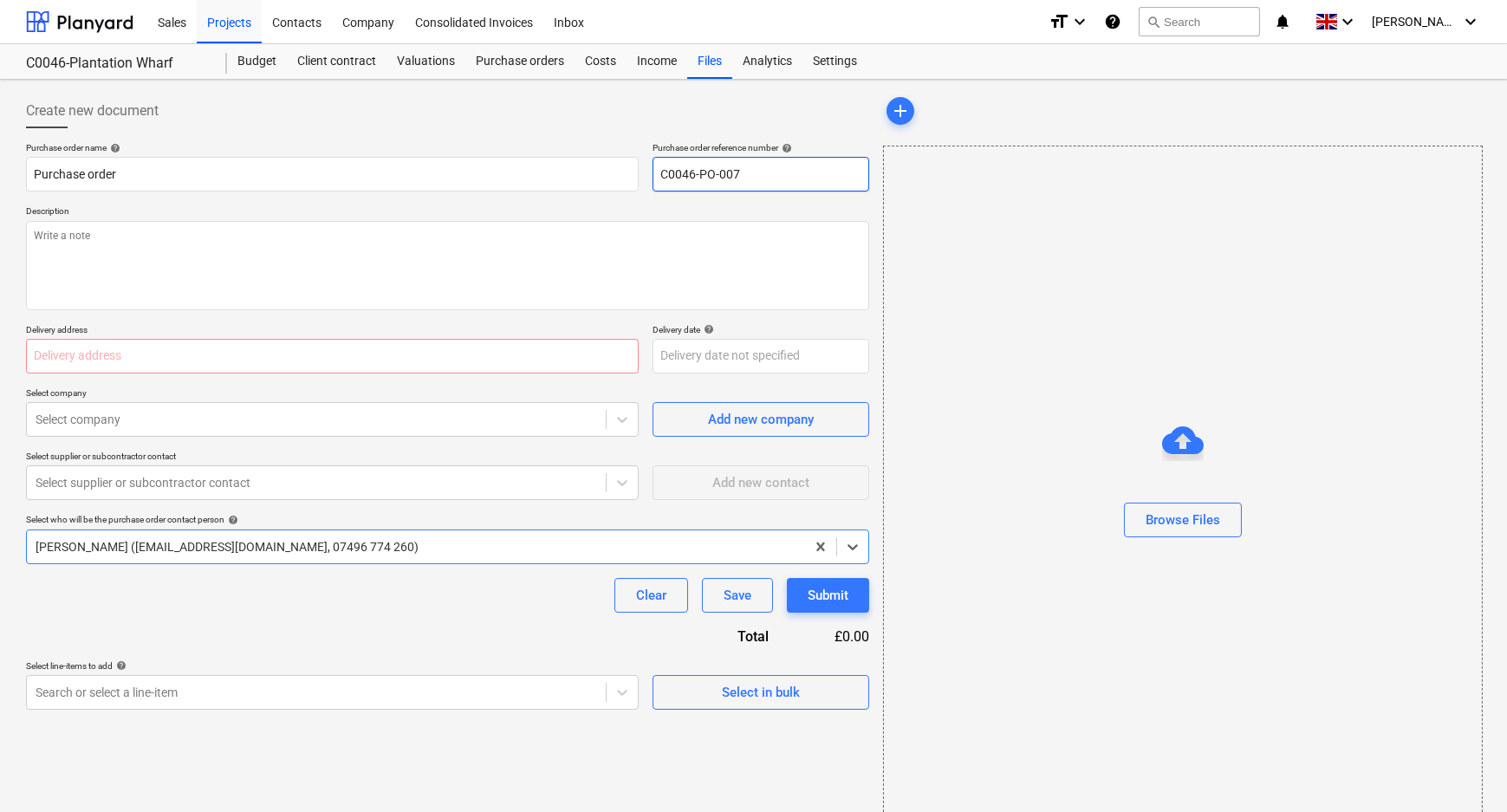
click at [780, 178] on input "C0046-PO-007" at bounding box center [760, 173] width 217 height 34
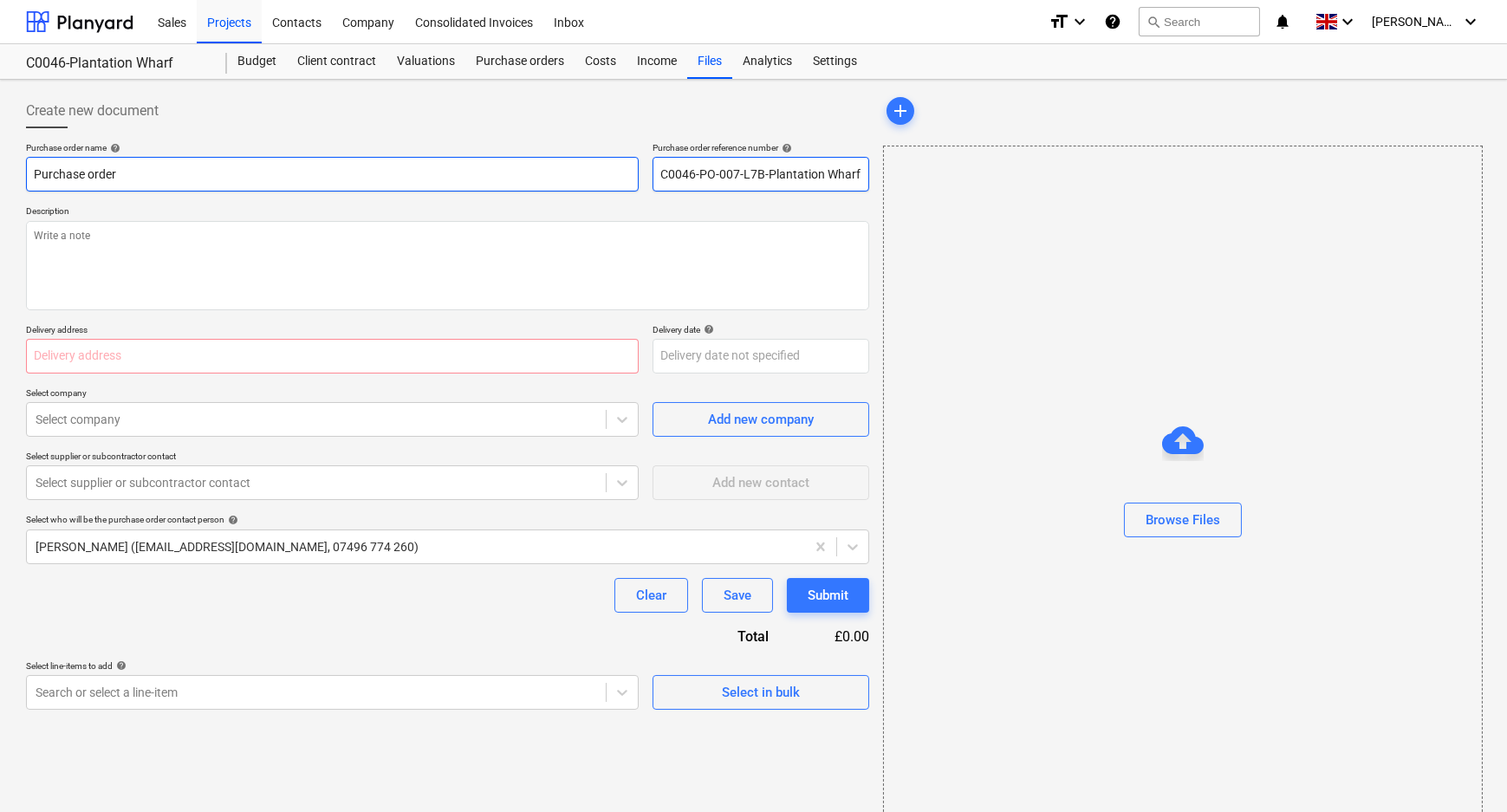
drag, startPoint x: 858, startPoint y: 173, endPoint x: 520, endPoint y: 183, distance: 338.1
click at [557, 183] on div "Purchase order name help Purchase order Purchase order reference number help C0…" at bounding box center [447, 167] width 843 height 50
drag, startPoint x: -118, startPoint y: 180, endPoint x: -250, endPoint y: 180, distance: 132.0
click at [0, 180] on html "Sales Projects Contacts Company Consolidated Invoices Inbox format_size keyboar…" at bounding box center [753, 406] width 1507 height 812
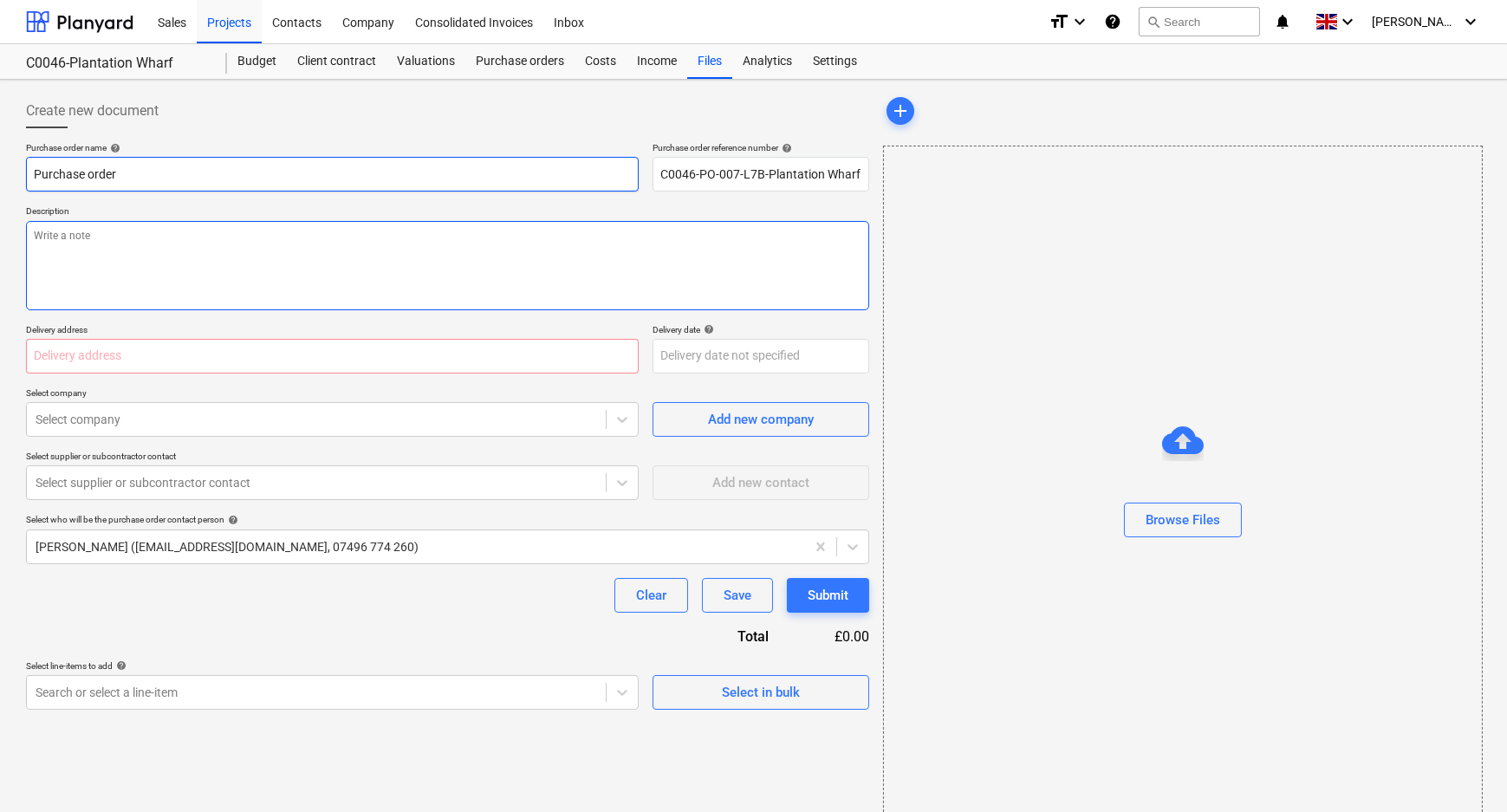
paste input "C0046-PO-007-L7B-Plantation Wharf"
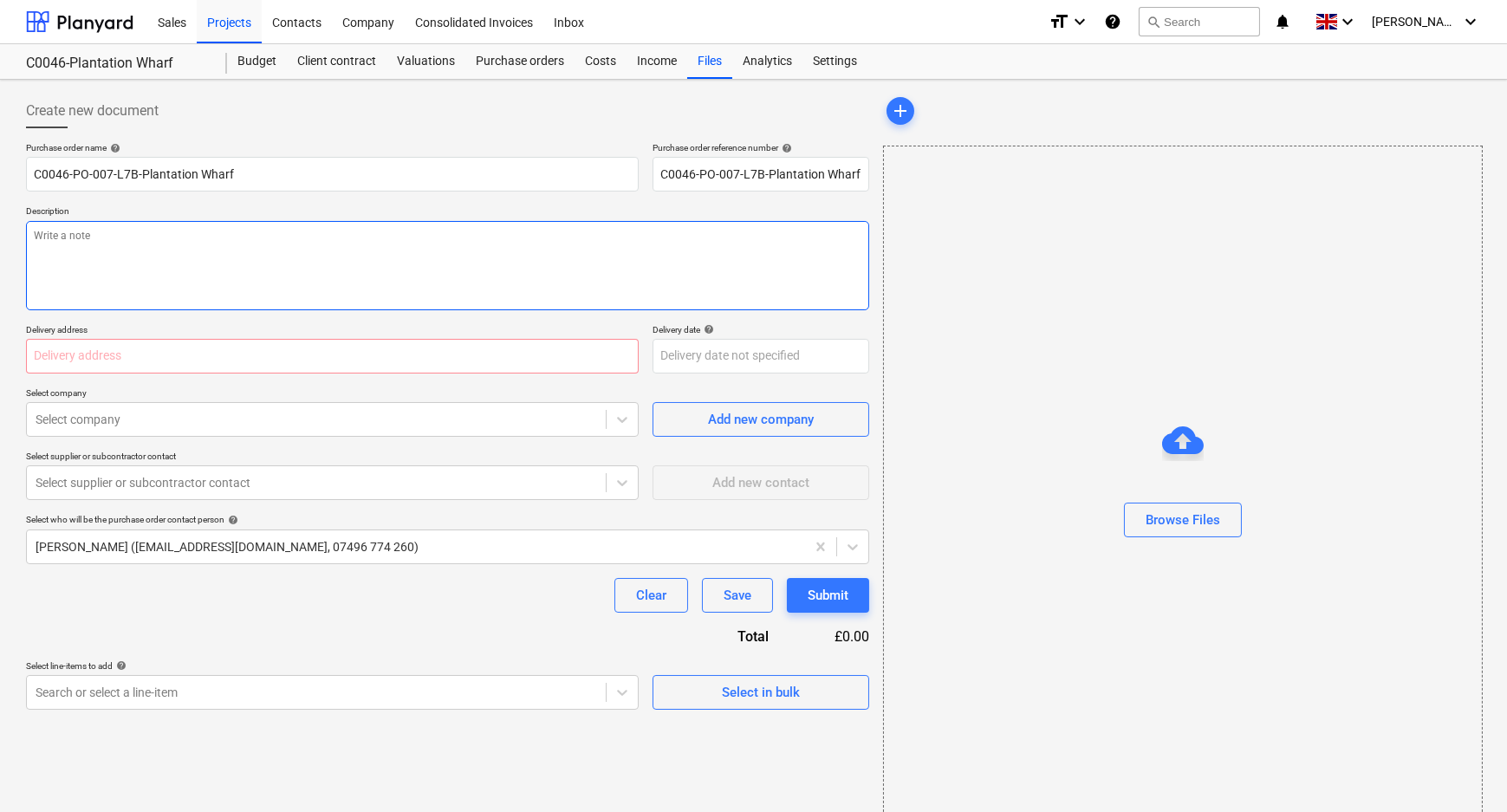
click at [164, 240] on textarea at bounding box center [447, 265] width 843 height 89
paste textarea "C0046-PO-007-L7B-Plantation Wharf"
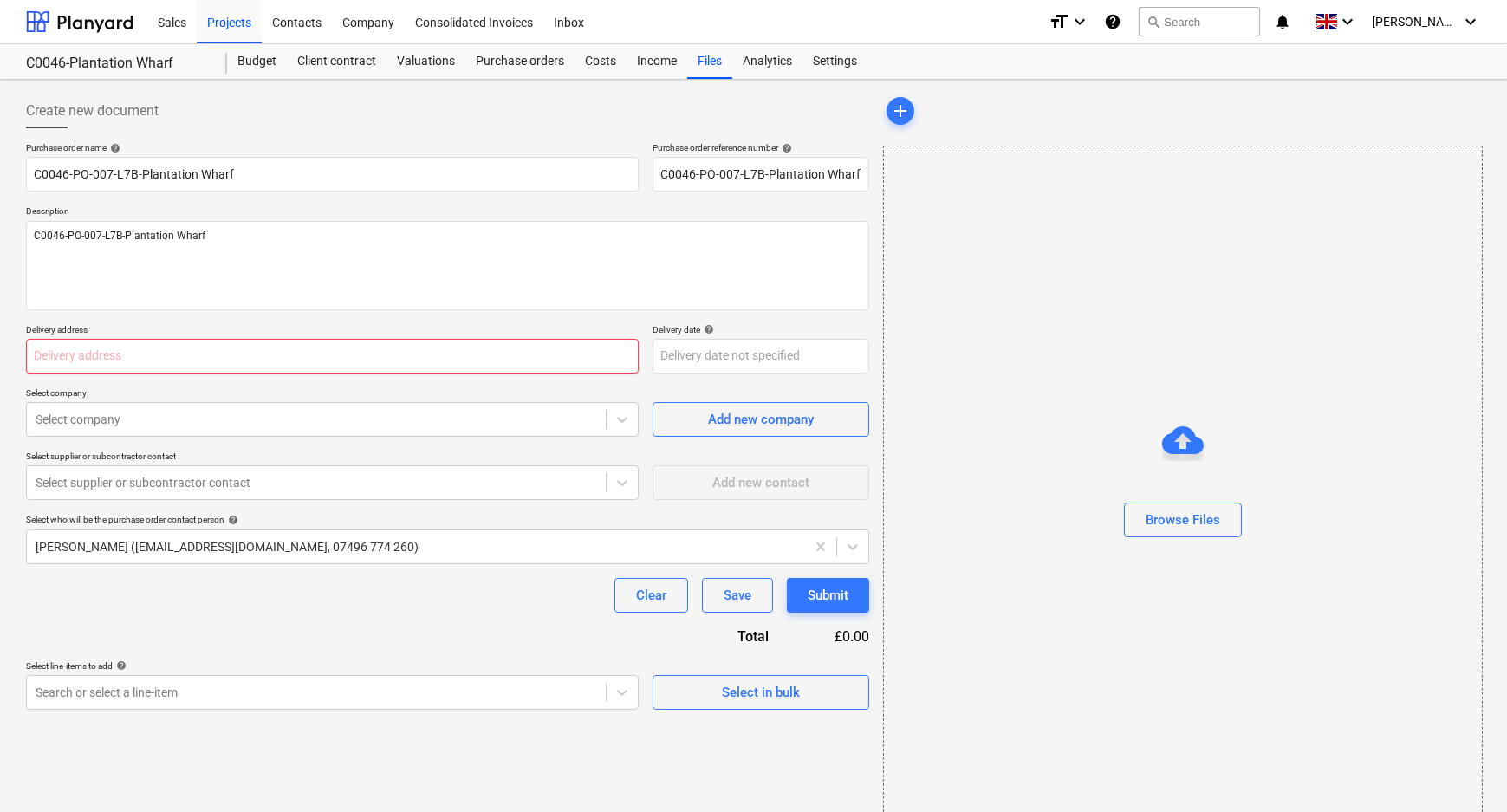
click at [330, 359] on input "text" at bounding box center [332, 356] width 612 height 34
paste input "L and B Transport Ltd, [STREET_ADDRESS]"
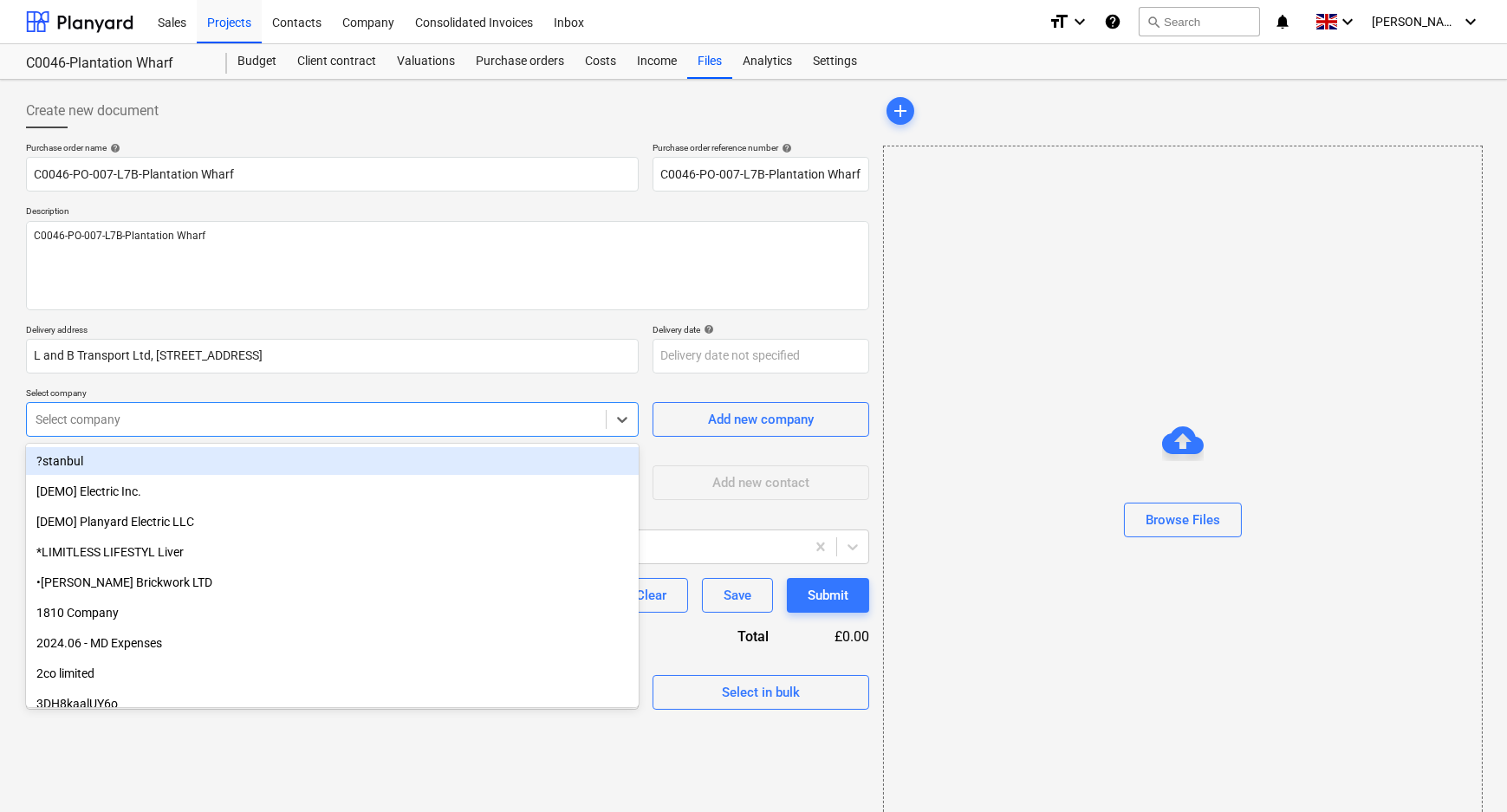
click at [274, 420] on div at bounding box center [316, 419] width 562 height 18
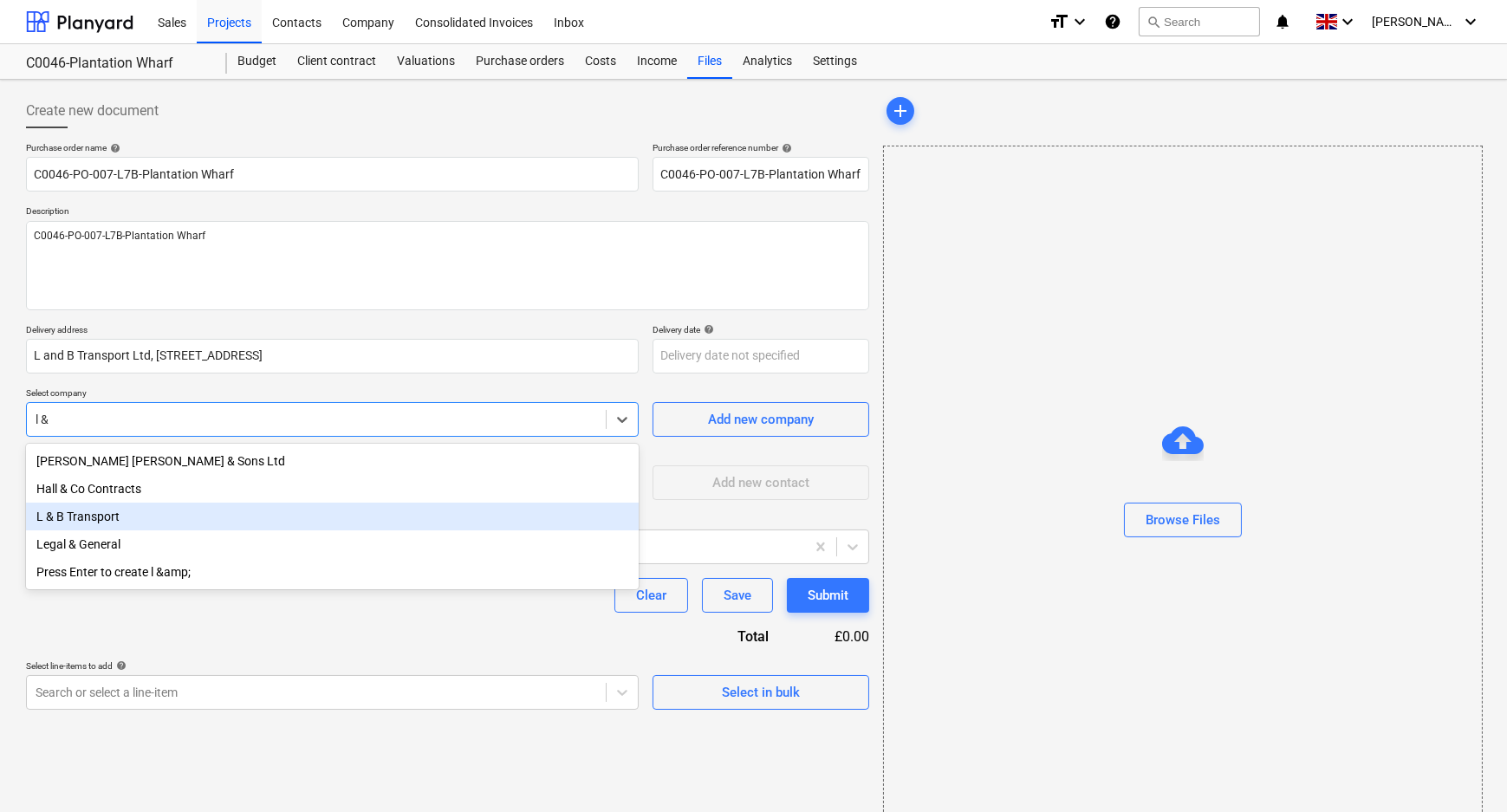
click at [225, 516] on div "L & B Transport" at bounding box center [332, 516] width 612 height 27
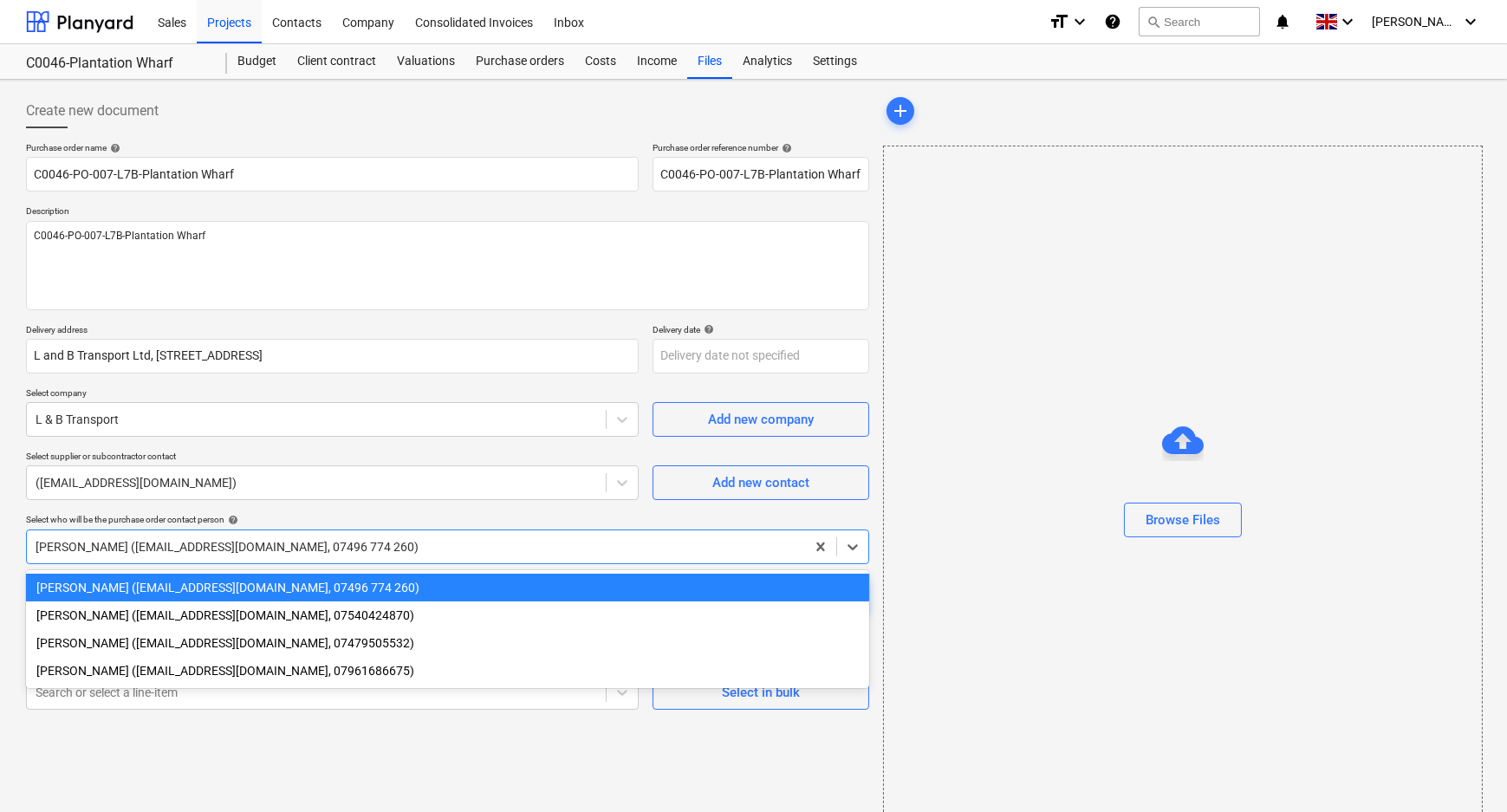
click at [220, 542] on div at bounding box center [416, 547] width 761 height 18
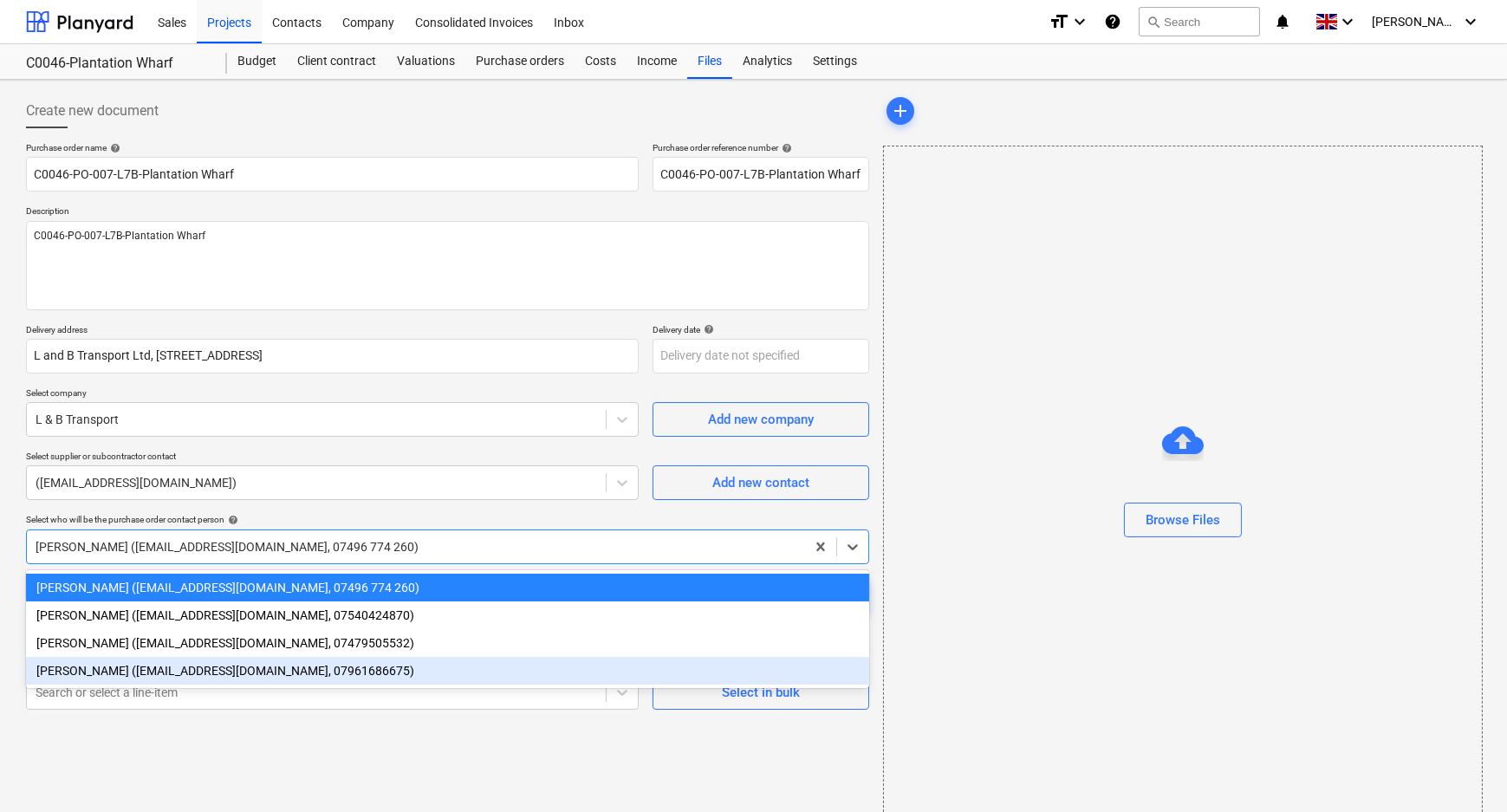
click at [158, 667] on div "[PERSON_NAME] ([EMAIL_ADDRESS][DOMAIN_NAME], 07961686675)" at bounding box center [447, 670] width 843 height 27
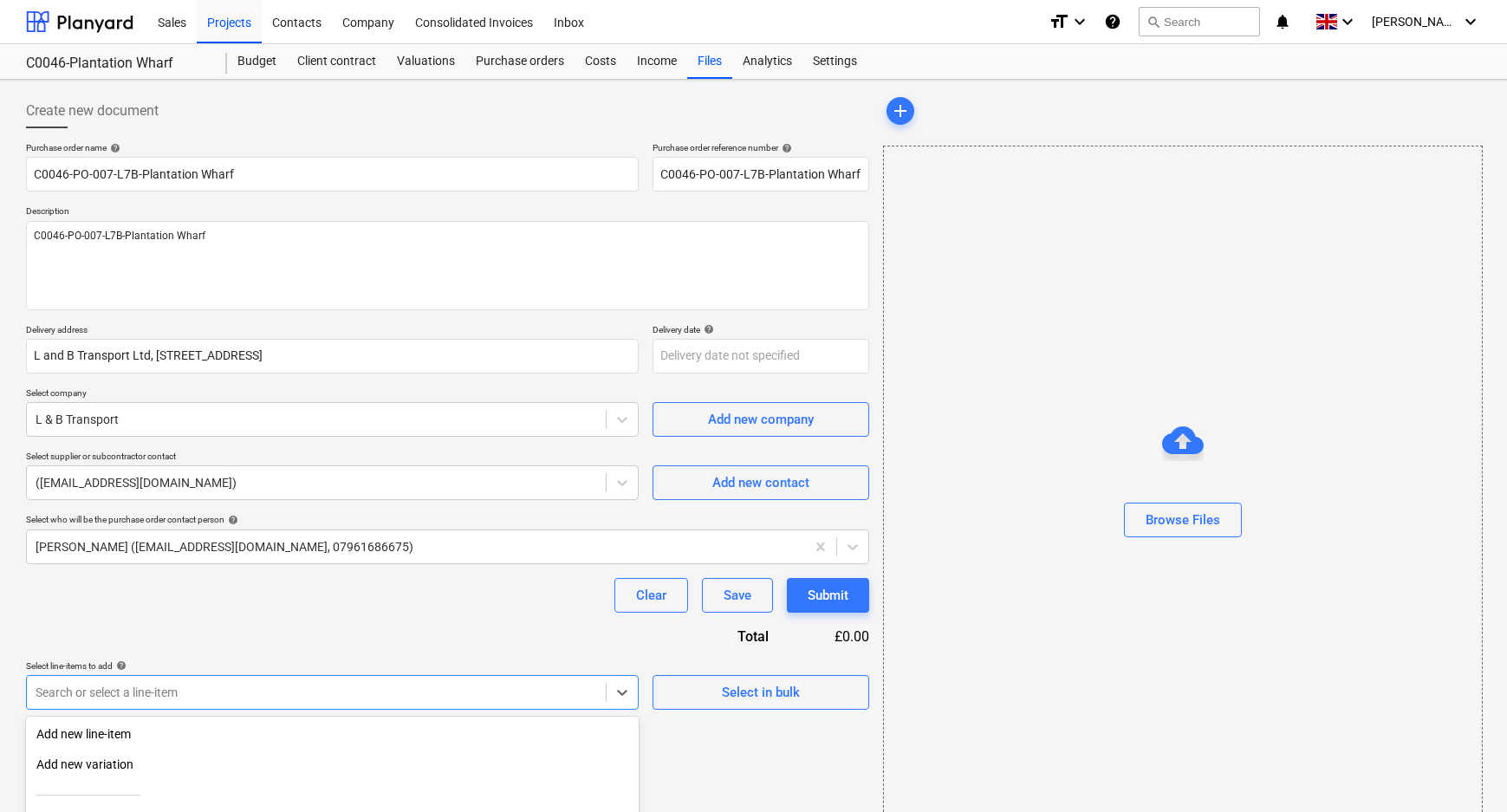
click at [156, 685] on body "Sales Projects Contacts Company Consolidated Invoices Inbox format_size keyboar…" at bounding box center [753, 406] width 1507 height 812
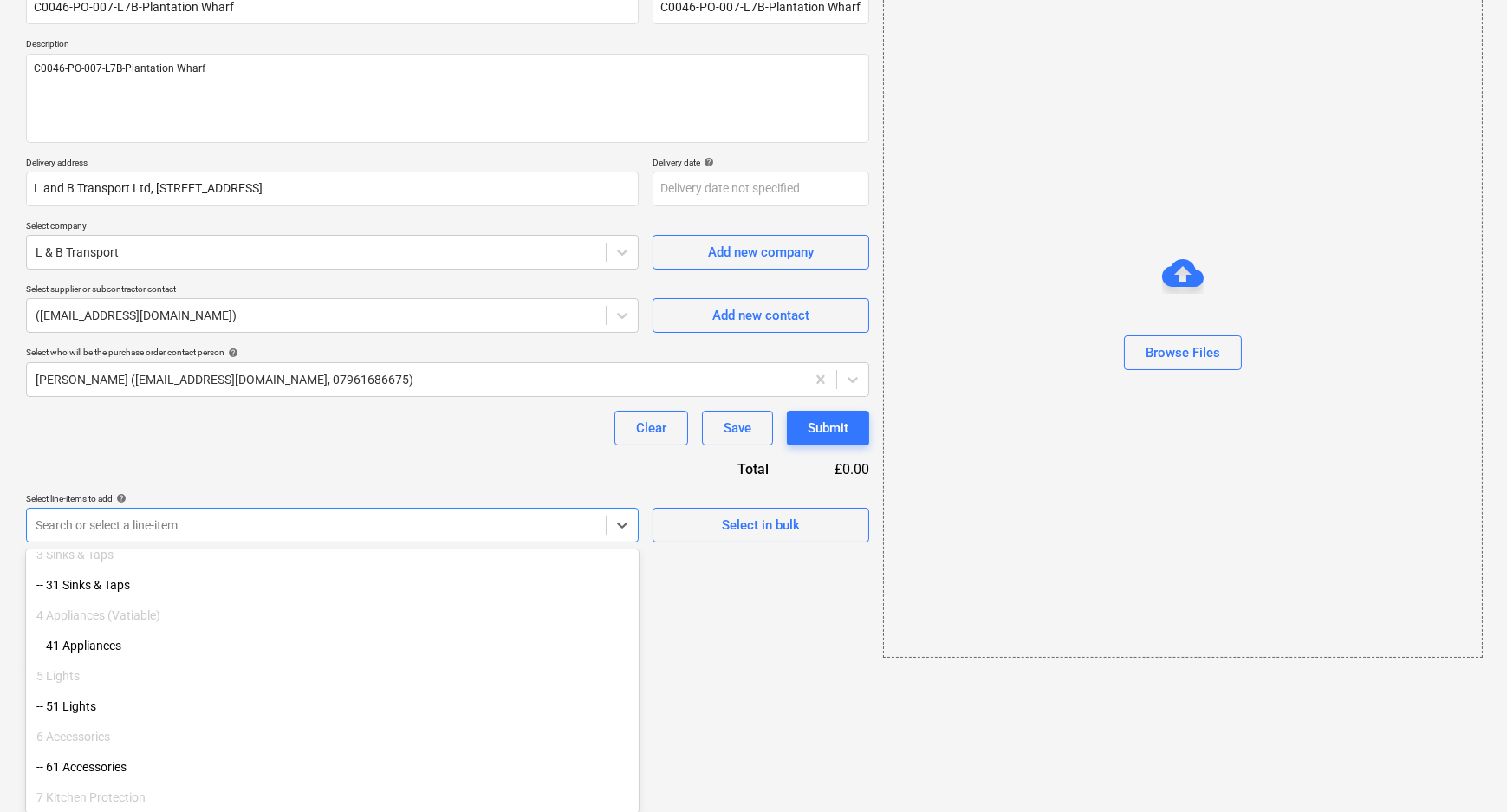
scroll to position [377, 0]
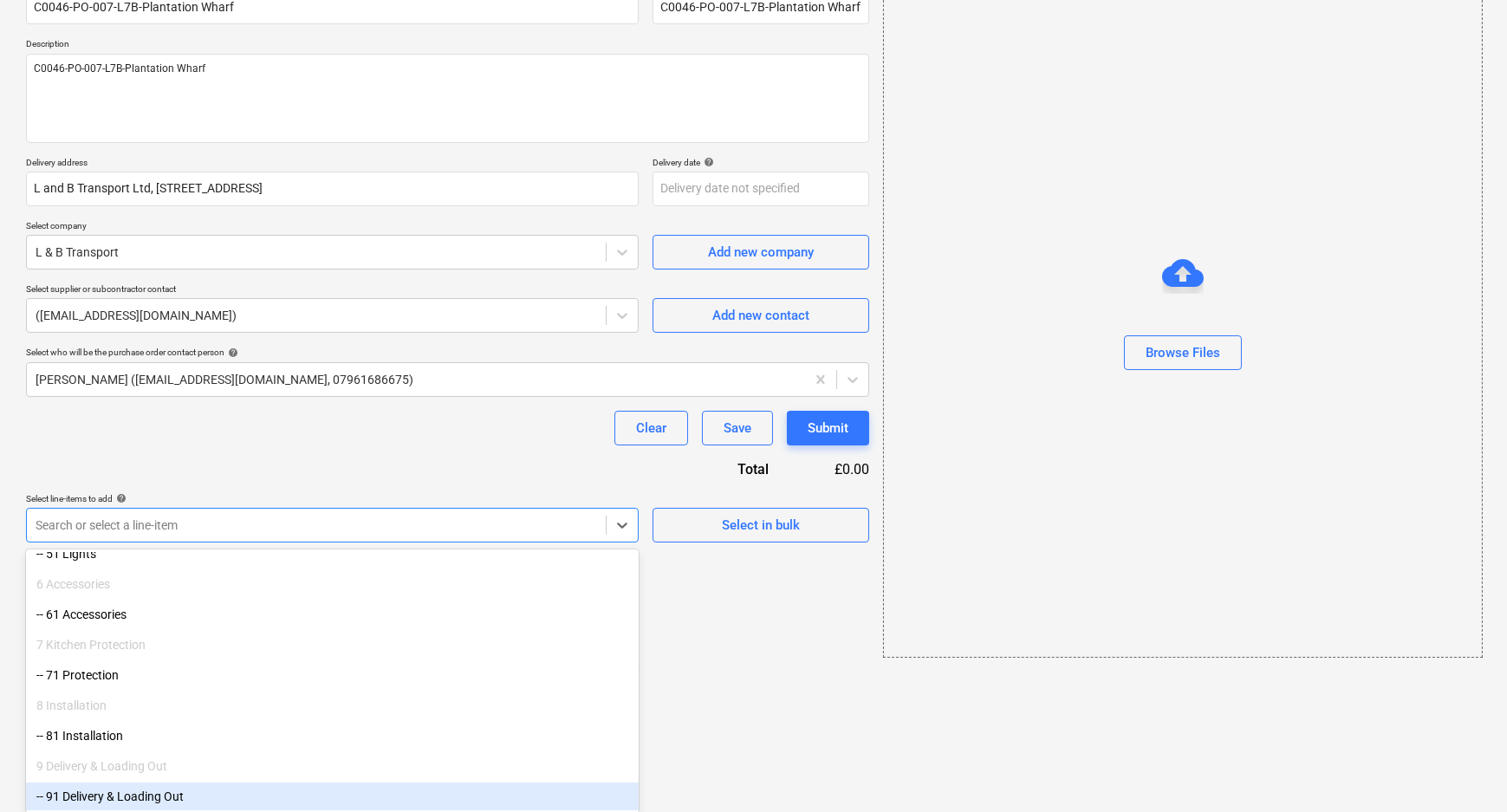
click at [148, 796] on div "-- 91 Delivery & Loading Out" at bounding box center [332, 795] width 612 height 27
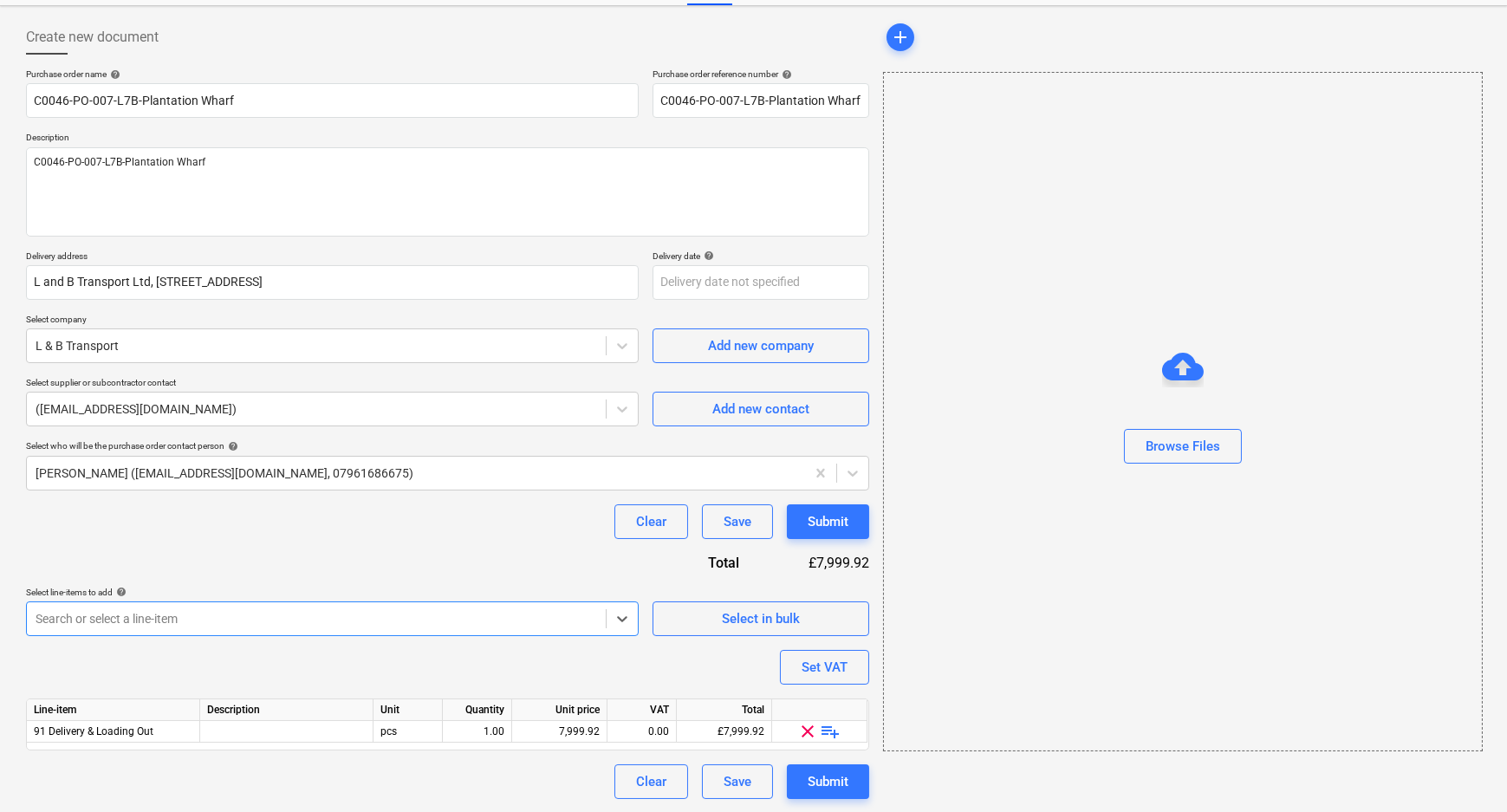
click at [212, 667] on div "Purchase order name help C0046-PO-007-L7B-Plantation Wharf Purchase order refer…" at bounding box center [447, 433] width 843 height 730
click at [835, 733] on span "playlist_add" at bounding box center [831, 732] width 21 height 21
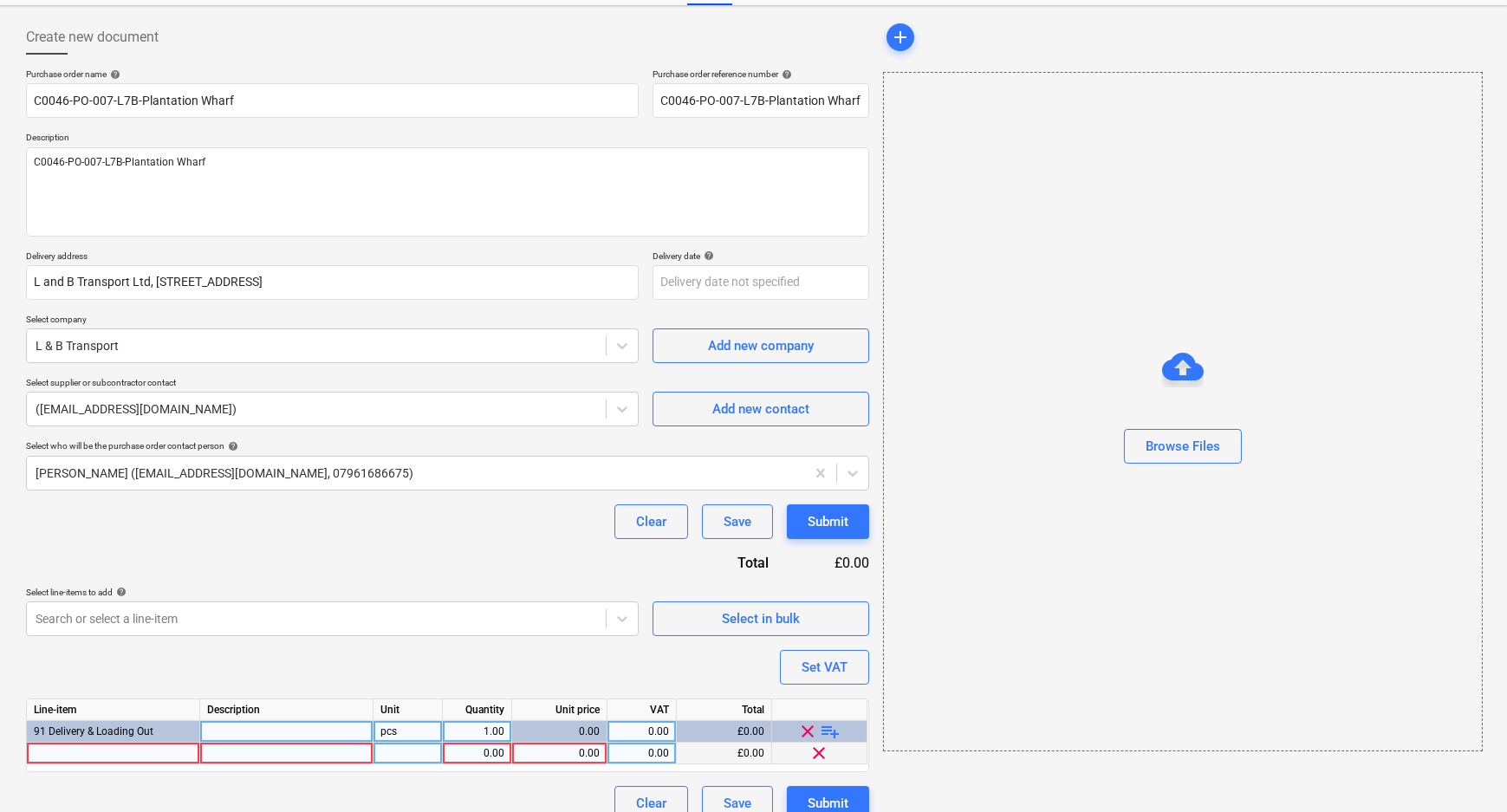
click at [171, 757] on div at bounding box center [113, 753] width 173 height 21
click at [515, 753] on div "0.00" at bounding box center [560, 753] width 96 height 21
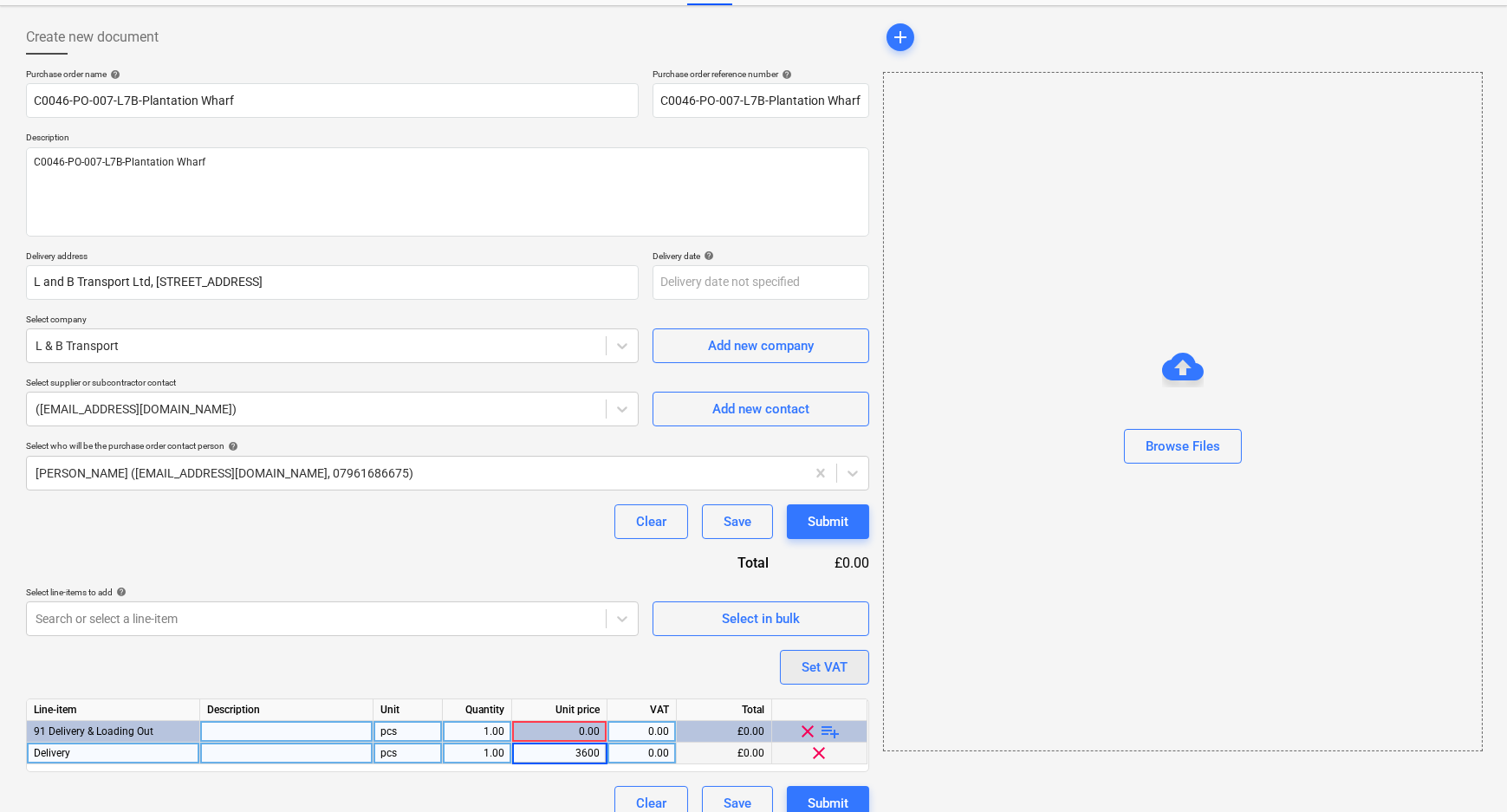
click at [839, 663] on div "Set VAT" at bounding box center [825, 666] width 46 height 22
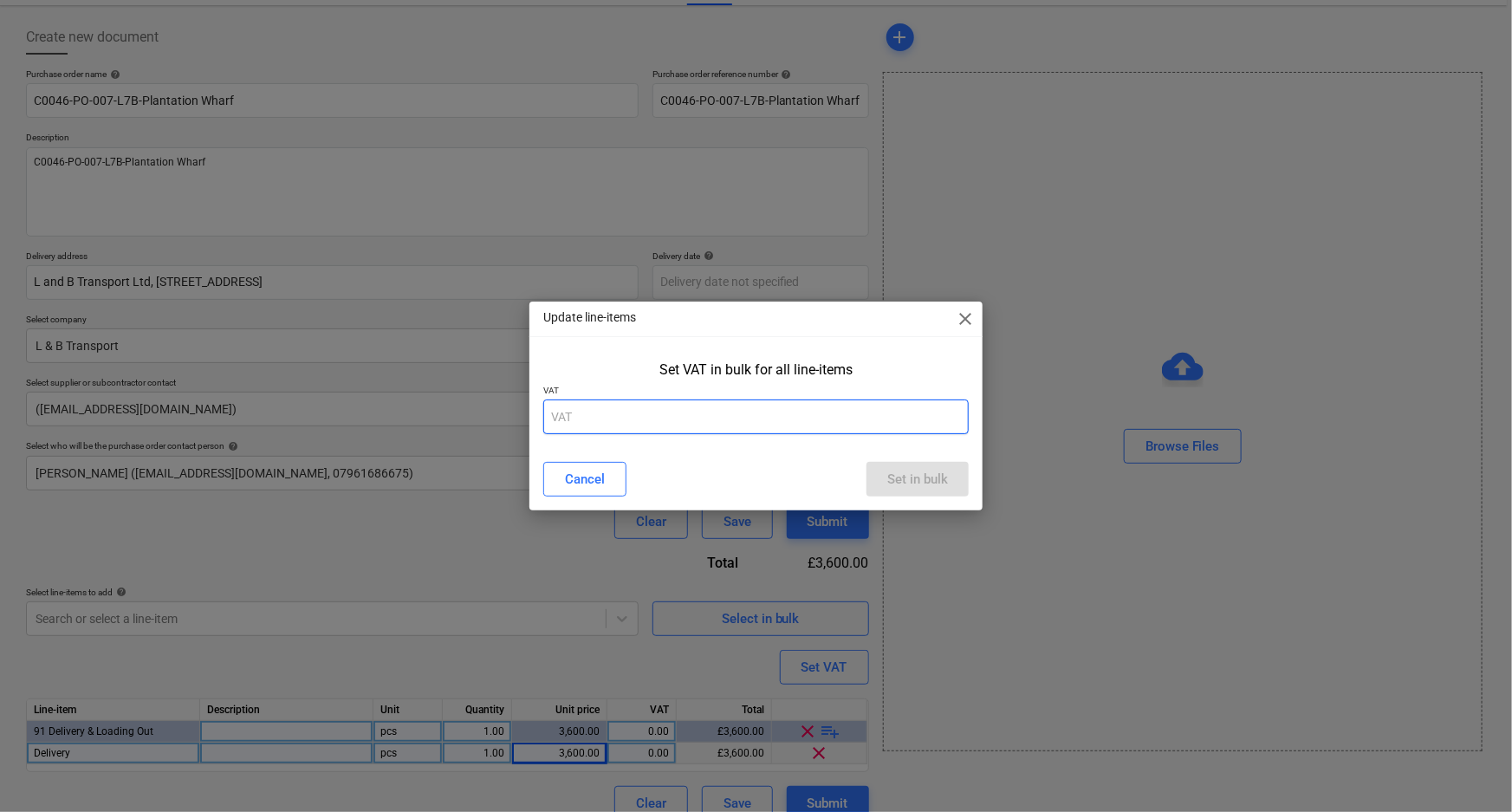
drag, startPoint x: 754, startPoint y: 411, endPoint x: 756, endPoint y: 395, distance: 16.1
click at [754, 410] on input "text" at bounding box center [756, 416] width 426 height 34
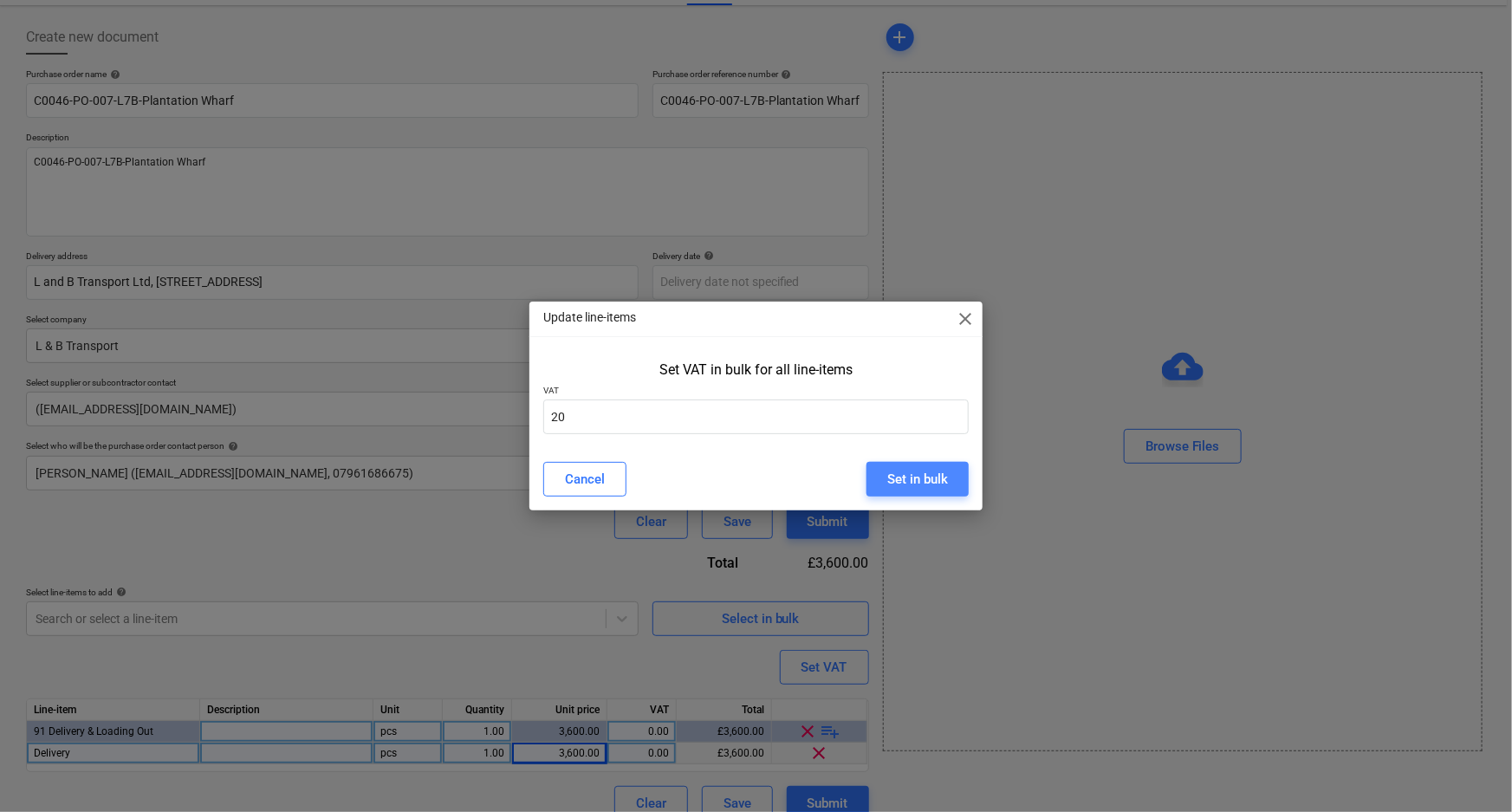
click at [912, 478] on div "Set in bulk" at bounding box center [917, 479] width 61 height 22
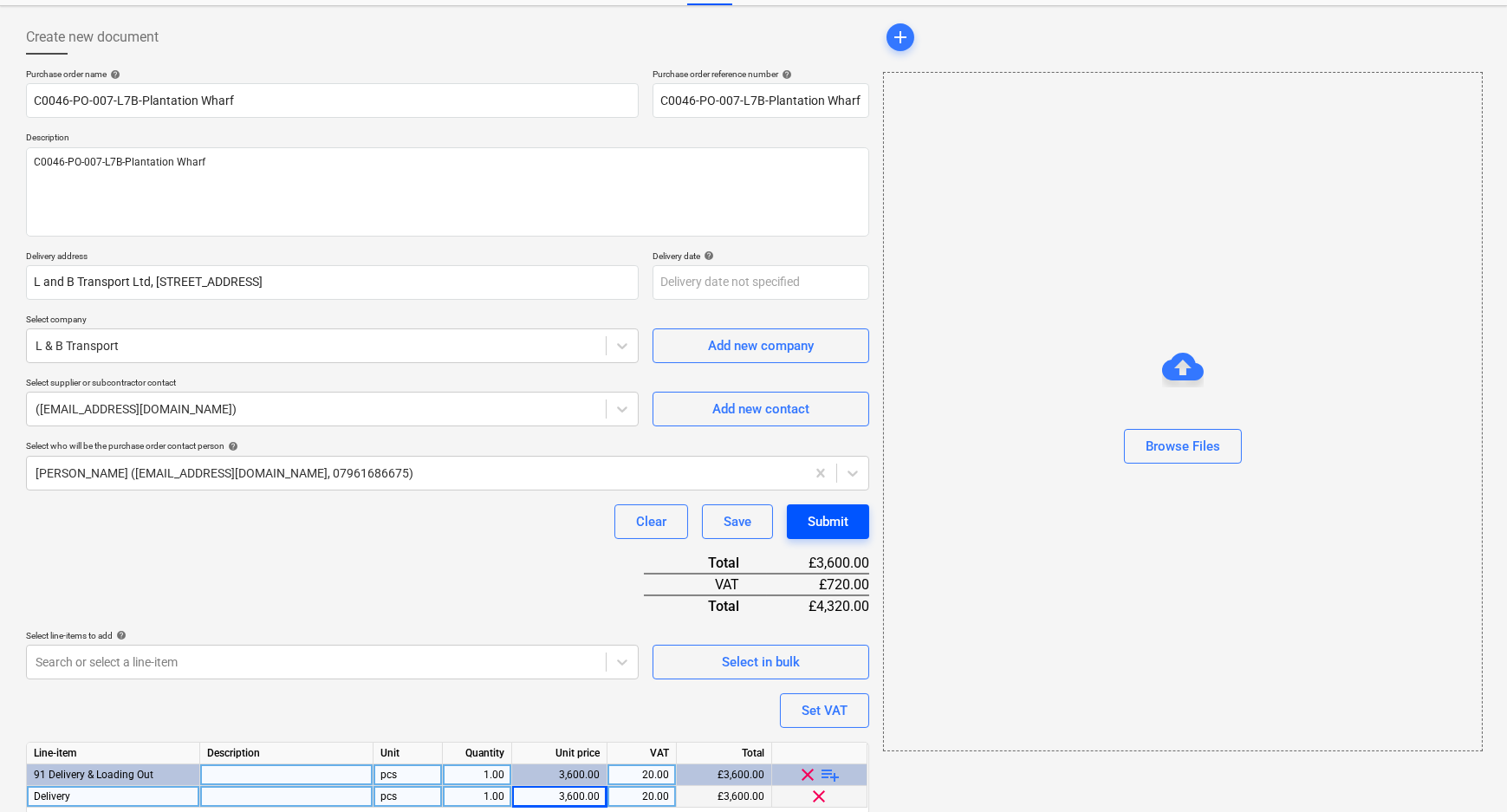
click at [848, 524] on div "Submit" at bounding box center [828, 521] width 41 height 22
